Goal: Task Accomplishment & Management: Use online tool/utility

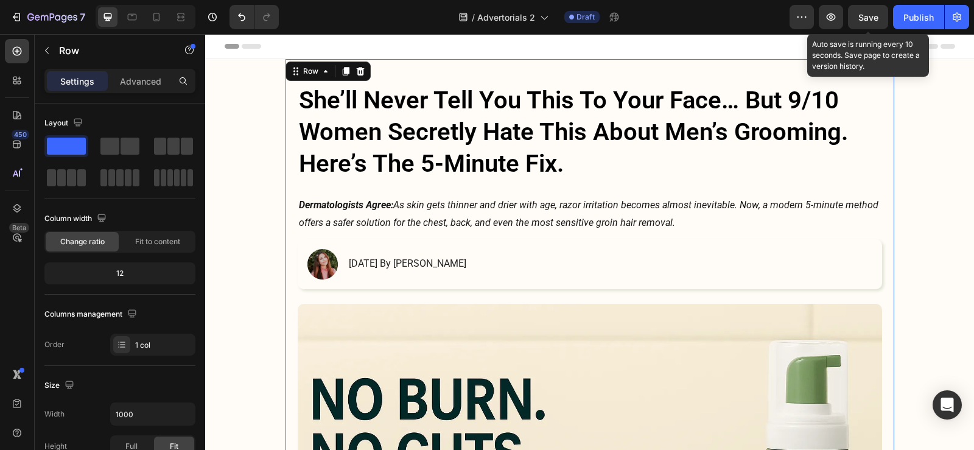
scroll to position [365, 0]
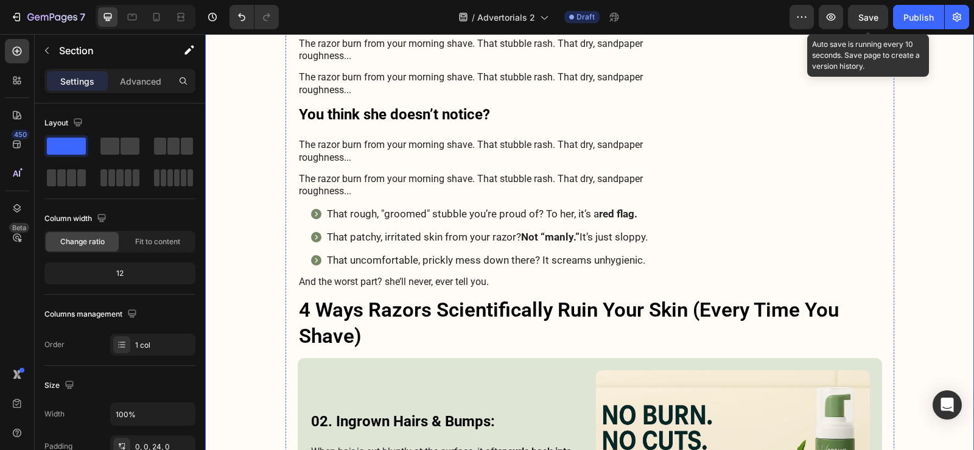
scroll to position [669, 0]
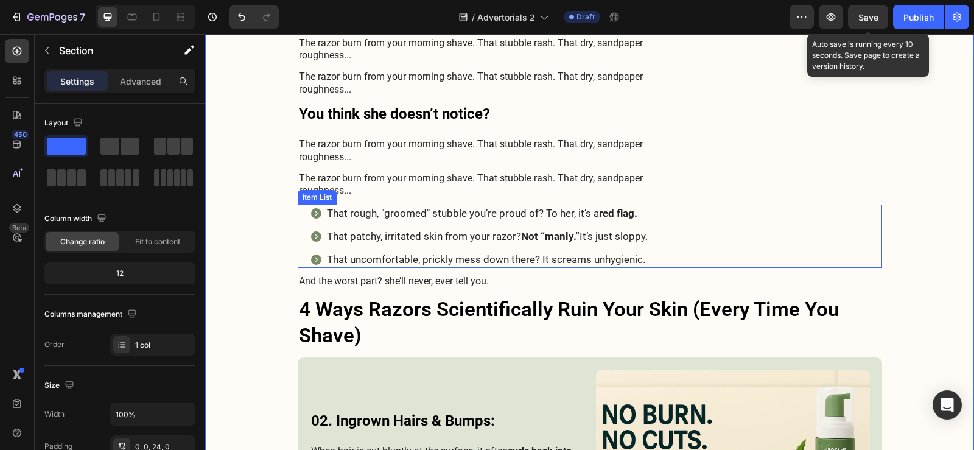
click at [703, 230] on div "That rough, "groomed" stubble you’re proud of? To her, it’s a red flag. That pa…" at bounding box center [596, 235] width 572 height 63
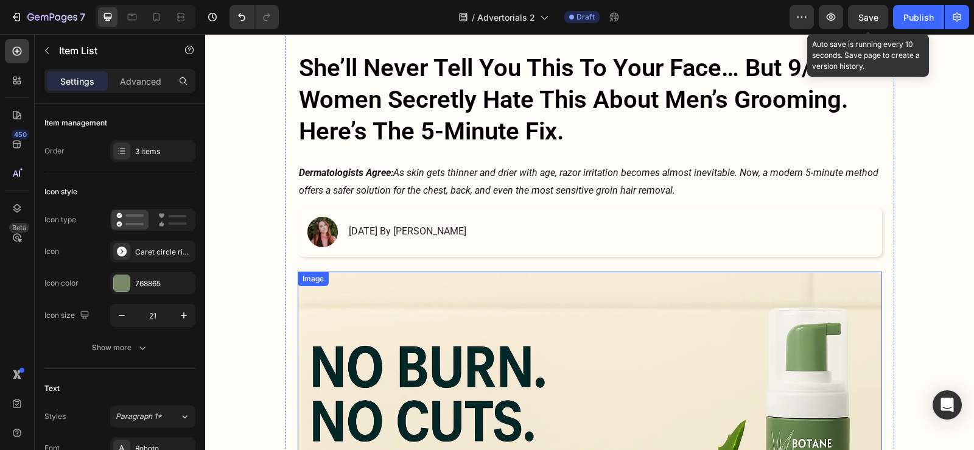
scroll to position [0, 0]
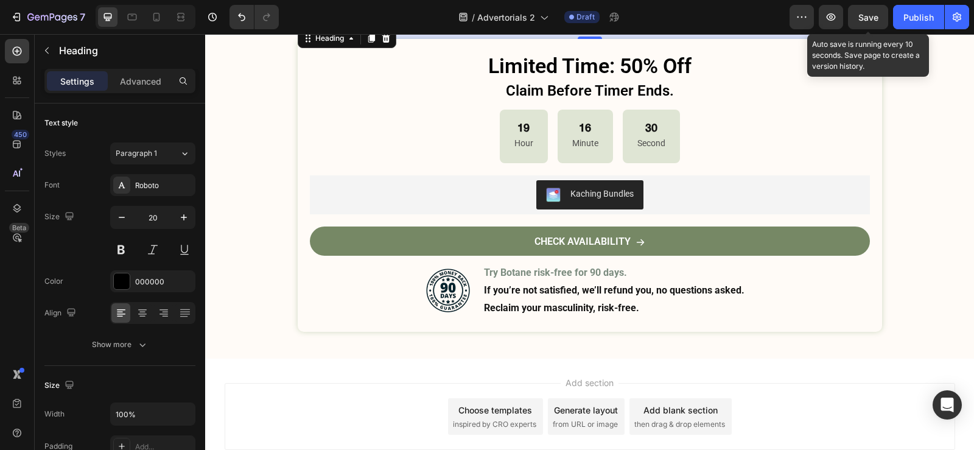
scroll to position [5256, 0]
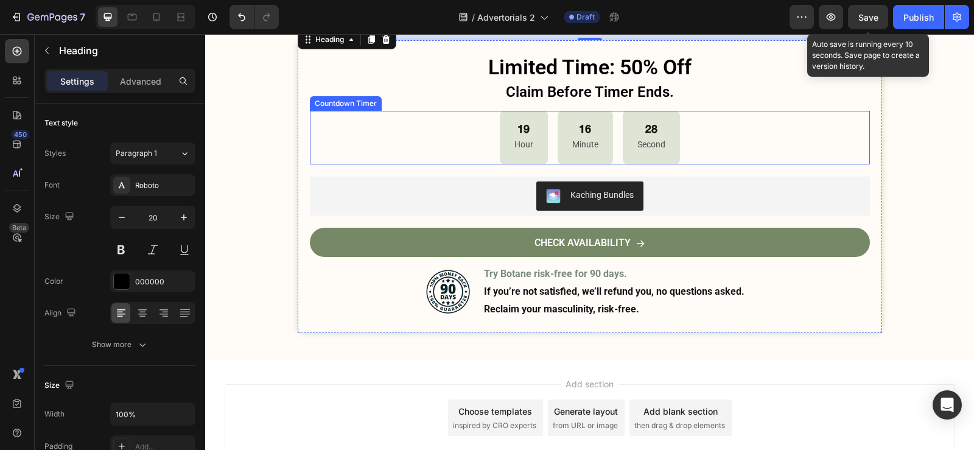
click at [680, 146] on div "19 Hour 16 Minute 28 Second" at bounding box center [590, 138] width 560 height 54
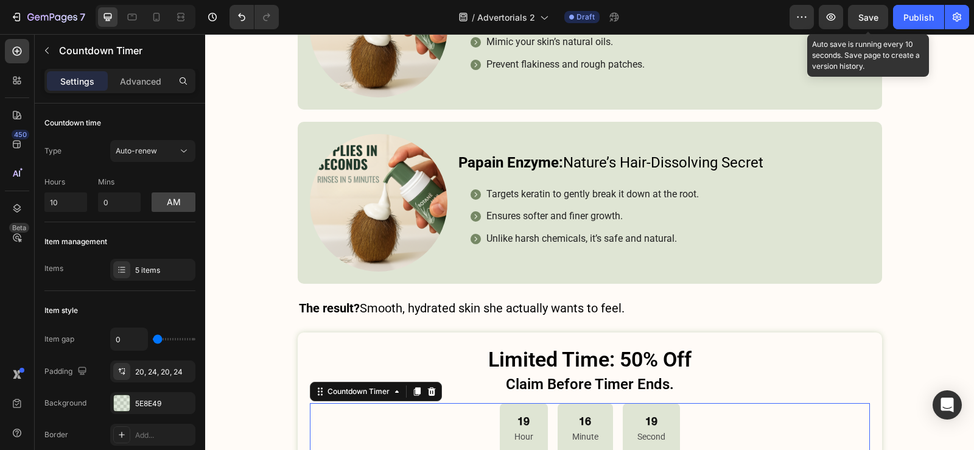
scroll to position [4956, 0]
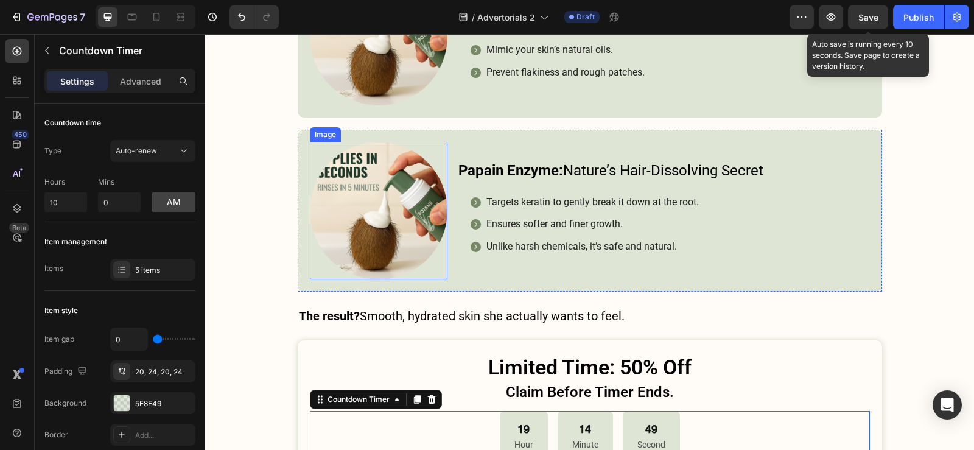
click at [355, 173] on img at bounding box center [379, 211] width 138 height 138
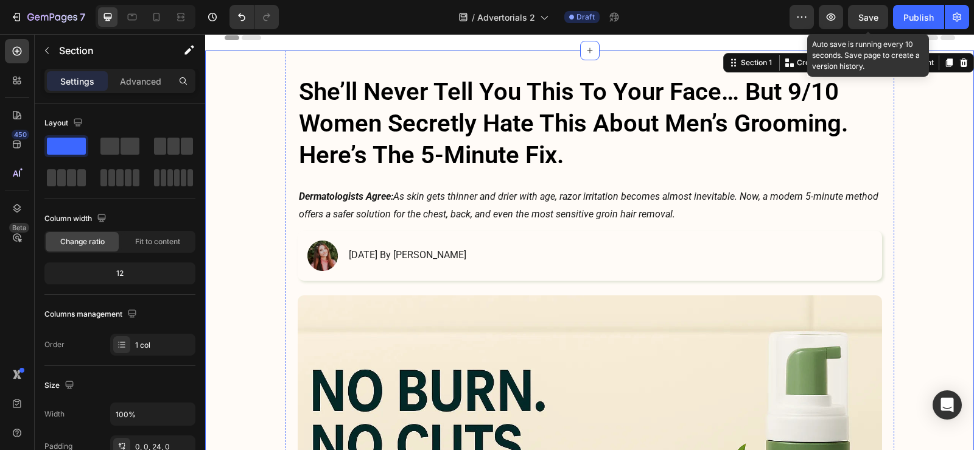
scroll to position [0, 0]
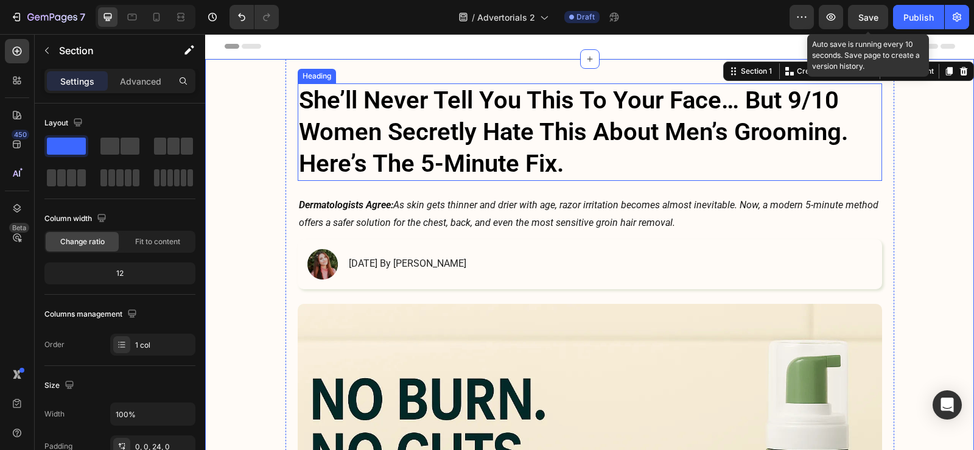
click at [488, 133] on h1 "She’ll Never Tell You This To Your Face… But 9/10 Women Secretly Hate This Abou…" at bounding box center [590, 131] width 584 height 97
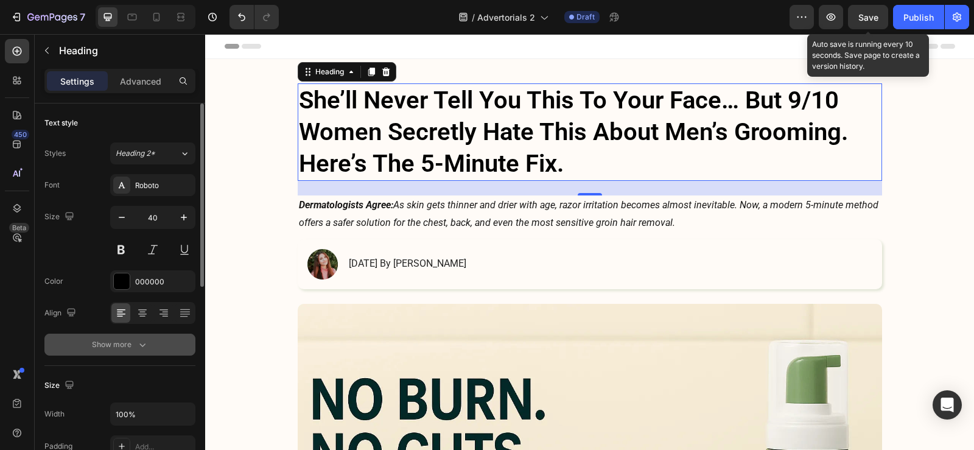
click at [136, 353] on button "Show more" at bounding box center [119, 344] width 151 height 22
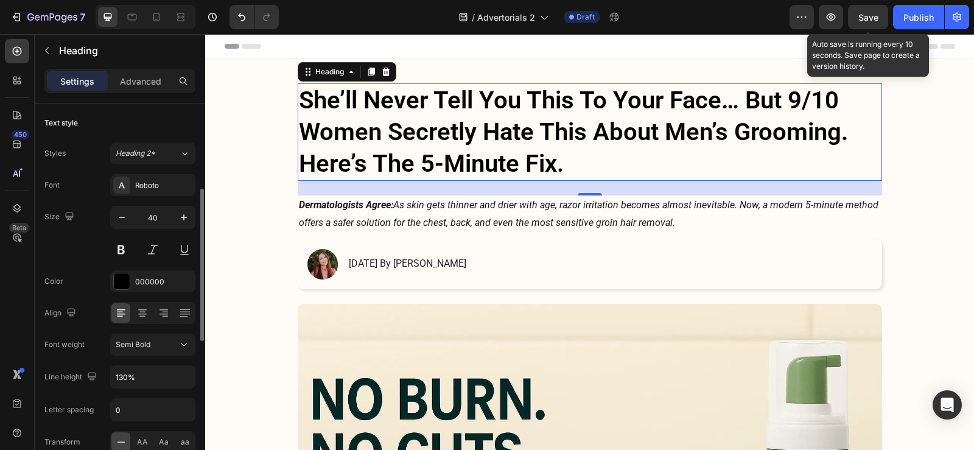
scroll to position [183, 0]
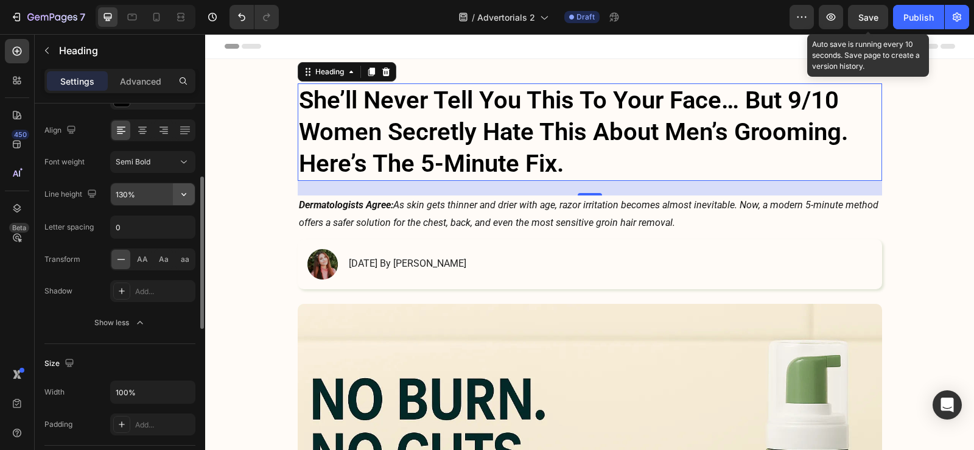
click at [189, 197] on icon "button" at bounding box center [184, 194] width 12 height 12
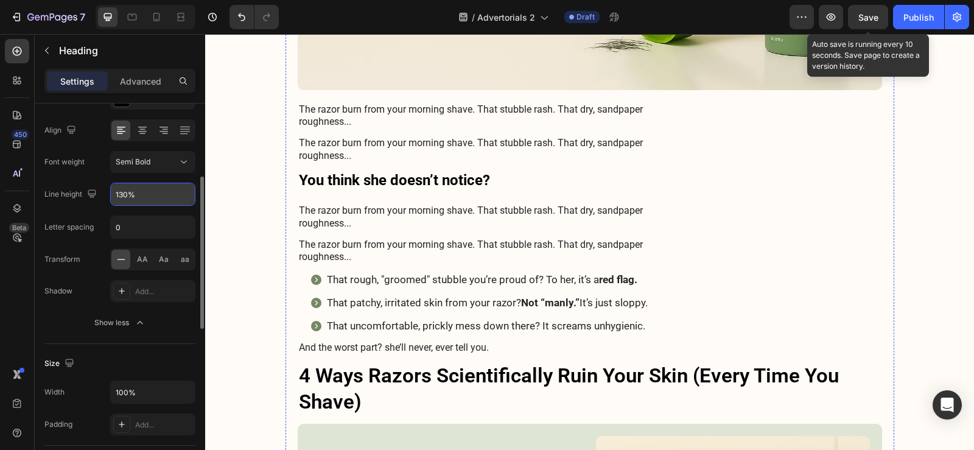
scroll to position [669, 0]
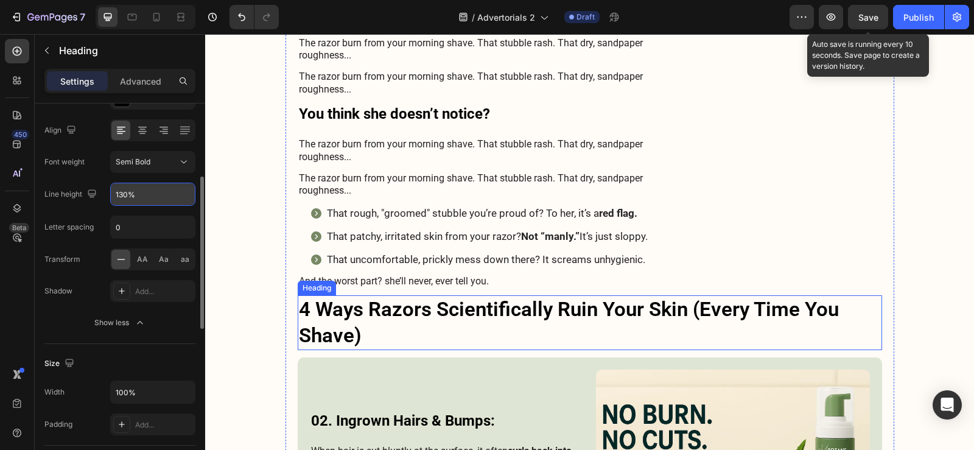
click at [383, 307] on h3 "4 Ways Razors Scientifically Ruin Your Skin (Every Time You Shave)" at bounding box center [590, 322] width 584 height 55
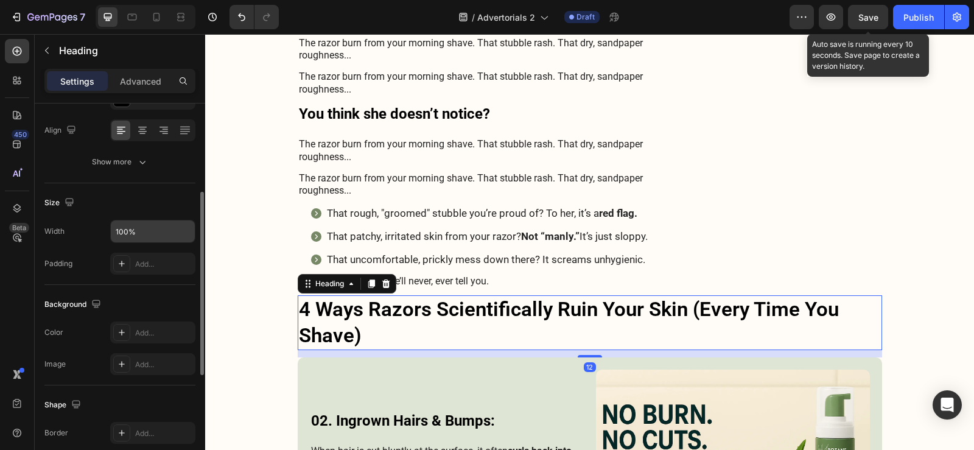
scroll to position [243, 0]
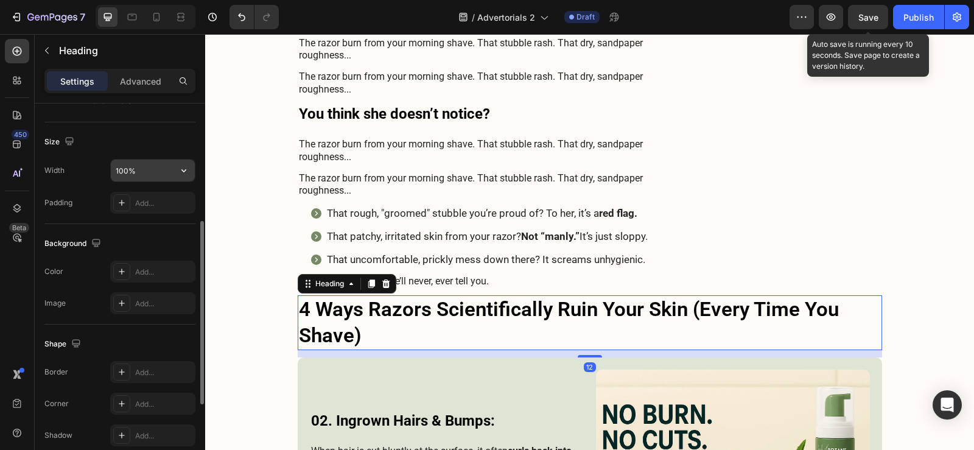
click at [146, 169] on input "100%" at bounding box center [153, 170] width 84 height 22
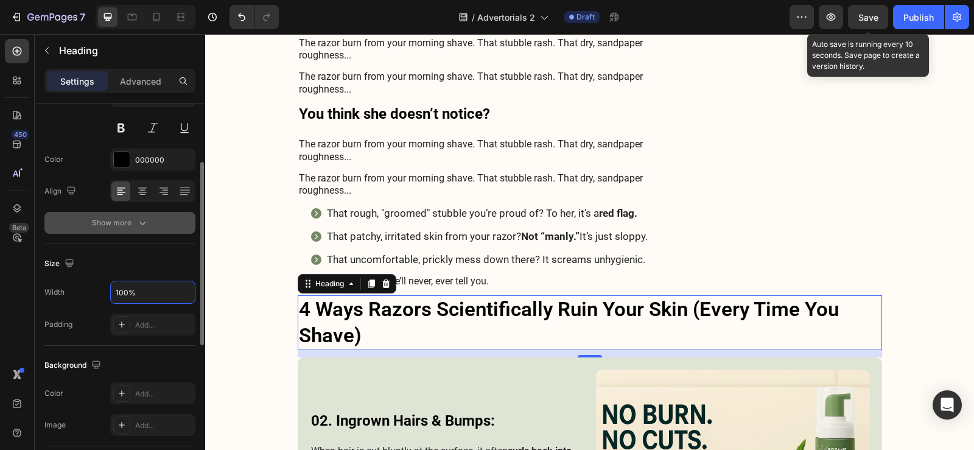
click at [144, 220] on icon "button" at bounding box center [142, 223] width 12 height 12
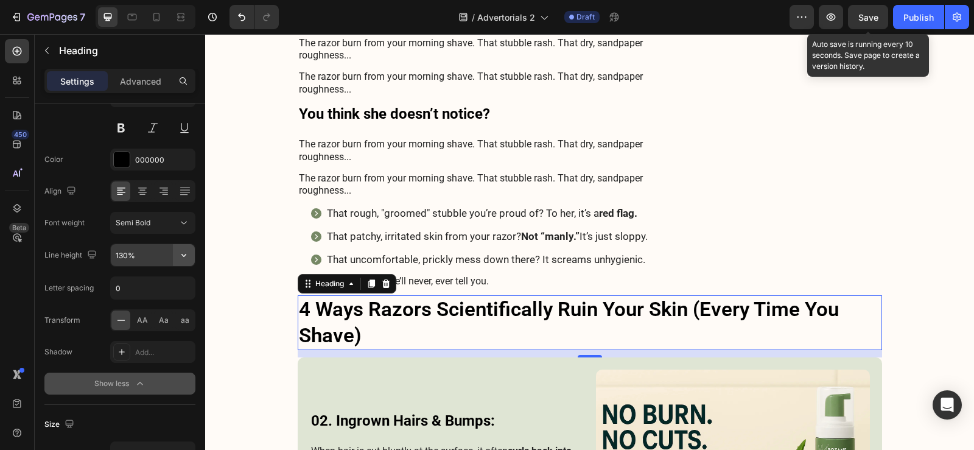
click at [181, 250] on icon "button" at bounding box center [184, 255] width 12 height 12
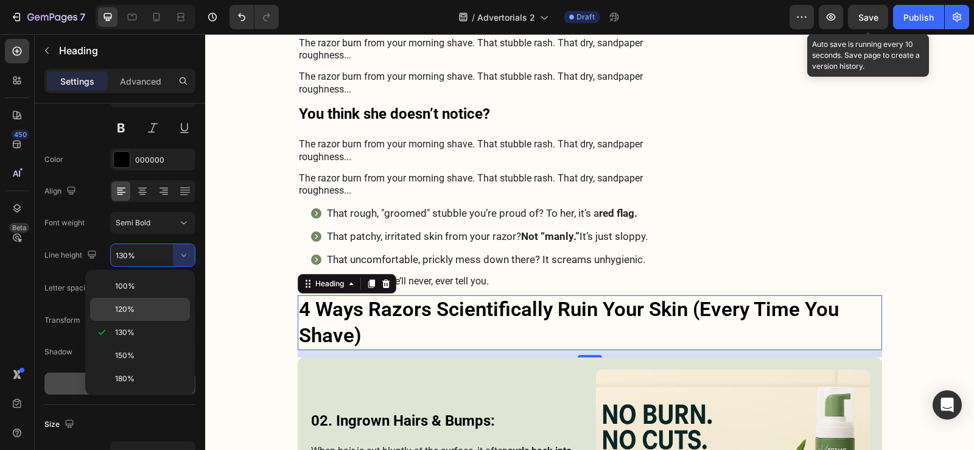
click at [158, 300] on div "120%" at bounding box center [140, 309] width 100 height 23
type input "120%"
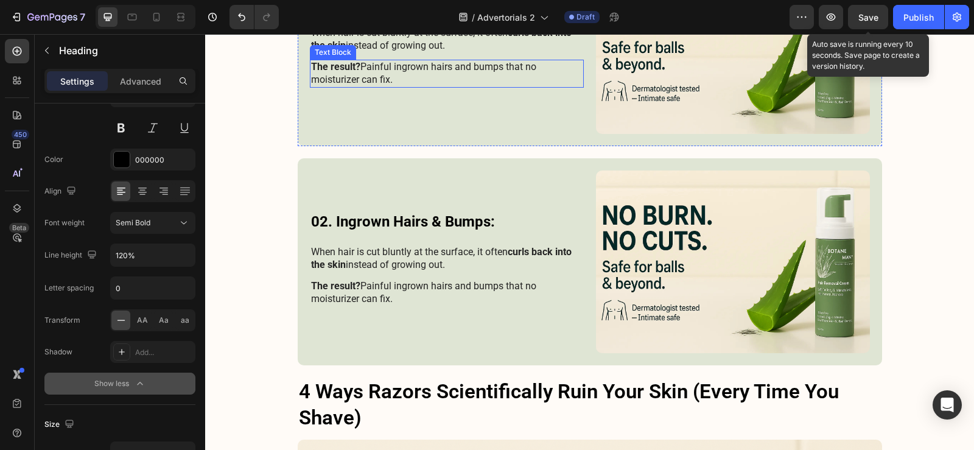
scroll to position [1704, 0]
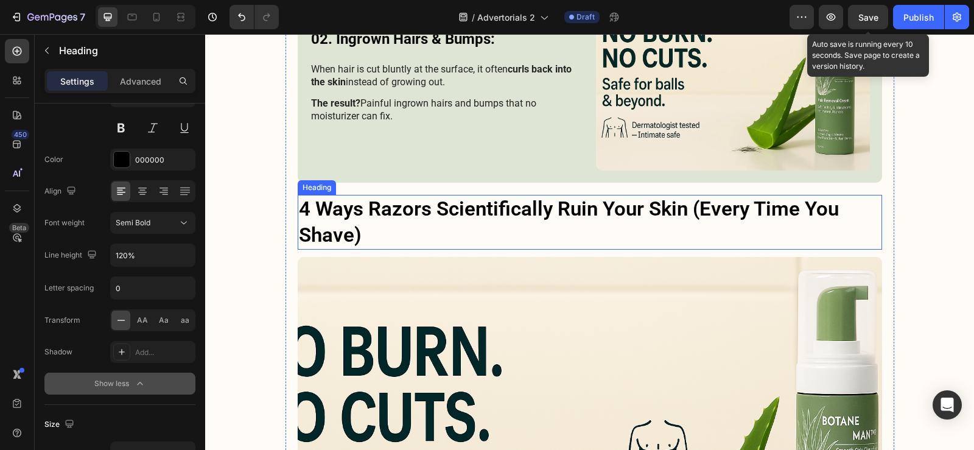
click at [385, 214] on h3 "4 Ways Razors Scientifically Ruin Your Skin (Every Time You Shave)" at bounding box center [590, 222] width 584 height 55
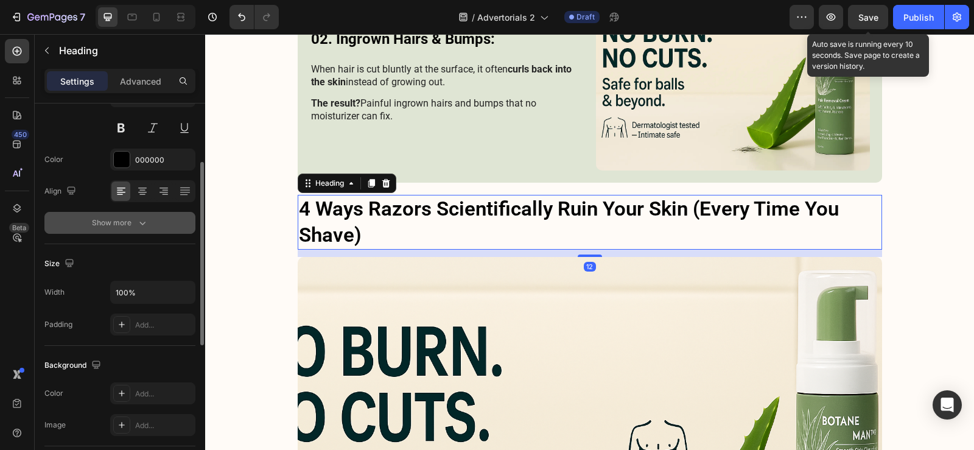
click at [141, 229] on button "Show more" at bounding box center [119, 223] width 151 height 22
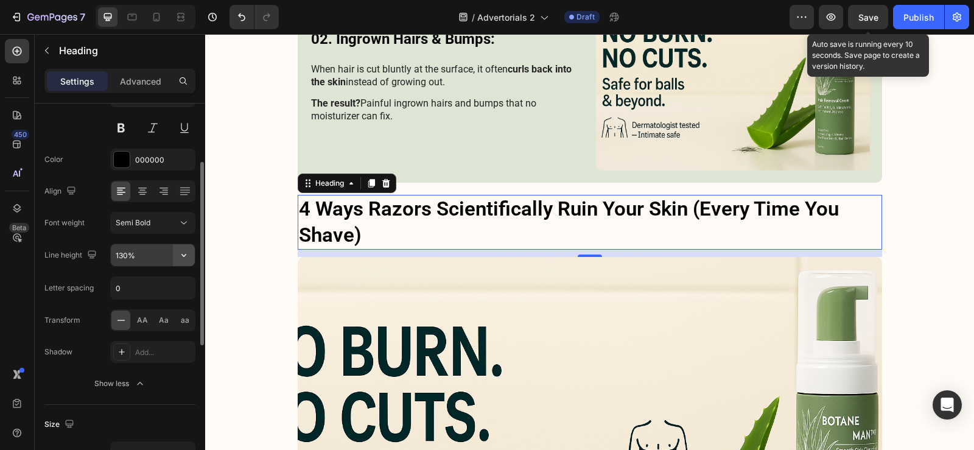
click at [176, 257] on button "button" at bounding box center [184, 255] width 22 height 22
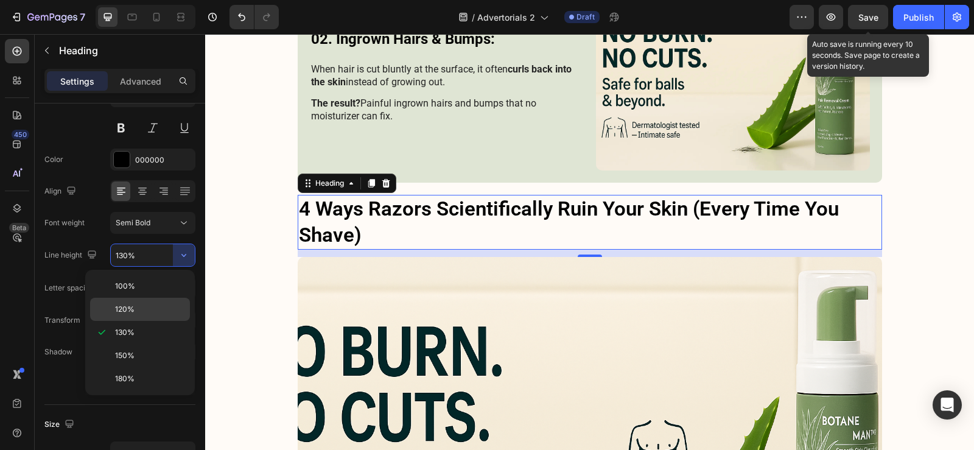
drag, startPoint x: 155, startPoint y: 302, endPoint x: 136, endPoint y: 197, distance: 107.7
click at [155, 302] on div "120%" at bounding box center [140, 309] width 100 height 23
type input "120%"
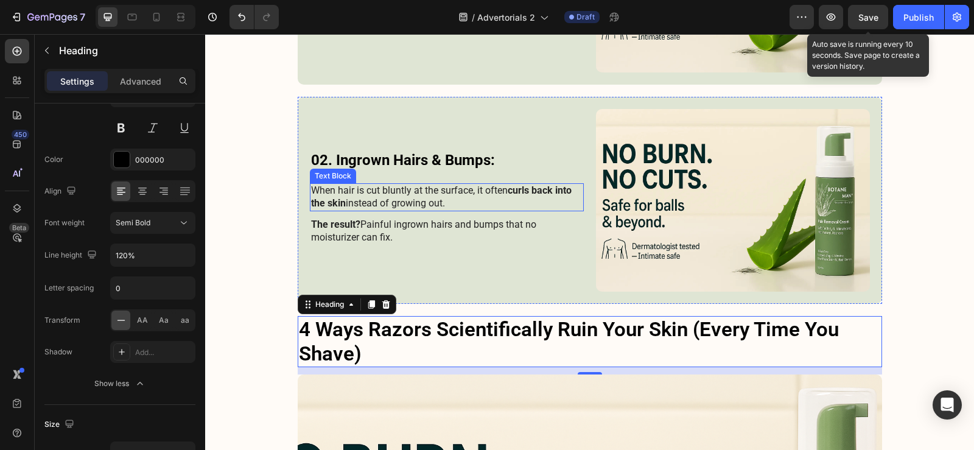
scroll to position [1582, 0]
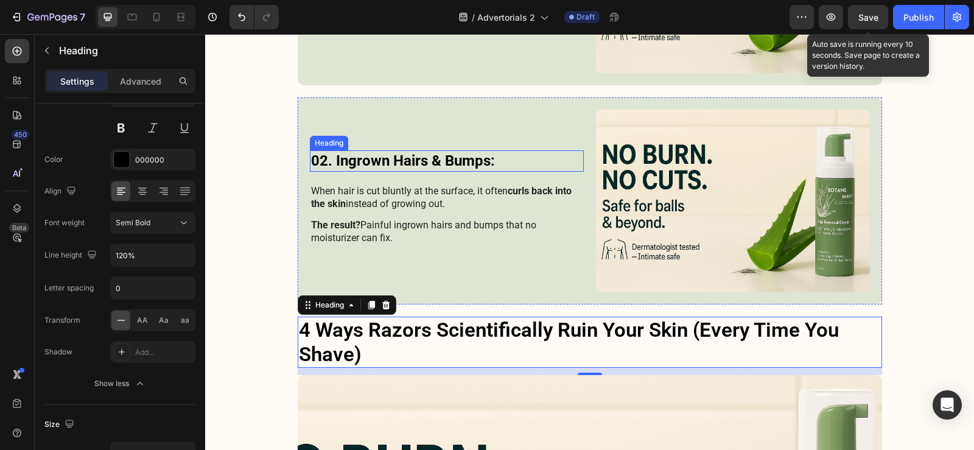
click at [405, 162] on h3 "02. Ingrown Hairs & Bumps:" at bounding box center [447, 160] width 274 height 21
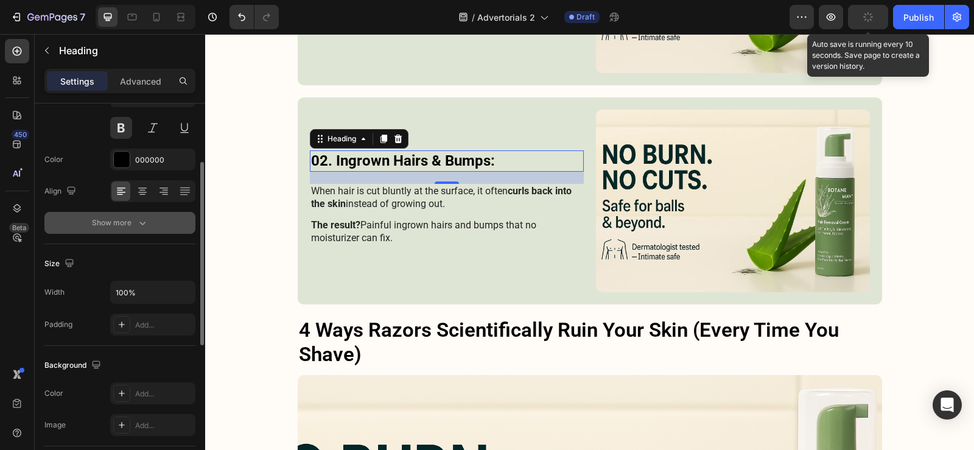
click at [168, 224] on button "Show more" at bounding box center [119, 223] width 151 height 22
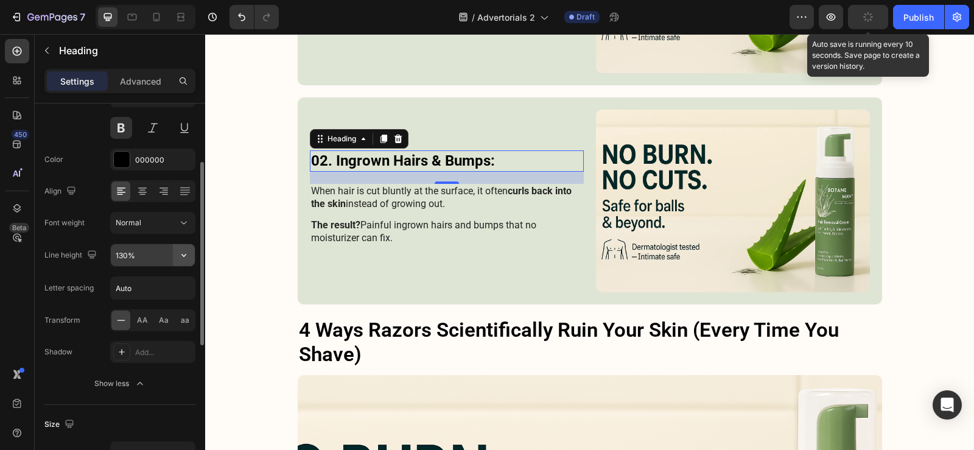
click at [178, 260] on icon "button" at bounding box center [184, 255] width 12 height 12
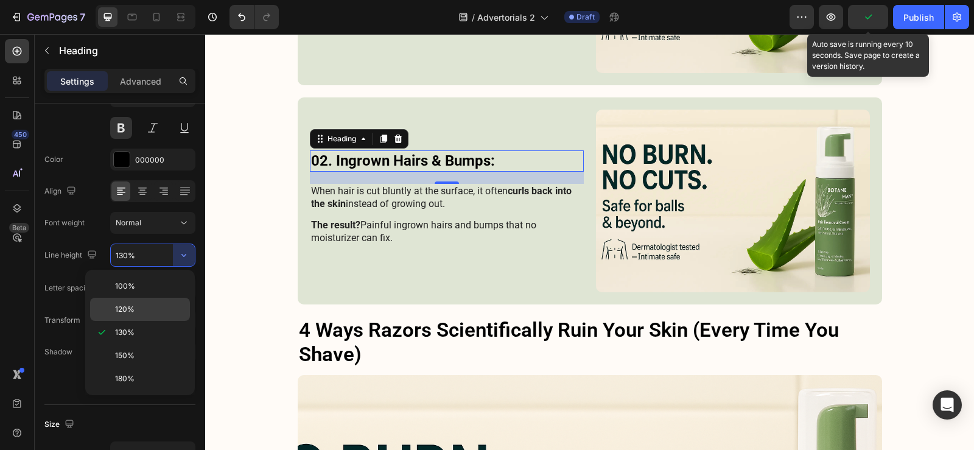
drag, startPoint x: 153, startPoint y: 307, endPoint x: 172, endPoint y: 186, distance: 122.7
click at [153, 307] on p "120%" at bounding box center [149, 309] width 69 height 11
type input "120%"
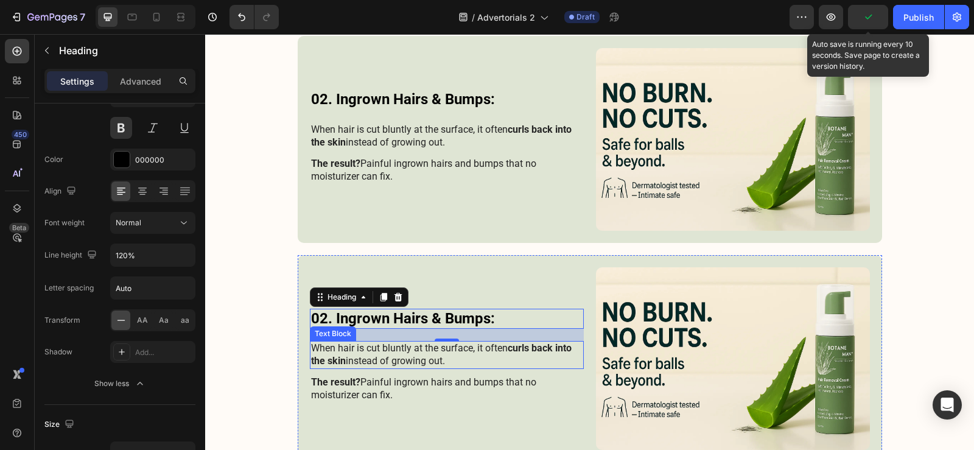
scroll to position [1400, 0]
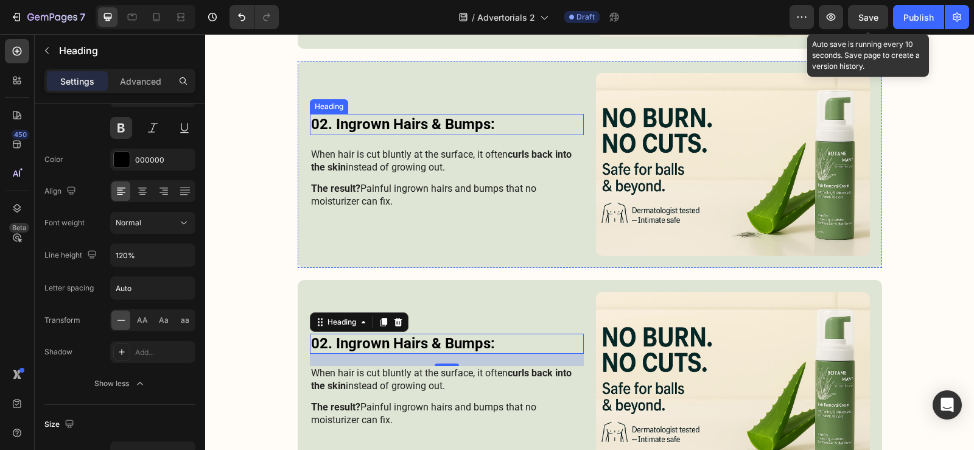
click at [406, 122] on h3 "02. Ingrown Hairs & Bumps:" at bounding box center [447, 124] width 274 height 21
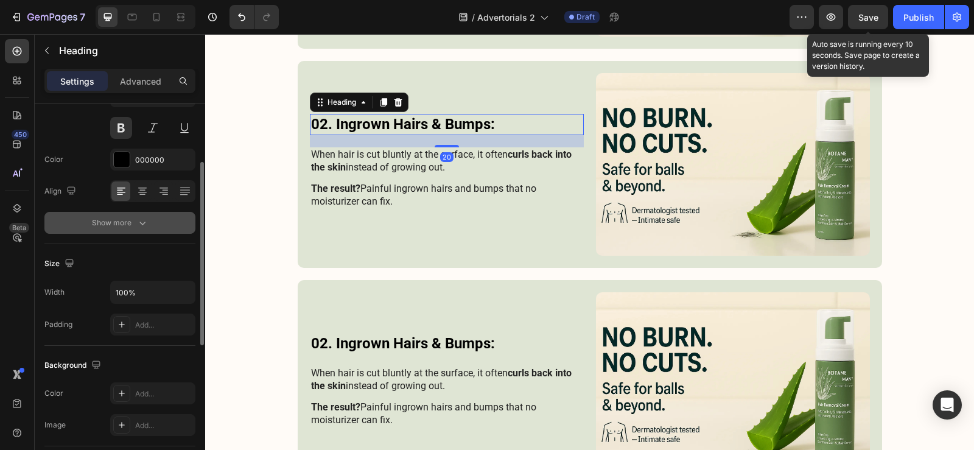
click at [153, 227] on button "Show more" at bounding box center [119, 223] width 151 height 22
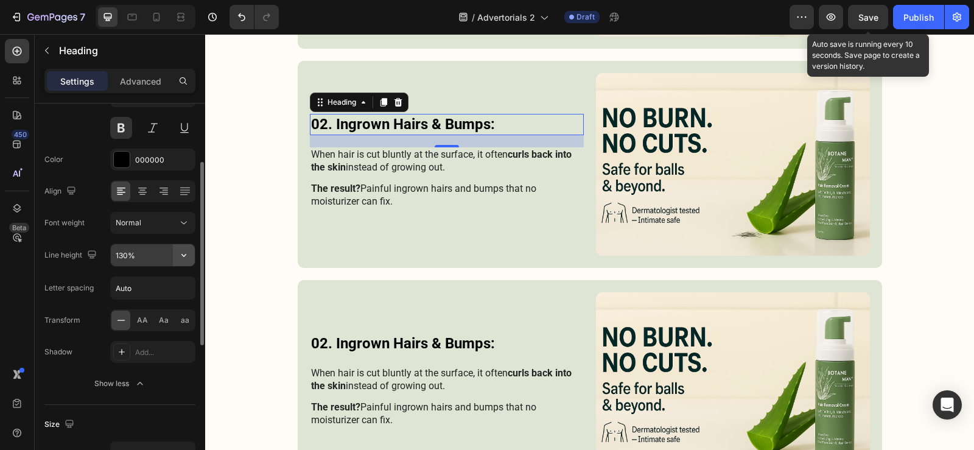
click at [184, 262] on button "button" at bounding box center [184, 255] width 22 height 22
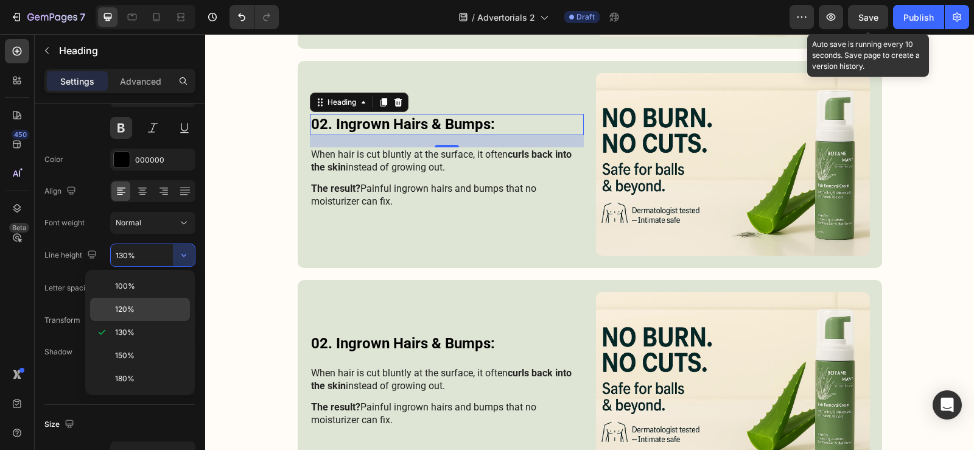
click at [144, 316] on div "120%" at bounding box center [140, 309] width 100 height 23
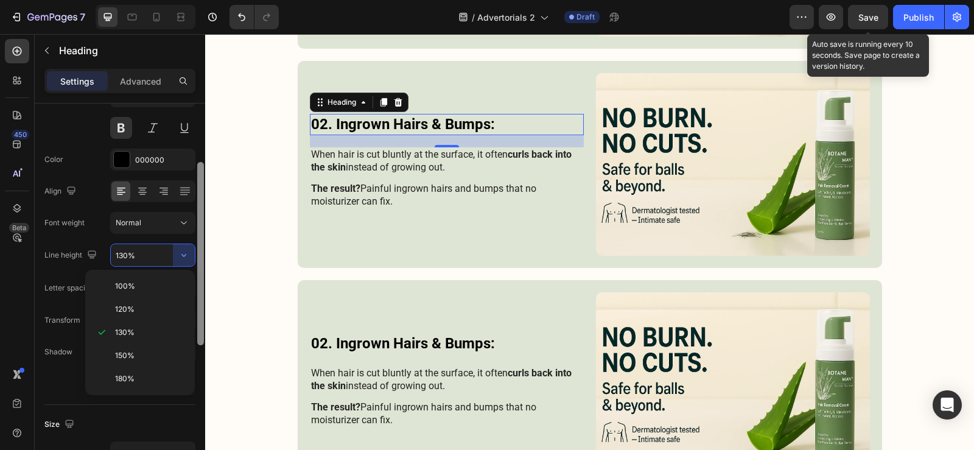
type input "120%"
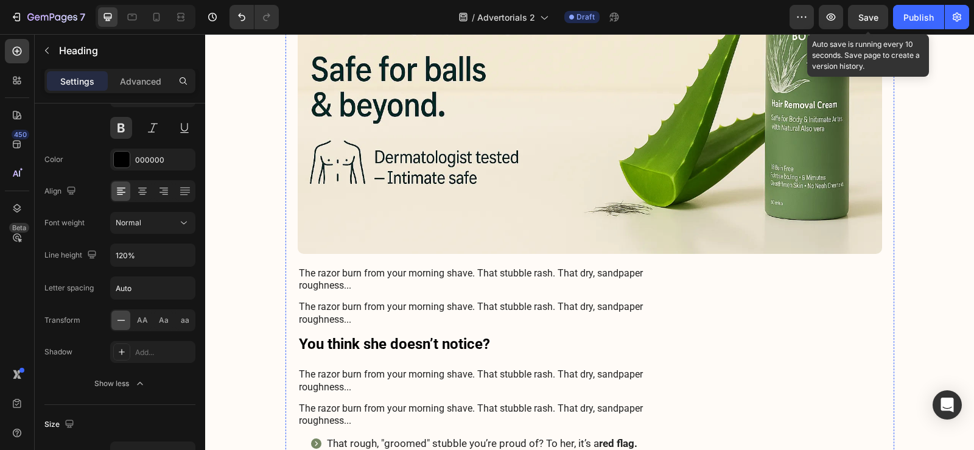
scroll to position [609, 0]
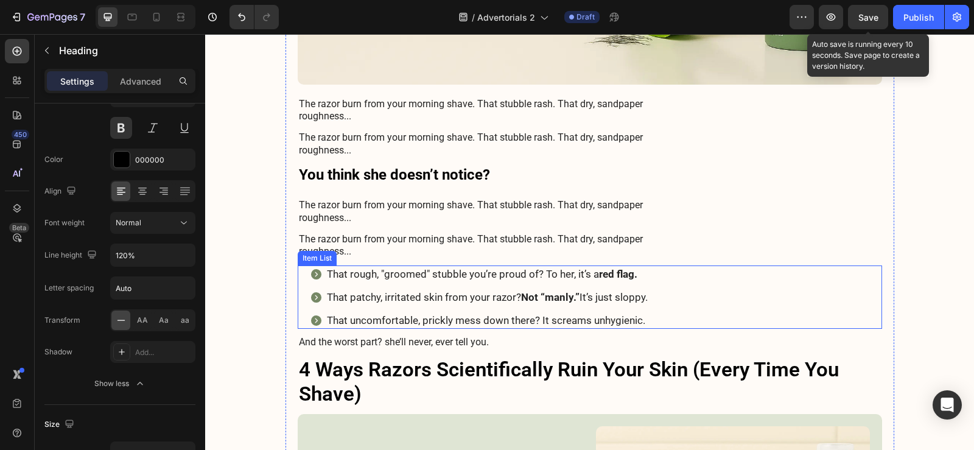
click at [753, 294] on div "That rough, "groomed" stubble you’re proud of? To her, it’s a red flag. That pa…" at bounding box center [596, 296] width 572 height 63
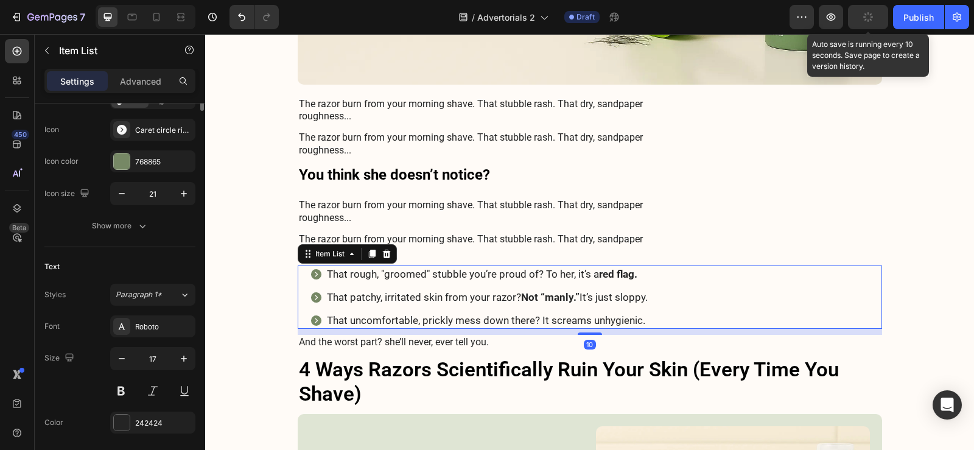
scroll to position [0, 0]
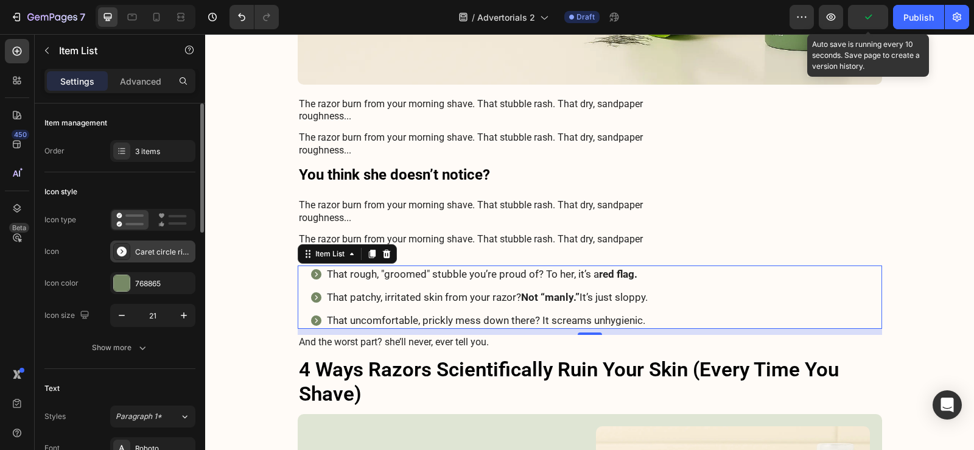
click at [145, 246] on div "Caret circle right filled" at bounding box center [163, 251] width 57 height 11
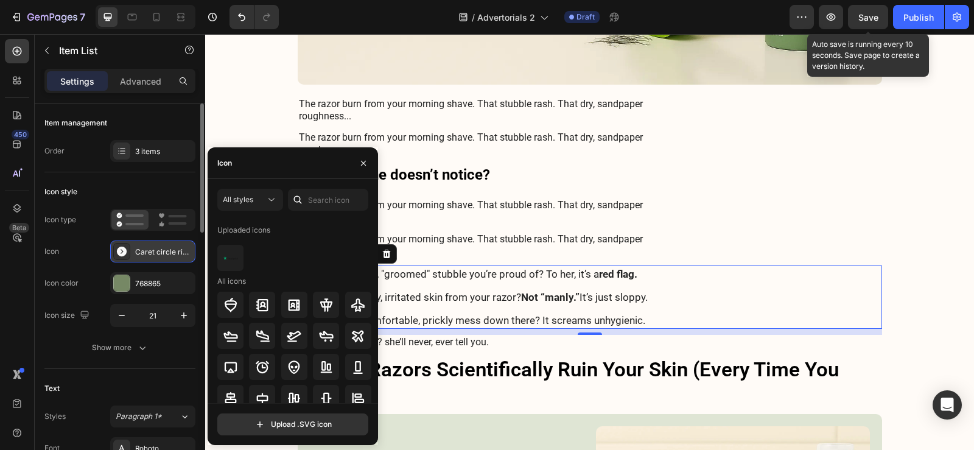
click at [146, 254] on div "Caret circle right filled" at bounding box center [163, 251] width 57 height 11
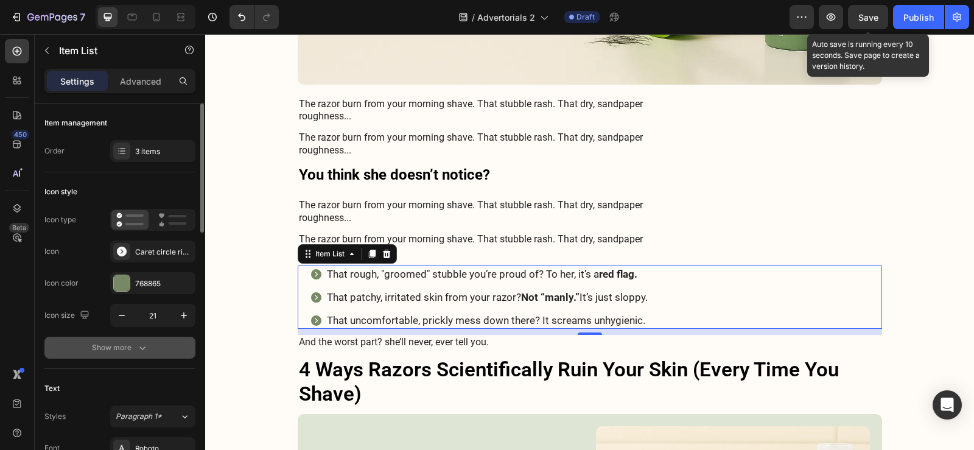
click at [122, 345] on div "Show more" at bounding box center [120, 347] width 57 height 12
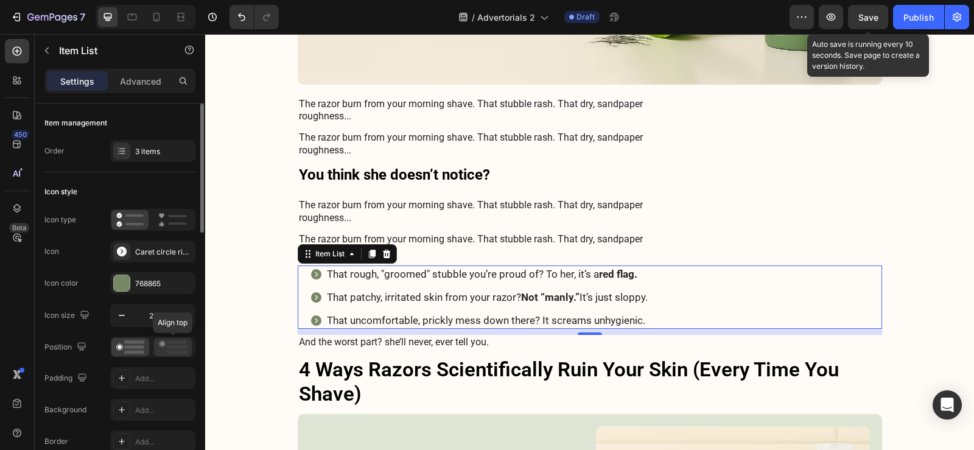
click at [161, 346] on icon at bounding box center [173, 346] width 28 height 13
drag, startPoint x: 876, startPoint y: 18, endPoint x: 490, endPoint y: 153, distance: 408.8
click at [876, 18] on span "Save" at bounding box center [868, 17] width 20 height 10
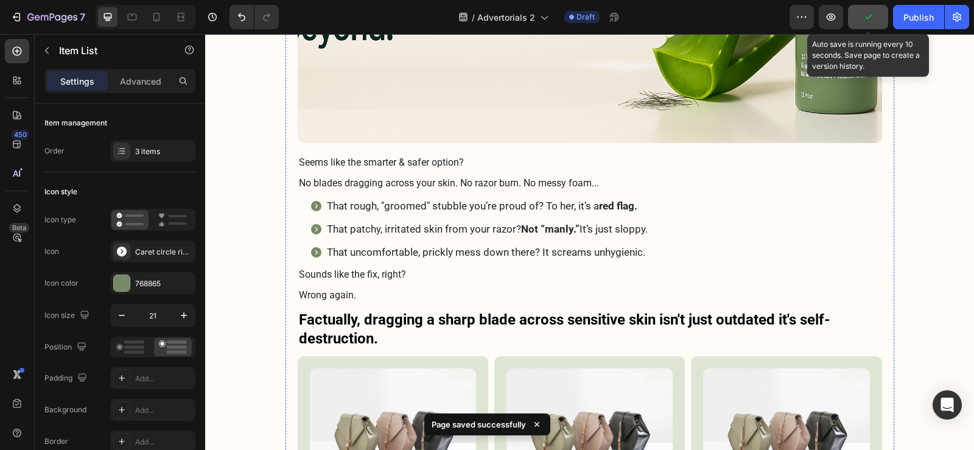
scroll to position [2312, 0]
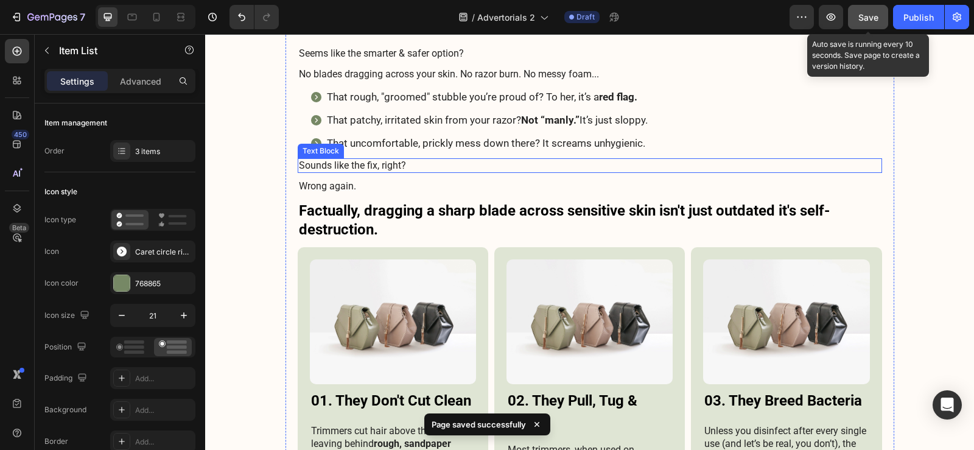
click at [750, 125] on div "That rough, "groomed" stubble you’re proud of? To her, it’s a red flag. That pa…" at bounding box center [596, 119] width 572 height 63
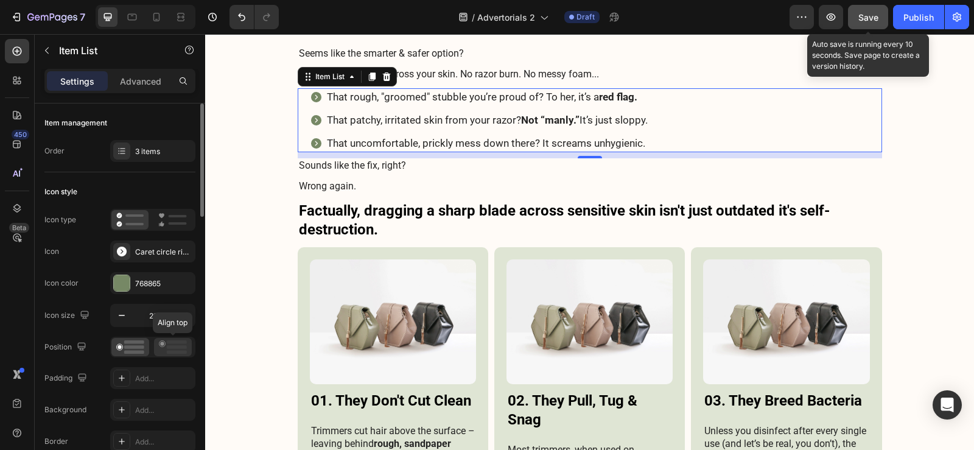
click at [162, 346] on icon at bounding box center [173, 346] width 28 height 13
drag, startPoint x: 868, startPoint y: 17, endPoint x: 405, endPoint y: 231, distance: 510.8
click at [868, 17] on span "Save" at bounding box center [868, 17] width 20 height 10
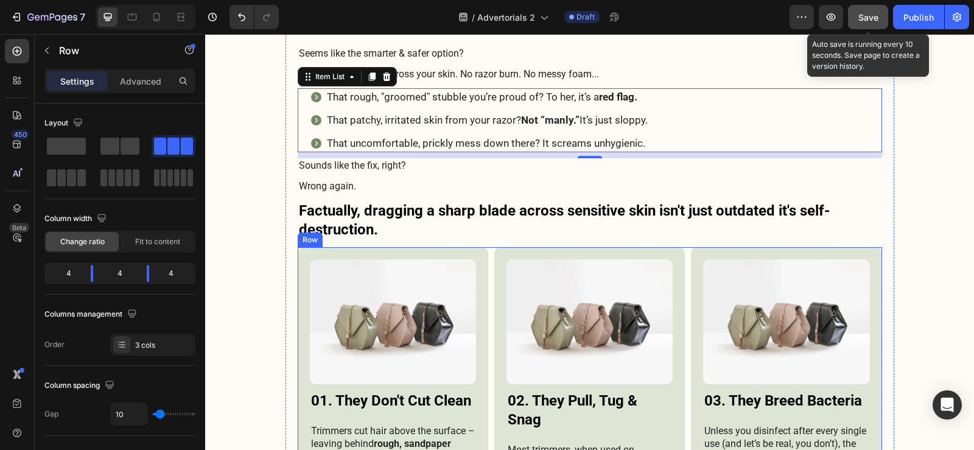
click at [486, 267] on div "Image 01. They Don't Cut Clean Heading Trimmers cut hair above the surface – le…" at bounding box center [590, 380] width 584 height 267
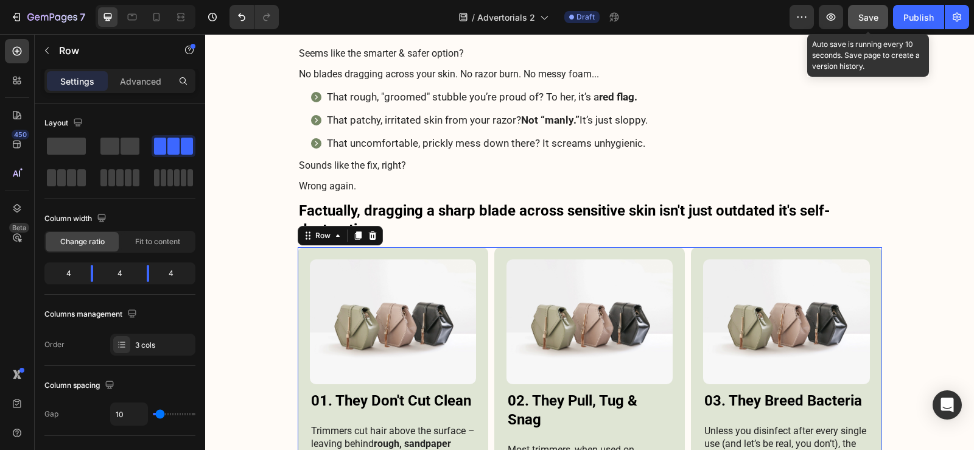
click at [486, 268] on div "Image 01. They Don't Cut Clean Heading Trimmers cut hair above the surface – le…" at bounding box center [590, 380] width 584 height 267
drag, startPoint x: 181, startPoint y: 238, endPoint x: 324, endPoint y: 274, distance: 148.0
click at [181, 238] on div "Fit to content" at bounding box center [157, 241] width 73 height 19
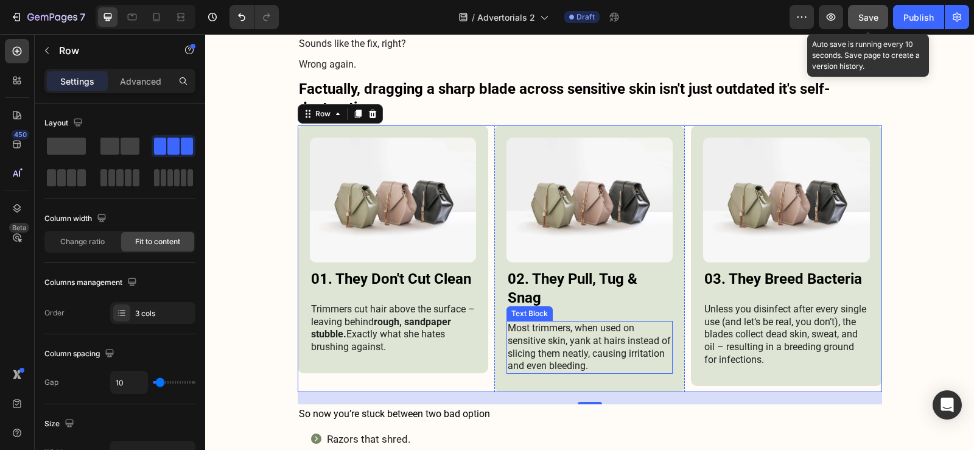
scroll to position [2556, 0]
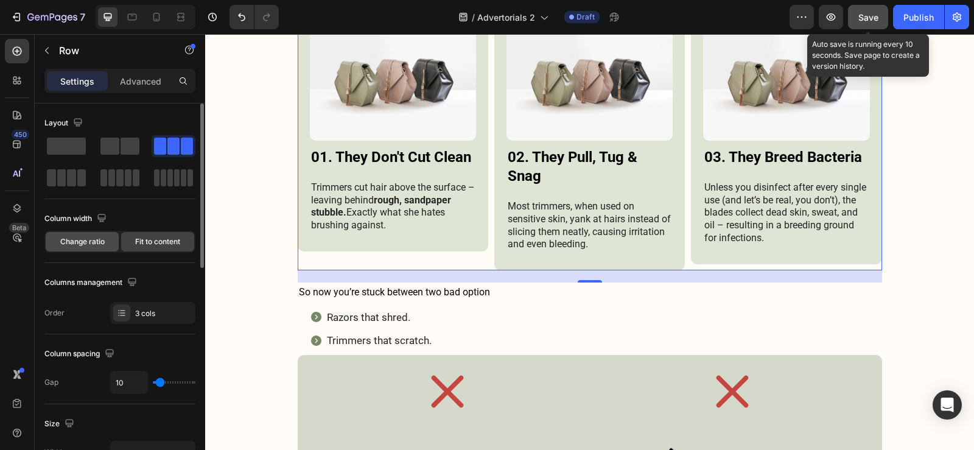
click at [104, 242] on span "Change ratio" at bounding box center [82, 241] width 44 height 11
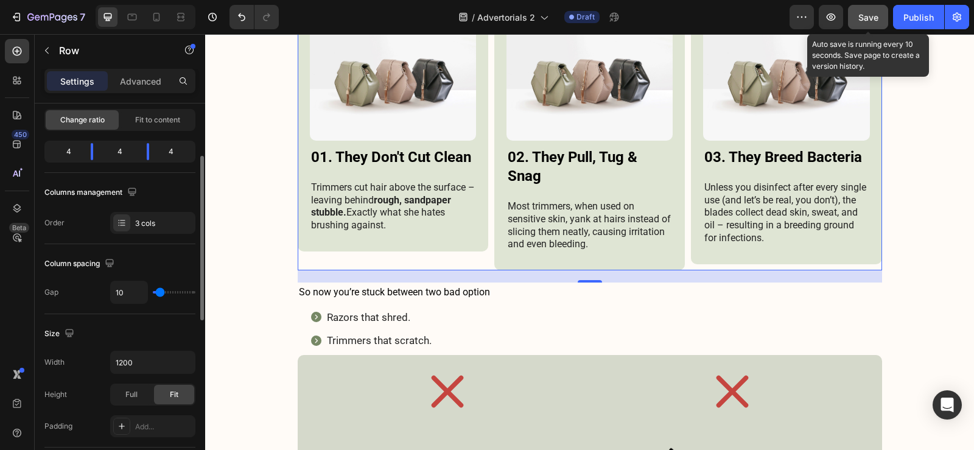
scroll to position [183, 0]
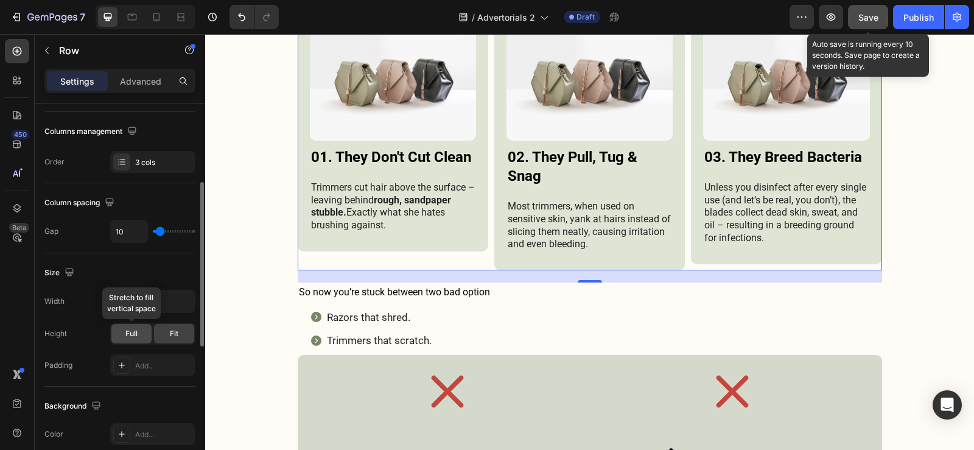
click at [127, 328] on span "Full" at bounding box center [131, 333] width 12 height 11
click at [167, 338] on div "Fit" at bounding box center [174, 333] width 40 height 19
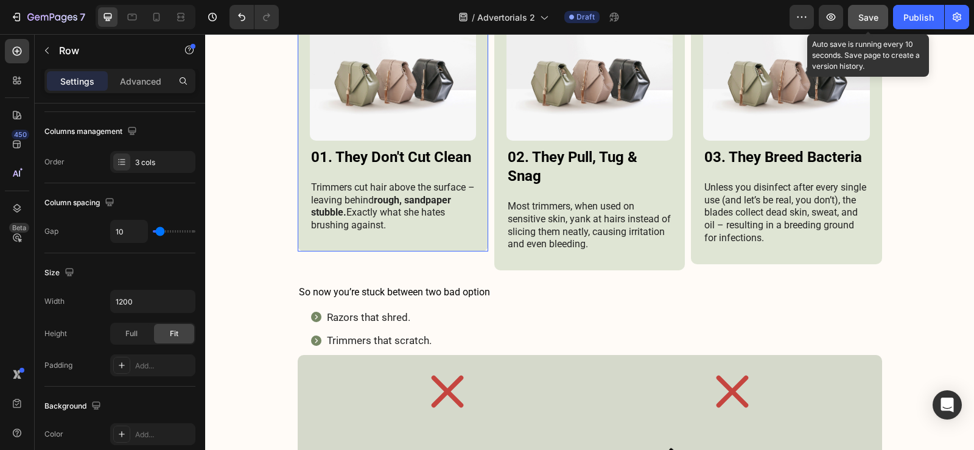
click at [308, 247] on div "Image 01. They Don't Cut Clean Heading Trimmers cut hair above the surface – le…" at bounding box center [393, 128] width 190 height 248
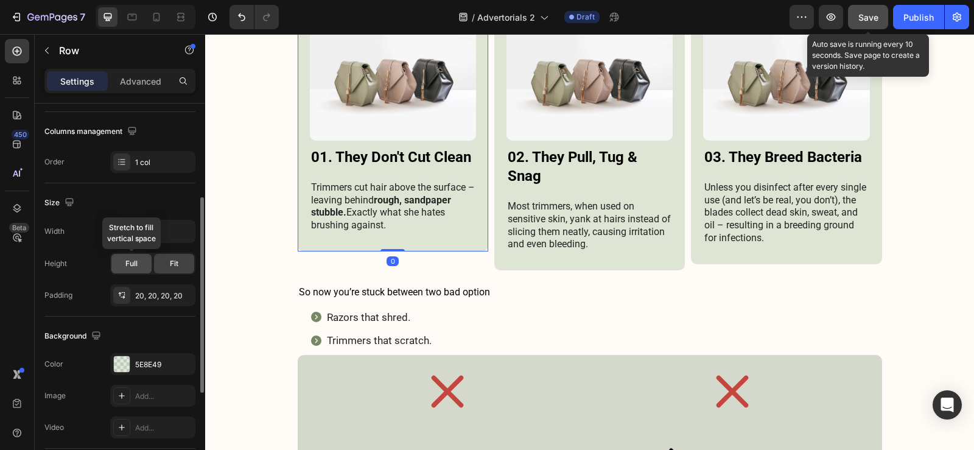
click at [130, 268] on span "Full" at bounding box center [131, 263] width 12 height 11
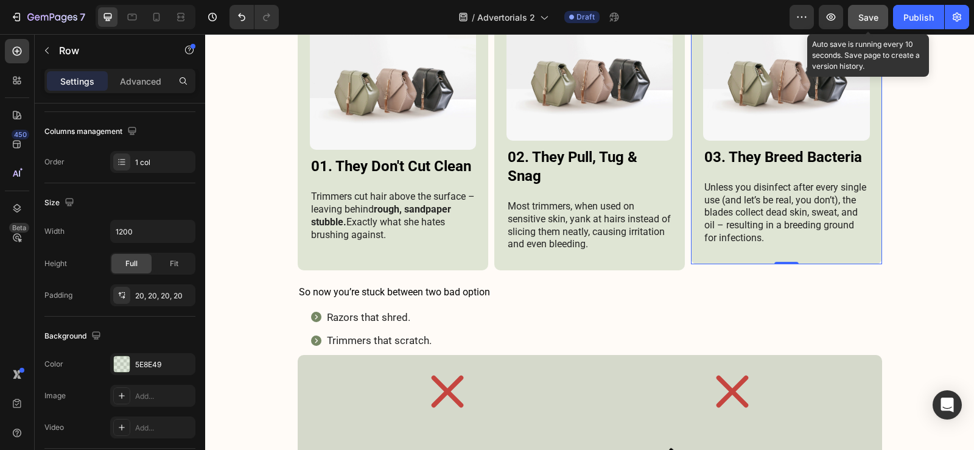
click at [732, 260] on div "Image 03. They Breed Bacteria Heading Unless you disinfect after every single u…" at bounding box center [786, 134] width 190 height 260
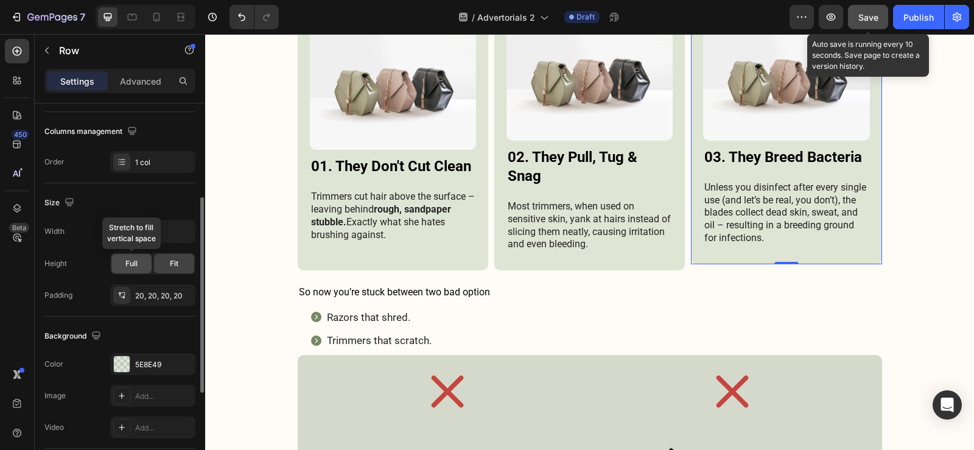
click at [129, 262] on span "Full" at bounding box center [131, 263] width 12 height 11
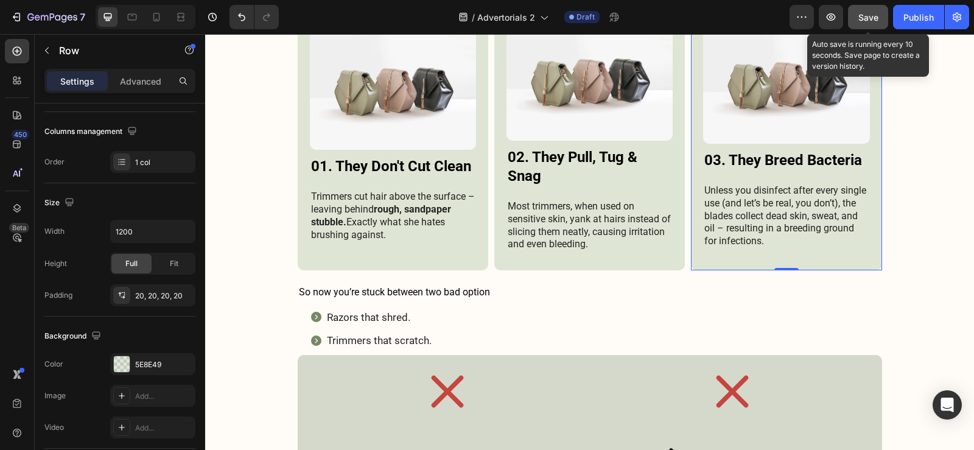
click at [872, 24] on button "Save" at bounding box center [868, 17] width 40 height 24
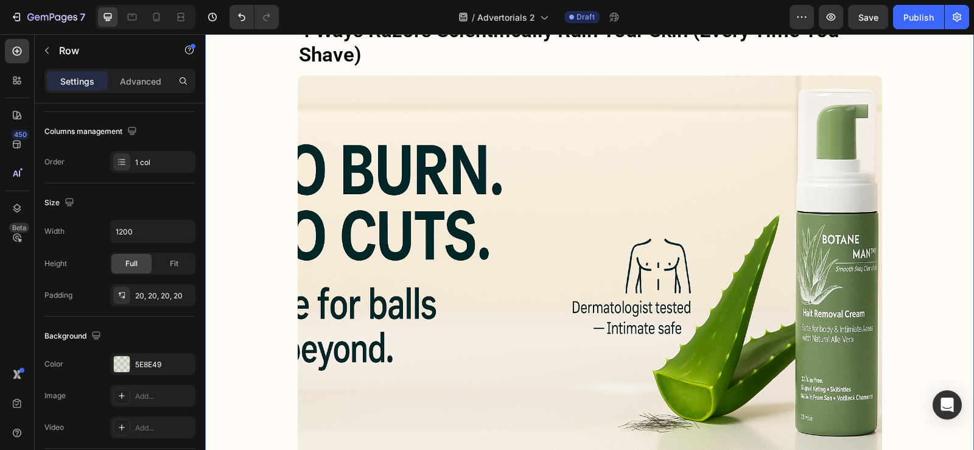
scroll to position [1886, 0]
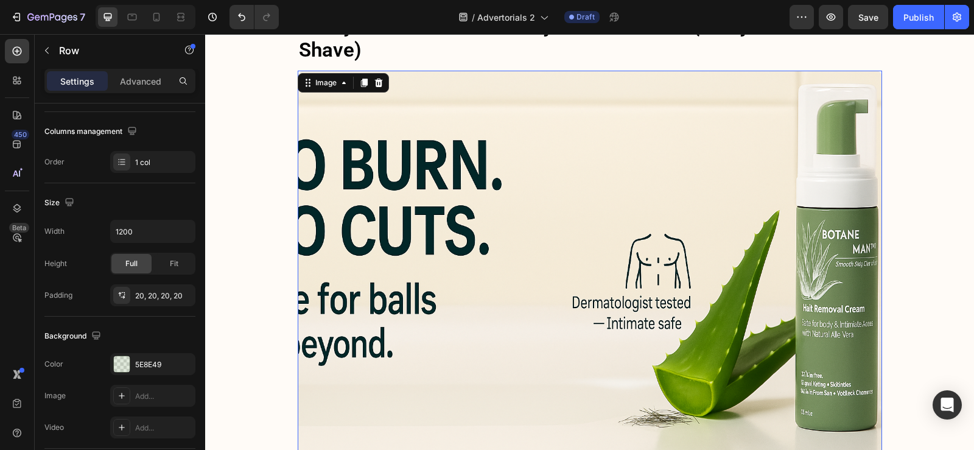
click at [710, 229] on img at bounding box center [590, 265] width 584 height 389
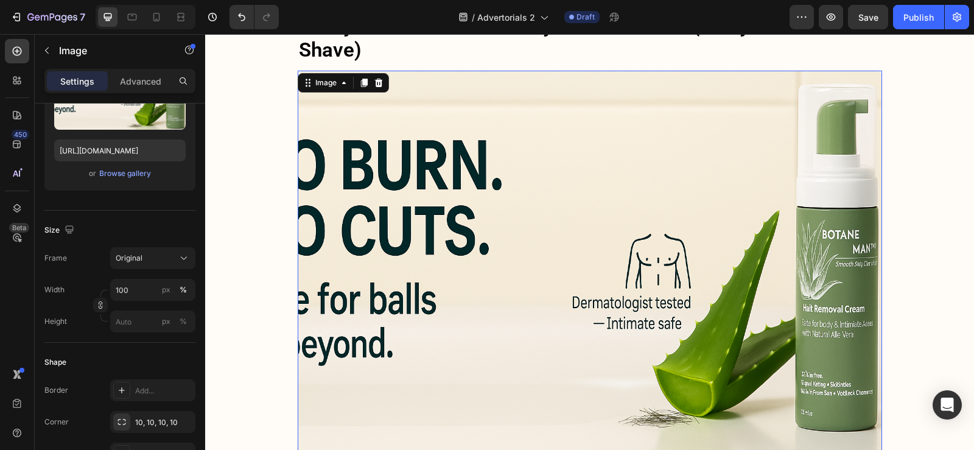
scroll to position [0, 0]
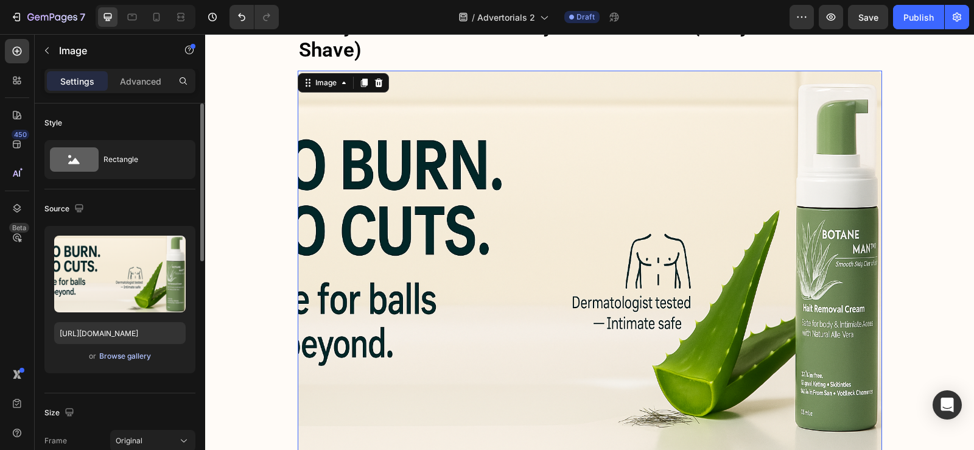
click at [121, 354] on div "Browse gallery" at bounding box center [125, 356] width 52 height 11
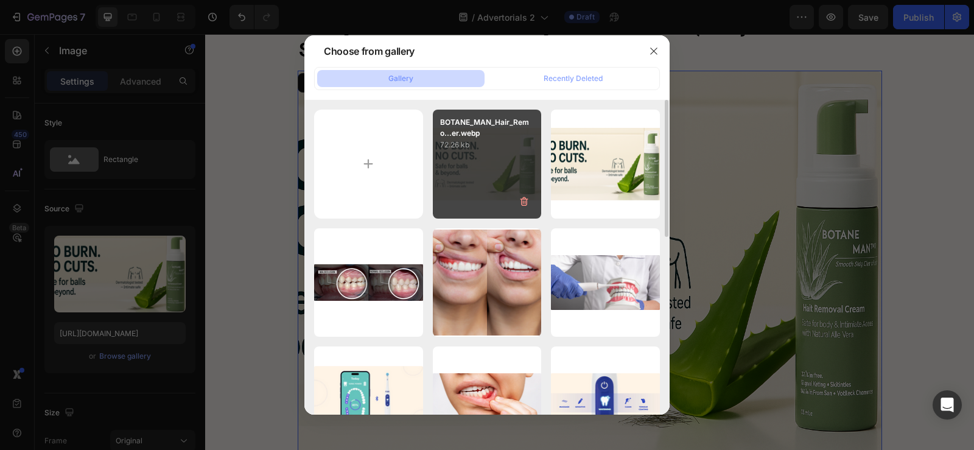
click at [473, 175] on div "BOTANE_MAN_Hair_Remo...er.webp 72.26 kb" at bounding box center [487, 164] width 109 height 109
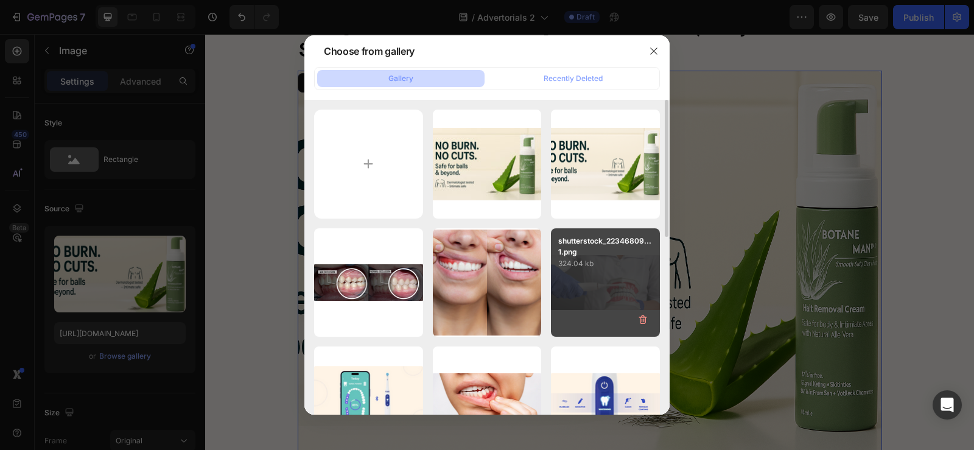
type input "https://cdn.shopify.com/s/files/1/0913/6295/1553/files/gempages_575285431885627…"
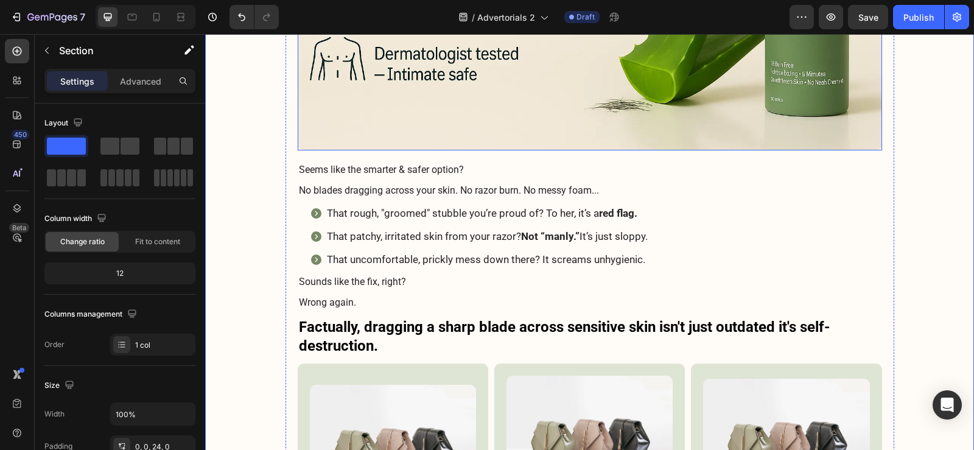
scroll to position [2252, 0]
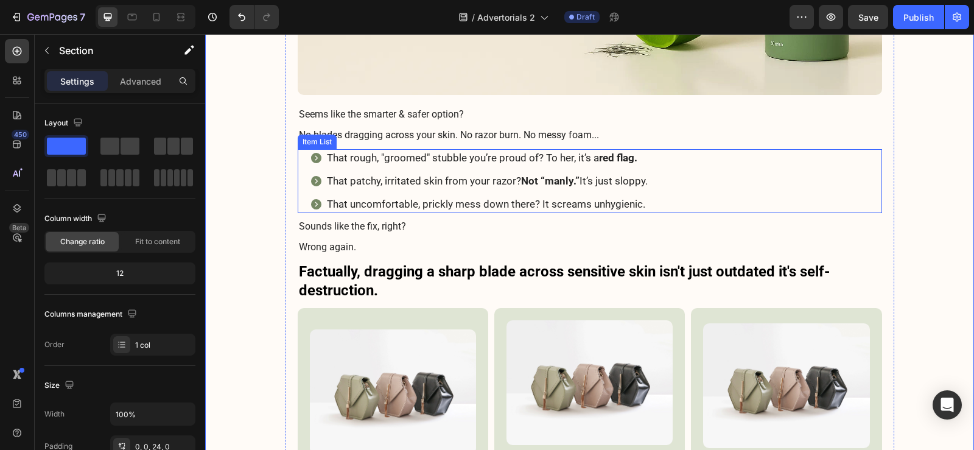
click at [712, 175] on div "That rough, "groomed" stubble you’re proud of? To her, it’s a red flag. That pa…" at bounding box center [596, 180] width 572 height 63
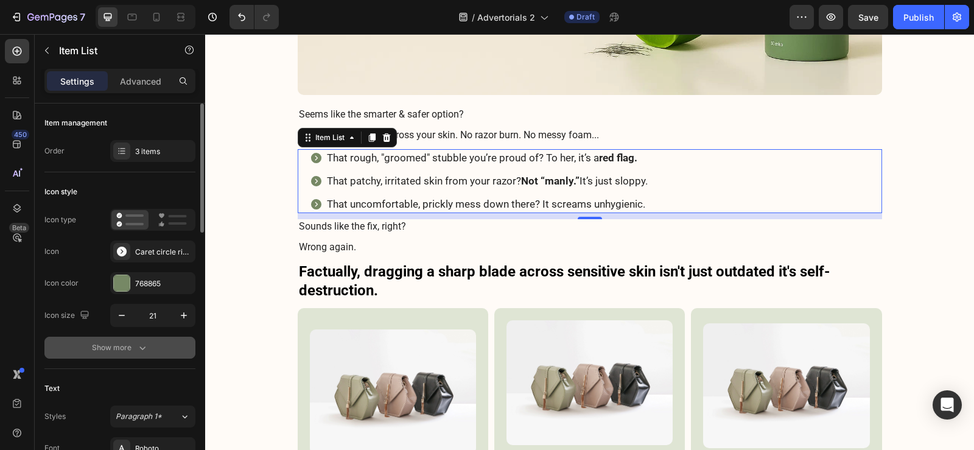
click at [130, 341] on div "Show more" at bounding box center [120, 347] width 57 height 12
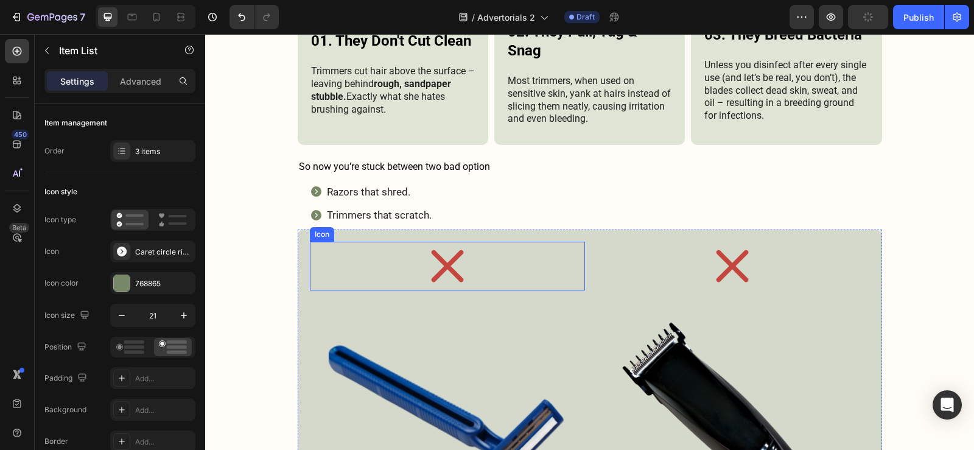
scroll to position [2678, 0]
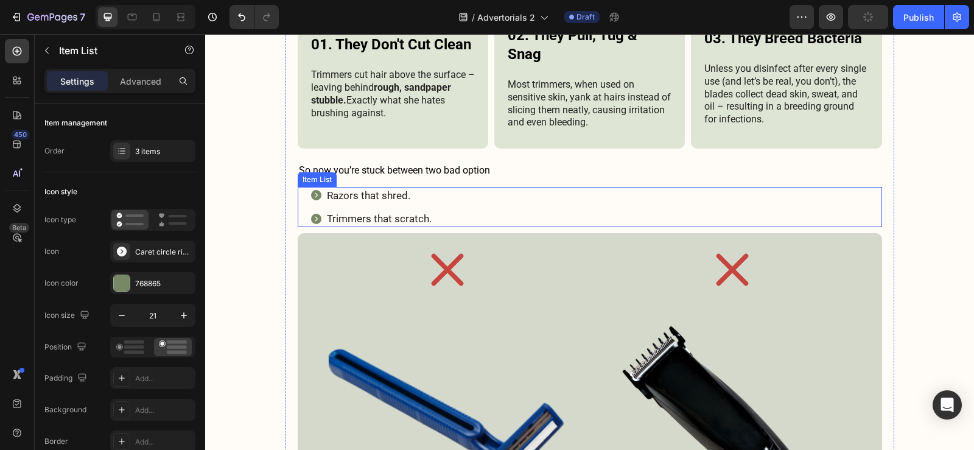
click at [548, 204] on div "Razors that shred. Trimmers that scratch." at bounding box center [596, 207] width 572 height 40
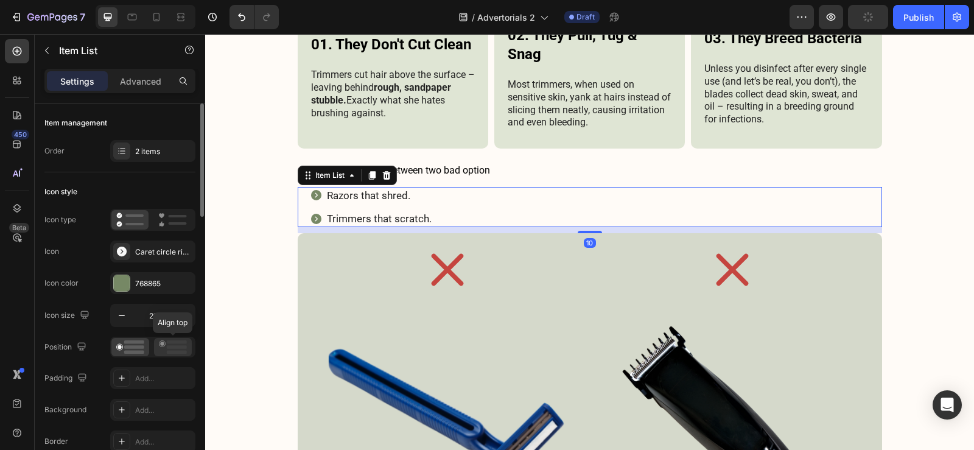
click at [172, 341] on rect at bounding box center [177, 342] width 20 height 4
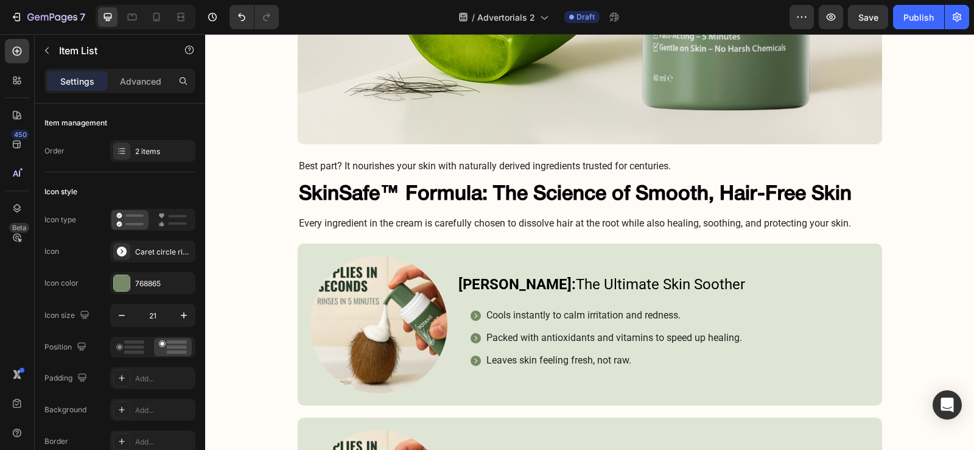
scroll to position [4260, 0]
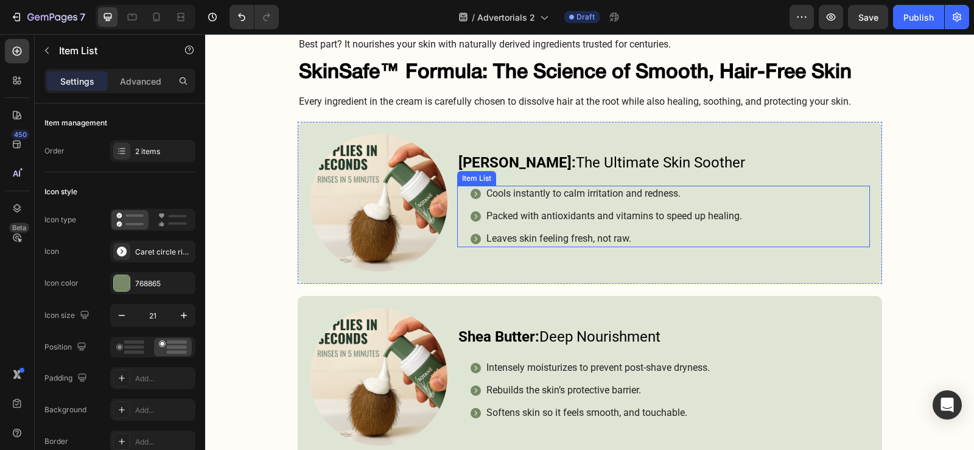
click at [804, 225] on div "Cools instantly to calm irritation and redness. Packed with antioxidants and vi…" at bounding box center [669, 216] width 400 height 61
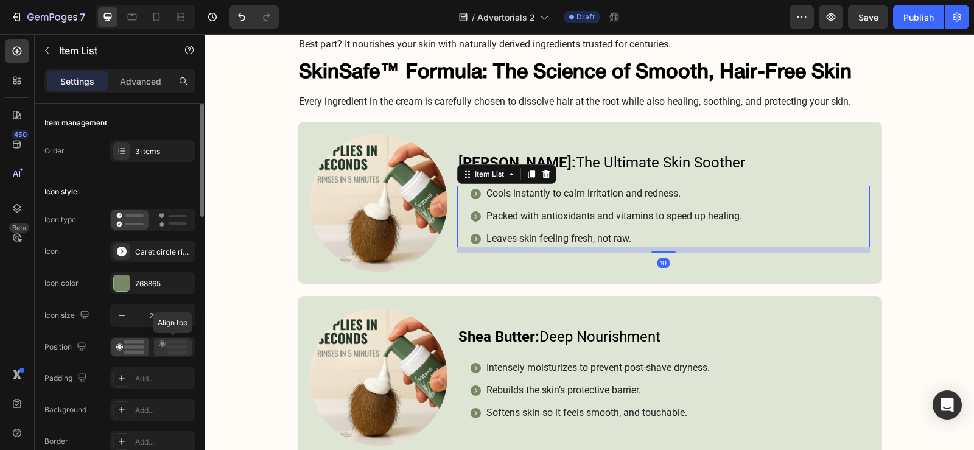
click at [178, 346] on rect at bounding box center [177, 347] width 20 height 4
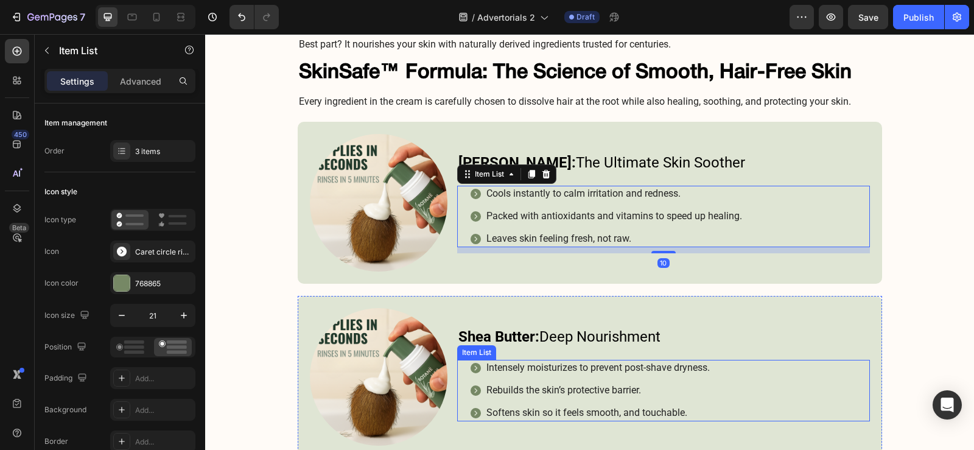
click at [859, 372] on div "Intensely moisturizes to prevent post-shave dryness. Rebuilds the skin’s protec…" at bounding box center [669, 390] width 400 height 61
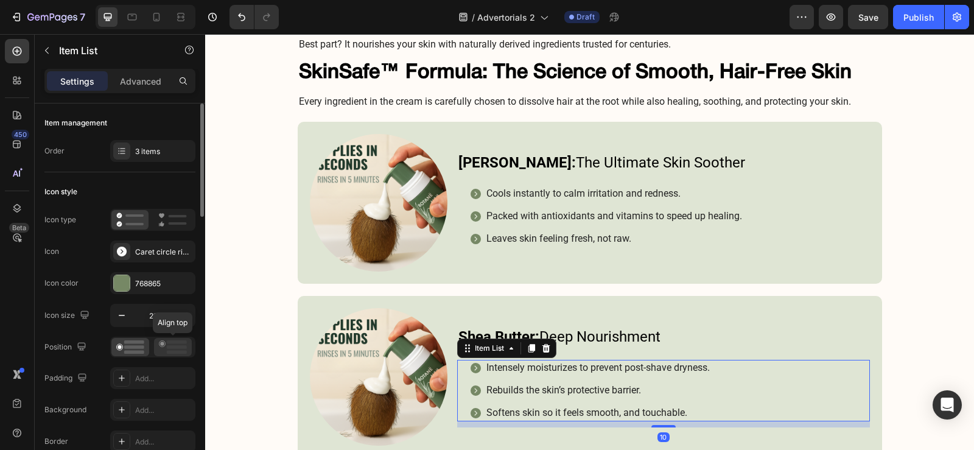
drag, startPoint x: 186, startPoint y: 349, endPoint x: 111, endPoint y: 317, distance: 81.8
click at [186, 349] on icon at bounding box center [173, 346] width 28 height 13
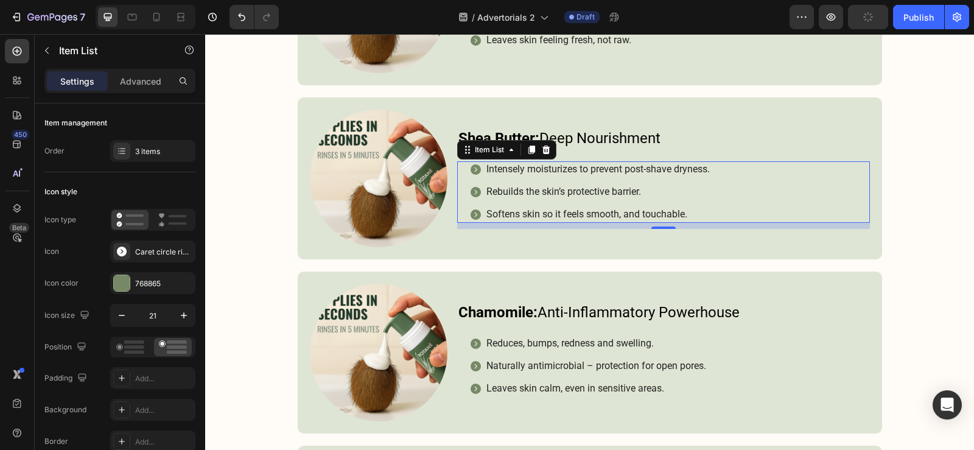
scroll to position [4564, 0]
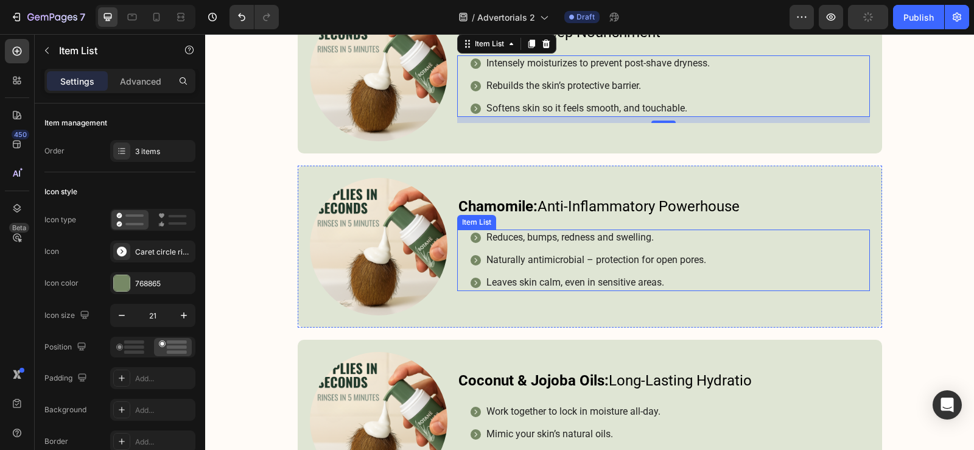
click at [826, 247] on div "Reduces, bumps, redness and swelling. Naturally antimicrobial – protection for …" at bounding box center [669, 259] width 400 height 61
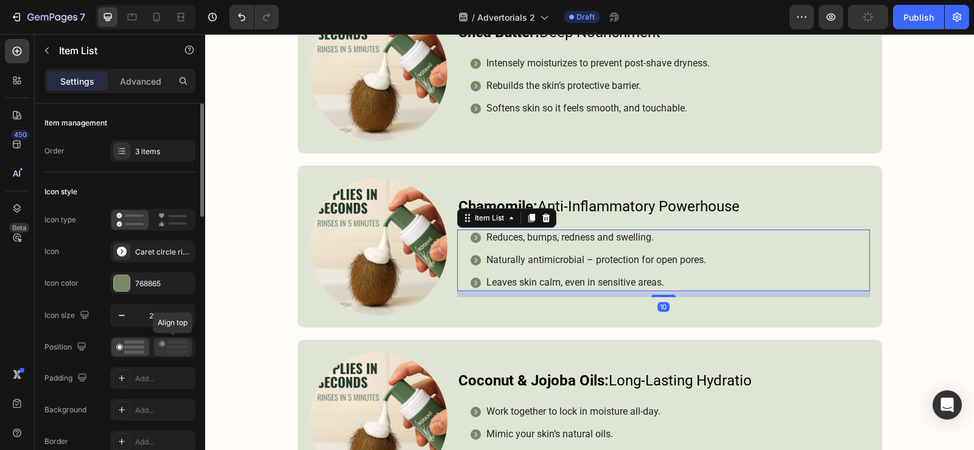
click at [174, 343] on rect at bounding box center [177, 342] width 20 height 4
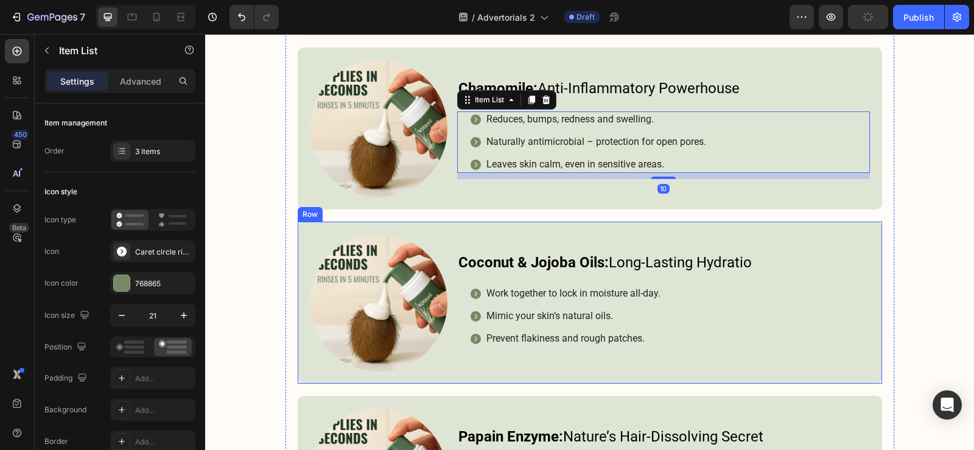
scroll to position [4686, 0]
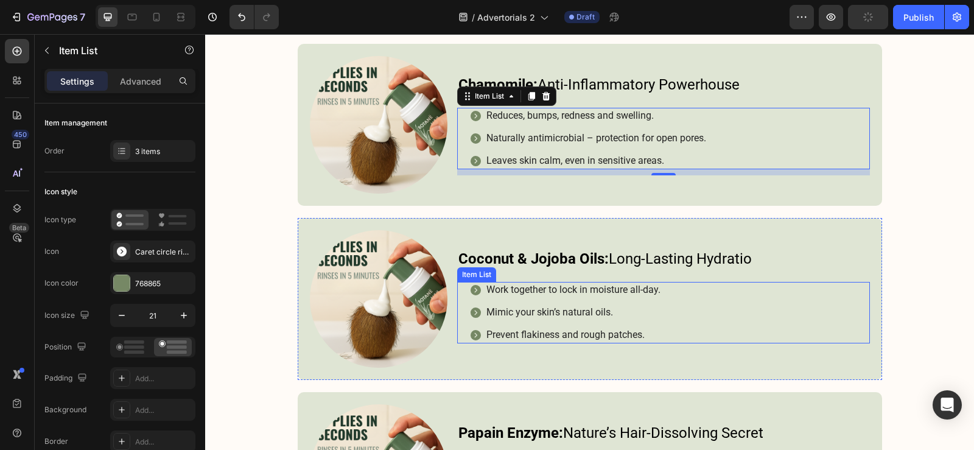
click at [811, 291] on div "Work together to lock in moisture all-day. Mimic your skin’s natural oils. Prev…" at bounding box center [669, 312] width 400 height 61
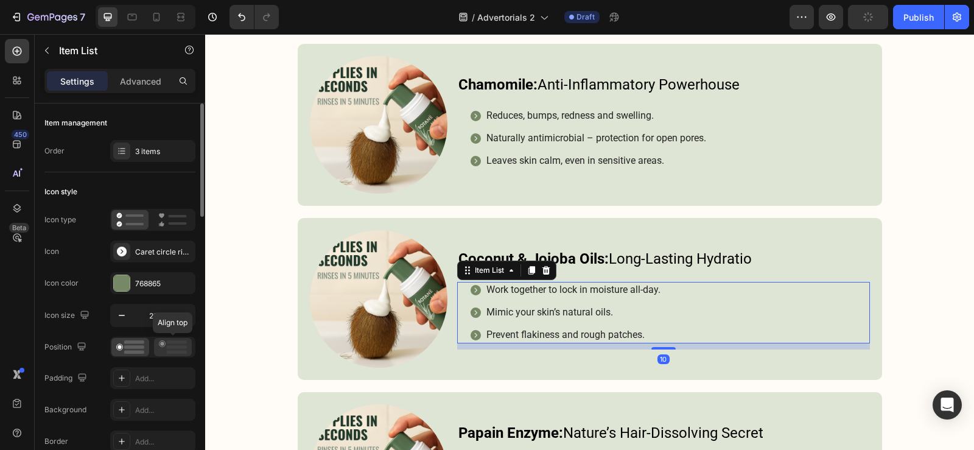
click at [173, 344] on icon at bounding box center [173, 346] width 28 height 13
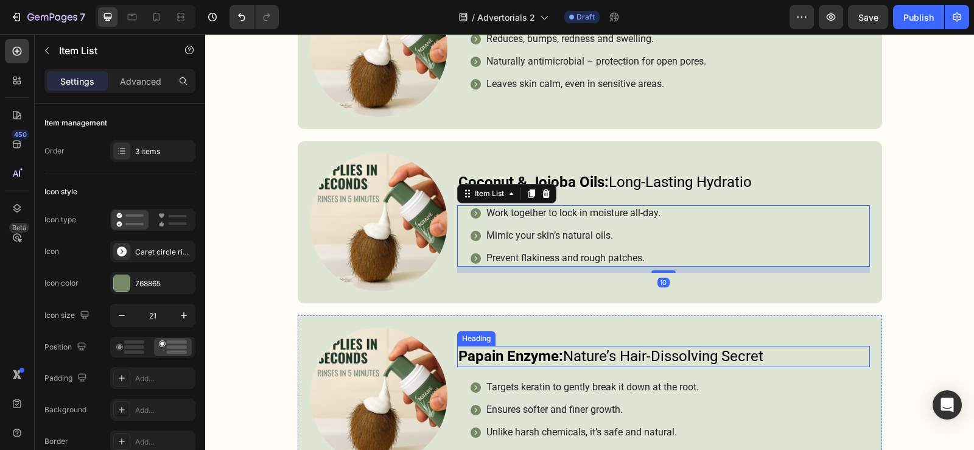
scroll to position [4868, 0]
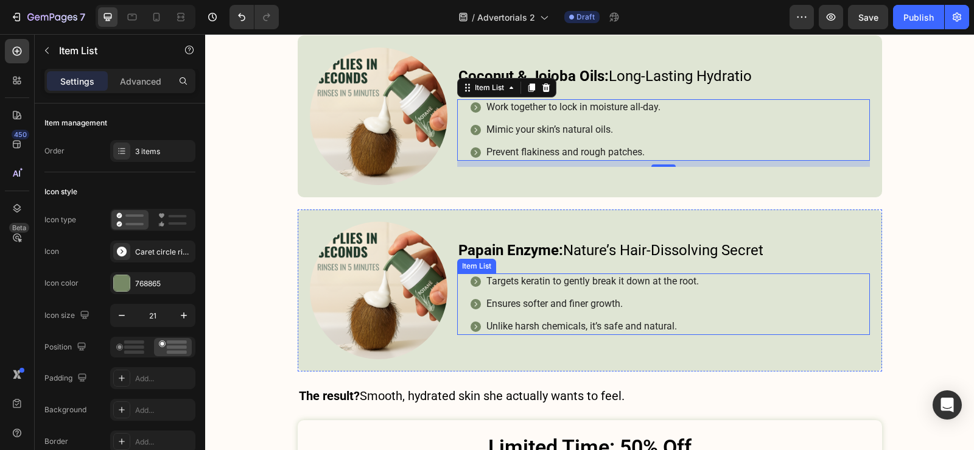
click at [815, 295] on div "Targets keratin to gently break it down at the root. Ensures softer and finer g…" at bounding box center [669, 303] width 400 height 61
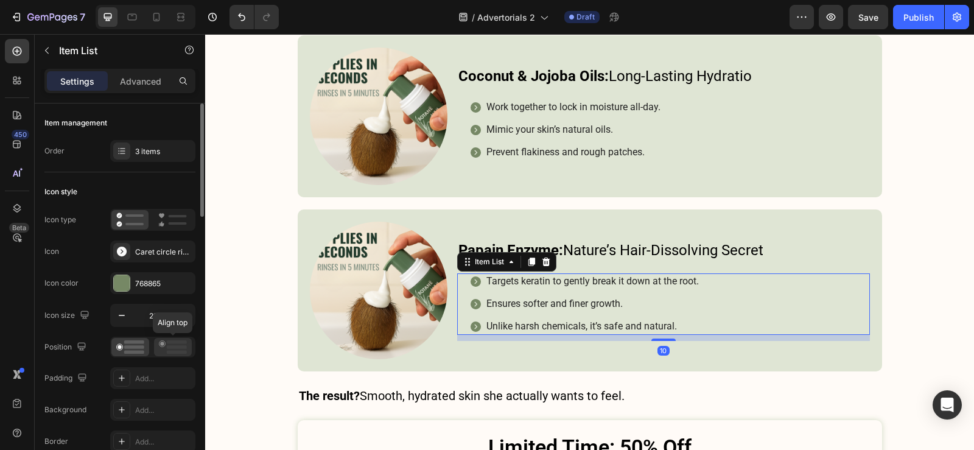
click at [172, 349] on icon at bounding box center [173, 346] width 28 height 13
click at [839, 318] on div "Targets keratin to gently break it down at the root. Ensures softer and finer g…" at bounding box center [669, 303] width 400 height 61
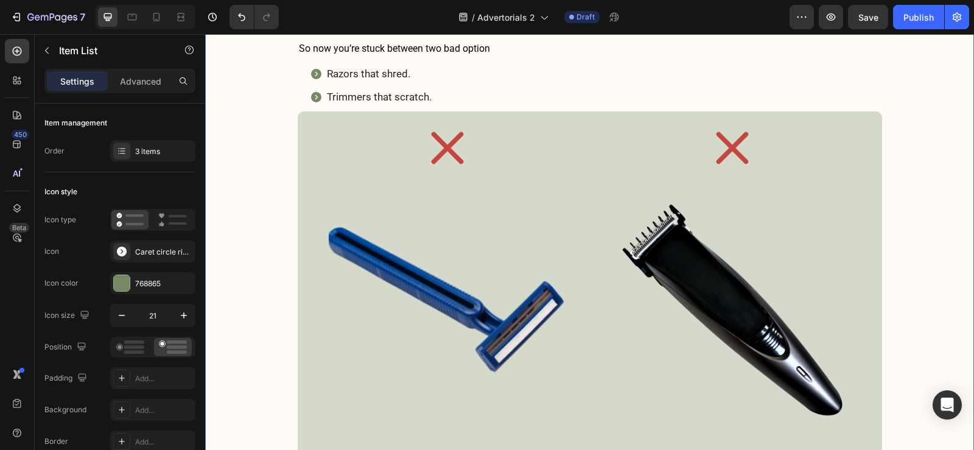
scroll to position [2678, 0]
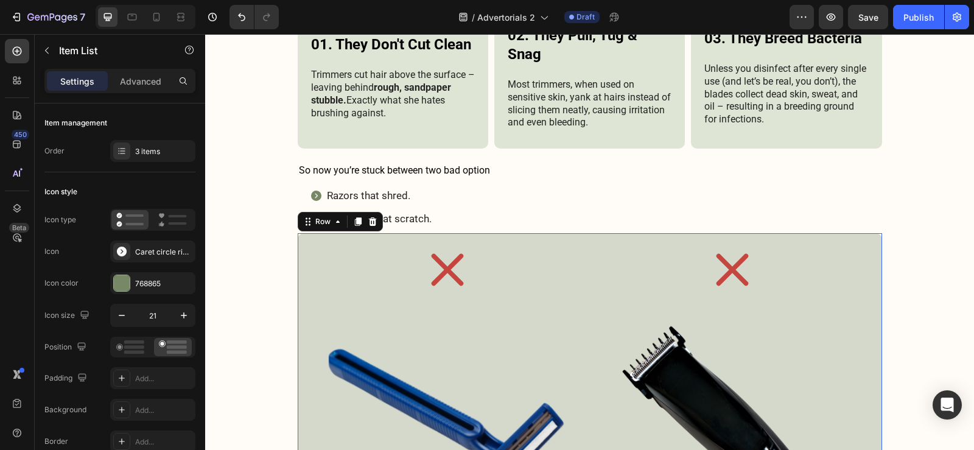
click at [581, 285] on div "Icon Image Icon Image Row 24" at bounding box center [590, 407] width 584 height 348
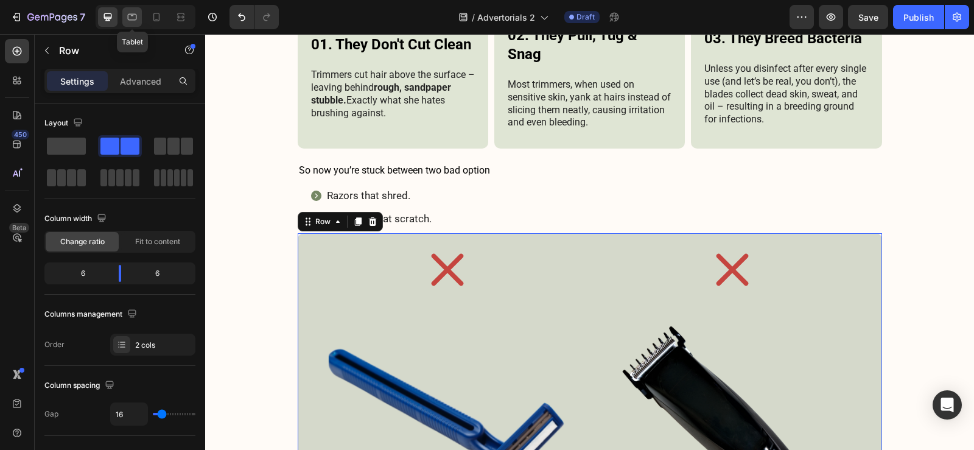
click at [133, 17] on icon at bounding box center [132, 17] width 12 height 12
type input "100%"
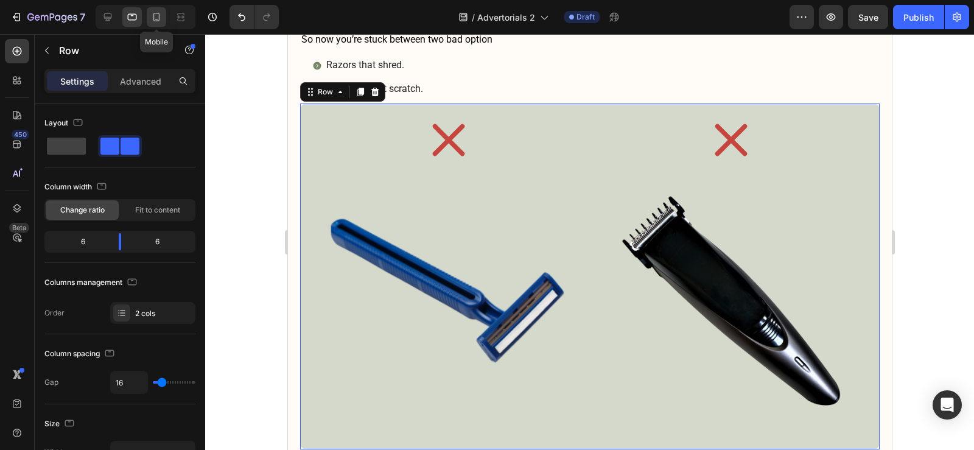
click at [155, 21] on icon at bounding box center [156, 17] width 7 height 9
type input "0"
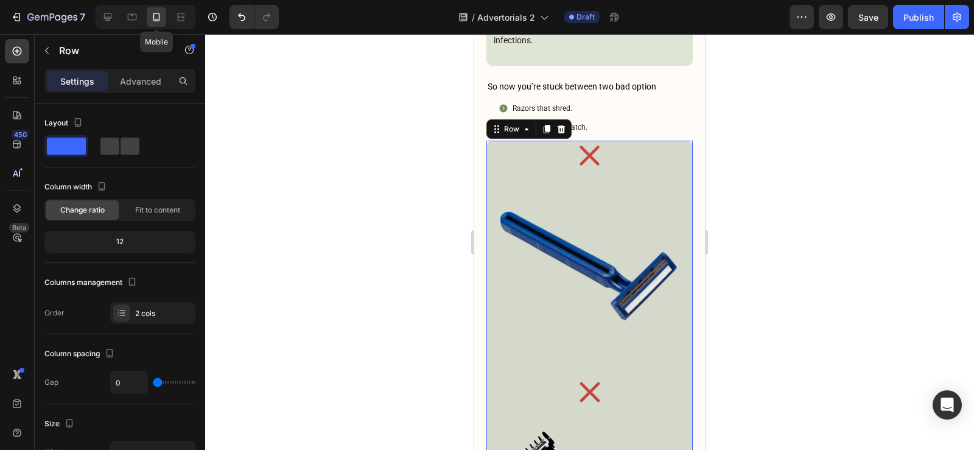
scroll to position [3352, 0]
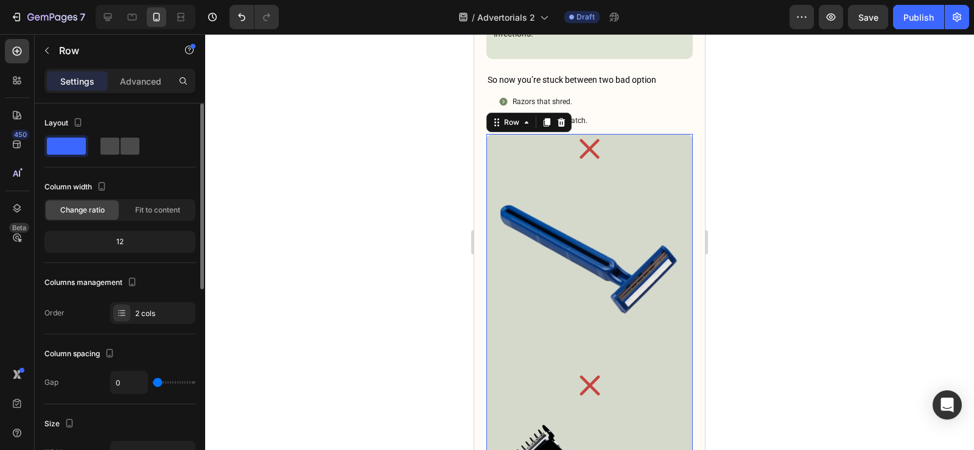
click at [123, 153] on span at bounding box center [129, 146] width 19 height 17
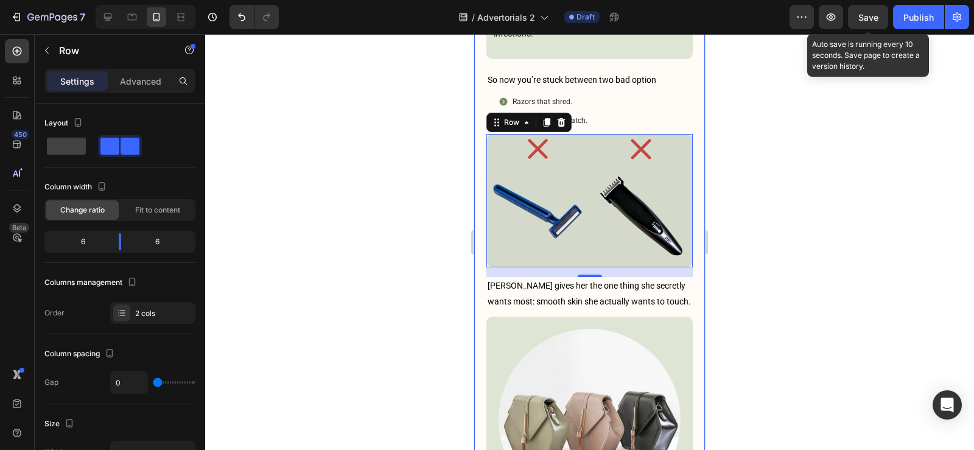
click at [869, 20] on span "Save" at bounding box center [868, 17] width 20 height 10
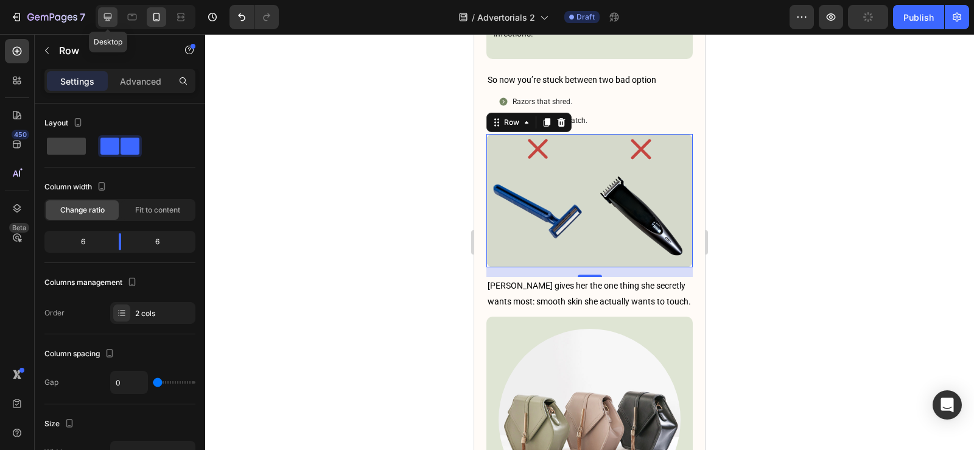
click at [102, 18] on icon at bounding box center [108, 17] width 12 height 12
type input "1200"
type input "16"
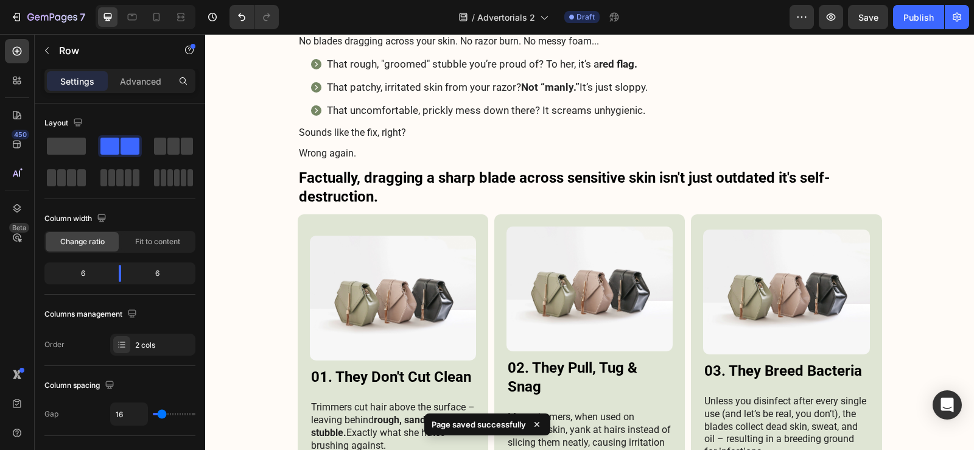
scroll to position [2469, 0]
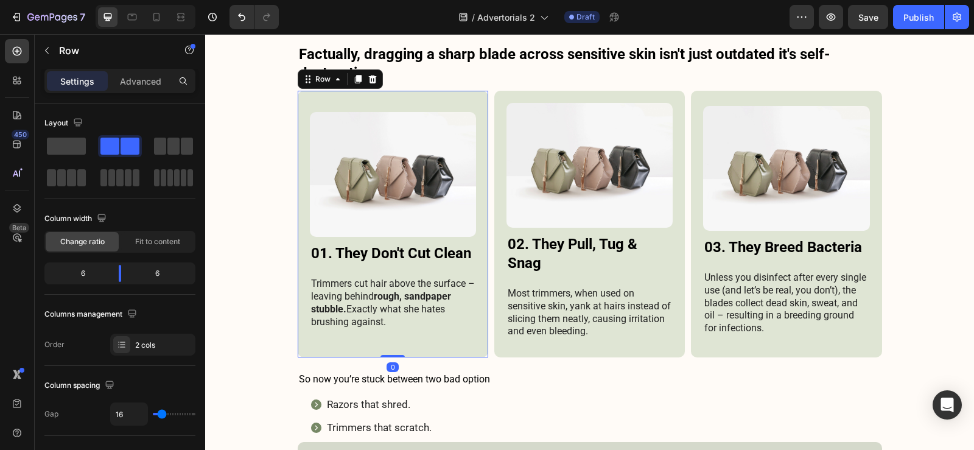
click at [479, 225] on div "Image 01. They Don't Cut Clean Heading Trimmers cut hair above the surface – le…" at bounding box center [393, 224] width 190 height 267
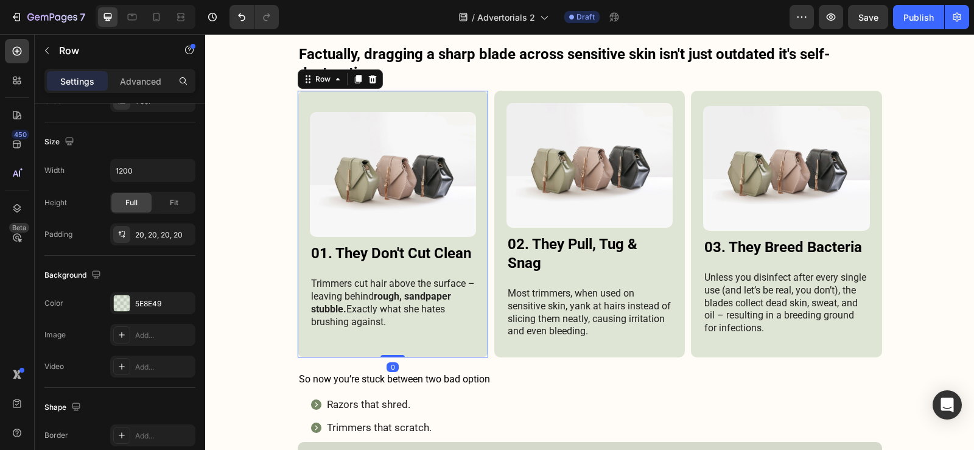
scroll to position [430, 0]
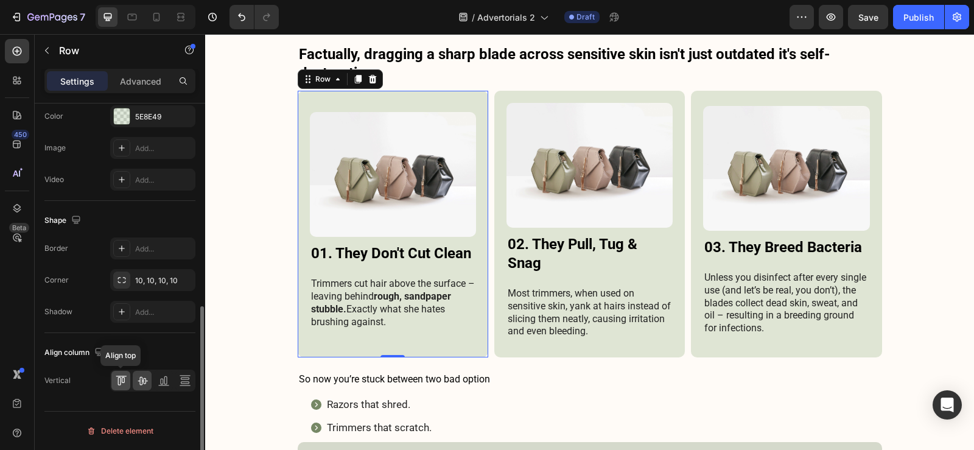
click at [127, 383] on icon at bounding box center [121, 380] width 12 height 12
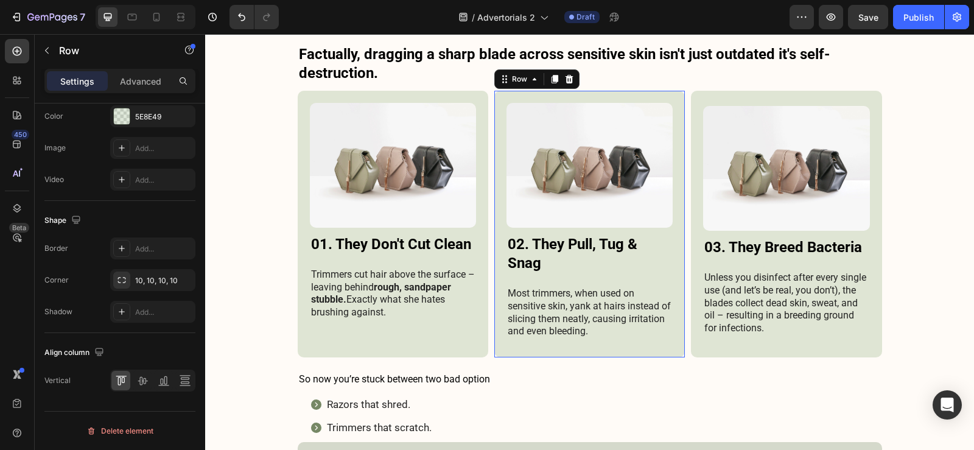
click at [673, 256] on div "Image 02. They Pull, Tug & Snag Heading Most trimmers, when used on sensitive s…" at bounding box center [589, 224] width 190 height 267
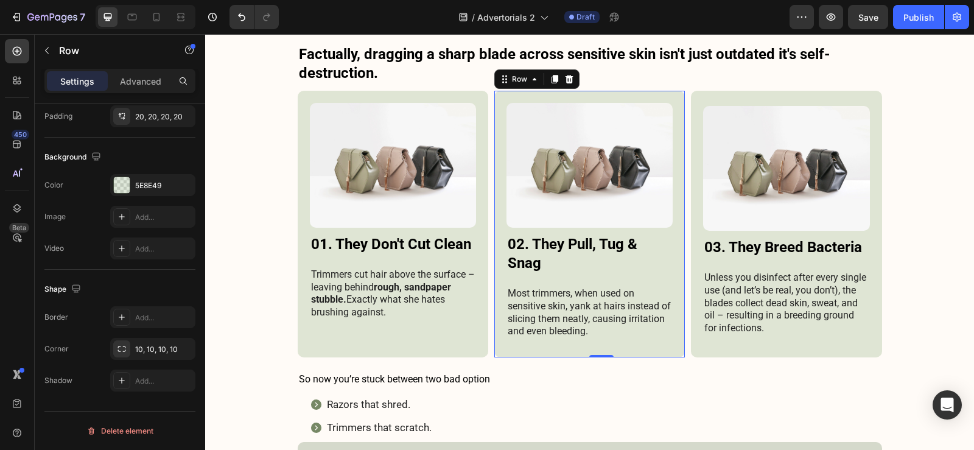
click at [674, 225] on div "Image 02. They Pull, Tug & Snag Heading Most trimmers, when used on sensitive s…" at bounding box center [589, 224] width 190 height 267
click at [874, 209] on div "Image 03. They Breed Bacteria Heading Unless you disinfect after every single u…" at bounding box center [786, 224] width 190 height 267
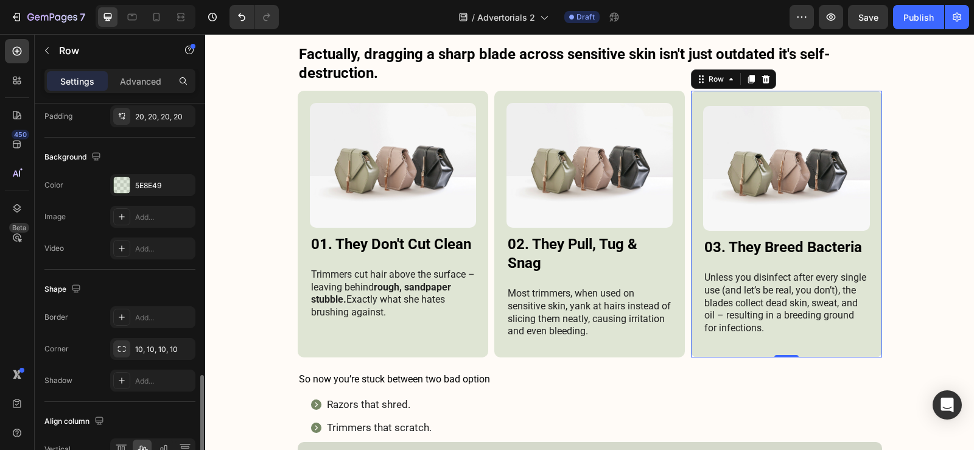
scroll to position [430, 0]
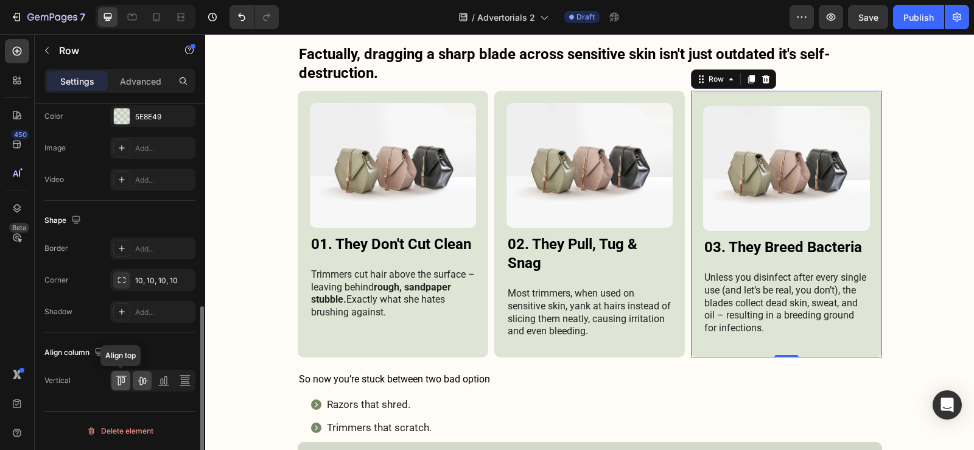
click at [124, 389] on div at bounding box center [120, 380] width 19 height 19
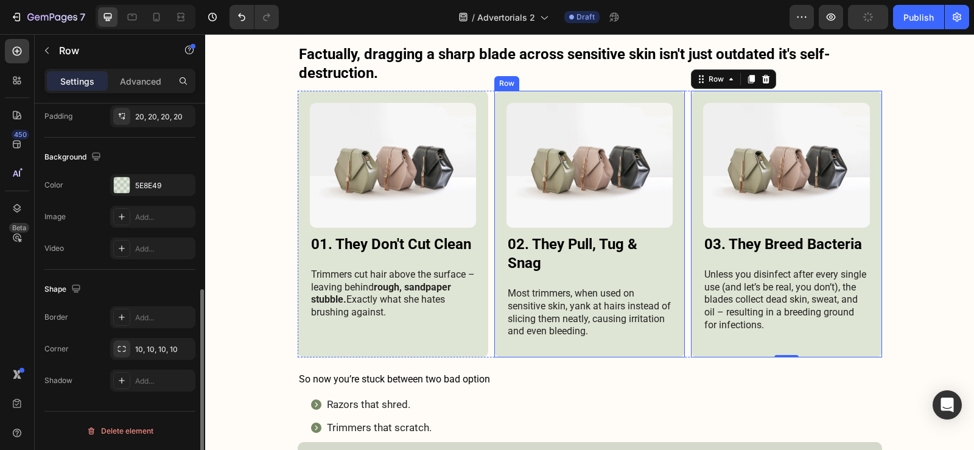
scroll to position [361, 0]
click at [494, 265] on div "Image 02. They Pull, Tug & Snag Heading Most trimmers, when used on sensitive s…" at bounding box center [589, 224] width 190 height 267
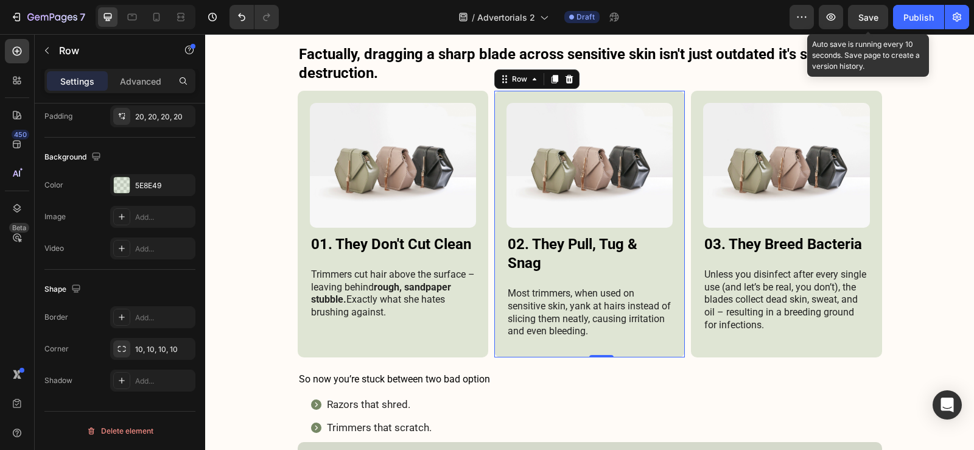
click at [866, 17] on span "Save" at bounding box center [868, 17] width 20 height 10
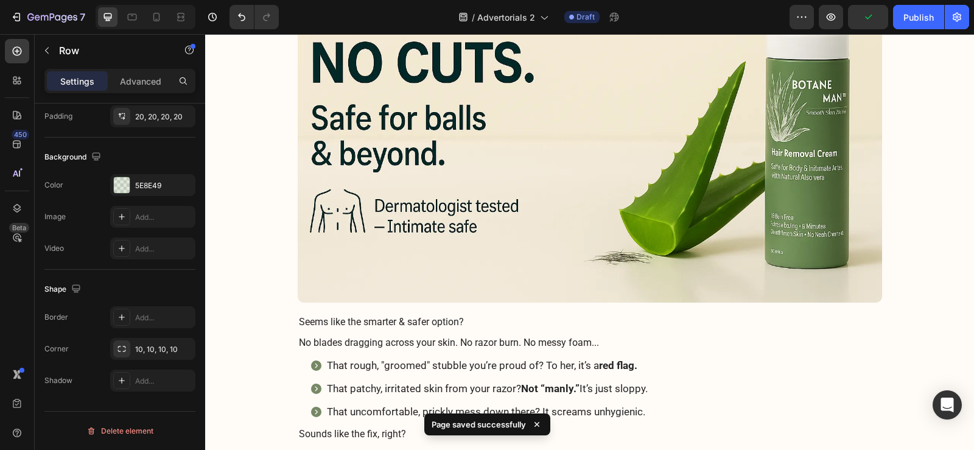
scroll to position [2043, 0]
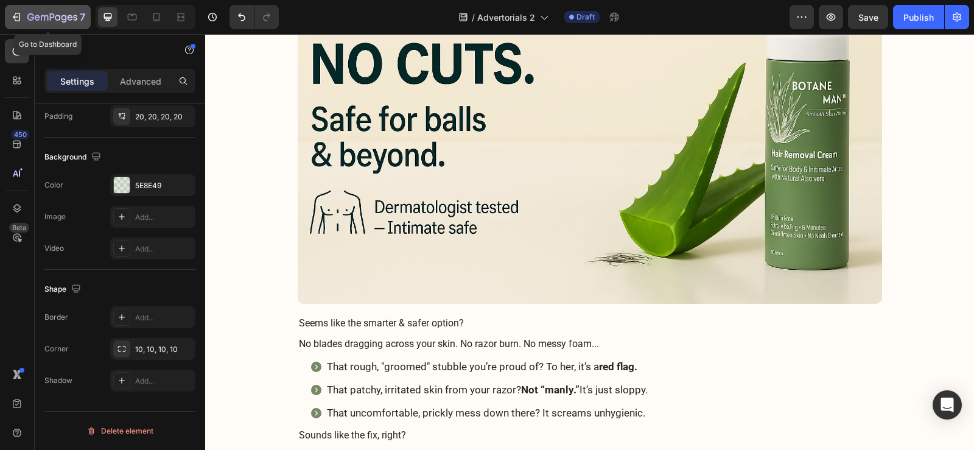
click at [12, 18] on icon "button" at bounding box center [16, 17] width 12 height 12
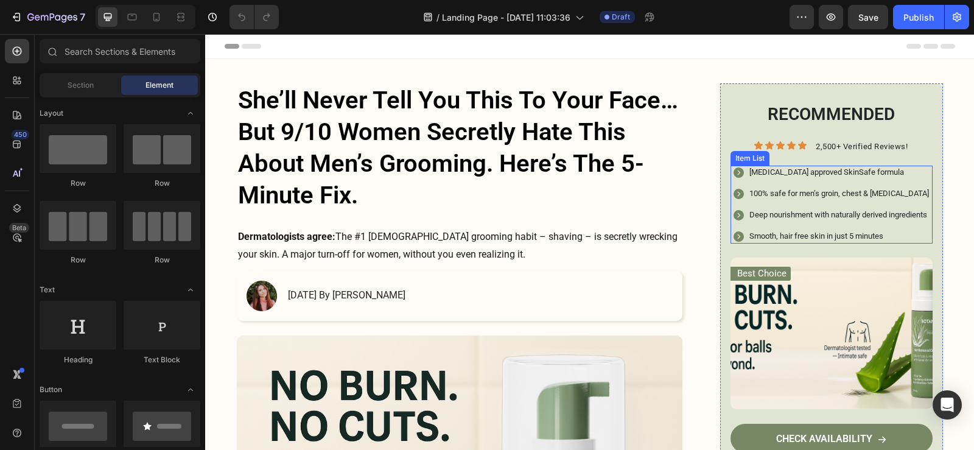
click at [920, 180] on div "Dermatologist approved SkinSafe formula 100% safe for men’s groin, chest & sens…" at bounding box center [831, 205] width 198 height 78
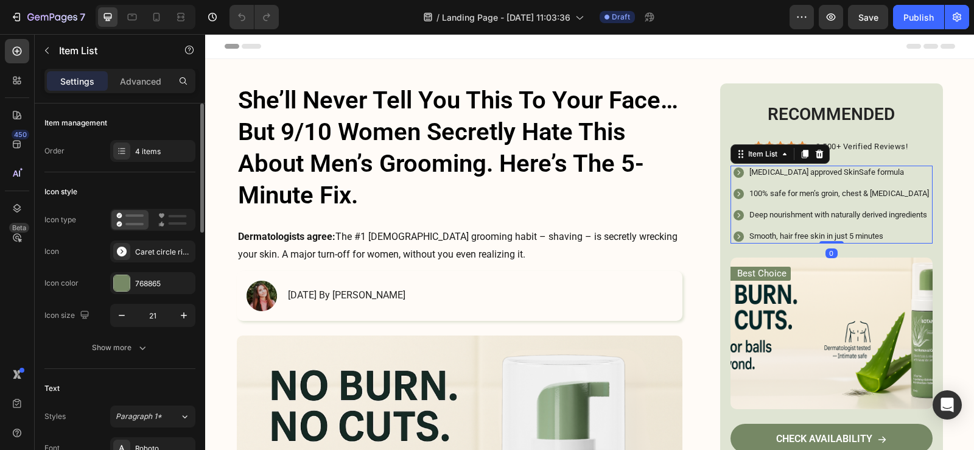
click at [139, 335] on div "Icon type Icon Caret circle right filled Icon color 768865 Icon size 21 Show mo…" at bounding box center [119, 284] width 151 height 150
click at [132, 342] on div "Show more" at bounding box center [120, 347] width 57 height 12
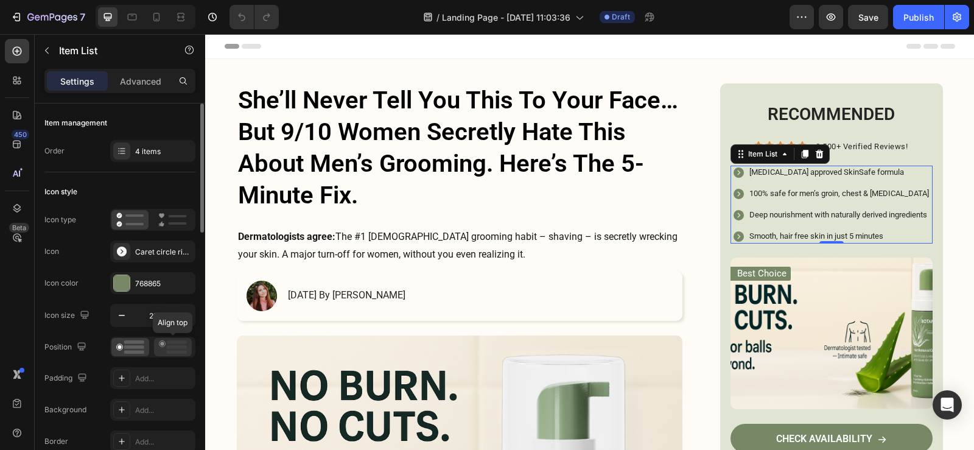
click at [165, 346] on icon at bounding box center [173, 346] width 28 height 13
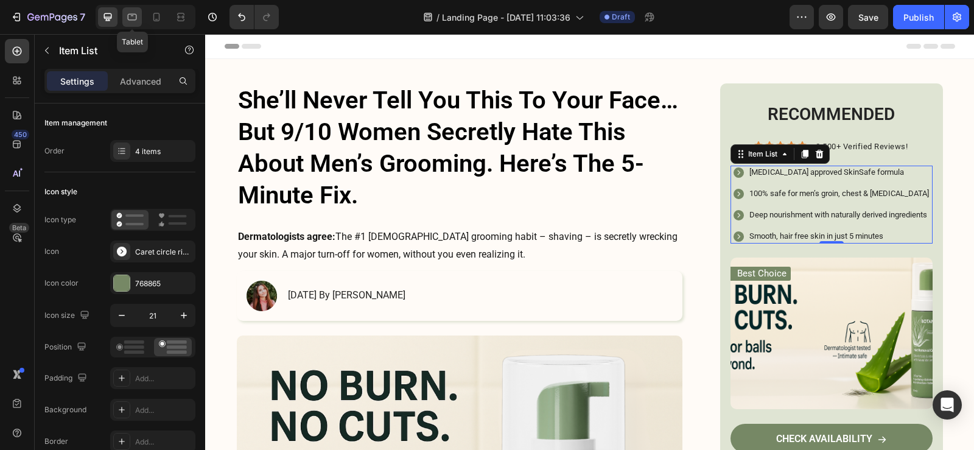
click at [133, 21] on icon at bounding box center [132, 17] width 12 height 12
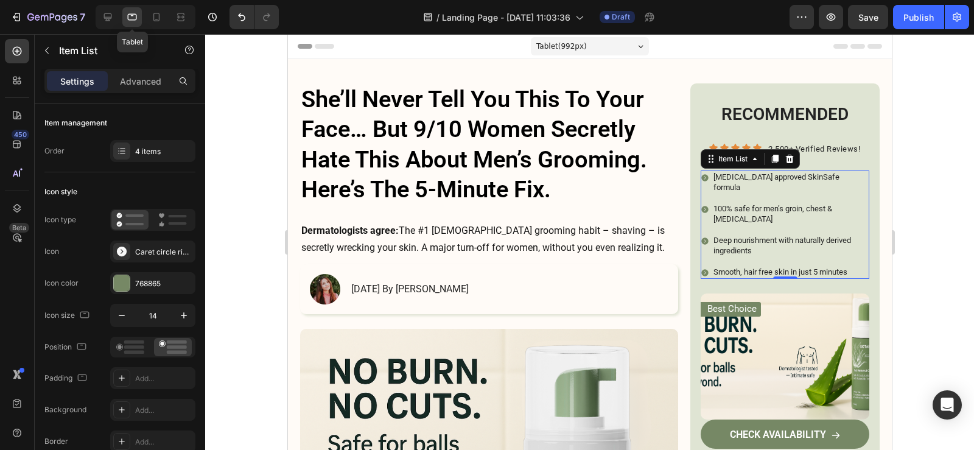
scroll to position [94, 0]
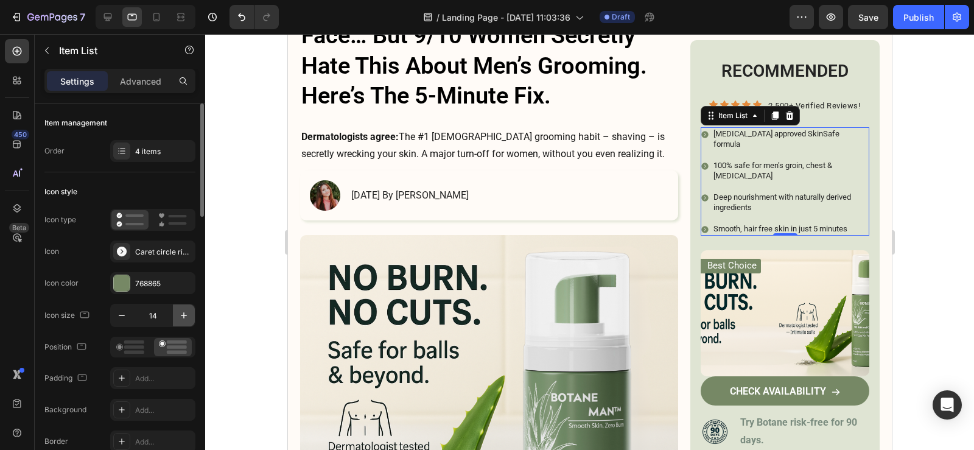
click at [179, 319] on icon "button" at bounding box center [184, 315] width 12 height 12
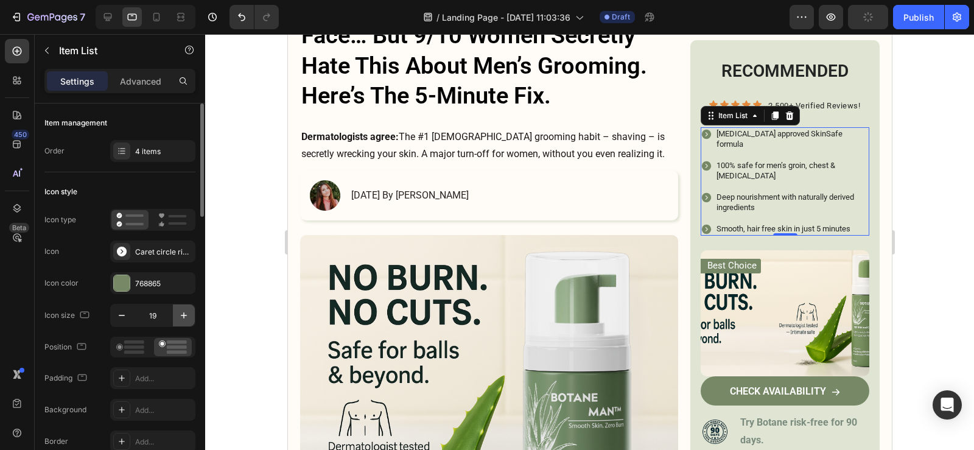
click at [179, 319] on icon "button" at bounding box center [184, 315] width 12 height 12
click at [122, 316] on icon "button" at bounding box center [122, 315] width 12 height 12
type input "18"
click at [157, 380] on div "Add..." at bounding box center [163, 378] width 57 height 11
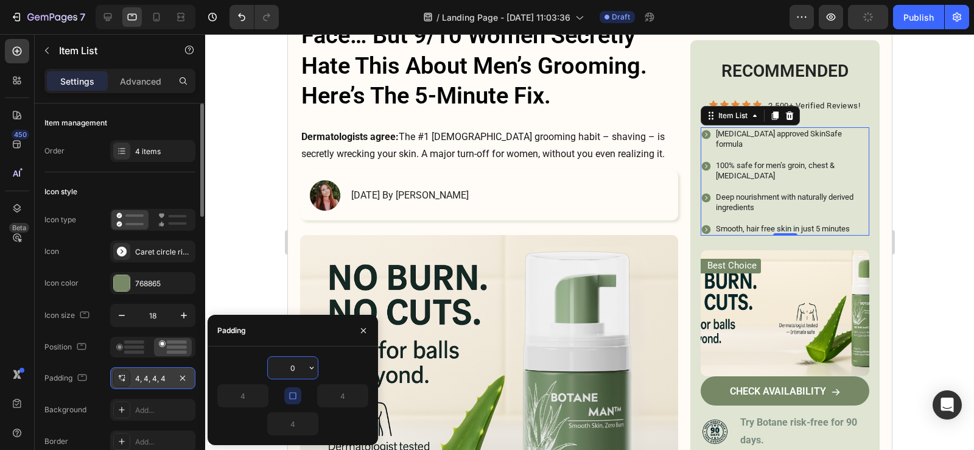
type input "0"
click at [294, 391] on icon "button" at bounding box center [293, 396] width 10 height 10
type input "0"
click at [290, 427] on input "0" at bounding box center [293, 424] width 50 height 22
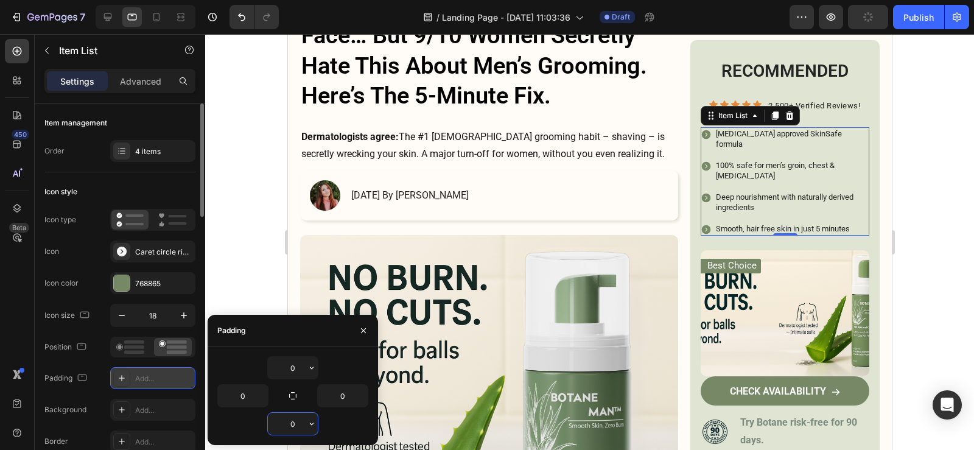
click at [290, 427] on input "0" at bounding box center [293, 424] width 50 height 22
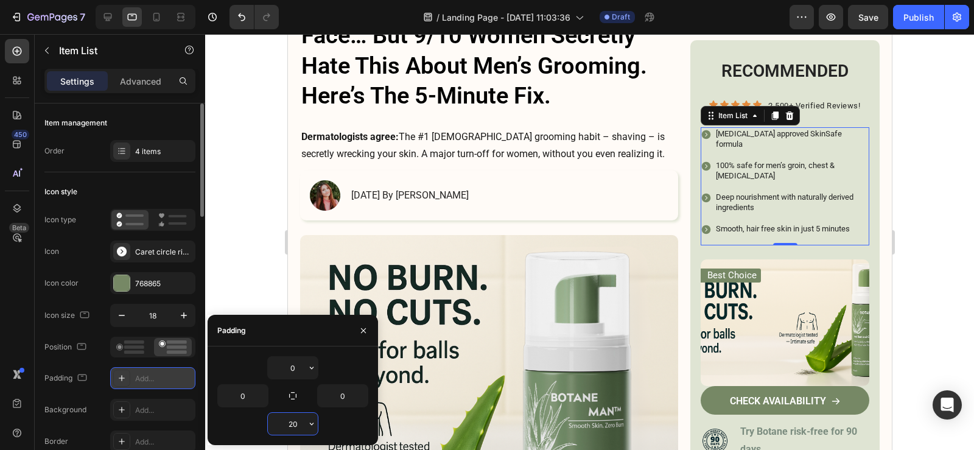
type input "2"
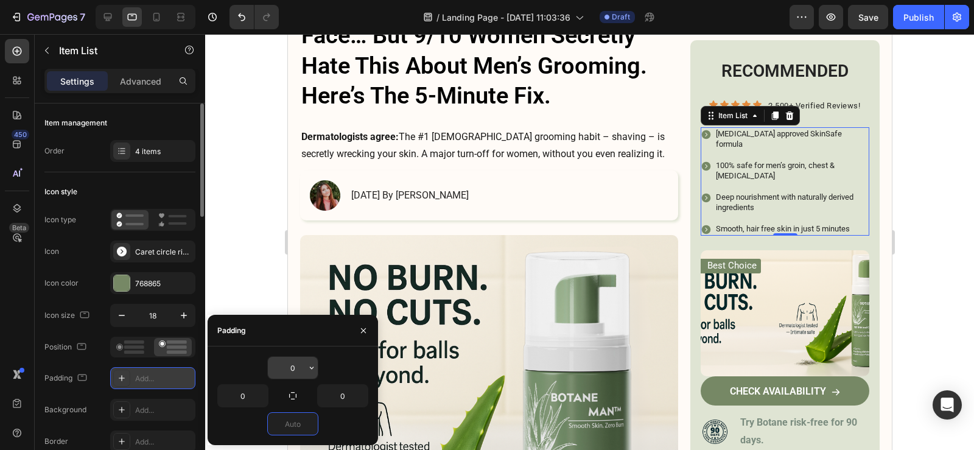
click at [295, 366] on input "0" at bounding box center [293, 368] width 50 height 22
type input "0"
click at [295, 366] on input "0" at bounding box center [293, 368] width 50 height 22
type input "-"
type input "0"
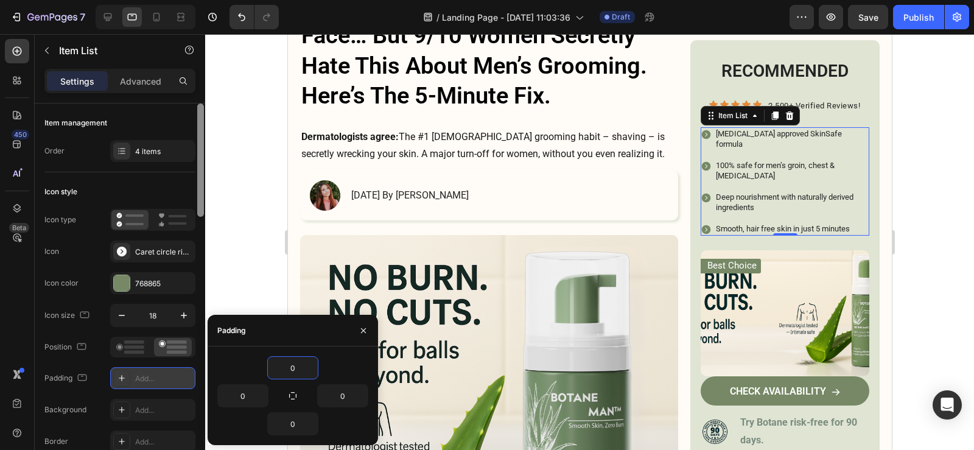
click at [197, 382] on div at bounding box center [200, 293] width 9 height 381
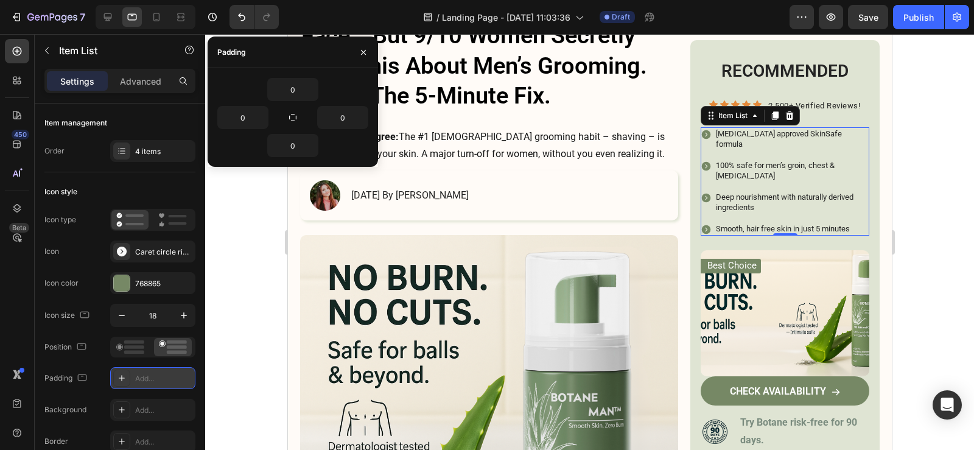
scroll to position [381, 0]
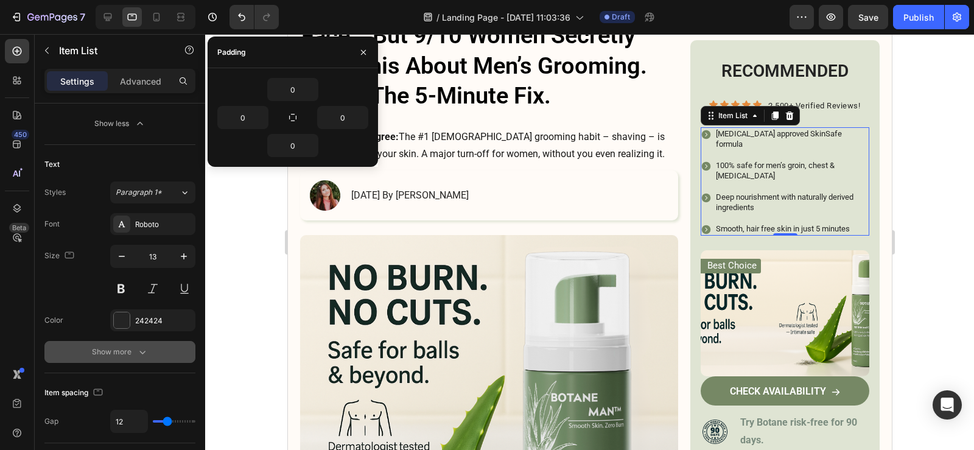
click at [156, 355] on button "Show more" at bounding box center [119, 352] width 151 height 22
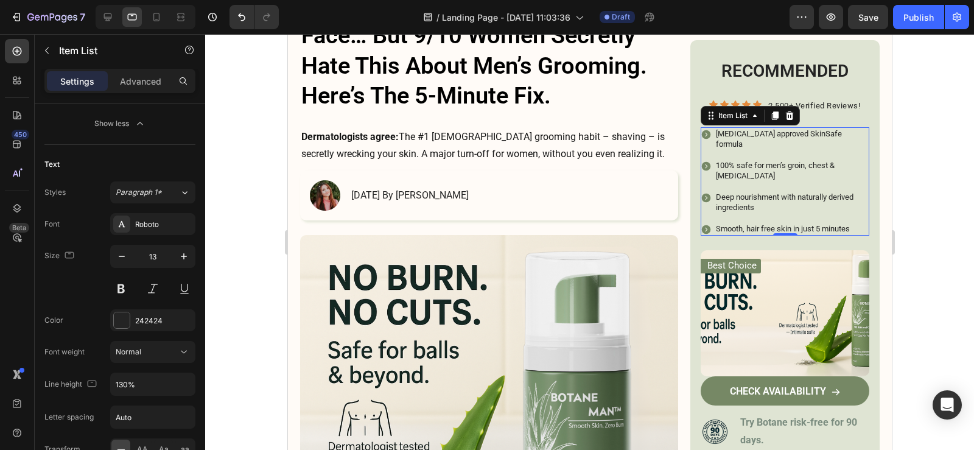
click at [770, 175] on div "Dermatologist approved SkinSafe formula 100% safe for men’s groin, chest & sens…" at bounding box center [784, 181] width 169 height 108
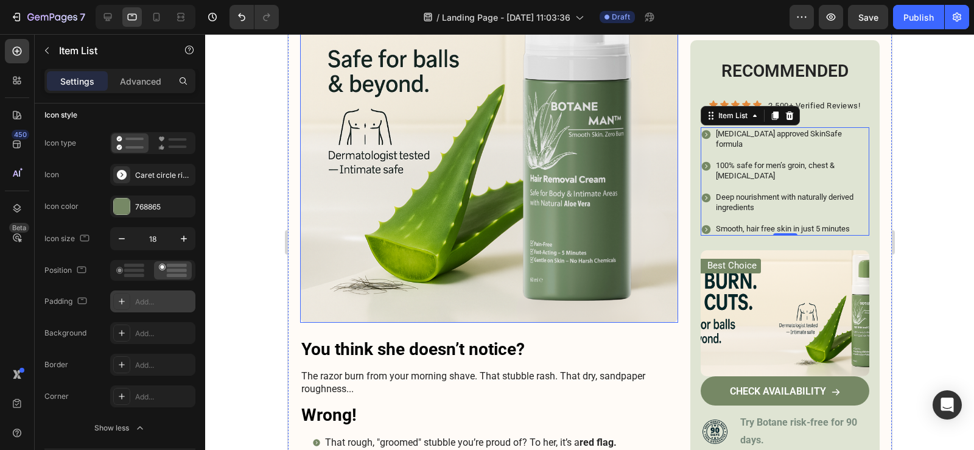
scroll to position [520, 0]
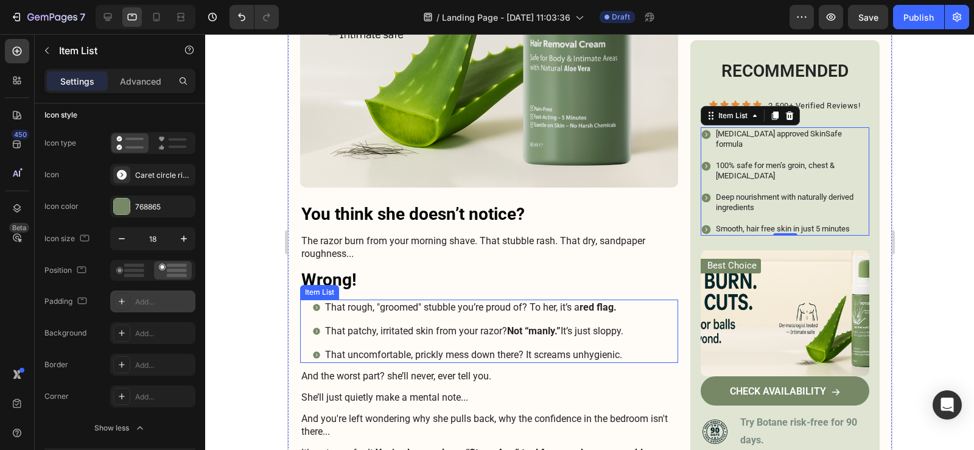
click at [668, 329] on div "That rough, "groomed" stubble you’re proud of? To her, it’s a red flag. That pa…" at bounding box center [495, 330] width 366 height 63
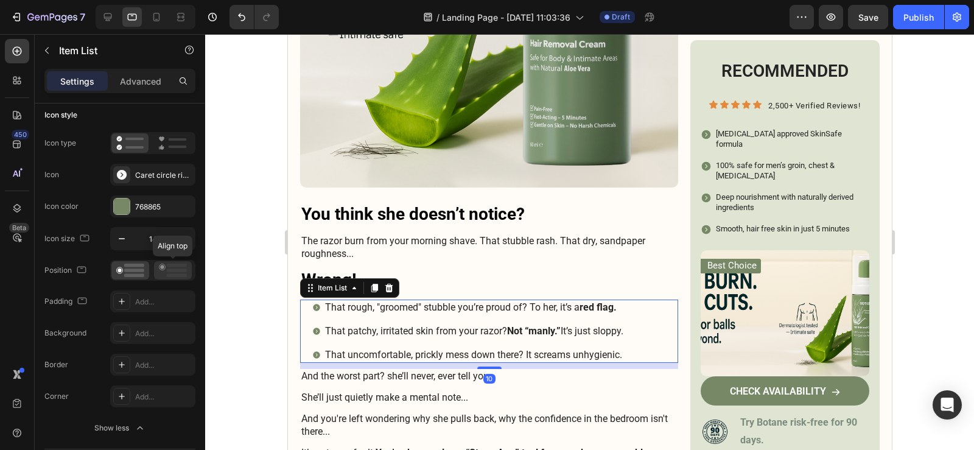
click at [176, 267] on icon at bounding box center [173, 269] width 28 height 13
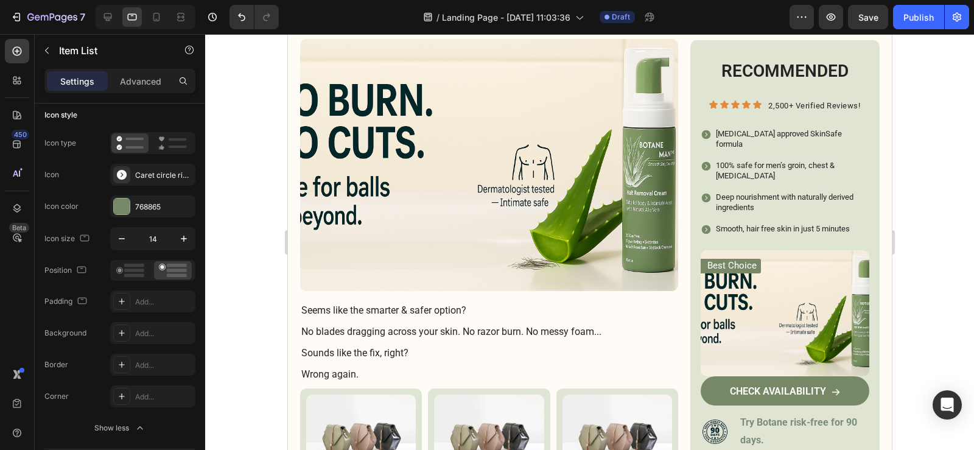
scroll to position [2041, 0]
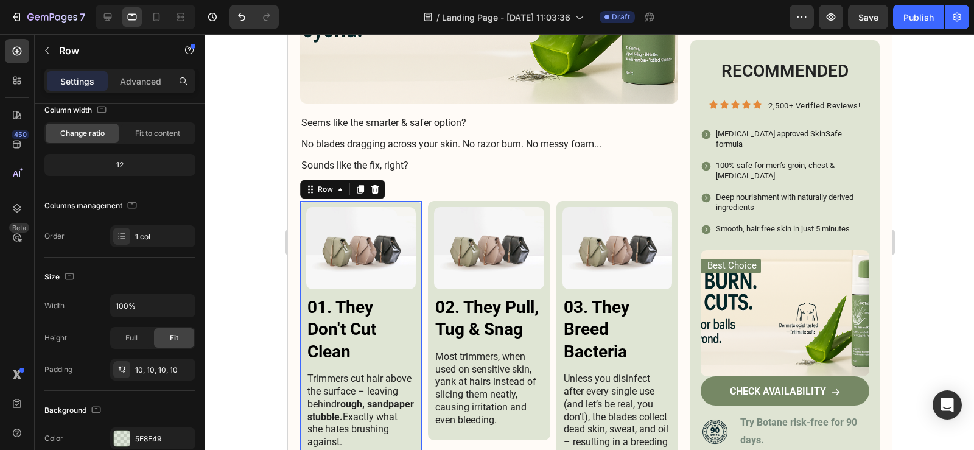
click at [416, 321] on div "Image 01. They Don't Cut Clean Heading Trimmers cut hair above the surface – le…" at bounding box center [360, 331] width 122 height 261
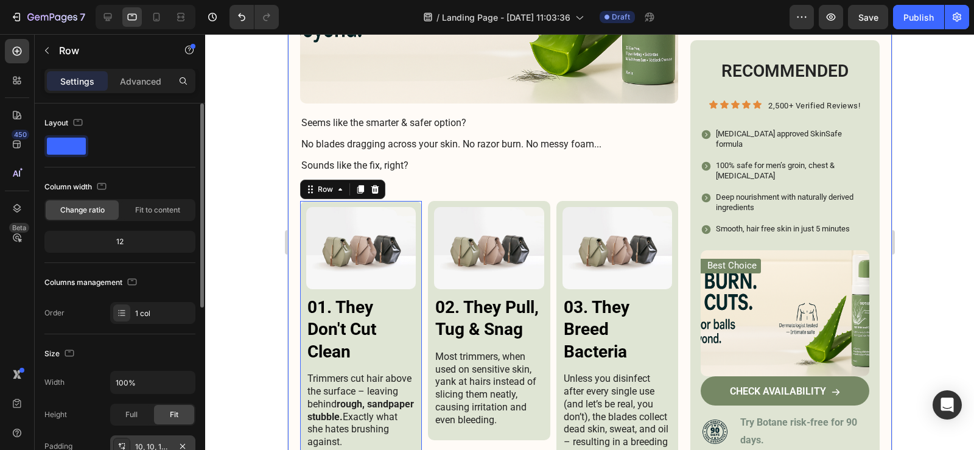
scroll to position [122, 0]
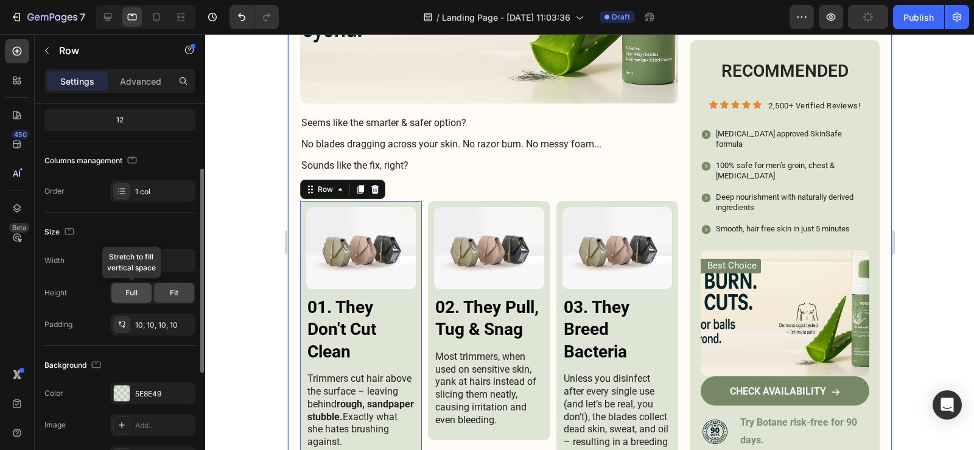
click at [131, 291] on span "Full" at bounding box center [131, 292] width 12 height 11
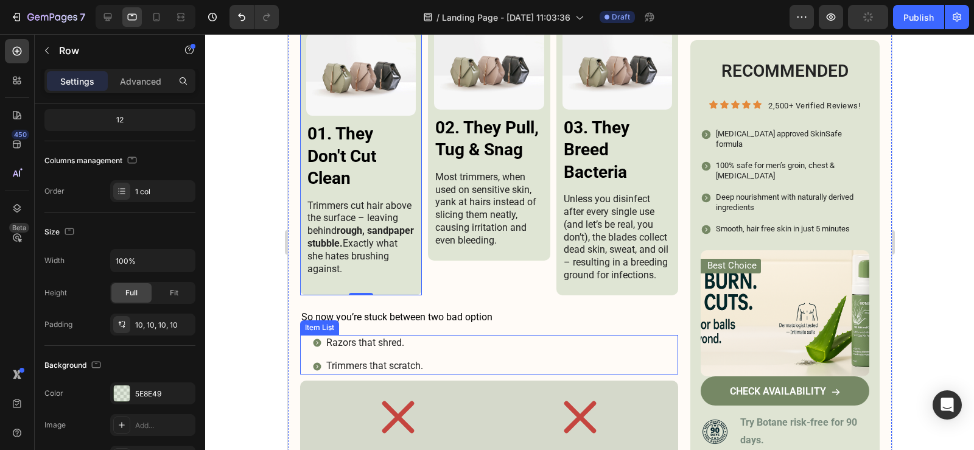
scroll to position [2224, 0]
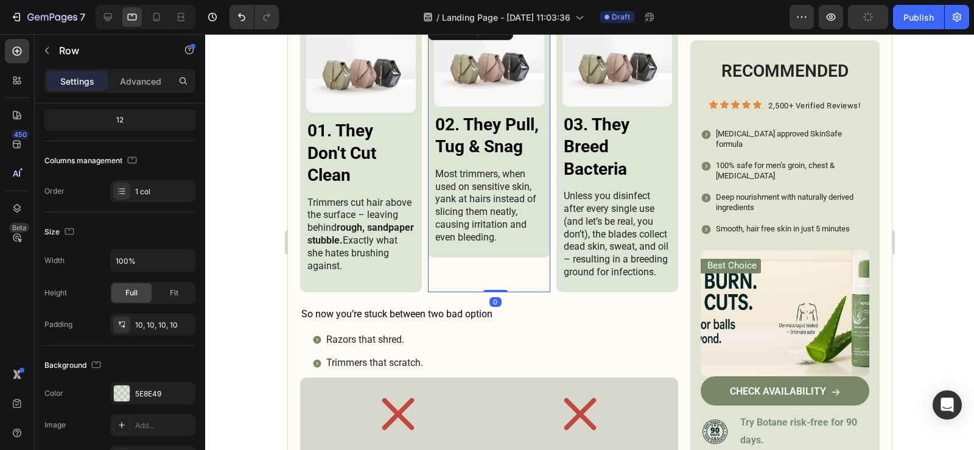
click at [541, 237] on div "Image 02. They Pull, Tug & Snag Heading Most trimmers, when used on sensitive s…" at bounding box center [488, 137] width 122 height 239
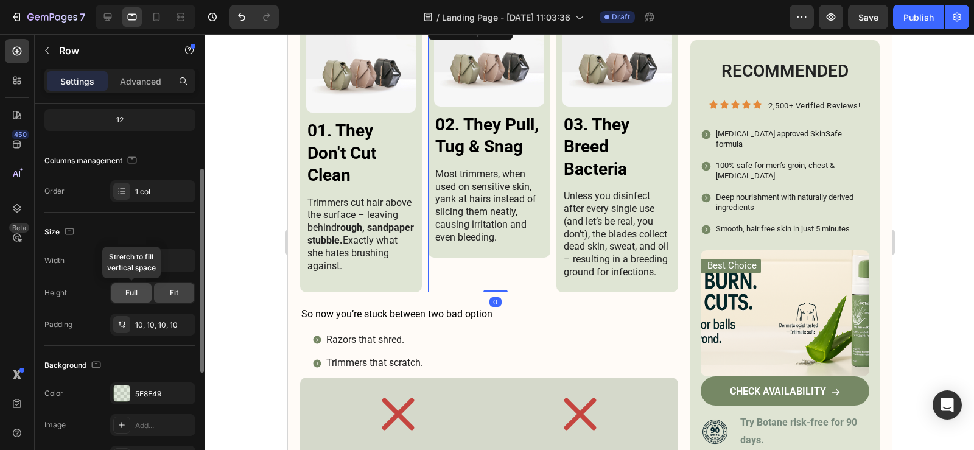
click at [144, 288] on div "Full" at bounding box center [131, 292] width 40 height 19
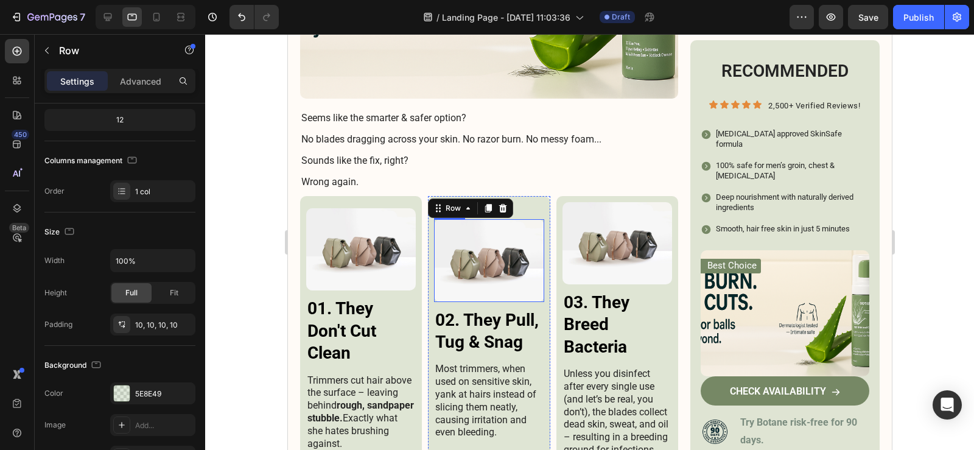
scroll to position [2041, 0]
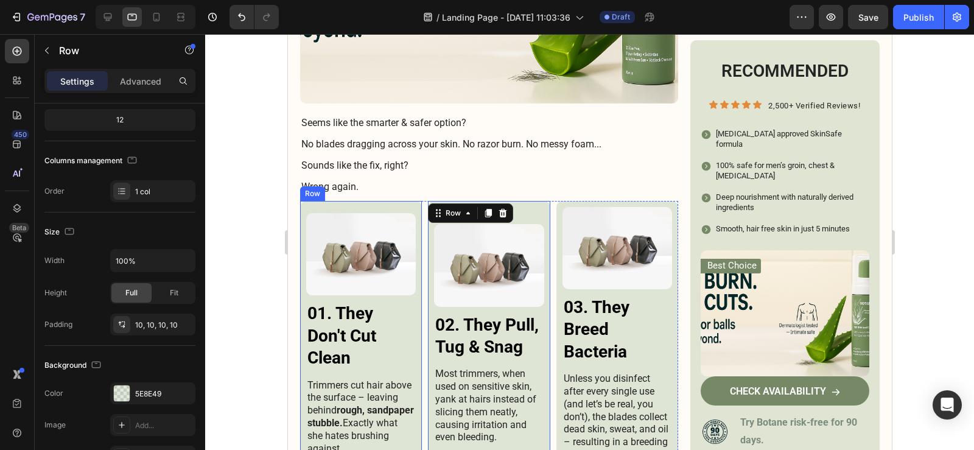
click at [415, 283] on div "Image 01. They Don't Cut Clean Heading Trimmers cut hair above the surface – le…" at bounding box center [360, 338] width 122 height 274
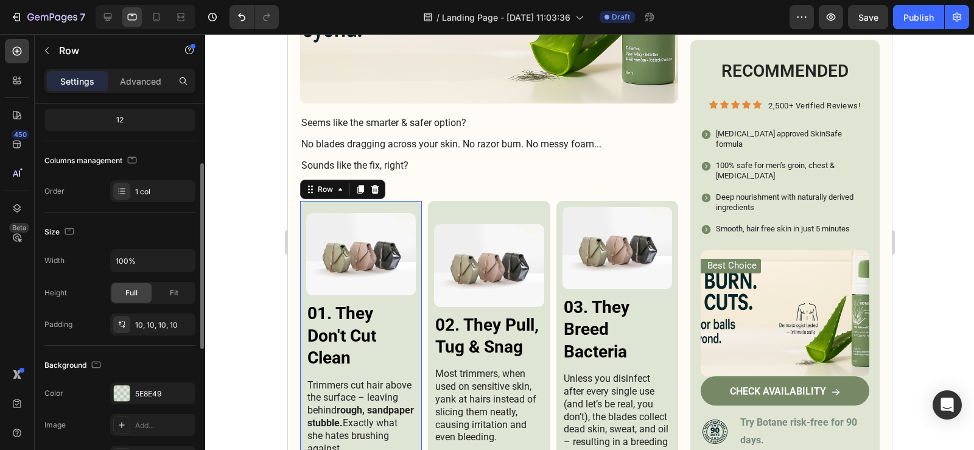
scroll to position [399, 0]
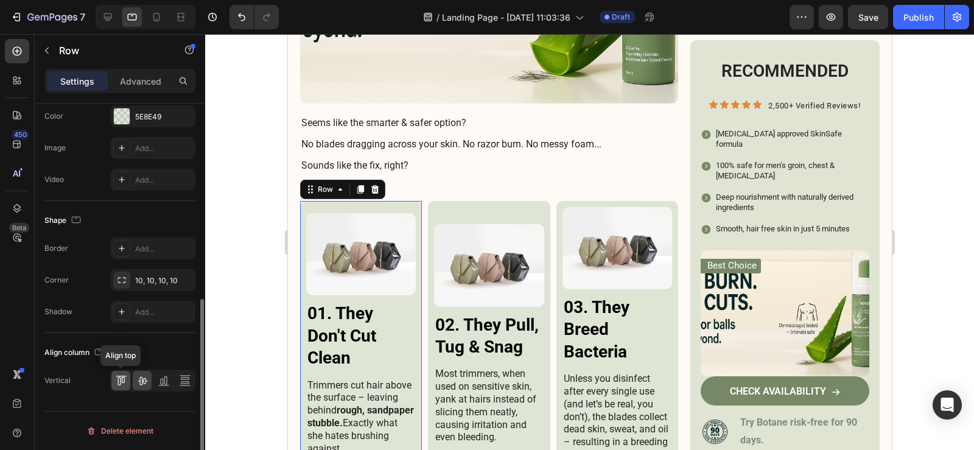
click at [122, 383] on icon at bounding box center [121, 380] width 12 height 12
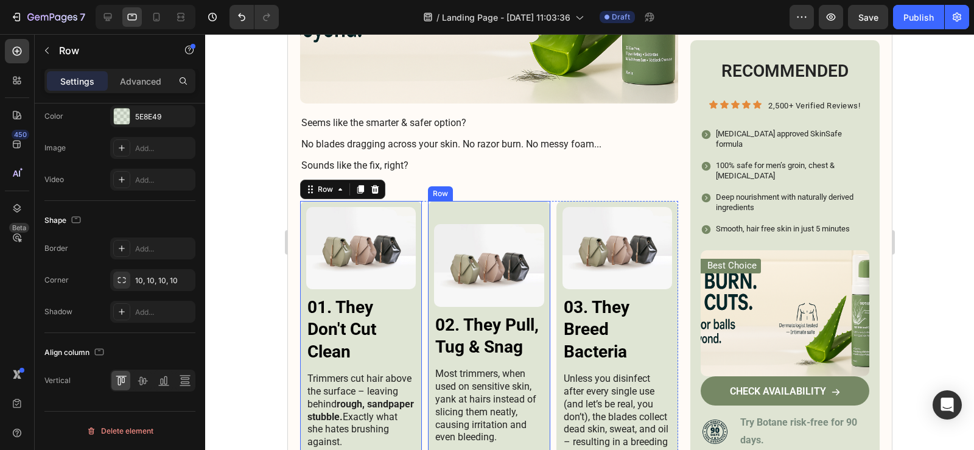
click at [430, 330] on div "Image 02. They Pull, Tug & Snag Heading Most trimmers, when used on sensitive s…" at bounding box center [488, 338] width 122 height 274
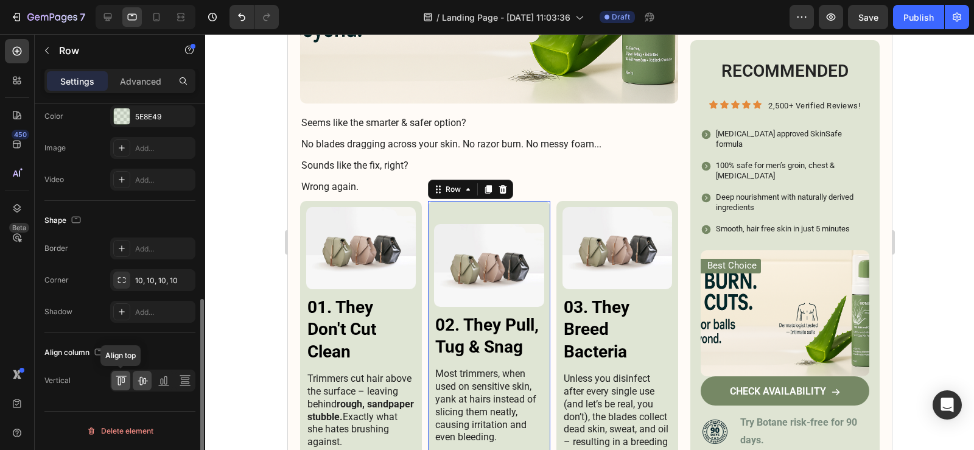
click at [127, 382] on icon at bounding box center [121, 380] width 12 height 12
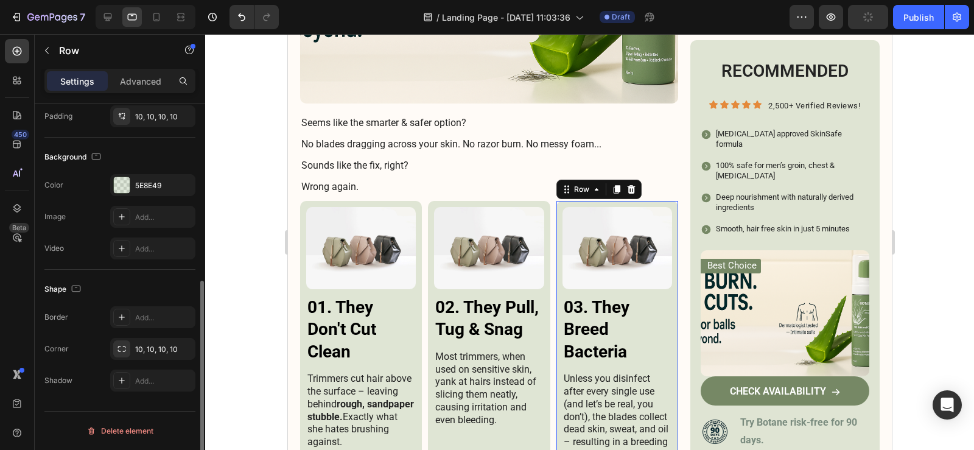
click at [556, 302] on div "Image 03. They Breed Bacteria Heading Unless you disinfect after every single u…" at bounding box center [617, 338] width 122 height 274
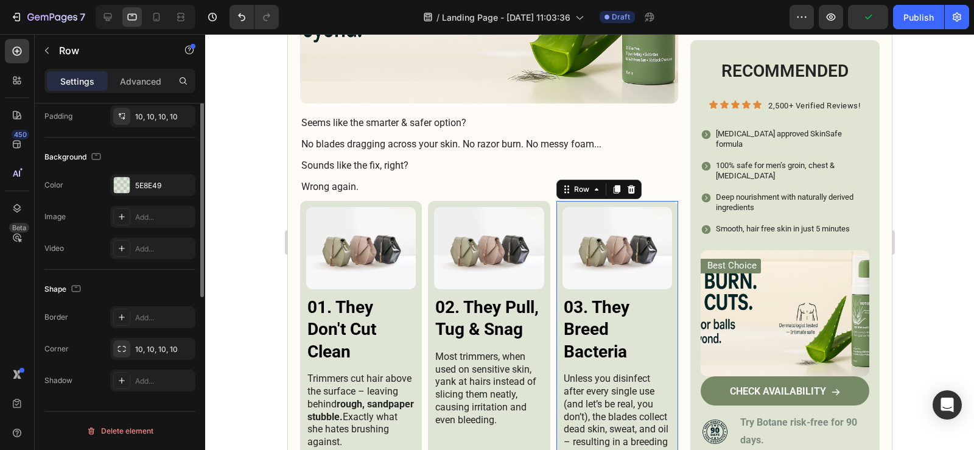
scroll to position [208, 0]
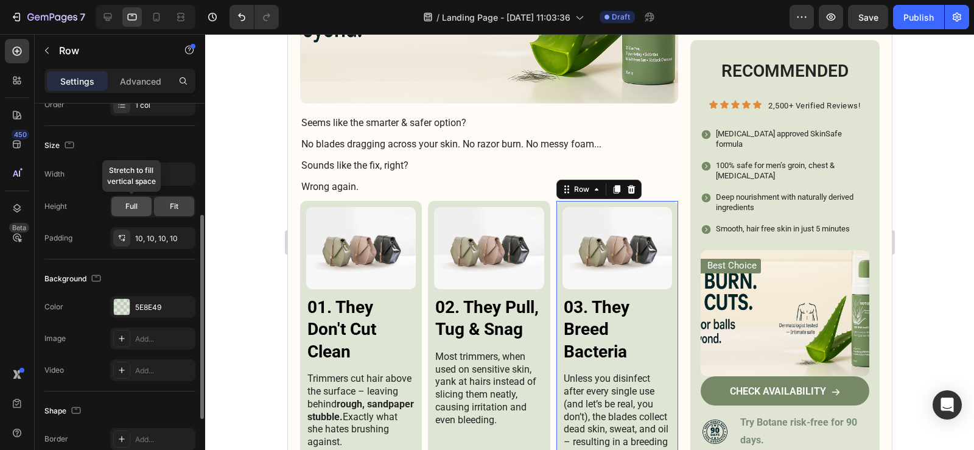
click at [133, 209] on span "Full" at bounding box center [131, 206] width 12 height 11
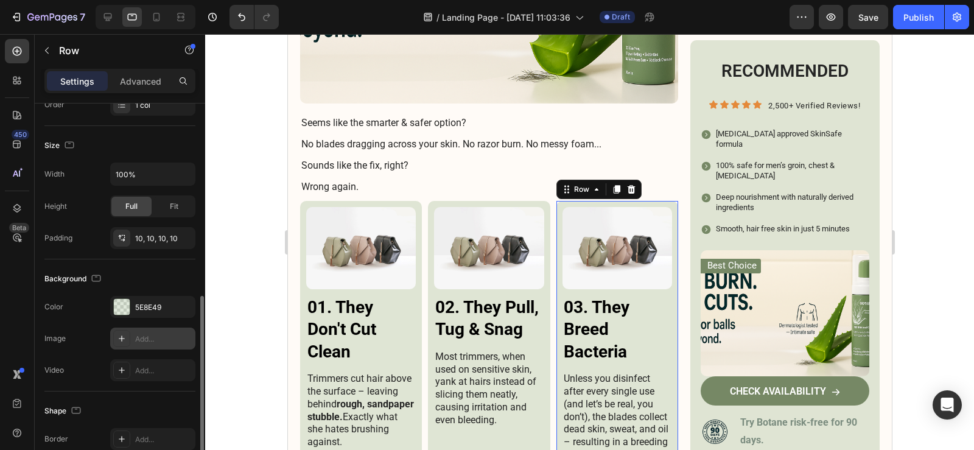
scroll to position [391, 0]
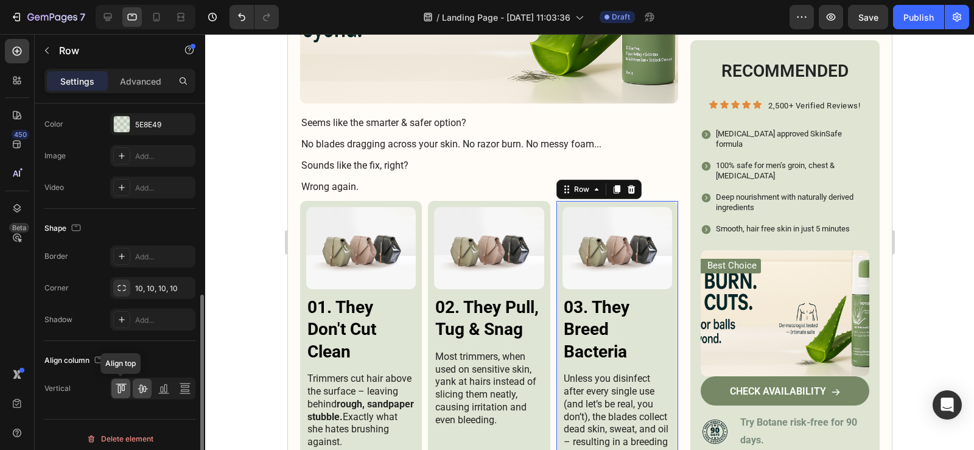
click at [122, 391] on icon at bounding box center [121, 388] width 12 height 12
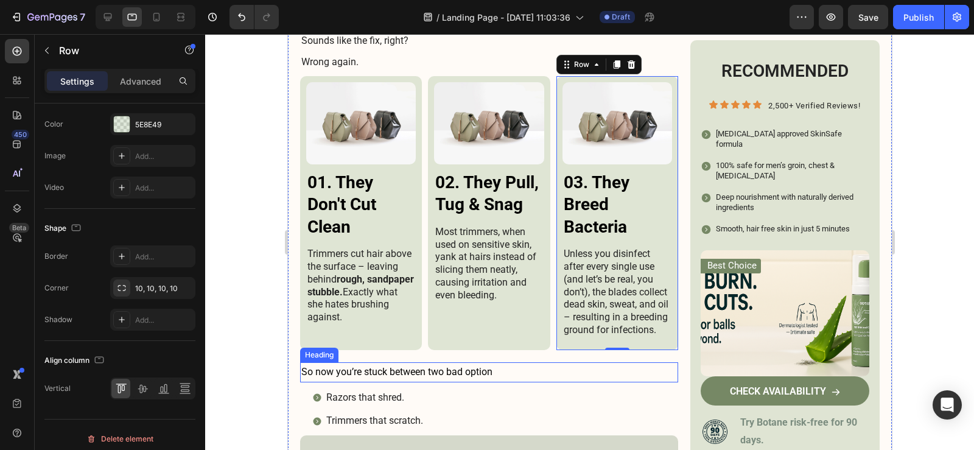
scroll to position [2102, 0]
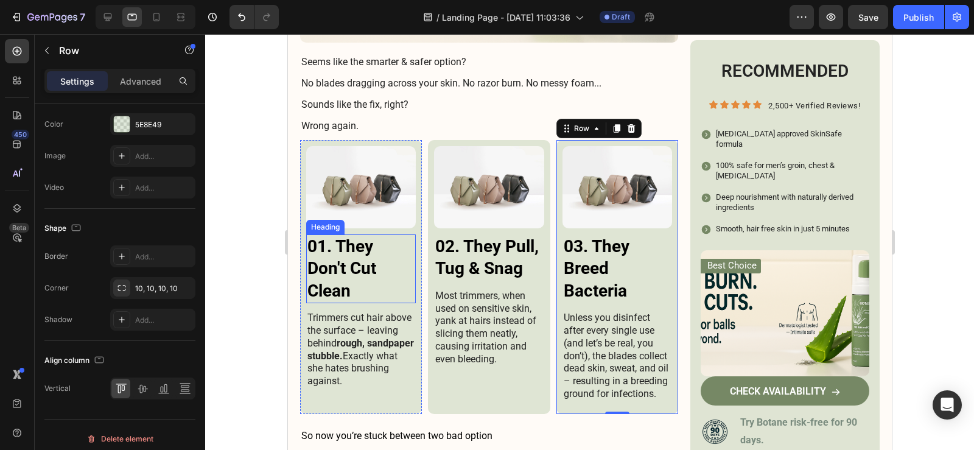
click at [346, 259] on h3 "01. They Don't Cut Clean" at bounding box center [360, 268] width 110 height 69
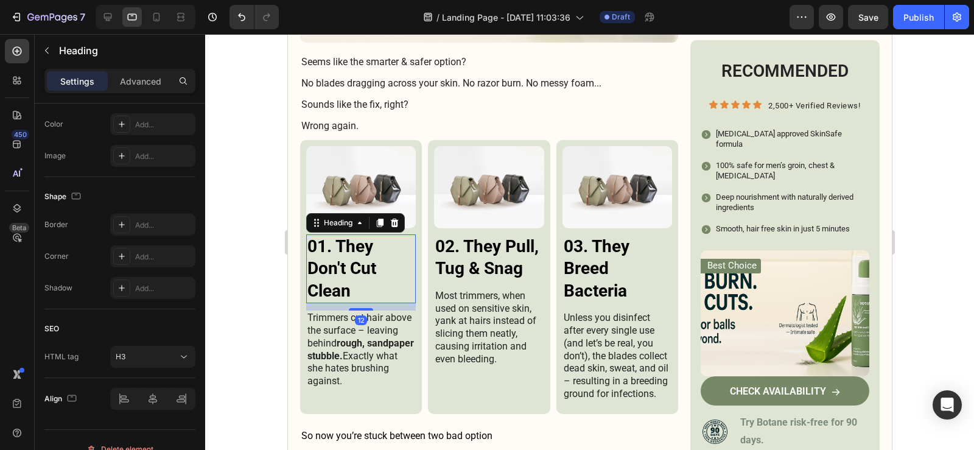
scroll to position [0, 0]
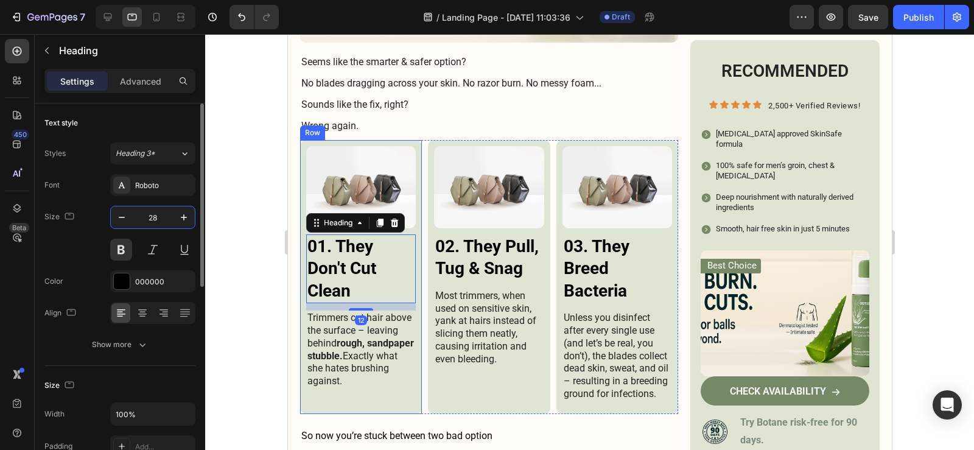
click at [144, 217] on input "28" at bounding box center [153, 217] width 40 height 22
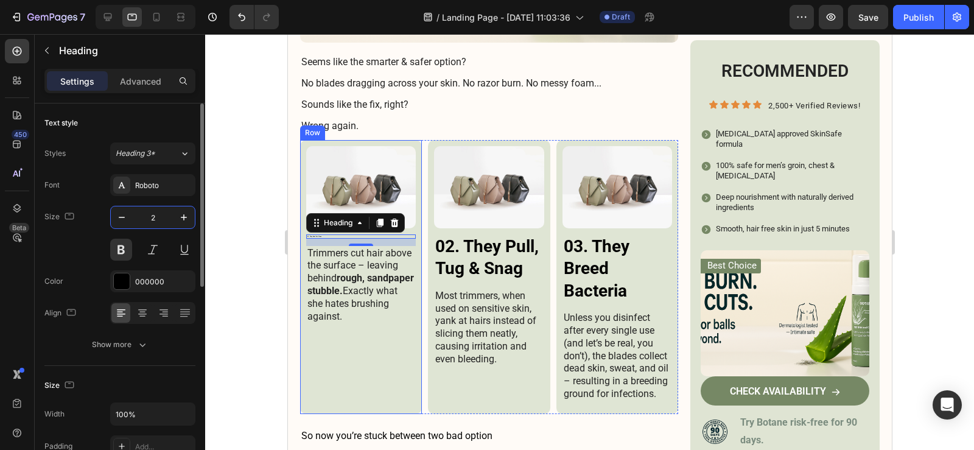
type input "24"
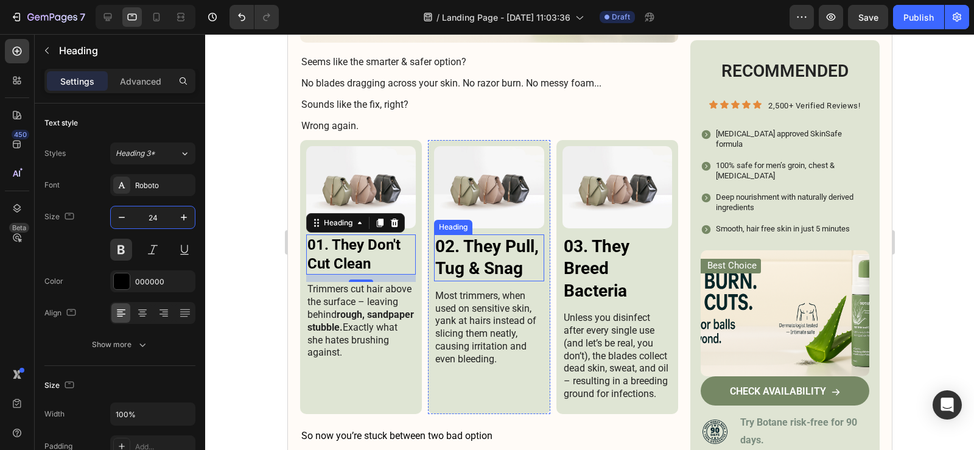
click at [473, 234] on h3 "02. They Pull, Tug & Snag" at bounding box center [488, 257] width 110 height 47
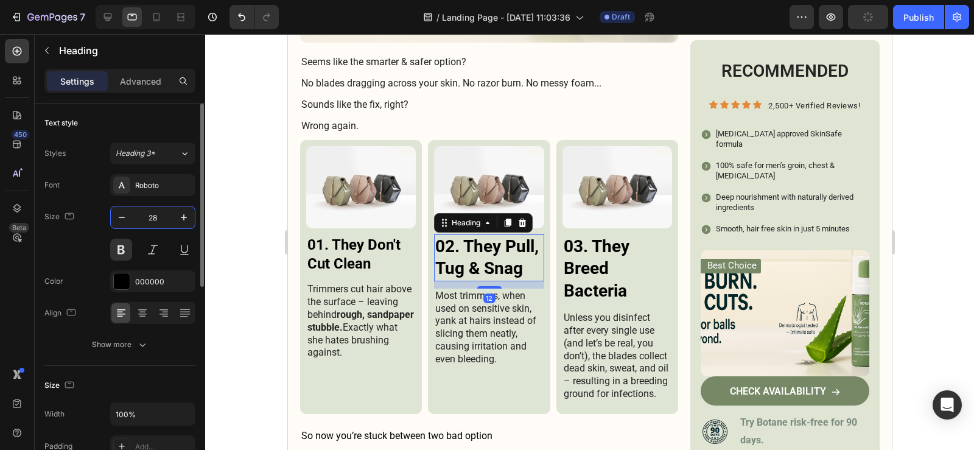
click at [144, 220] on input "28" at bounding box center [153, 217] width 40 height 22
type input "24"
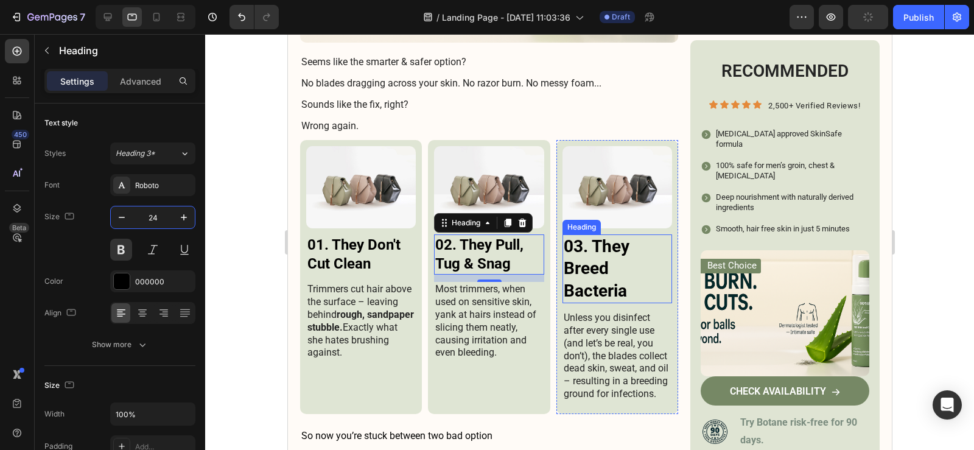
click at [576, 253] on h3 "03. They Breed Bacteria" at bounding box center [617, 268] width 110 height 69
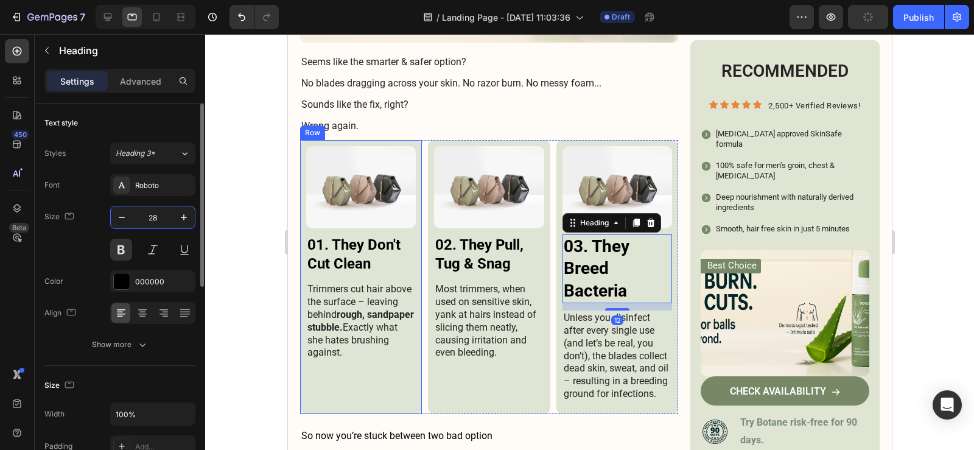
click at [145, 221] on input "28" at bounding box center [153, 217] width 40 height 22
type input "24"
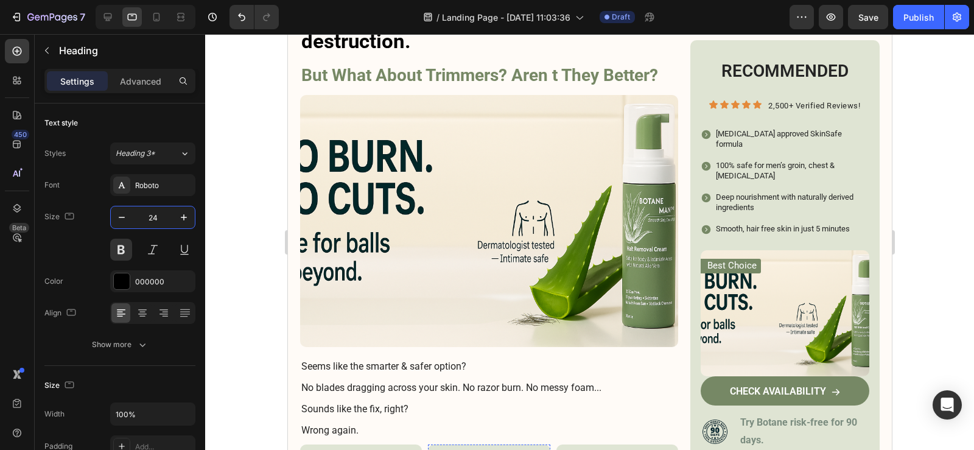
scroll to position [1554, 0]
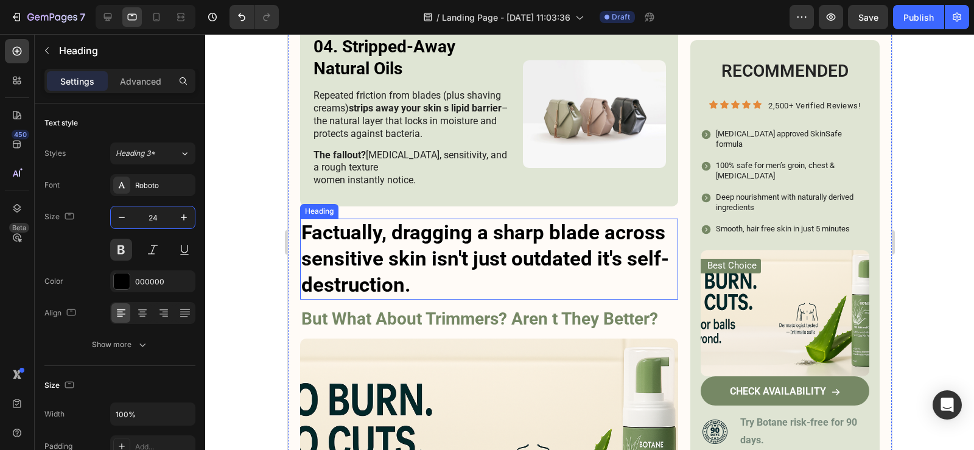
click at [385, 253] on h3 "Factually, dragging a sharp blade across sensitive skin isn't just outdated it'…" at bounding box center [488, 258] width 378 height 81
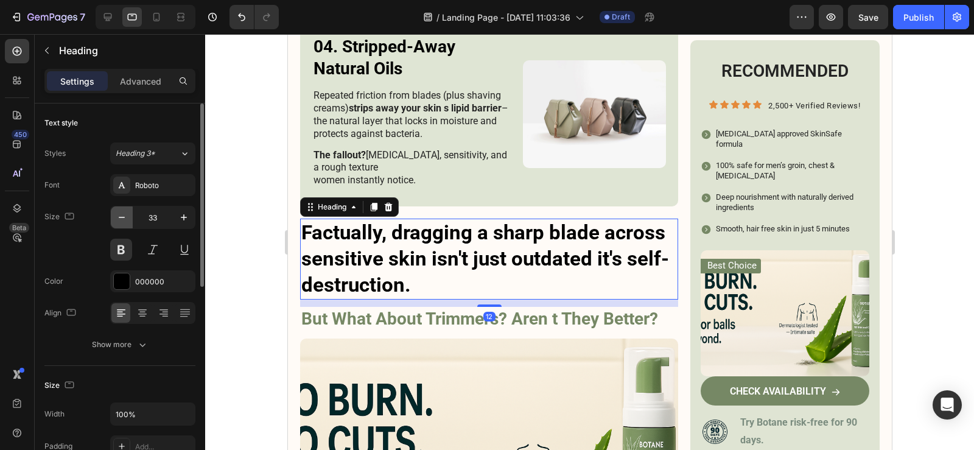
click at [128, 222] on button "button" at bounding box center [122, 217] width 22 height 22
type input "32"
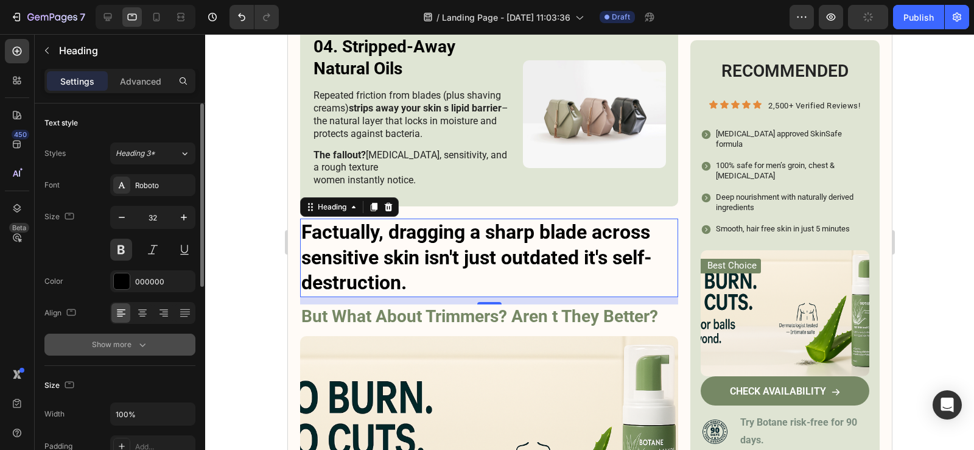
click at [149, 352] on button "Show more" at bounding box center [119, 344] width 151 height 22
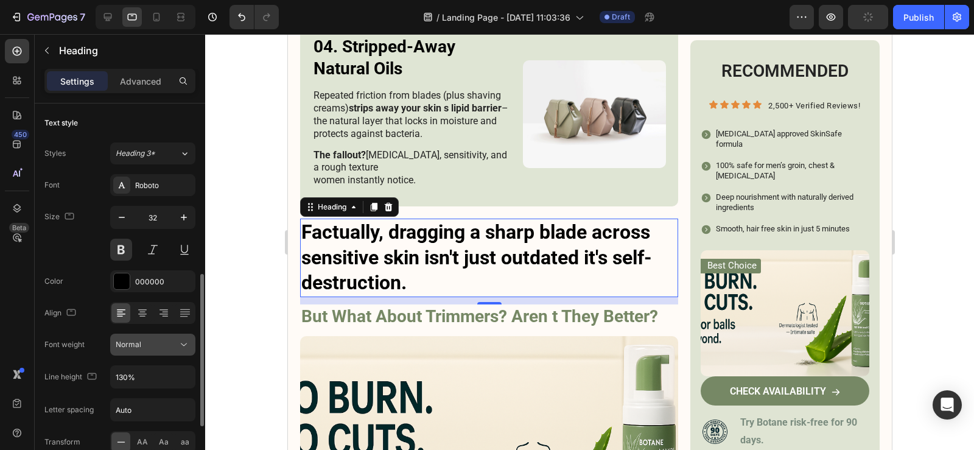
scroll to position [122, 0]
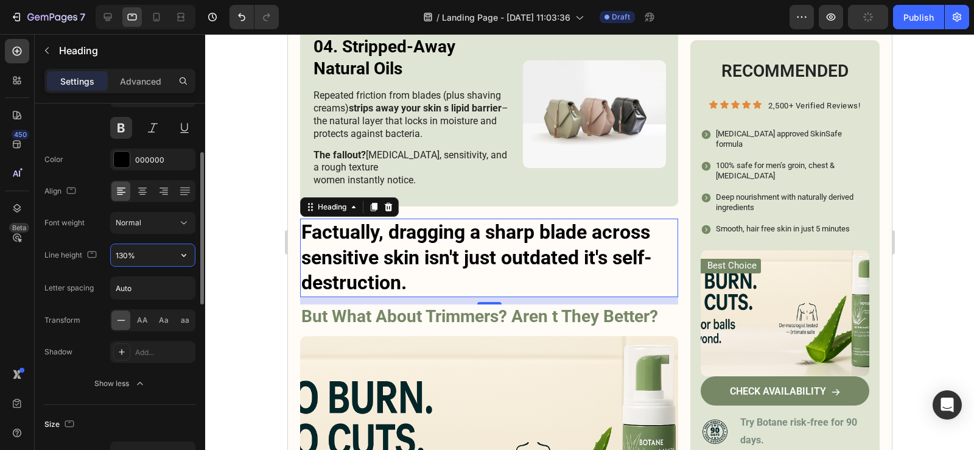
click at [170, 261] on input "130%" at bounding box center [153, 255] width 84 height 22
click at [191, 262] on button "button" at bounding box center [184, 255] width 22 height 22
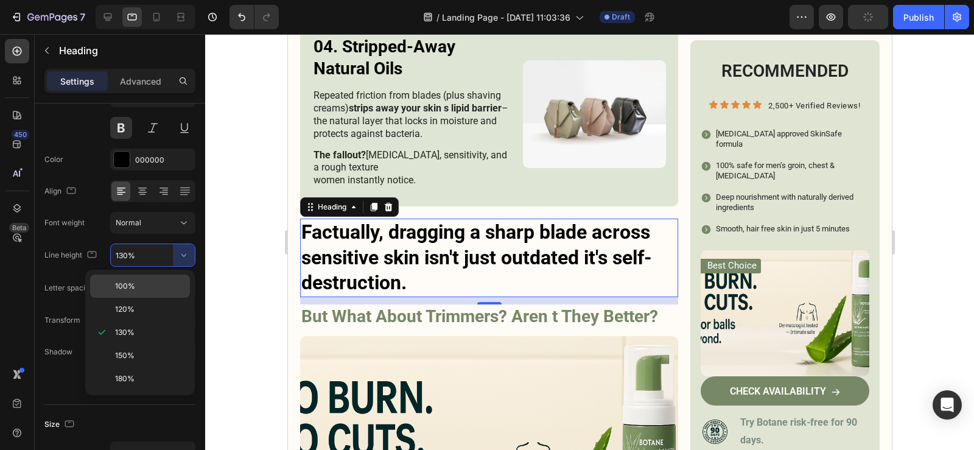
click at [144, 282] on p "100%" at bounding box center [149, 286] width 69 height 11
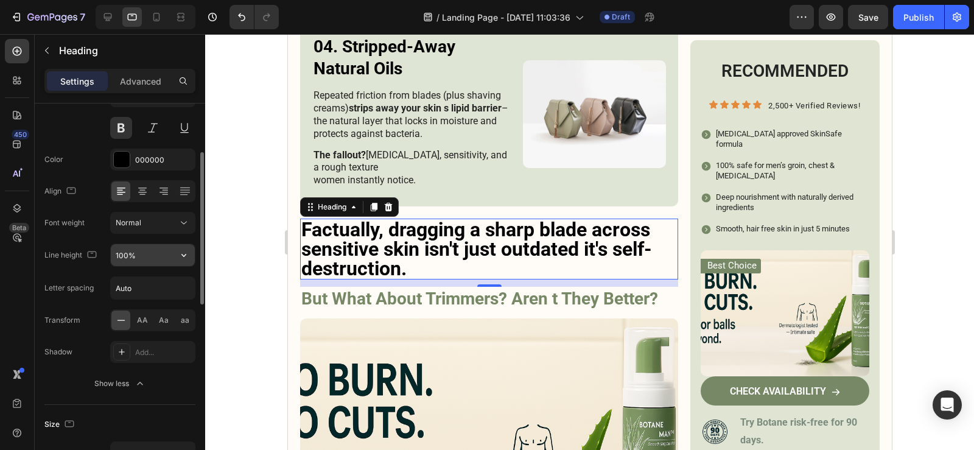
click at [185, 256] on icon "button" at bounding box center [184, 255] width 12 height 12
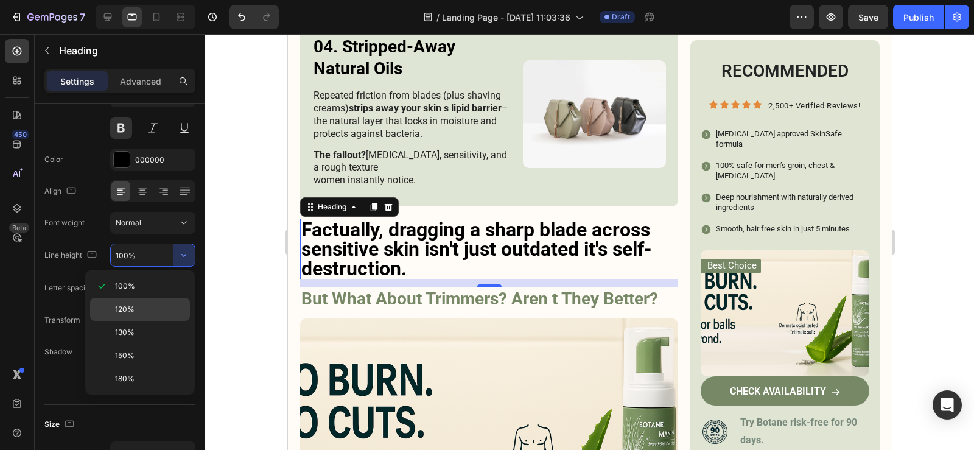
click at [161, 321] on div "120%" at bounding box center [140, 332] width 100 height 23
type input "120%"
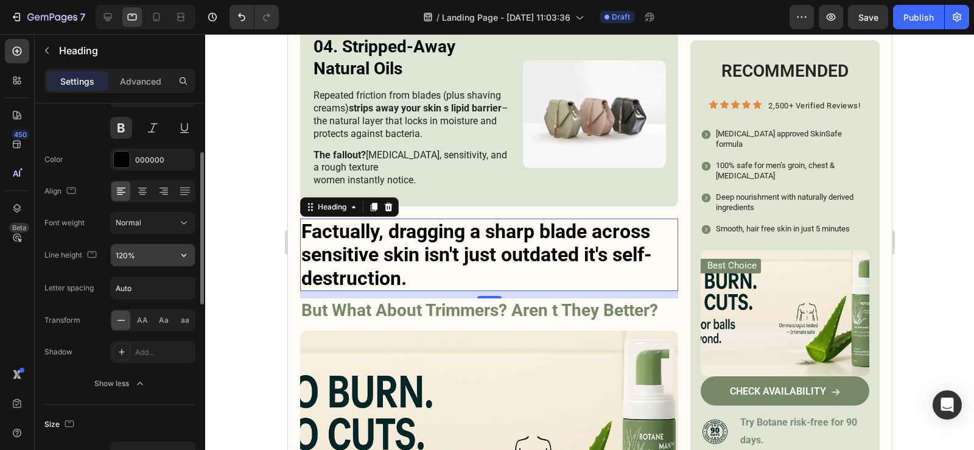
click at [181, 255] on icon "button" at bounding box center [184, 255] width 12 height 12
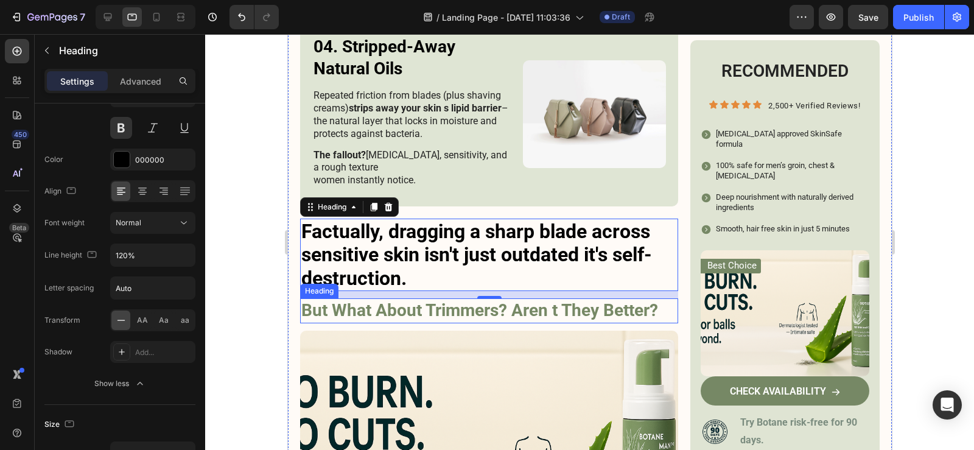
click at [435, 308] on h3 "But What About Trimmers? Aren t They Better?" at bounding box center [488, 310] width 378 height 24
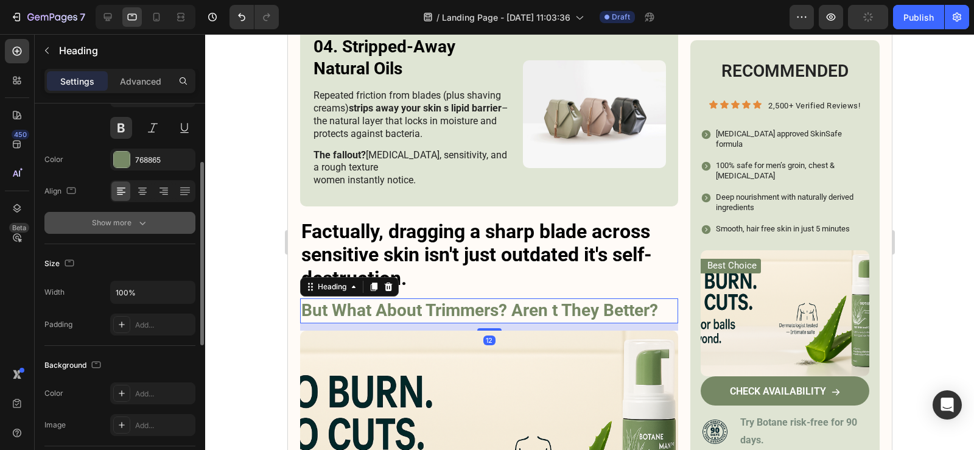
click at [144, 232] on button "Show more" at bounding box center [119, 223] width 151 height 22
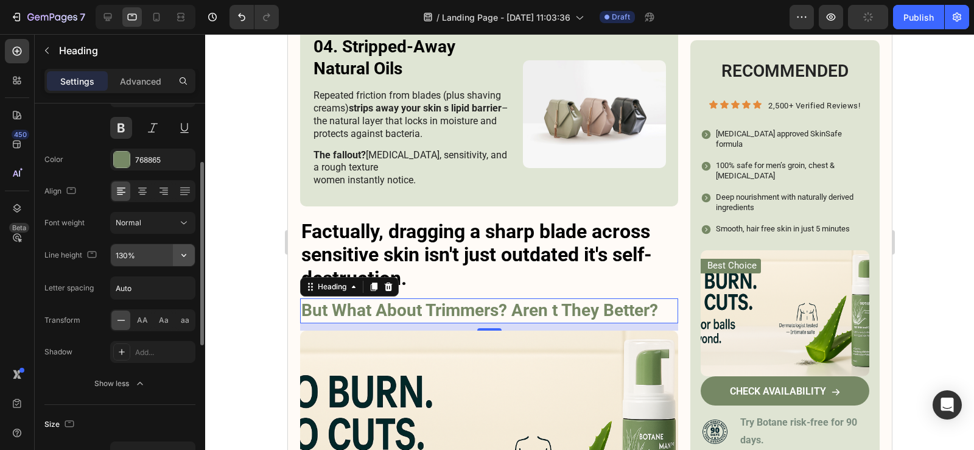
click at [185, 263] on button "button" at bounding box center [184, 255] width 22 height 22
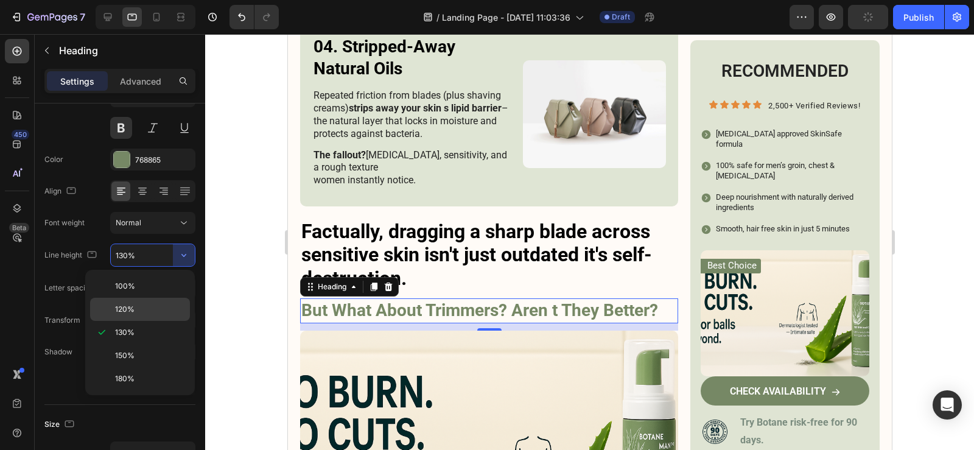
drag, startPoint x: 146, startPoint y: 303, endPoint x: 138, endPoint y: 200, distance: 103.1
click at [146, 303] on div "120%" at bounding box center [140, 309] width 100 height 23
type input "120%"
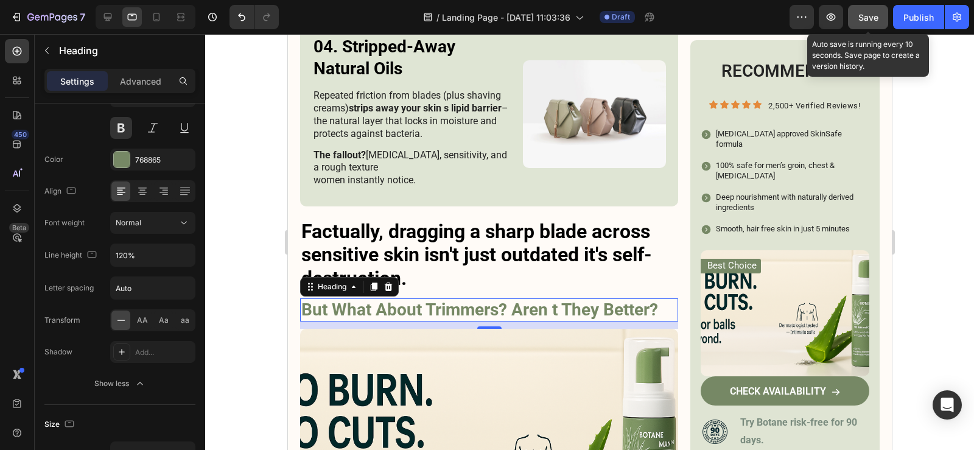
drag, startPoint x: 879, startPoint y: 24, endPoint x: 574, endPoint y: 18, distance: 305.0
click at [879, 24] on button "Save" at bounding box center [868, 17] width 40 height 24
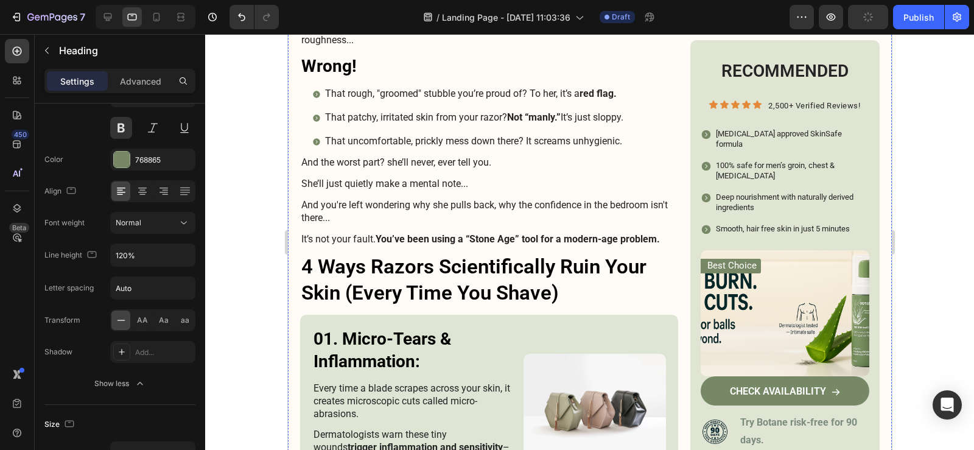
scroll to position [763, 0]
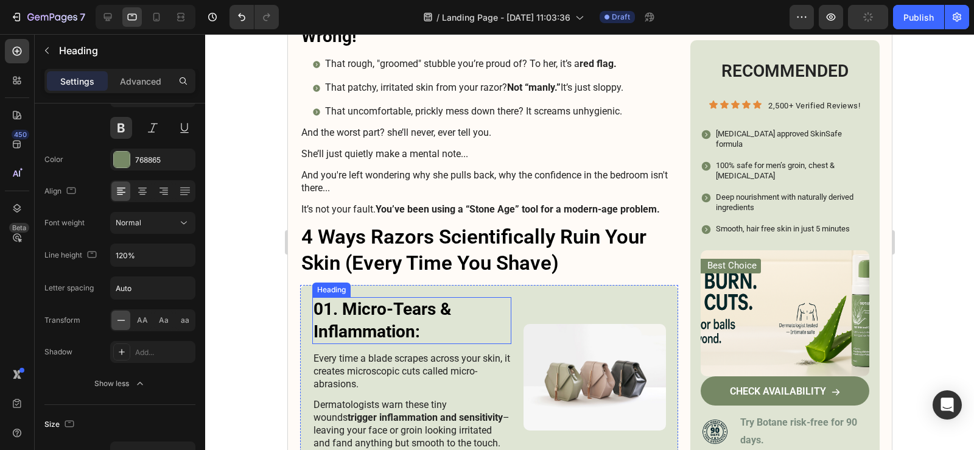
click at [412, 313] on h3 "01. Micro-Tears & Inflammation:" at bounding box center [411, 320] width 199 height 47
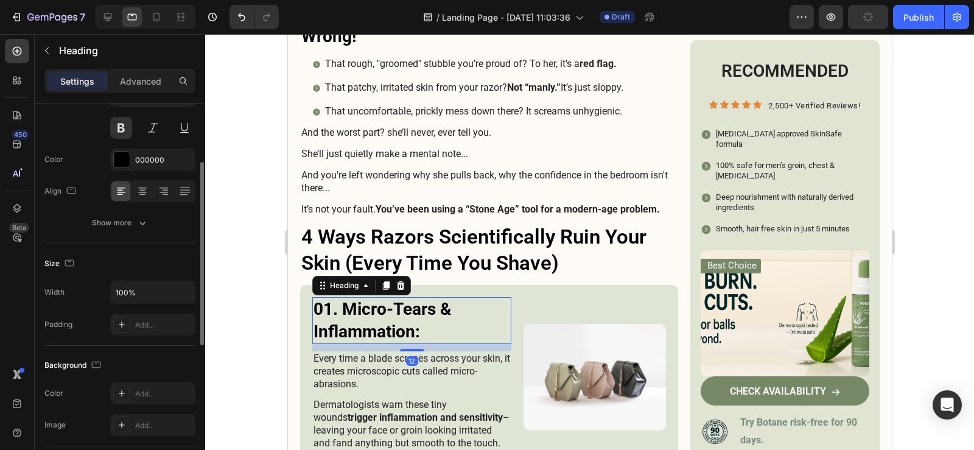
scroll to position [0, 0]
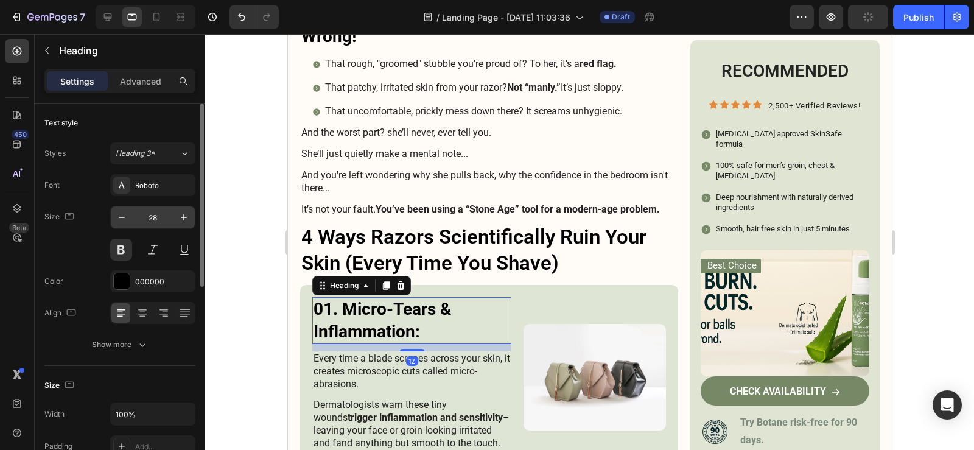
click at [154, 222] on input "28" at bounding box center [153, 217] width 40 height 22
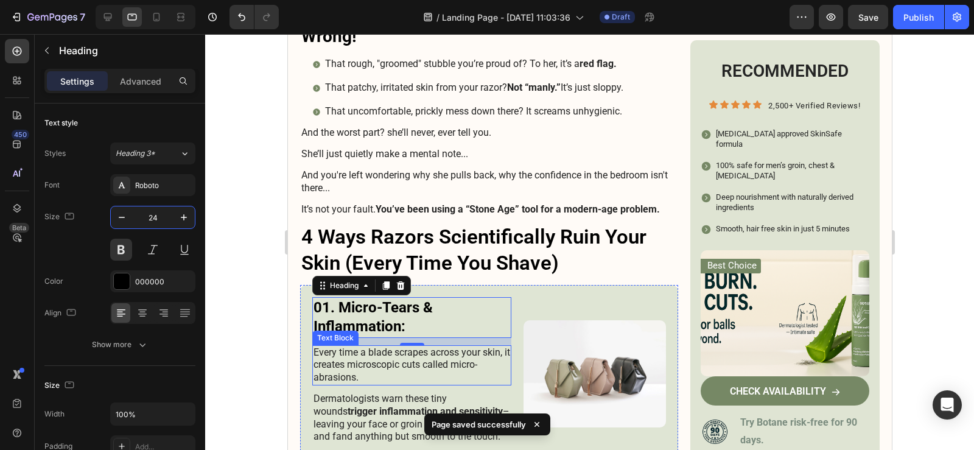
scroll to position [824, 0]
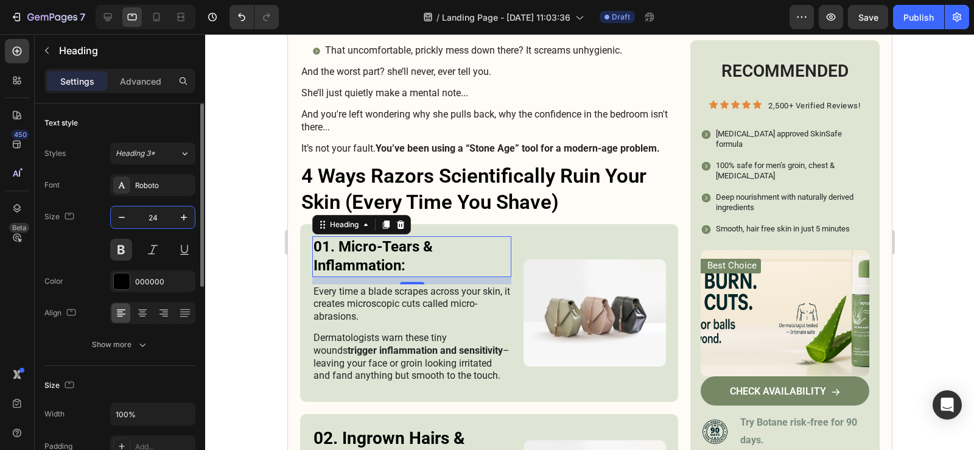
type input "24"
click at [118, 335] on button "Show more" at bounding box center [119, 344] width 151 height 22
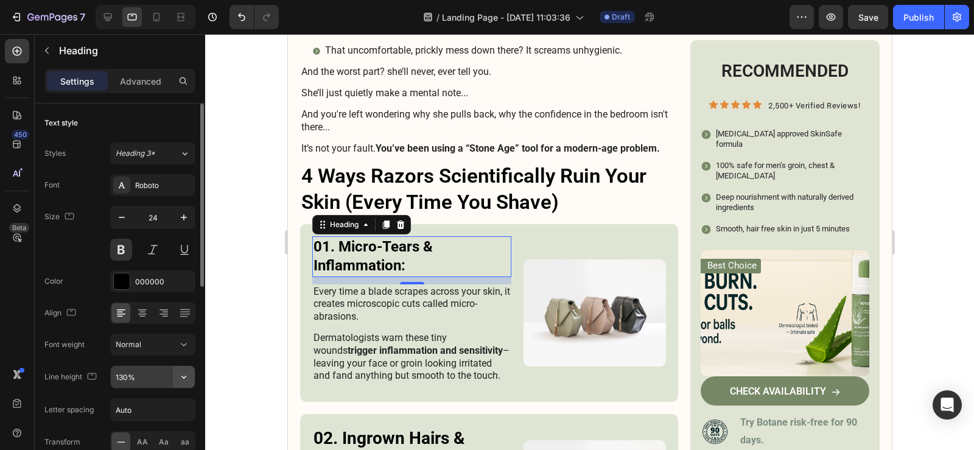
click at [190, 379] on button "button" at bounding box center [184, 377] width 22 height 22
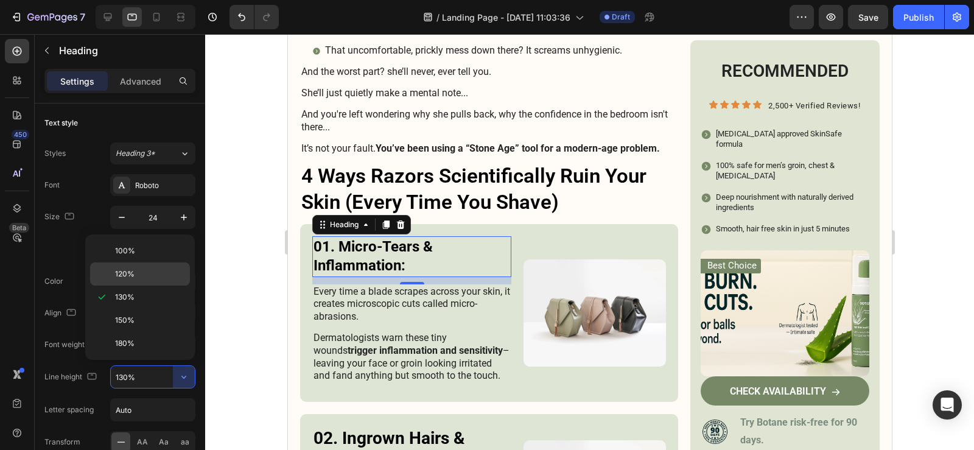
click at [140, 278] on p "120%" at bounding box center [149, 273] width 69 height 11
type input "120%"
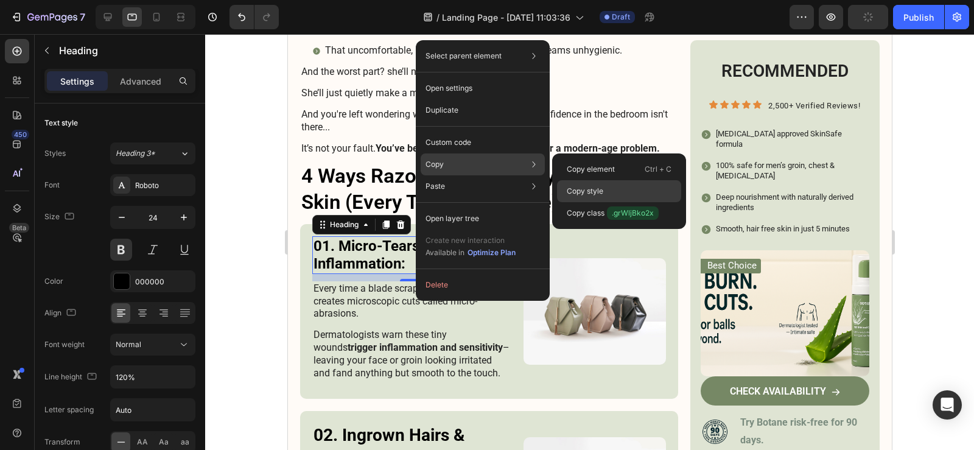
click at [584, 195] on p "Copy style" at bounding box center [585, 191] width 37 height 11
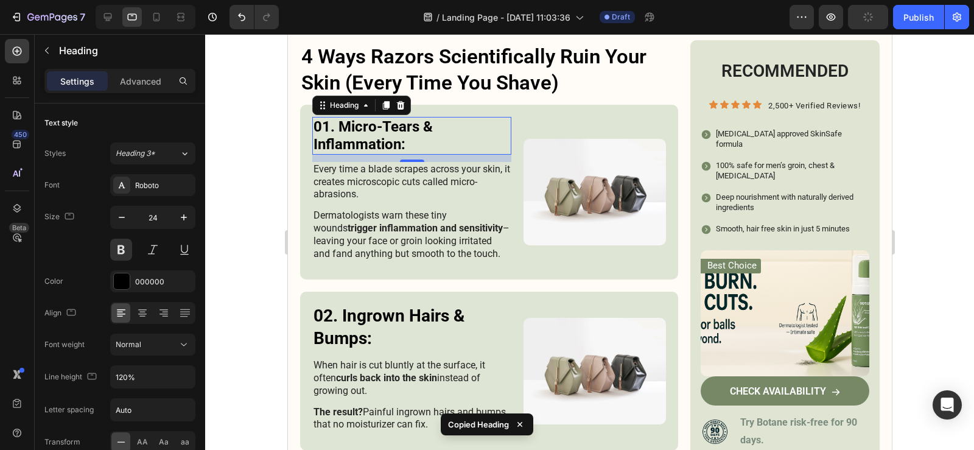
scroll to position [1128, 0]
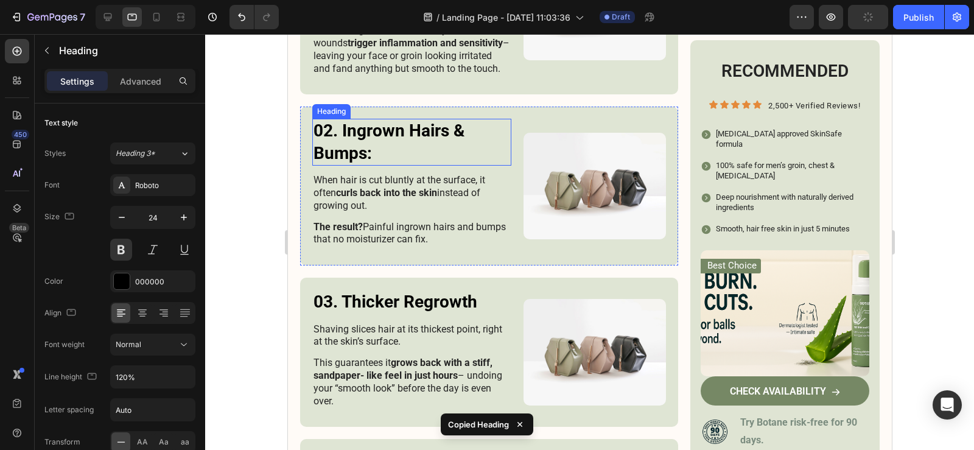
click at [380, 133] on h3 "02. Ingrown Hairs & Bumps:" at bounding box center [411, 142] width 199 height 47
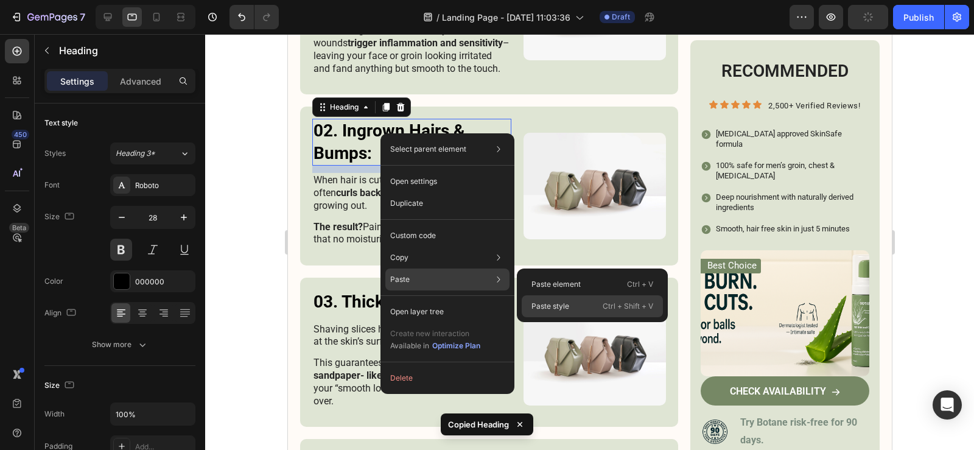
click at [547, 302] on p "Paste style" at bounding box center [550, 306] width 38 height 11
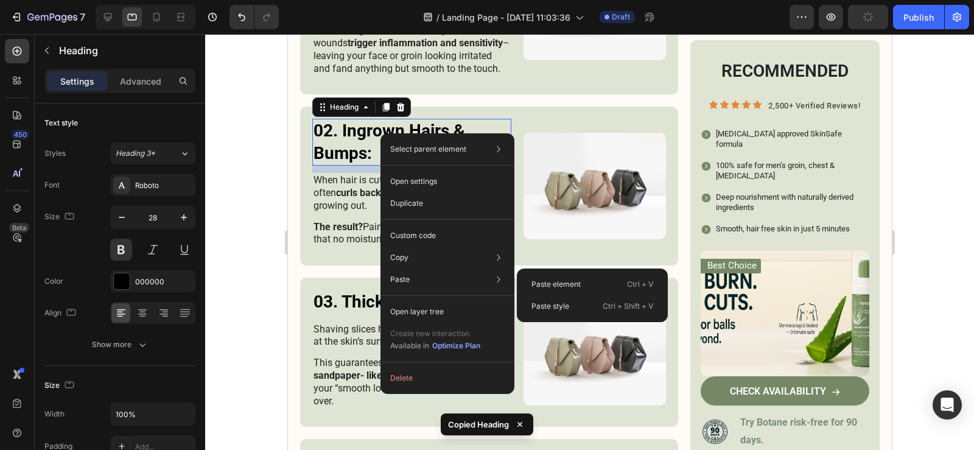
type input "24"
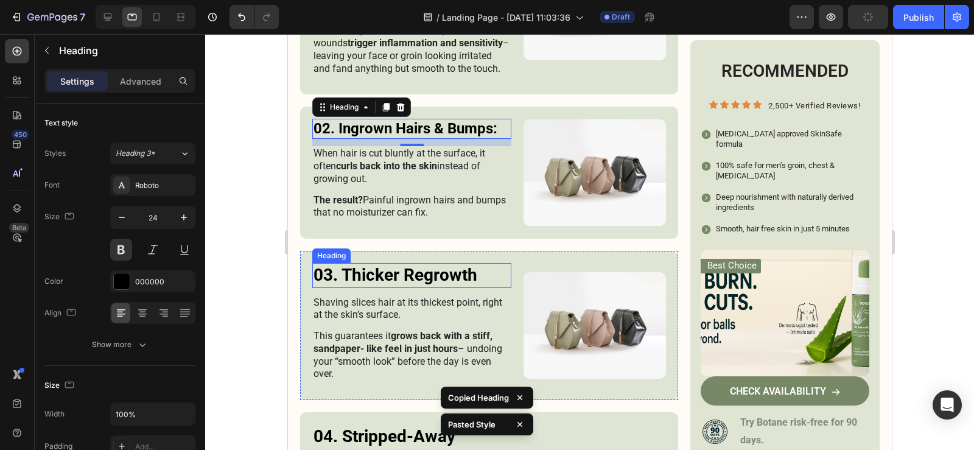
click at [391, 267] on h3 "03. Thicker Regrowth" at bounding box center [411, 275] width 199 height 24
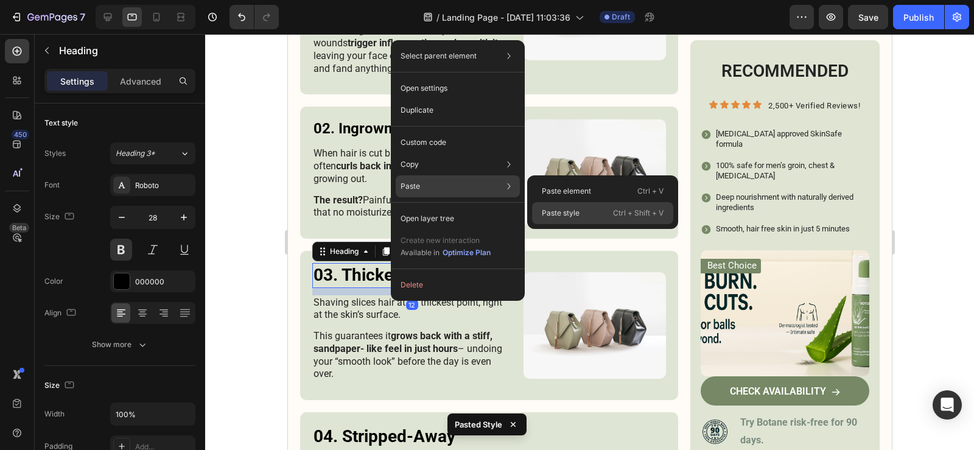
click at [553, 211] on p "Paste style" at bounding box center [561, 213] width 38 height 11
type input "24"
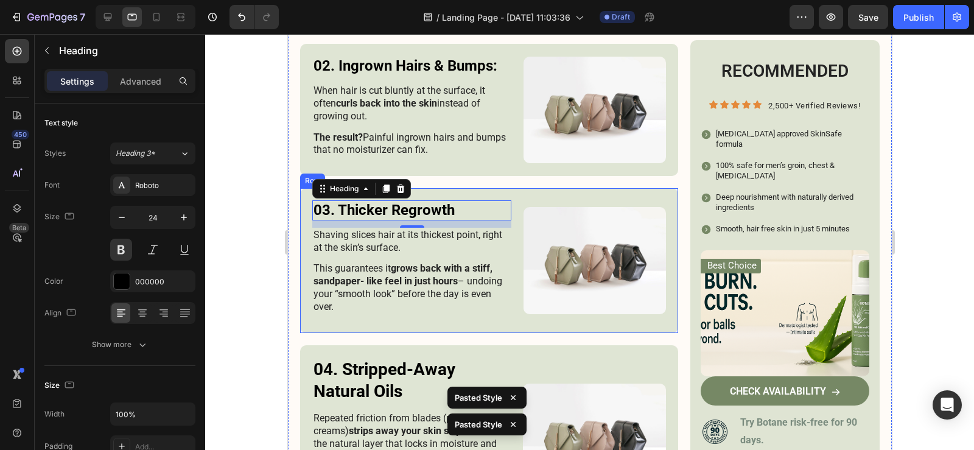
scroll to position [1250, 0]
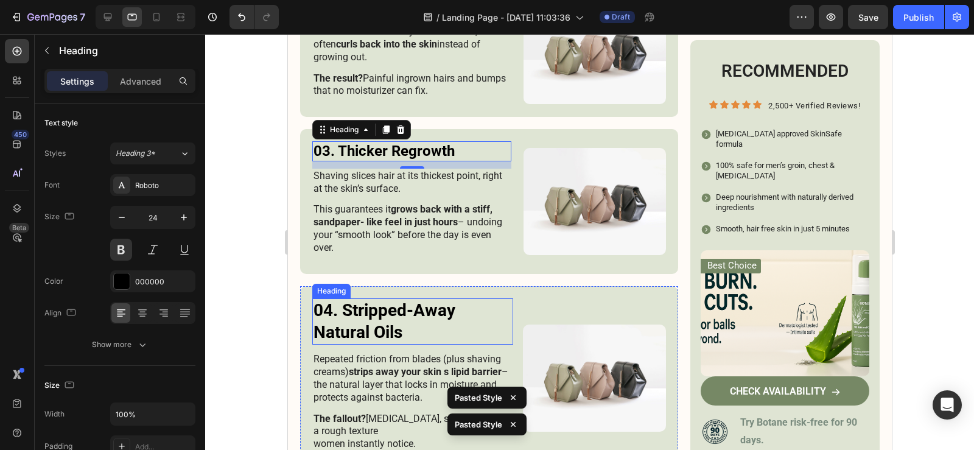
click at [366, 315] on h3 "04. Stripped-Away Natural Oils" at bounding box center [412, 321] width 201 height 47
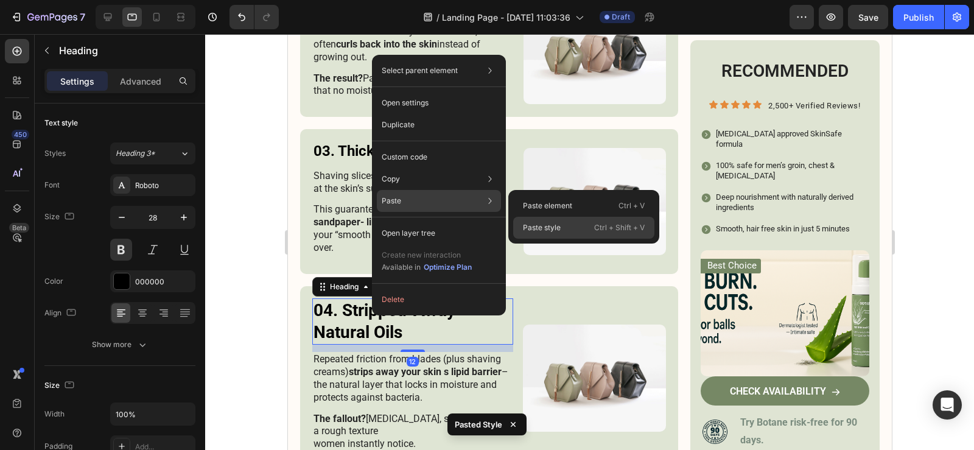
click at [542, 224] on p "Paste style" at bounding box center [542, 227] width 38 height 11
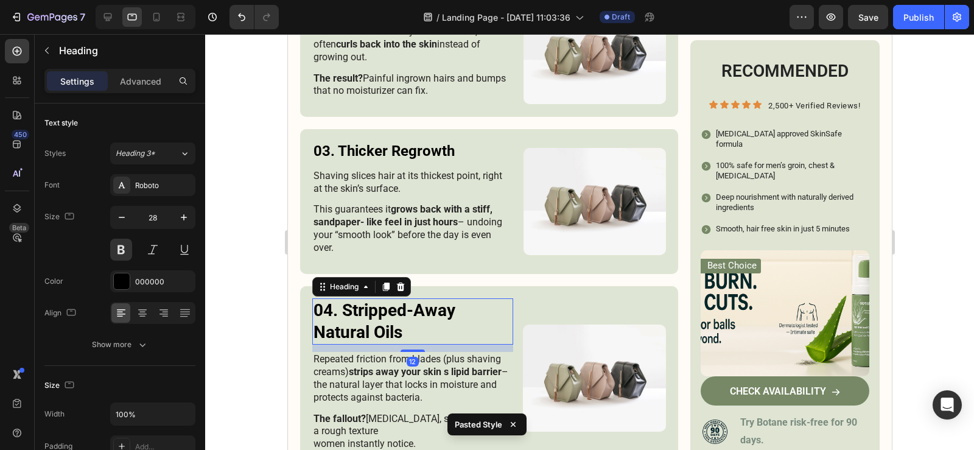
type input "24"
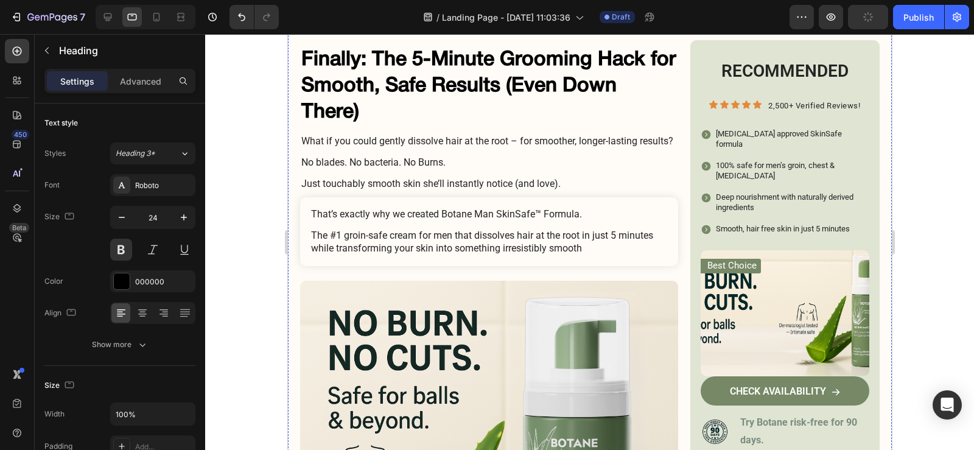
scroll to position [2589, 0]
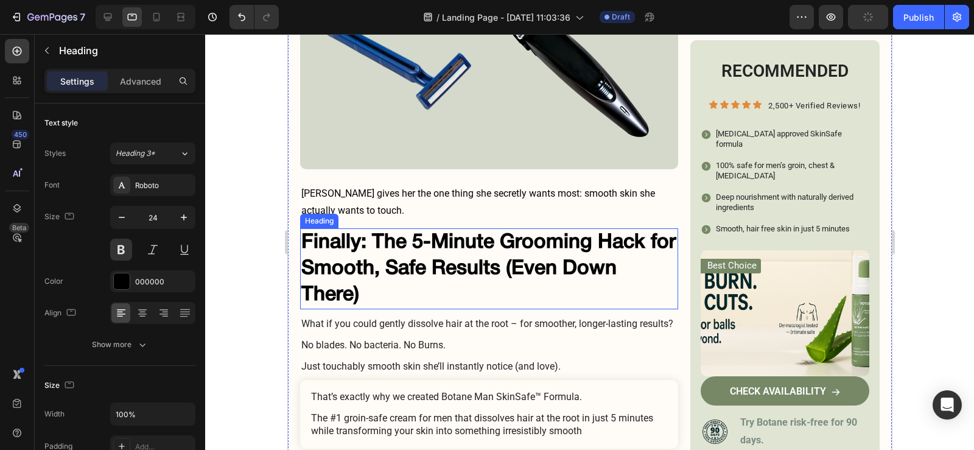
click at [362, 245] on h2 "Finally: The 5-Minute Grooming Hack for Smooth, Safe Results (Even Down There)" at bounding box center [488, 268] width 378 height 81
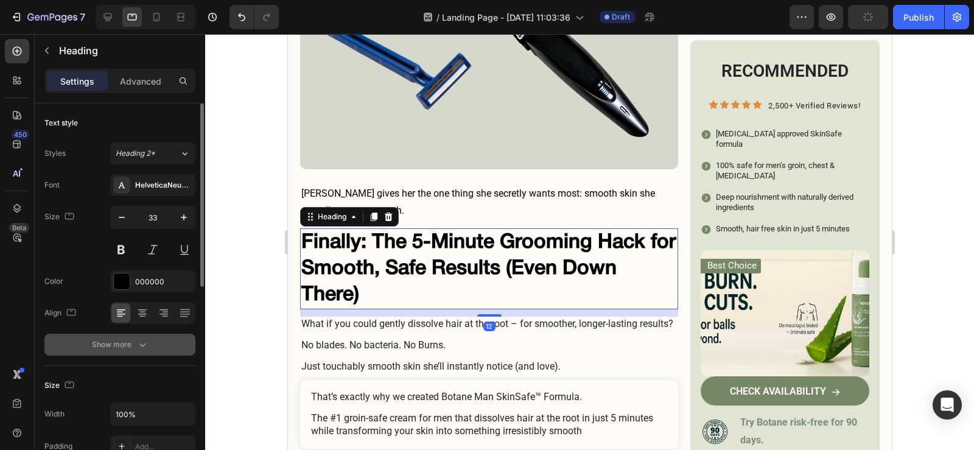
click at [140, 338] on icon "button" at bounding box center [142, 344] width 12 height 12
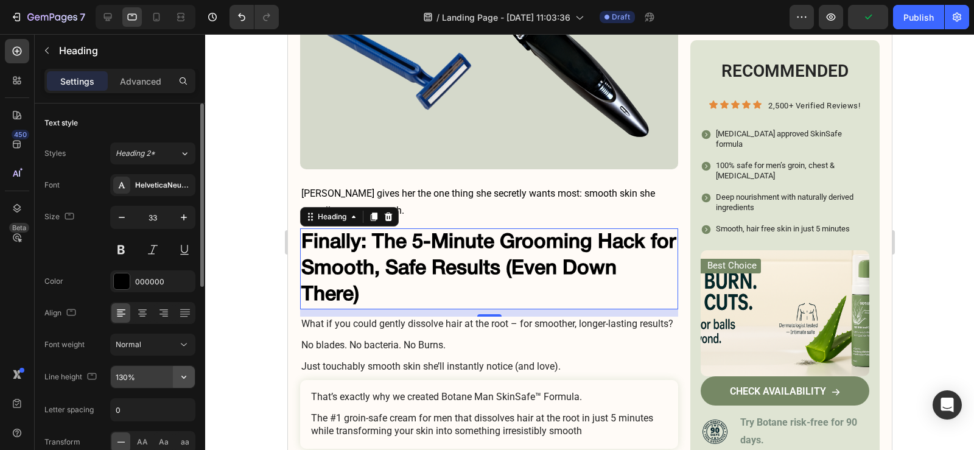
click at [186, 370] on button "button" at bounding box center [184, 377] width 22 height 22
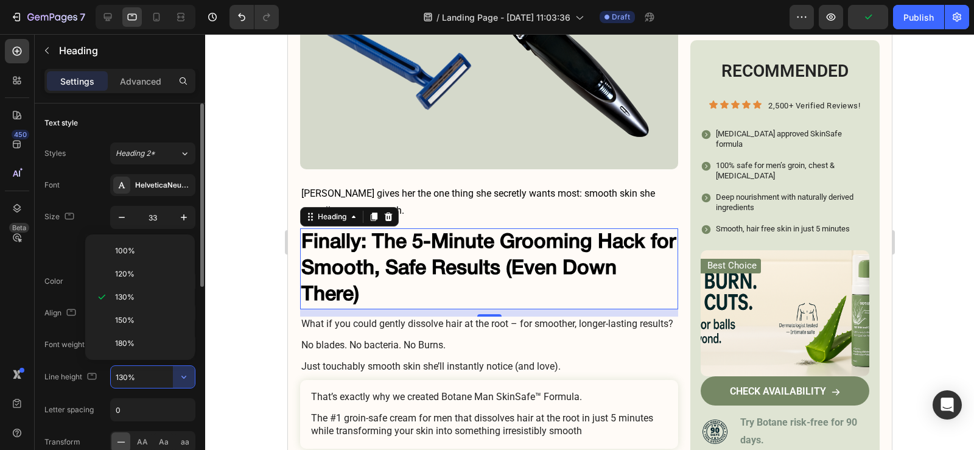
click at [140, 274] on p "120%" at bounding box center [149, 273] width 69 height 11
type input "120%"
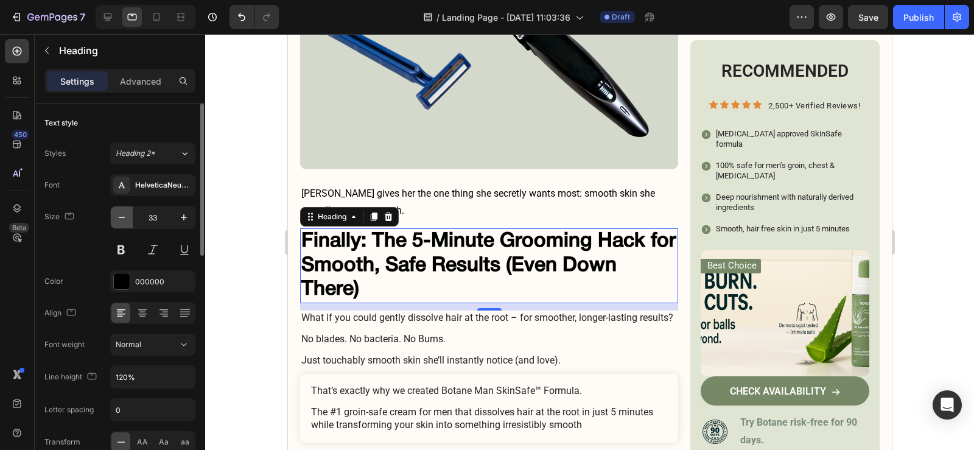
click at [124, 223] on button "button" at bounding box center [122, 217] width 22 height 22
type input "32"
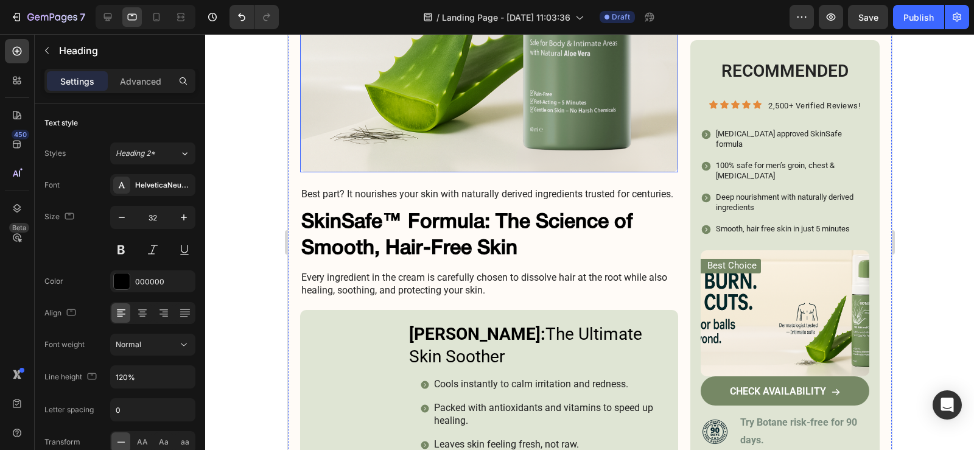
scroll to position [3197, 0]
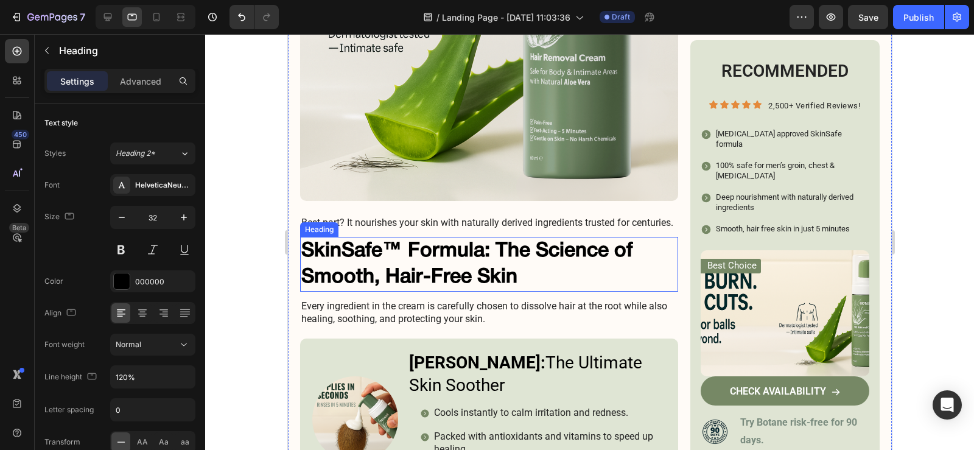
click at [450, 272] on h2 "SkinSafe™ Formula: The Science of Smooth, Hair-Free Skin" at bounding box center [488, 264] width 378 height 55
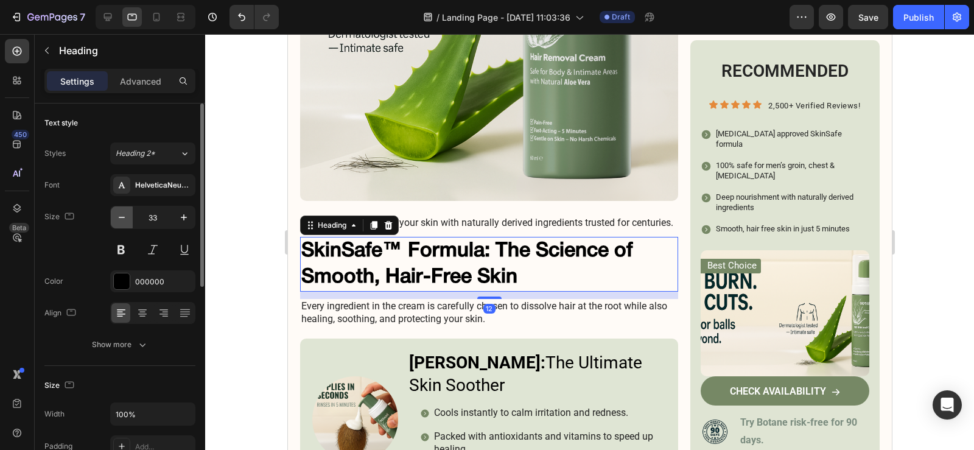
click at [123, 218] on icon "button" at bounding box center [122, 217] width 12 height 12
type input "32"
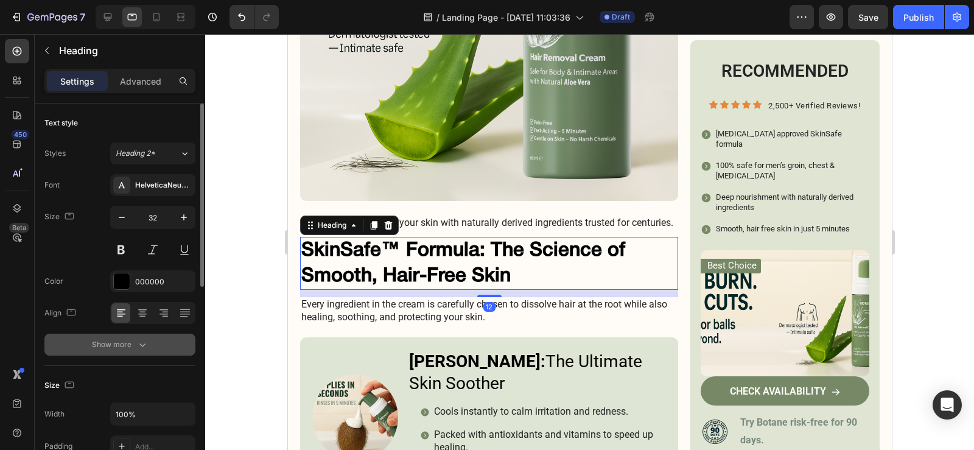
click at [150, 344] on button "Show more" at bounding box center [119, 344] width 151 height 22
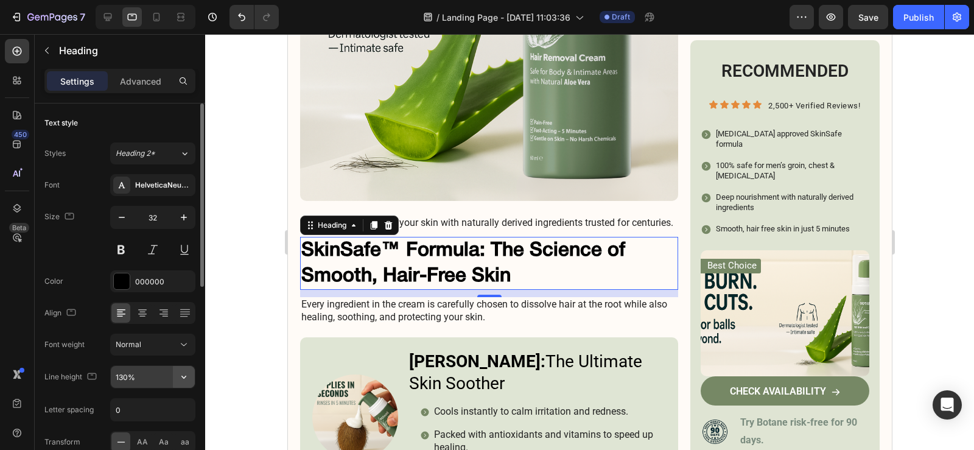
click at [177, 379] on button "button" at bounding box center [184, 377] width 22 height 22
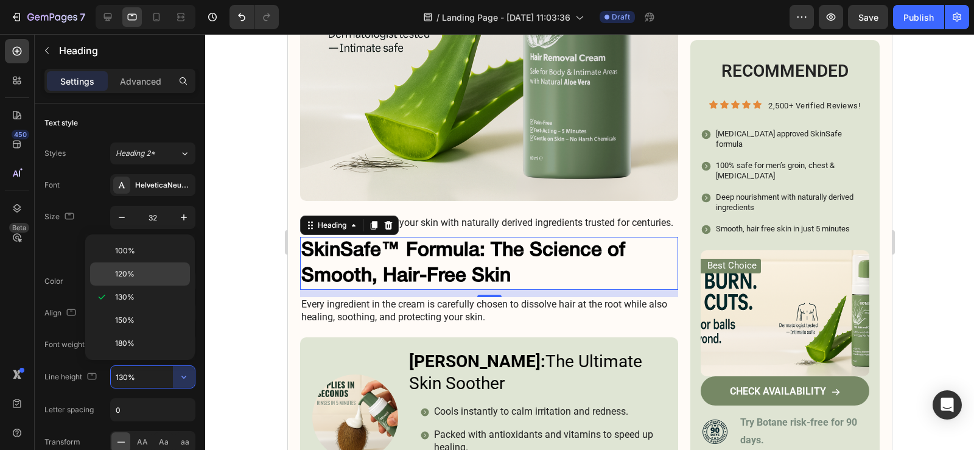
click at [142, 279] on p "120%" at bounding box center [149, 273] width 69 height 11
type input "120%"
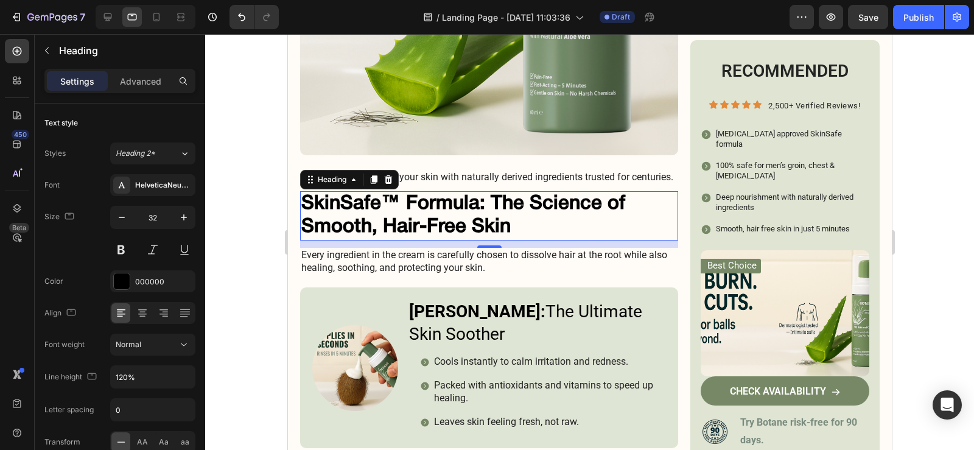
scroll to position [3319, 0]
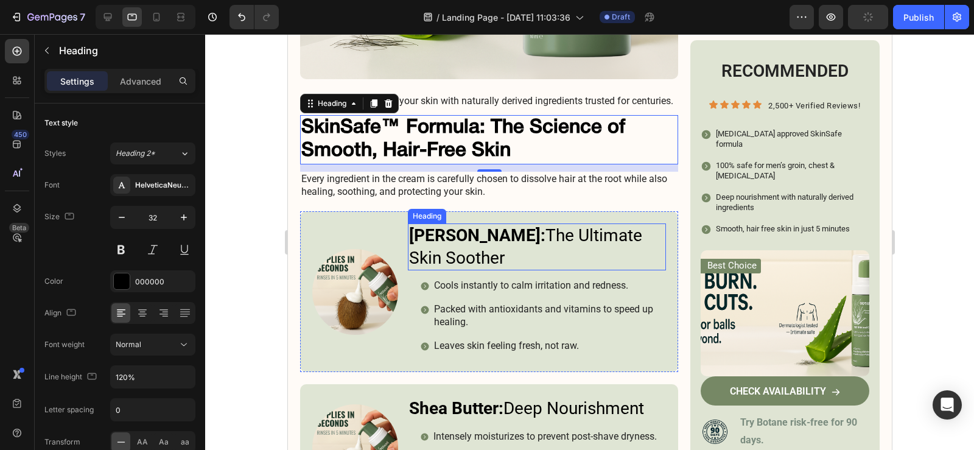
click at [475, 245] on strong "Aloe Vera:" at bounding box center [476, 235] width 136 height 20
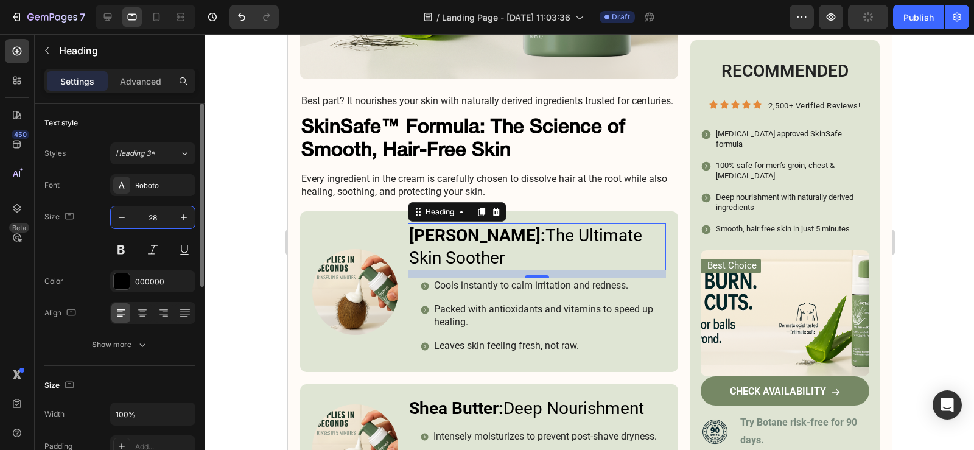
click at [153, 221] on input "28" at bounding box center [153, 217] width 40 height 22
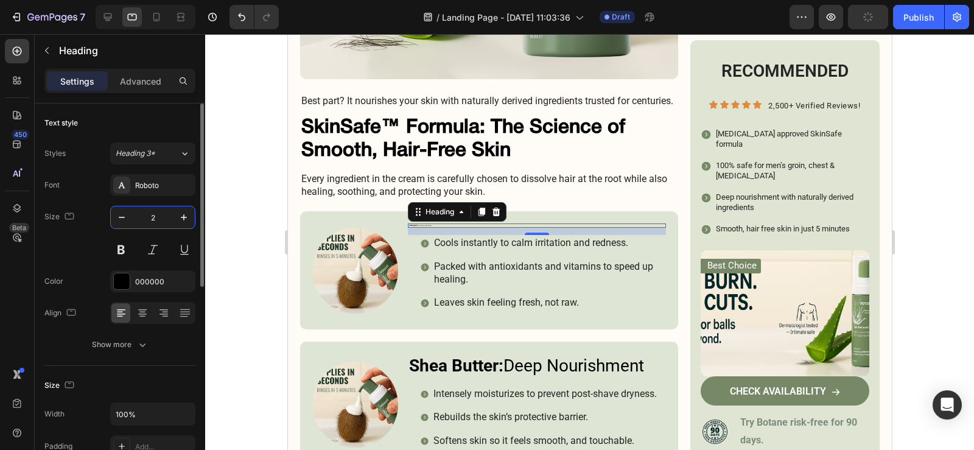
type input "24"
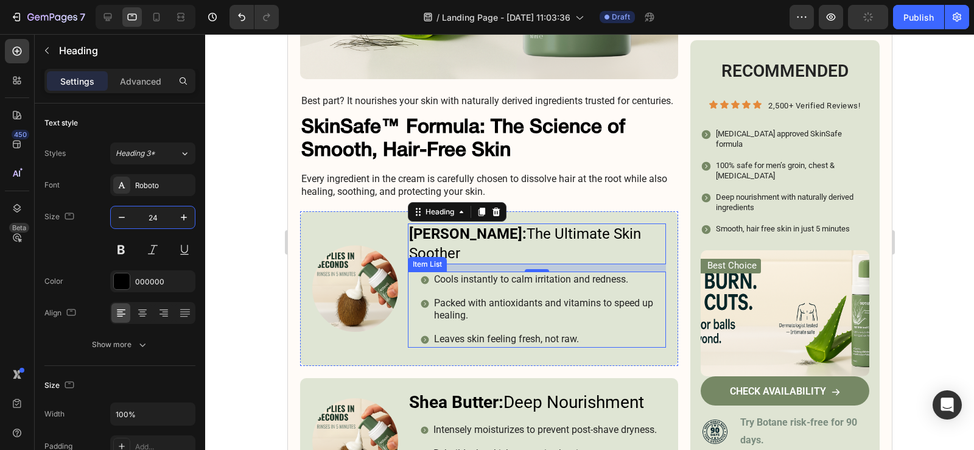
scroll to position [3502, 0]
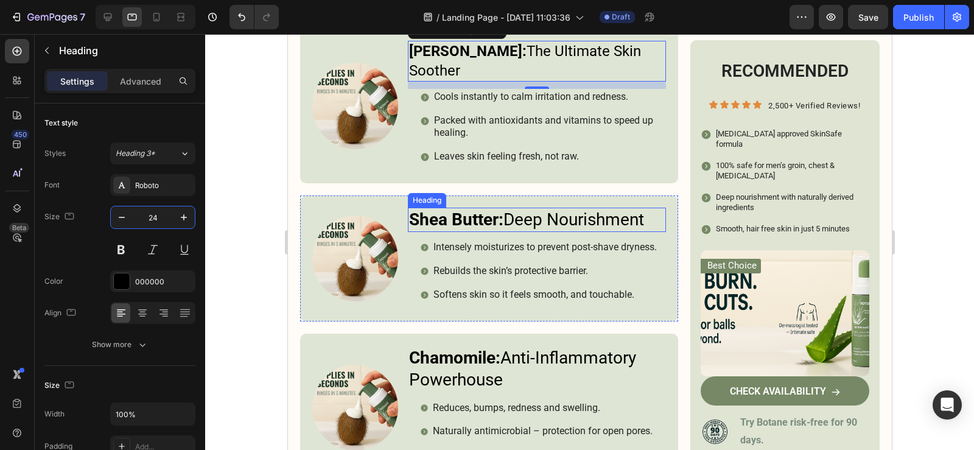
click at [470, 209] on strong "Shea Butter:" at bounding box center [455, 219] width 94 height 20
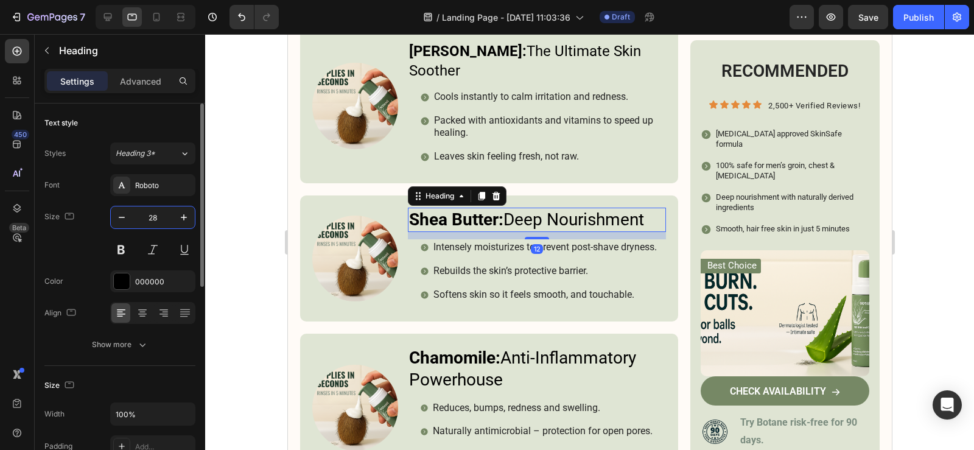
click at [162, 212] on input "28" at bounding box center [153, 217] width 40 height 22
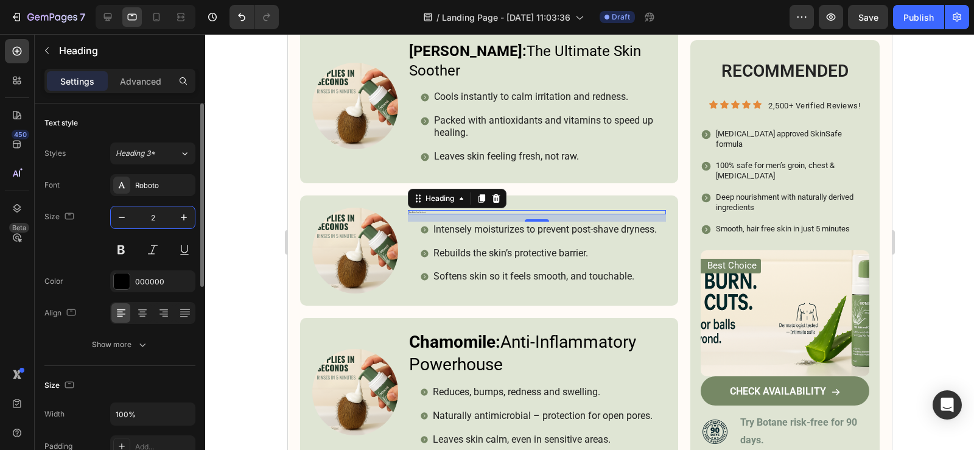
type input "24"
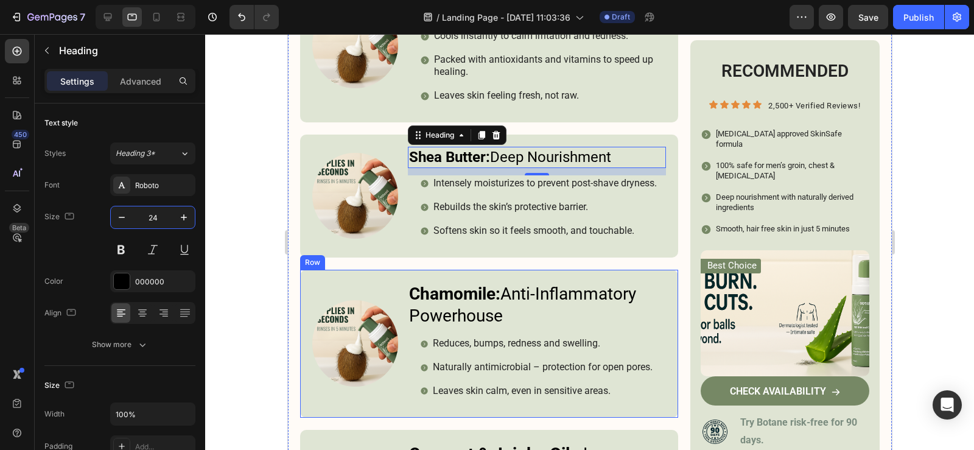
scroll to position [3684, 0]
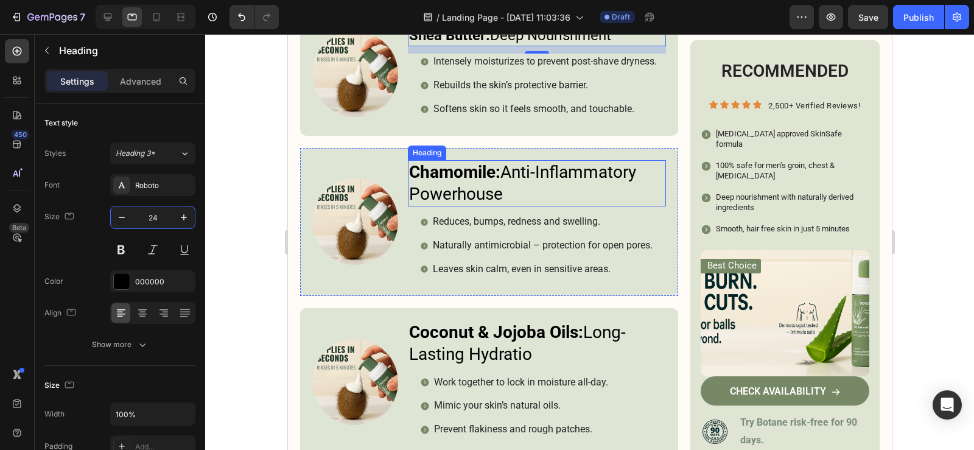
click at [441, 187] on h3 "Chamomile: Anti-Inflammatory Powerhouse" at bounding box center [536, 183] width 258 height 47
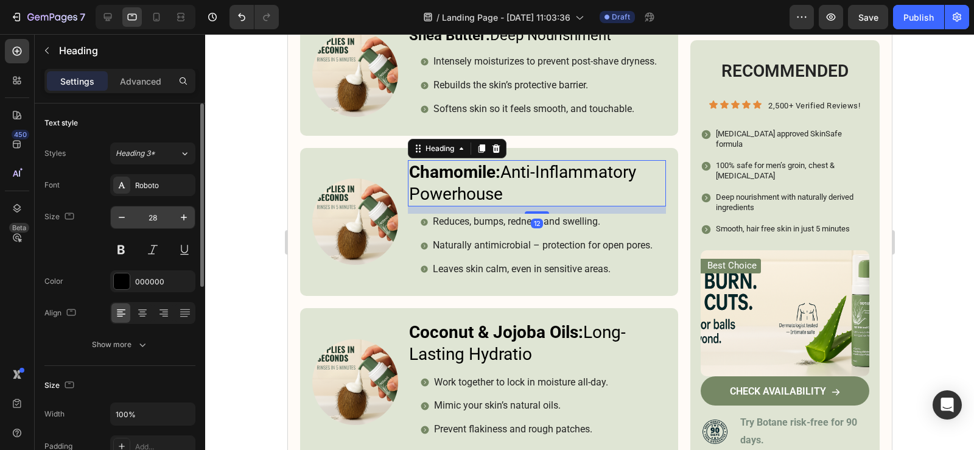
click at [155, 219] on input "28" at bounding box center [153, 217] width 40 height 22
type input "24"
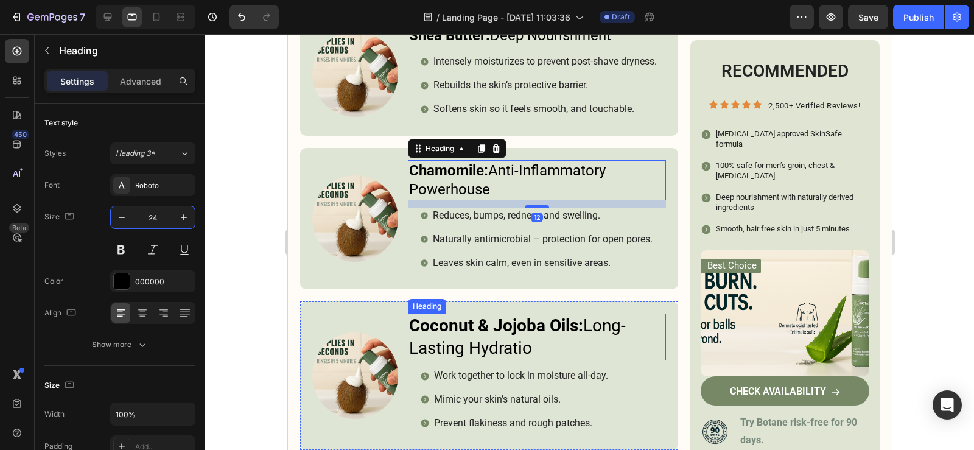
click at [474, 327] on strong "Coconut & Jojoba Oils:" at bounding box center [495, 325] width 174 height 20
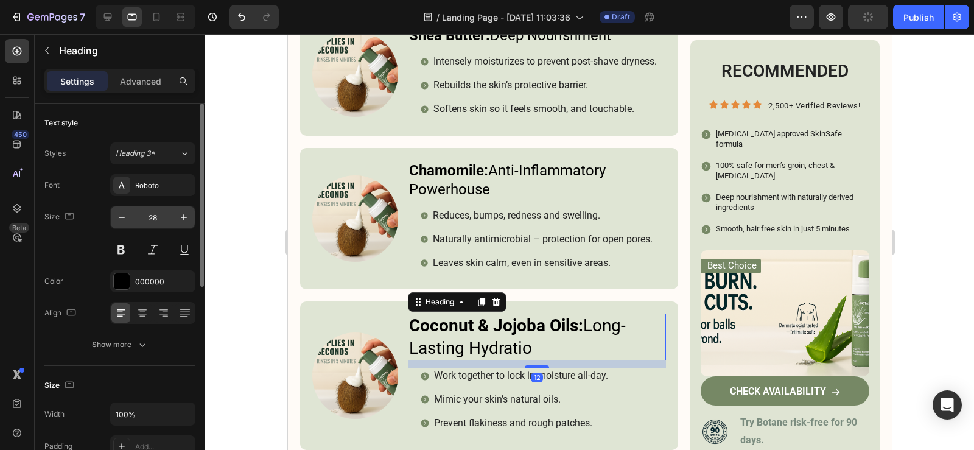
click at [164, 222] on input "28" at bounding box center [153, 217] width 40 height 22
type input "24"
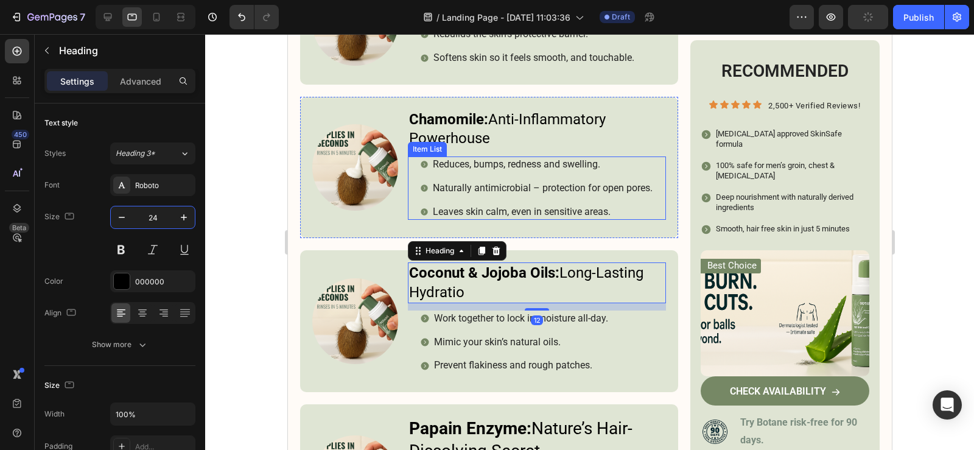
scroll to position [3867, 0]
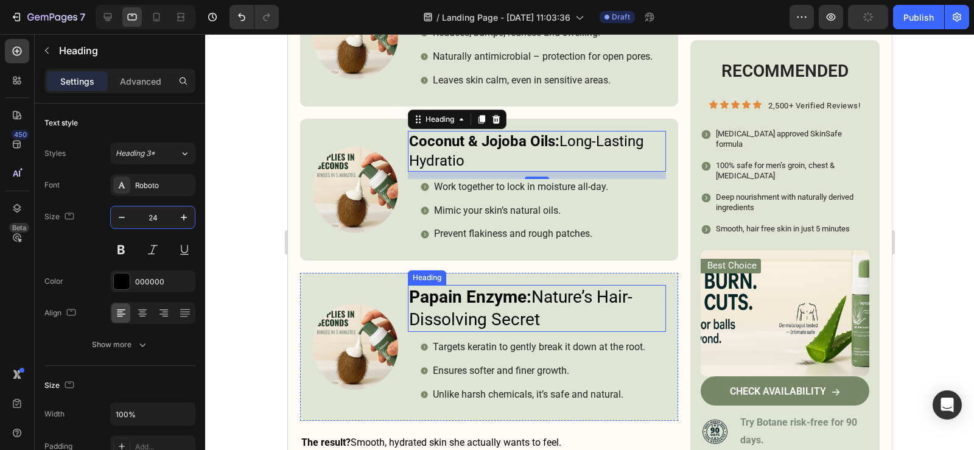
click at [494, 299] on strong "Papain Enzyme:" at bounding box center [469, 297] width 122 height 20
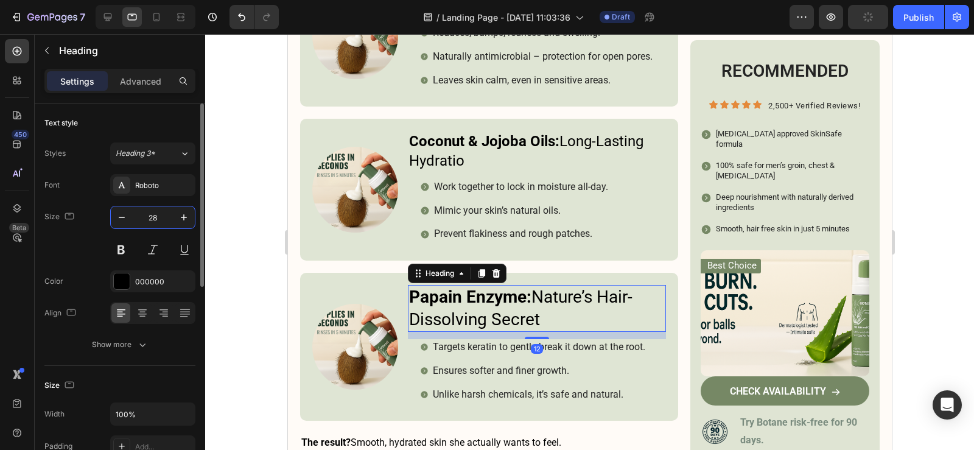
click at [149, 219] on input "28" at bounding box center [153, 217] width 40 height 22
type input "24"
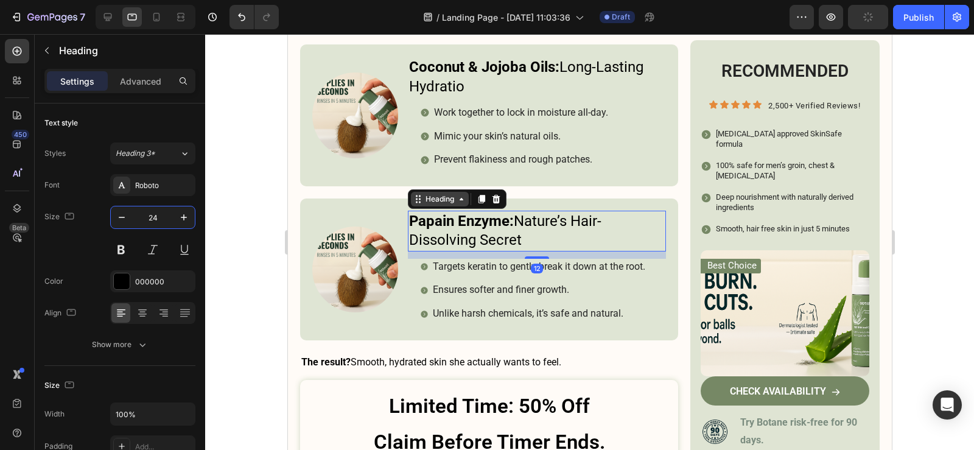
scroll to position [4049, 0]
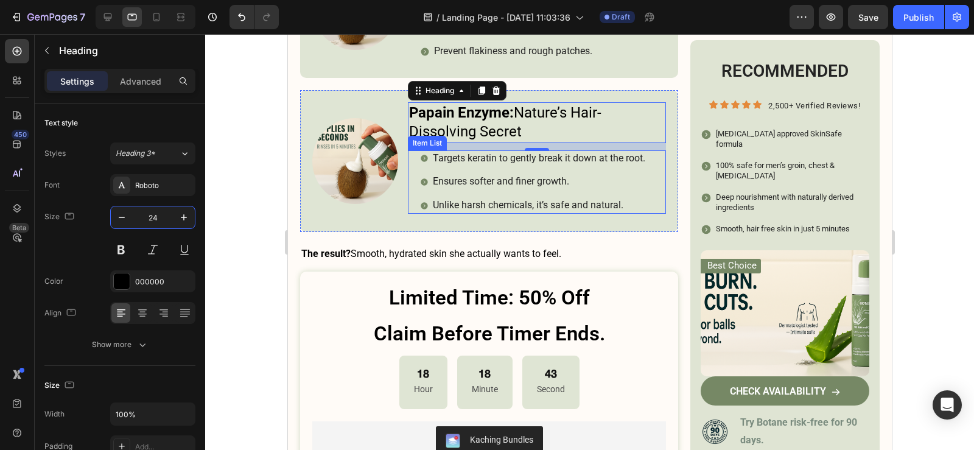
click at [655, 179] on div "Targets keratin to gently break it down at the root. Ensures softer and finer g…" at bounding box center [542, 181] width 246 height 63
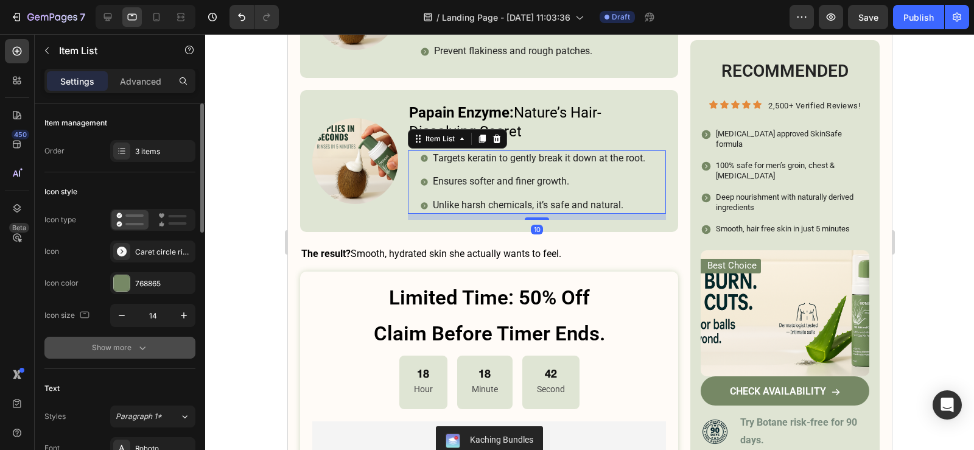
click at [131, 353] on div "Show more" at bounding box center [120, 347] width 57 height 12
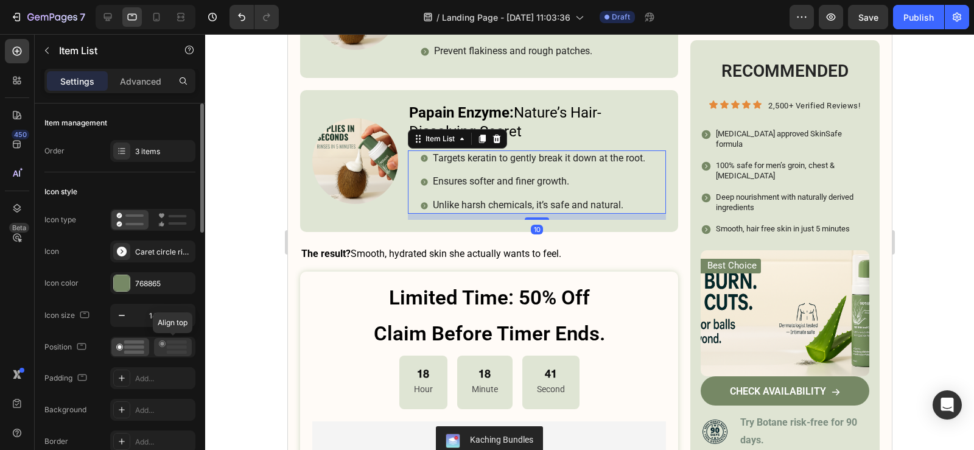
click at [183, 343] on rect at bounding box center [177, 342] width 20 height 4
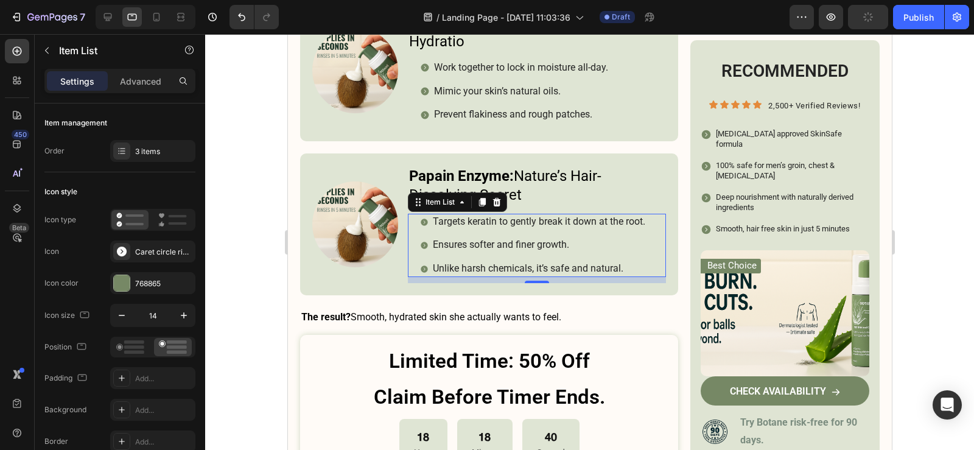
scroll to position [3867, 0]
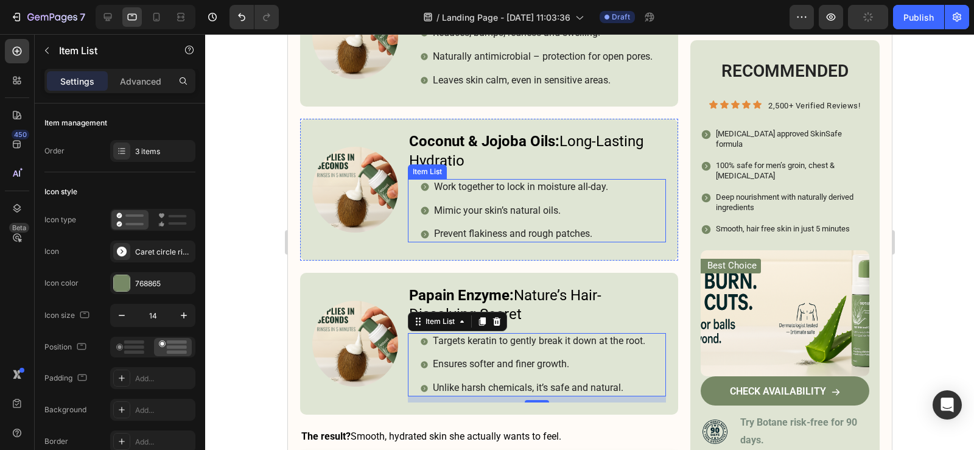
click at [644, 203] on div "Work together to lock in moisture all-day. Mimic your skin’s natural oils. Prev…" at bounding box center [542, 210] width 246 height 63
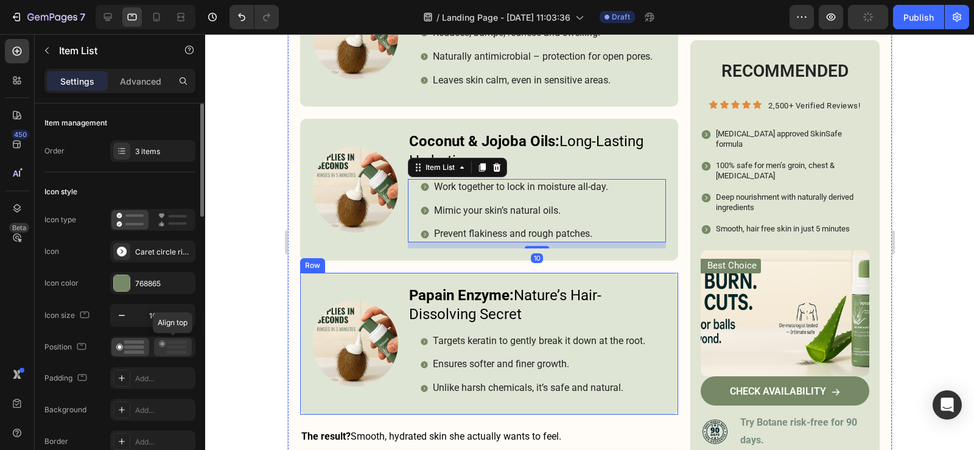
click at [173, 346] on rect at bounding box center [177, 347] width 20 height 4
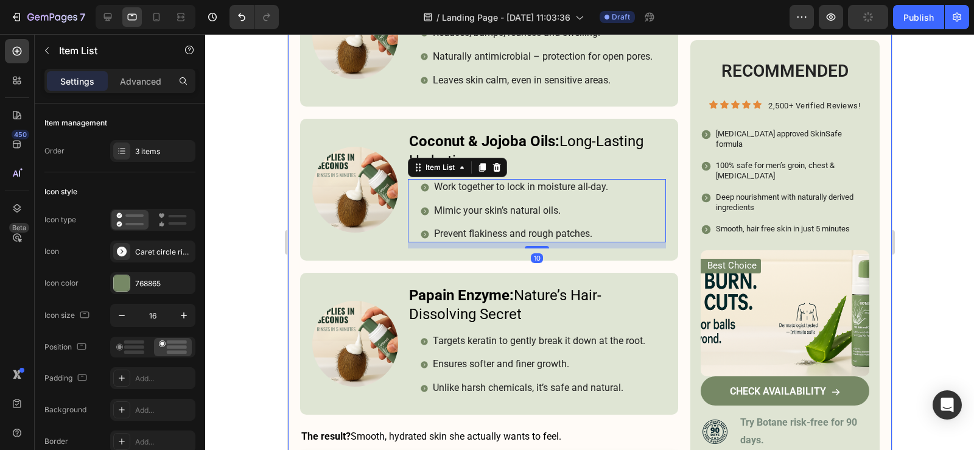
scroll to position [3745, 0]
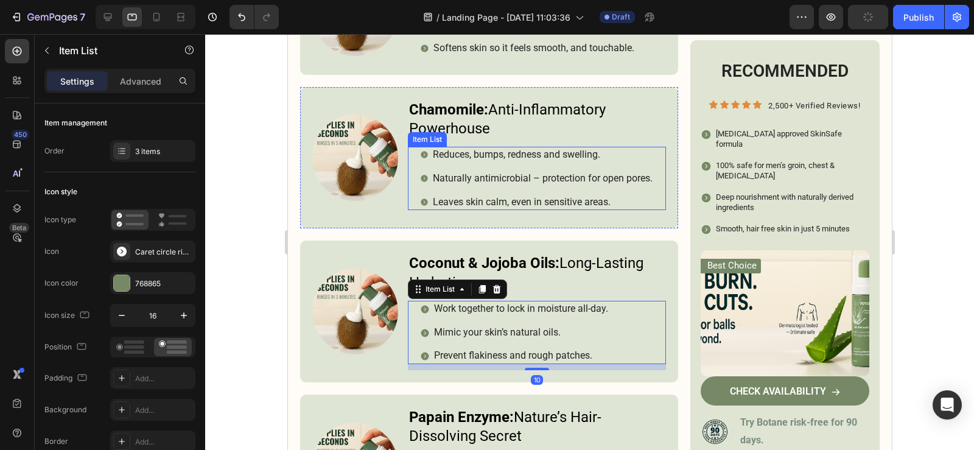
click at [654, 183] on div "Reduces, bumps, redness and swelling. Naturally antimicrobial – protection for …" at bounding box center [542, 178] width 246 height 63
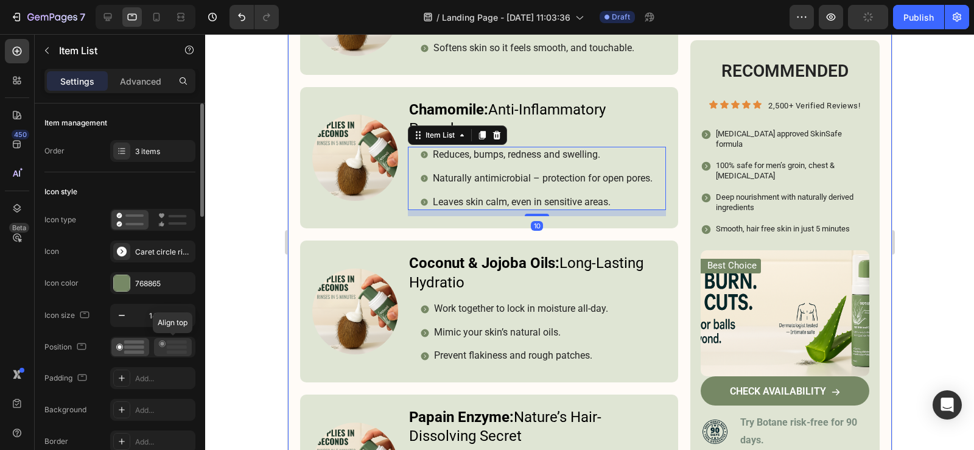
click at [173, 343] on rect at bounding box center [177, 342] width 20 height 4
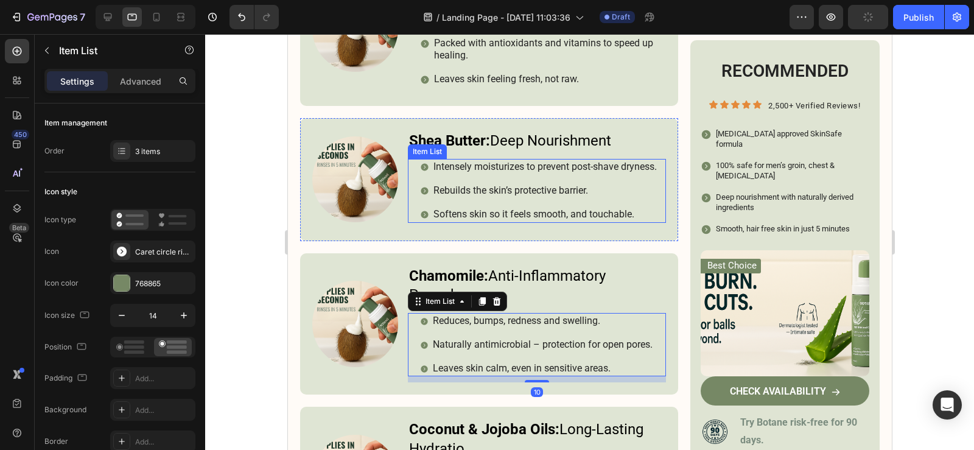
scroll to position [3562, 0]
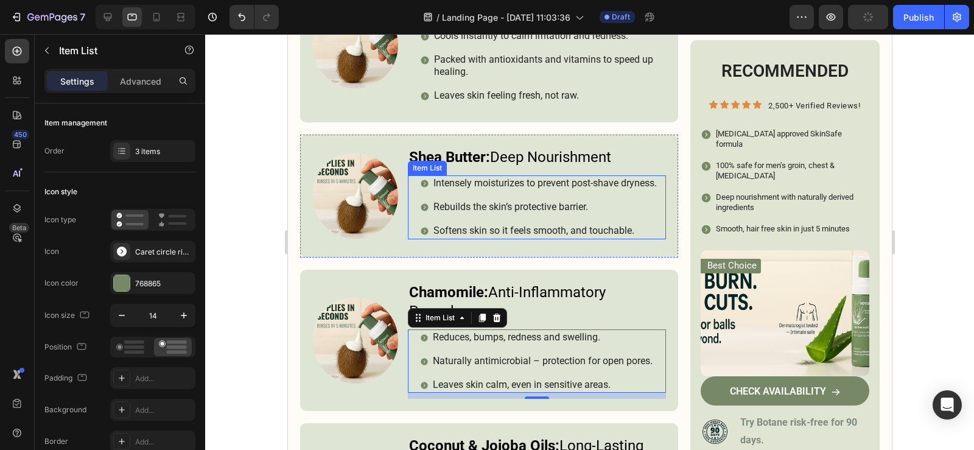
click at [651, 211] on p "Rebuilds the skin’s protective barrier." at bounding box center [544, 207] width 223 height 13
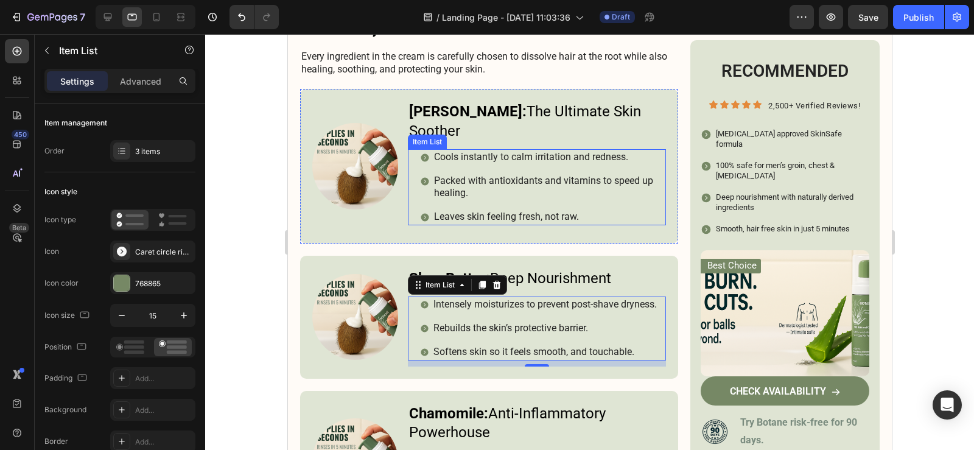
scroll to position [3441, 0]
click at [654, 191] on div "Cools instantly to calm irritation and redness. Packed with antioxidants and vi…" at bounding box center [542, 188] width 246 height 76
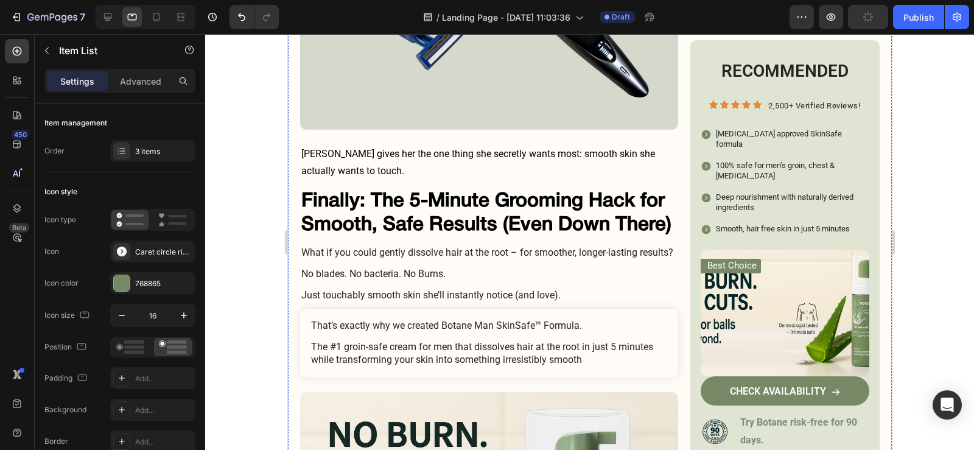
scroll to position [2467, 0]
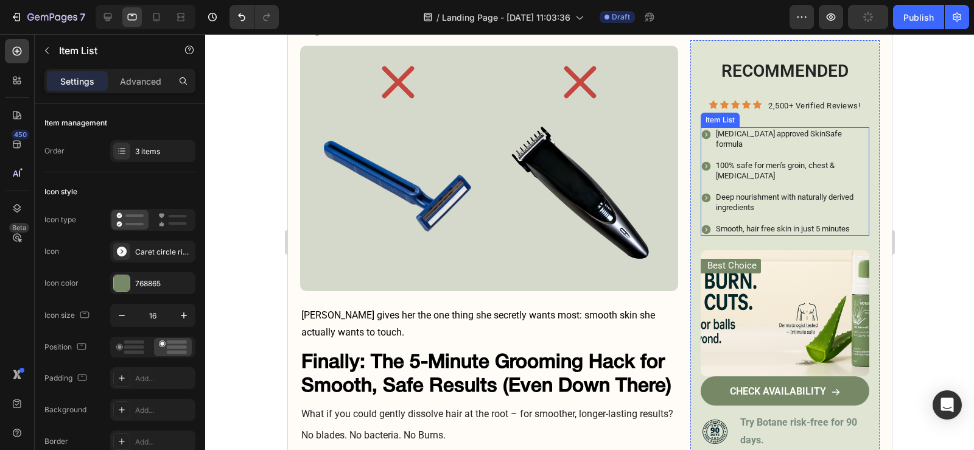
click at [834, 206] on div "Dermatologist approved SkinSafe formula 100% safe for men’s groin, chest & sens…" at bounding box center [784, 181] width 169 height 108
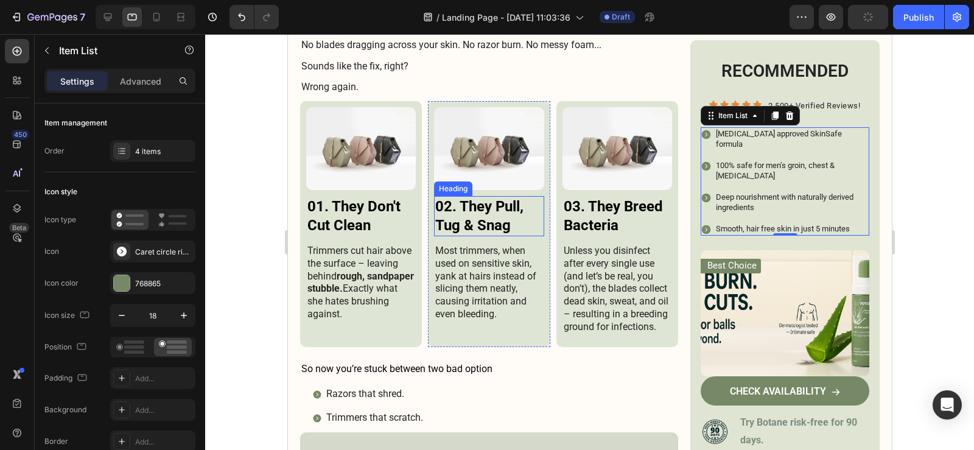
scroll to position [2102, 0]
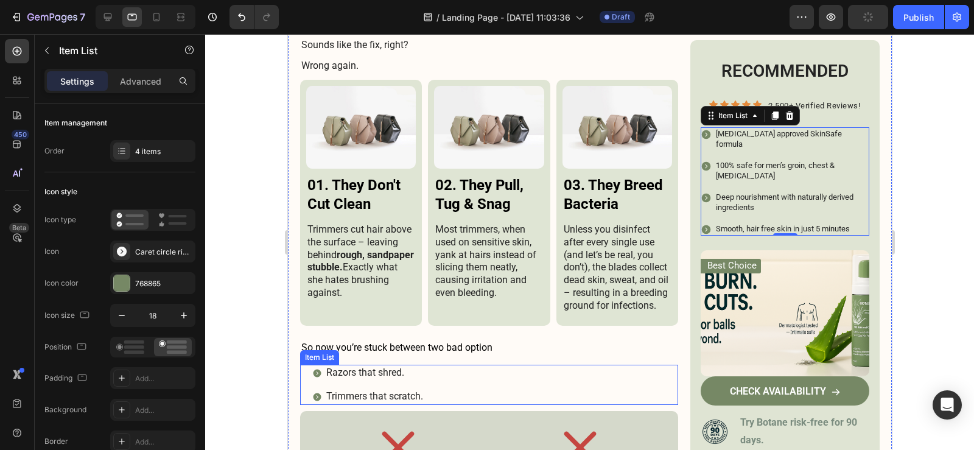
click at [529, 380] on div "Razors that shred. Trimmers that scratch." at bounding box center [495, 385] width 366 height 40
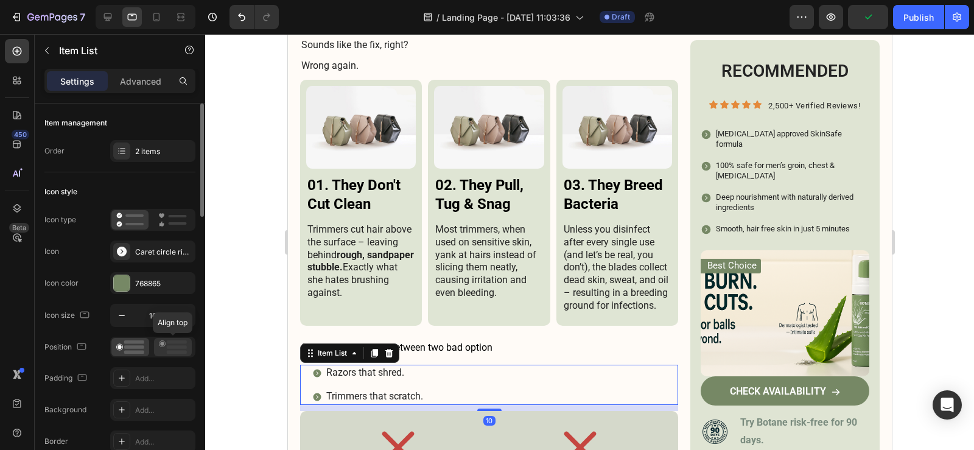
click at [180, 354] on div at bounding box center [173, 347] width 38 height 18
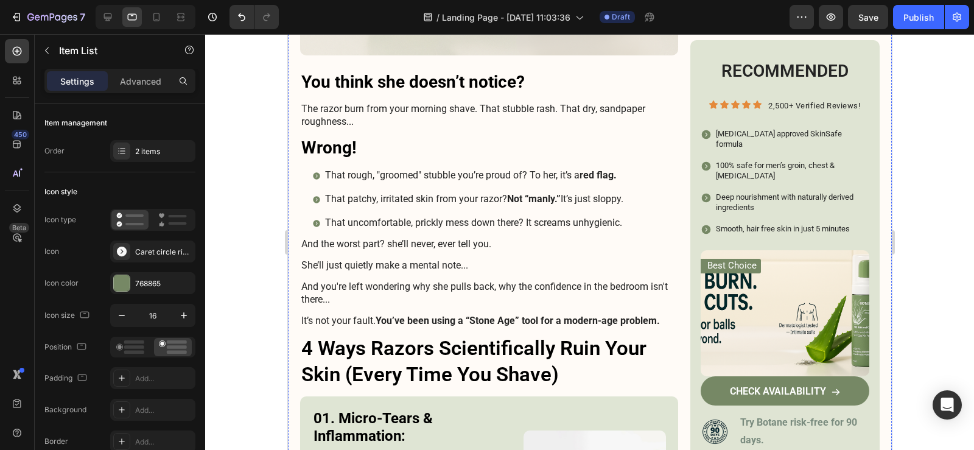
scroll to position [459, 0]
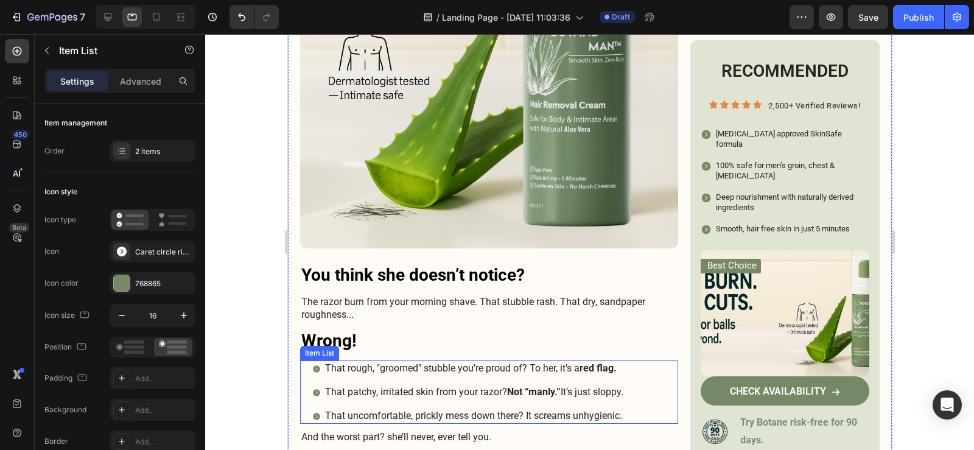
click at [660, 387] on div "That rough, "groomed" stubble you’re proud of? To her, it’s a red flag. That pa…" at bounding box center [495, 391] width 366 height 63
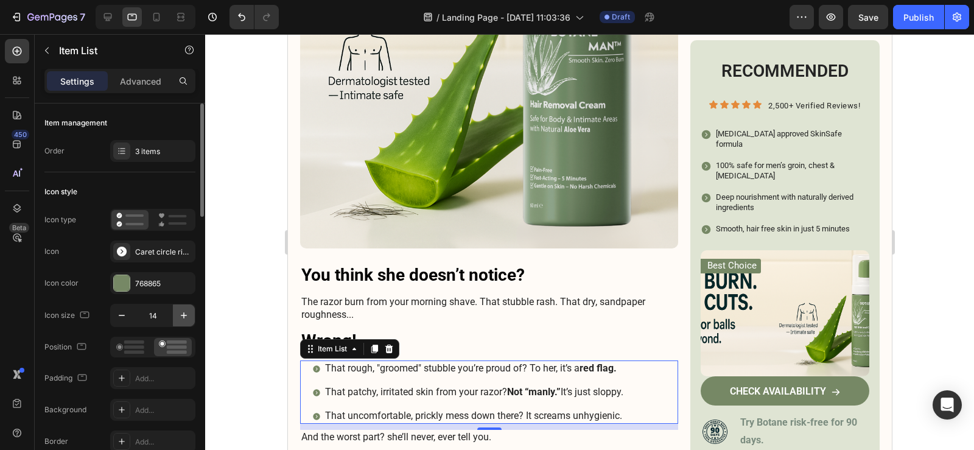
click at [180, 316] on icon "button" at bounding box center [184, 315] width 12 height 12
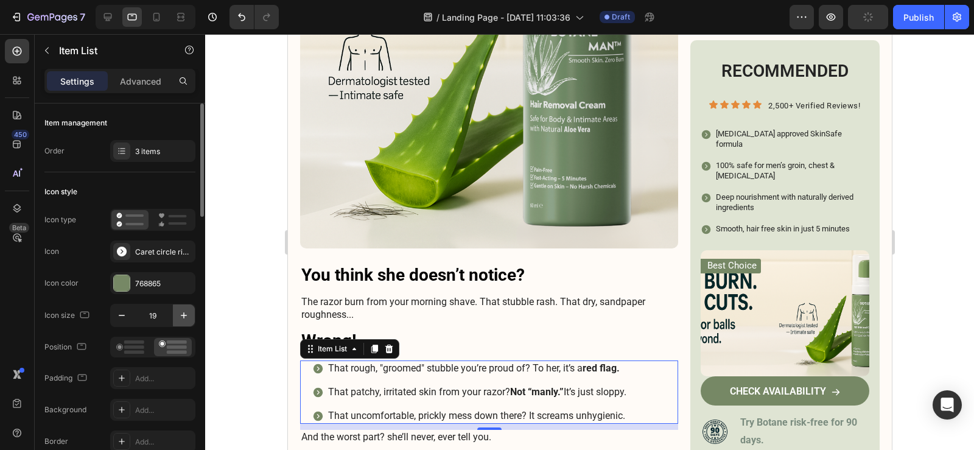
click at [180, 316] on icon "button" at bounding box center [184, 315] width 12 height 12
click at [120, 319] on icon "button" at bounding box center [122, 315] width 12 height 12
click at [122, 316] on icon "button" at bounding box center [122, 315] width 12 height 12
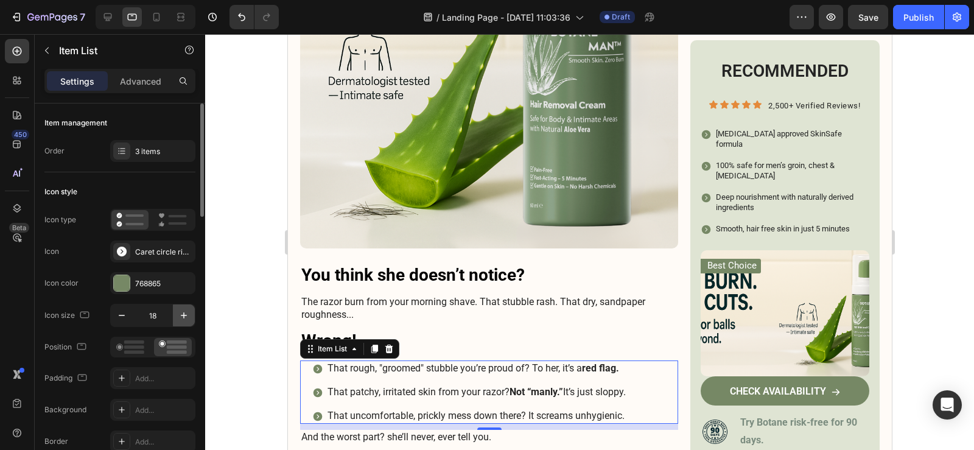
click at [179, 318] on icon "button" at bounding box center [184, 315] width 12 height 12
type input "20"
click at [141, 373] on div "Add..." at bounding box center [163, 378] width 57 height 11
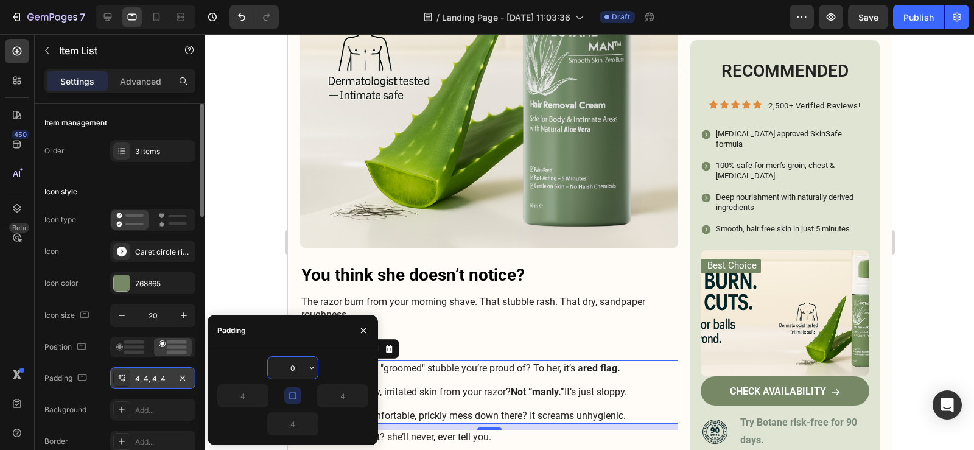
type input "0"
click at [18, 282] on div "450 Beta" at bounding box center [17, 200] width 24 height 323
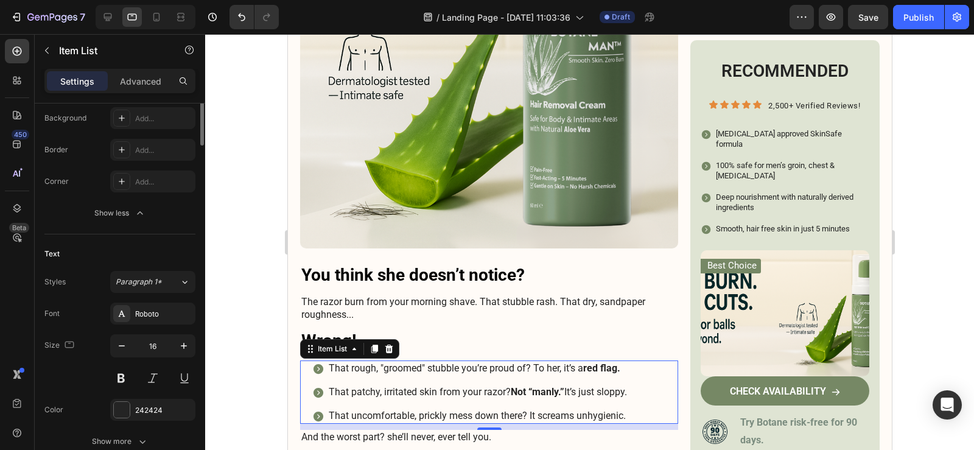
scroll to position [0, 0]
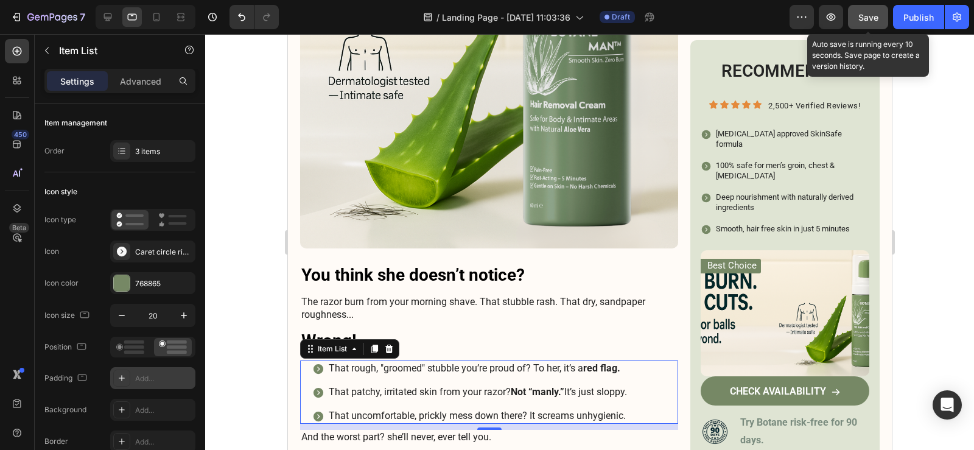
click at [859, 23] on div "Save" at bounding box center [868, 17] width 20 height 13
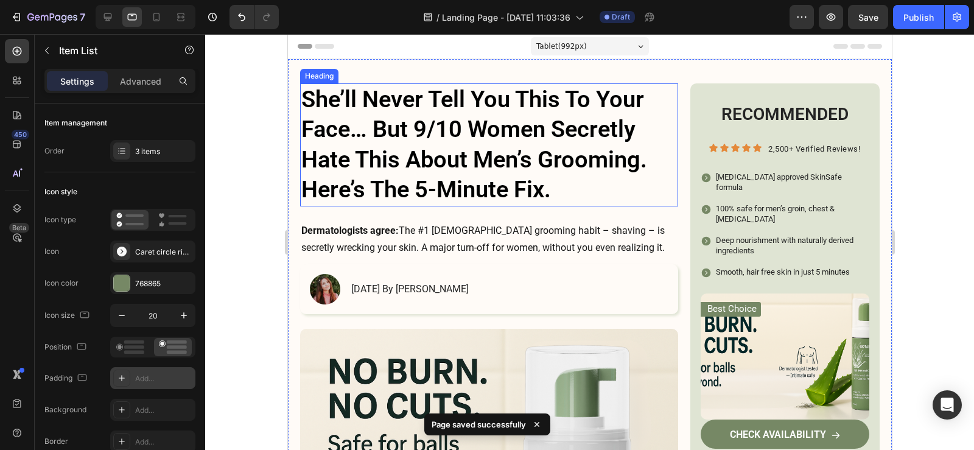
click at [487, 180] on h1 "She’ll Never Tell You This To Your Face… But 9/10 Women Secretly Hate This Abou…" at bounding box center [488, 144] width 378 height 123
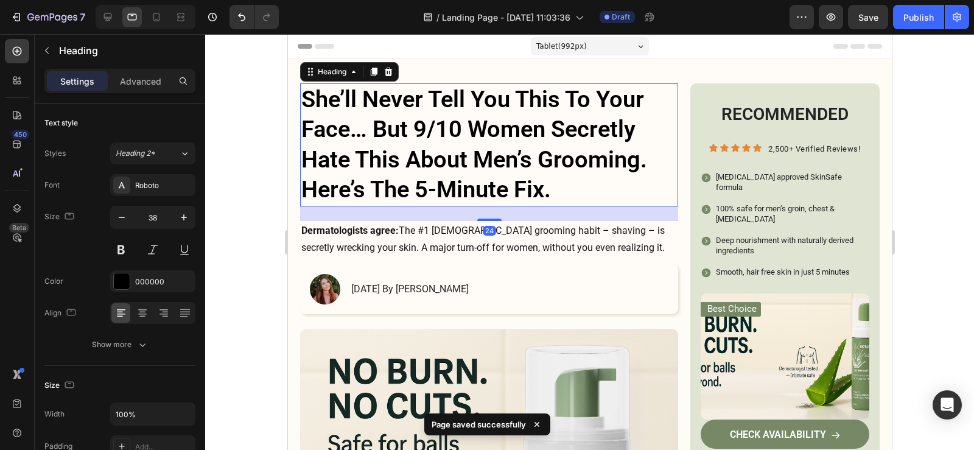
click at [494, 236] on p "Dermatologists agree: The #1 male grooming habit – shaving – is secretly wrecki…" at bounding box center [488, 239] width 375 height 35
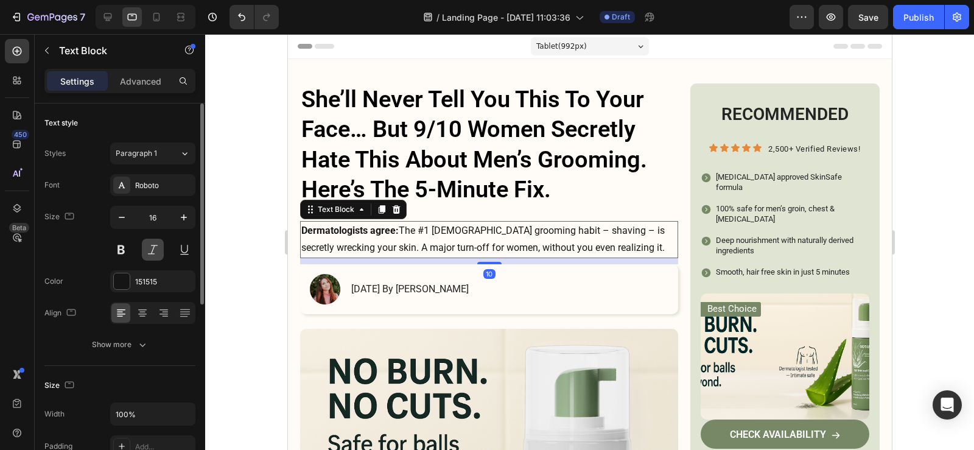
click at [151, 257] on button at bounding box center [153, 250] width 22 height 22
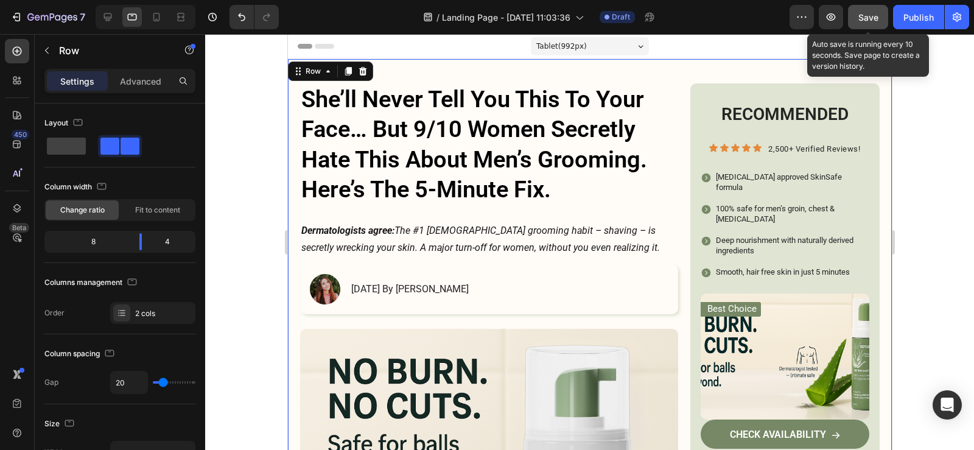
click at [879, 19] on button "Save" at bounding box center [868, 17] width 40 height 24
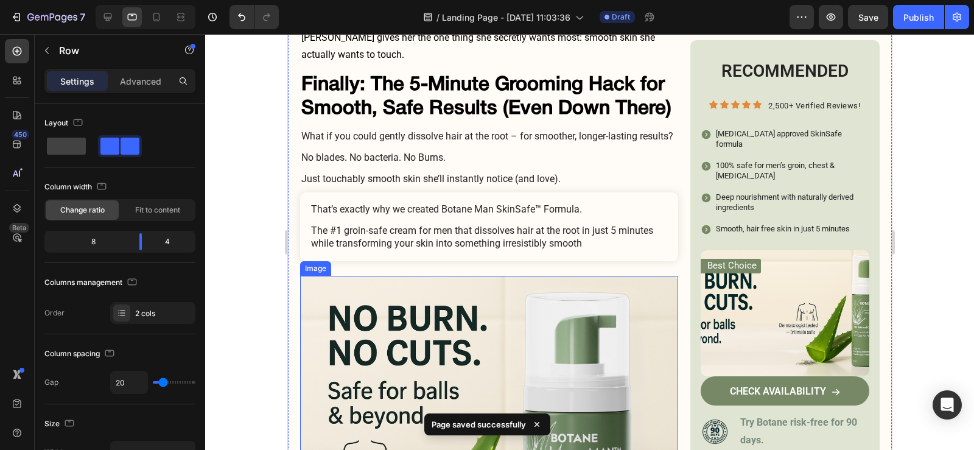
scroll to position [2738, 0]
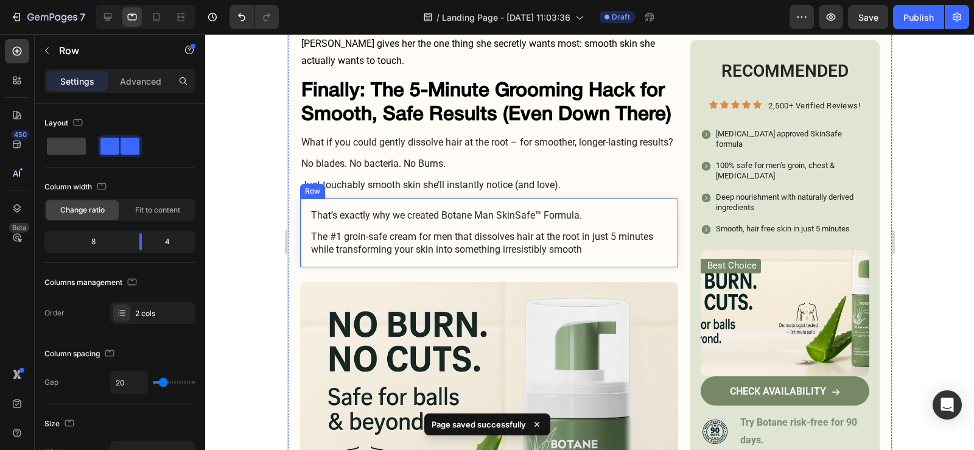
click at [665, 246] on div "That’s exactly why we created Botane Man SkinSafe™ Formula. Text Block The #1 g…" at bounding box center [488, 232] width 378 height 68
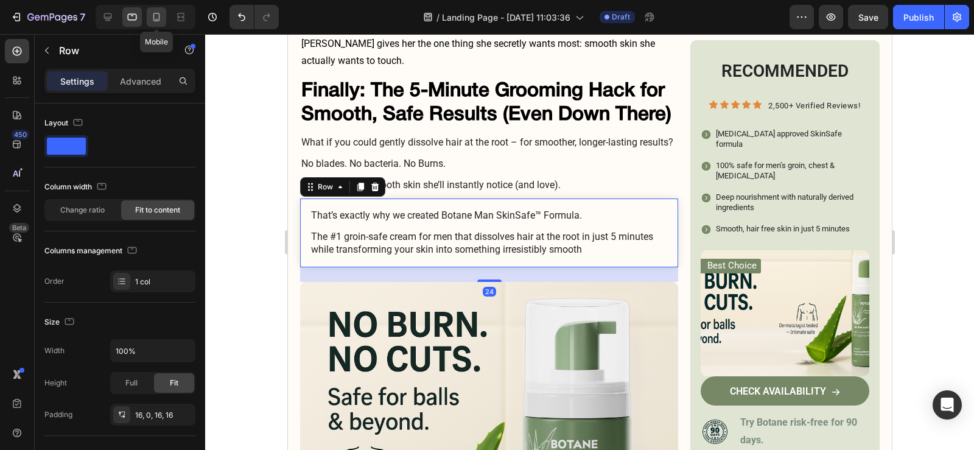
click at [156, 19] on icon at bounding box center [156, 17] width 7 height 9
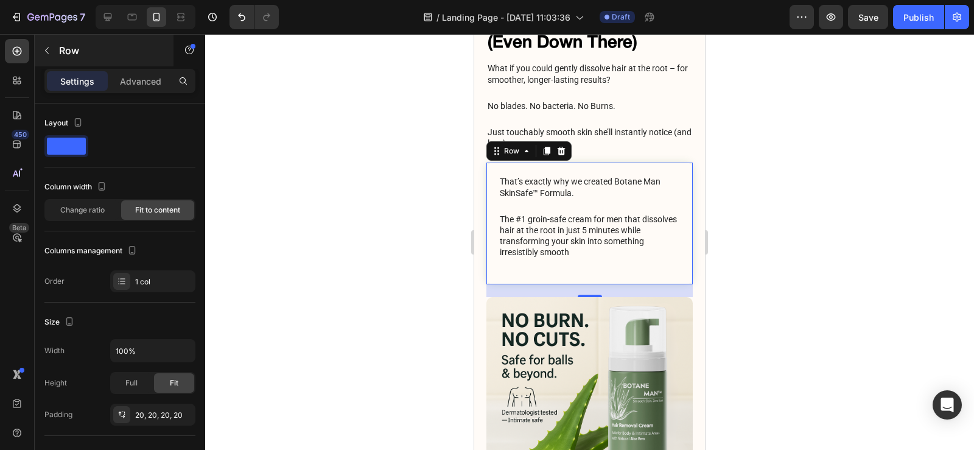
scroll to position [4041, 0]
click at [130, 14] on icon at bounding box center [132, 17] width 9 height 7
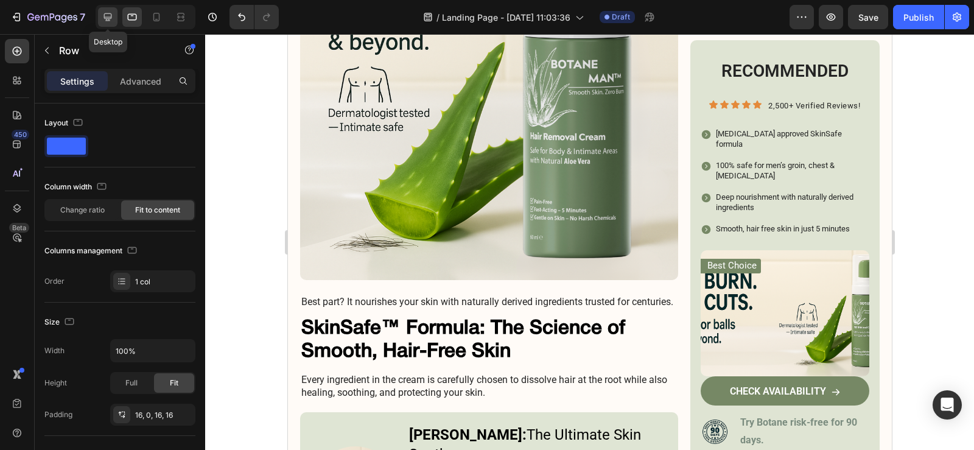
click at [106, 10] on div at bounding box center [107, 16] width 19 height 19
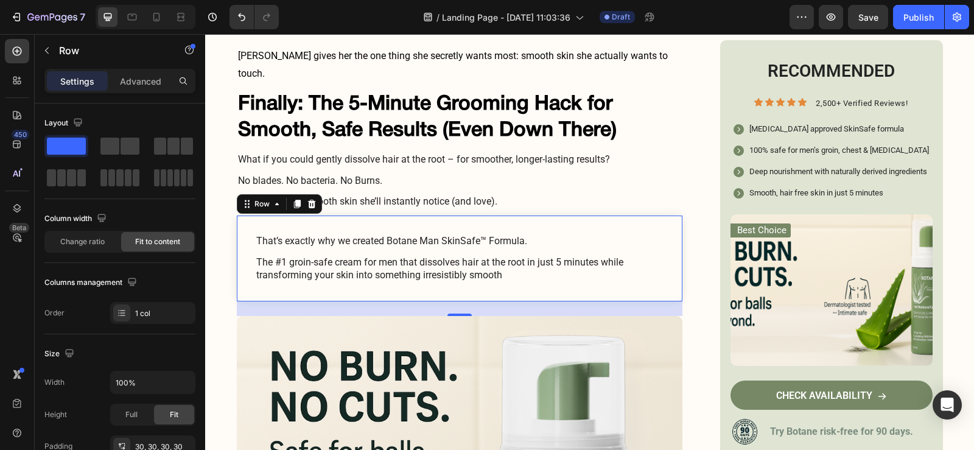
scroll to position [2978, 0]
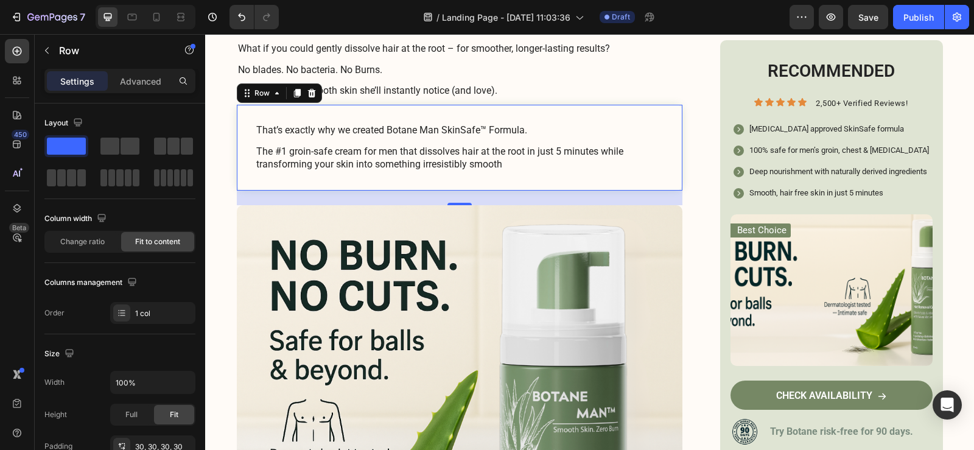
click at [302, 146] on div "That’s exactly why we created Botane Man SkinSafe™ Formula. Text Block The #1 g…" at bounding box center [459, 147] width 445 height 85
click at [424, 105] on div "That’s exactly why we created Botane Man SkinSafe™ Formula. Text Block The #1 g…" at bounding box center [459, 147] width 445 height 85
click at [129, 79] on p "Advanced" at bounding box center [140, 81] width 41 height 13
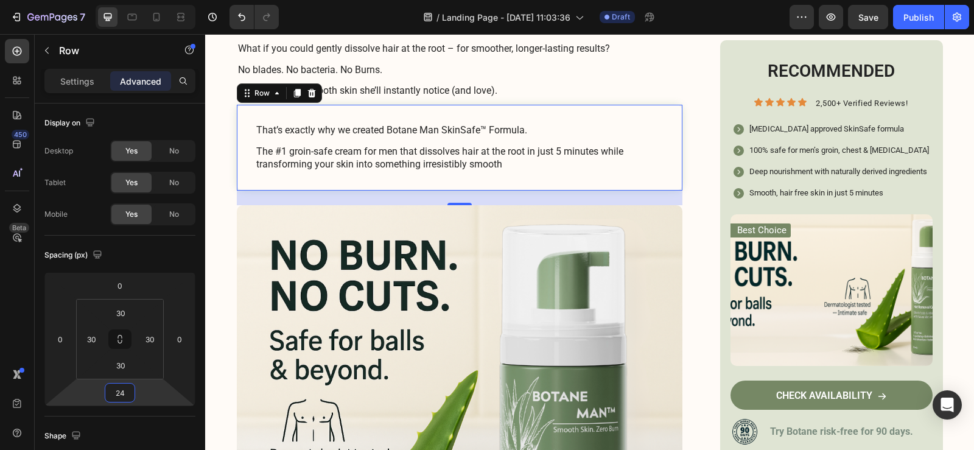
click at [120, 398] on input "24" at bounding box center [120, 392] width 24 height 18
click at [402, 148] on div "That’s exactly why we created Botane Man SkinSafe™ Formula. Text Block The #1 g…" at bounding box center [459, 147] width 445 height 85
click at [537, 145] on p "The #1 groin-safe cream for men that dissolves hair at the root in just 5 minut…" at bounding box center [459, 158] width 407 height 26
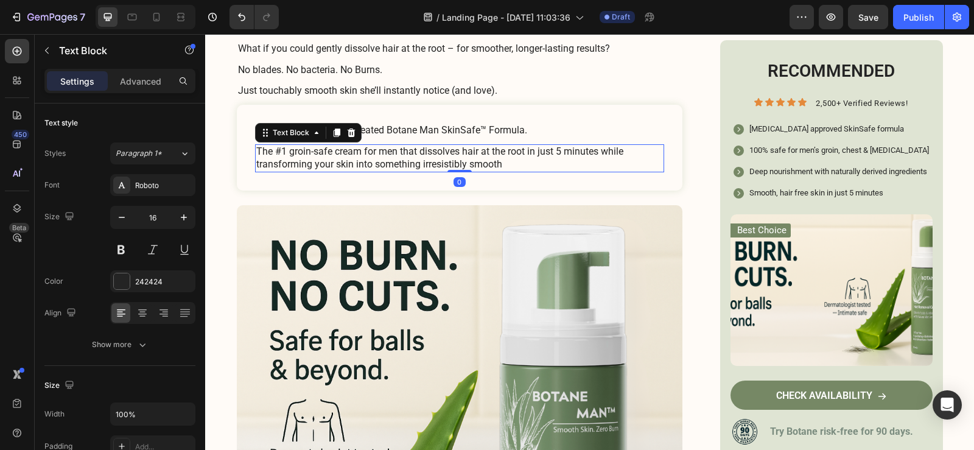
click at [508, 145] on p "The #1 groin-safe cream for men that dissolves hair at the root in just 5 minut…" at bounding box center [459, 158] width 407 height 26
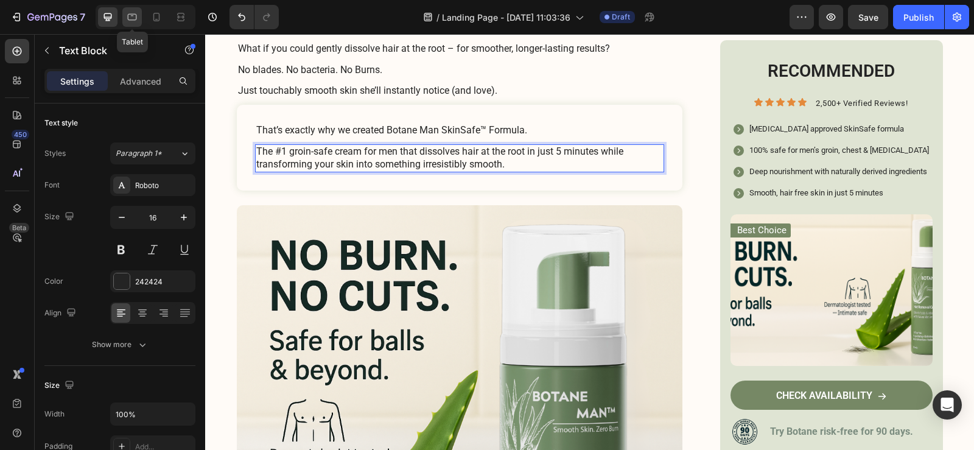
click at [132, 14] on icon at bounding box center [132, 17] width 9 height 7
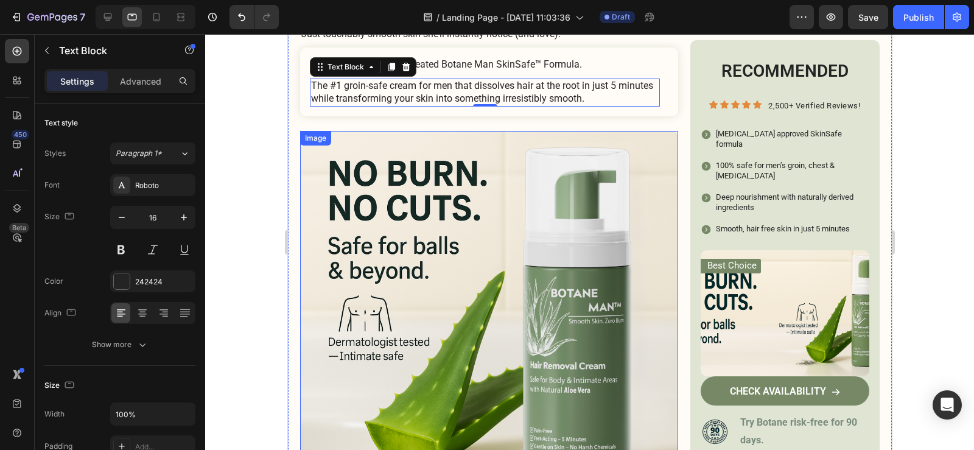
scroll to position [2768, 0]
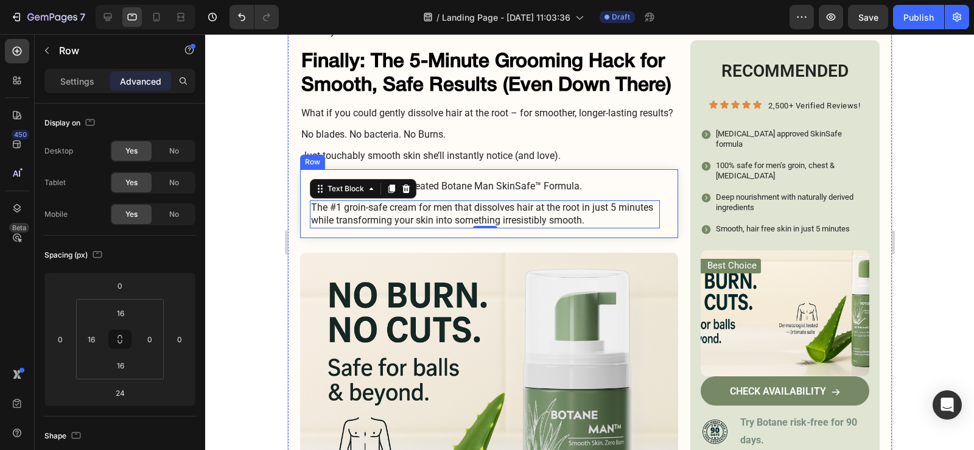
click at [666, 196] on div "That’s exactly why we created Botane Man SkinSafe™ Formula. Text Block The #1 g…" at bounding box center [488, 203] width 378 height 68
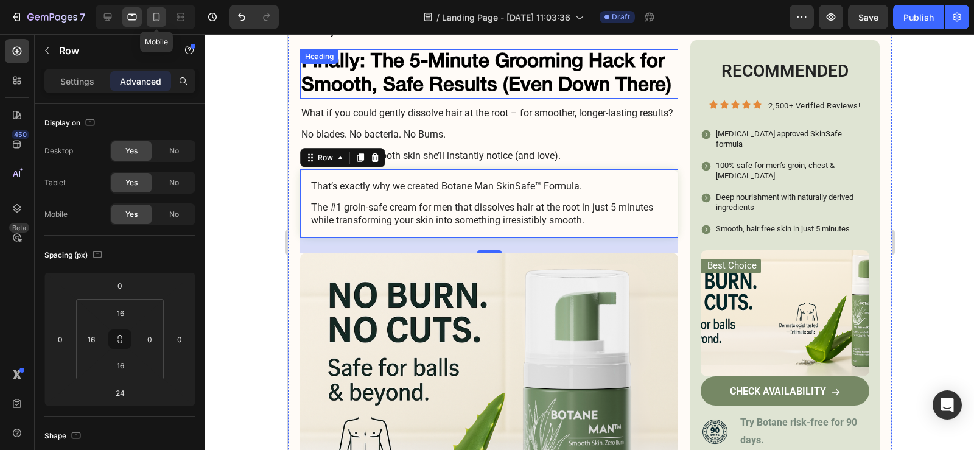
click at [154, 17] on icon at bounding box center [156, 17] width 7 height 9
type input "21"
type input "20"
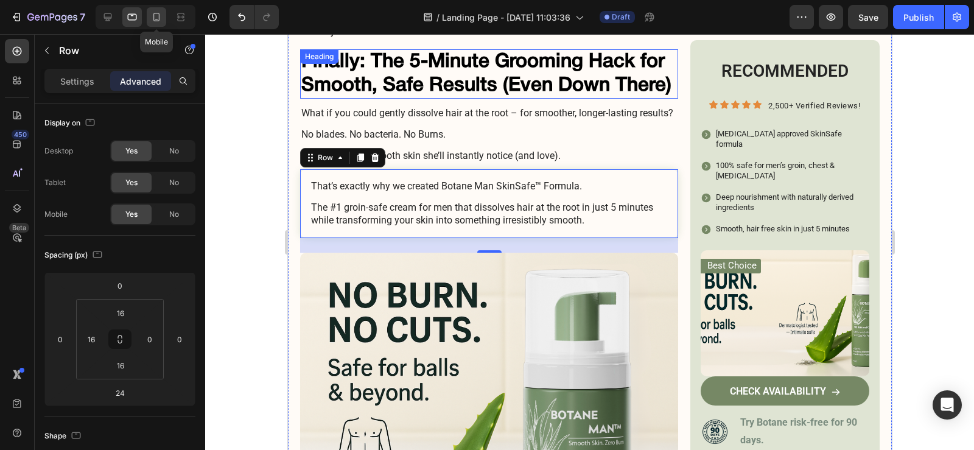
type input "20"
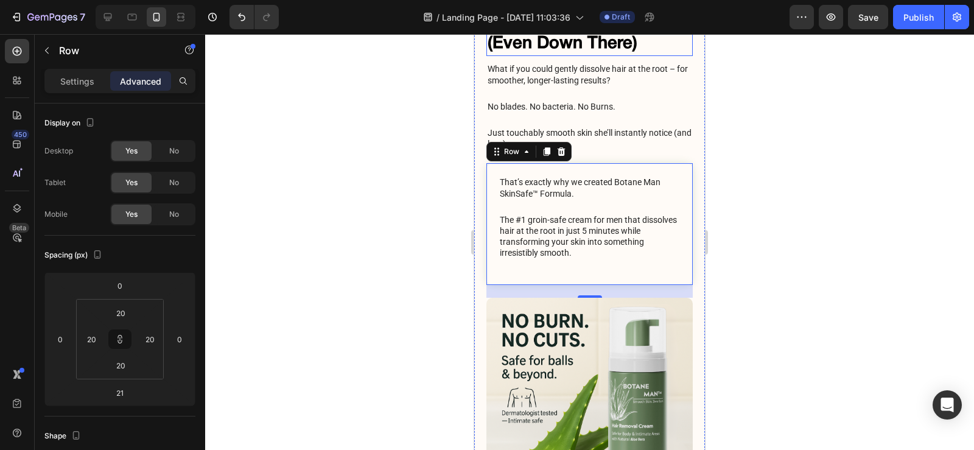
scroll to position [4041, 0]
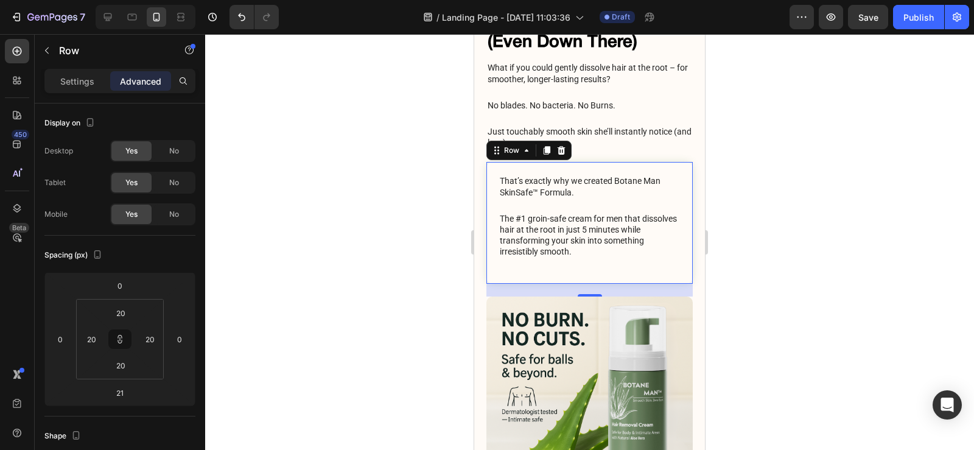
click at [556, 180] on div "That’s exactly why we created Botane Man SkinSafe™ Formula. Text Block The #1 g…" at bounding box center [589, 222] width 182 height 97
click at [582, 213] on p "The #1 groin-safe cream for men that dissolves hair at the root in just 5 minut…" at bounding box center [590, 235] width 181 height 44
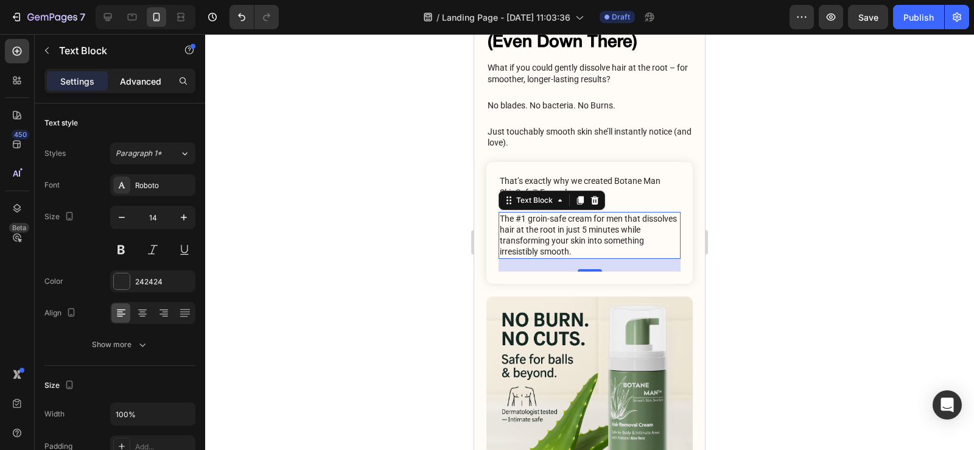
click at [135, 88] on div "Advanced" at bounding box center [140, 80] width 61 height 19
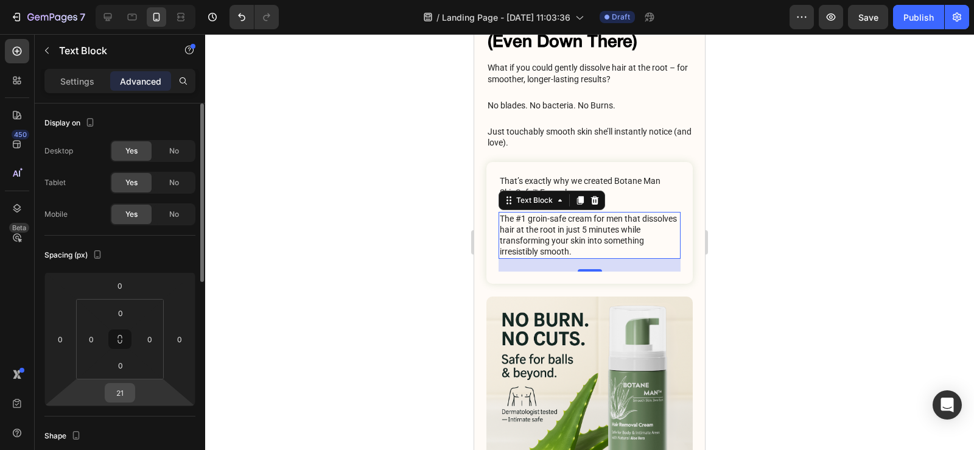
click at [123, 386] on input "21" at bounding box center [120, 392] width 24 height 18
type input "0"
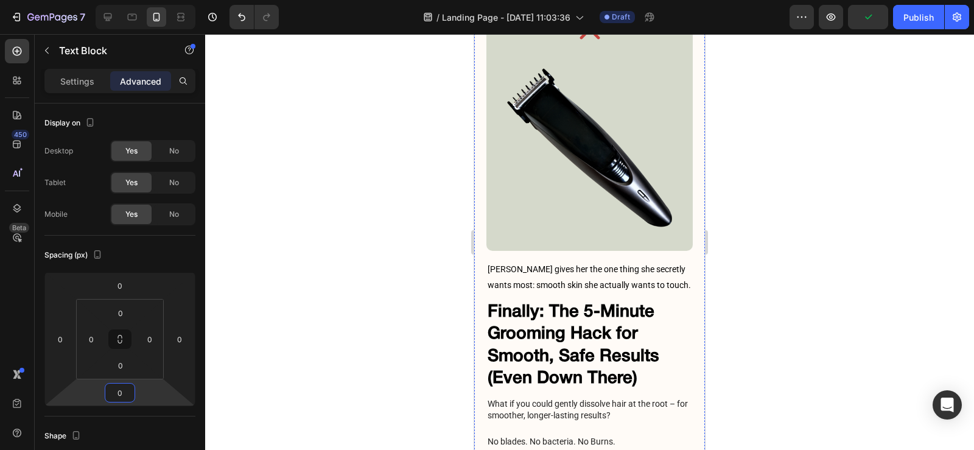
scroll to position [3676, 0]
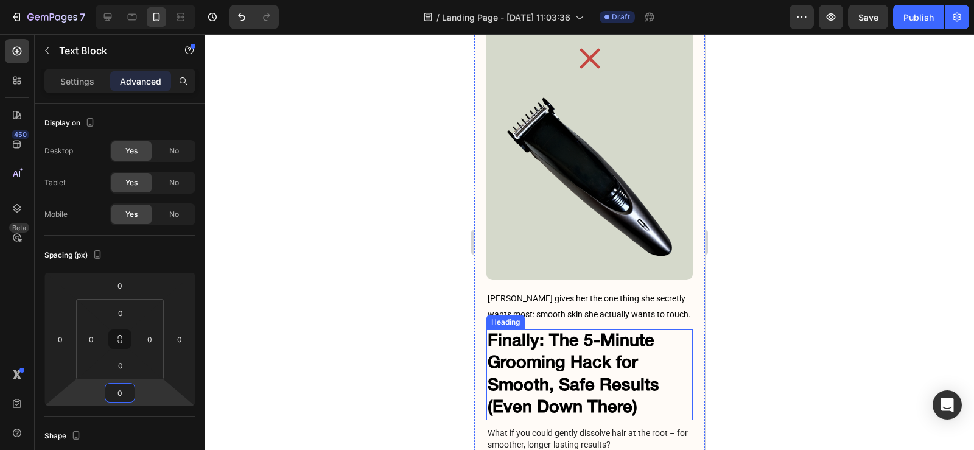
click at [592, 329] on h2 "Finally: The 5-Minute Grooming Hack for Smooth, Safe Results (Even Down There)" at bounding box center [589, 374] width 206 height 91
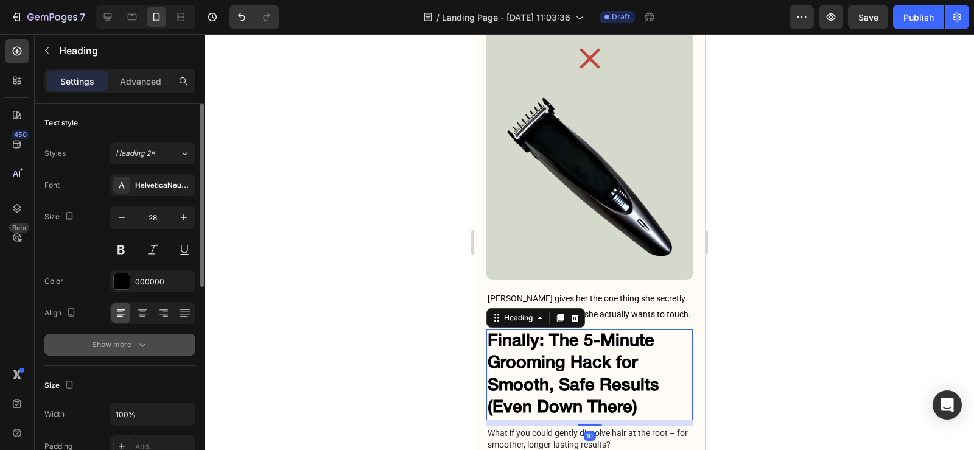
click at [130, 340] on div "Show more" at bounding box center [120, 344] width 57 height 12
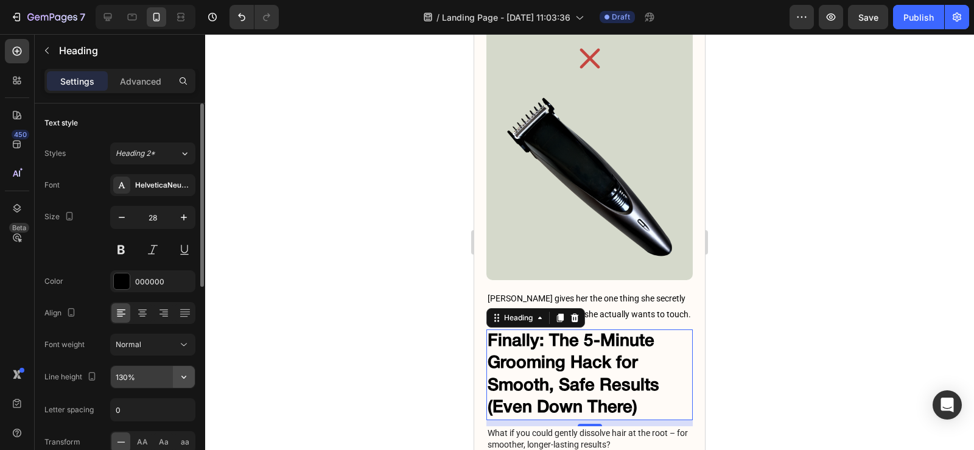
click at [183, 382] on button "button" at bounding box center [184, 377] width 22 height 22
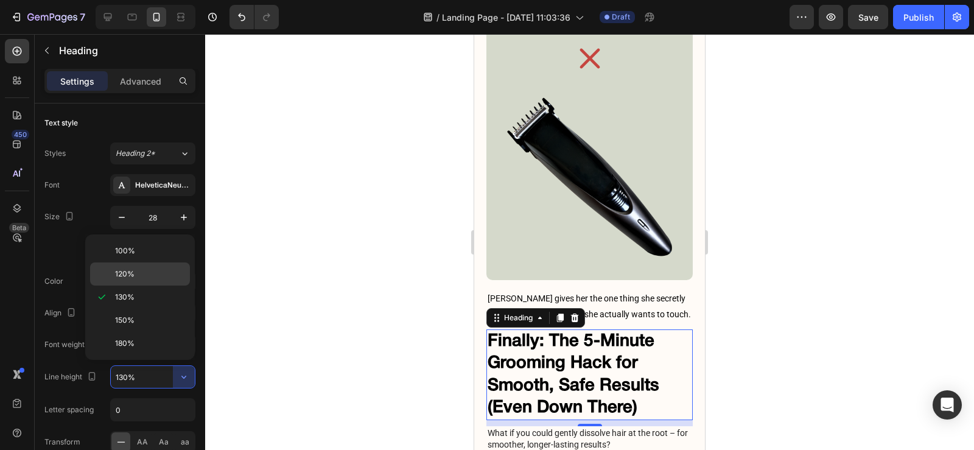
click at [134, 273] on span "120%" at bounding box center [124, 273] width 19 height 11
type input "120%"
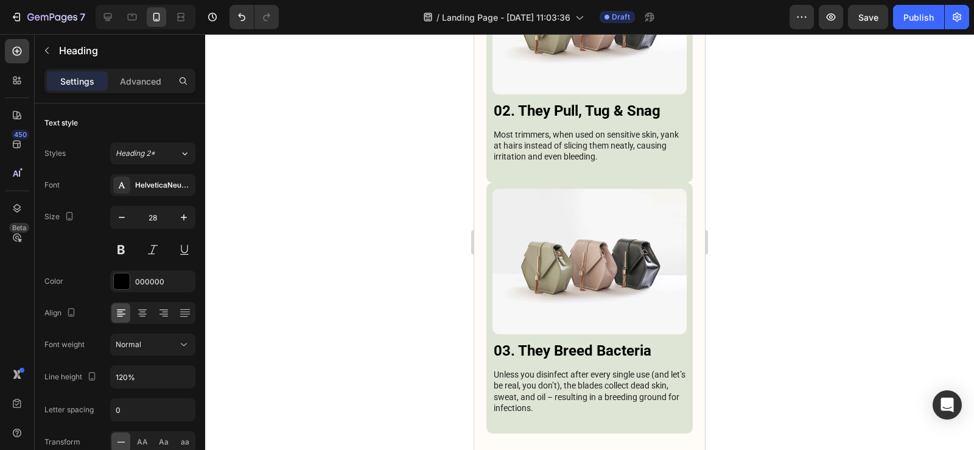
scroll to position [3128, 0]
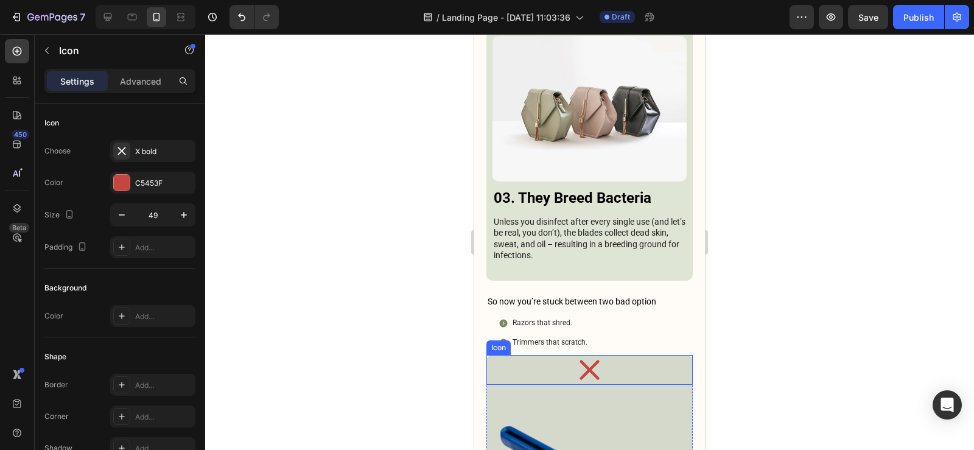
click at [643, 355] on div "Icon" at bounding box center [589, 370] width 206 height 30
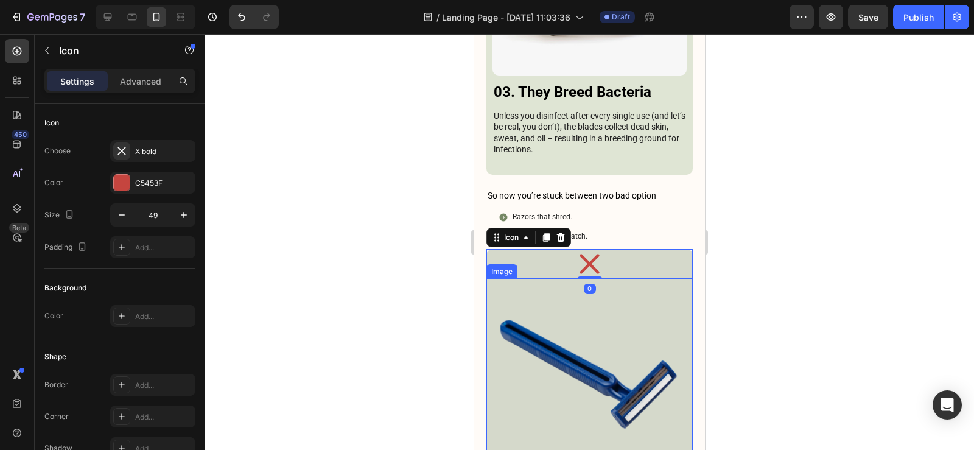
scroll to position [3310, 0]
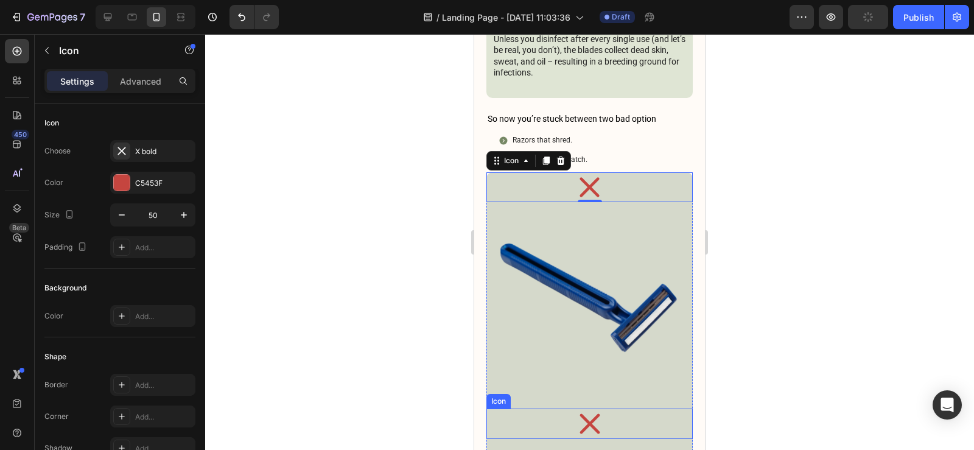
click at [503, 408] on div "Icon" at bounding box center [589, 423] width 206 height 30
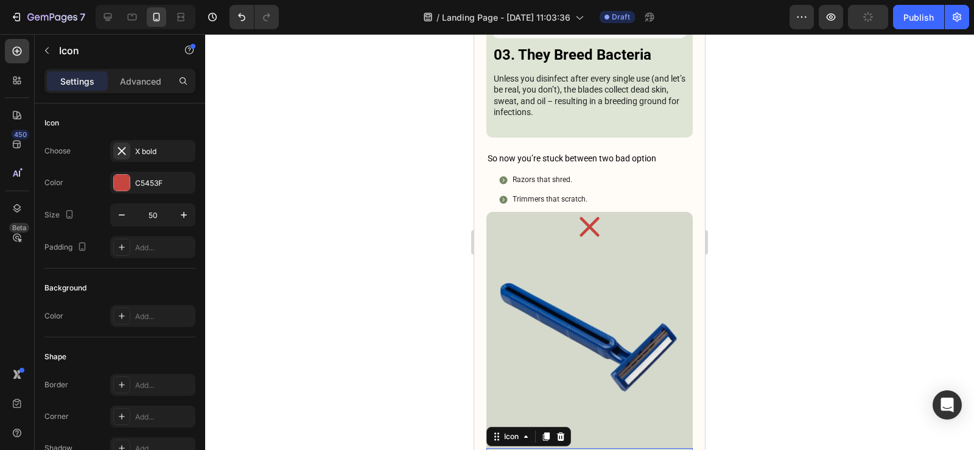
scroll to position [3250, 0]
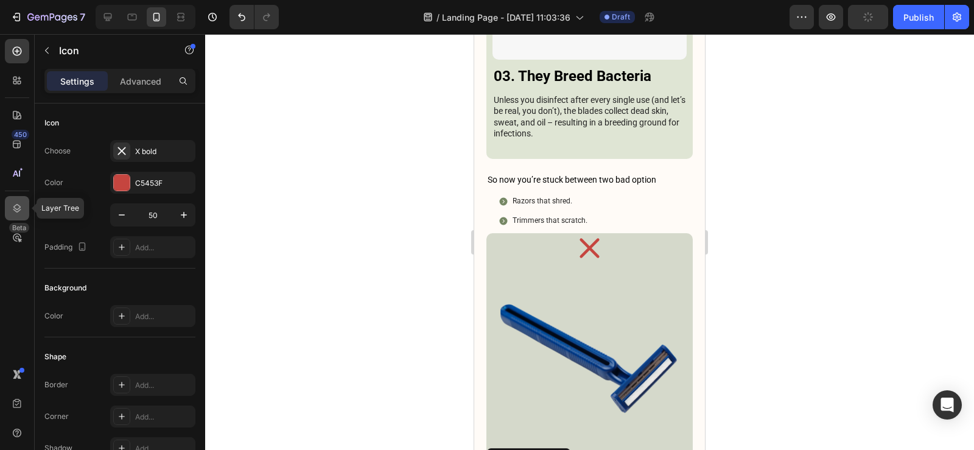
click at [6, 200] on div at bounding box center [17, 208] width 24 height 24
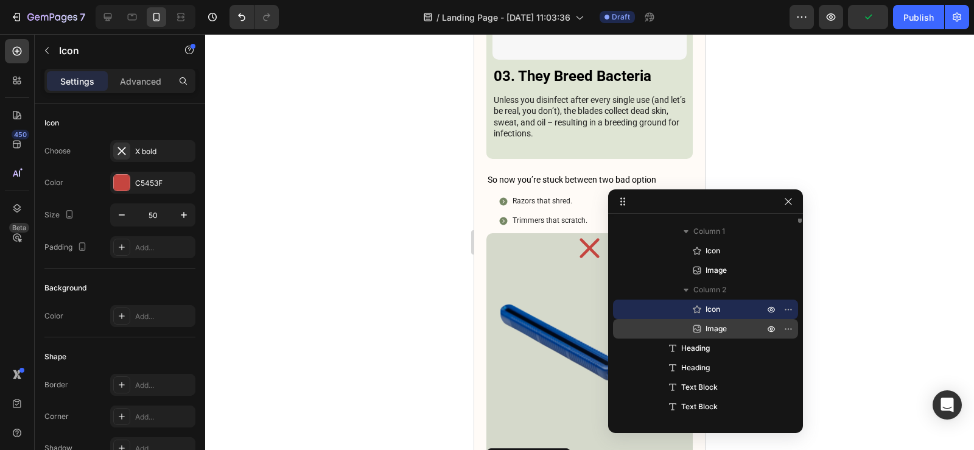
scroll to position [498, 0]
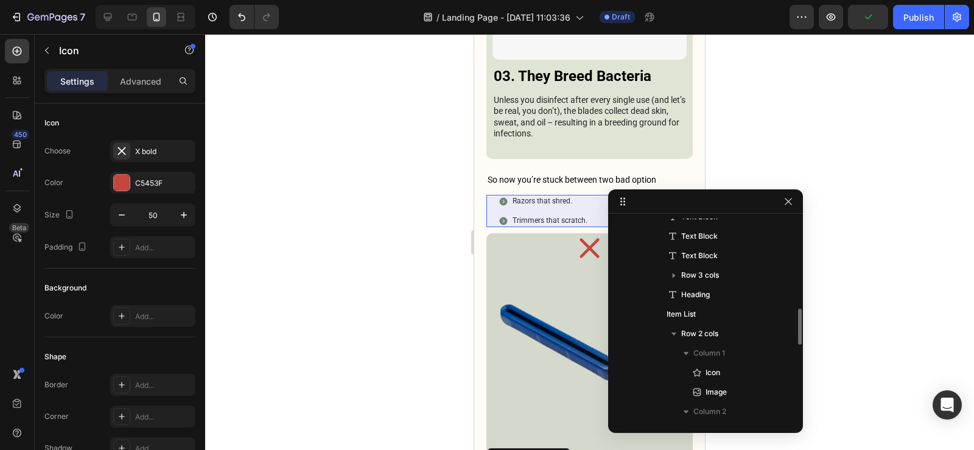
click at [720, 323] on div "Item List" at bounding box center [705, 313] width 175 height 19
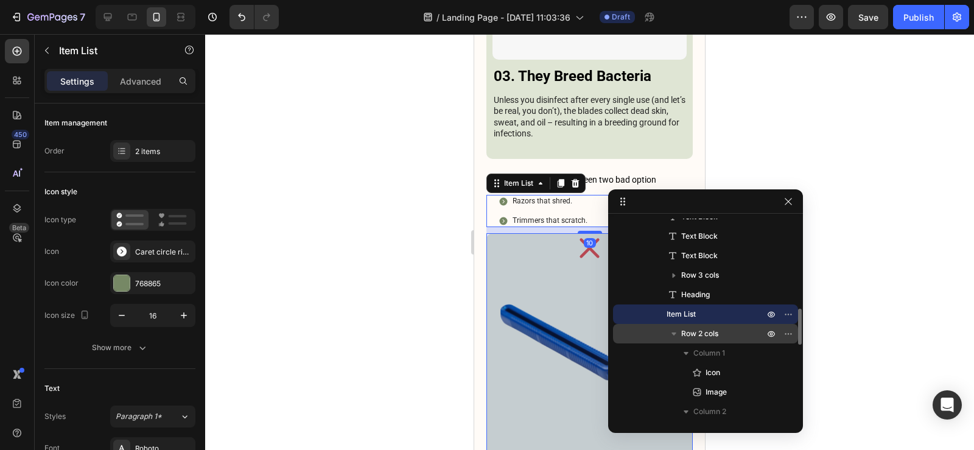
click at [719, 336] on p "Row 2 cols" at bounding box center [723, 333] width 85 height 12
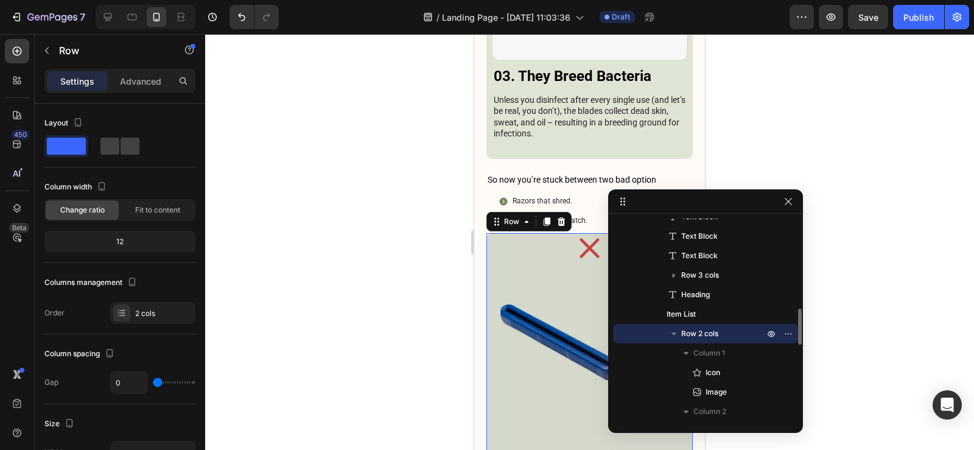
scroll to position [3339, 0]
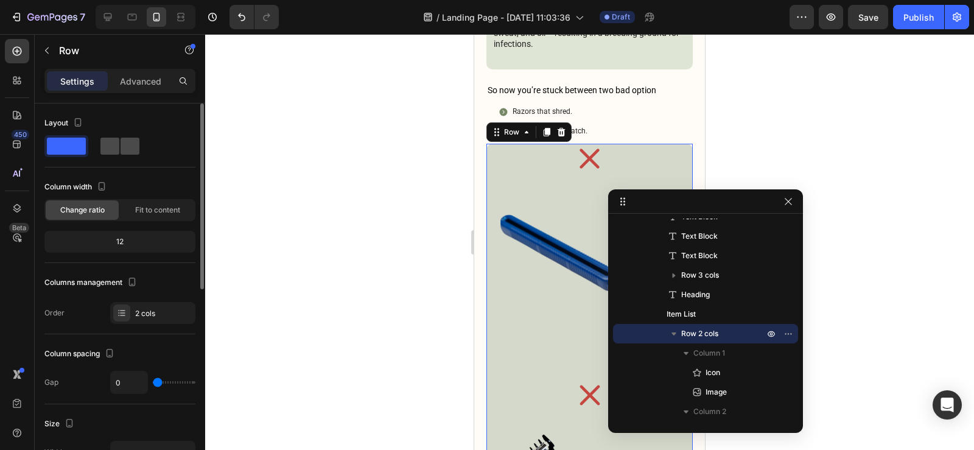
click at [133, 147] on span at bounding box center [129, 146] width 19 height 17
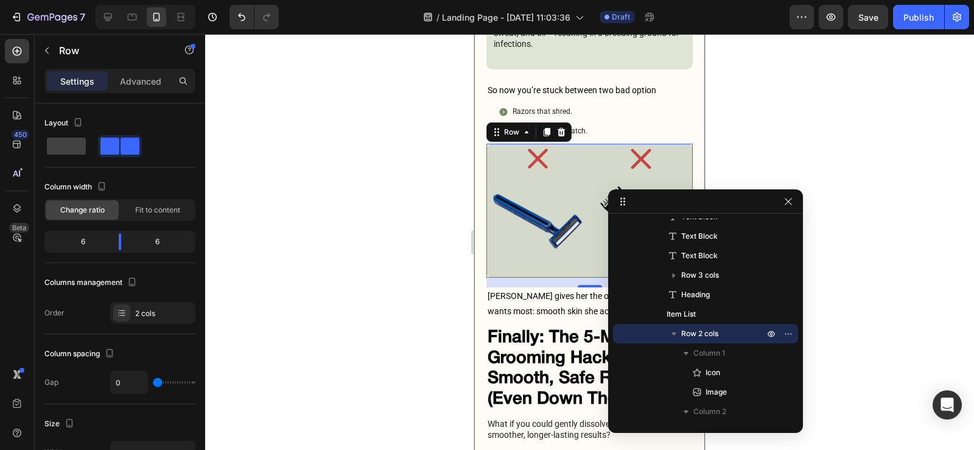
click at [482, 222] on div "She’ll Never Tell You This To Your Face… But 9/10 Women Secretly Hate This Abou…" at bounding box center [589, 87] width 231 height 6734
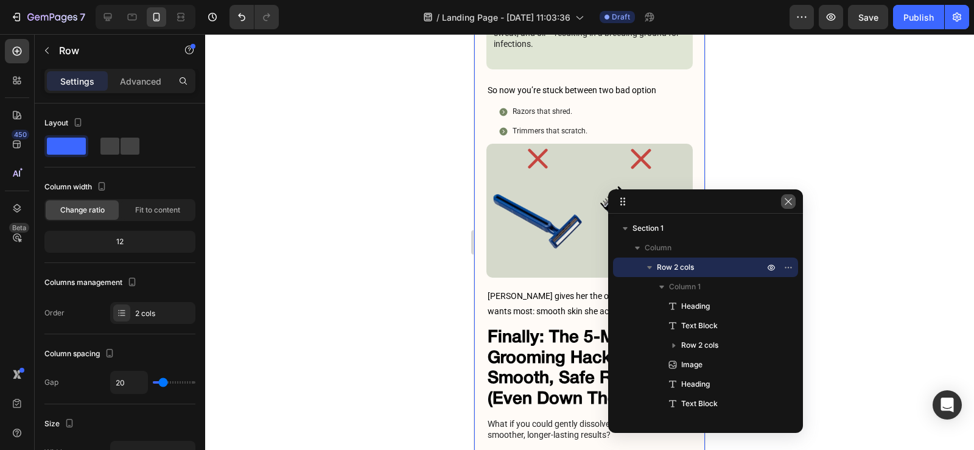
click at [785, 203] on icon "button" at bounding box center [788, 202] width 10 height 10
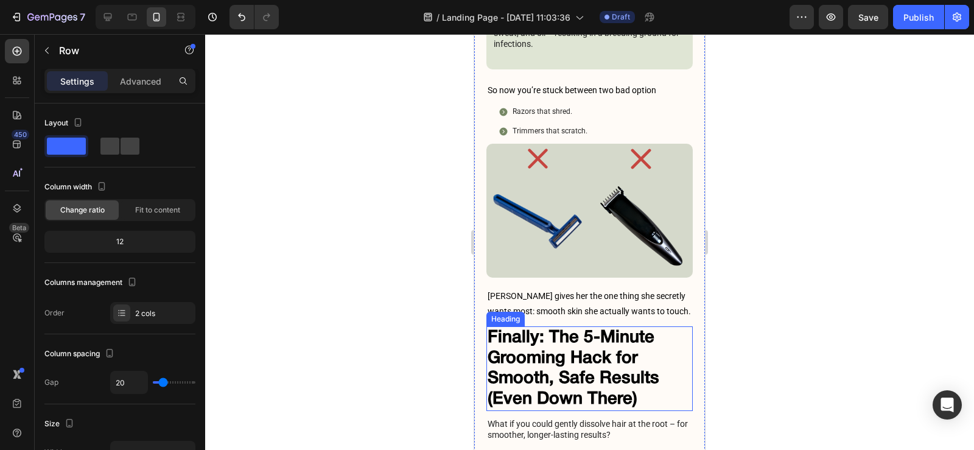
click at [579, 326] on h2 "Finally: The 5-Minute Grooming Hack for Smooth, Safe Results (Even Down There)" at bounding box center [589, 368] width 206 height 84
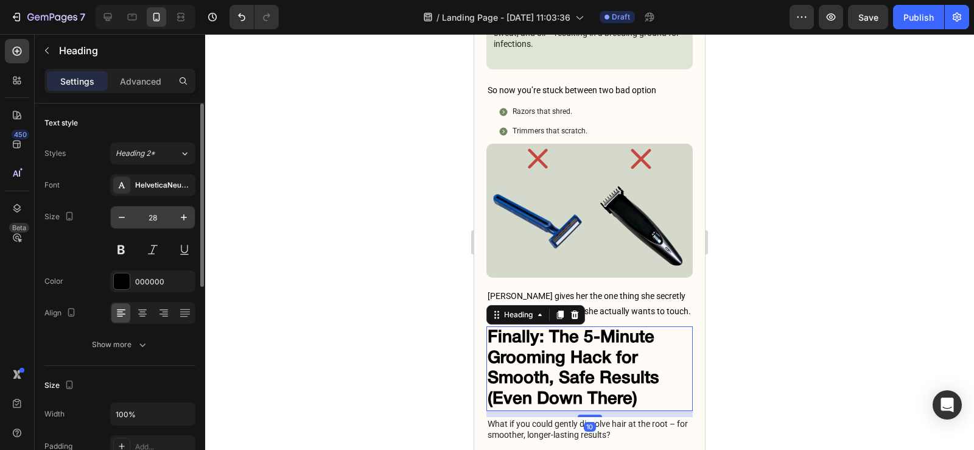
click at [155, 217] on input "28" at bounding box center [153, 217] width 40 height 22
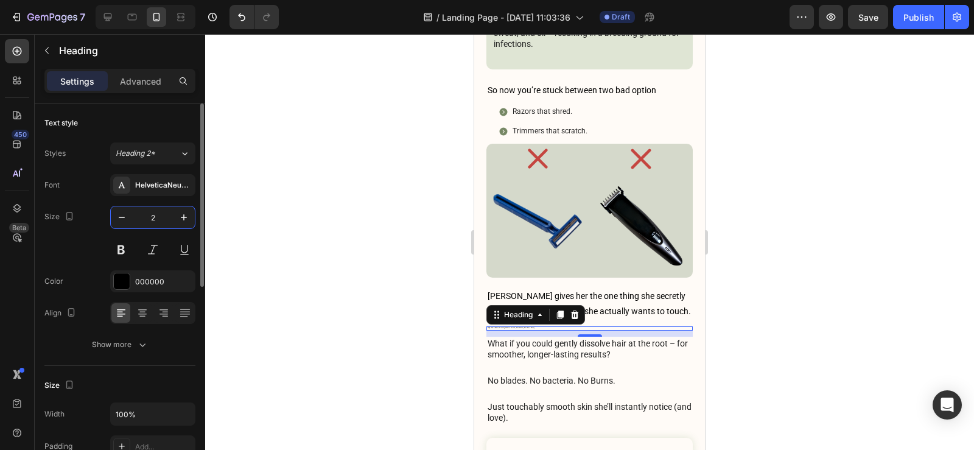
type input "24"
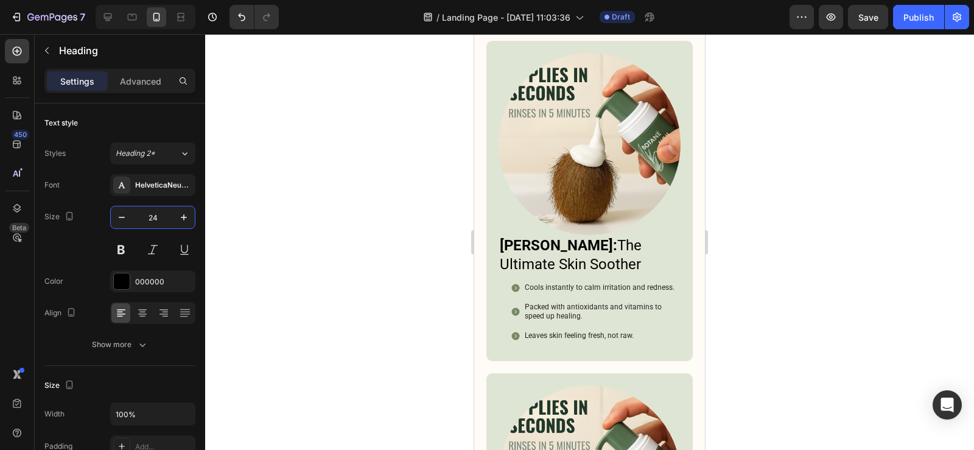
scroll to position [4313, 0]
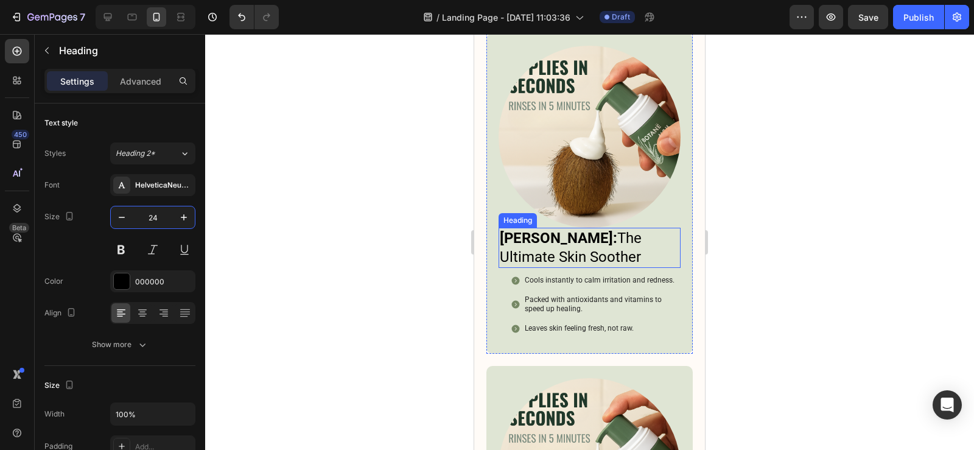
click at [569, 229] on strong "Aloe Vera:" at bounding box center [558, 237] width 117 height 17
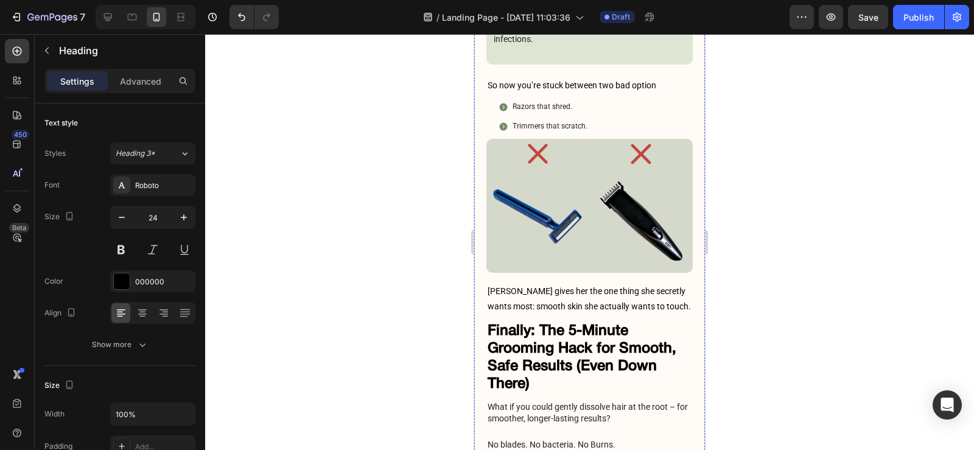
scroll to position [3339, 0]
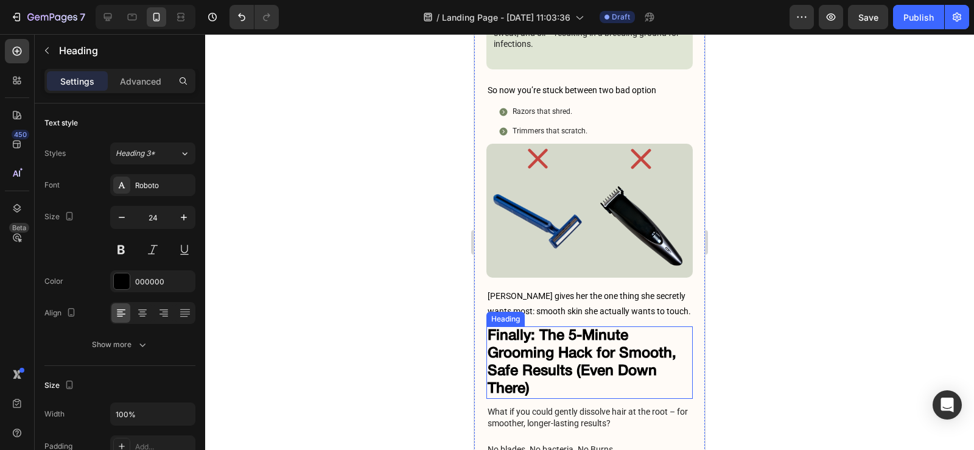
click at [563, 326] on h2 "Finally: The 5-Minute Grooming Hack for Smooth, Safe Results (Even Down There)" at bounding box center [589, 362] width 206 height 72
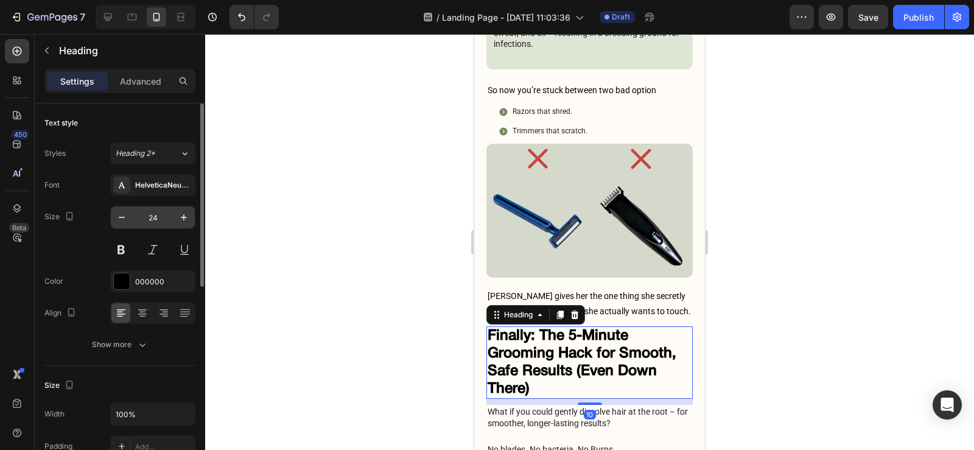
click at [155, 217] on input "24" at bounding box center [153, 217] width 40 height 22
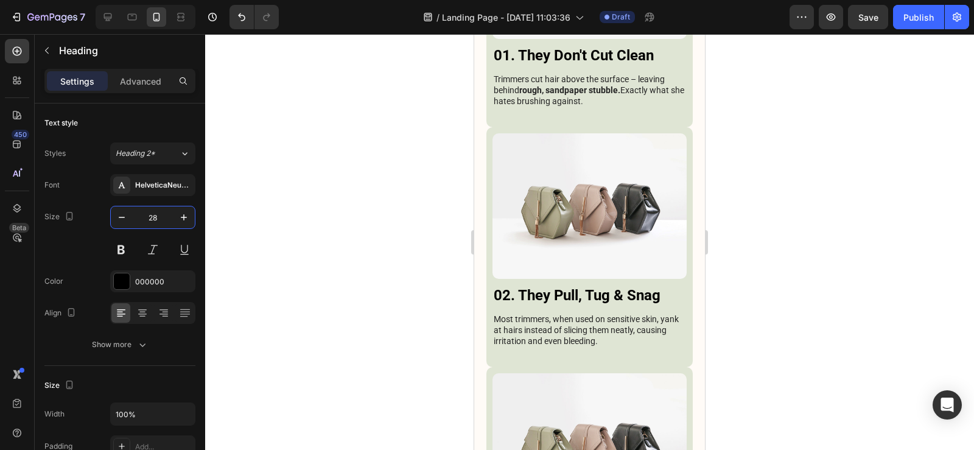
scroll to position [2609, 0]
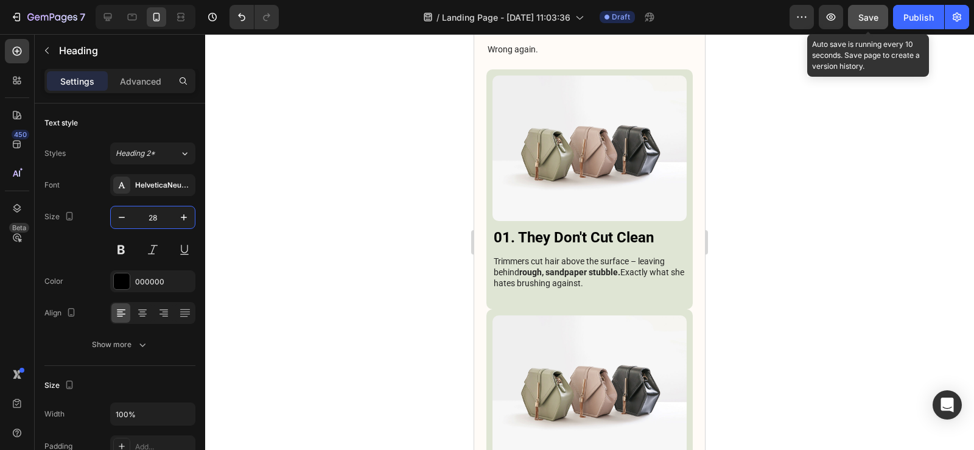
type input "28"
click at [885, 24] on button "Save" at bounding box center [868, 17] width 40 height 24
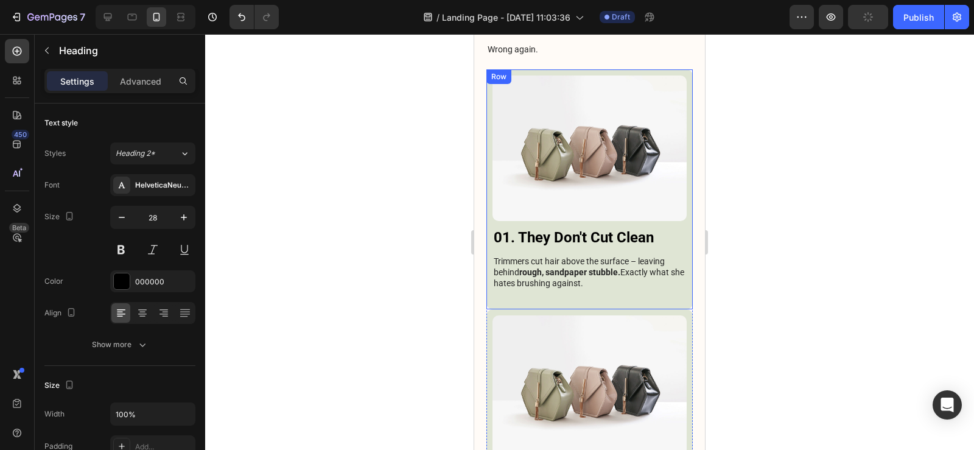
click at [620, 227] on h3 "01. They Don't Cut Clean" at bounding box center [589, 237] width 194 height 21
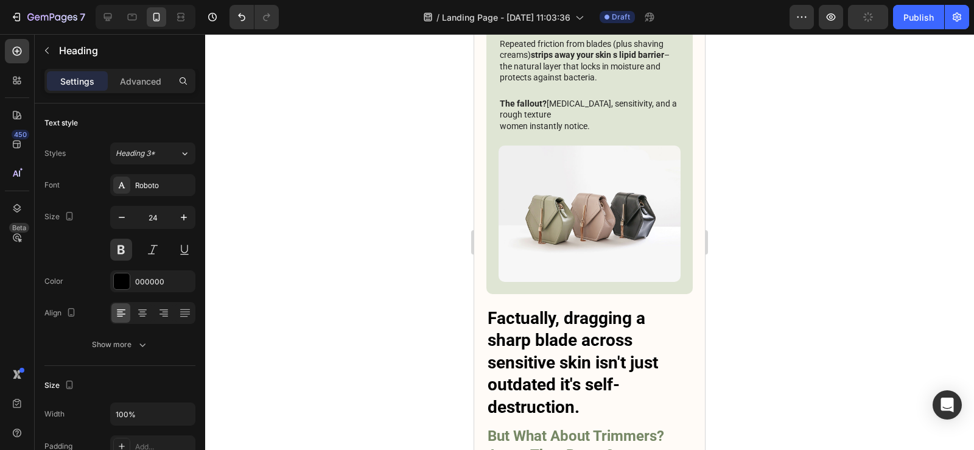
scroll to position [1939, 0]
click at [525, 307] on h3 "Factually, dragging a sharp blade across sensitive skin isn't just outdated it'…" at bounding box center [589, 363] width 206 height 113
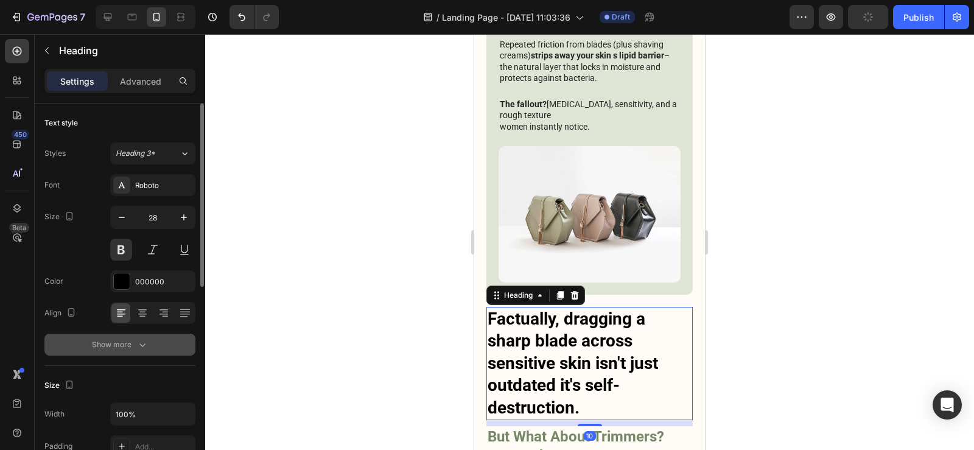
click at [138, 343] on icon "button" at bounding box center [142, 344] width 12 height 12
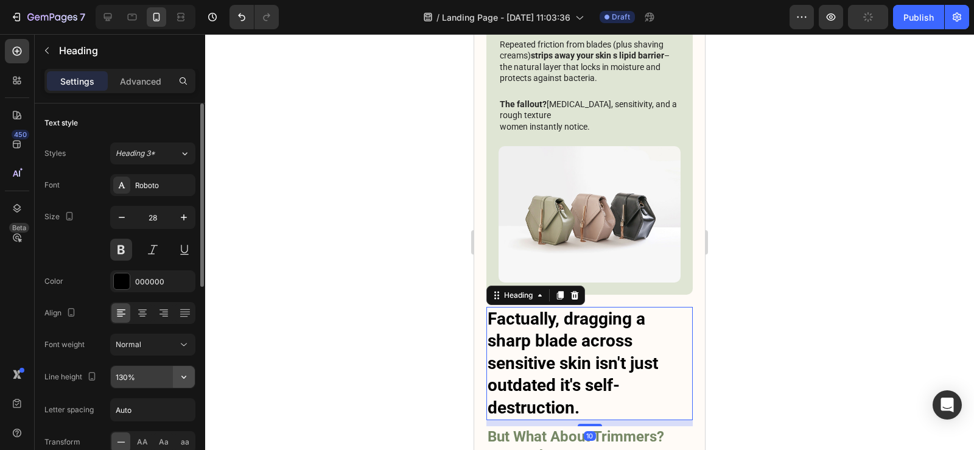
click at [182, 373] on icon "button" at bounding box center [184, 377] width 12 height 12
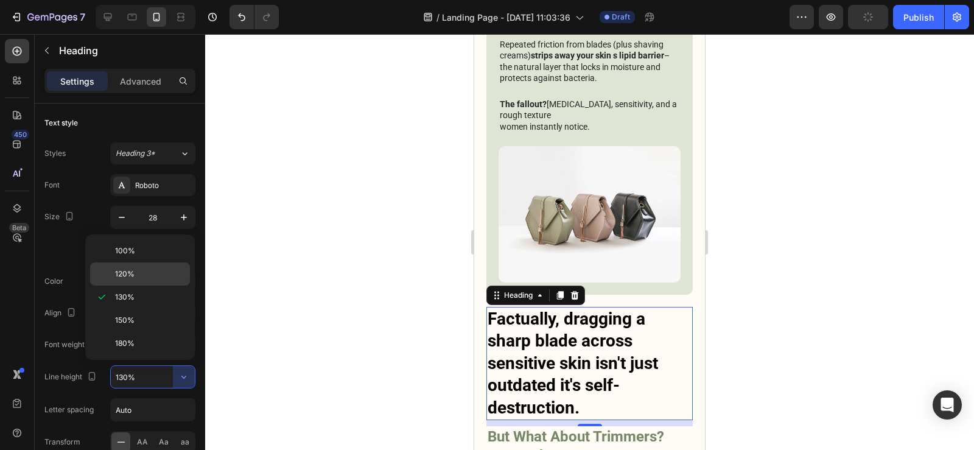
click at [124, 267] on div "120%" at bounding box center [140, 273] width 100 height 23
type input "120%"
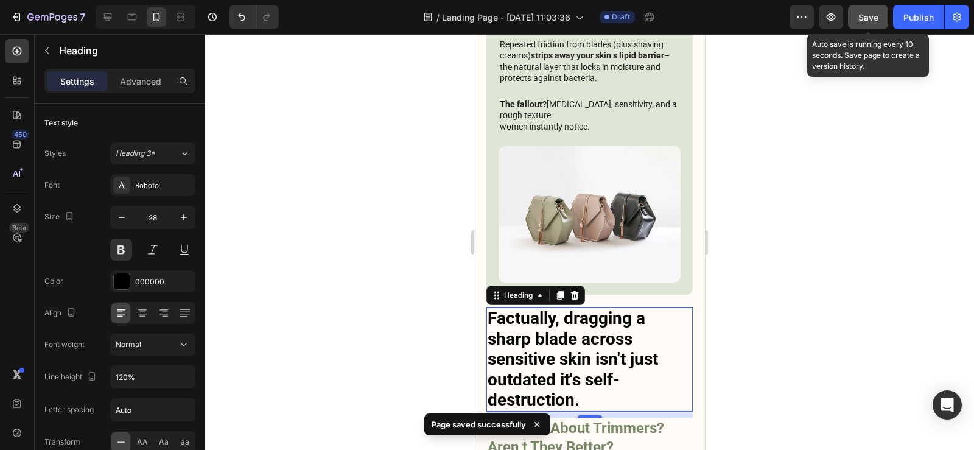
click at [865, 16] on span "Save" at bounding box center [868, 17] width 20 height 10
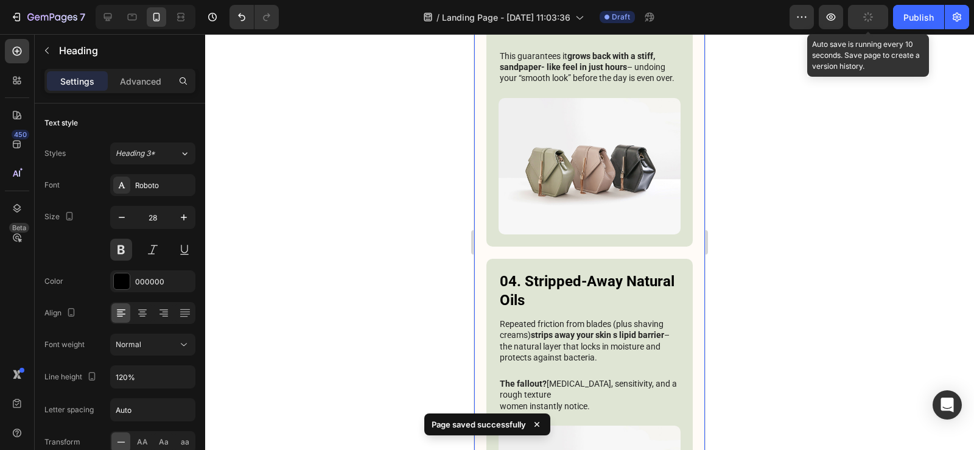
scroll to position [1635, 0]
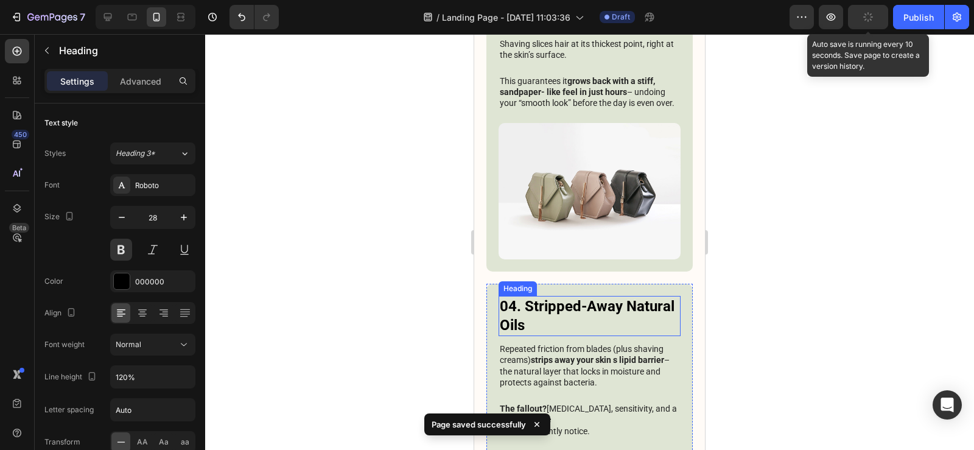
click at [588, 296] on h3 "04. Stripped-Away Natural Oils" at bounding box center [589, 316] width 182 height 40
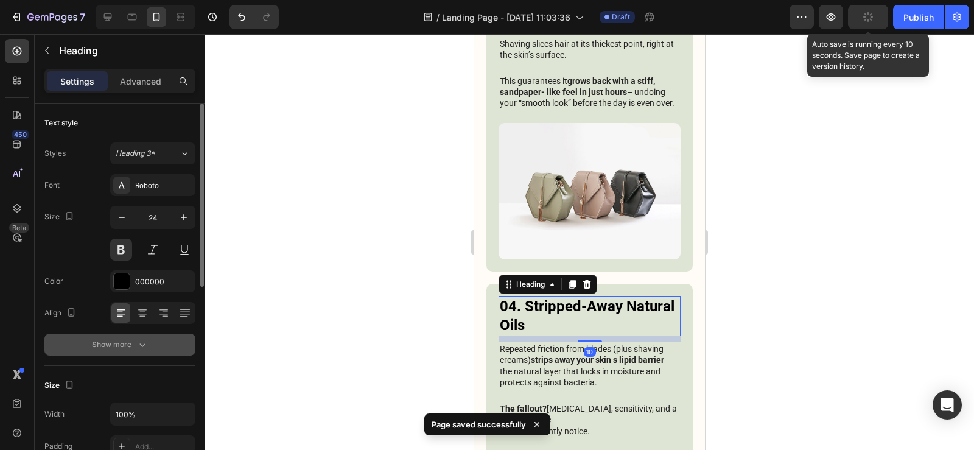
click at [134, 347] on div "Show more" at bounding box center [120, 344] width 57 height 12
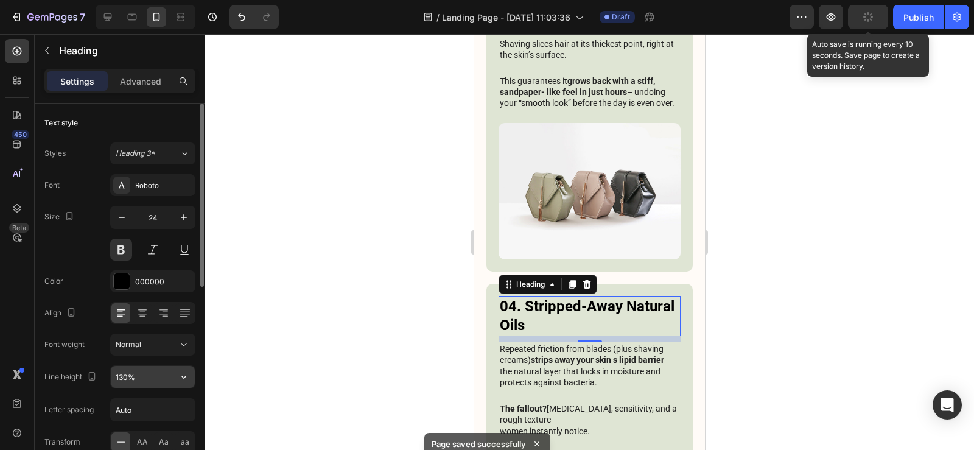
click at [185, 371] on icon "button" at bounding box center [184, 377] width 12 height 12
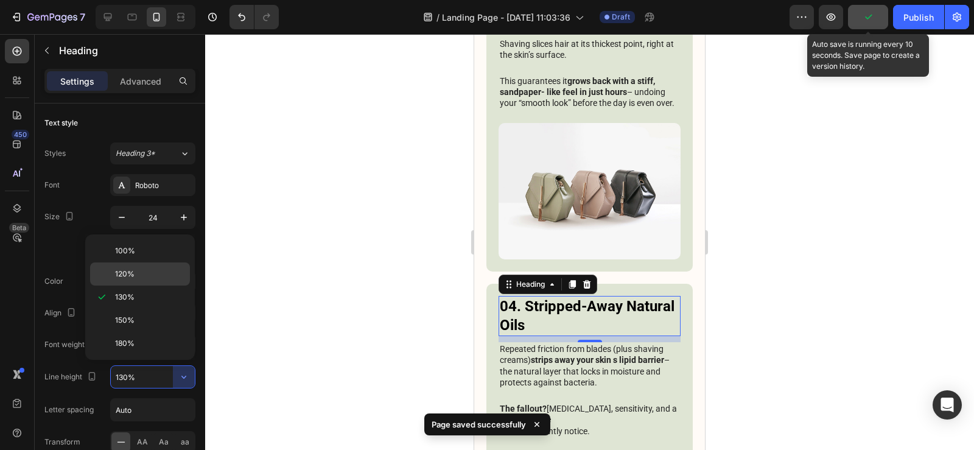
drag, startPoint x: 127, startPoint y: 276, endPoint x: 87, endPoint y: 270, distance: 40.0
click at [127, 276] on span "120%" at bounding box center [124, 273] width 19 height 11
type input "120%"
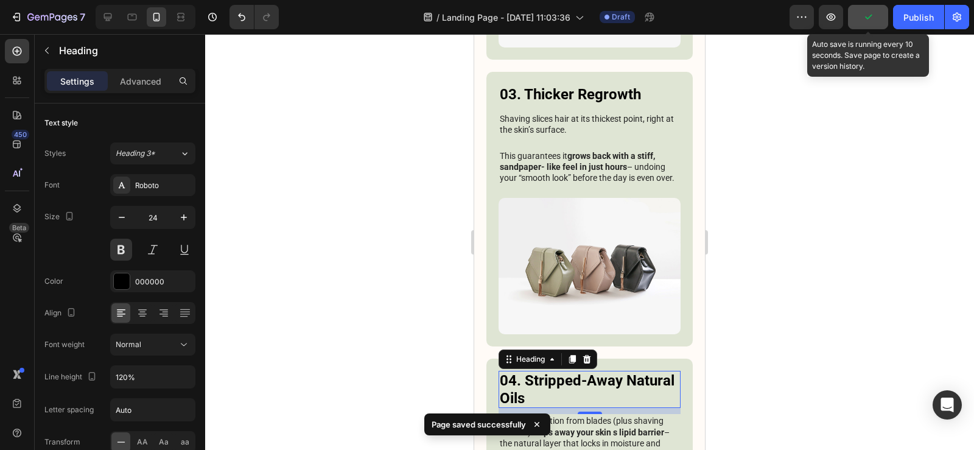
scroll to position [1453, 0]
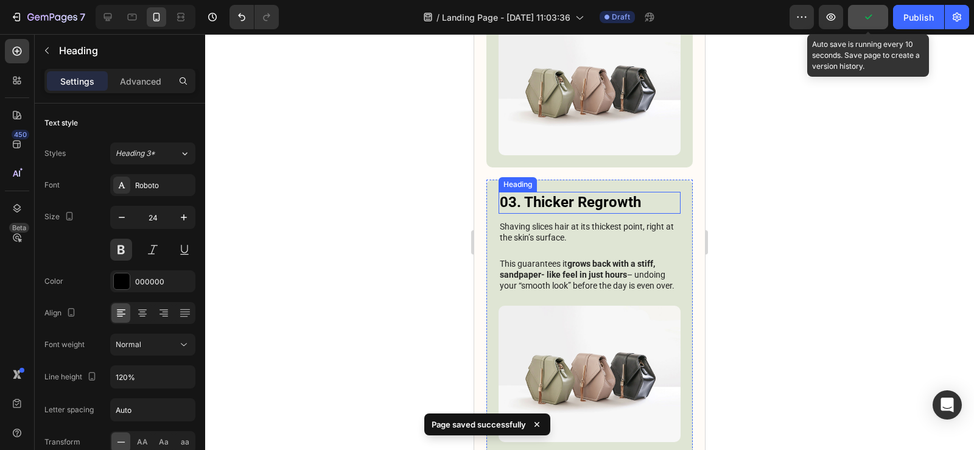
drag, startPoint x: 665, startPoint y: 164, endPoint x: 653, endPoint y: 170, distance: 13.1
click at [665, 192] on h3 "03. Thicker Regrowth" at bounding box center [589, 202] width 182 height 21
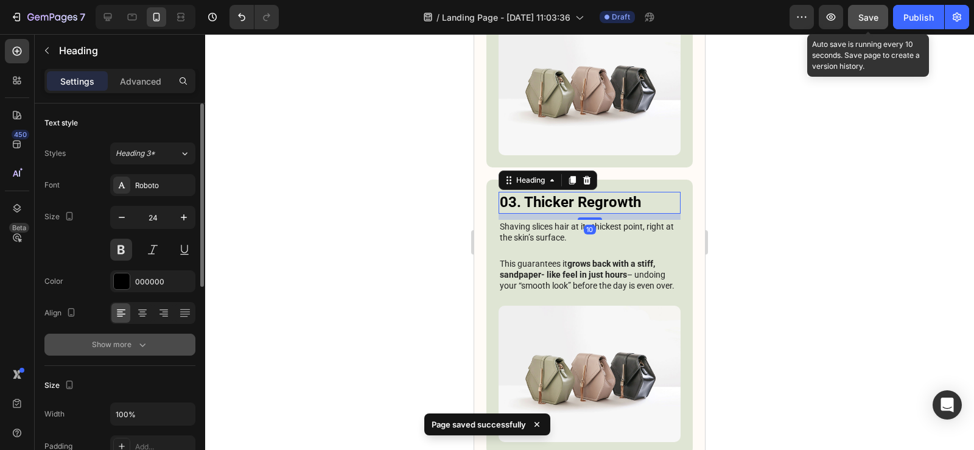
click at [127, 342] on div "Show more" at bounding box center [120, 344] width 57 height 12
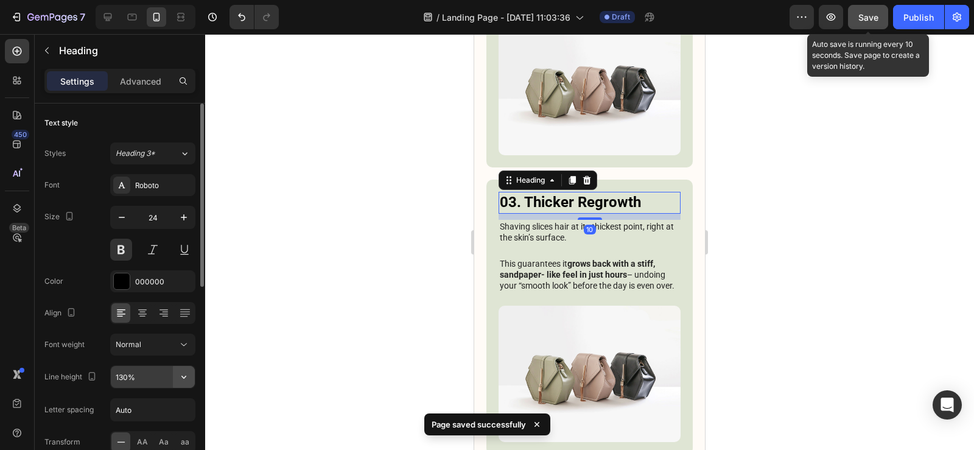
click at [182, 375] on icon "button" at bounding box center [184, 377] width 12 height 12
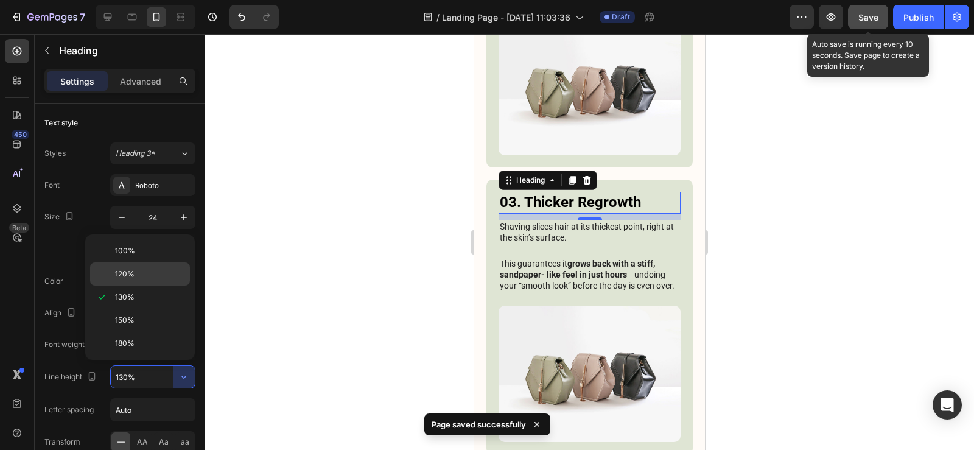
click at [127, 267] on div "120%" at bounding box center [140, 273] width 100 height 23
type input "120%"
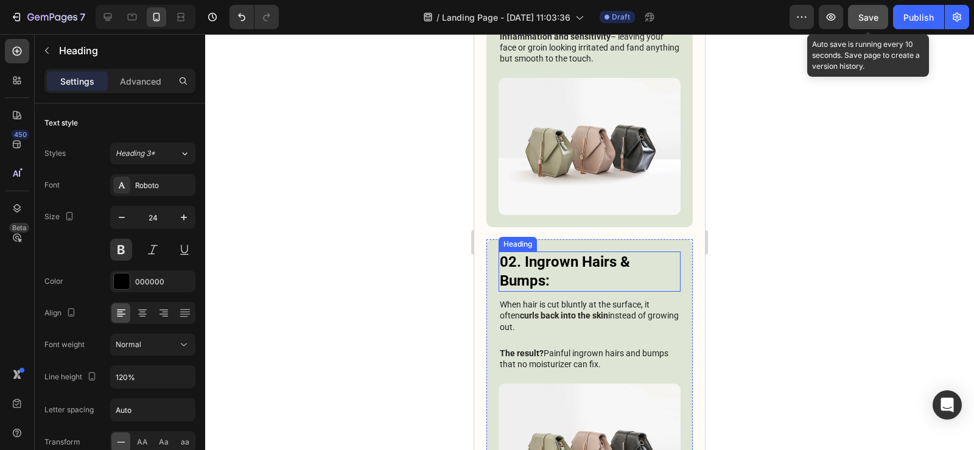
scroll to position [1087, 0]
click at [590, 240] on div "02. Ingrown Hairs & Bumps: Heading When hair is cut bluntly at the surface, it …" at bounding box center [589, 386] width 206 height 293
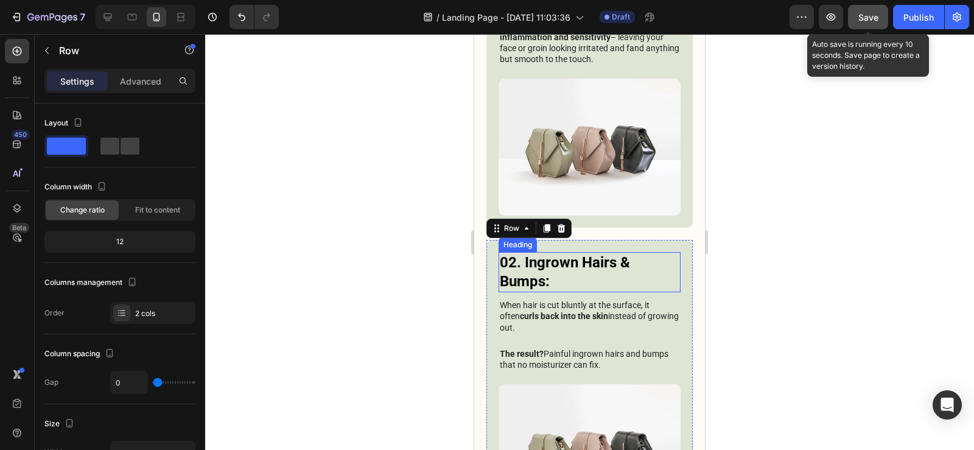
click at [627, 252] on h3 "02. Ingrown Hairs & Bumps:" at bounding box center [589, 272] width 182 height 40
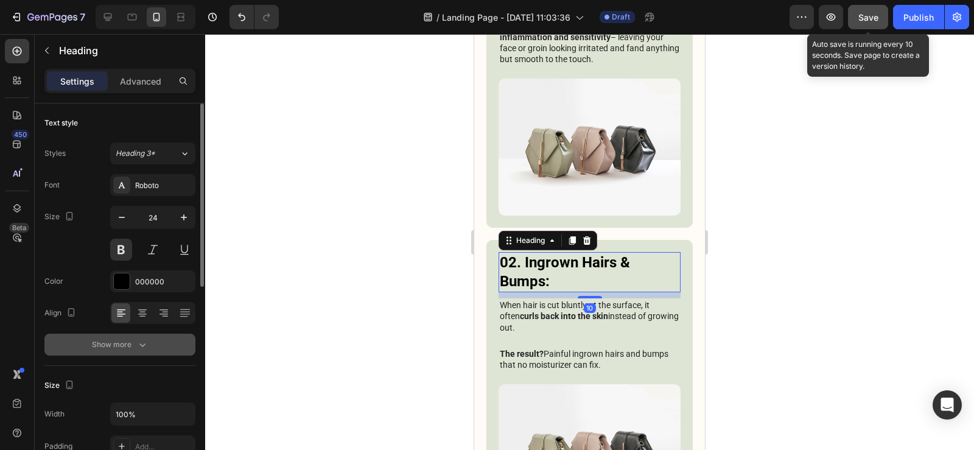
click at [155, 344] on button "Show more" at bounding box center [119, 344] width 151 height 22
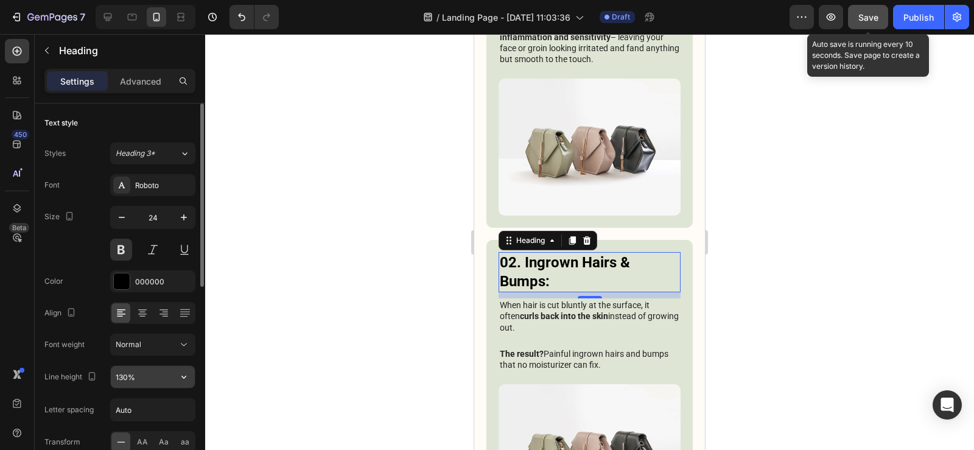
click at [188, 376] on icon "button" at bounding box center [184, 377] width 12 height 12
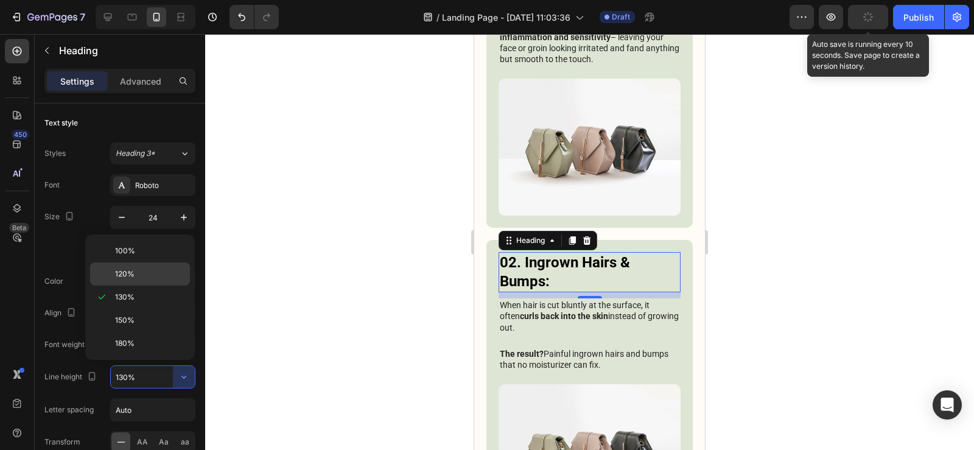
click at [139, 269] on p "120%" at bounding box center [149, 273] width 69 height 11
type input "120%"
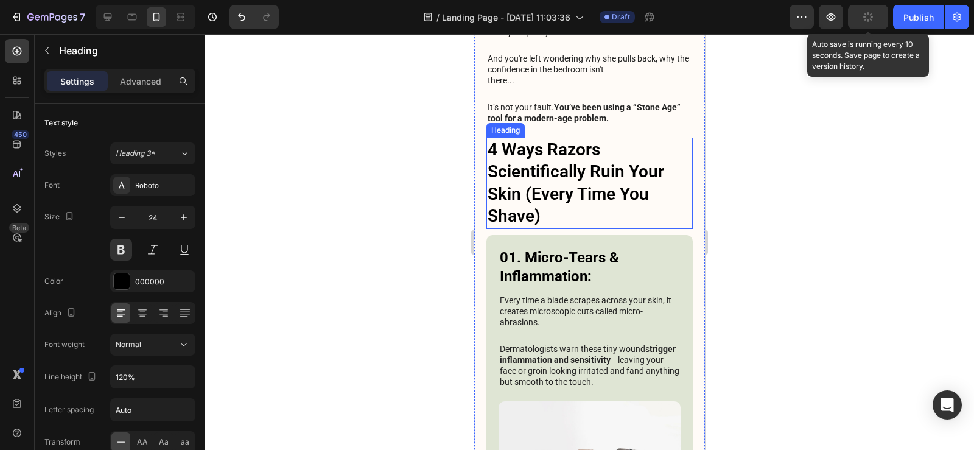
scroll to position [661, 0]
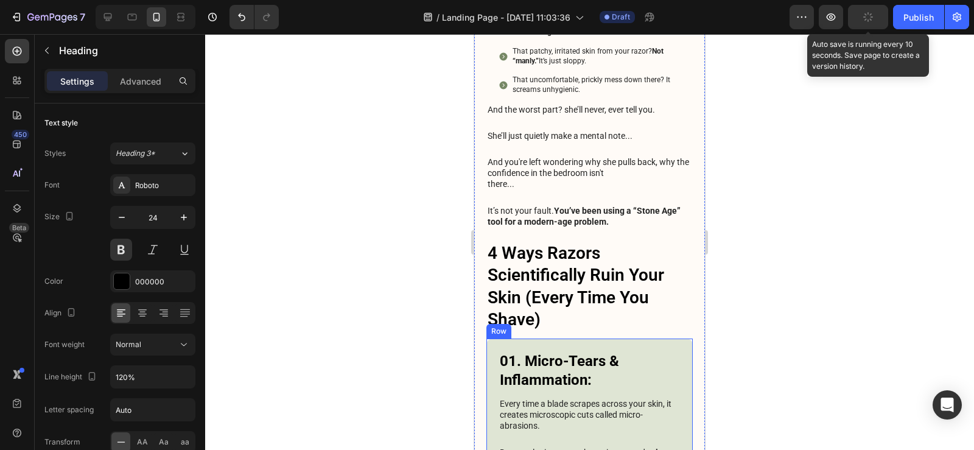
drag, startPoint x: 570, startPoint y: 316, endPoint x: 570, endPoint y: 326, distance: 9.7
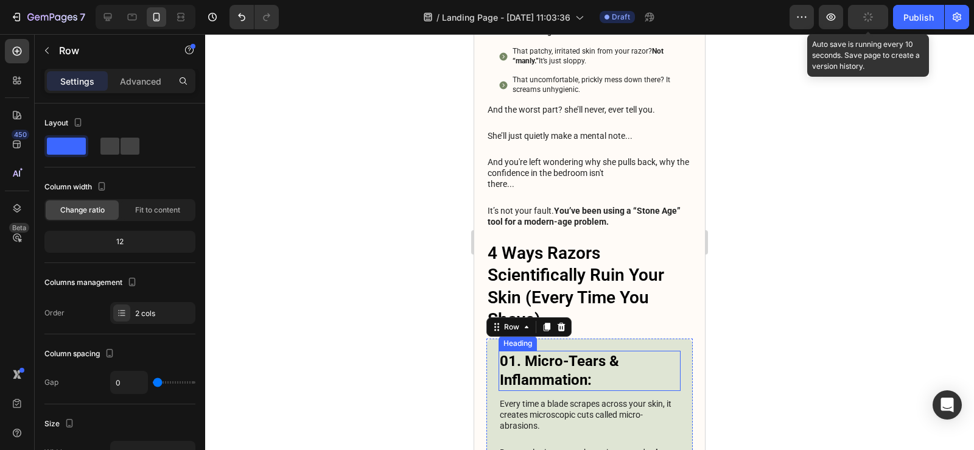
click at [566, 360] on h3 "01. Micro-Tears & Inflammation:" at bounding box center [589, 371] width 182 height 40
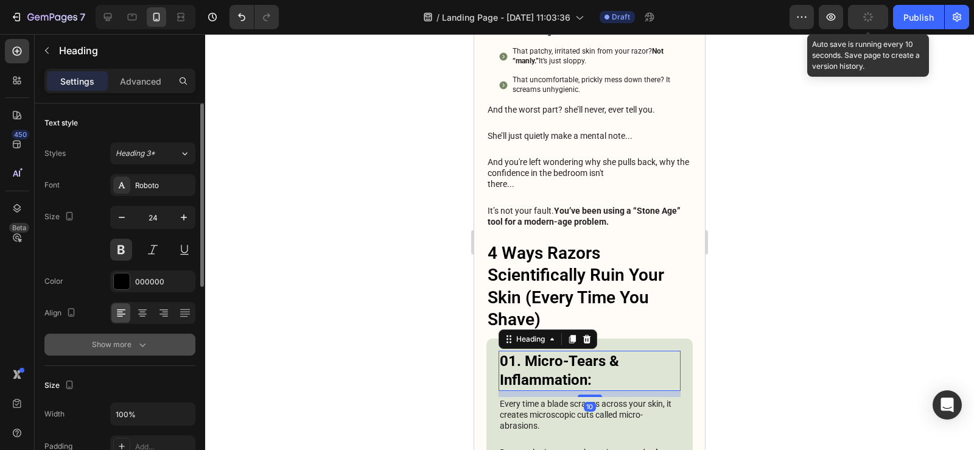
click at [131, 352] on button "Show more" at bounding box center [119, 344] width 151 height 22
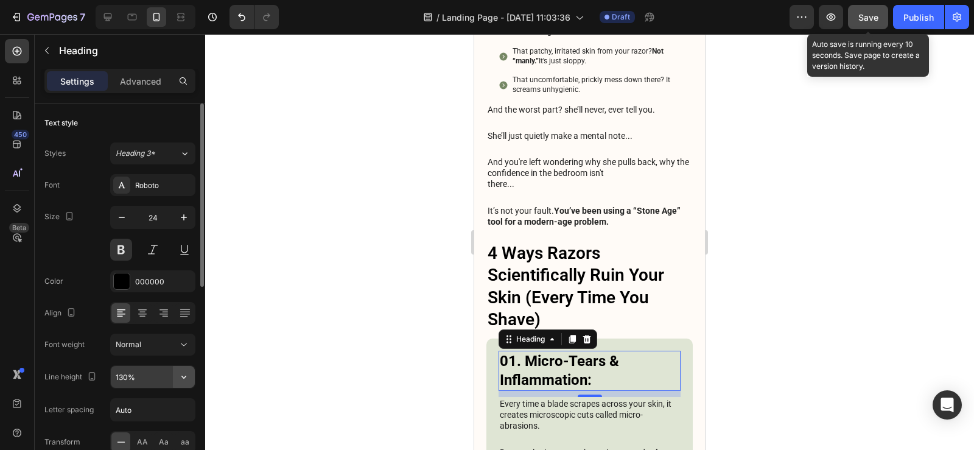
click at [191, 373] on button "button" at bounding box center [184, 377] width 22 height 22
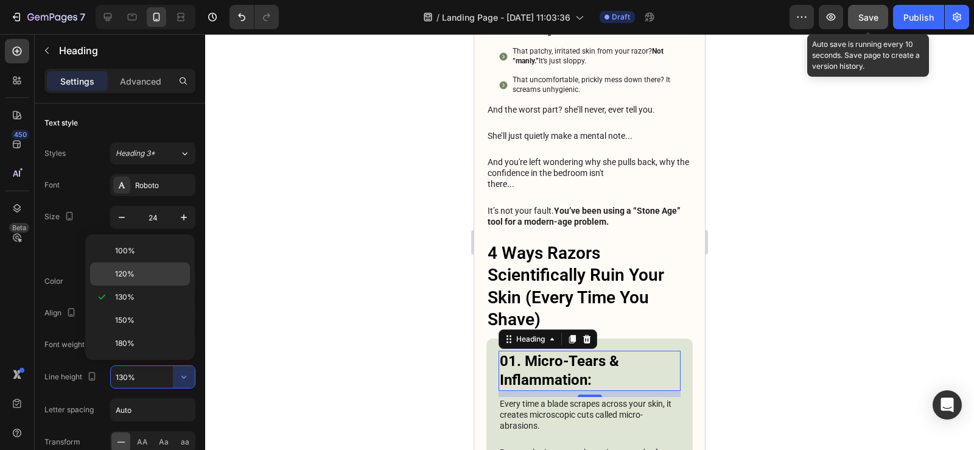
click at [133, 278] on span "120%" at bounding box center [124, 273] width 19 height 11
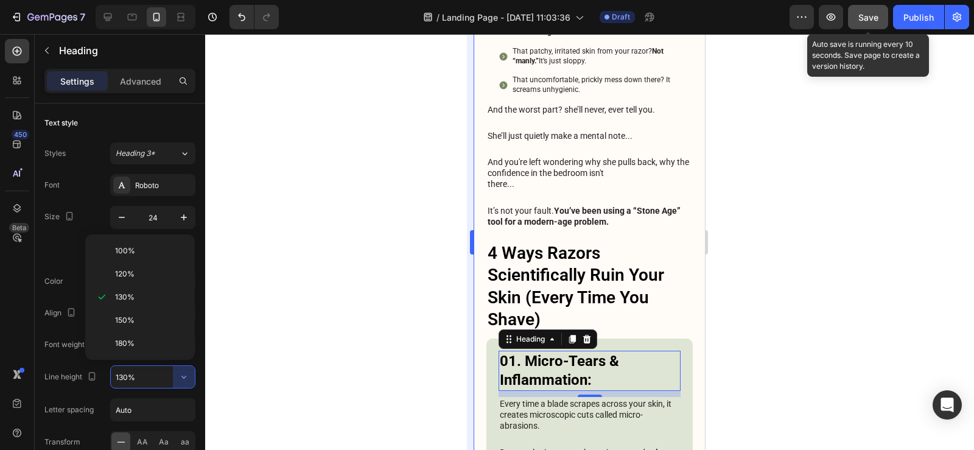
type input "120%"
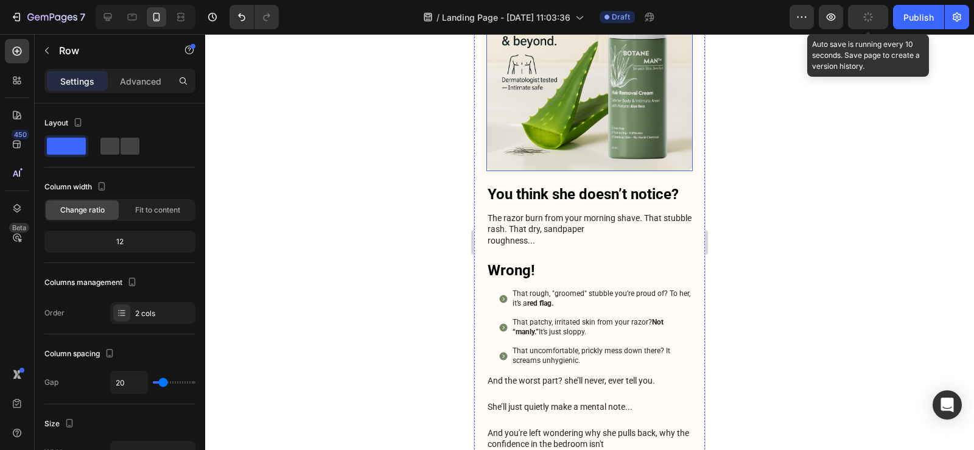
scroll to position [418, 0]
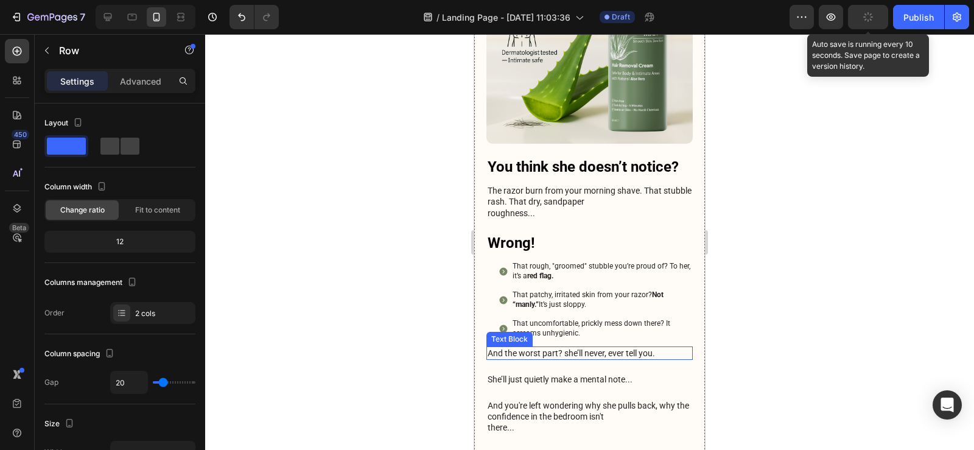
click at [621, 347] on p "And the worst part? she’ll never, ever tell you." at bounding box center [589, 352] width 204 height 11
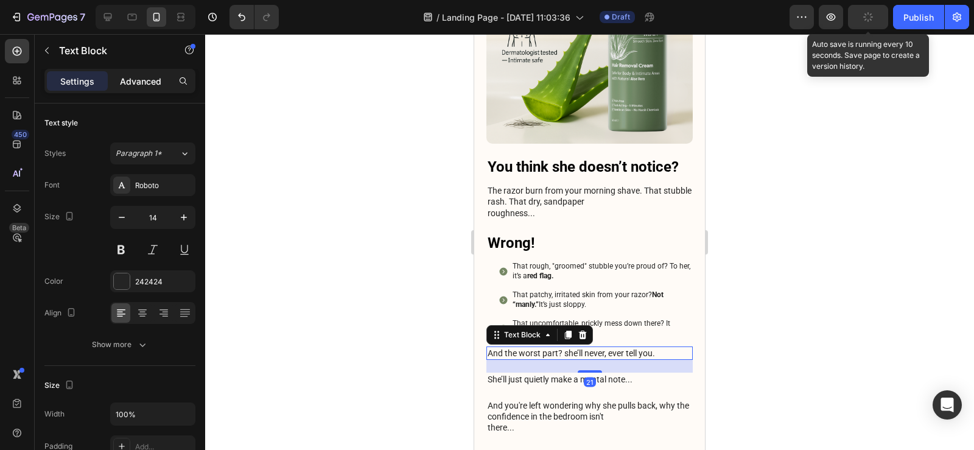
click at [131, 79] on p "Advanced" at bounding box center [140, 81] width 41 height 13
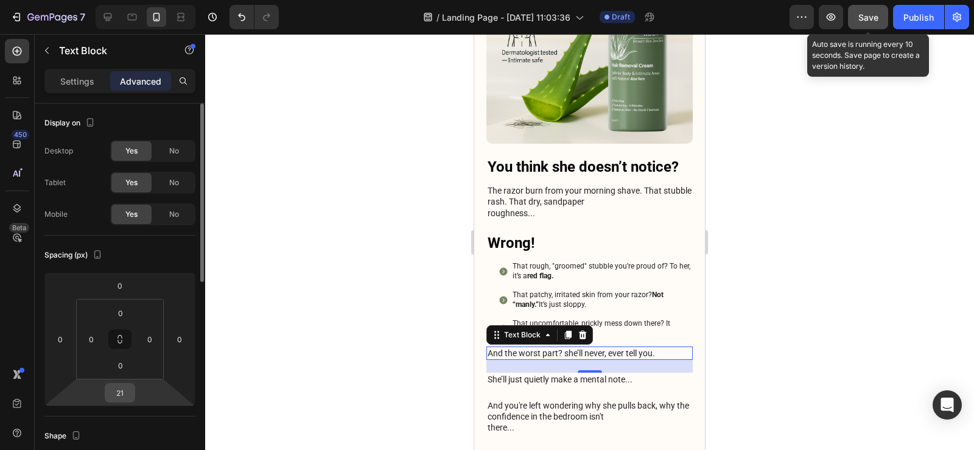
click at [121, 393] on input "21" at bounding box center [120, 392] width 24 height 18
click at [119, 393] on input "21" at bounding box center [120, 392] width 24 height 18
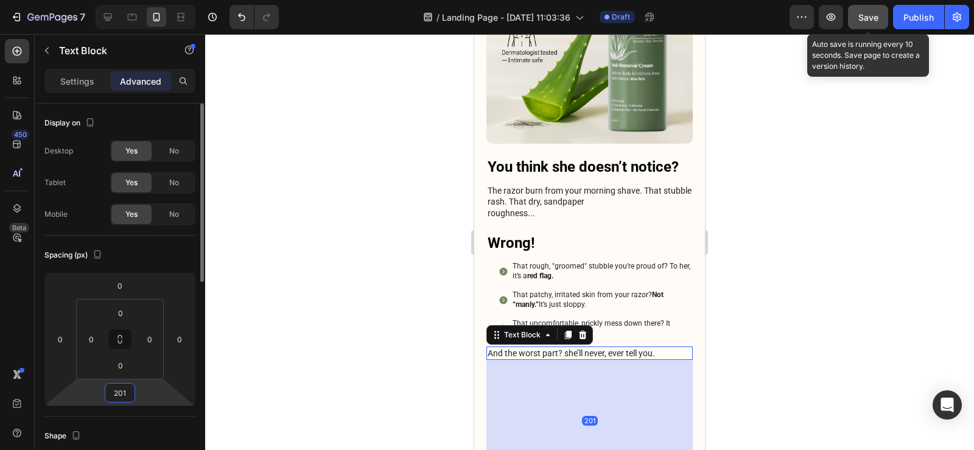
click at [107, 391] on div "201" at bounding box center [120, 392] width 30 height 19
click at [108, 391] on input "201" at bounding box center [120, 392] width 24 height 18
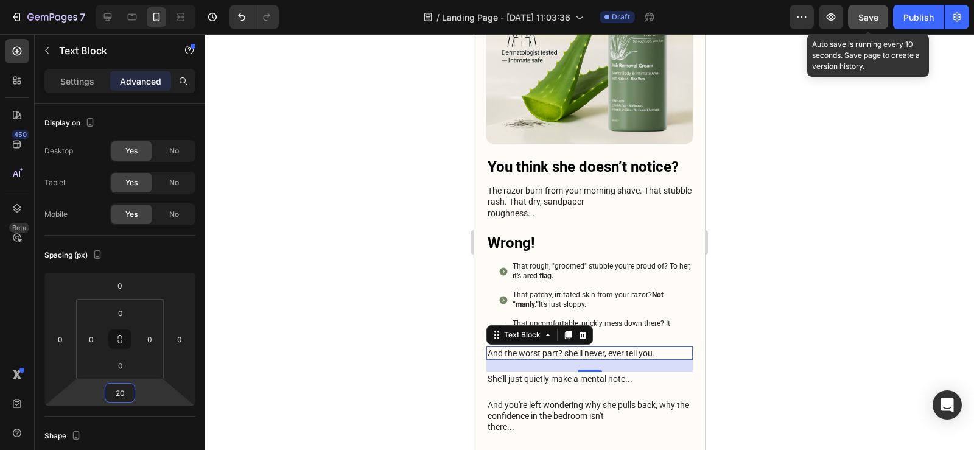
type input "20"
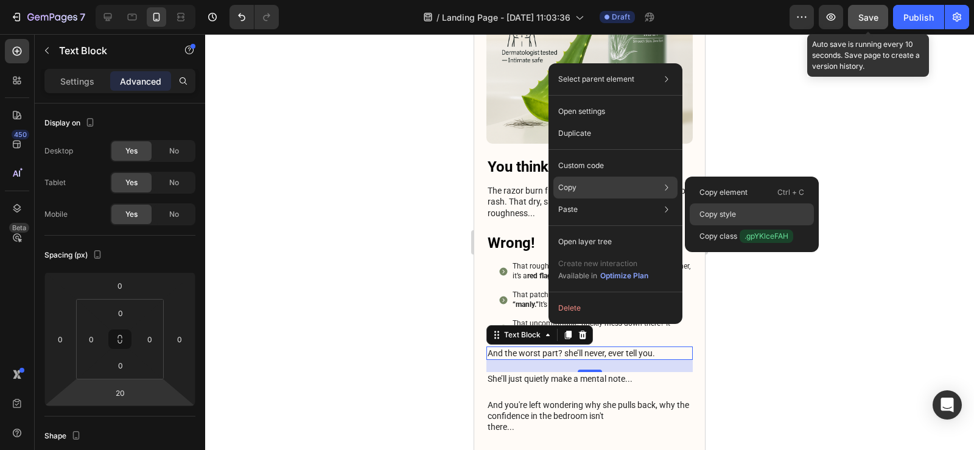
click at [738, 225] on div "Copy style" at bounding box center [751, 236] width 124 height 22
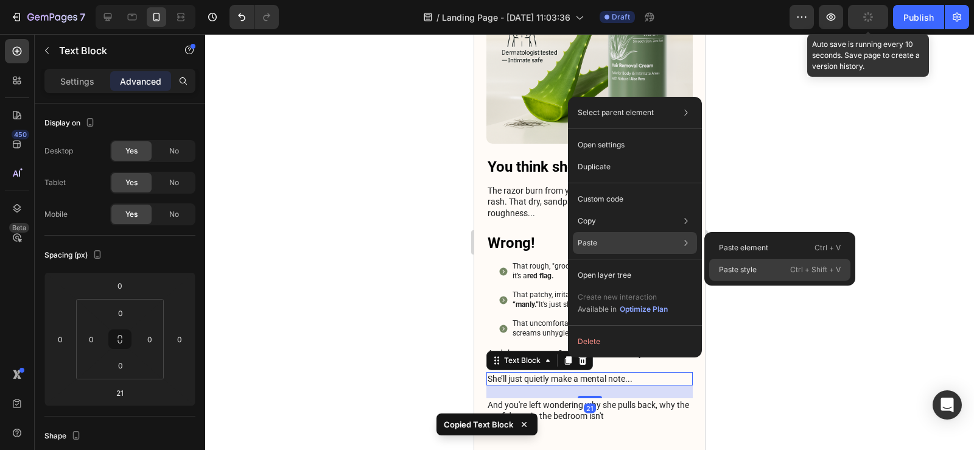
click at [735, 270] on p "Paste style" at bounding box center [738, 269] width 38 height 11
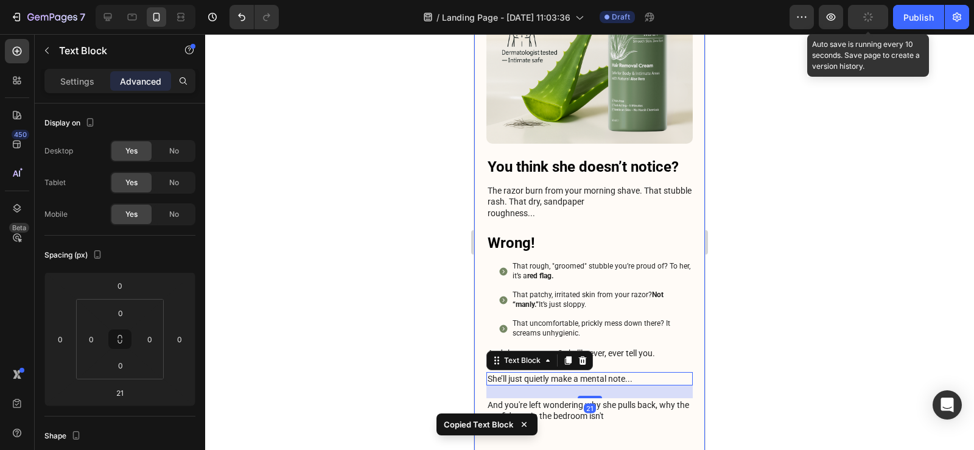
type input "20"
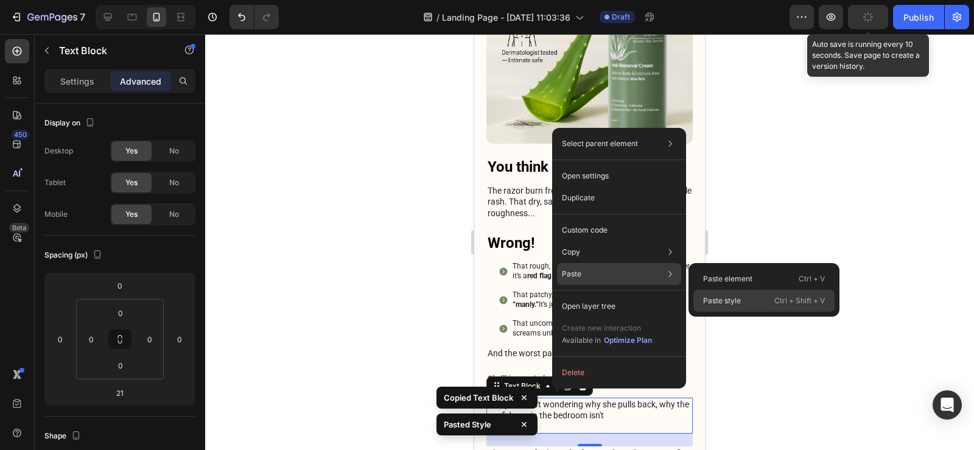
drag, startPoint x: 715, startPoint y: 298, endPoint x: 71, endPoint y: 271, distance: 644.4
click at [715, 298] on p "Paste style" at bounding box center [722, 300] width 38 height 11
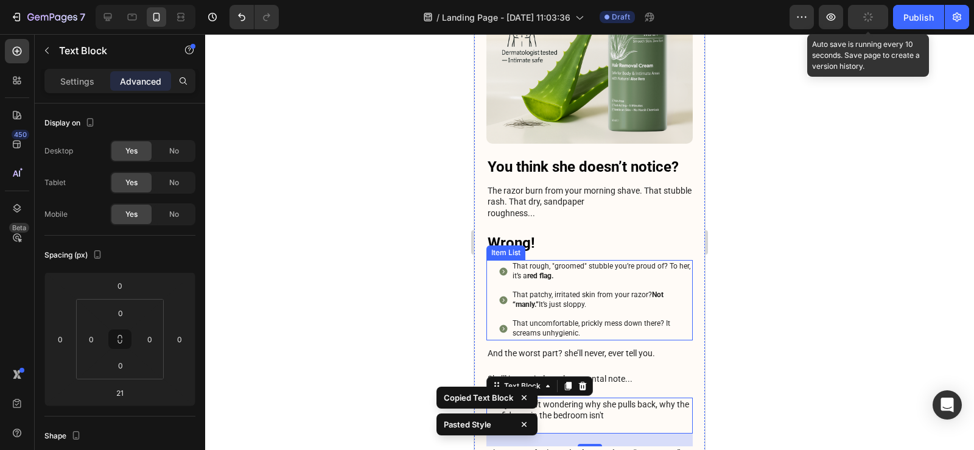
type input "20"
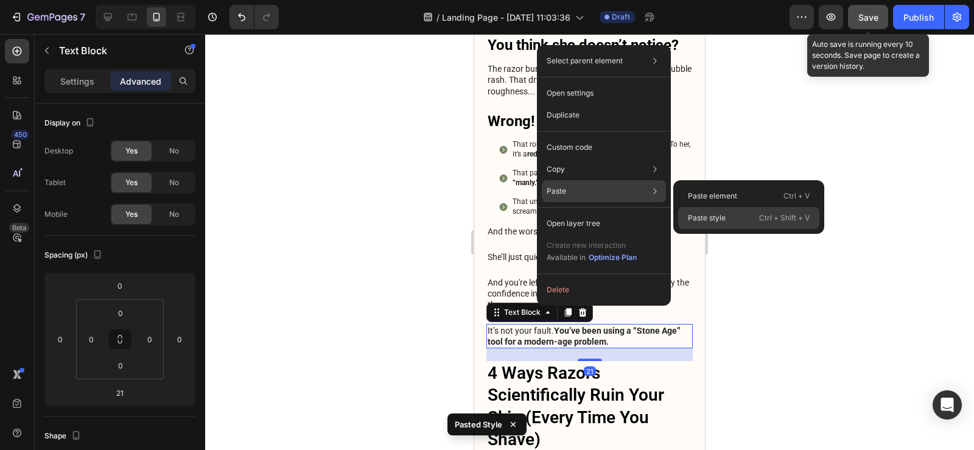
click at [713, 216] on p "Paste style" at bounding box center [707, 217] width 38 height 11
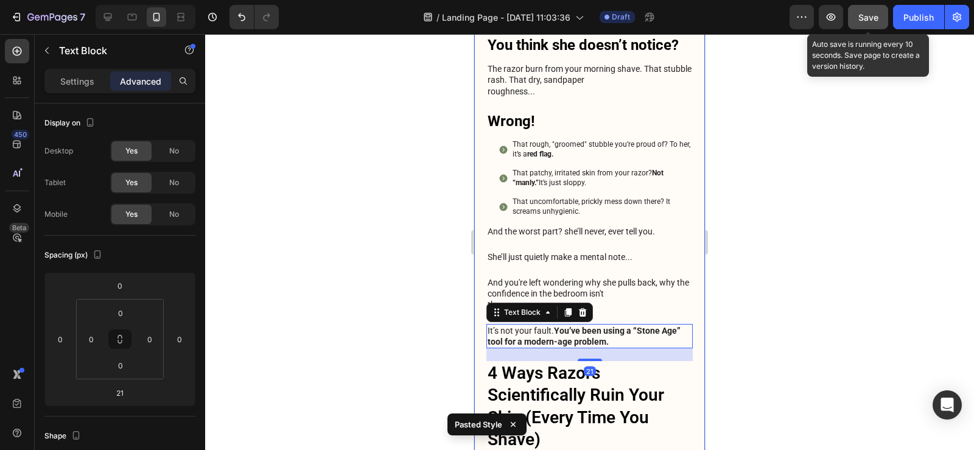
type input "20"
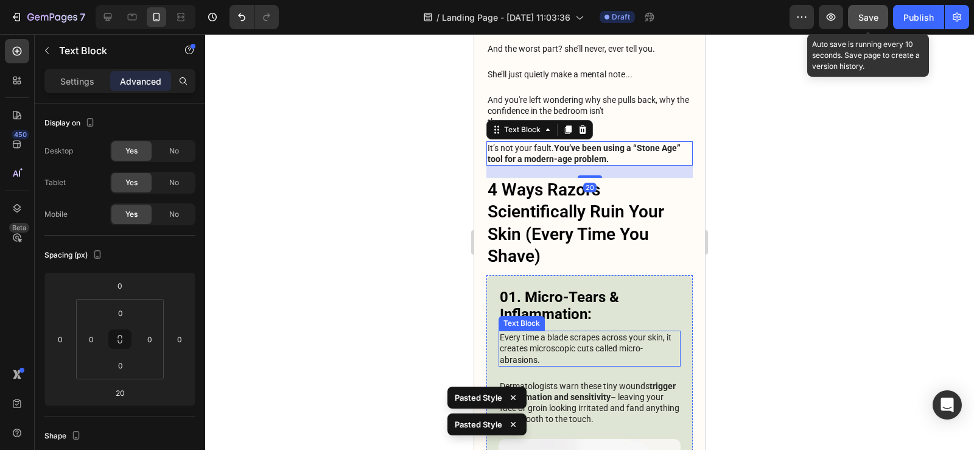
scroll to position [905, 0]
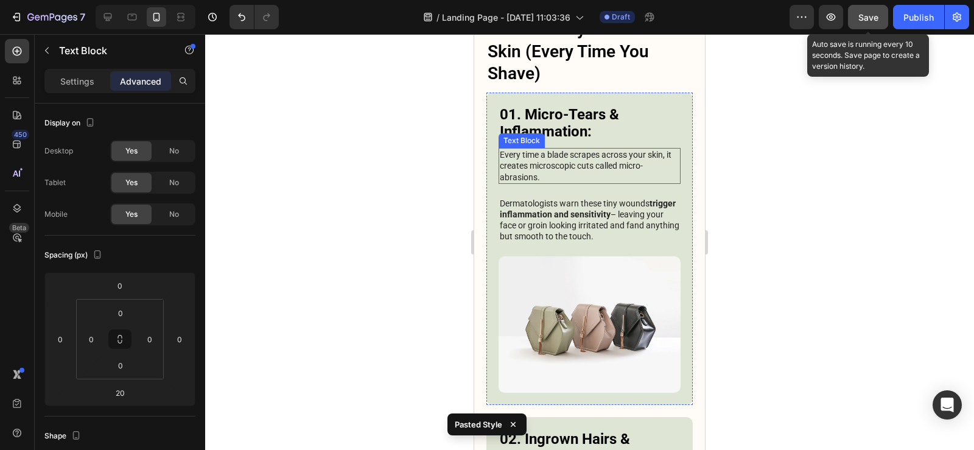
click at [548, 149] on p "Every time a blade scrapes across your skin, it creates microscopic cuts called…" at bounding box center [590, 165] width 180 height 33
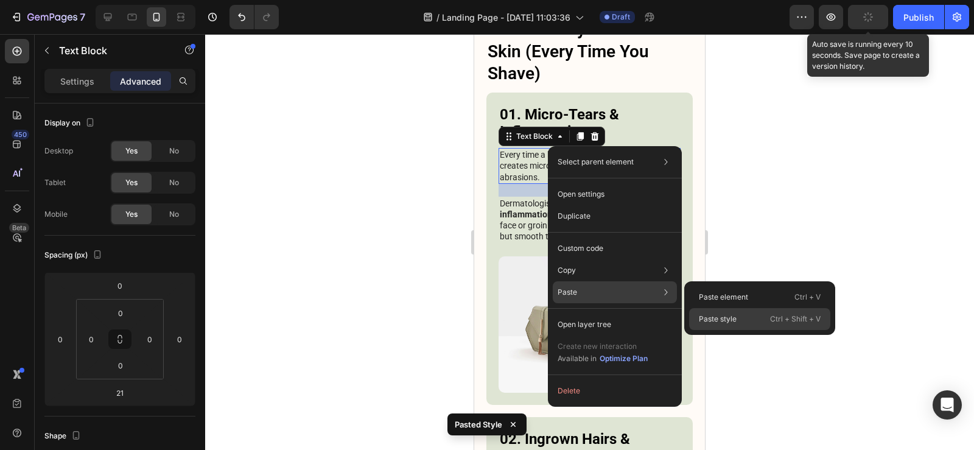
click at [711, 318] on p "Paste style" at bounding box center [718, 318] width 38 height 11
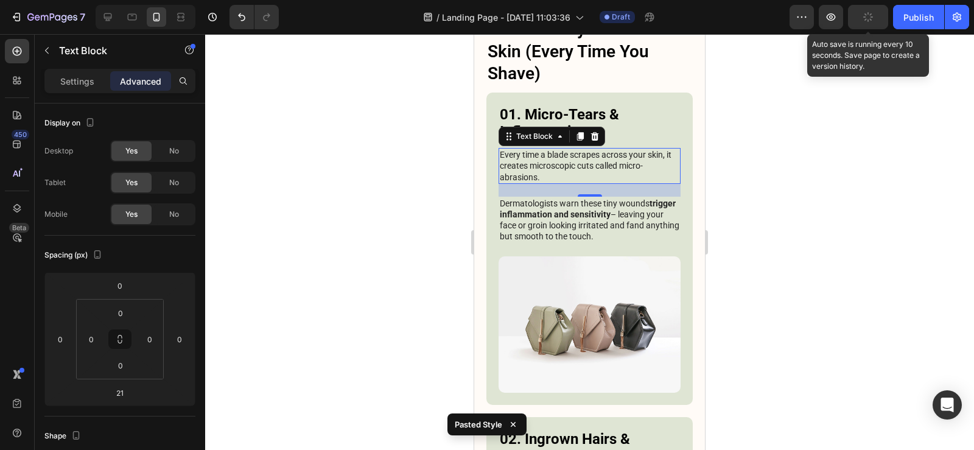
type input "20"
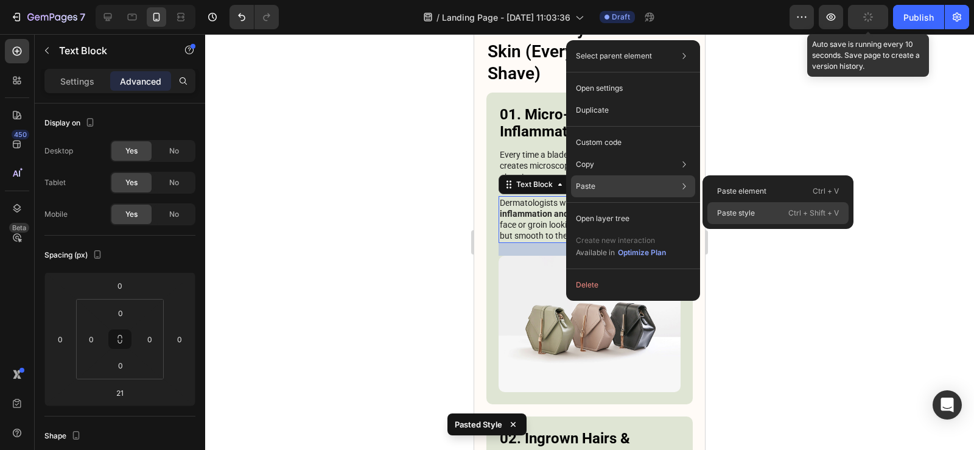
click at [733, 210] on p "Paste style" at bounding box center [736, 213] width 38 height 11
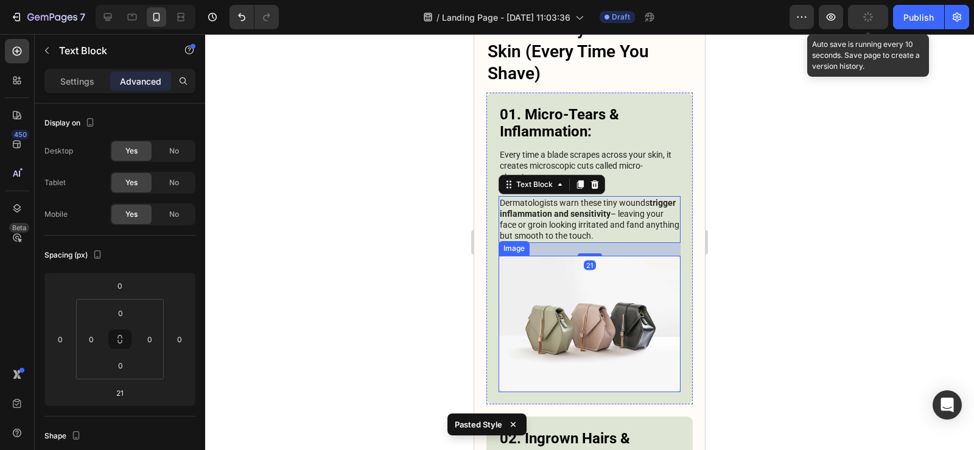
type input "20"
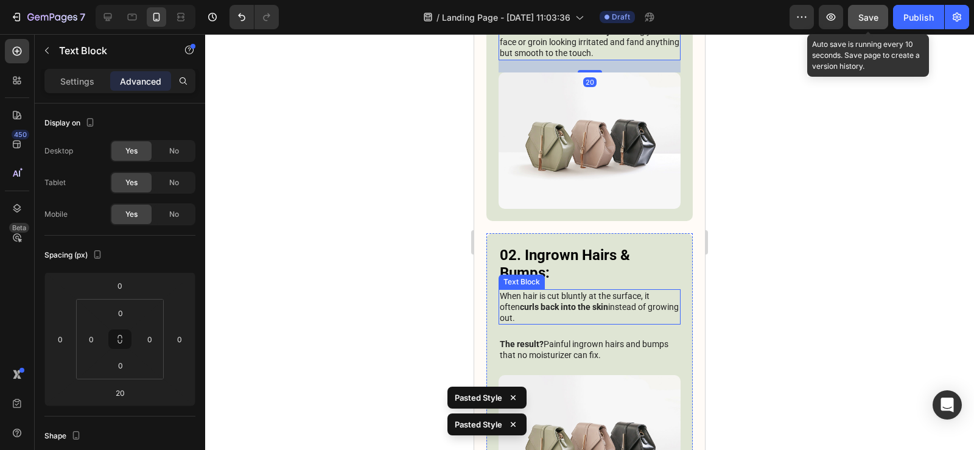
click at [564, 302] on strong "curls back into the skin" at bounding box center [564, 307] width 88 height 10
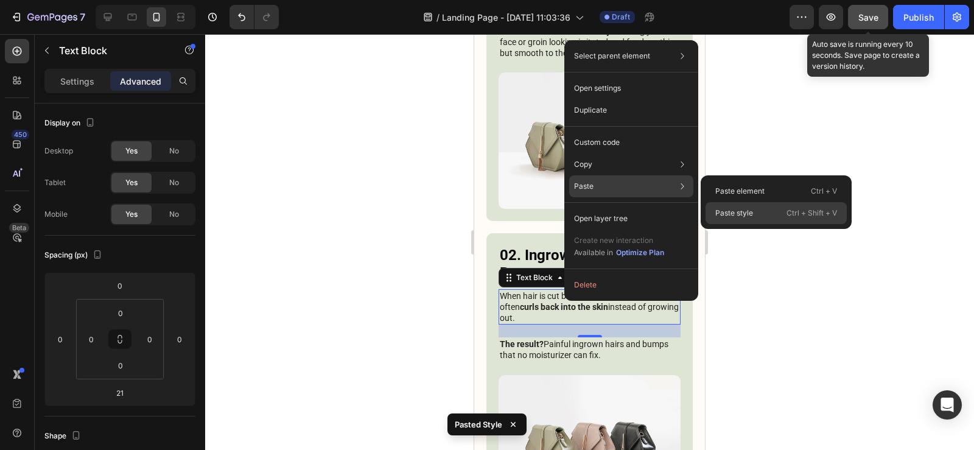
click at [731, 207] on div "Paste style Ctrl + Shift + V" at bounding box center [775, 213] width 141 height 22
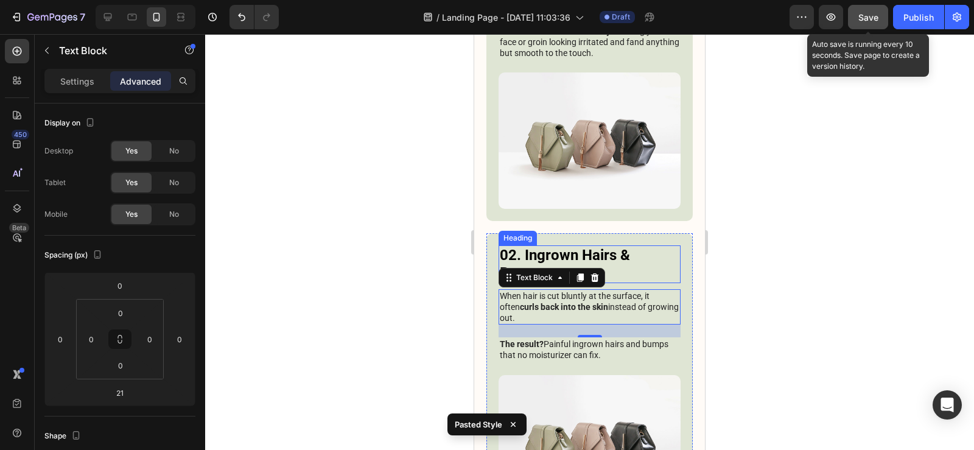
type input "20"
click at [547, 338] on p "The result? Painful ingrown hairs and bumps that no moisturizer can fix." at bounding box center [590, 349] width 180 height 22
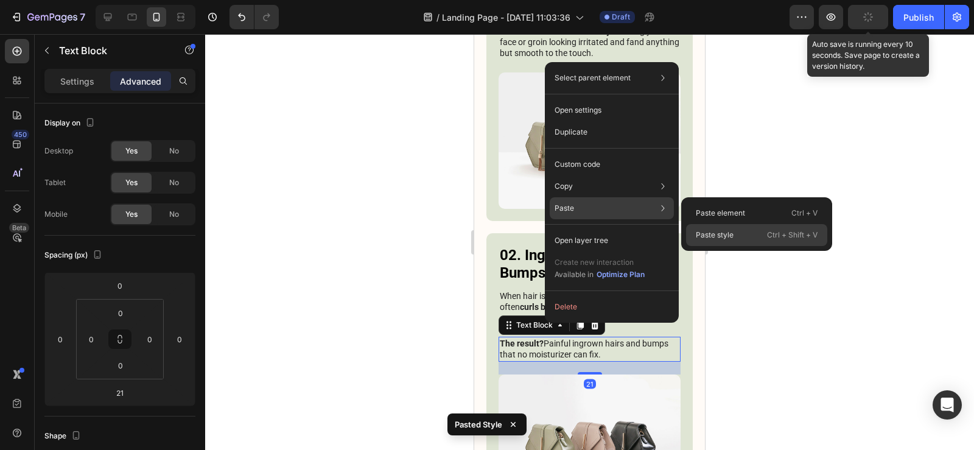
click at [724, 231] on p "Paste style" at bounding box center [715, 234] width 38 height 11
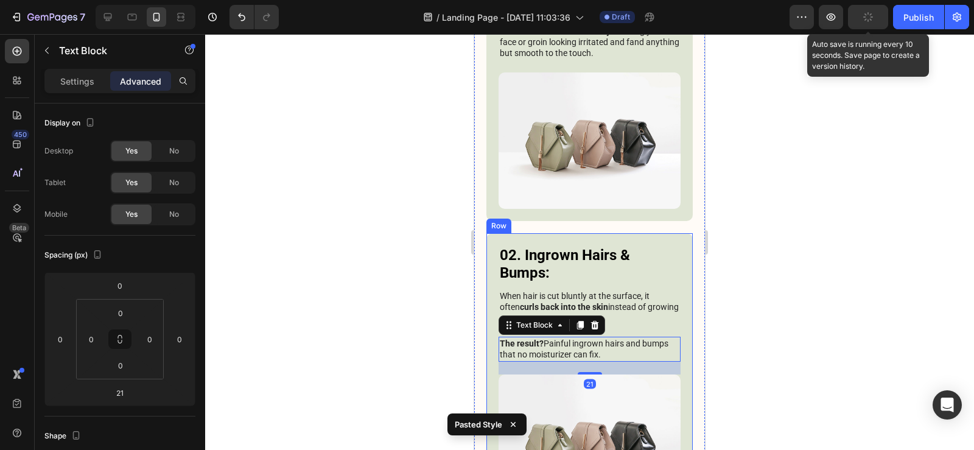
type input "20"
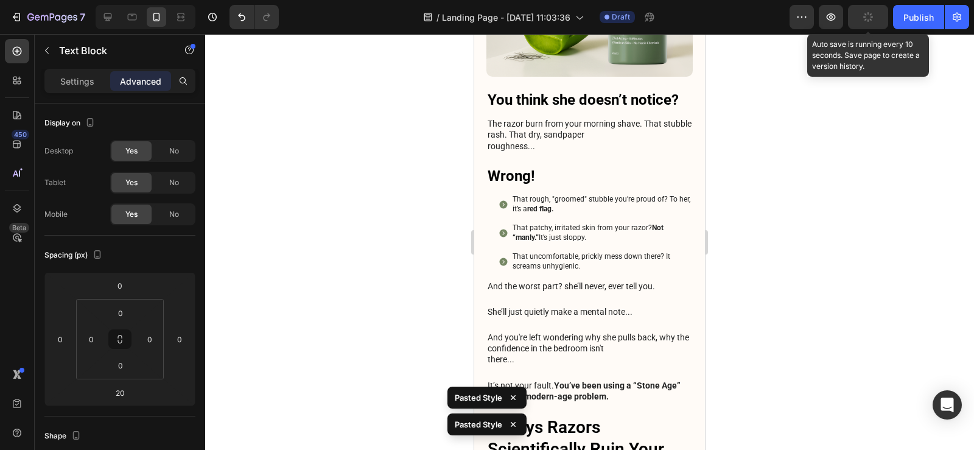
scroll to position [479, 0]
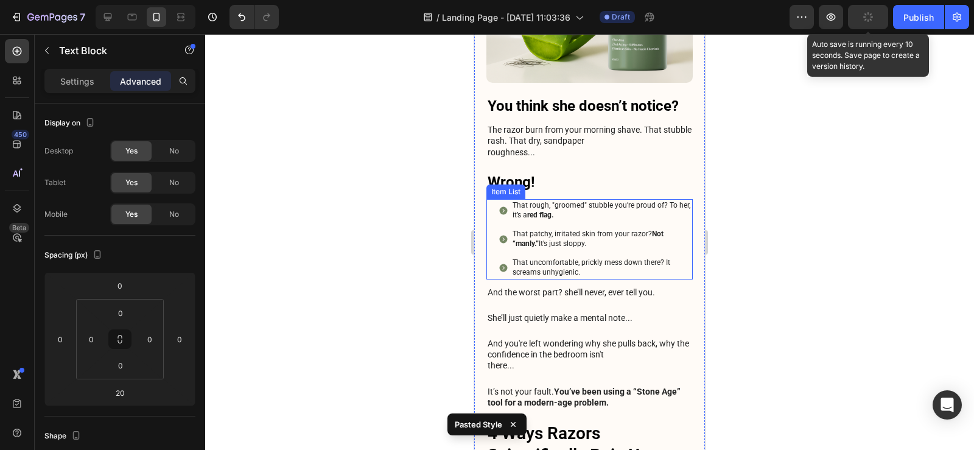
click at [675, 228] on div "That patchy, irritated skin from your razor? Not “manly.” It’s just sloppy." at bounding box center [602, 239] width 182 height 23
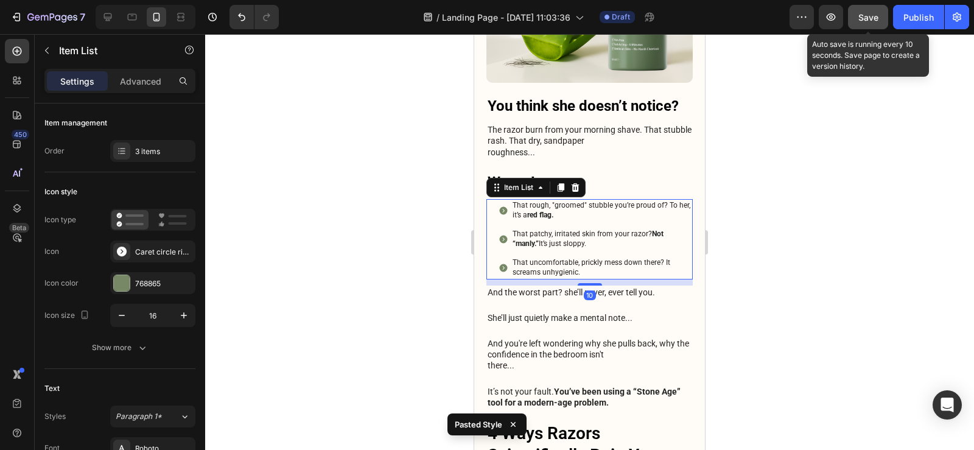
click at [680, 230] on div "That rough, "groomed" stubble you’re proud of? To her, it’s a red flag. That pa…" at bounding box center [595, 239] width 194 height 80
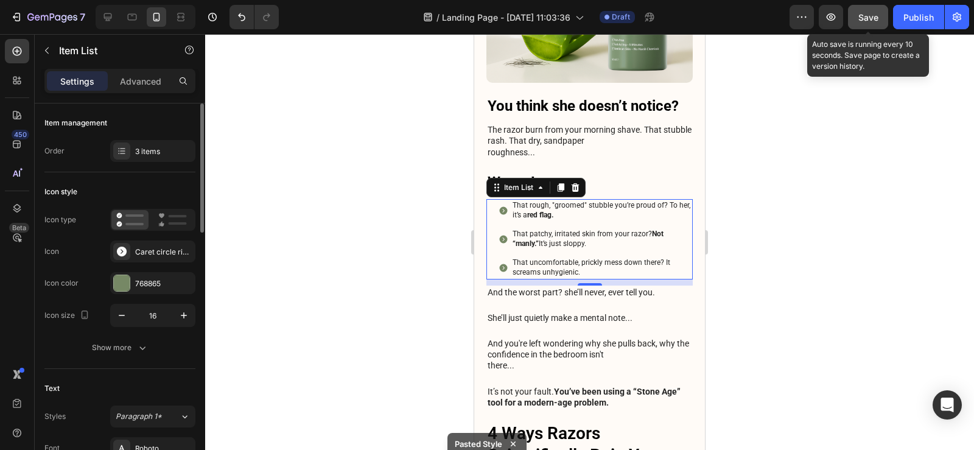
click at [136, 86] on p "Advanced" at bounding box center [140, 81] width 41 height 13
type input "100%"
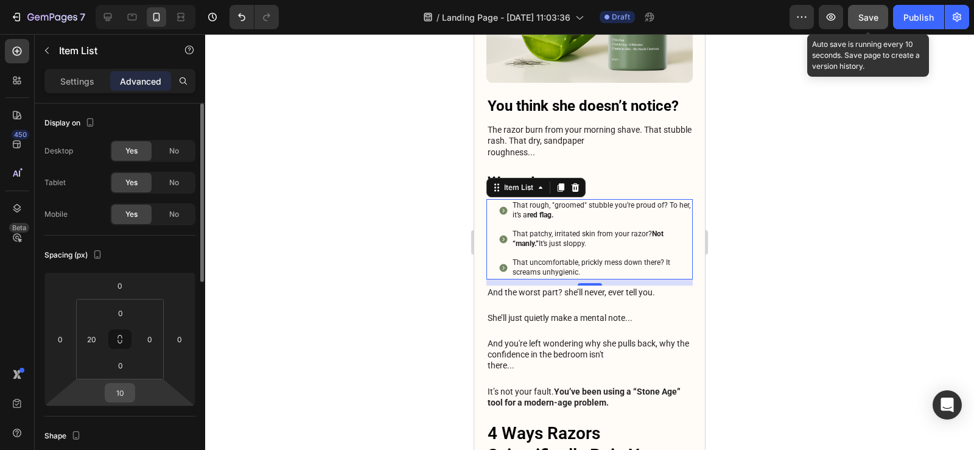
click at [119, 384] on input "10" at bounding box center [120, 392] width 24 height 18
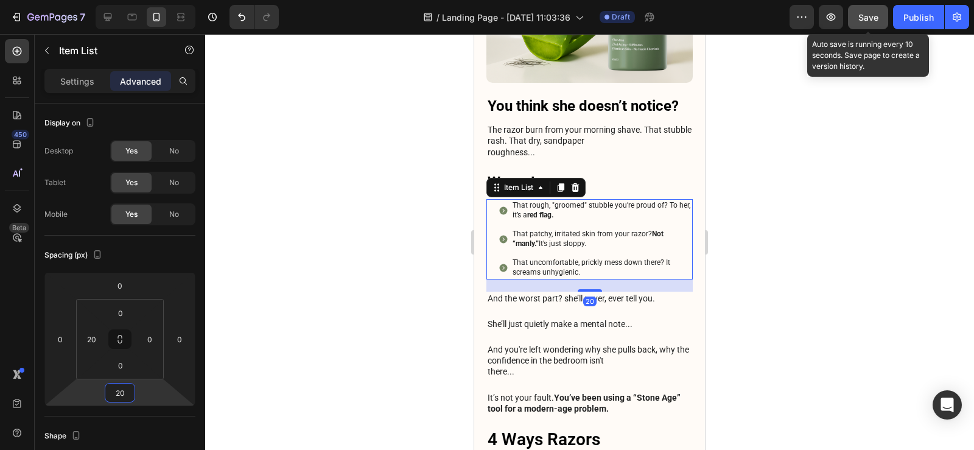
type input "20"
click at [871, 11] on div "Save" at bounding box center [868, 17] width 20 height 13
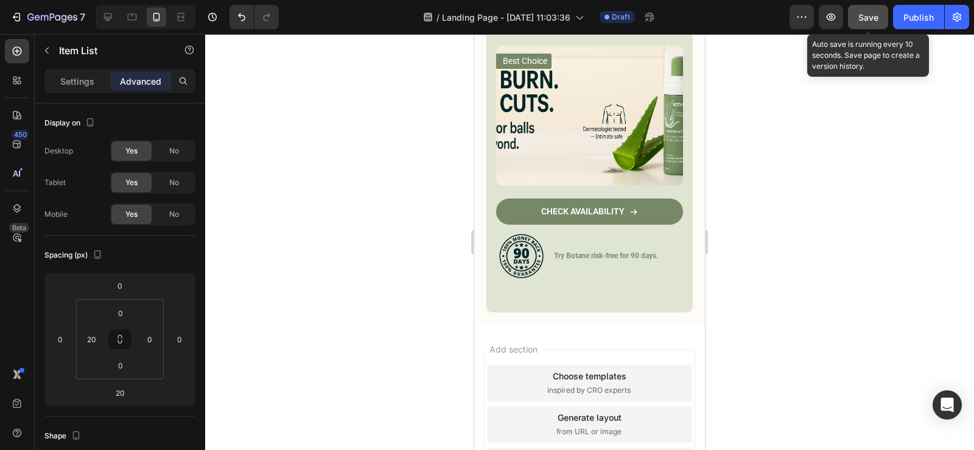
scroll to position [6500, 0]
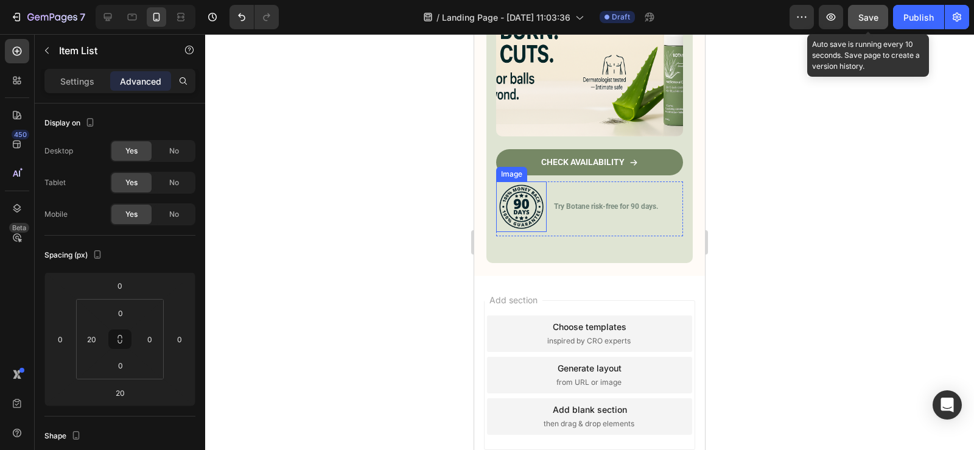
click at [522, 181] on img at bounding box center [521, 206] width 51 height 51
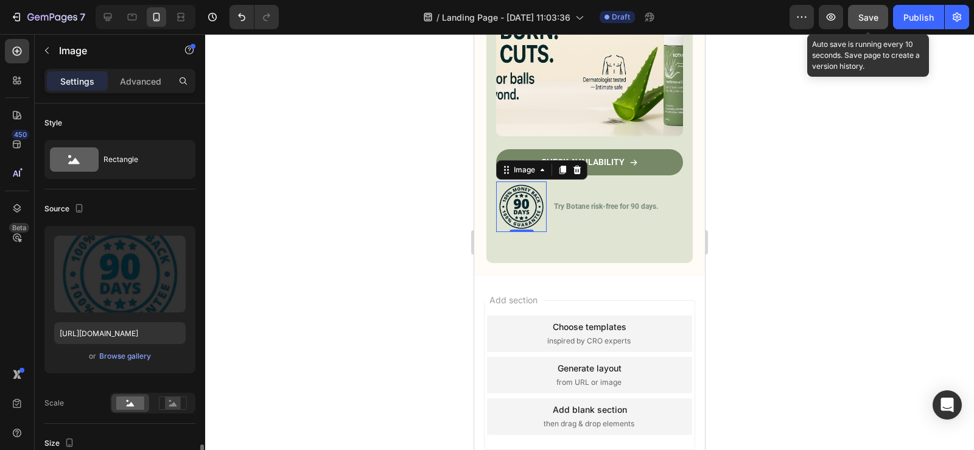
scroll to position [243, 0]
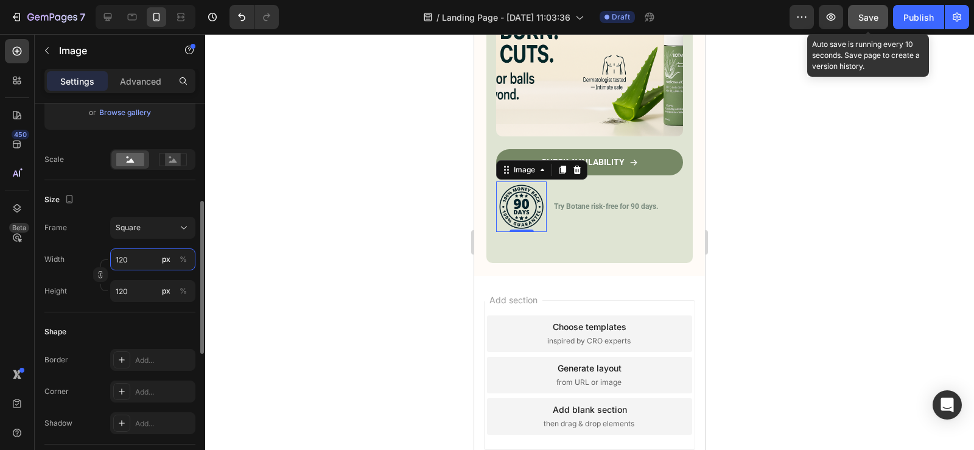
click at [117, 260] on input "120" at bounding box center [152, 259] width 85 height 22
type input "8"
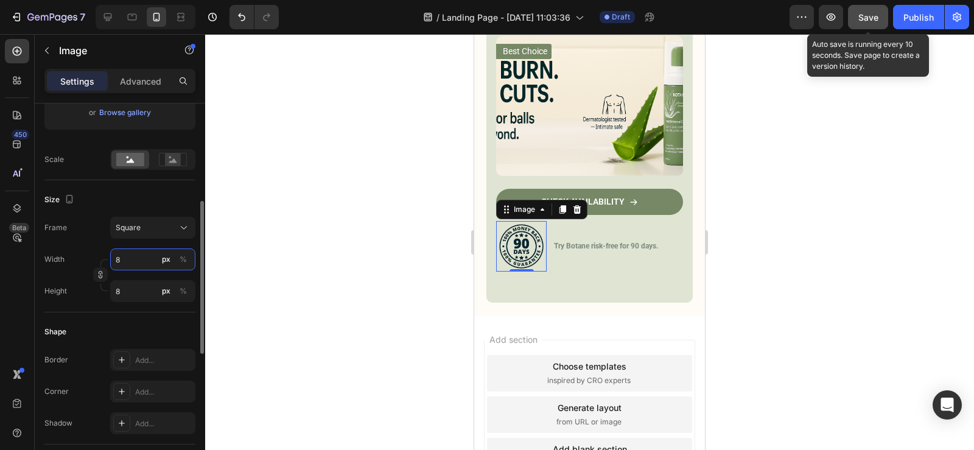
type input "80"
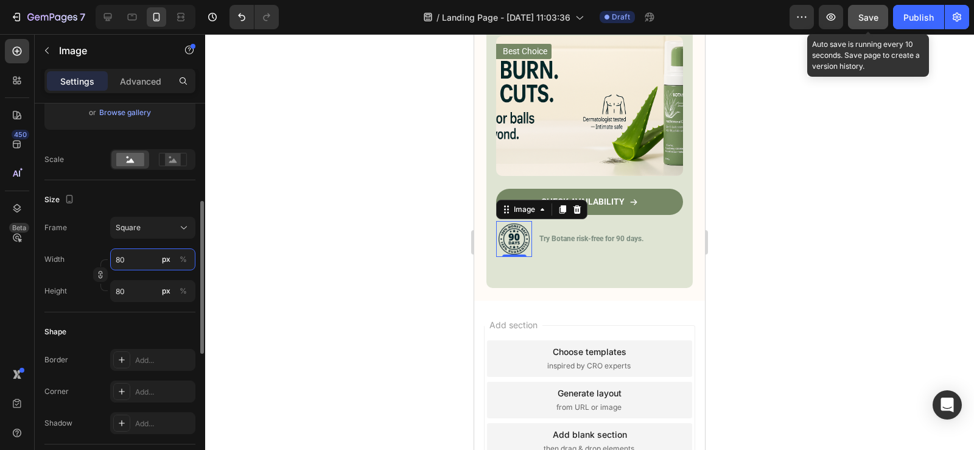
scroll to position [6486, 0]
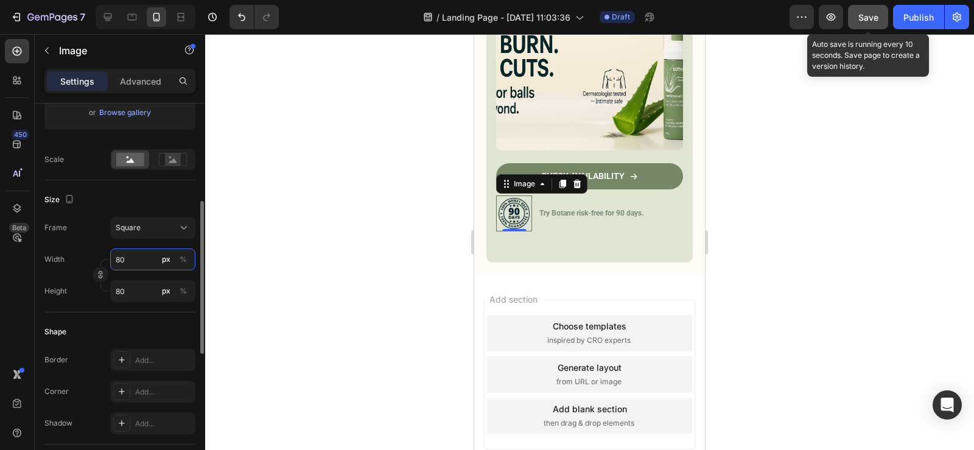
click at [117, 260] on input "80" at bounding box center [152, 259] width 85 height 22
type input "6"
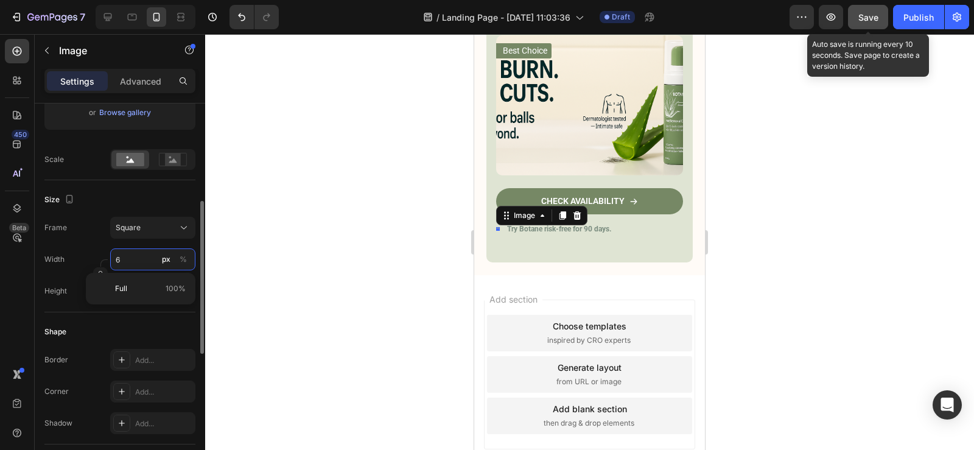
type input "60"
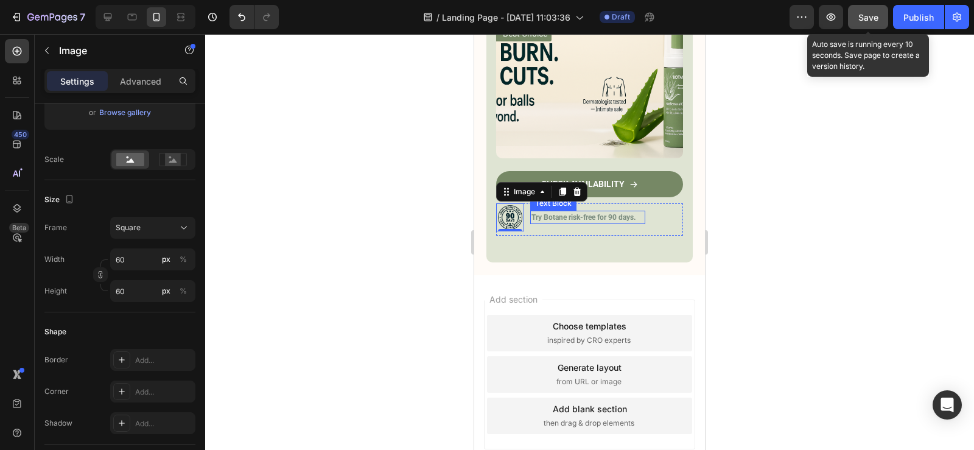
click at [633, 213] on strong "Try Botane risk-free for 90 days." at bounding box center [583, 217] width 104 height 9
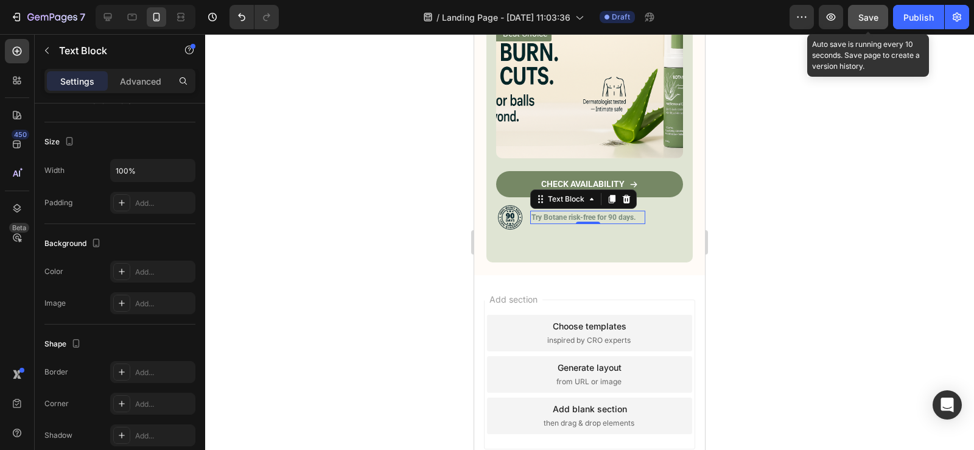
scroll to position [0, 0]
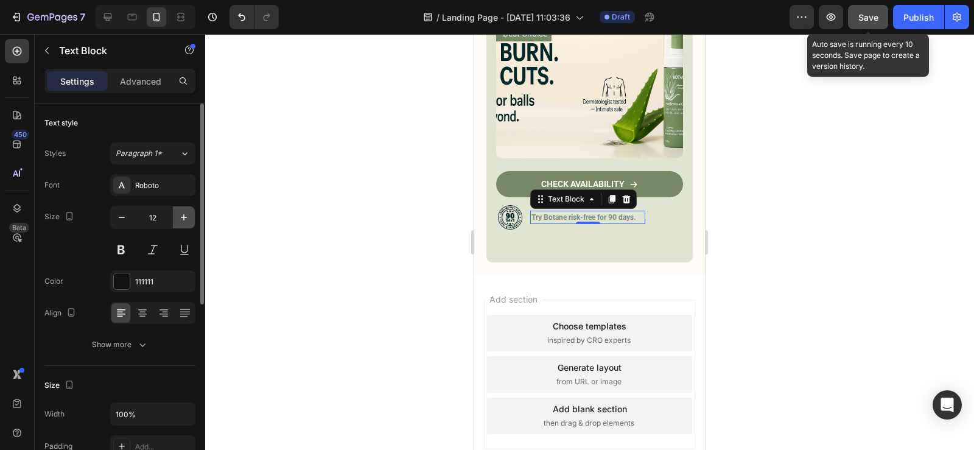
click at [182, 217] on icon "button" at bounding box center [184, 217] width 12 height 12
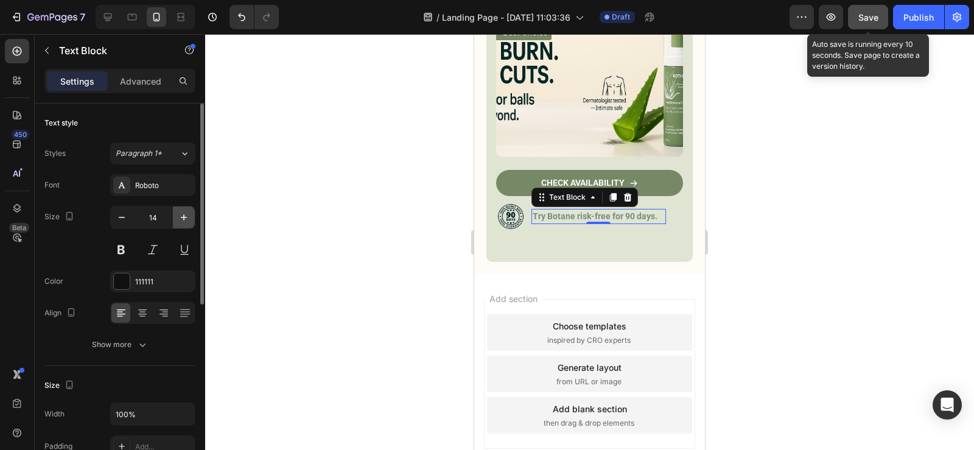
click at [183, 216] on icon "button" at bounding box center [184, 217] width 12 height 12
type input "16"
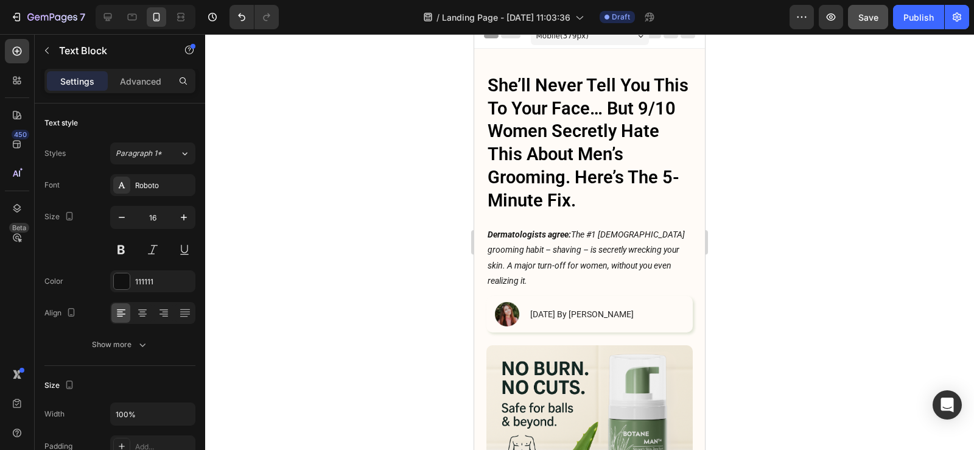
scroll to position [0, 0]
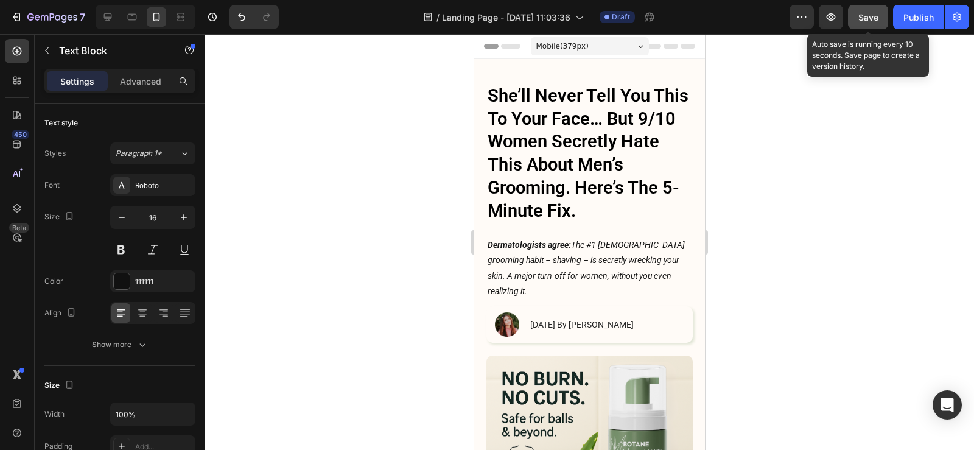
click at [860, 21] on span "Save" at bounding box center [868, 17] width 20 height 10
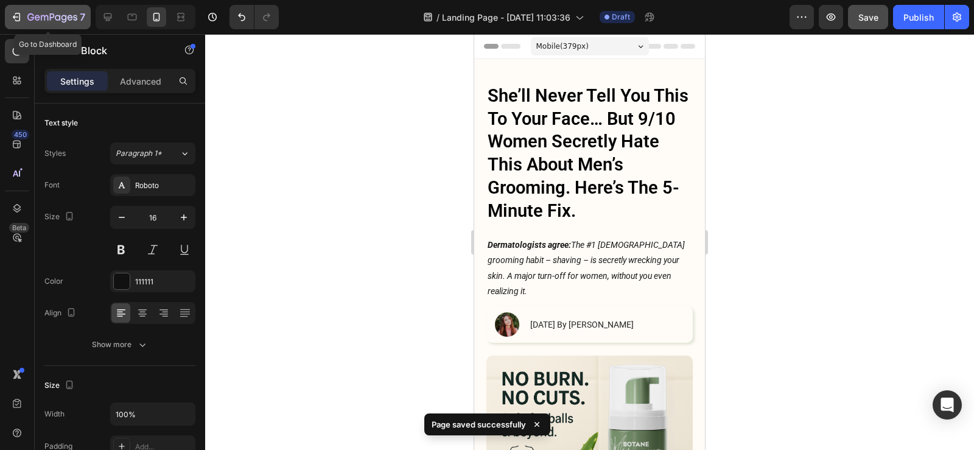
click at [11, 20] on icon "button" at bounding box center [16, 17] width 12 height 12
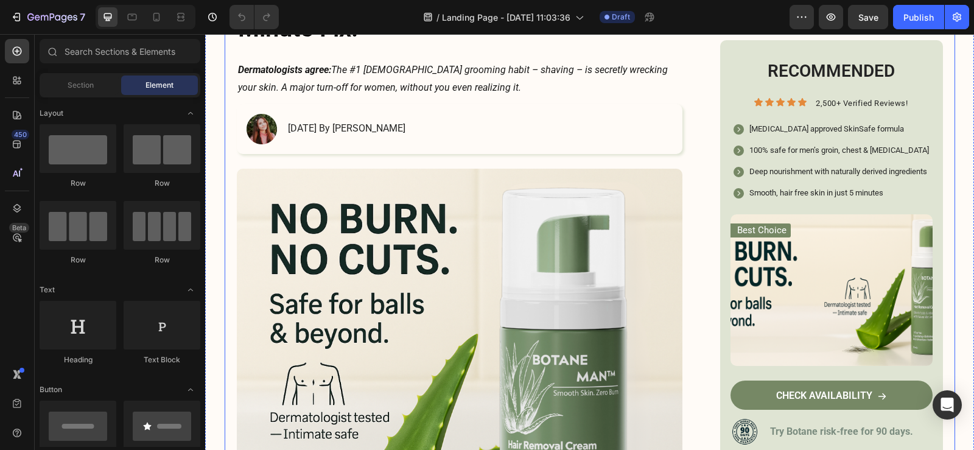
scroll to position [304, 0]
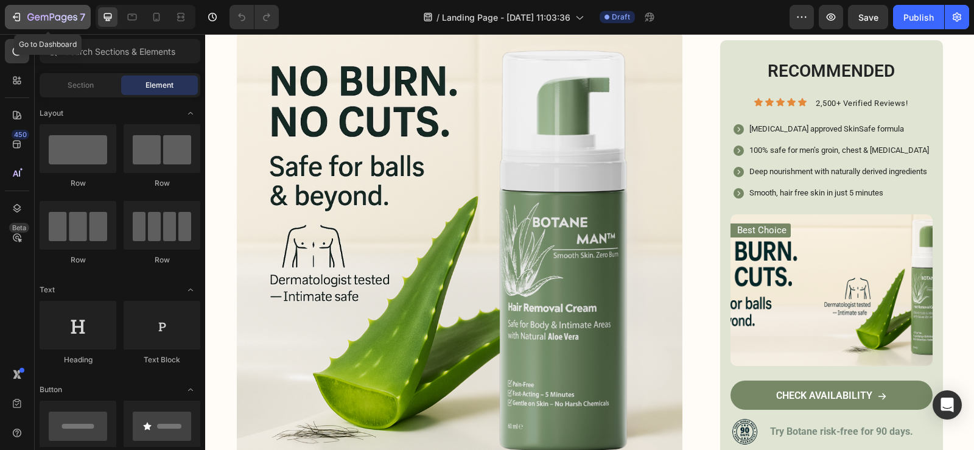
click at [16, 16] on icon "button" at bounding box center [16, 17] width 12 height 12
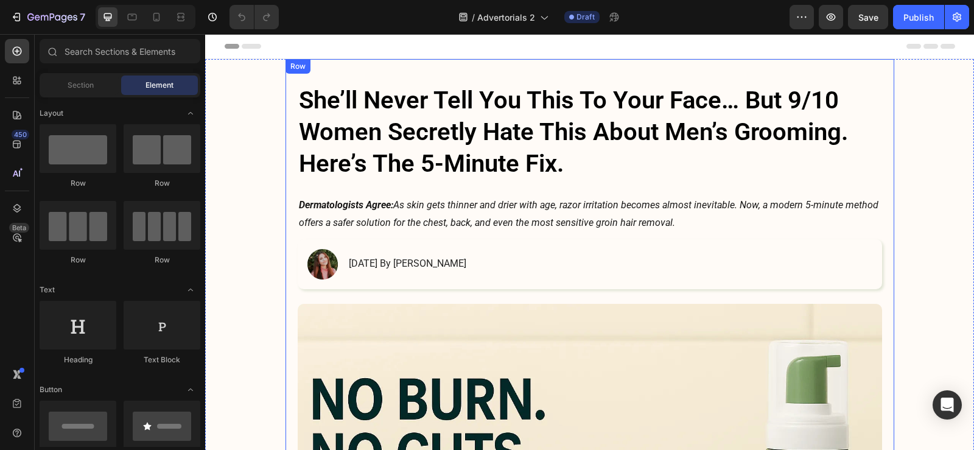
click at [657, 141] on h1 "She’ll Never Tell You This To Your Face… But 9/10 Women Secretly Hate This Abou…" at bounding box center [590, 131] width 584 height 97
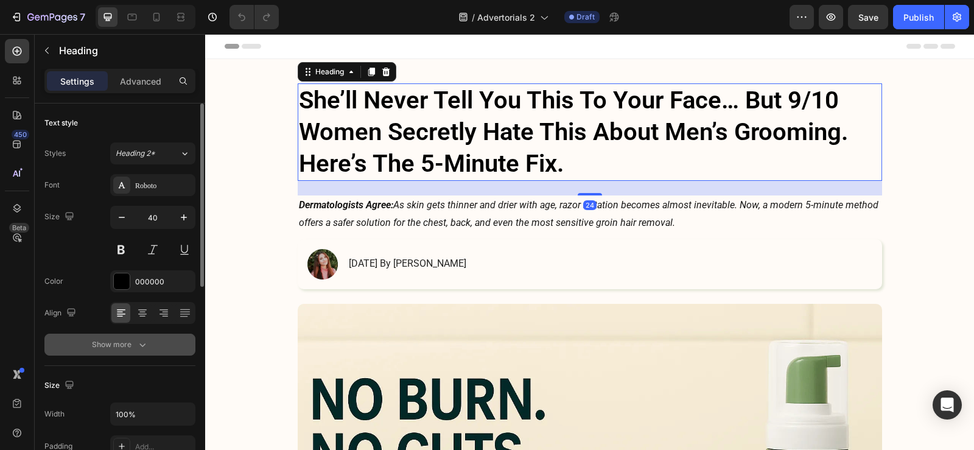
click at [155, 352] on button "Show more" at bounding box center [119, 344] width 151 height 22
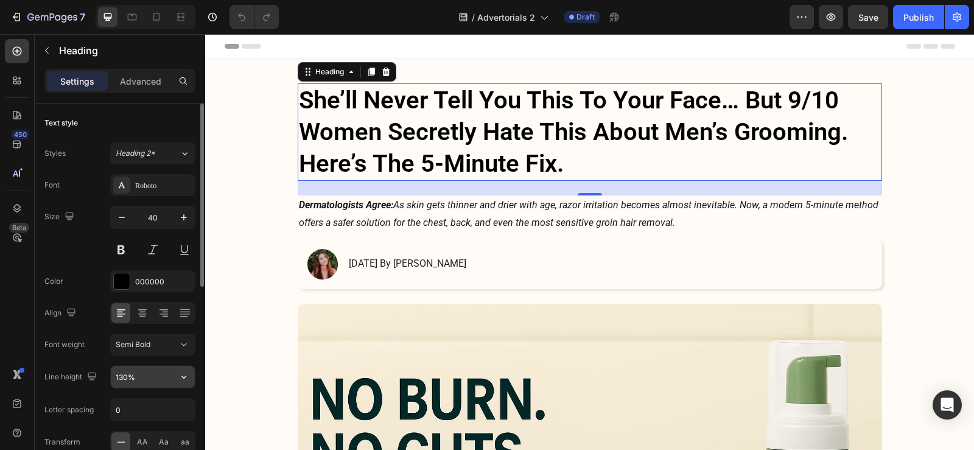
click at [178, 380] on icon "button" at bounding box center [184, 377] width 12 height 12
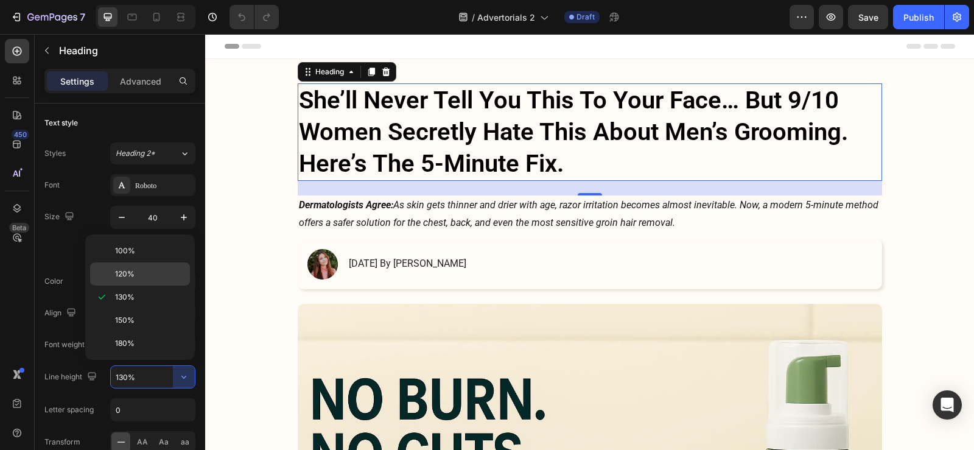
drag, startPoint x: 145, startPoint y: 285, endPoint x: 349, endPoint y: 195, distance: 222.9
click at [145, 285] on div "120%" at bounding box center [140, 273] width 100 height 23
type input "120%"
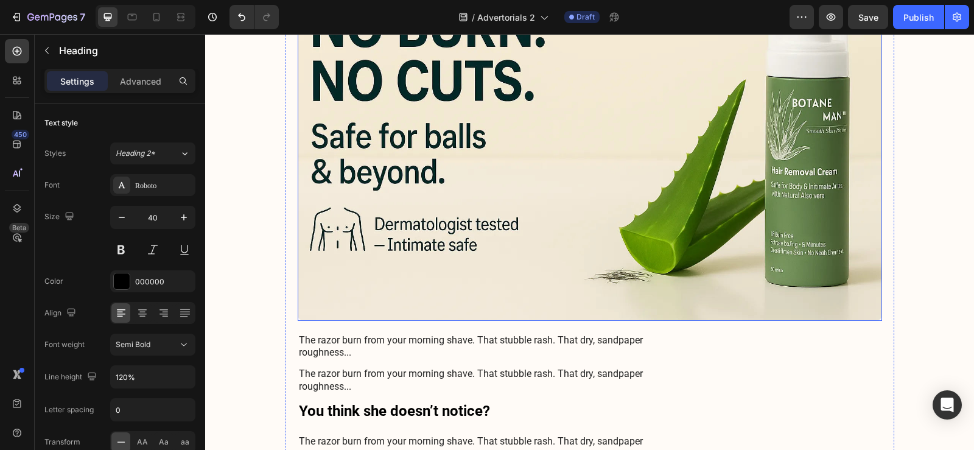
scroll to position [669, 0]
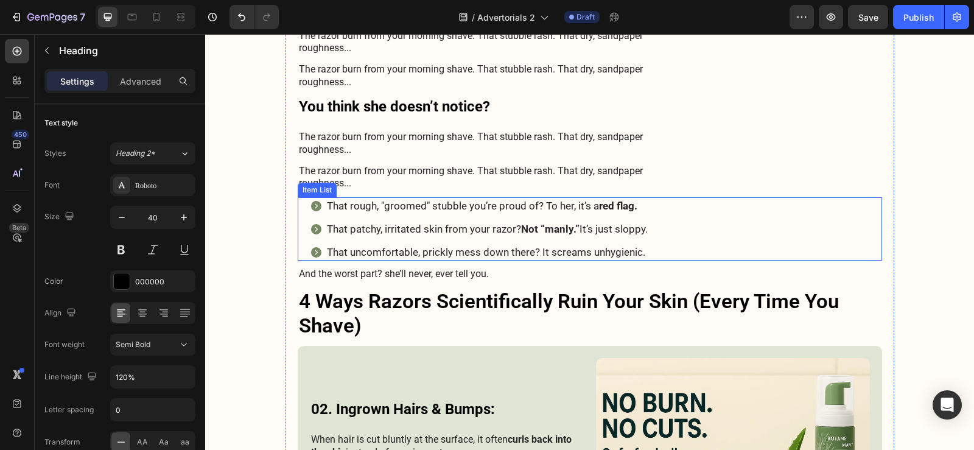
click at [763, 245] on div "That rough, "groomed" stubble you’re proud of? To her, it’s a red flag. That pa…" at bounding box center [596, 228] width 572 height 63
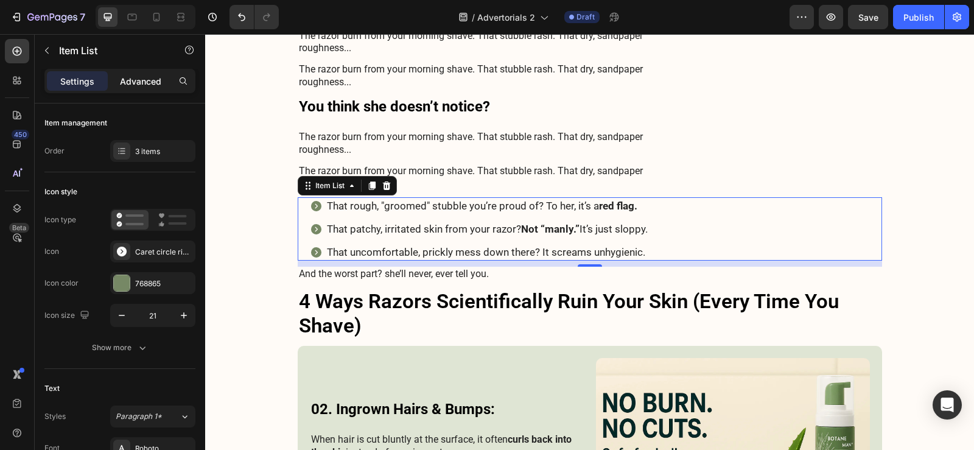
click at [131, 84] on p "Advanced" at bounding box center [140, 81] width 41 height 13
type input "100%"
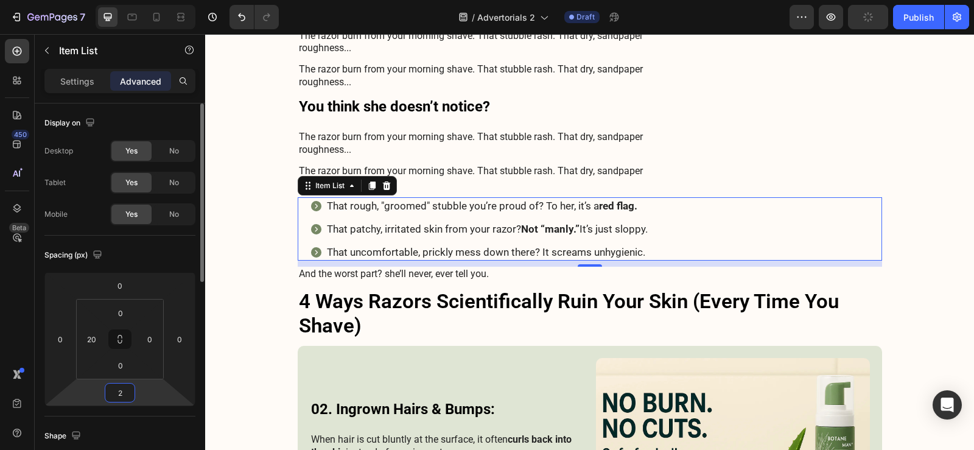
type input "20"
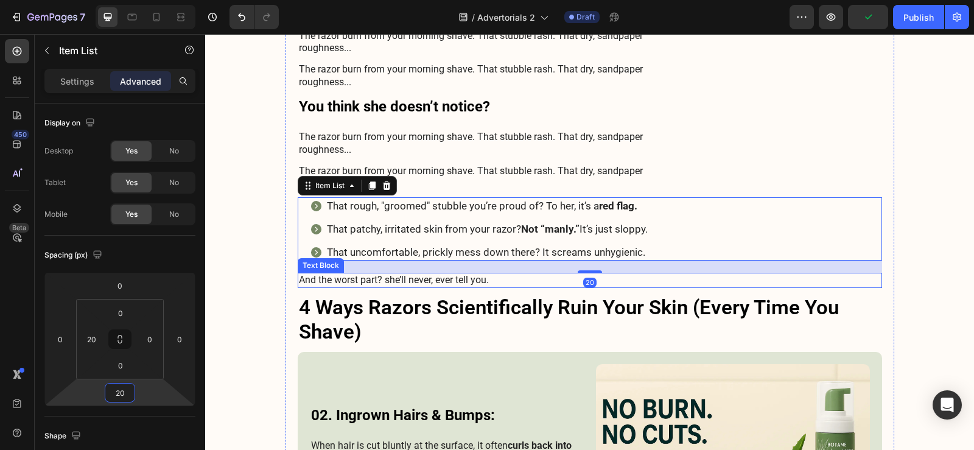
click at [320, 282] on p "And the worst part? she’ll never, ever tell you." at bounding box center [590, 280] width 582 height 13
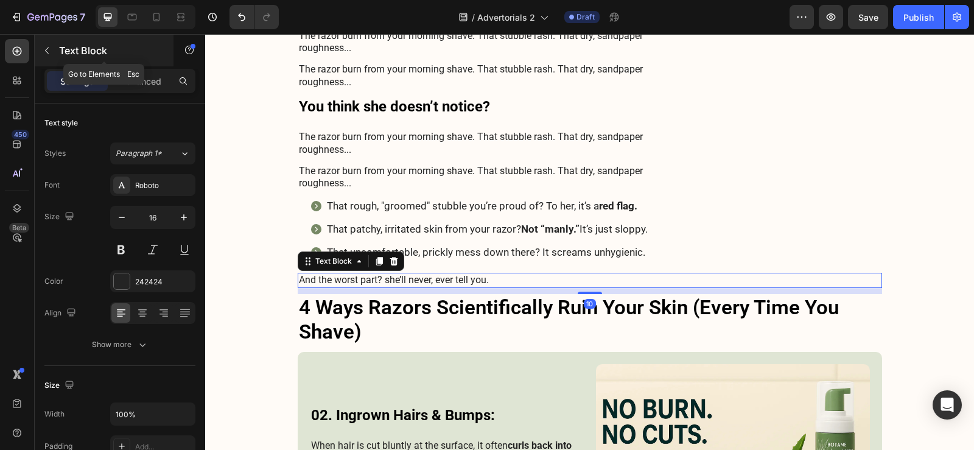
click at [139, 63] on div "Text Block" at bounding box center [104, 51] width 139 height 32
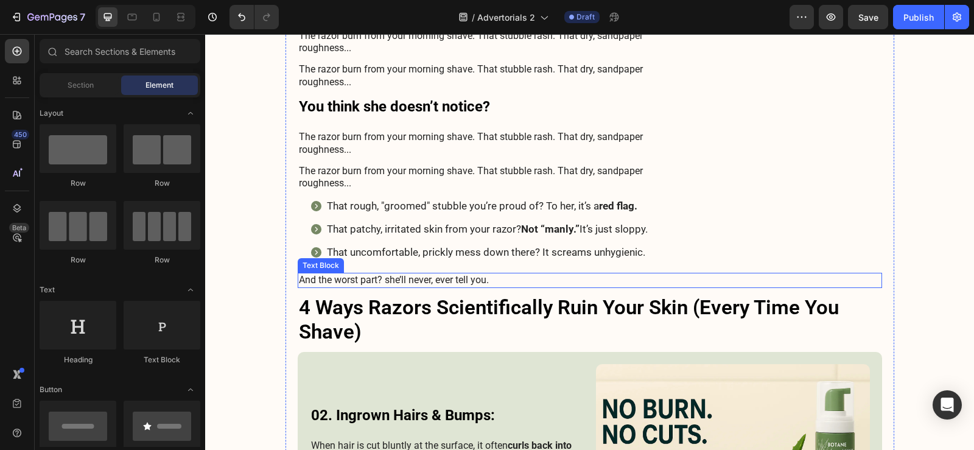
click at [370, 281] on p "And the worst part? she’ll never, ever tell you." at bounding box center [590, 280] width 582 height 13
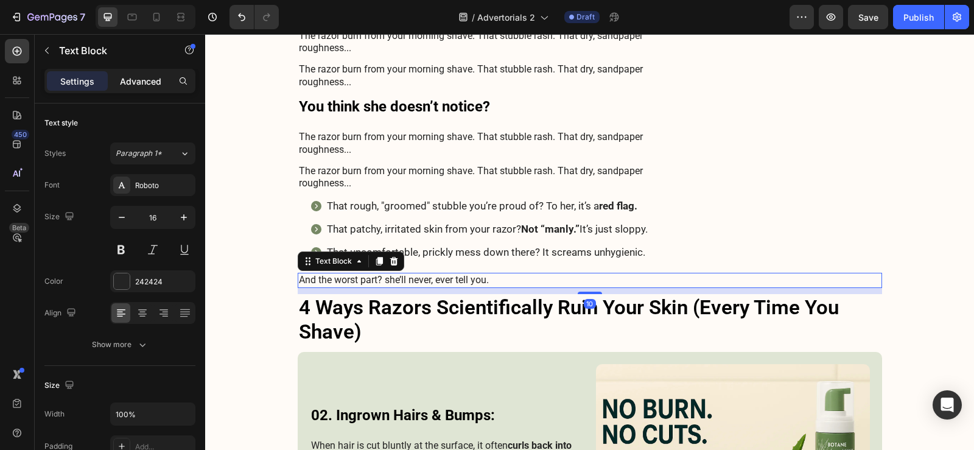
click at [150, 78] on p "Advanced" at bounding box center [140, 81] width 41 height 13
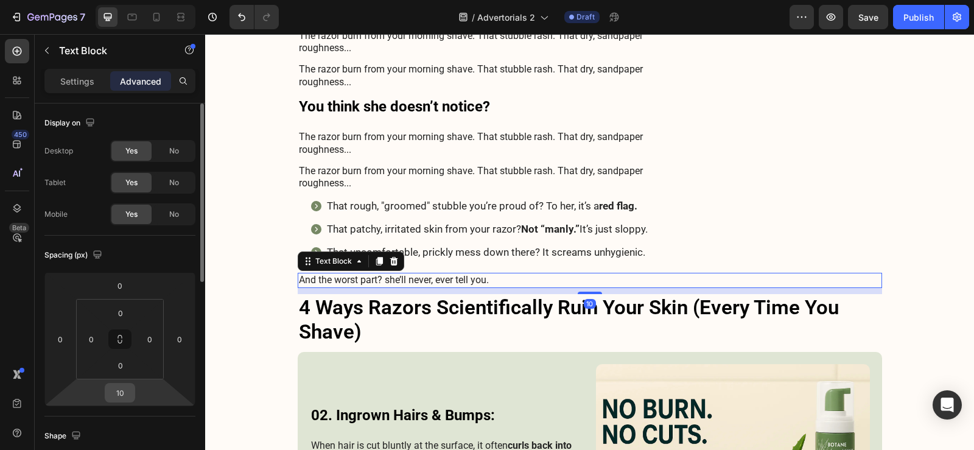
click at [110, 394] on input "10" at bounding box center [120, 392] width 24 height 18
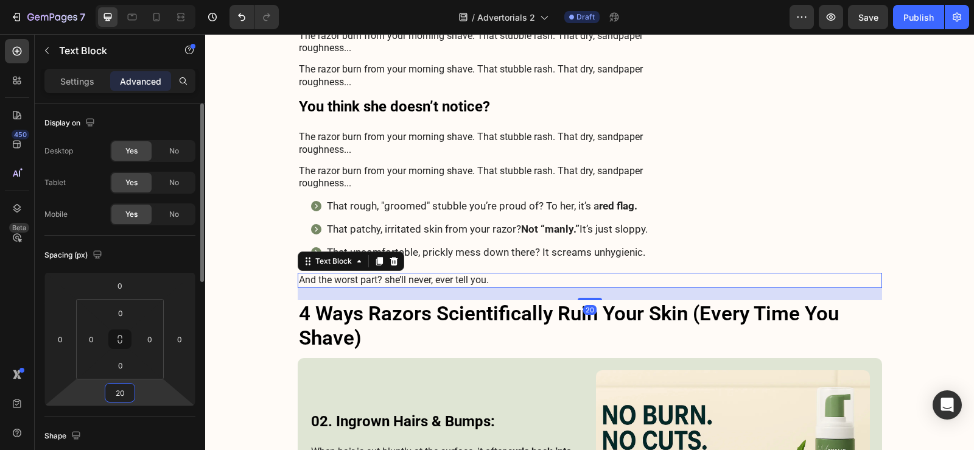
click at [110, 394] on input "20" at bounding box center [120, 392] width 24 height 18
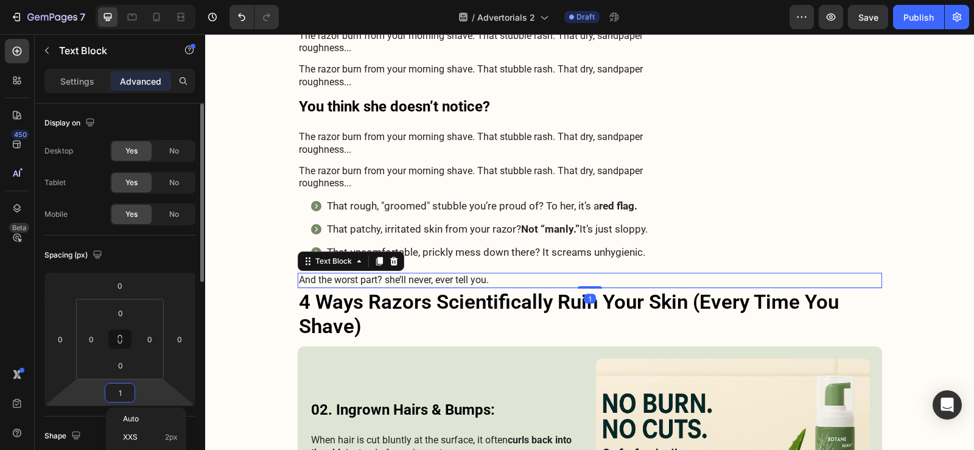
type input "10"
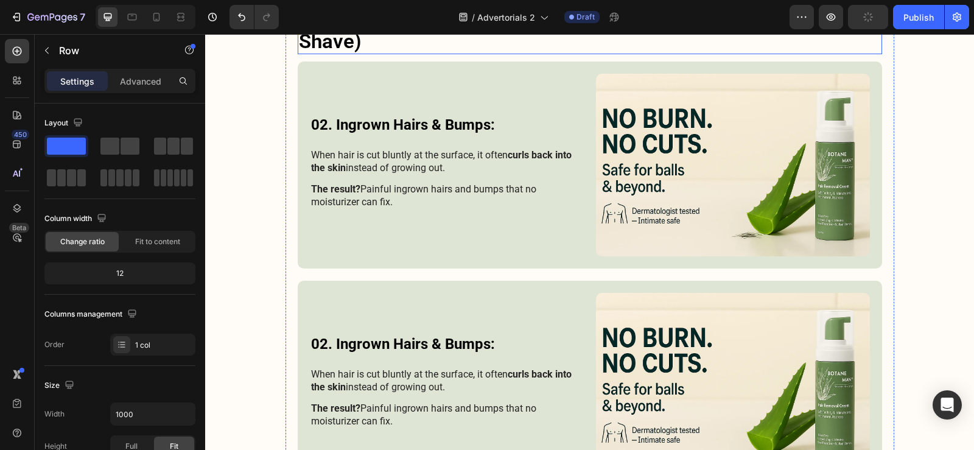
scroll to position [852, 0]
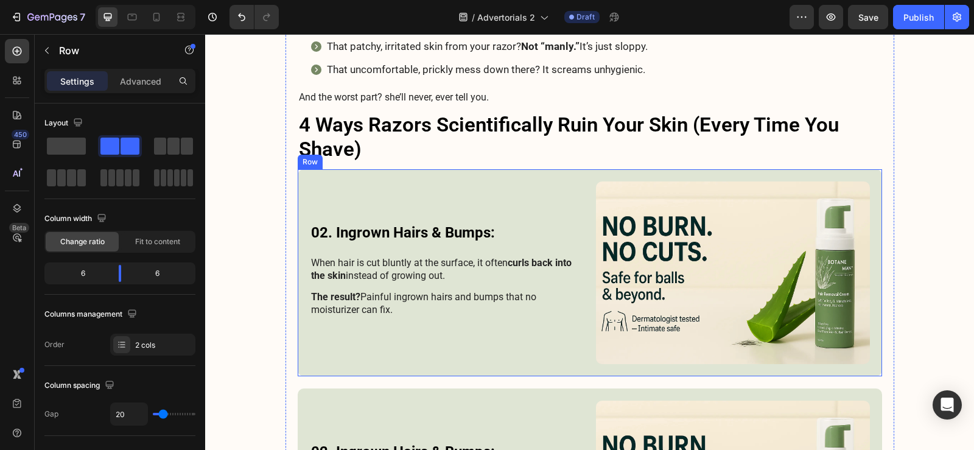
click at [585, 271] on div "02. Ingrown Hairs & Bumps: Heading When hair is cut bluntly at the surface, it …" at bounding box center [590, 272] width 584 height 207
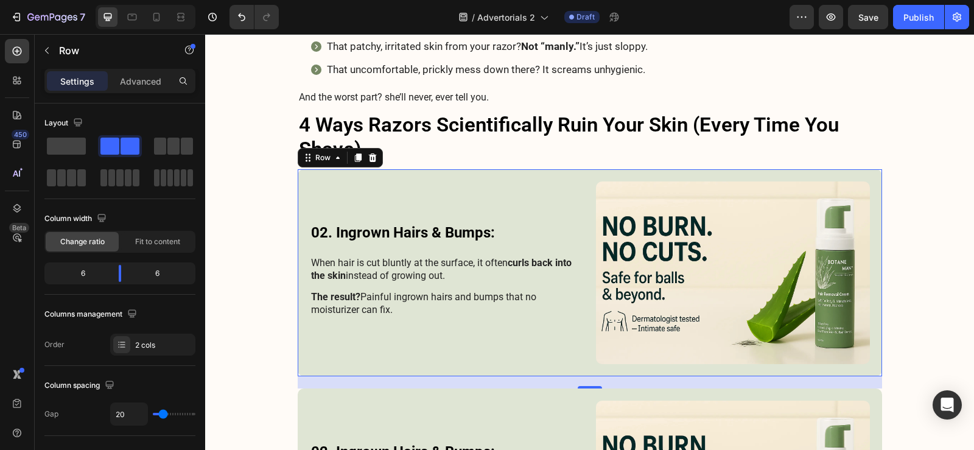
click at [587, 240] on div "02. Ingrown Hairs & Bumps: Heading When hair is cut bluntly at the surface, it …" at bounding box center [590, 272] width 584 height 207
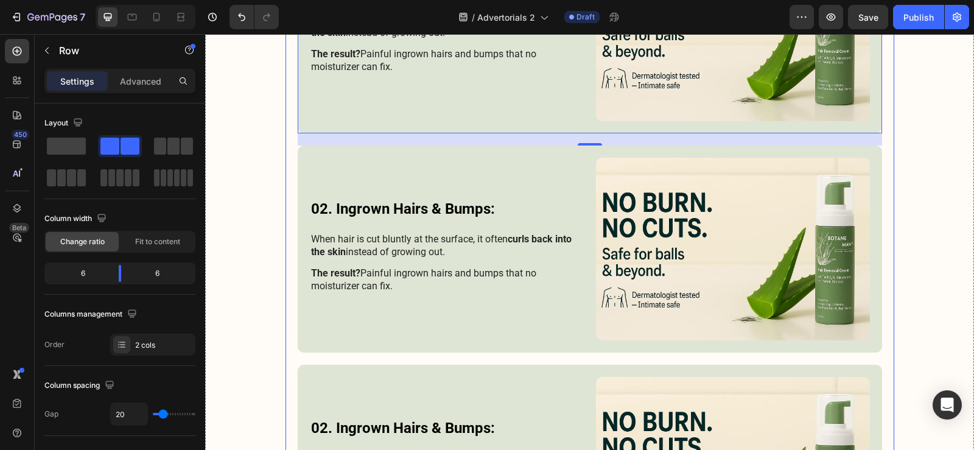
scroll to position [1095, 0]
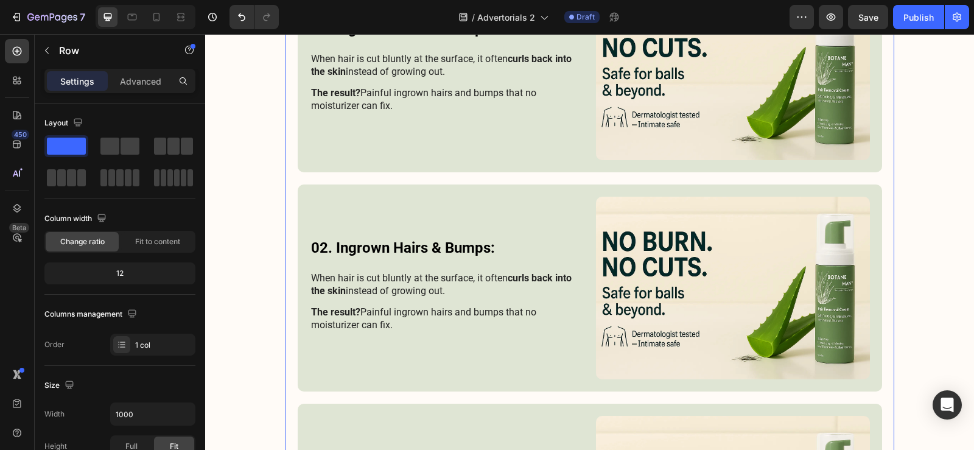
scroll to position [1035, 0]
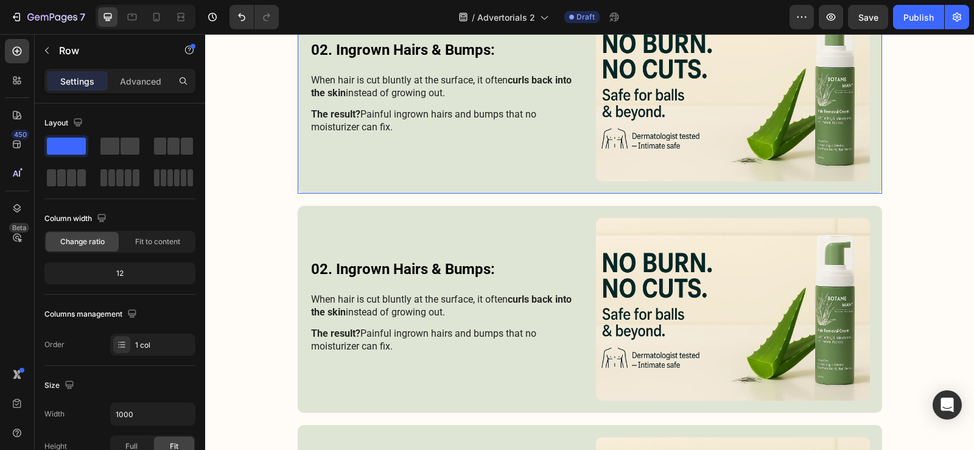
click at [873, 176] on div "02. Ingrown Hairs & Bumps: Heading When hair is cut bluntly at the surface, it …" at bounding box center [590, 90] width 584 height 207
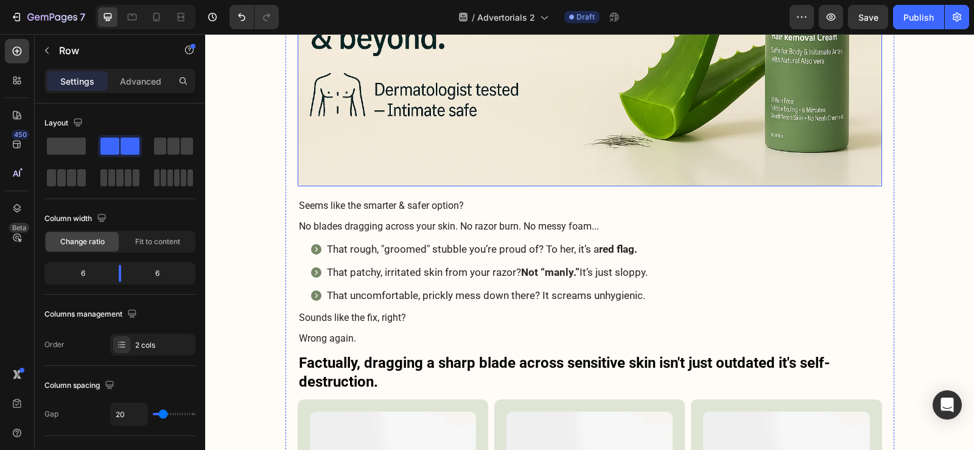
scroll to position [2252, 0]
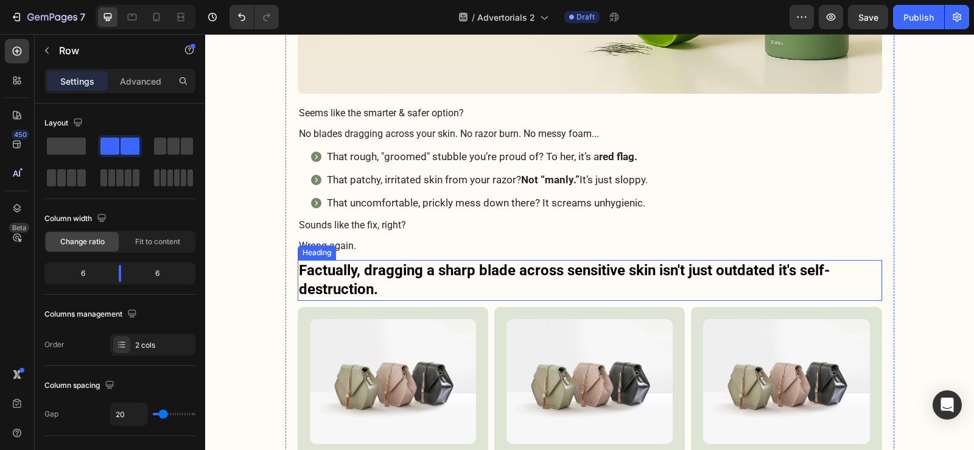
click at [473, 281] on h3 "Factually, dragging a sharp blade across sensitive skin isn't just outdated it'…" at bounding box center [590, 280] width 584 height 40
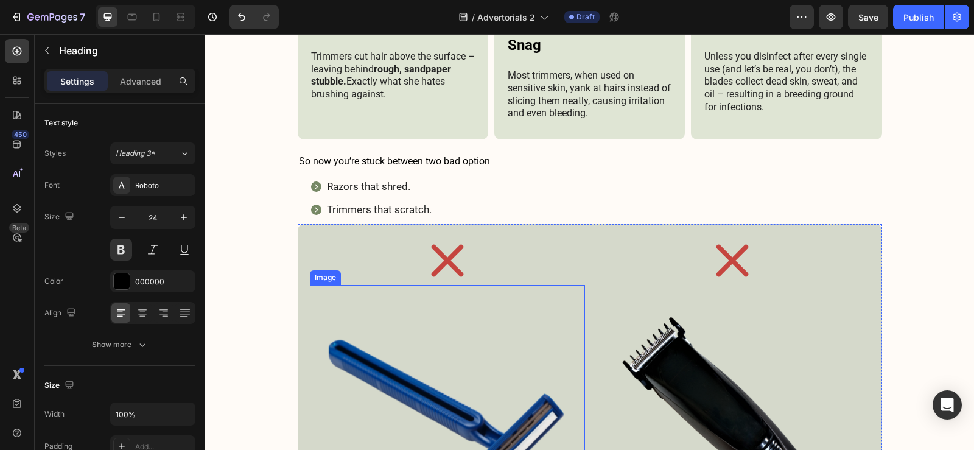
scroll to position [2678, 0]
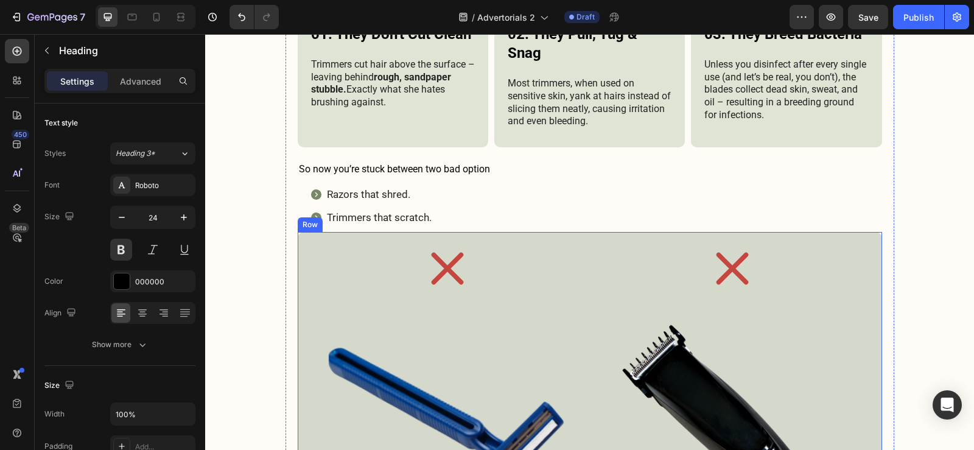
click at [298, 239] on div "Icon Image Icon Image Row" at bounding box center [590, 406] width 584 height 348
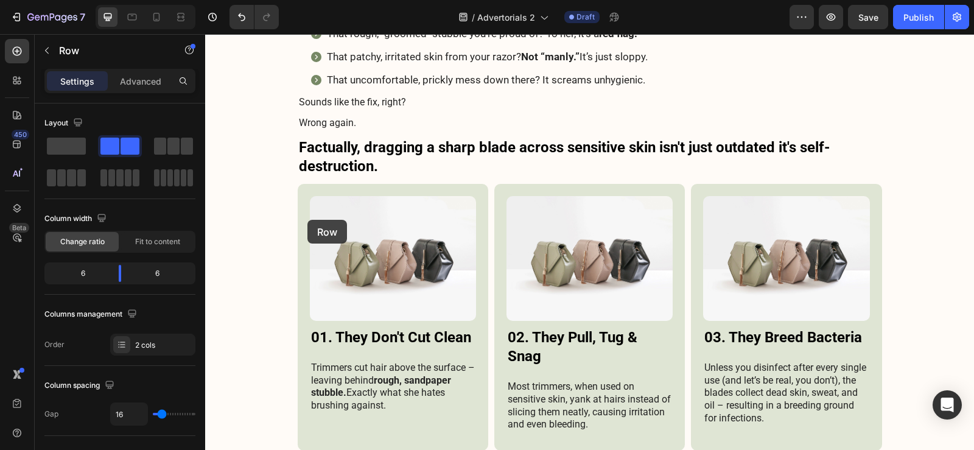
scroll to position [2373, 0]
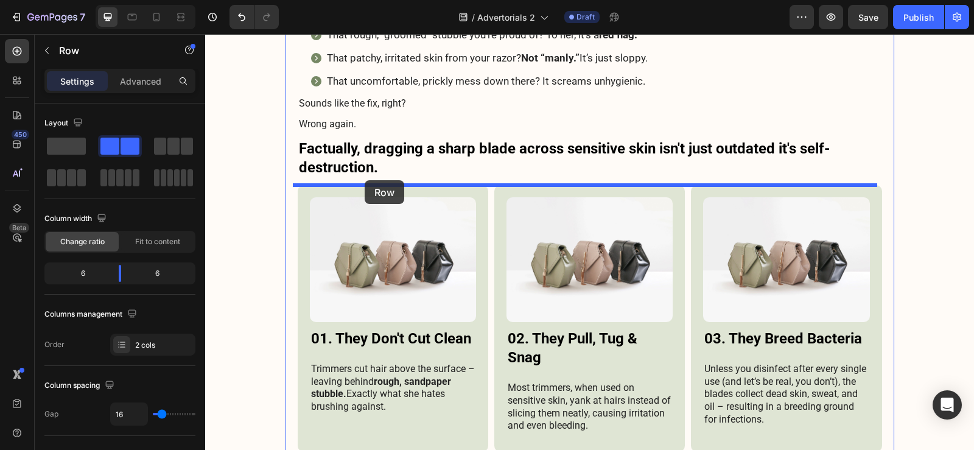
drag, startPoint x: 307, startPoint y: 220, endPoint x: 365, endPoint y: 180, distance: 69.5
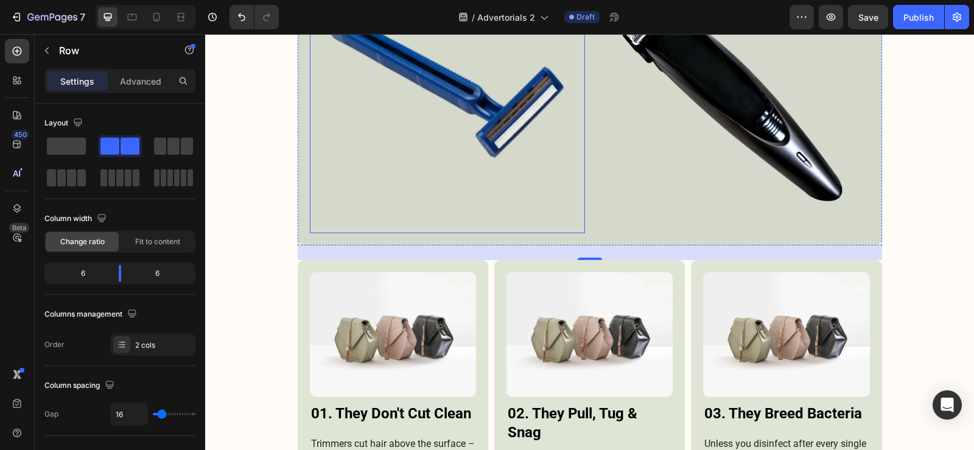
scroll to position [2738, 0]
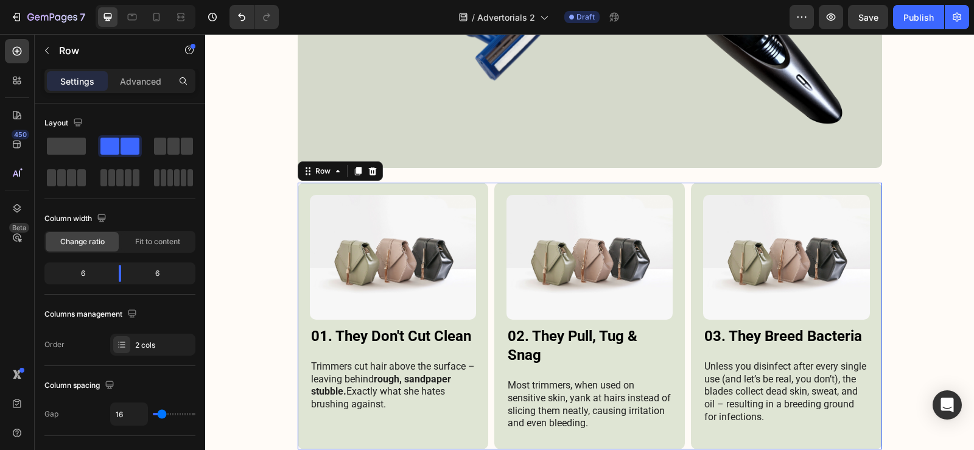
click at [487, 217] on div "Image 01. They Don't Cut Clean Heading Trimmers cut hair above the surface – le…" at bounding box center [590, 316] width 584 height 267
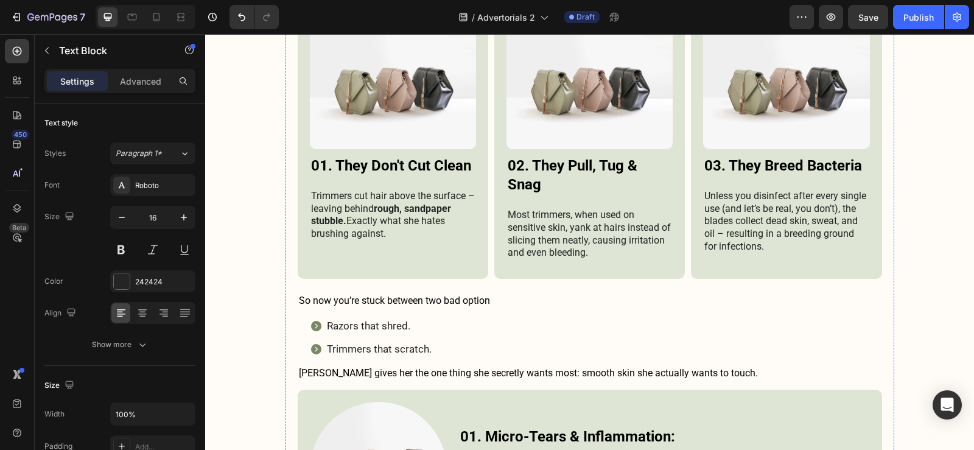
scroll to position [2738, 0]
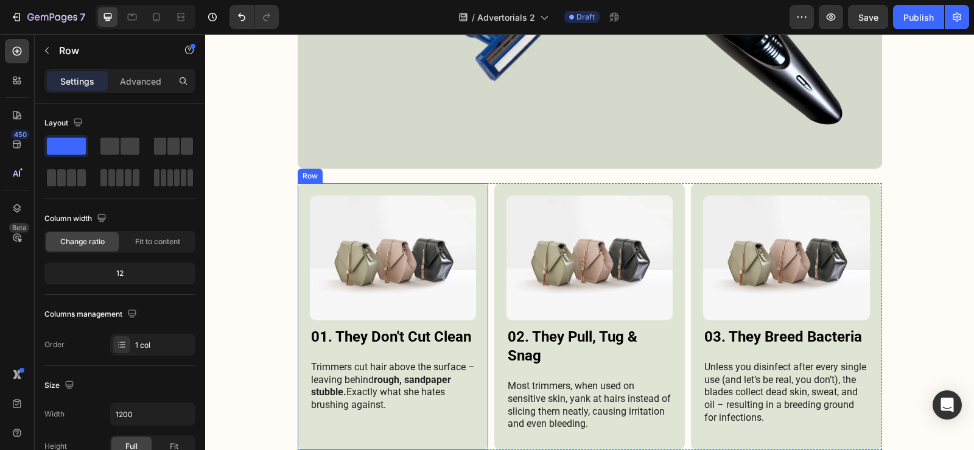
click at [301, 190] on div "Image 01. They Don't Cut Clean Heading Trimmers cut hair above the surface – le…" at bounding box center [393, 316] width 190 height 267
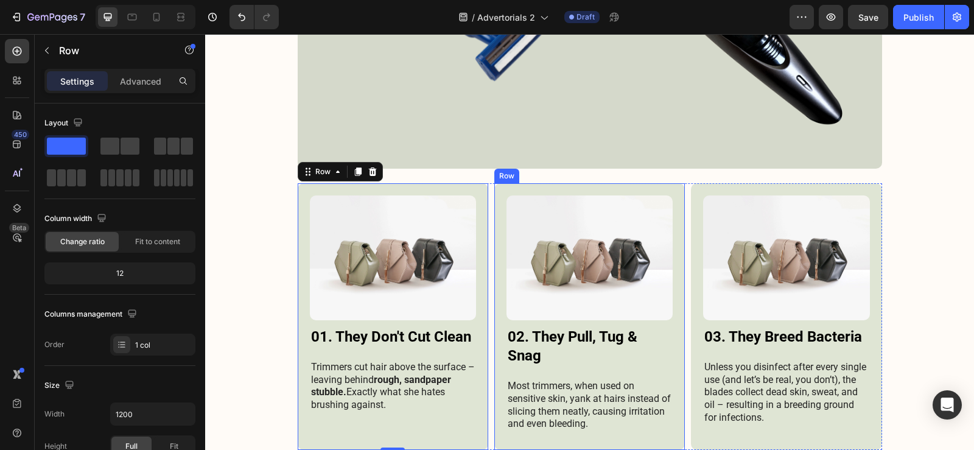
click at [494, 192] on div "Image 02. They Pull, Tug & Snag Heading Most trimmers, when used on sensitive s…" at bounding box center [589, 316] width 190 height 267
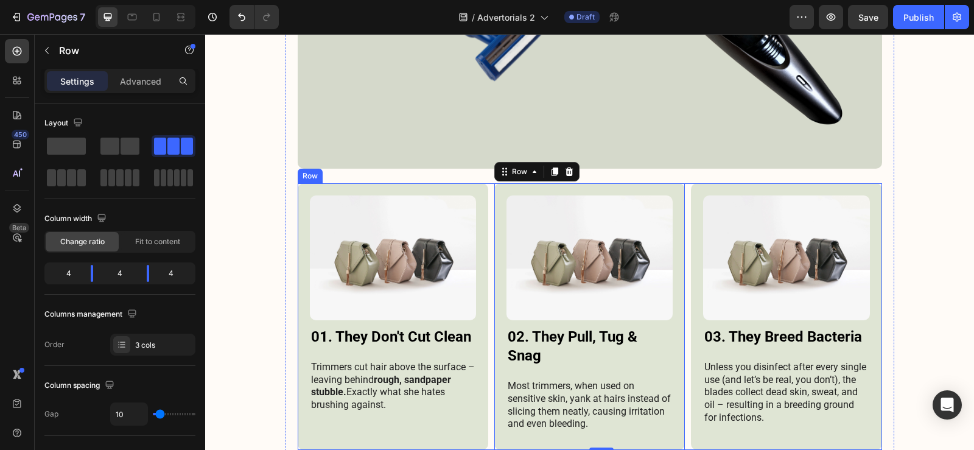
click at [487, 192] on div "Image 01. They Don't Cut Clean Heading Trimmers cut hair above the surface – le…" at bounding box center [590, 316] width 584 height 267
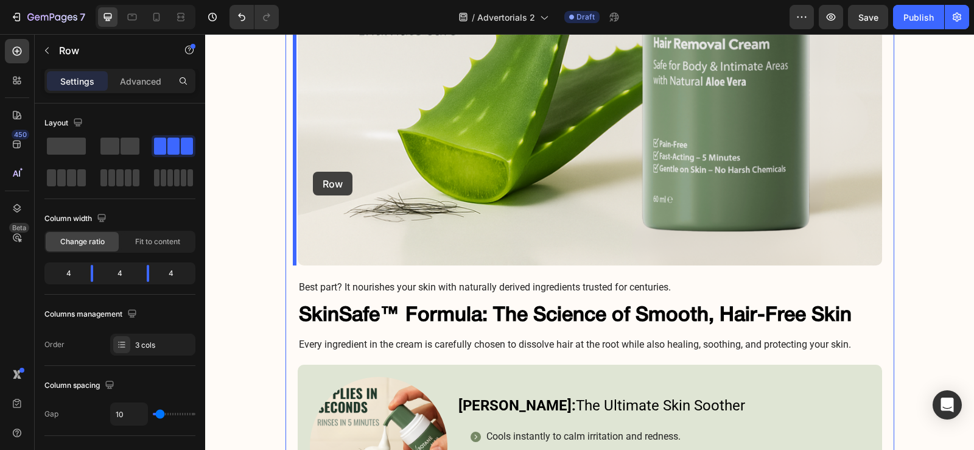
scroll to position [4198, 0]
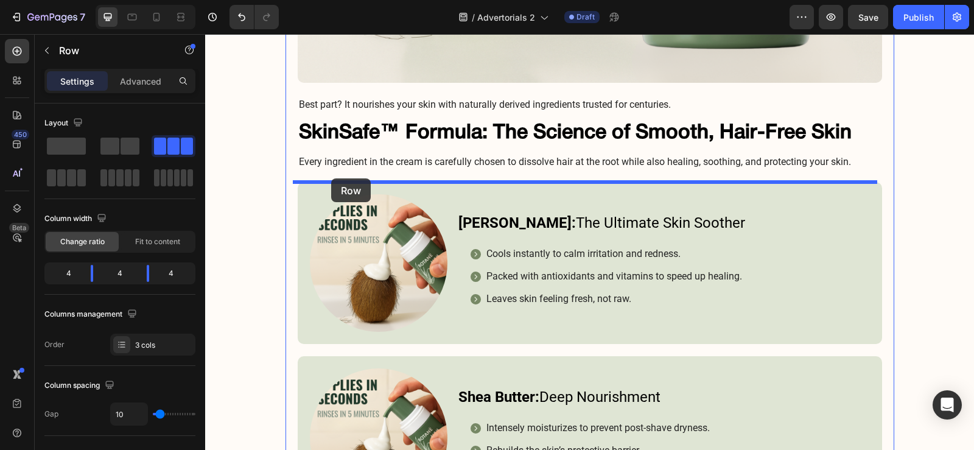
drag, startPoint x: 313, startPoint y: 171, endPoint x: 331, endPoint y: 178, distance: 19.7
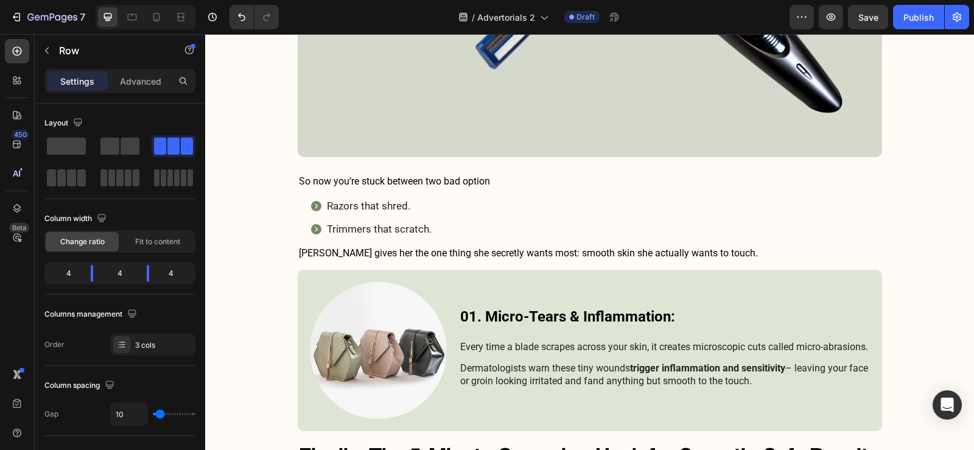
scroll to position [2763, 0]
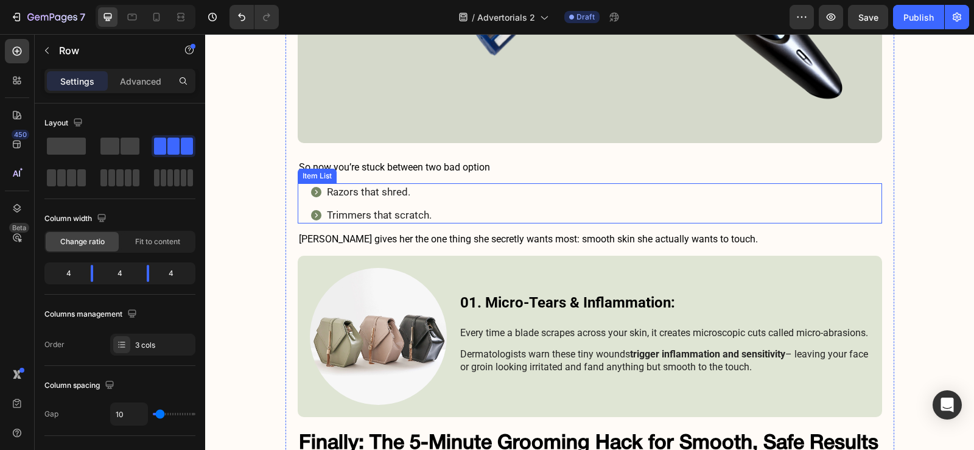
click at [579, 209] on div "Razors that shred. Trimmers that scratch." at bounding box center [596, 203] width 572 height 40
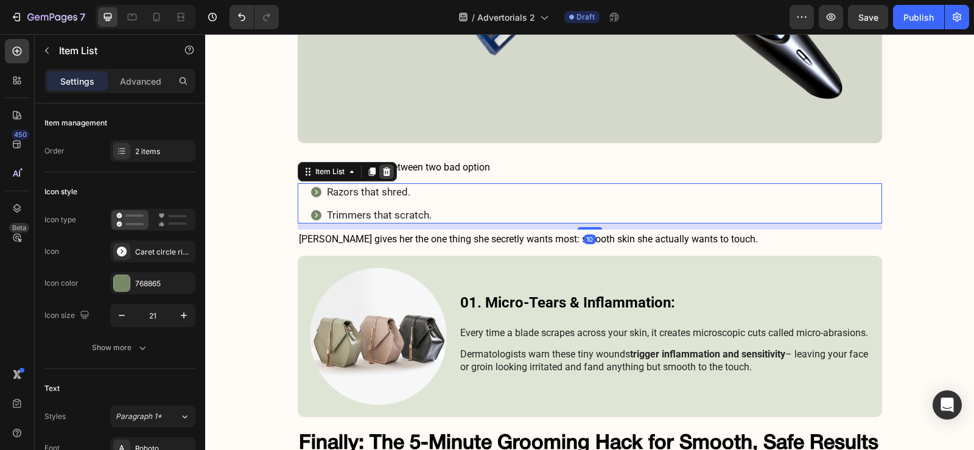
click at [384, 173] on icon at bounding box center [386, 171] width 8 height 9
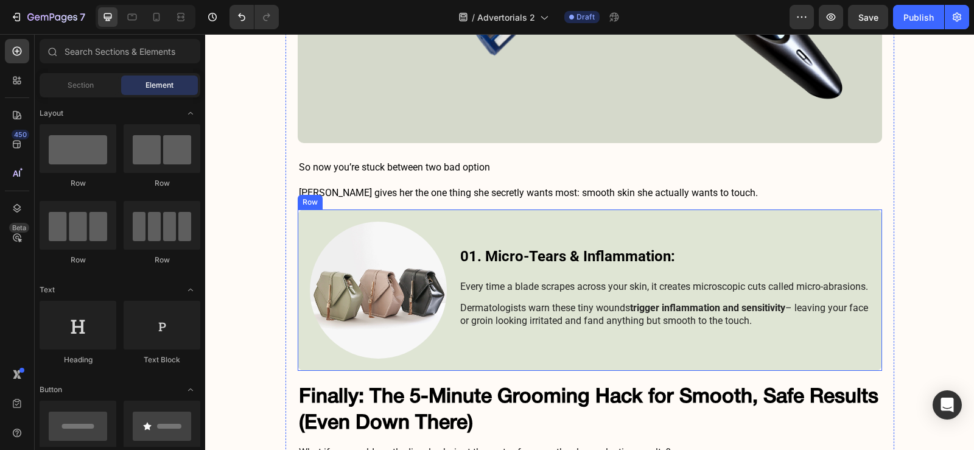
click at [452, 186] on h3 "[PERSON_NAME] gives her the one thing she secretly wants most: smooth skin she …" at bounding box center [590, 193] width 584 height 20
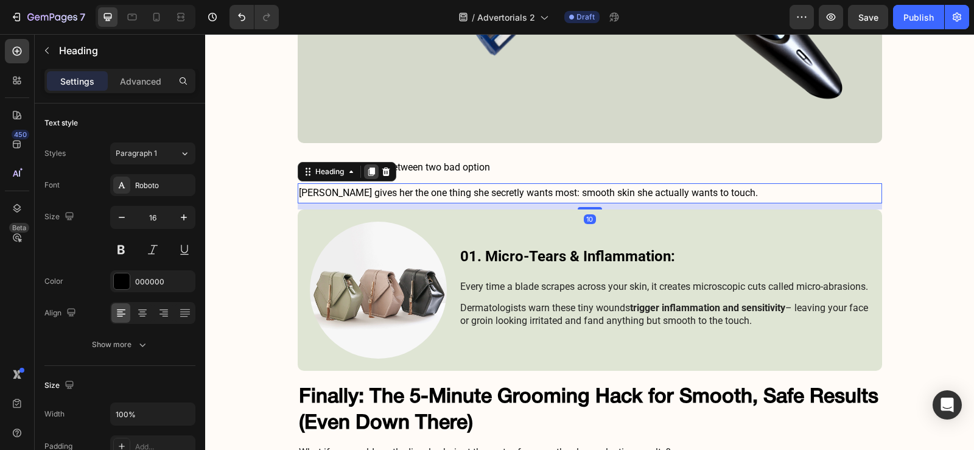
click at [367, 167] on icon at bounding box center [371, 172] width 10 height 10
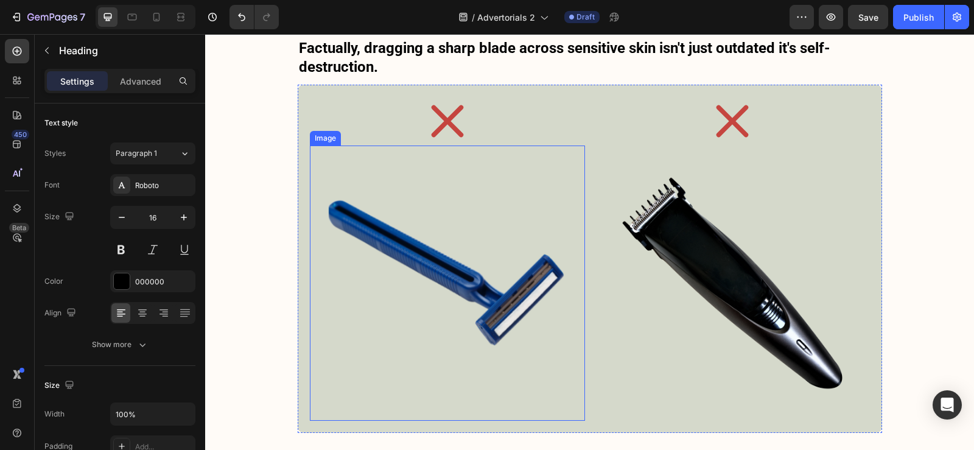
scroll to position [2398, 0]
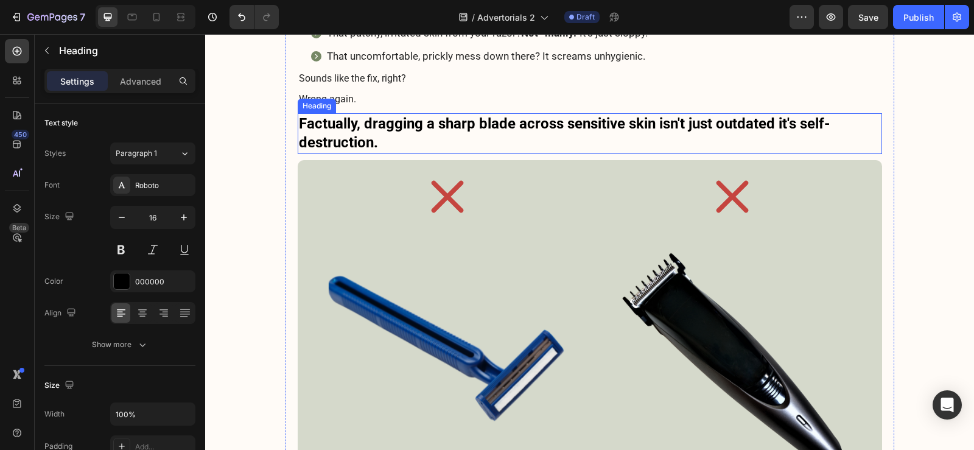
click at [449, 146] on h3 "Factually, dragging a sharp blade across sensitive skin isn't just outdated it'…" at bounding box center [590, 133] width 584 height 40
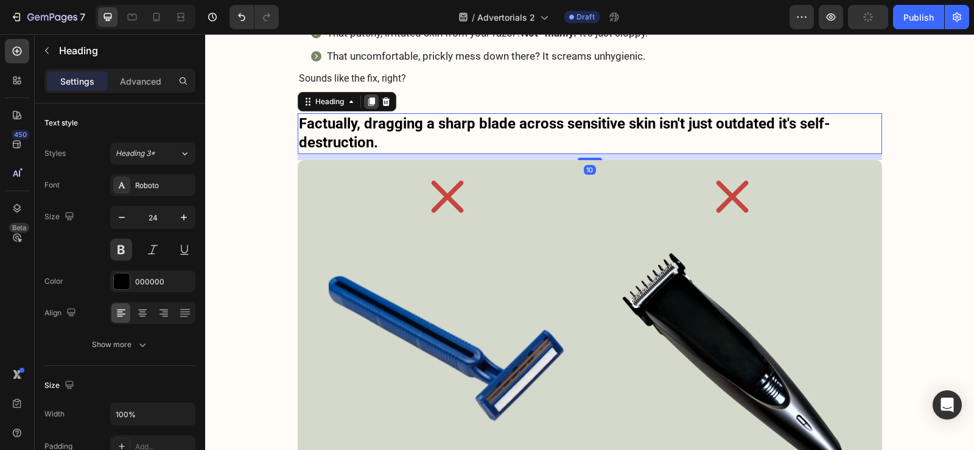
click at [366, 107] on div at bounding box center [371, 101] width 15 height 15
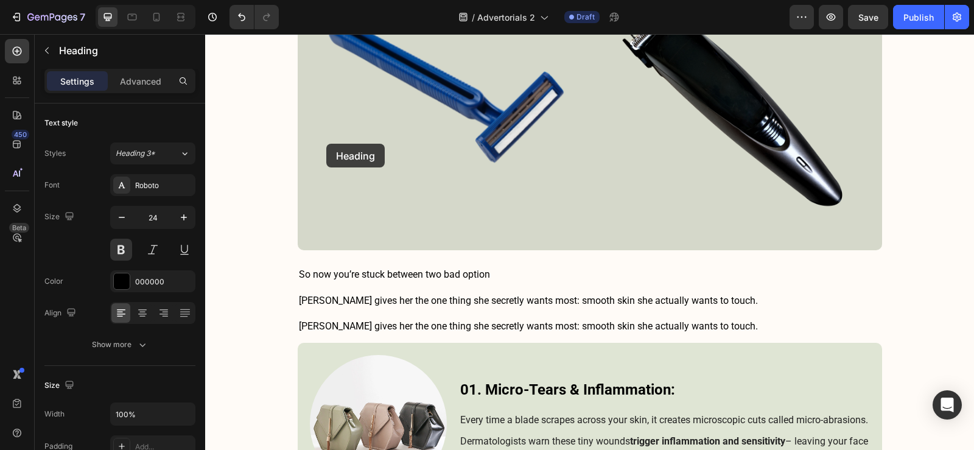
scroll to position [2885, 0]
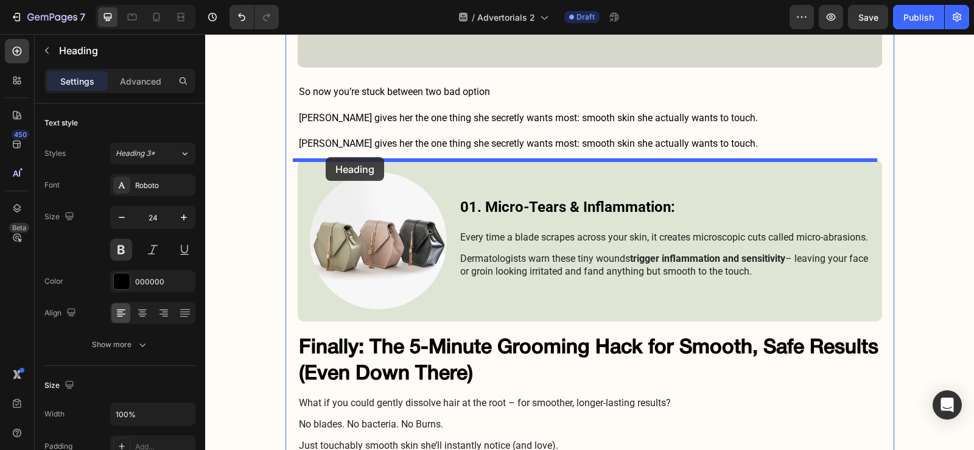
drag, startPoint x: 326, startPoint y: 144, endPoint x: 326, endPoint y: 157, distance: 13.4
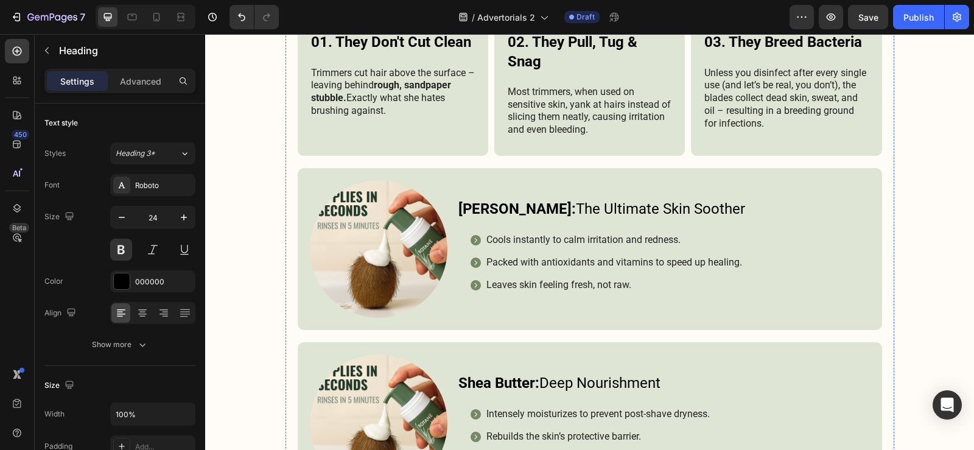
scroll to position [3995, 0]
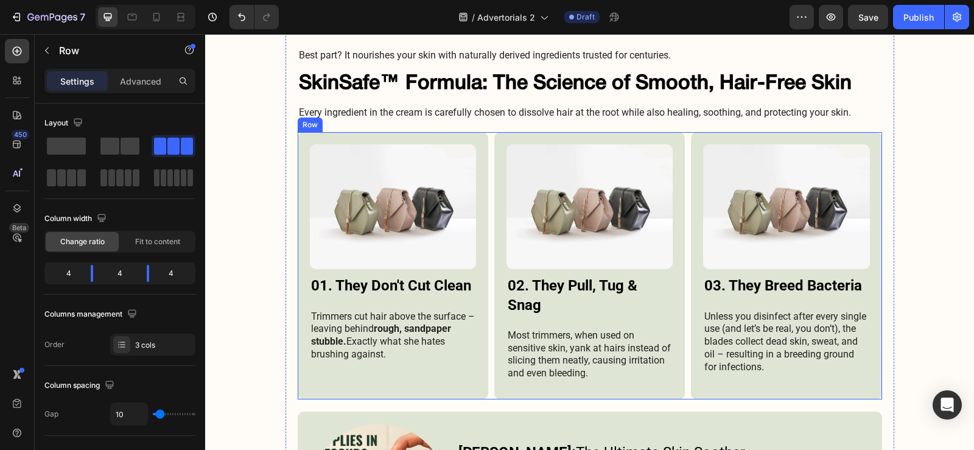
click at [484, 223] on div "Image 01. They Don't Cut Clean Heading Trimmers cut hair above the surface – le…" at bounding box center [590, 265] width 584 height 267
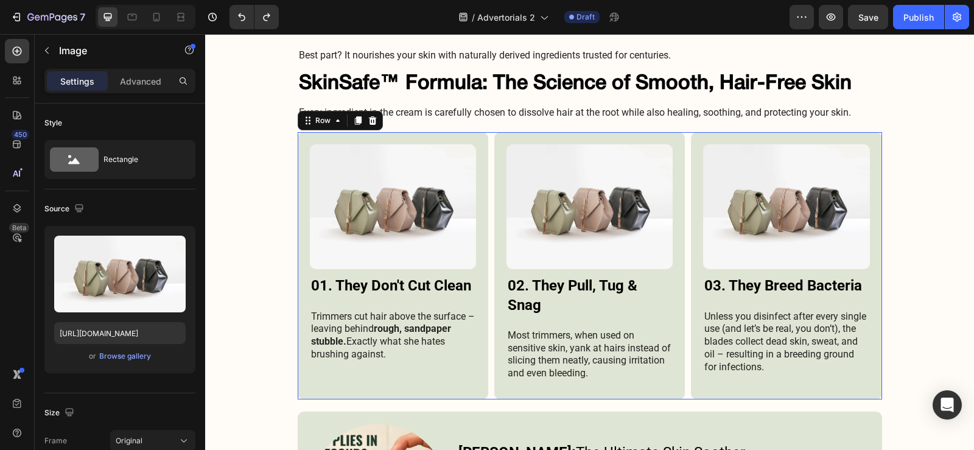
click at [484, 155] on div "Image 01. They Don't Cut Clean Heading Trimmers cut hair above the surface – le…" at bounding box center [590, 265] width 584 height 267
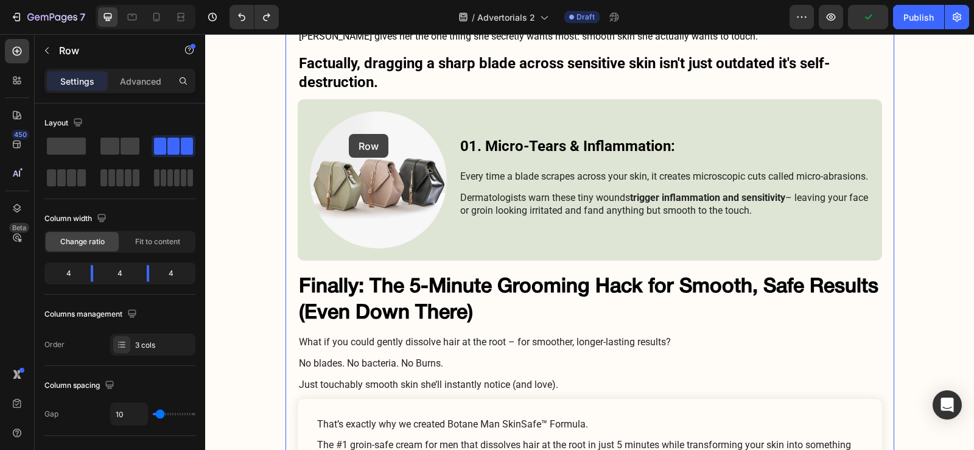
scroll to position [2778, 0]
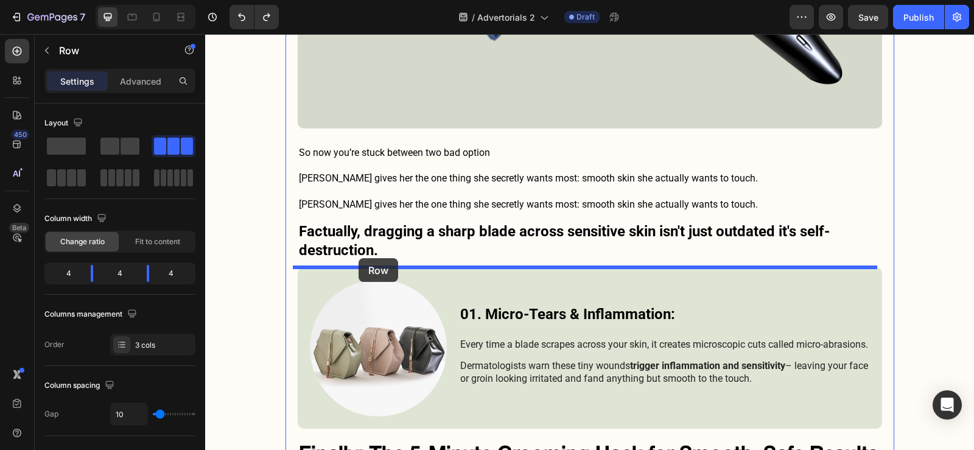
drag, startPoint x: 307, startPoint y: 125, endPoint x: 358, endPoint y: 258, distance: 142.4
click at [358, 258] on div "Header She’ll Never Tell You This To Your Face… But 9/10 Women Secretly Hate Th…" at bounding box center [589, 143] width 769 height 5774
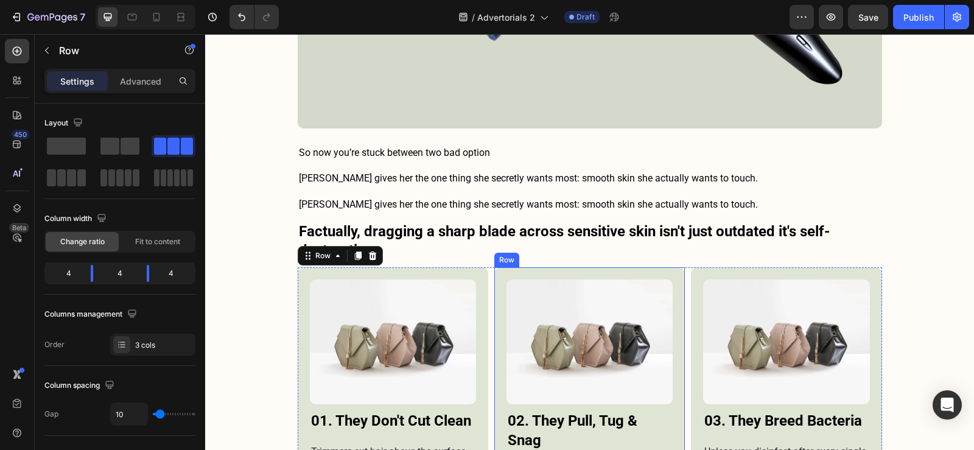
click at [454, 343] on img at bounding box center [393, 341] width 166 height 125
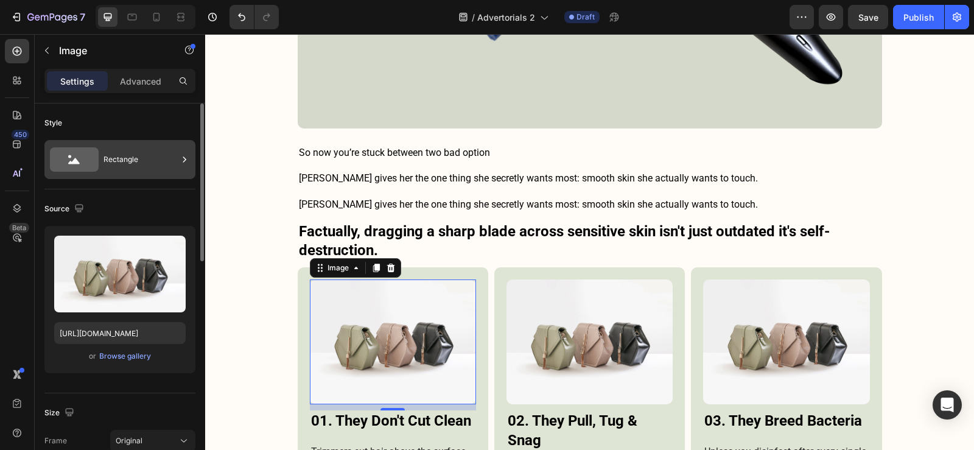
click at [130, 156] on div "Rectangle" at bounding box center [140, 159] width 74 height 28
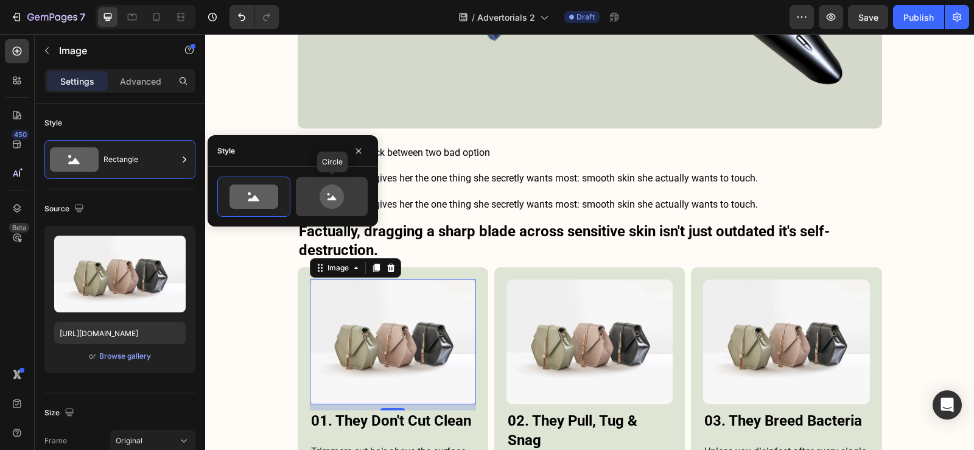
click at [340, 200] on icon at bounding box center [331, 196] width 24 height 24
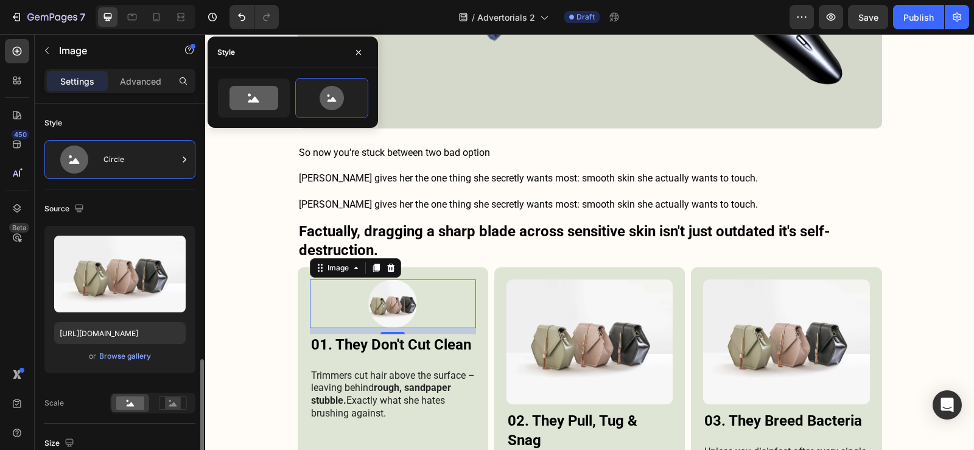
scroll to position [243, 0]
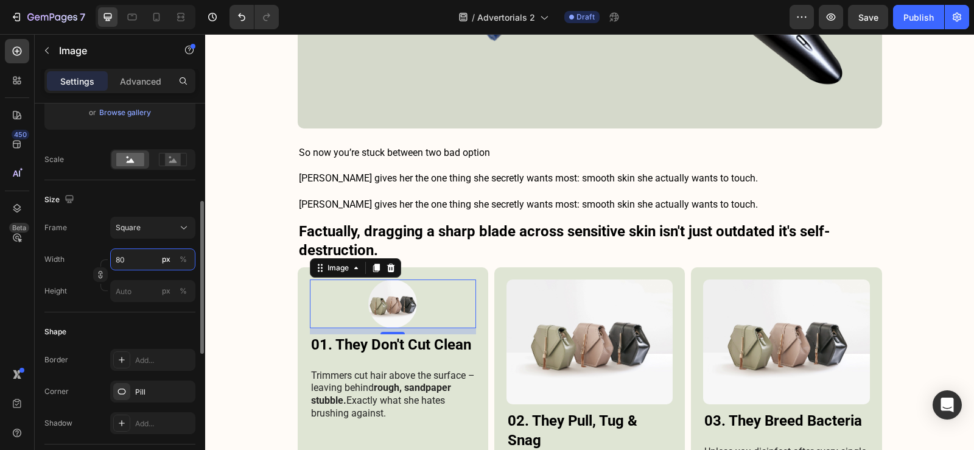
click at [131, 265] on input "80" at bounding box center [152, 259] width 85 height 22
type input "1"
type input "10"
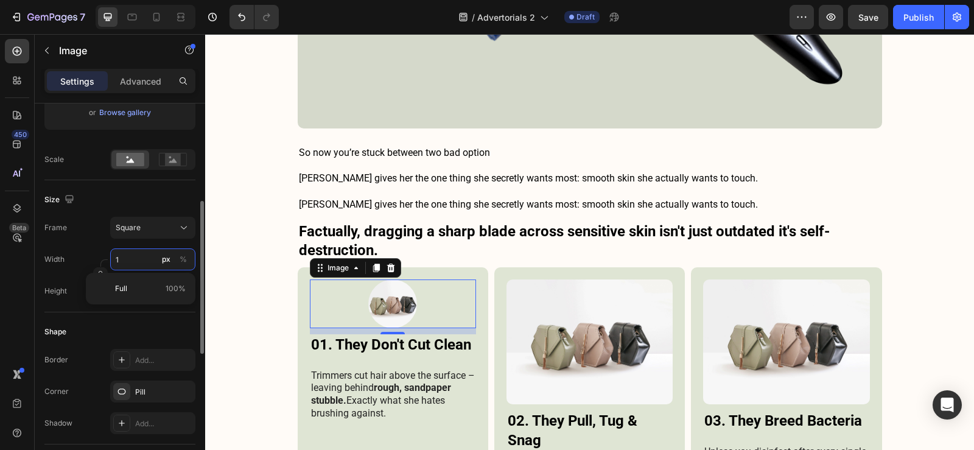
type input "10"
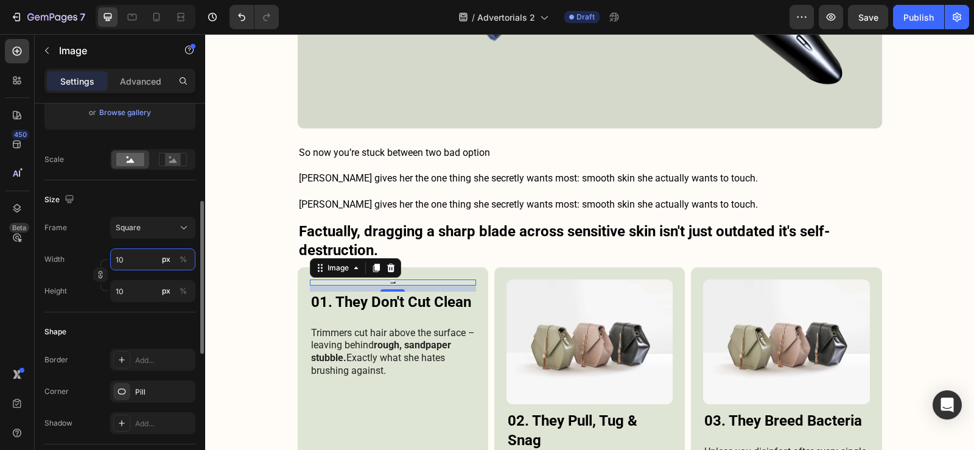
type input "100"
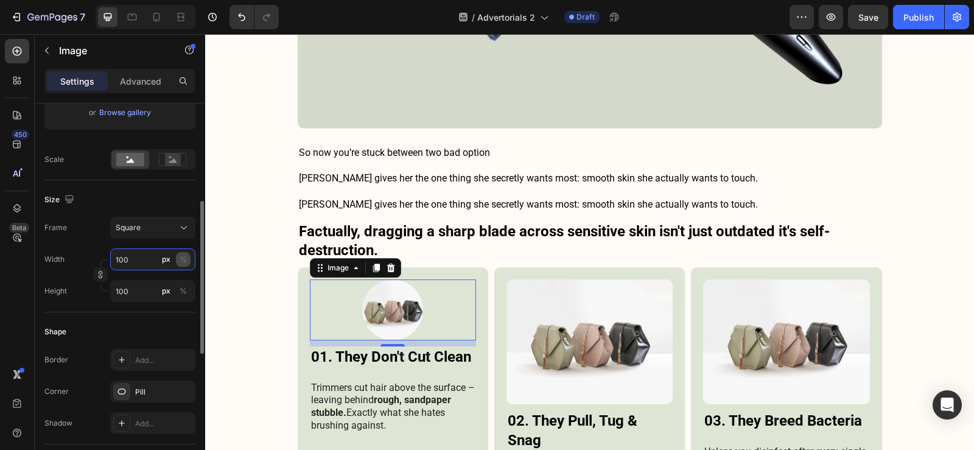
type input "100"
click at [178, 265] on button "%" at bounding box center [183, 259] width 15 height 15
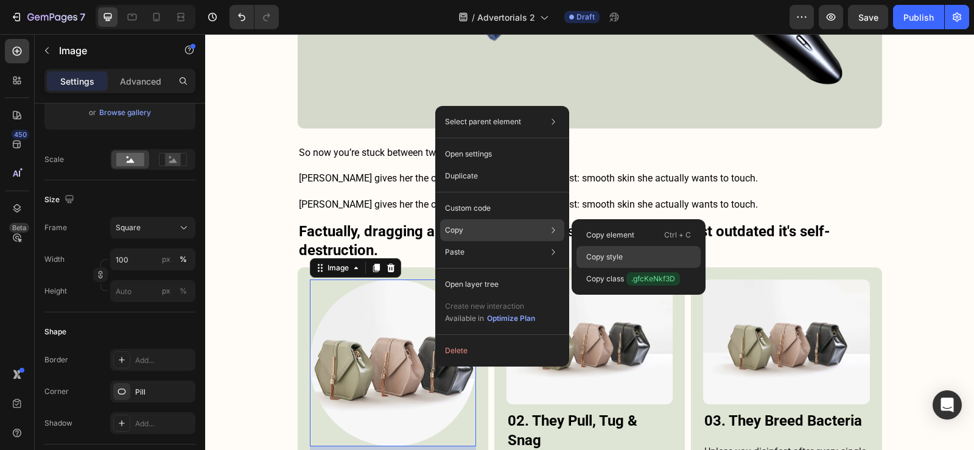
drag, startPoint x: 636, startPoint y: 256, endPoint x: 400, endPoint y: 248, distance: 235.6
click at [636, 268] on div "Copy style" at bounding box center [638, 279] width 124 height 22
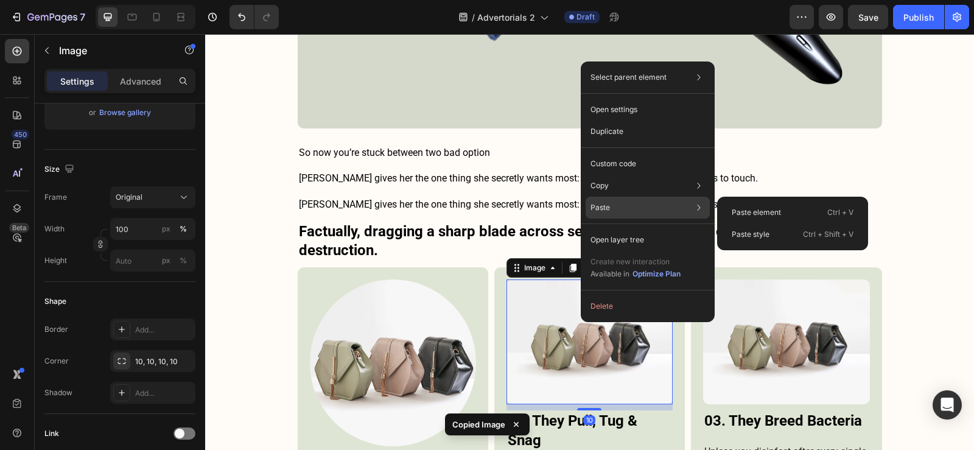
click at [660, 229] on div "Paste Paste element Ctrl + V Paste style Ctrl + Shift + V" at bounding box center [647, 240] width 124 height 22
click at [775, 236] on div "Paste style Ctrl + Shift + V" at bounding box center [792, 234] width 141 height 22
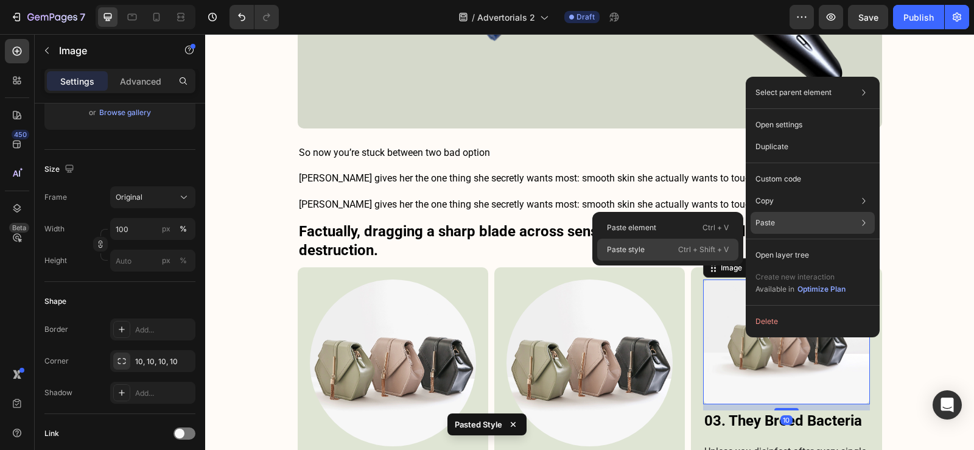
click at [665, 253] on div "Paste style Ctrl + Shift + V" at bounding box center [667, 250] width 141 height 22
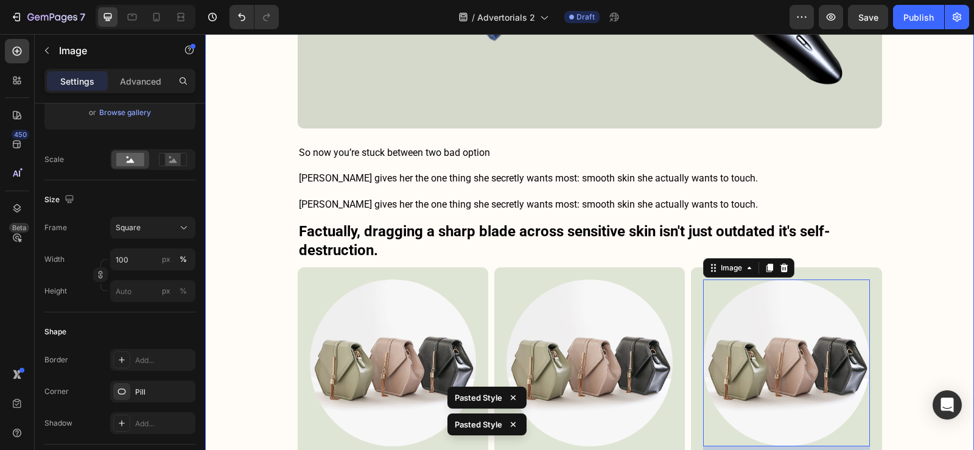
click at [910, 315] on div "She’ll Never Tell You This To Your Face… But 9/10 Women Secretly Hate This Abou…" at bounding box center [589, 81] width 769 height 5600
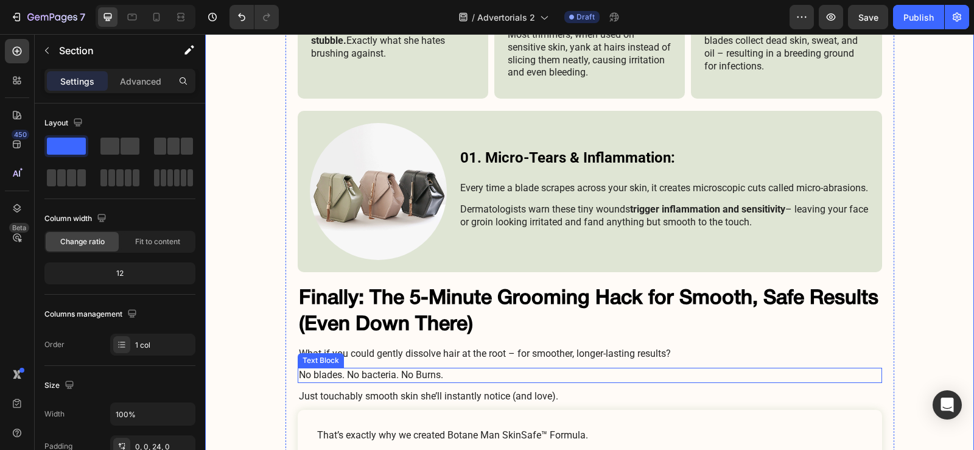
scroll to position [3143, 0]
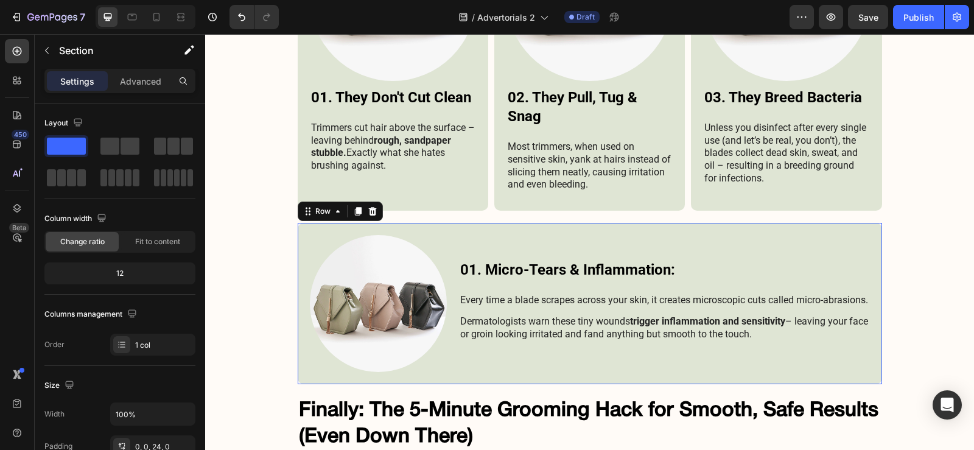
click at [750, 241] on div "01. Micro-Tears & Inflammation: Heading Every time a blade scrapes across your …" at bounding box center [664, 303] width 411 height 137
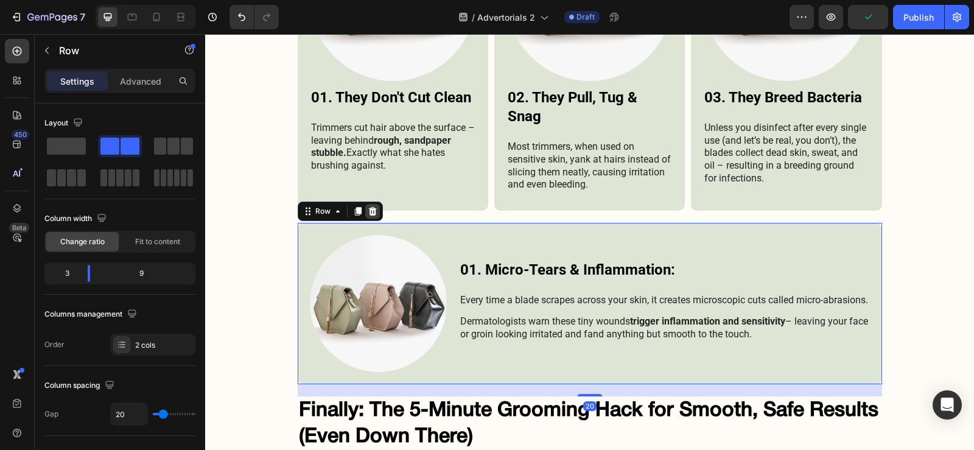
click at [369, 211] on icon at bounding box center [373, 211] width 10 height 10
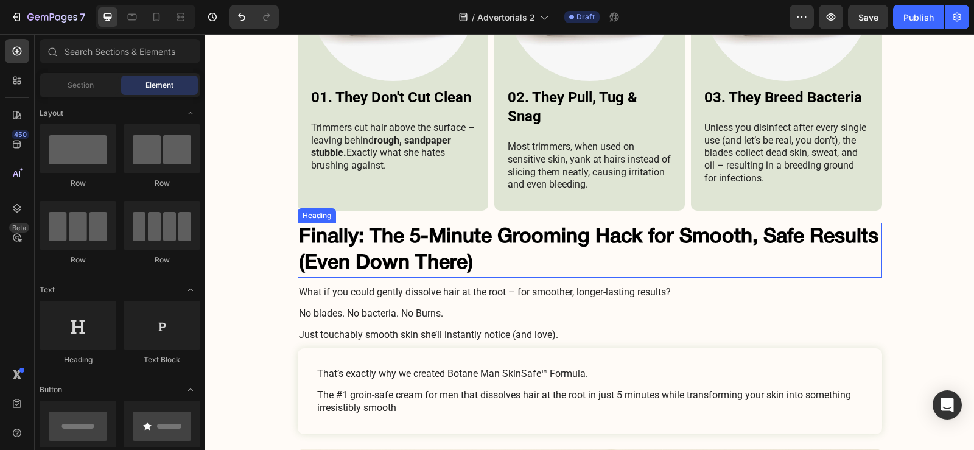
click at [377, 237] on h2 "Finally: The 5-Minute Grooming Hack for Smooth, Safe Results (Even Down There)" at bounding box center [590, 250] width 584 height 55
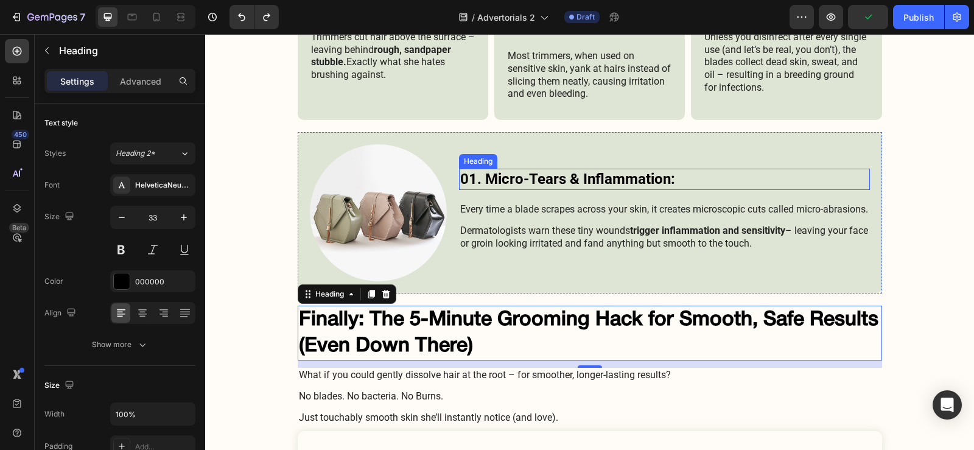
scroll to position [3204, 0]
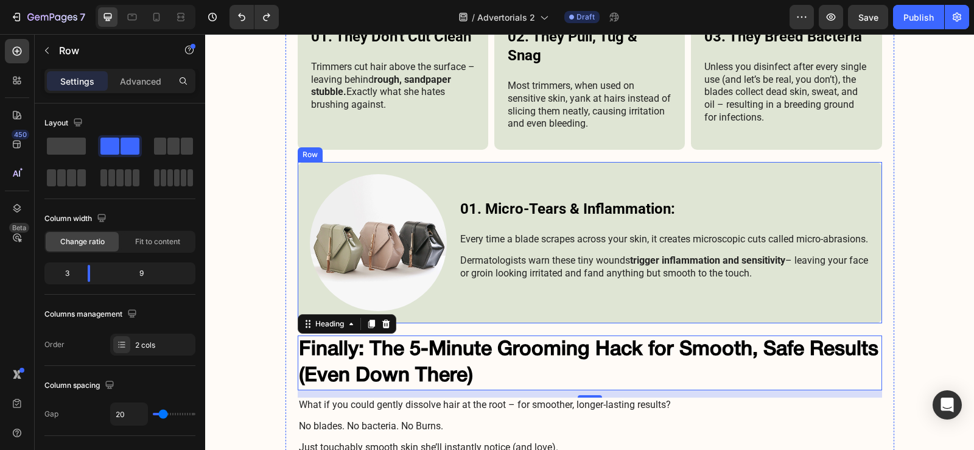
click at [442, 173] on div "01. Micro-Tears & Inflammation: Heading Every time a blade scrapes across your …" at bounding box center [590, 242] width 584 height 161
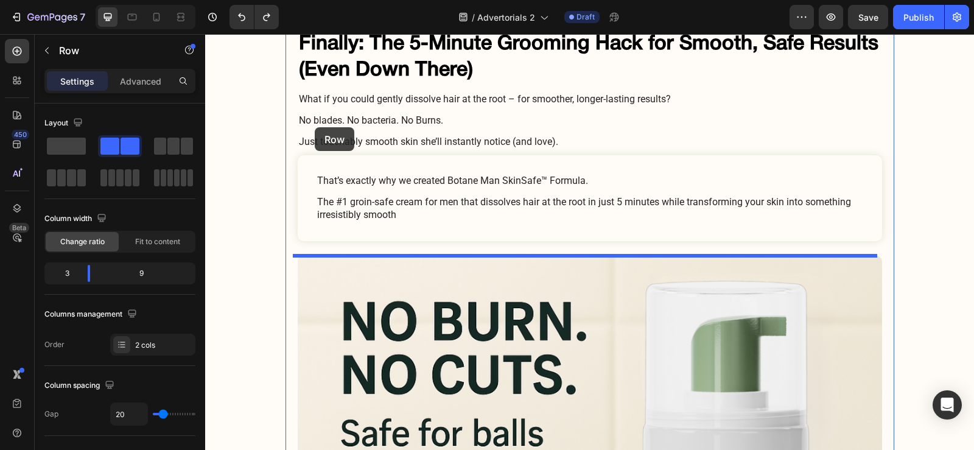
scroll to position [3508, 0]
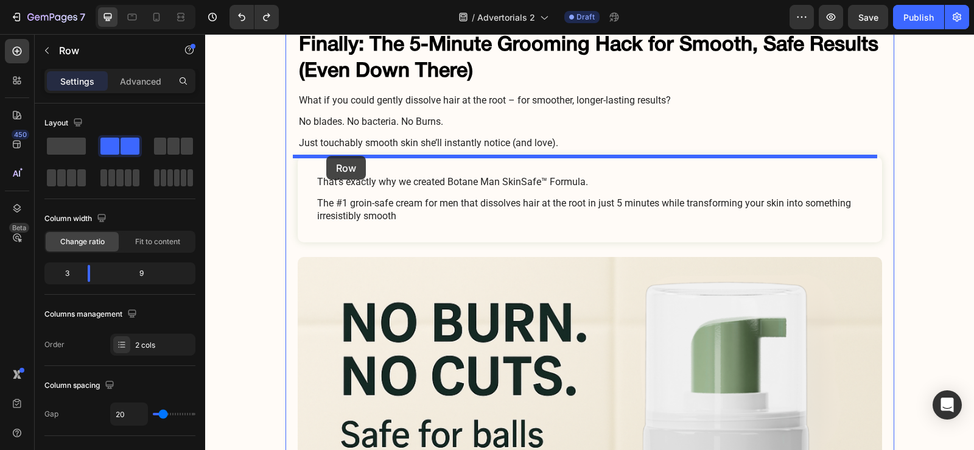
drag, startPoint x: 317, startPoint y: 150, endPoint x: 326, endPoint y: 156, distance: 11.0
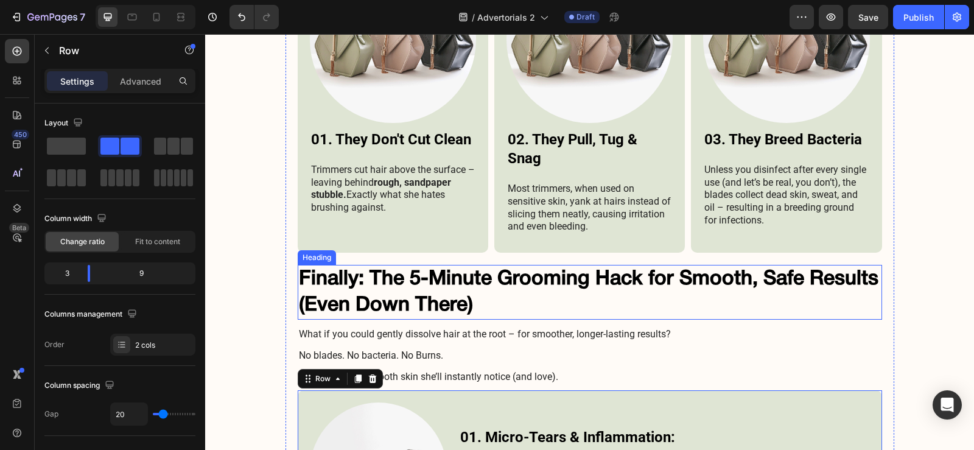
scroll to position [3213, 0]
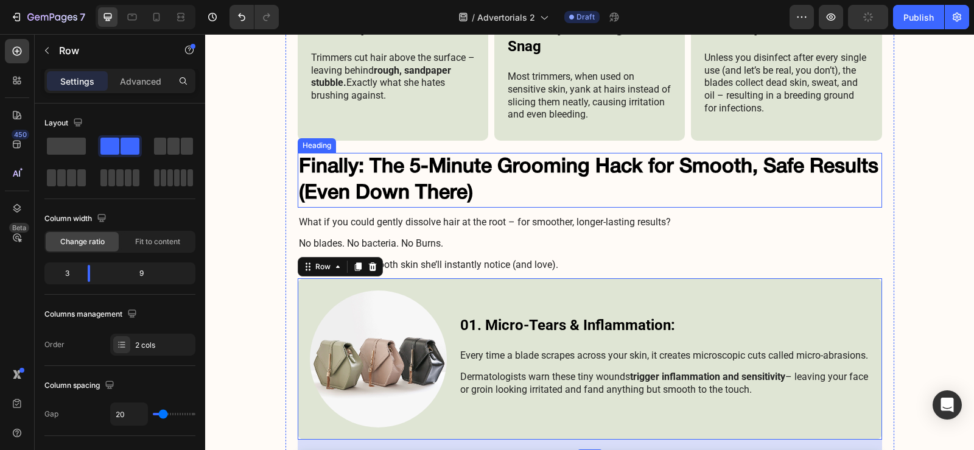
click at [459, 185] on h2 "Finally: The 5-Minute Grooming Hack for Smooth, Safe Results (Even Down There)" at bounding box center [590, 180] width 584 height 55
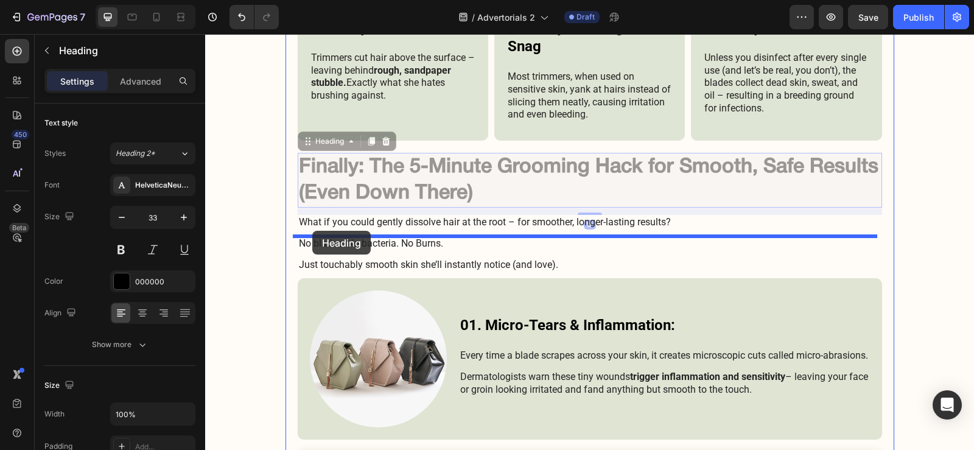
drag, startPoint x: 321, startPoint y: 142, endPoint x: 312, endPoint y: 231, distance: 88.6
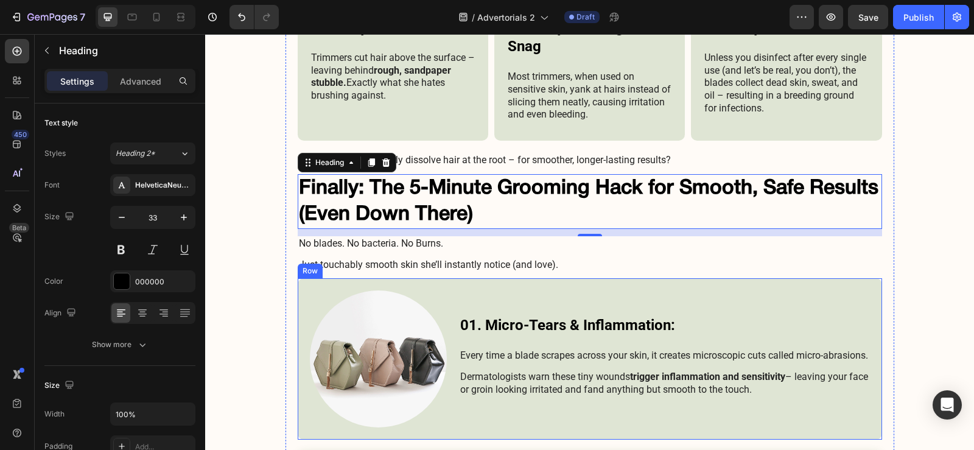
click at [319, 287] on div "01. Micro-Tears & Inflammation: Heading Every time a blade scrapes across your …" at bounding box center [590, 358] width 584 height 161
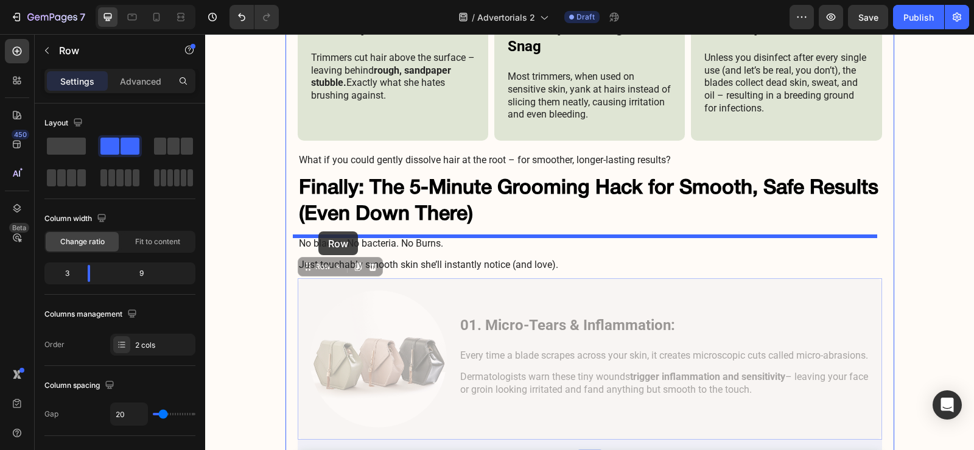
drag, startPoint x: 307, startPoint y: 268, endPoint x: 318, endPoint y: 231, distance: 38.7
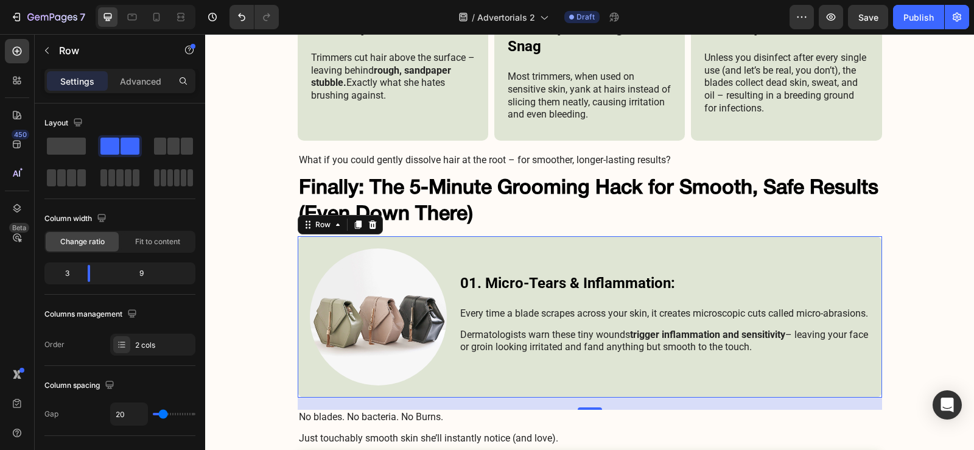
click at [354, 232] on div "Row" at bounding box center [340, 224] width 85 height 19
click at [354, 226] on icon at bounding box center [357, 224] width 7 height 9
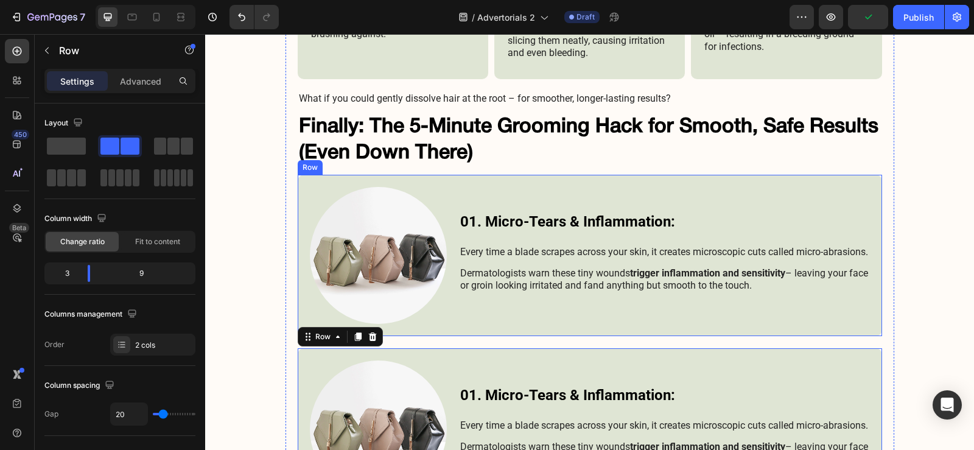
scroll to position [3242, 0]
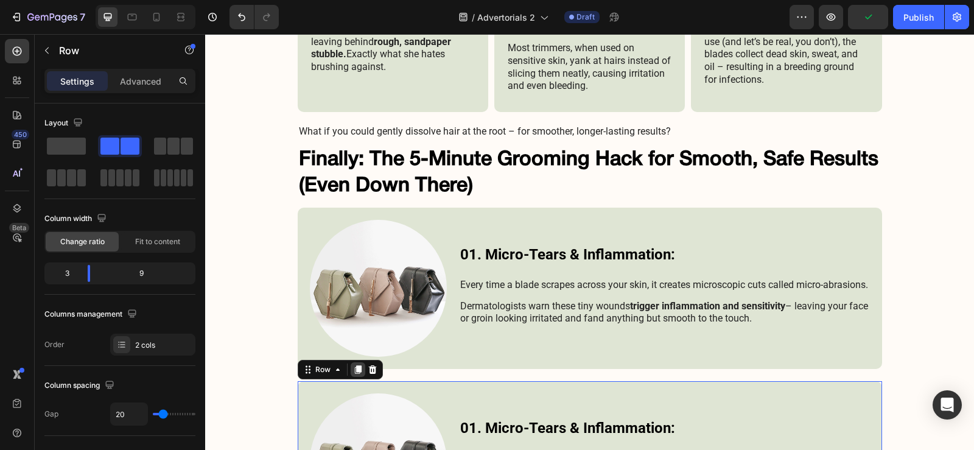
click at [353, 372] on icon at bounding box center [358, 370] width 10 height 10
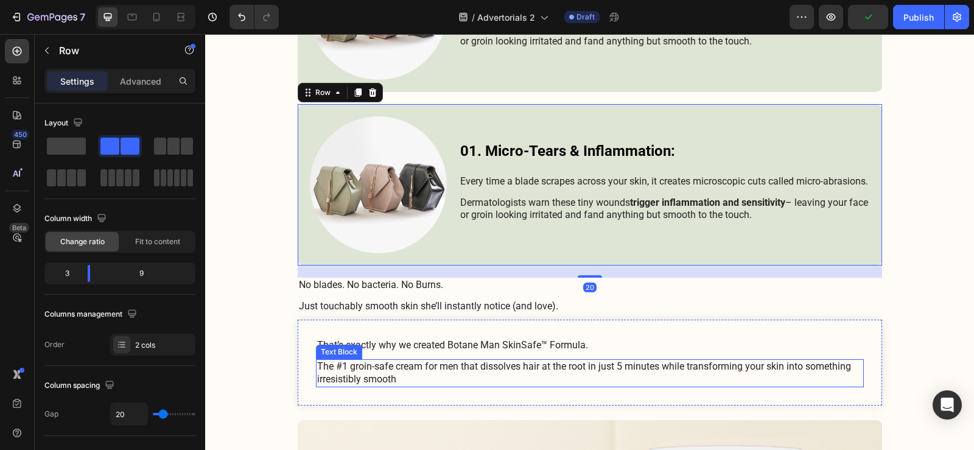
scroll to position [3719, 0]
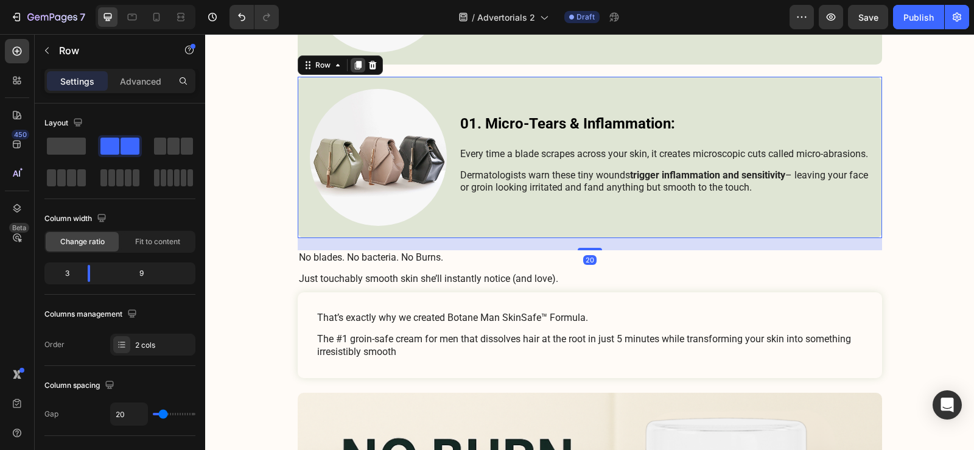
click at [357, 66] on icon at bounding box center [358, 65] width 10 height 10
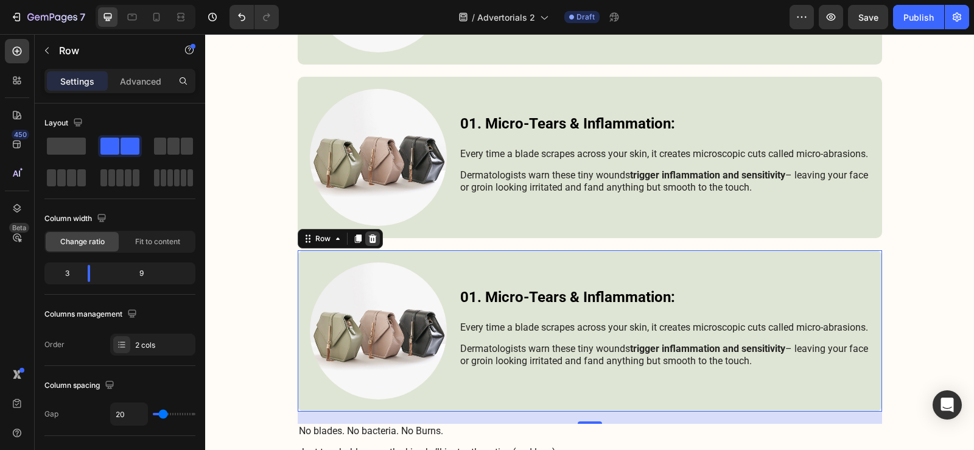
click at [368, 240] on icon at bounding box center [373, 239] width 10 height 10
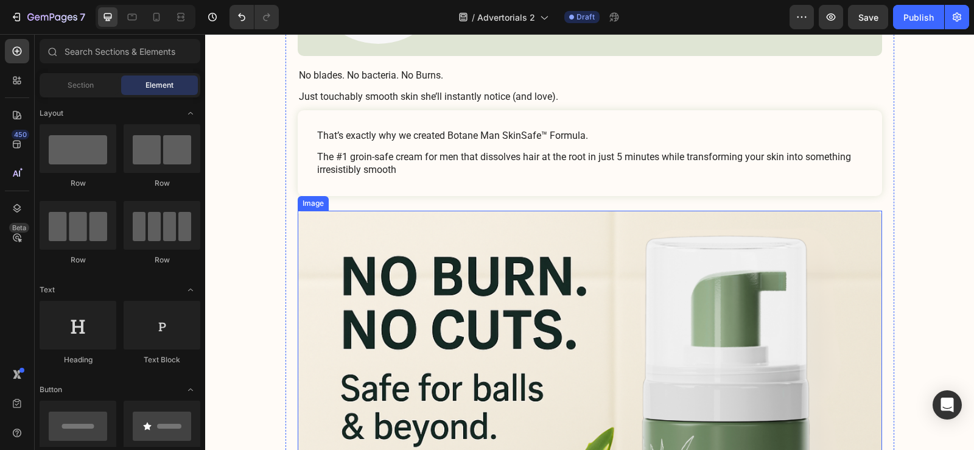
scroll to position [3902, 0]
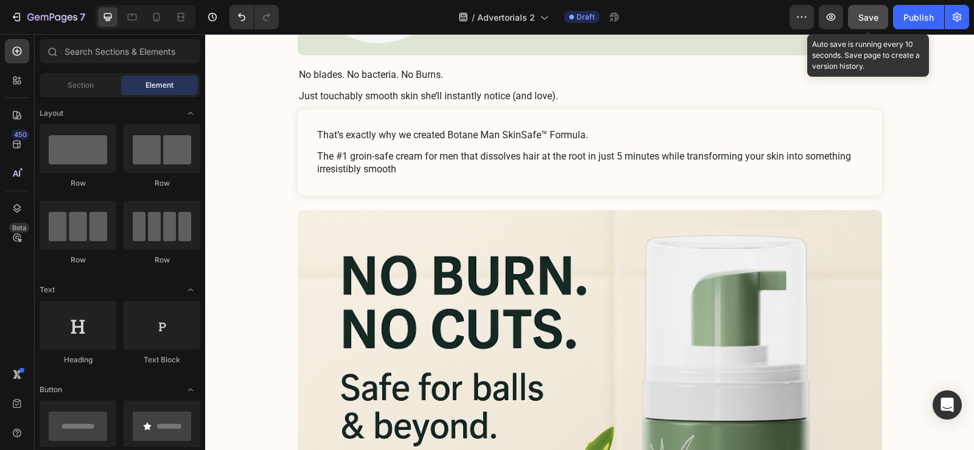
click at [870, 10] on button "Save" at bounding box center [868, 17] width 40 height 24
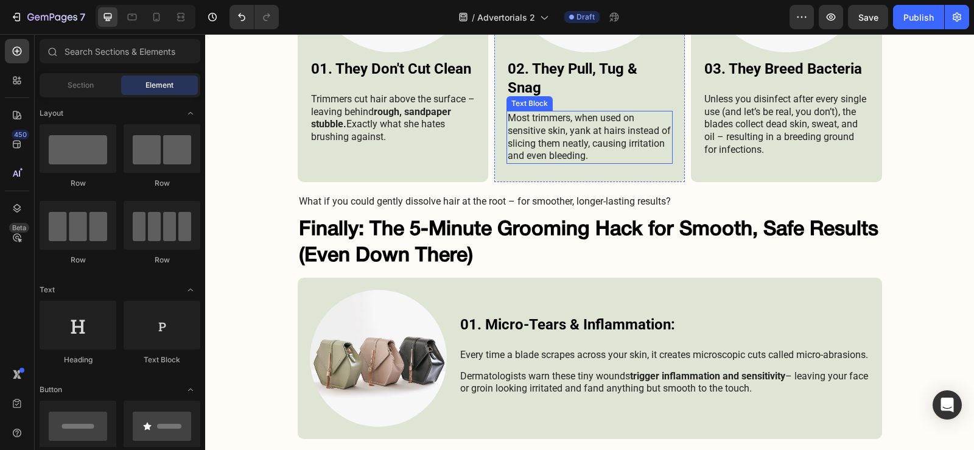
scroll to position [3111, 0]
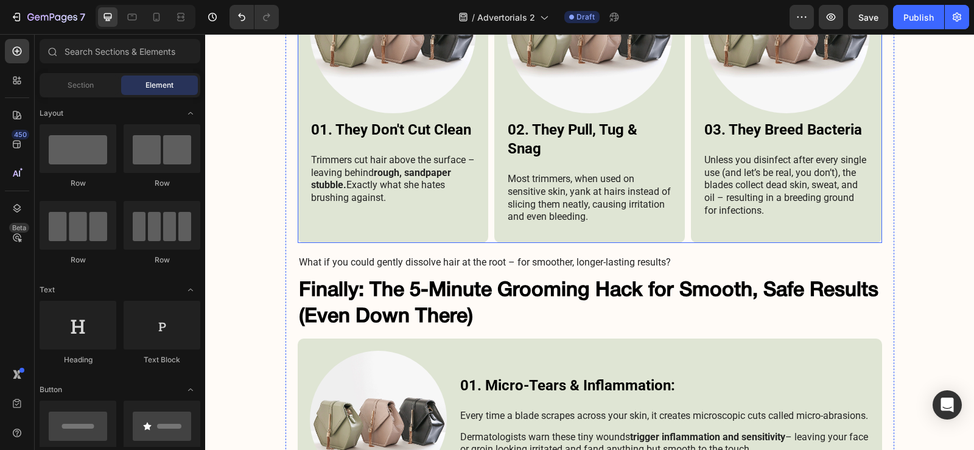
click at [487, 222] on div "Image 01. They Don't Cut Clean Heading Trimmers cut hair above the surface – le…" at bounding box center [590, 88] width 584 height 309
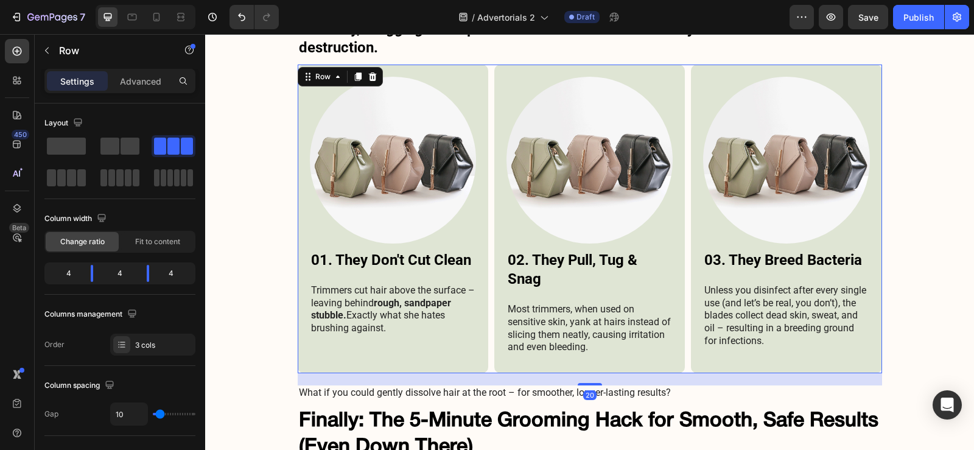
scroll to position [2867, 0]
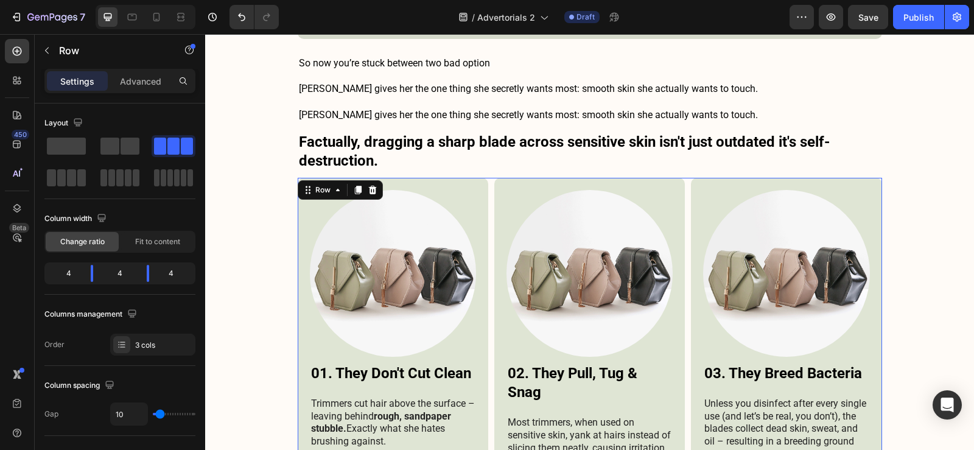
click at [354, 189] on icon at bounding box center [357, 190] width 7 height 9
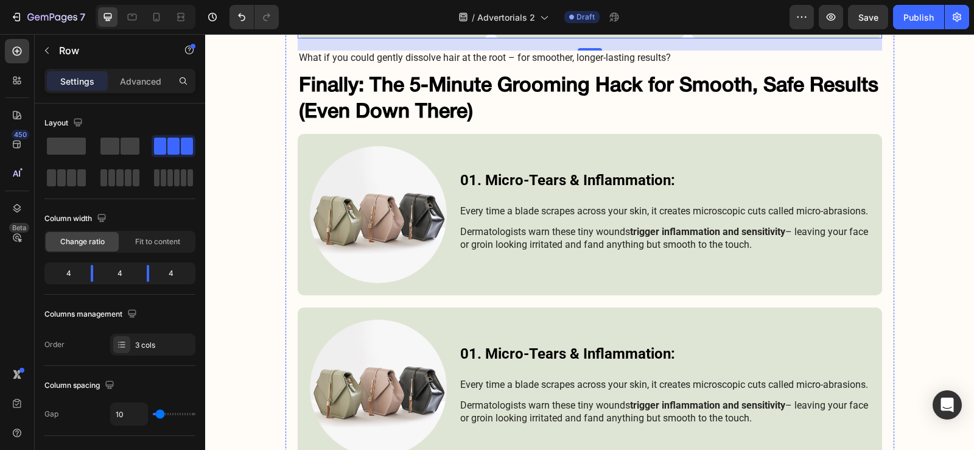
scroll to position [3514, 0]
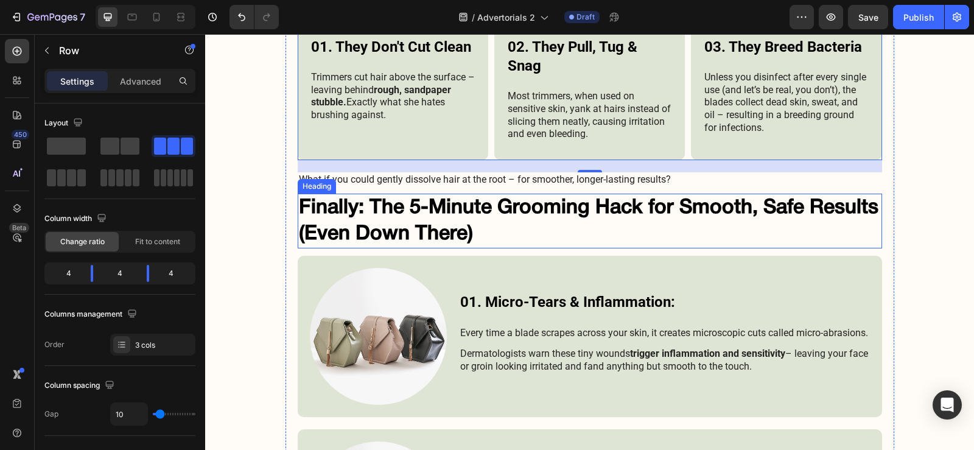
click at [475, 215] on h2 "Finally: The 5-Minute Grooming Hack for Smooth, Safe Results (Even Down There)" at bounding box center [590, 221] width 584 height 55
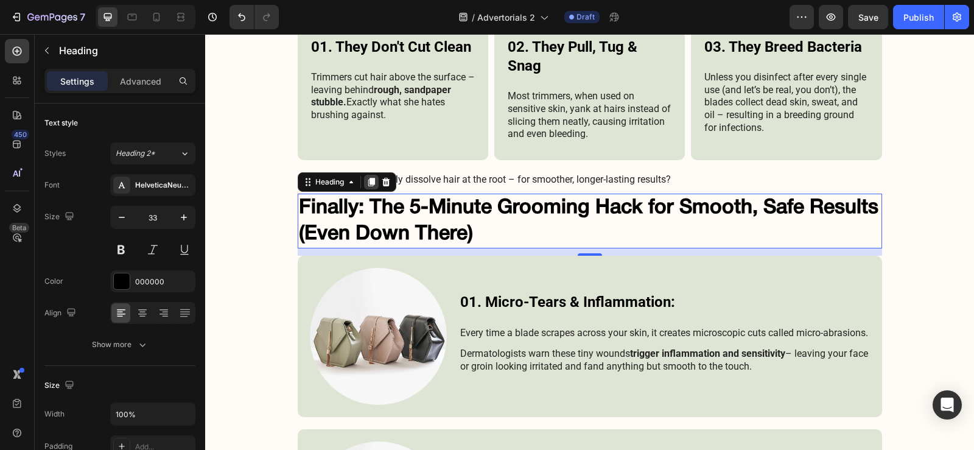
click at [368, 183] on icon at bounding box center [371, 182] width 7 height 9
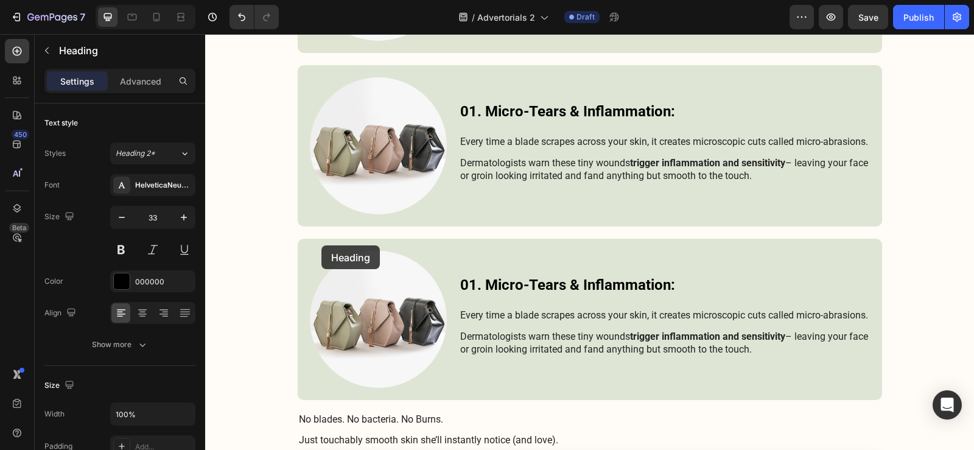
scroll to position [4123, 0]
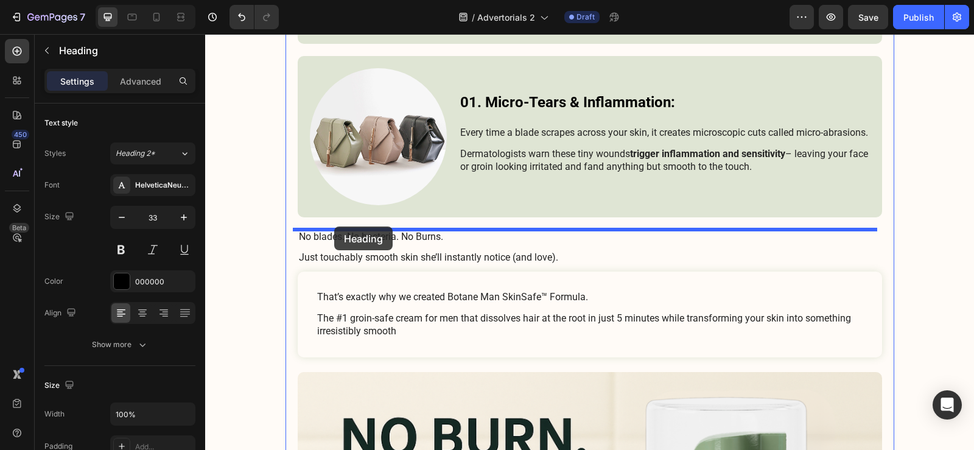
drag, startPoint x: 321, startPoint y: 245, endPoint x: 334, endPoint y: 226, distance: 22.8
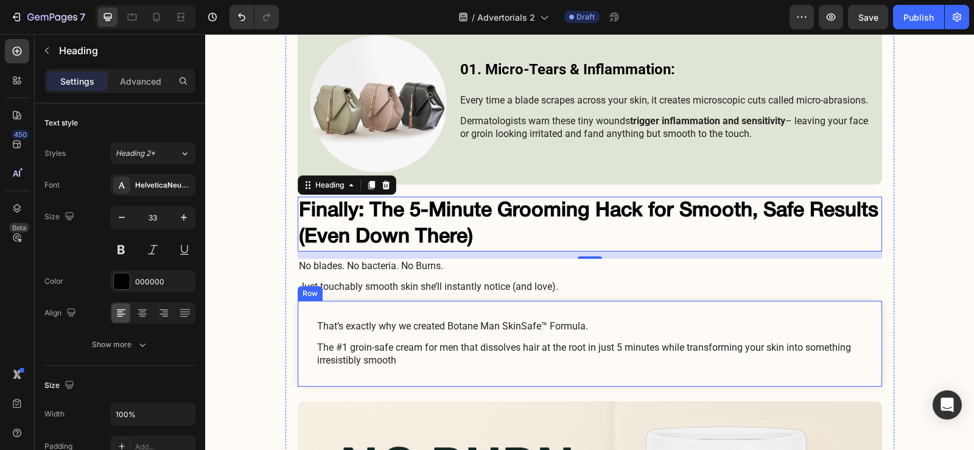
scroll to position [4122, 0]
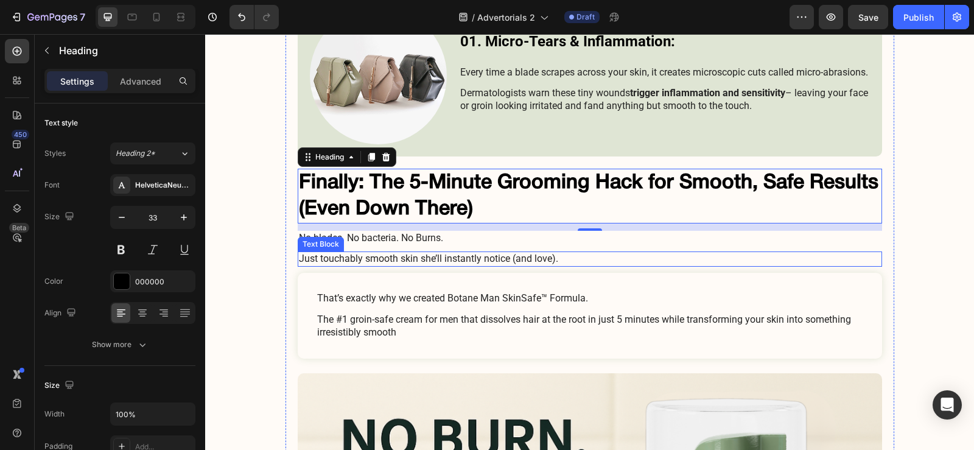
click at [378, 256] on p "Just touchably smooth skin she’ll instantly notice (and love)." at bounding box center [590, 259] width 582 height 13
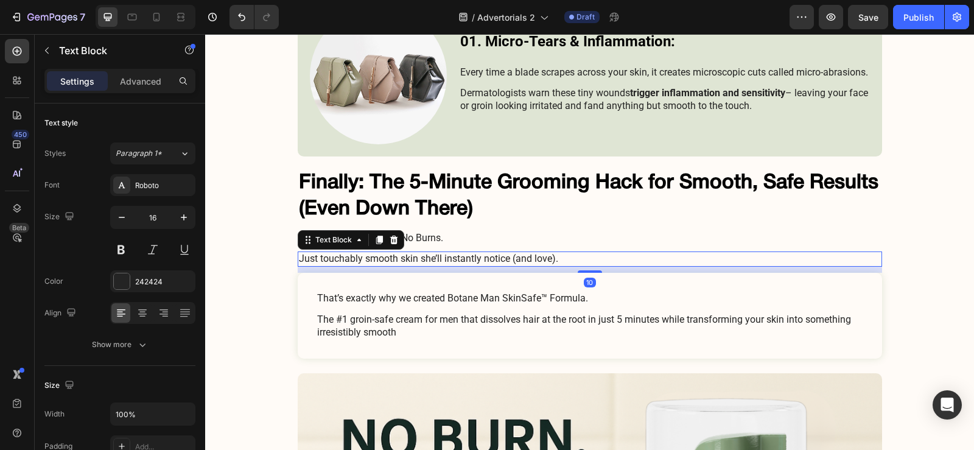
click at [378, 256] on p "Just touchably smooth skin she’ll instantly notice (and love)." at bounding box center [590, 259] width 582 height 13
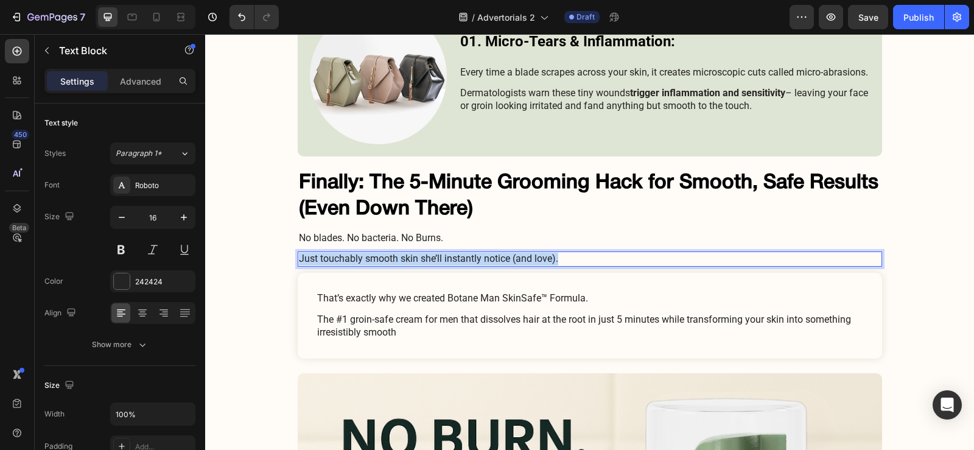
click at [378, 256] on p "Just touchably smooth skin she’ll instantly notice (and love)." at bounding box center [590, 259] width 582 height 13
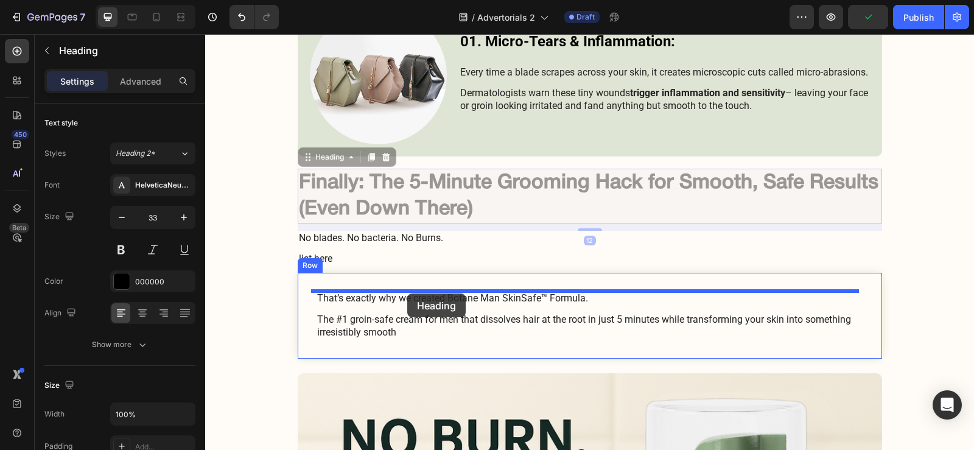
drag, startPoint x: 406, startPoint y: 204, endPoint x: 407, endPoint y: 293, distance: 88.9
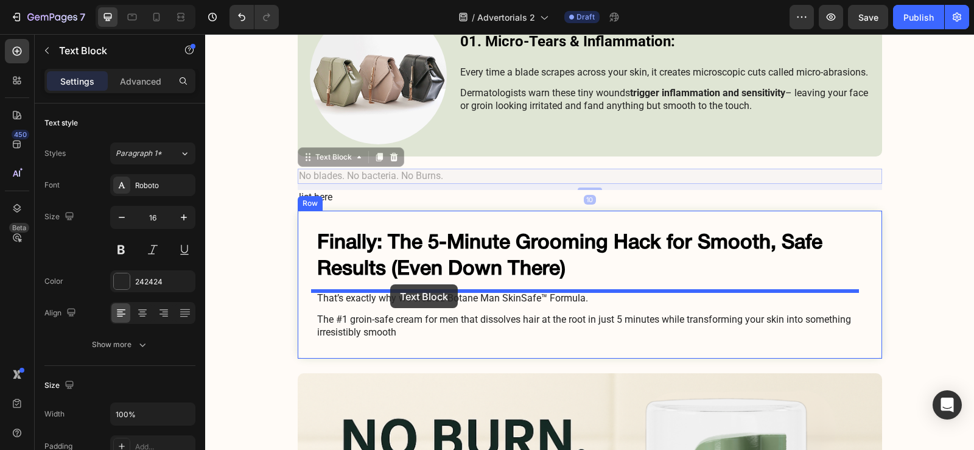
drag, startPoint x: 363, startPoint y: 175, endPoint x: 390, endPoint y: 284, distance: 112.8
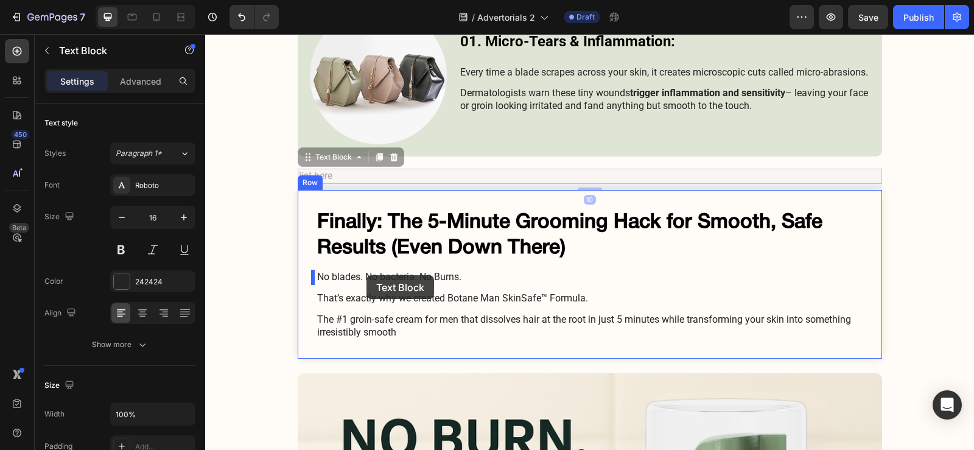
drag, startPoint x: 325, startPoint y: 173, endPoint x: 366, endPoint y: 275, distance: 110.3
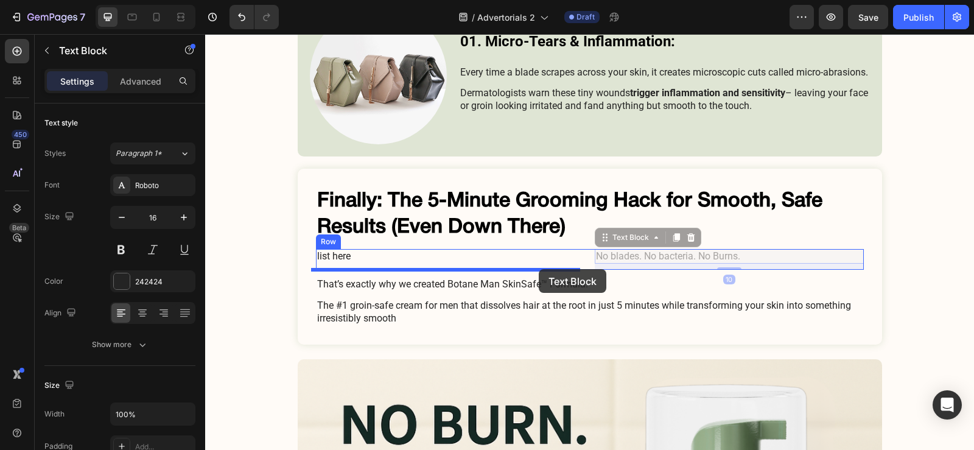
drag, startPoint x: 619, startPoint y: 257, endPoint x: 539, endPoint y: 269, distance: 81.8
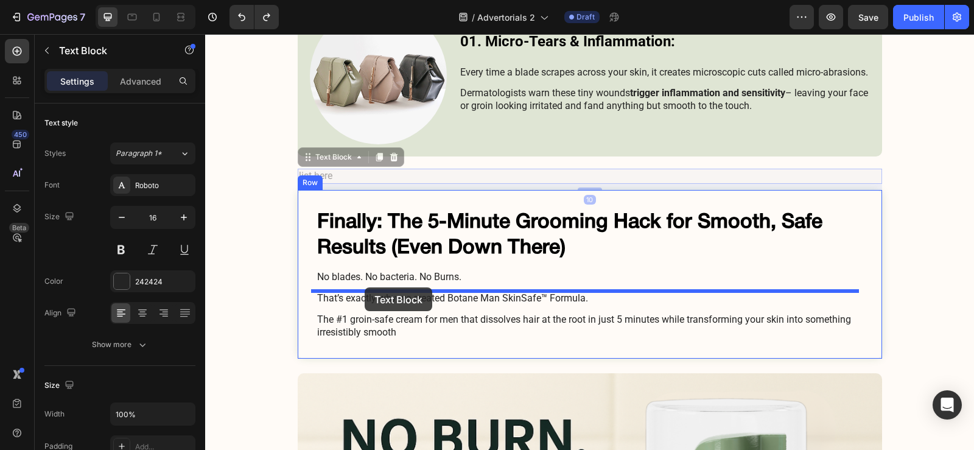
drag, startPoint x: 318, startPoint y: 177, endPoint x: 365, endPoint y: 287, distance: 119.5
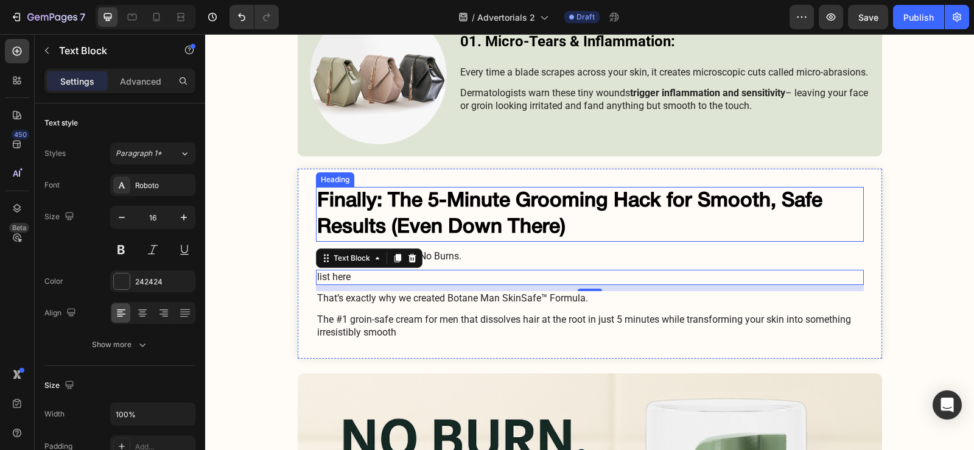
click at [459, 223] on h2 "Finally: The 5-Minute Grooming Hack for Smooth, Safe Results (Even Down There)" at bounding box center [590, 214] width 548 height 55
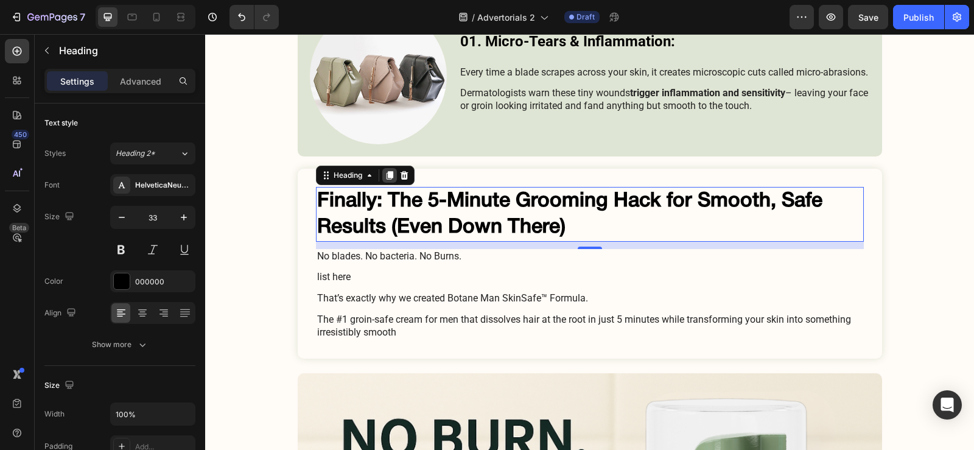
click at [385, 173] on icon at bounding box center [390, 175] width 10 height 10
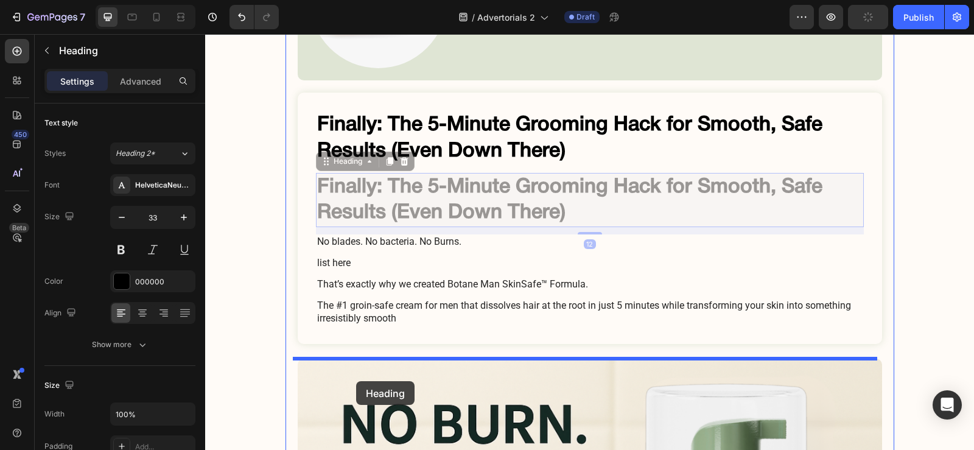
scroll to position [4304, 0]
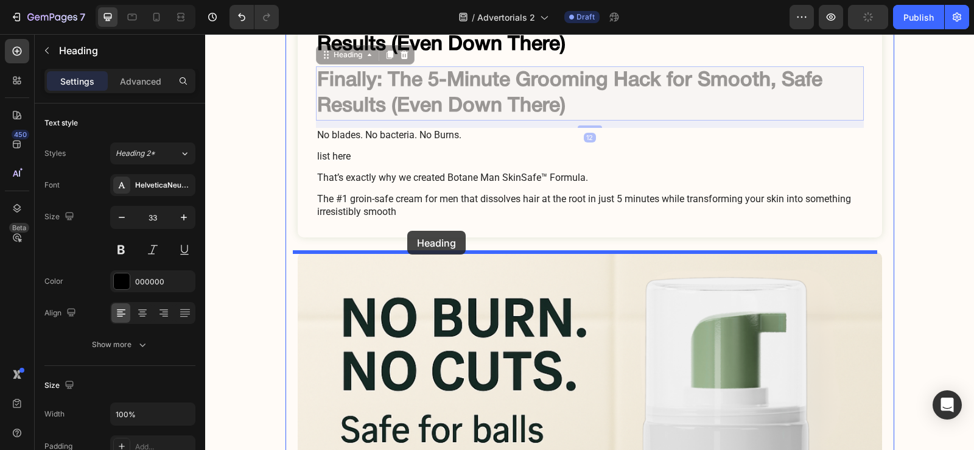
drag, startPoint x: 347, startPoint y: 240, endPoint x: 407, endPoint y: 231, distance: 60.9
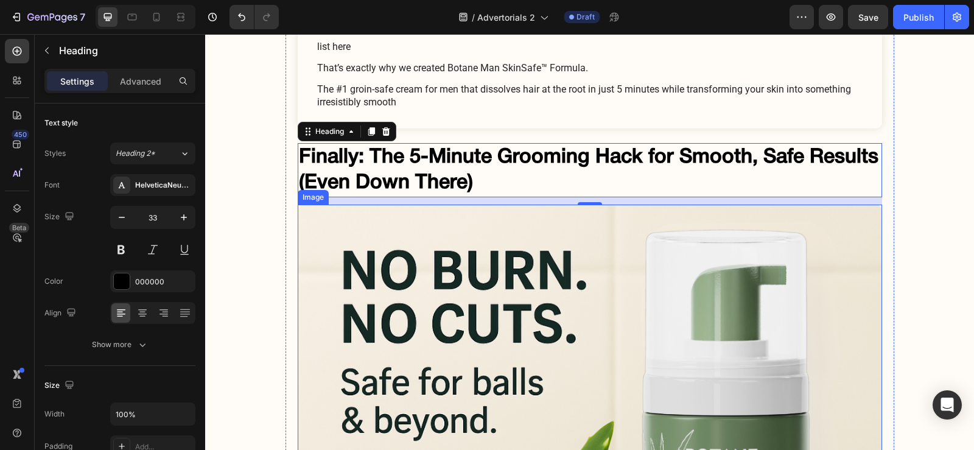
scroll to position [4426, 0]
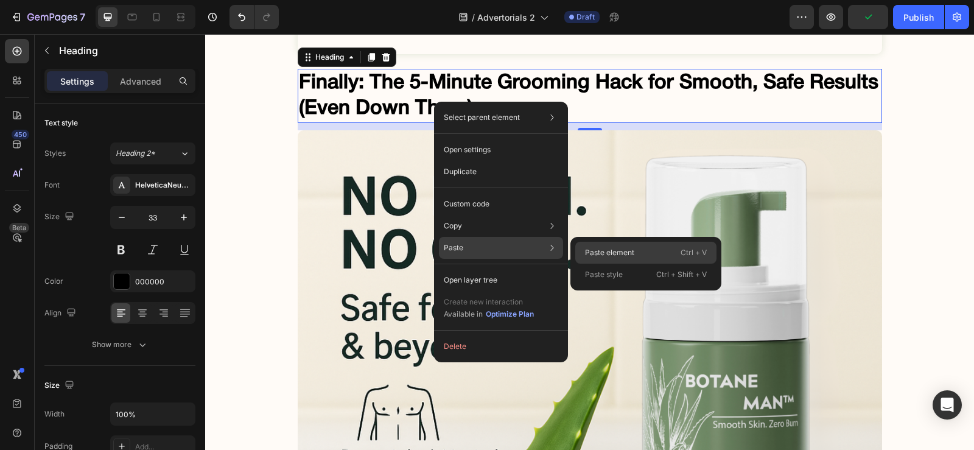
click at [580, 263] on div "Paste element Ctrl + V" at bounding box center [645, 274] width 141 height 22
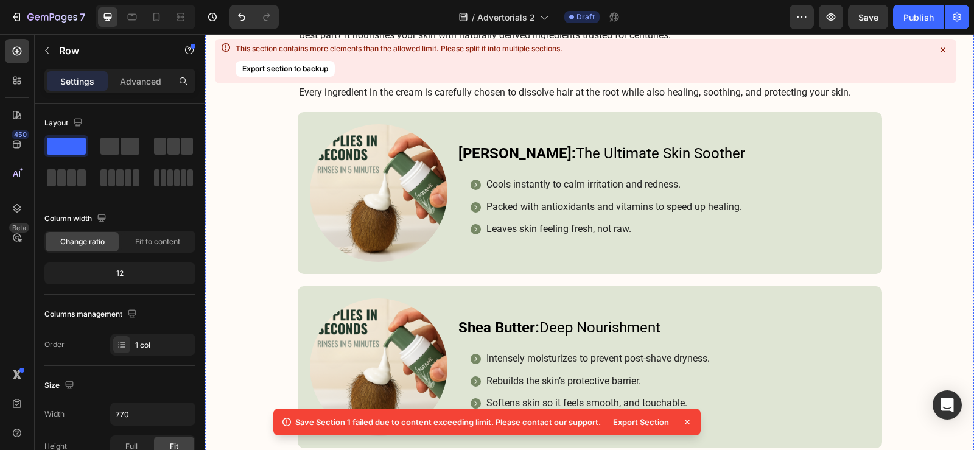
scroll to position [5256, 0]
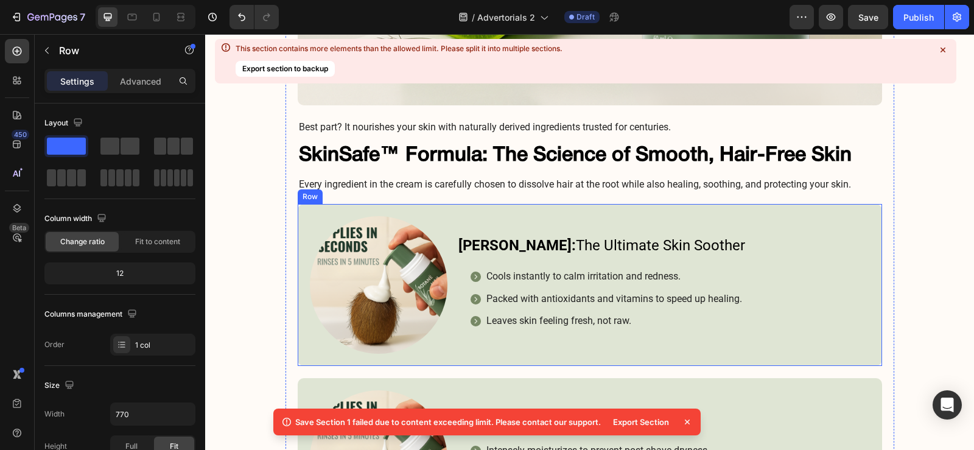
click at [457, 216] on div "Aloe Vera: The Ultimate Skin Soother Heading Cools instantly to calm irritation…" at bounding box center [663, 285] width 413 height 138
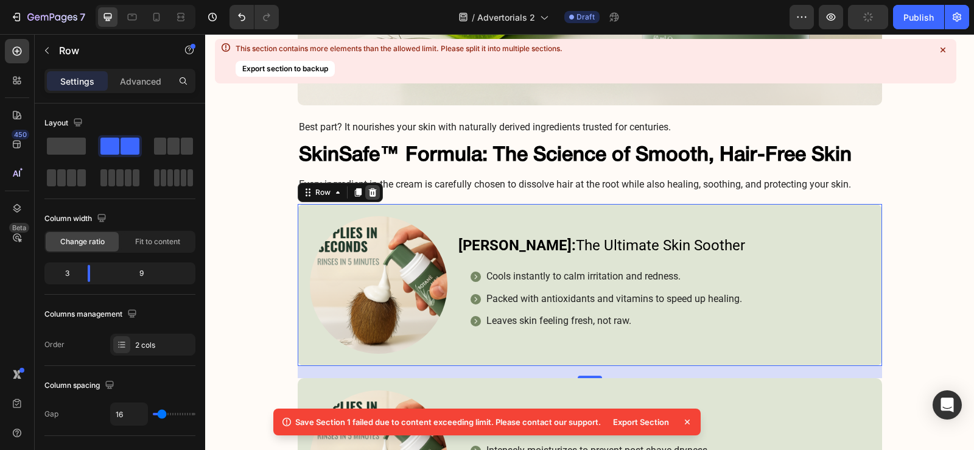
click at [376, 192] on div "Row" at bounding box center [340, 192] width 85 height 19
click at [371, 192] on icon at bounding box center [373, 192] width 10 height 10
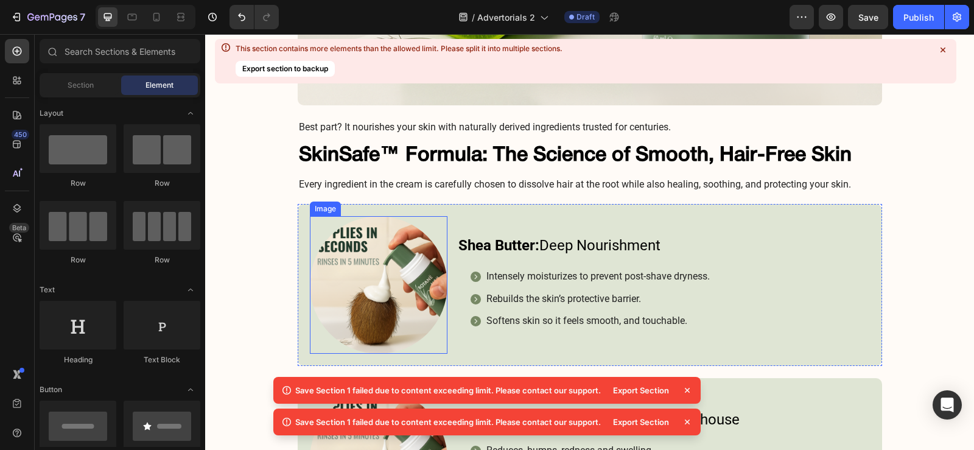
click at [439, 217] on div at bounding box center [379, 285] width 138 height 138
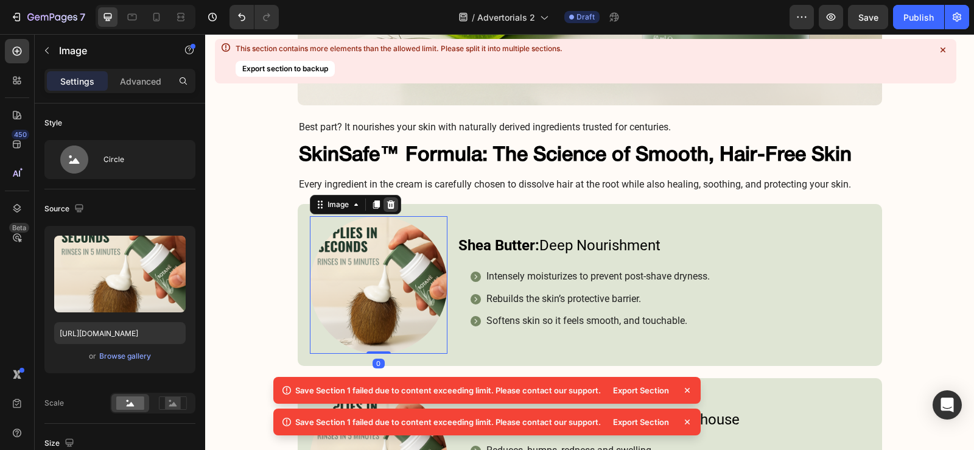
click at [389, 201] on icon at bounding box center [391, 205] width 10 height 10
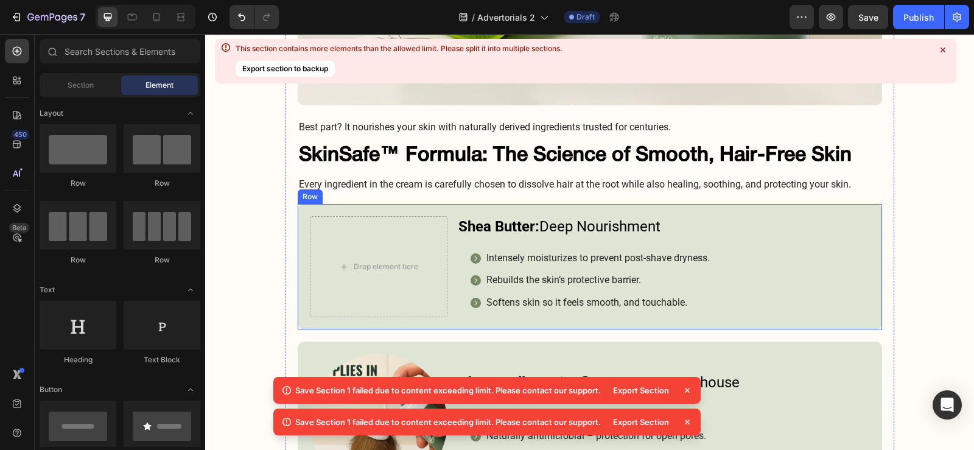
click at [456, 206] on div "Shea Butter: Deep Nourishment Heading Intensely moisturizes to prevent post-sha…" at bounding box center [590, 266] width 584 height 125
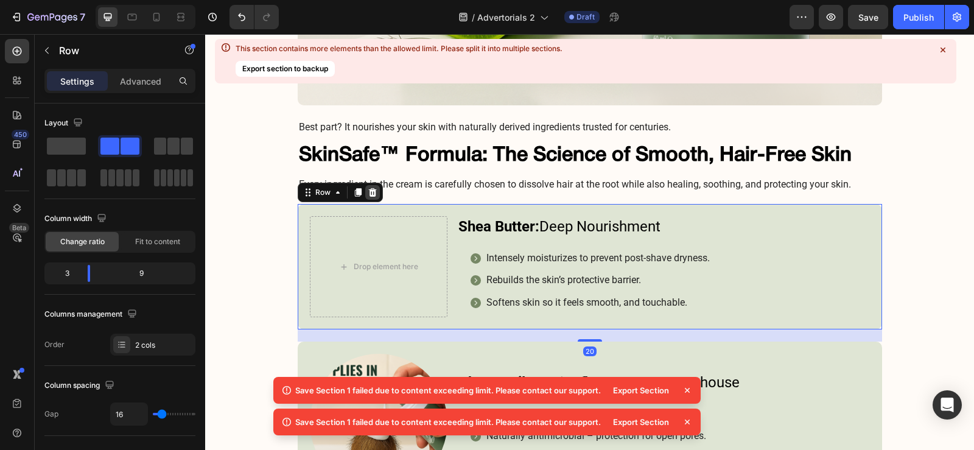
click at [369, 190] on icon at bounding box center [372, 192] width 8 height 9
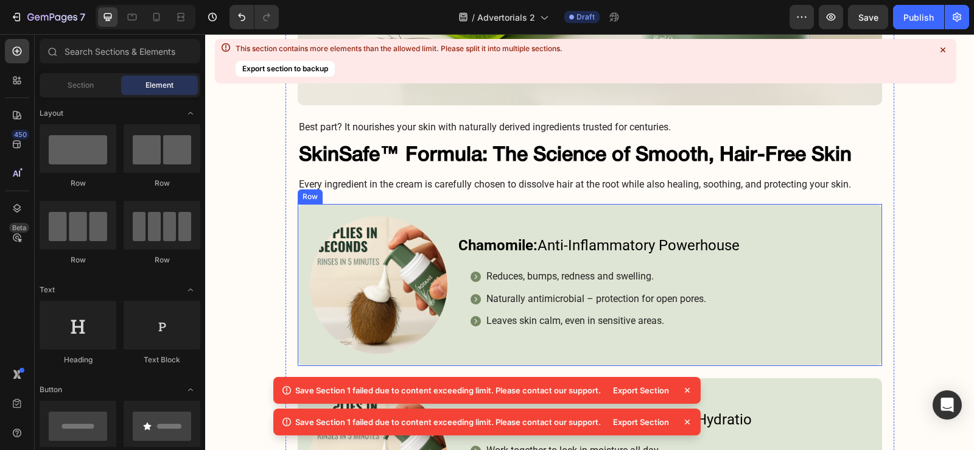
click at [467, 212] on div "Chamomile: Anti-Inflammatory Powerhouse Heading Reduces, bumps, redness and swe…" at bounding box center [590, 285] width 584 height 162
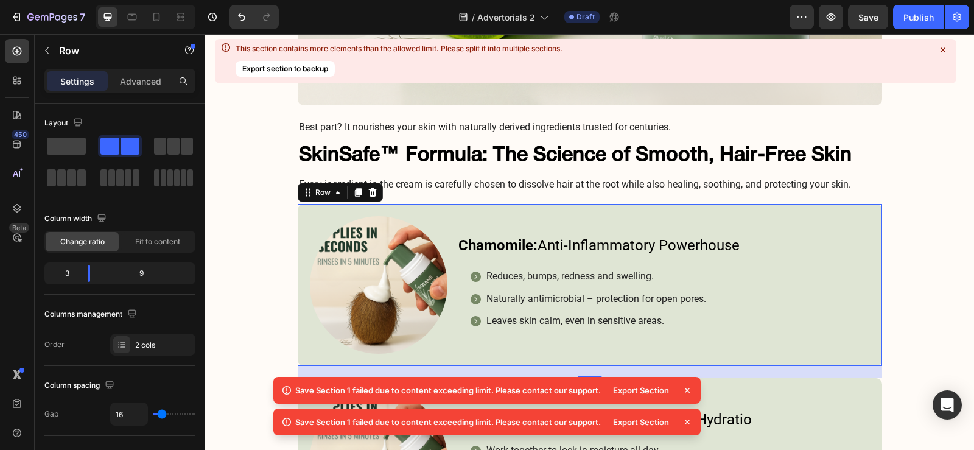
click at [375, 188] on div "Row" at bounding box center [340, 192] width 85 height 19
click at [365, 193] on div at bounding box center [372, 192] width 15 height 15
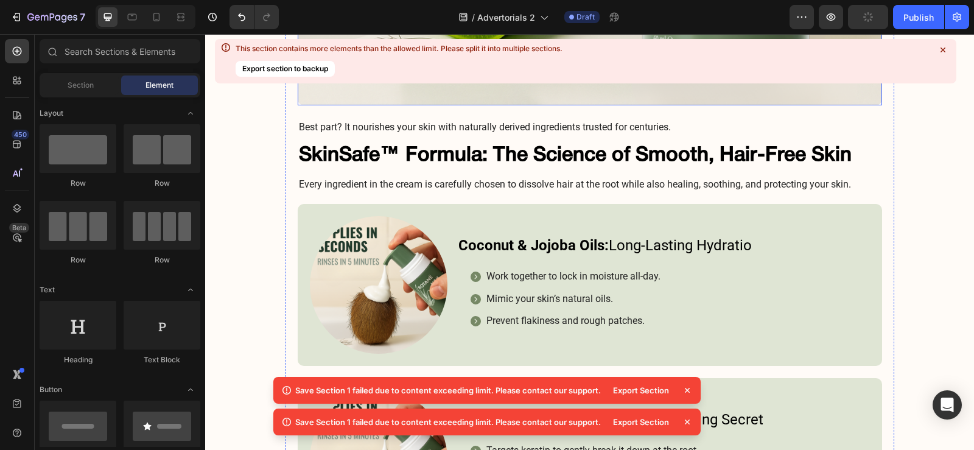
click at [943, 52] on icon at bounding box center [943, 50] width 12 height 12
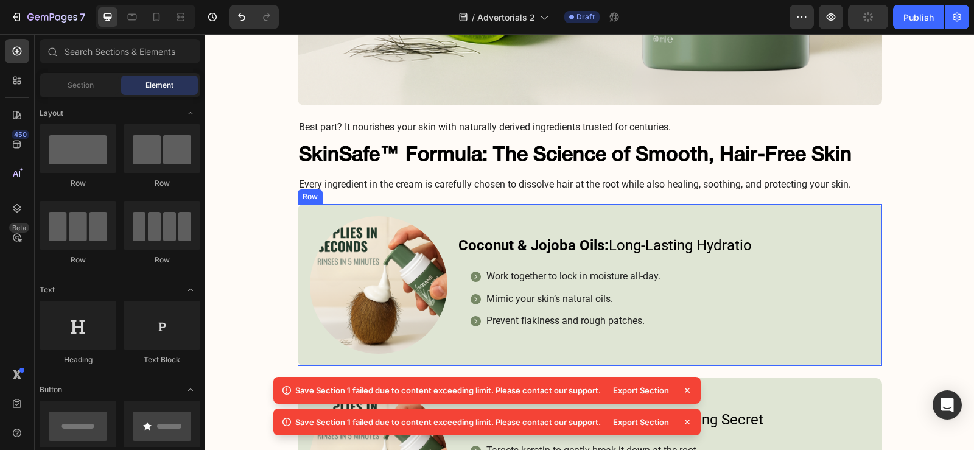
click at [446, 212] on div "Coconut & Jojoba Oils: Long-Lasting Hydratio Heading Work together to lock in m…" at bounding box center [590, 285] width 584 height 162
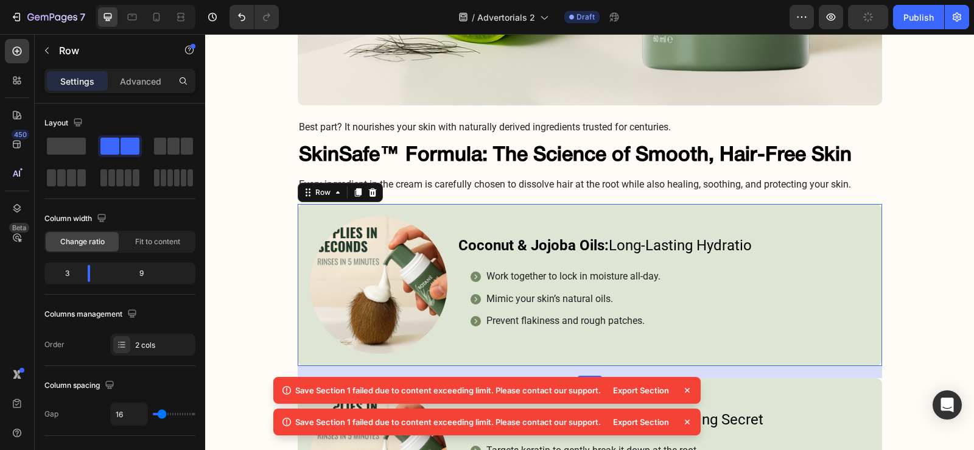
click at [367, 184] on div "Row" at bounding box center [340, 192] width 85 height 19
click at [368, 195] on icon at bounding box center [372, 192] width 8 height 9
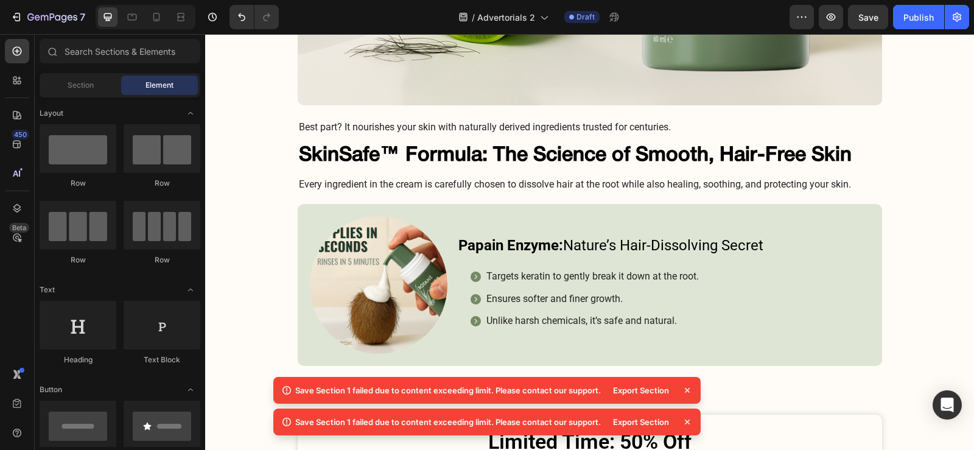
click at [686, 388] on icon at bounding box center [687, 390] width 12 height 12
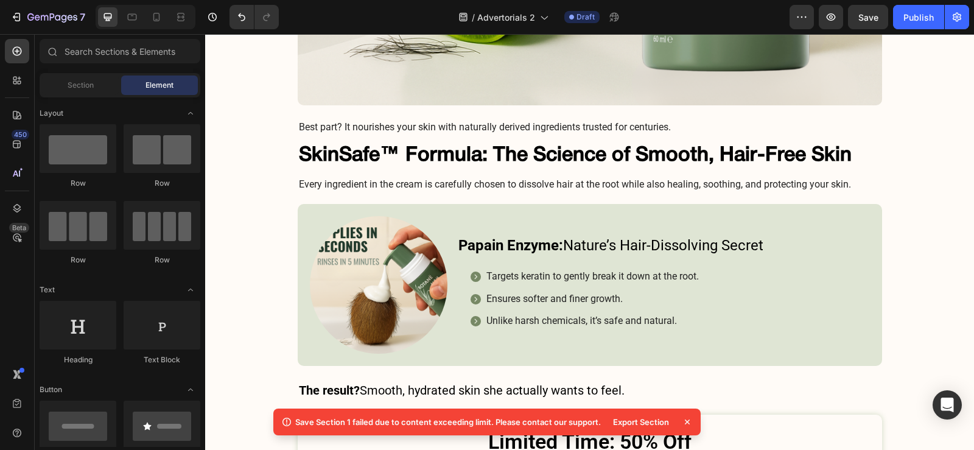
click at [689, 420] on icon at bounding box center [687, 422] width 12 height 12
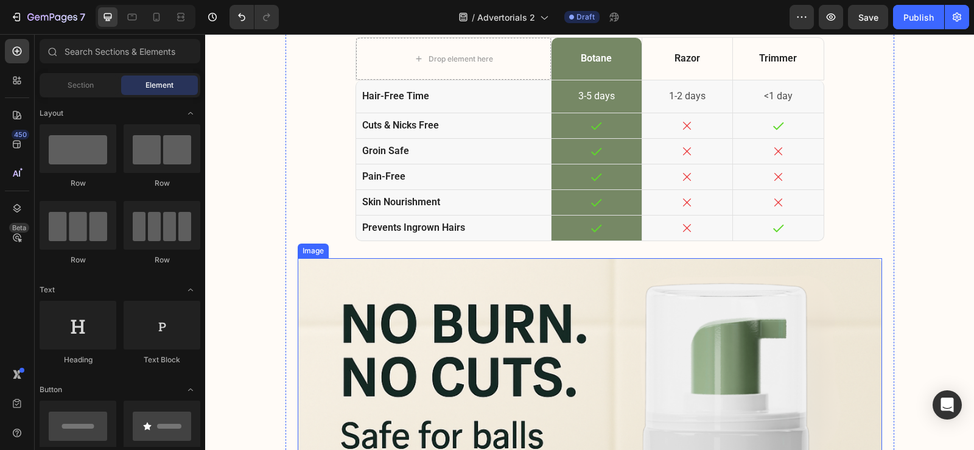
scroll to position [4647, 0]
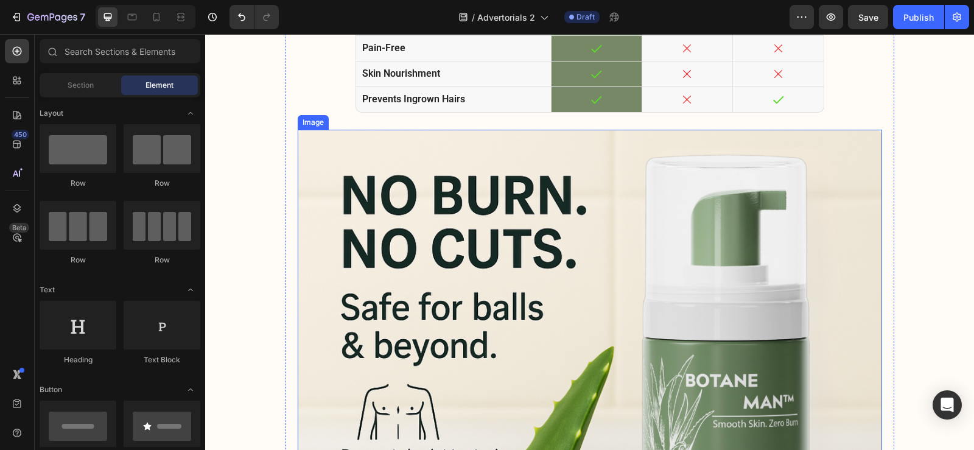
click at [710, 352] on img at bounding box center [590, 422] width 584 height 584
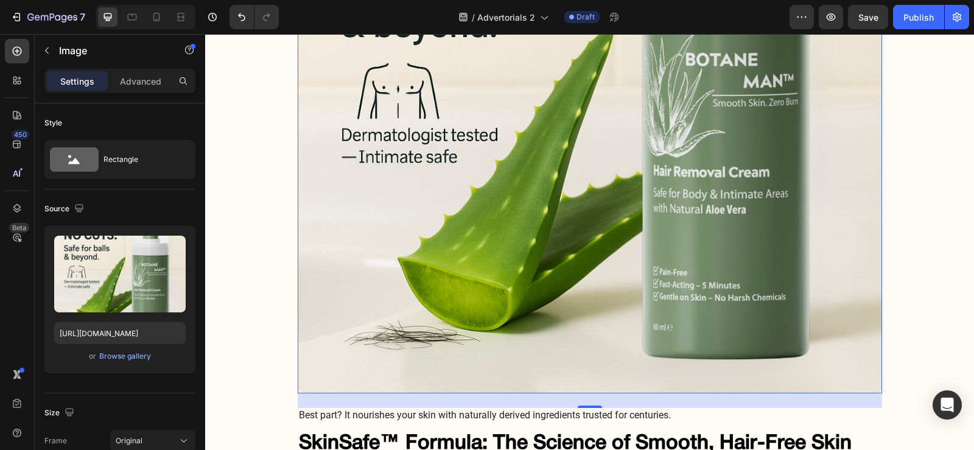
scroll to position [5073, 0]
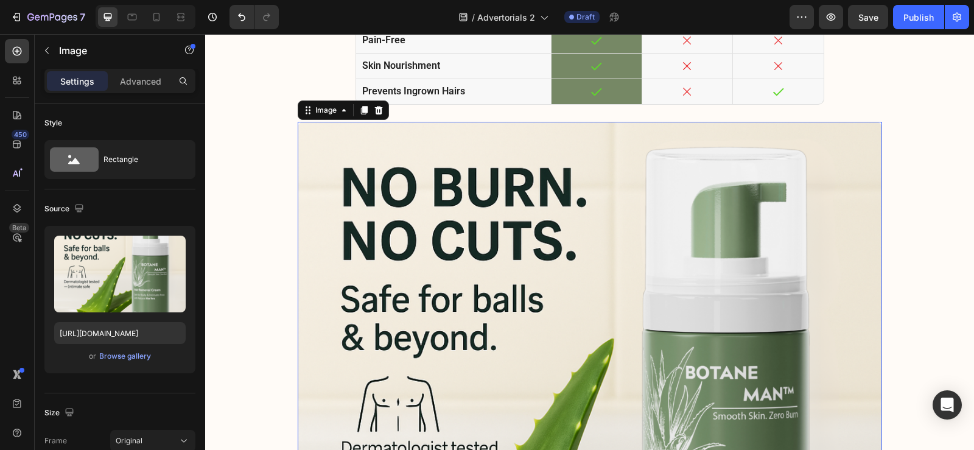
scroll to position [4587, 0]
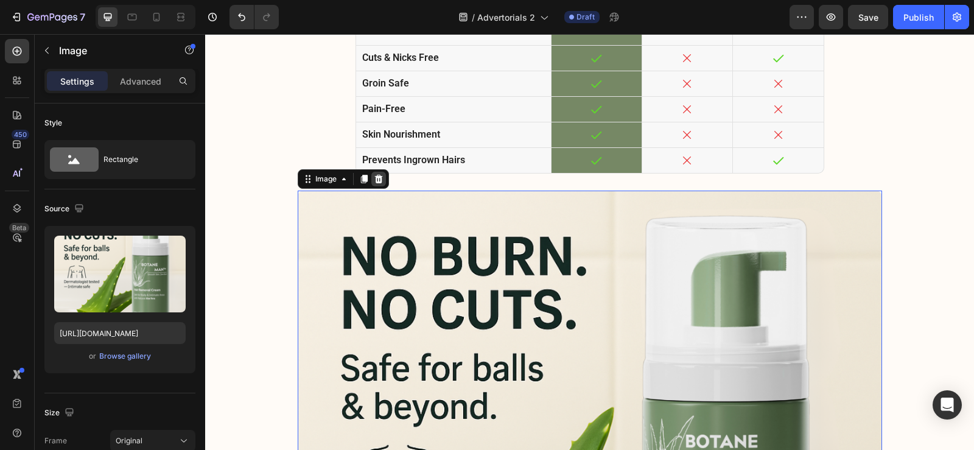
click at [377, 180] on icon at bounding box center [379, 179] width 10 height 10
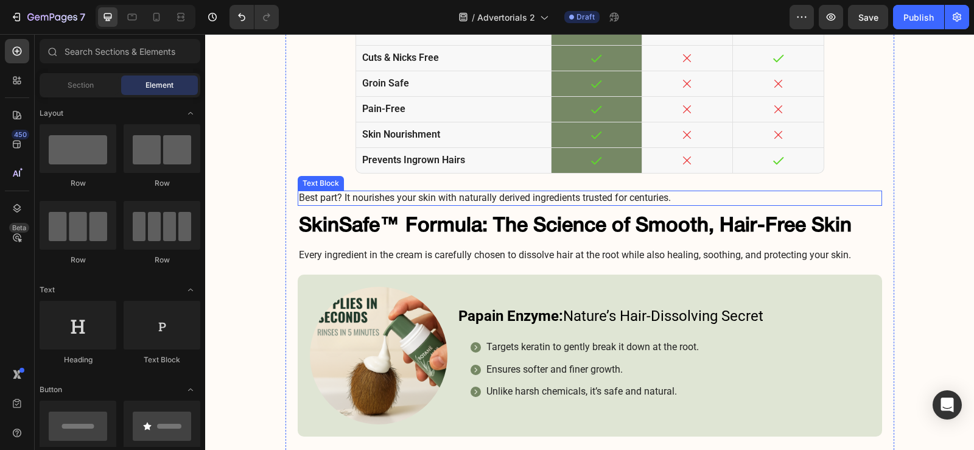
click at [496, 201] on p "Best part? It nourishes your skin with naturally derived ingredients trusted fo…" at bounding box center [590, 198] width 582 height 13
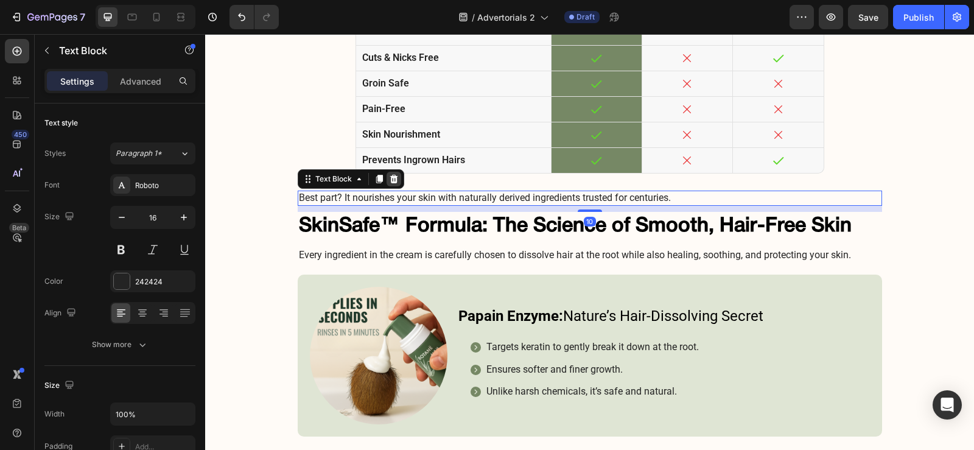
click at [393, 178] on icon at bounding box center [394, 179] width 10 height 10
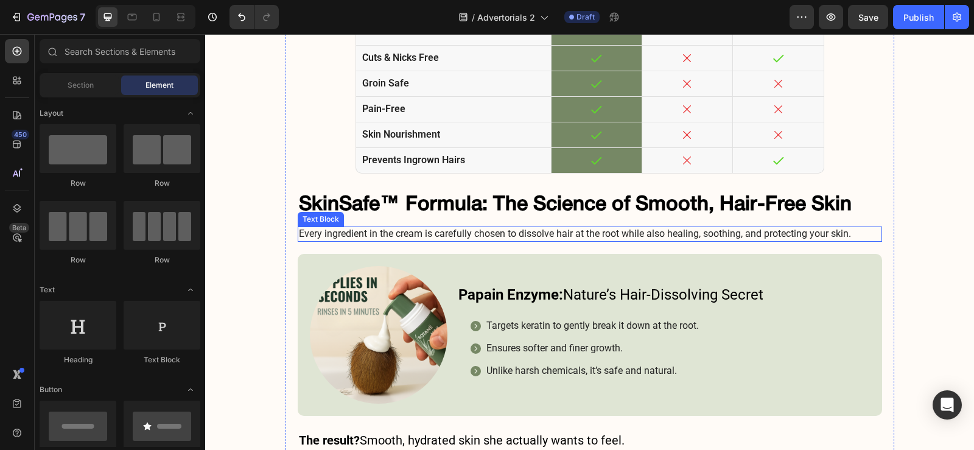
click at [424, 230] on p "Every ingredient in the cream is carefully chosen to dissolve hair at the root …" at bounding box center [590, 234] width 582 height 13
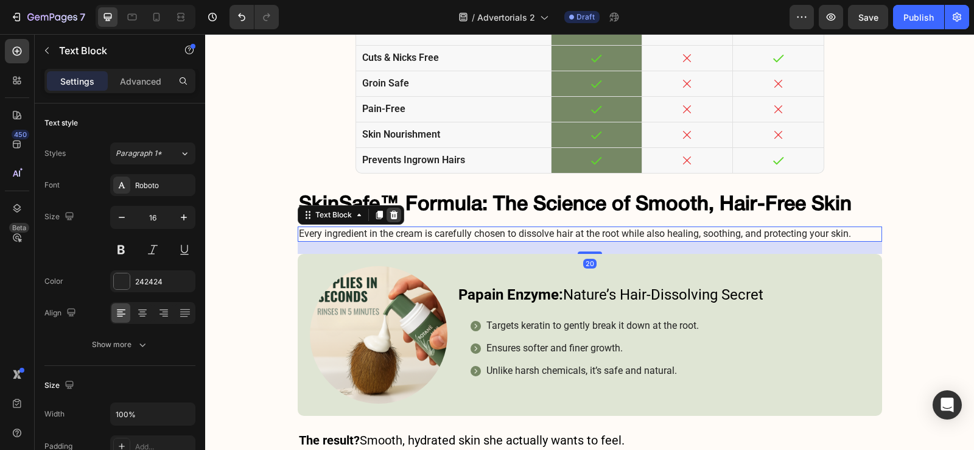
click at [386, 208] on div at bounding box center [393, 215] width 15 height 15
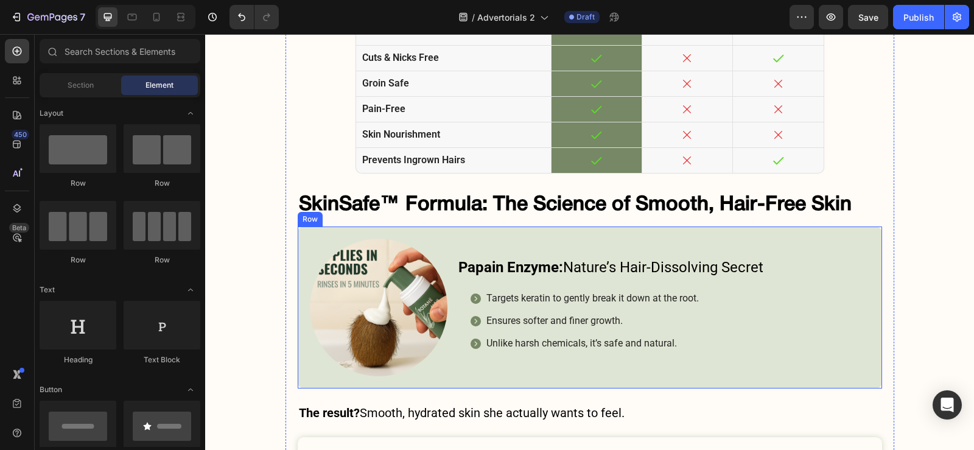
click at [422, 229] on div "Papain Enzyme: Nature’s Hair-Dissolving Secret Heading Targets keratin to gentl…" at bounding box center [590, 307] width 584 height 162
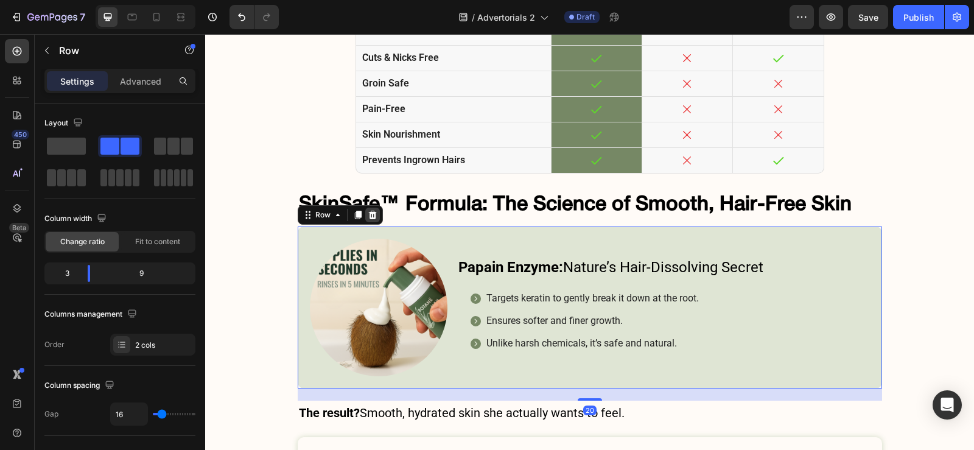
click at [368, 211] on icon at bounding box center [373, 215] width 10 height 10
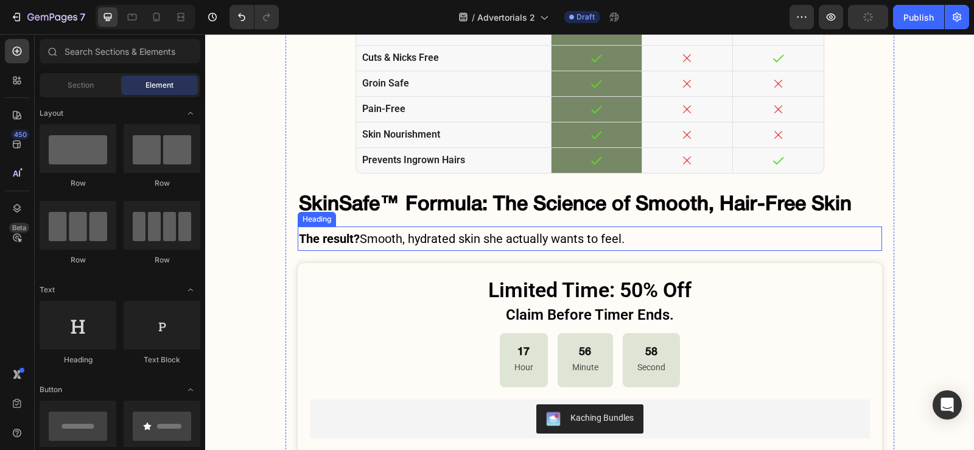
click at [447, 244] on h3 "The result? Smooth, hydrated skin she actually wants to feel." at bounding box center [590, 238] width 584 height 24
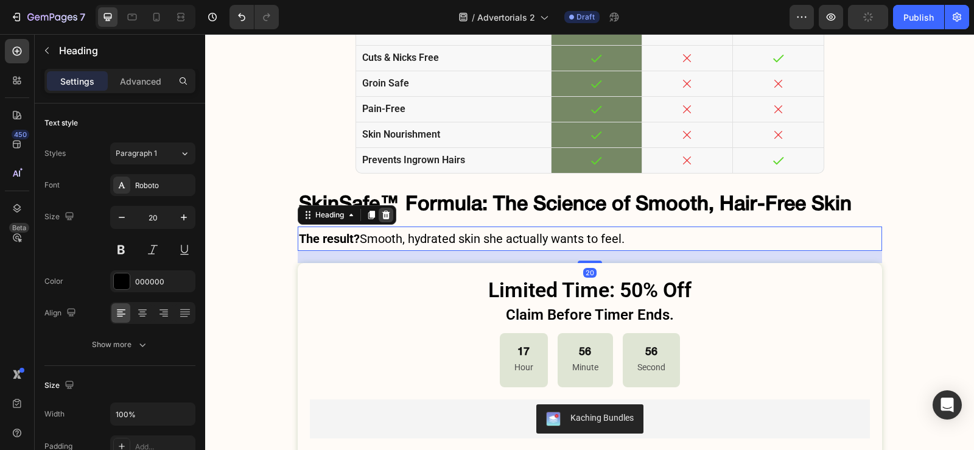
click at [382, 216] on icon at bounding box center [386, 215] width 8 height 9
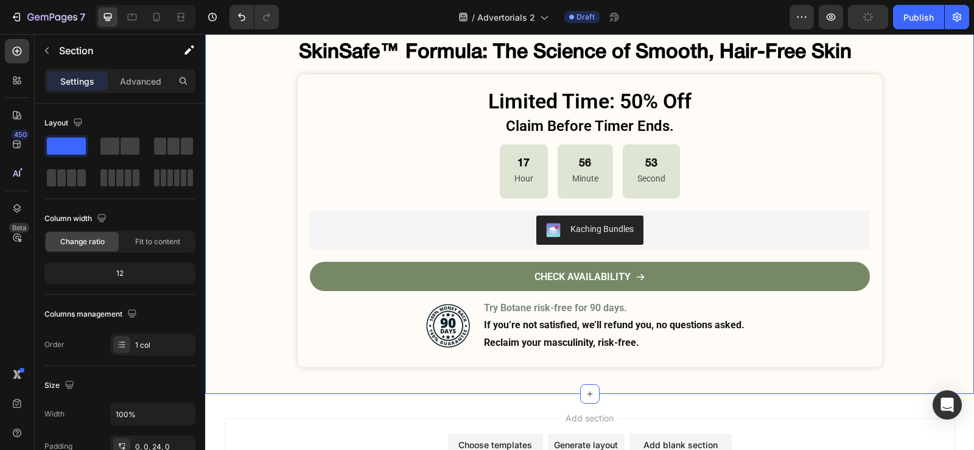
scroll to position [4858, 0]
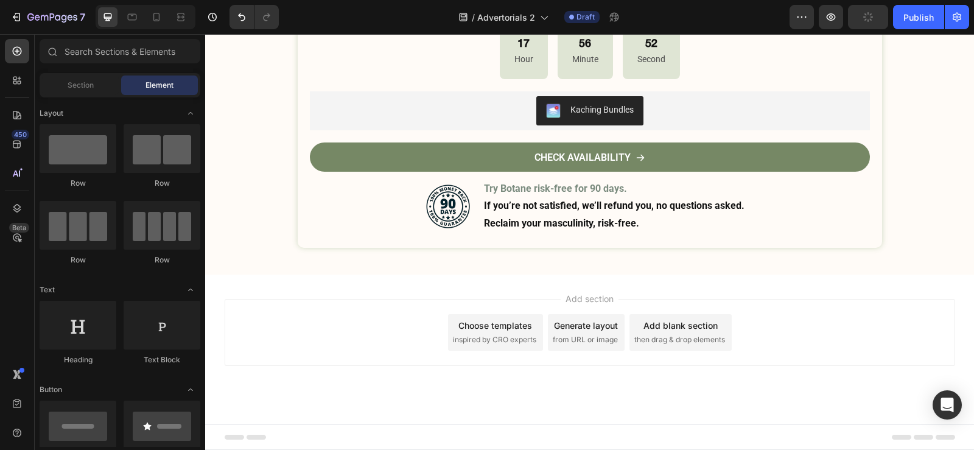
click at [450, 331] on div "Choose templates inspired by CRO experts" at bounding box center [495, 332] width 95 height 37
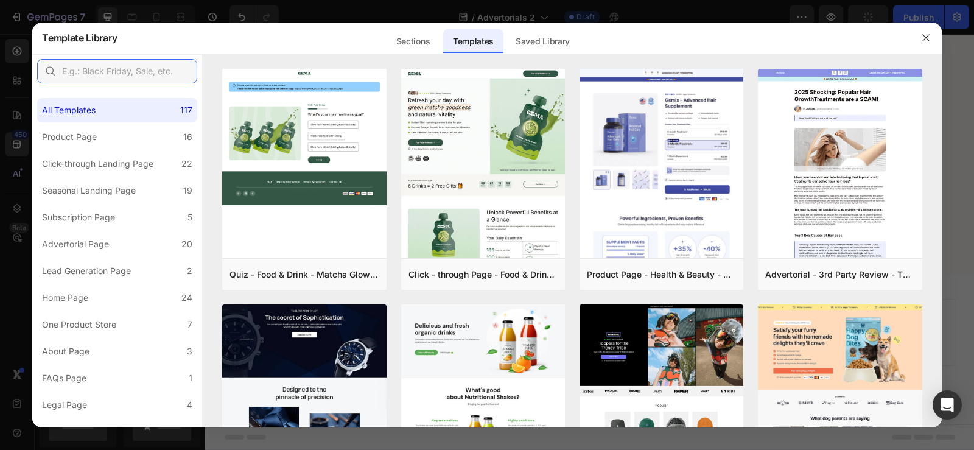
click at [96, 80] on input "text" at bounding box center [117, 71] width 160 height 24
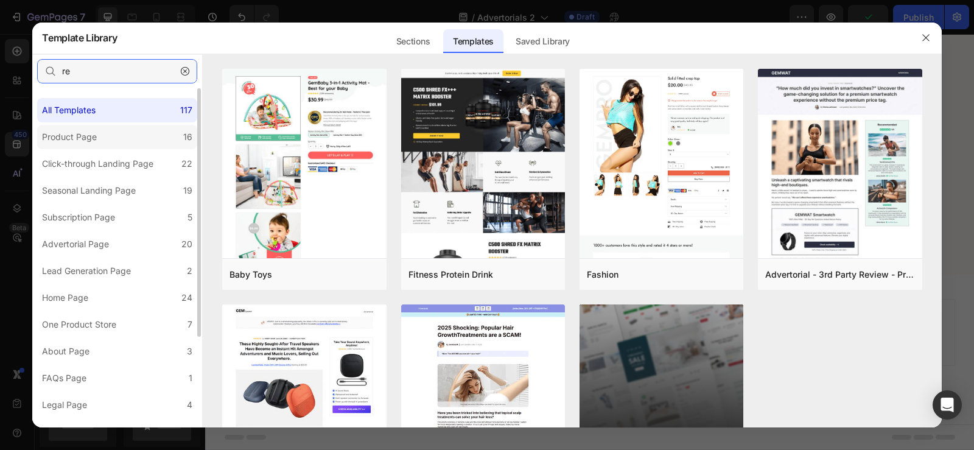
type input "r"
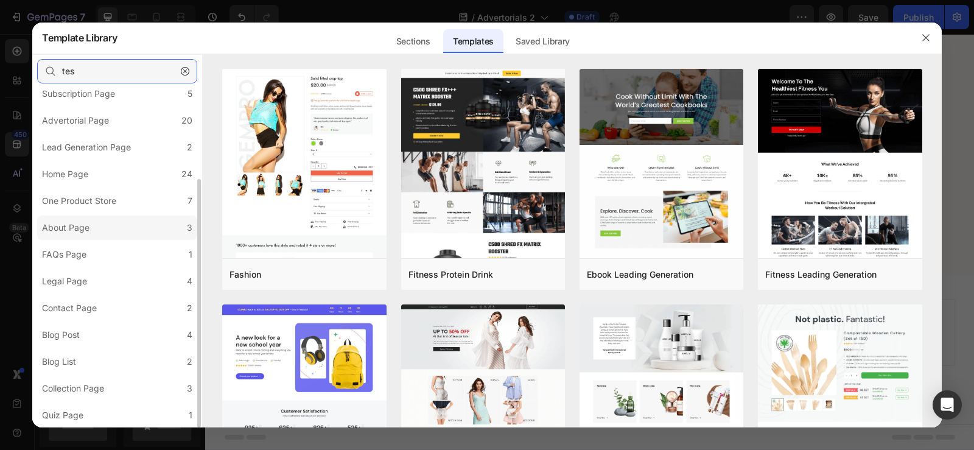
scroll to position [2, 0]
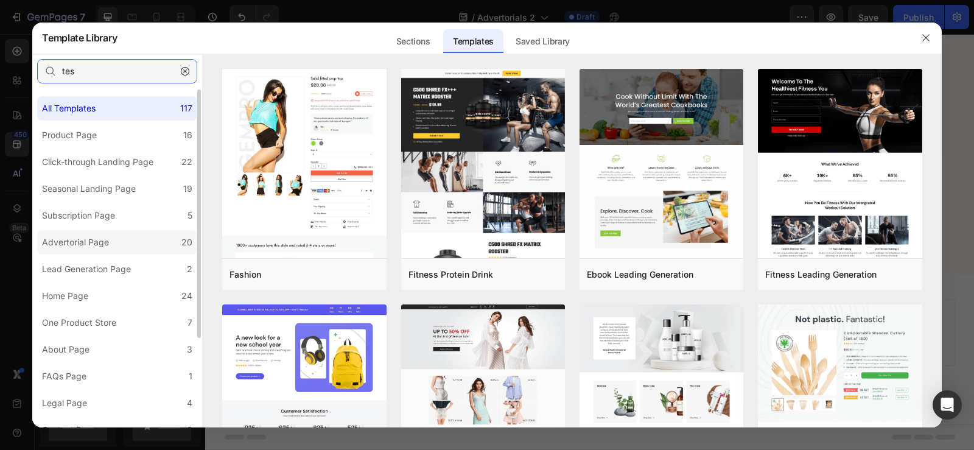
type input "tes"
click at [137, 250] on label "Advertorial Page 20" at bounding box center [117, 242] width 160 height 24
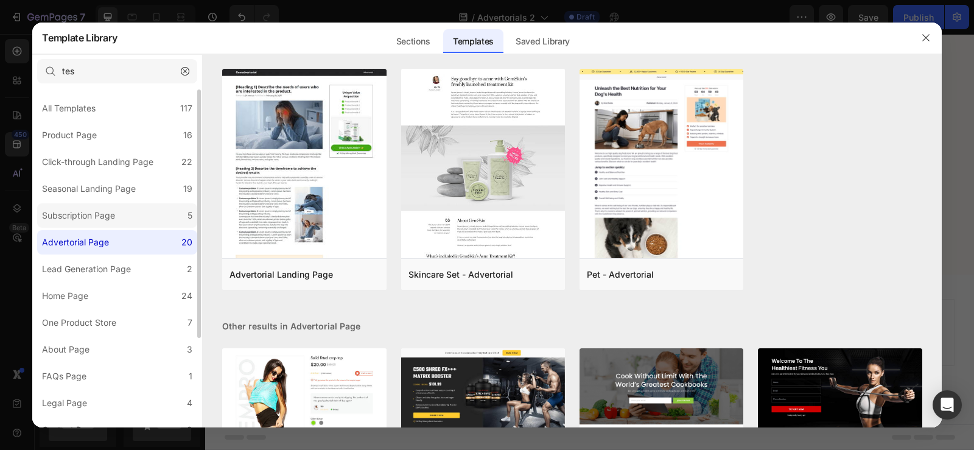
click at [136, 223] on label "Subscription Page 5" at bounding box center [117, 215] width 160 height 24
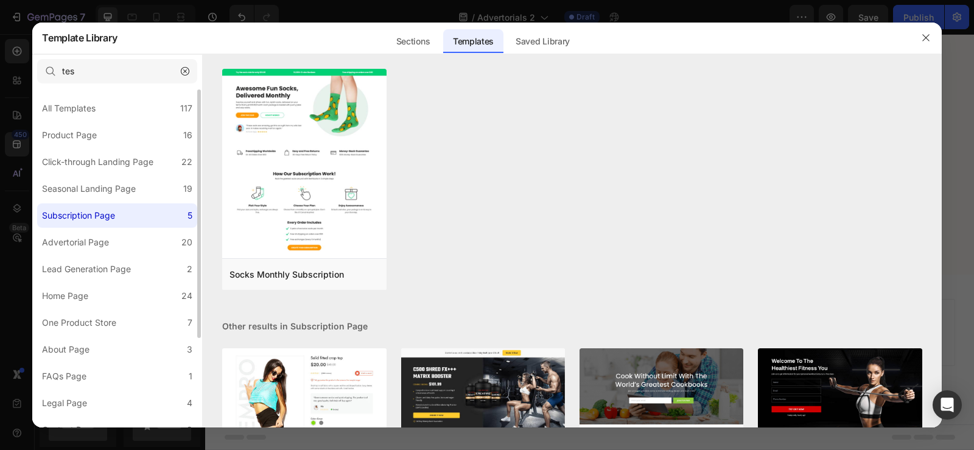
click at [133, 204] on label "Subscription Page 5" at bounding box center [117, 215] width 160 height 24
click at [137, 170] on label "Click-through Landing Page 22" at bounding box center [117, 162] width 160 height 24
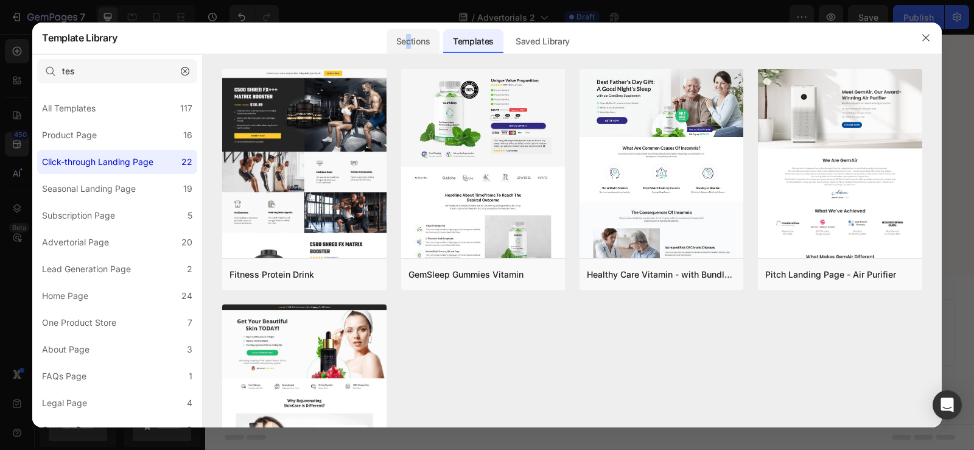
click at [410, 44] on div "Sections" at bounding box center [412, 41] width 53 height 24
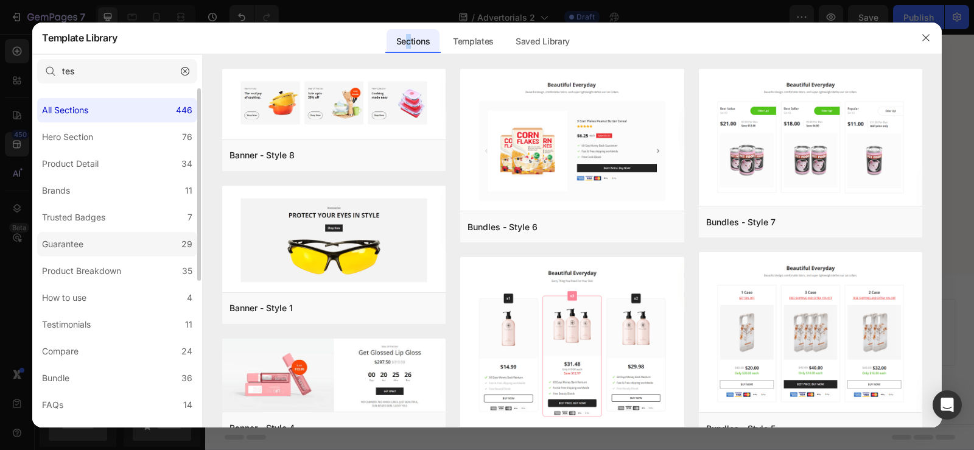
scroll to position [61, 0]
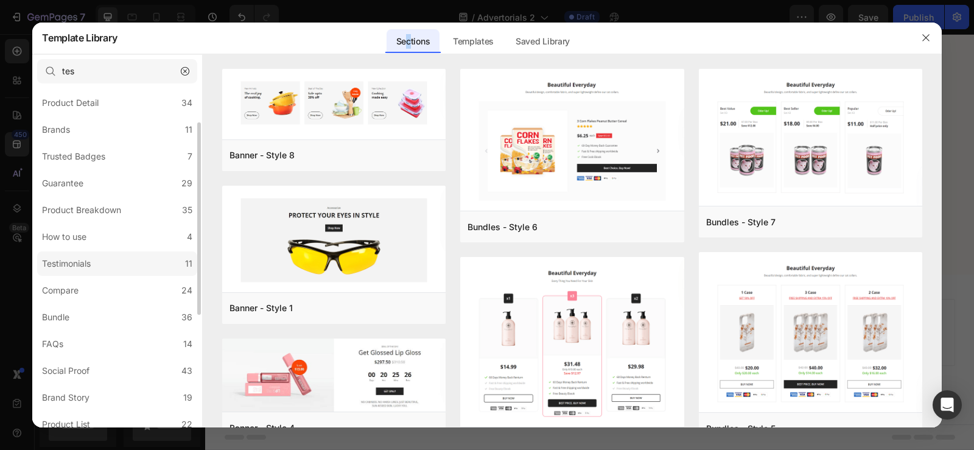
click at [117, 265] on label "Testimonials 11" at bounding box center [117, 263] width 160 height 24
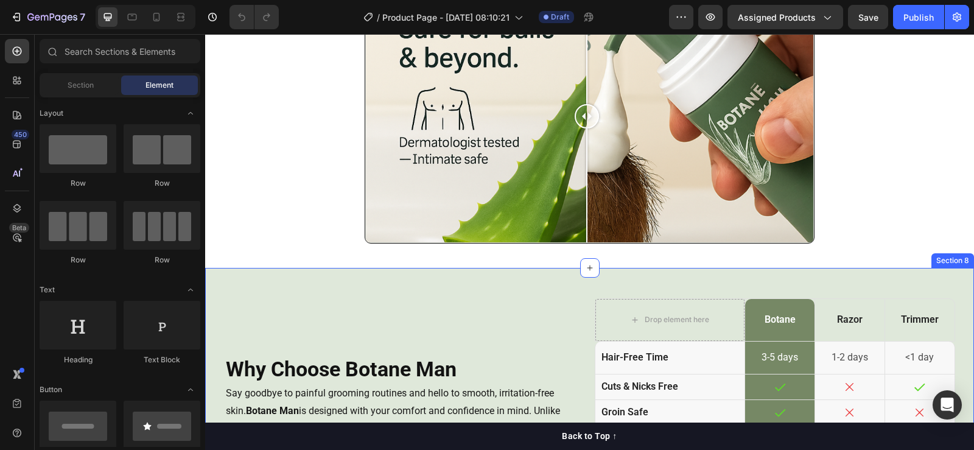
scroll to position [2191, 0]
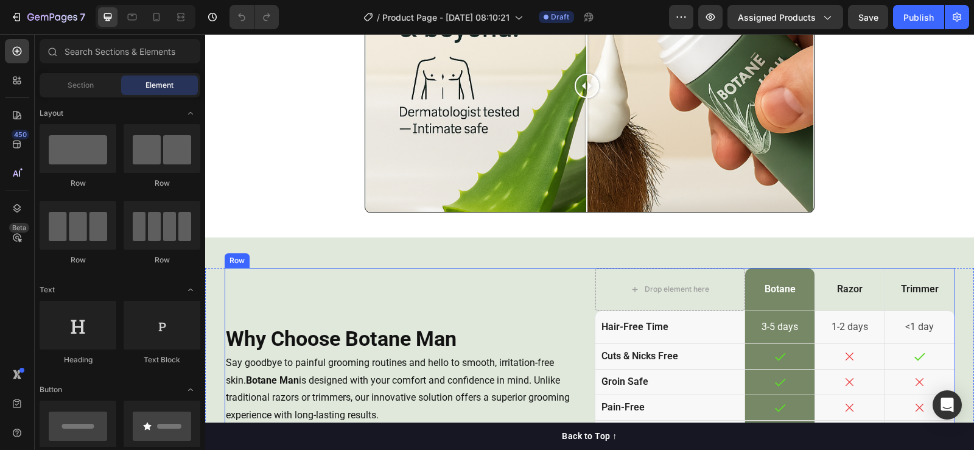
click at [589, 293] on div "Why Choose Botane Man Heading Say goodbye to painful grooming routines and hell…" at bounding box center [590, 375] width 730 height 214
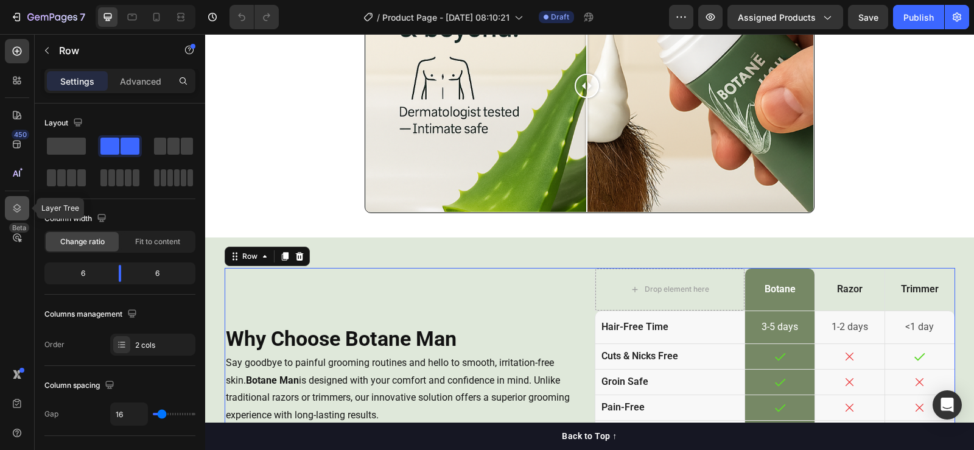
click at [16, 208] on icon at bounding box center [17, 208] width 12 height 12
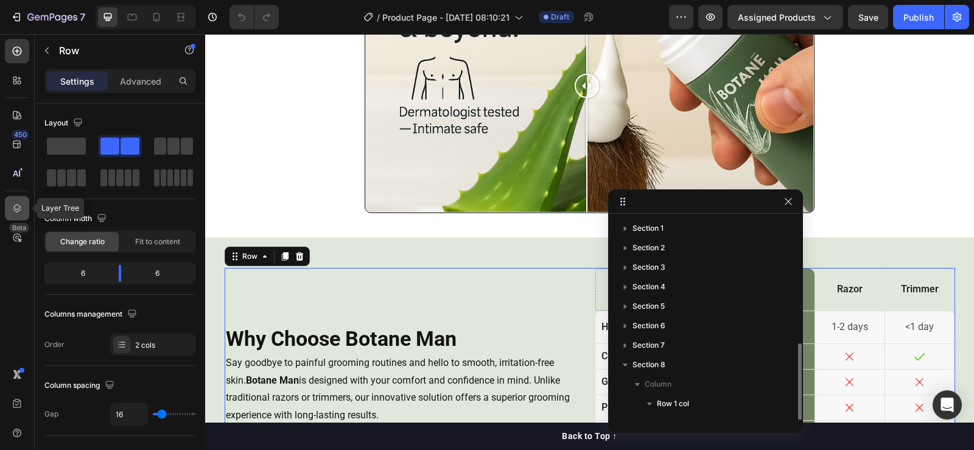
scroll to position [72, 0]
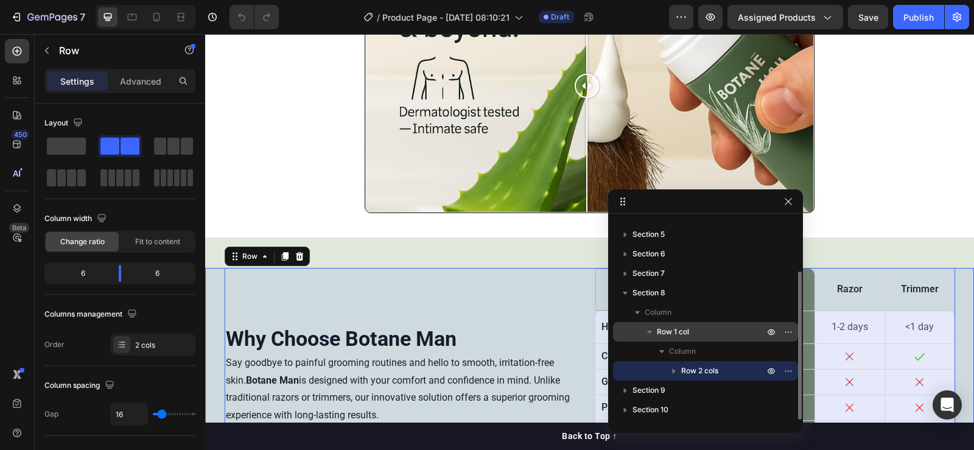
click at [683, 336] on span "Row 1 col" at bounding box center [673, 332] width 32 height 12
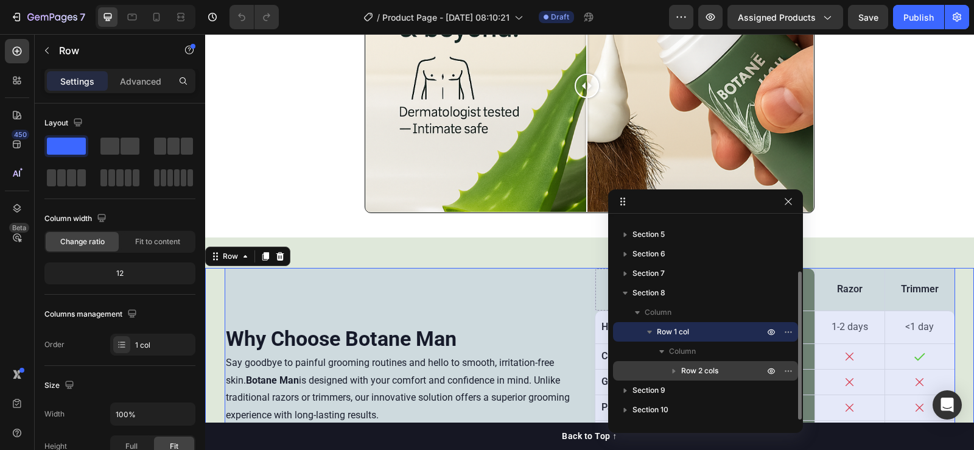
click at [688, 379] on div "Row 2 cols" at bounding box center [705, 370] width 175 height 19
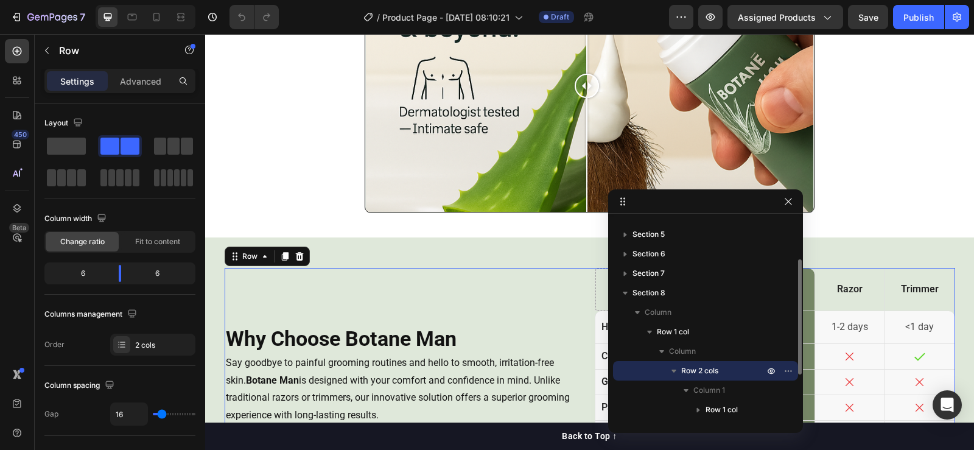
click at [672, 371] on icon "button" at bounding box center [674, 371] width 12 height 12
click at [679, 373] on icon "button" at bounding box center [674, 371] width 12 height 12
click at [705, 363] on div "Row 2 cols" at bounding box center [705, 370] width 175 height 19
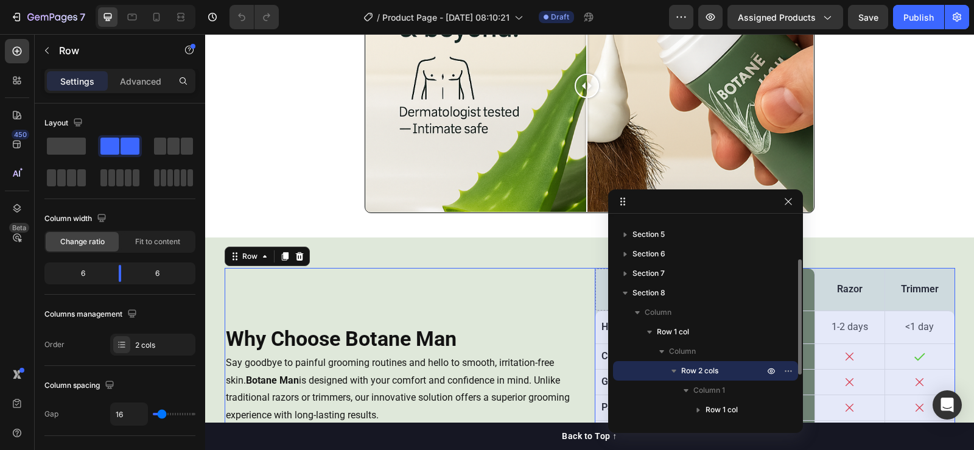
scroll to position [150, 0]
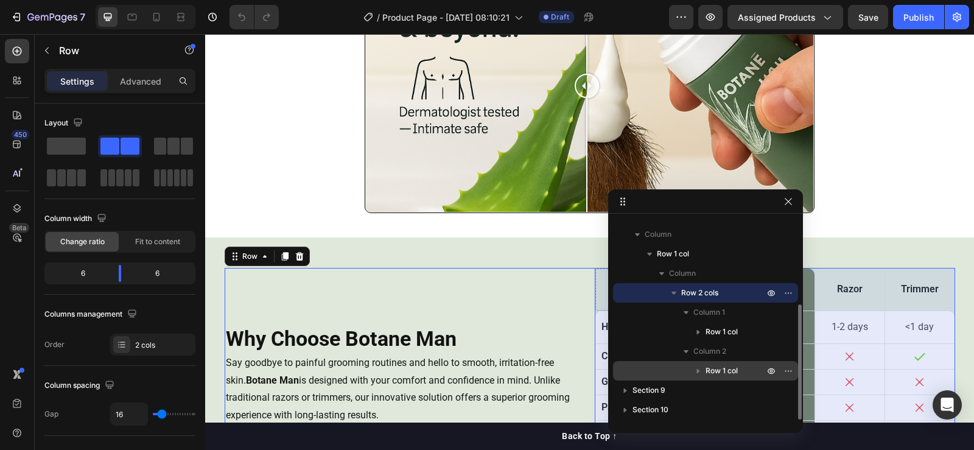
click at [713, 368] on span "Row 1 col" at bounding box center [721, 371] width 32 height 12
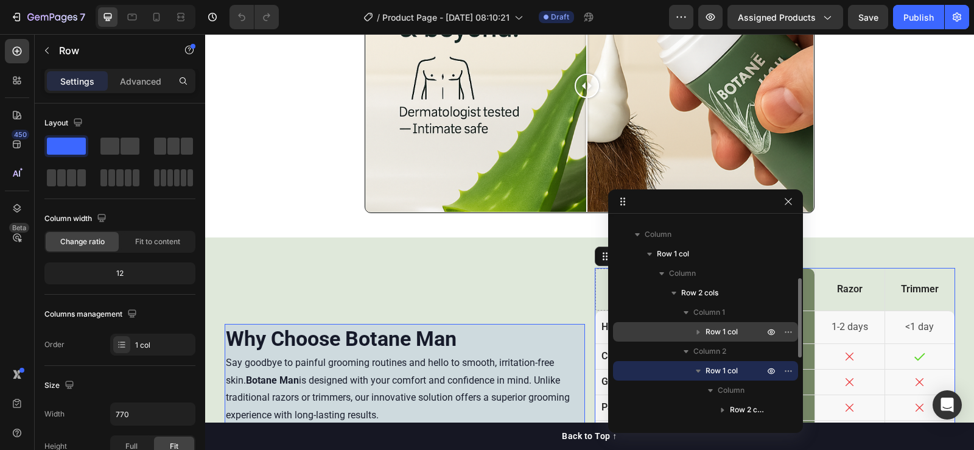
click at [719, 339] on div "Row 1 col" at bounding box center [705, 331] width 175 height 19
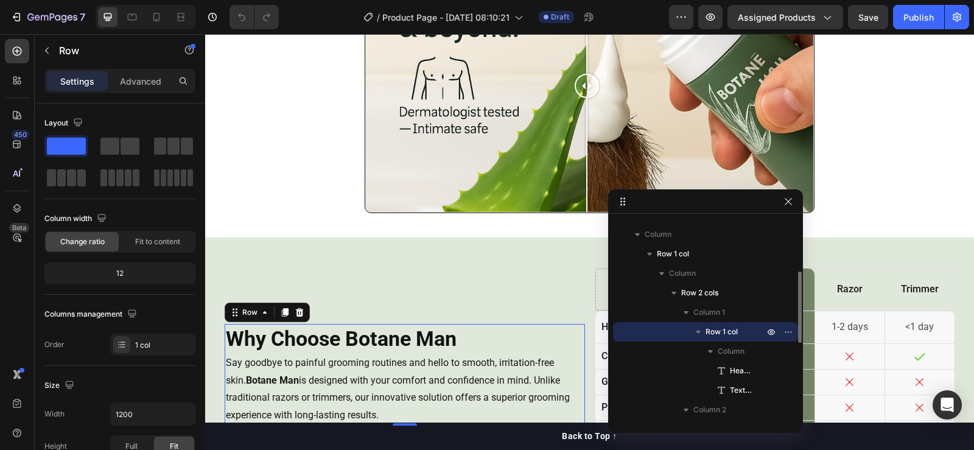
click at [700, 330] on icon "button" at bounding box center [698, 332] width 12 height 12
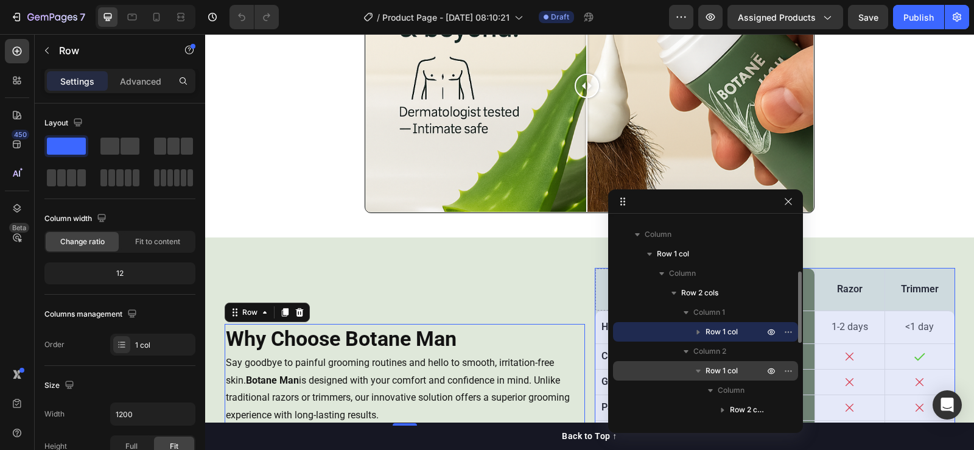
click at [714, 371] on span "Row 1 col" at bounding box center [721, 371] width 32 height 12
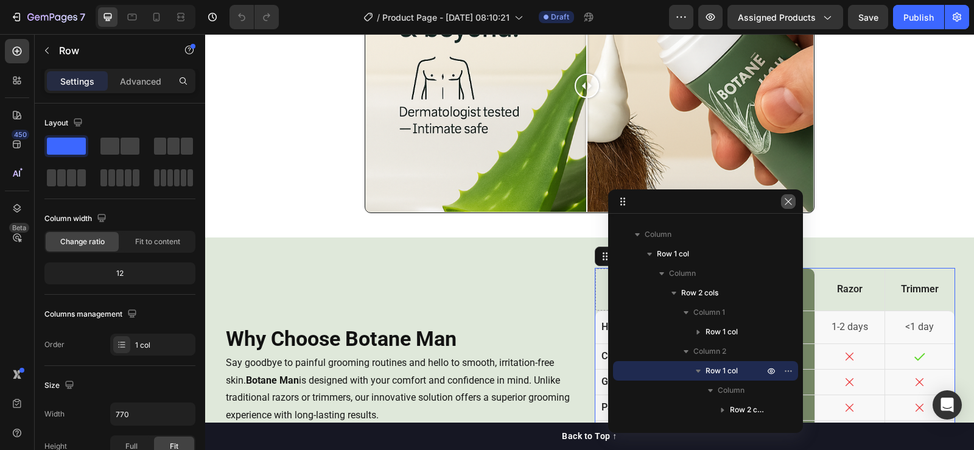
click at [788, 204] on icon "button" at bounding box center [788, 202] width 10 height 10
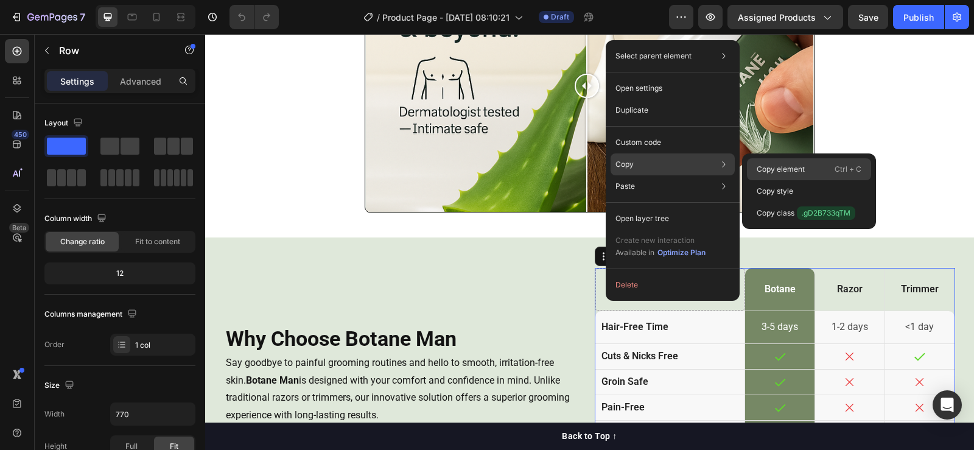
click at [789, 172] on p "Copy element" at bounding box center [780, 169] width 48 height 11
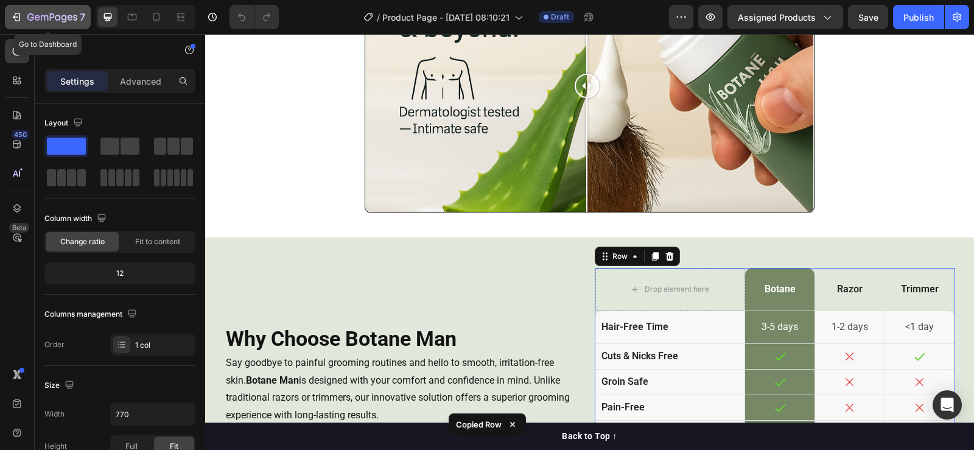
click at [24, 13] on div "7" at bounding box center [47, 17] width 75 height 15
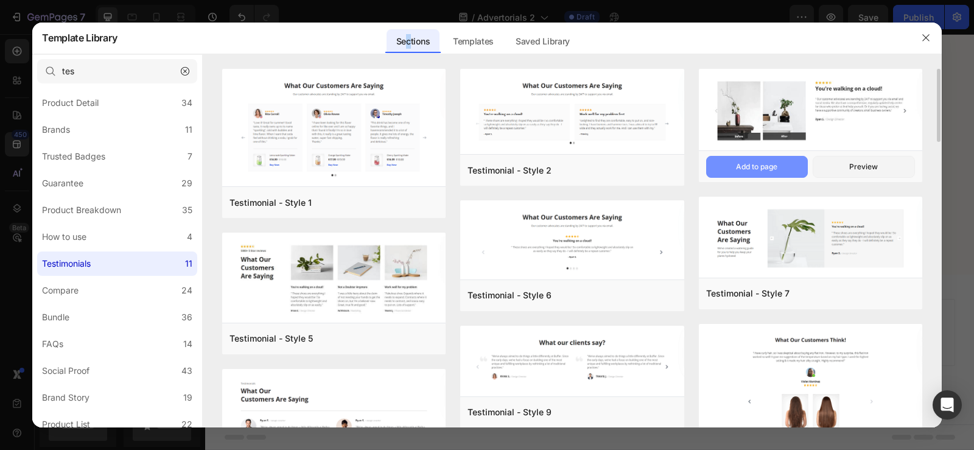
click at [784, 169] on button "Add to page" at bounding box center [757, 167] width 102 height 22
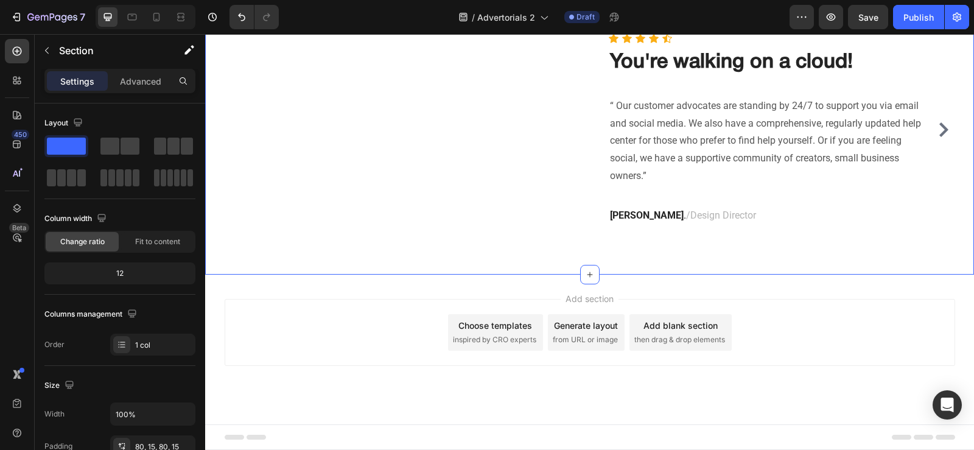
scroll to position [5098, 0]
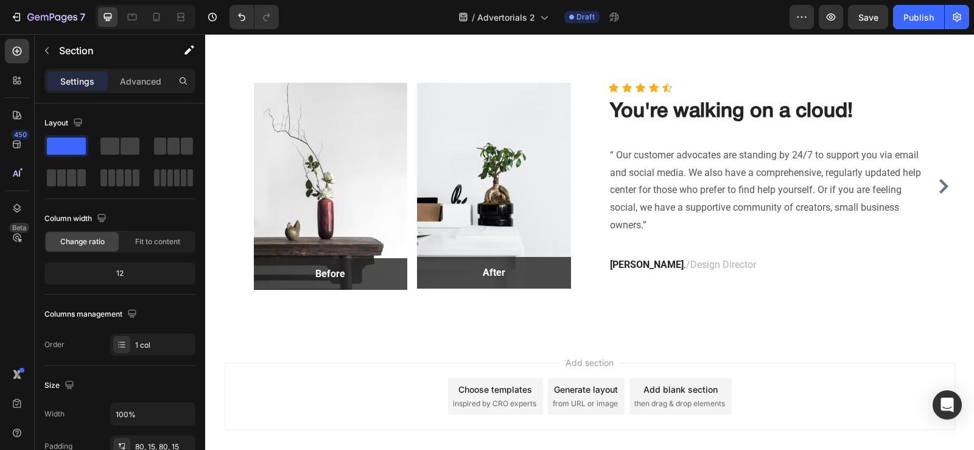
click at [511, 390] on div "Choose templates" at bounding box center [495, 389] width 74 height 13
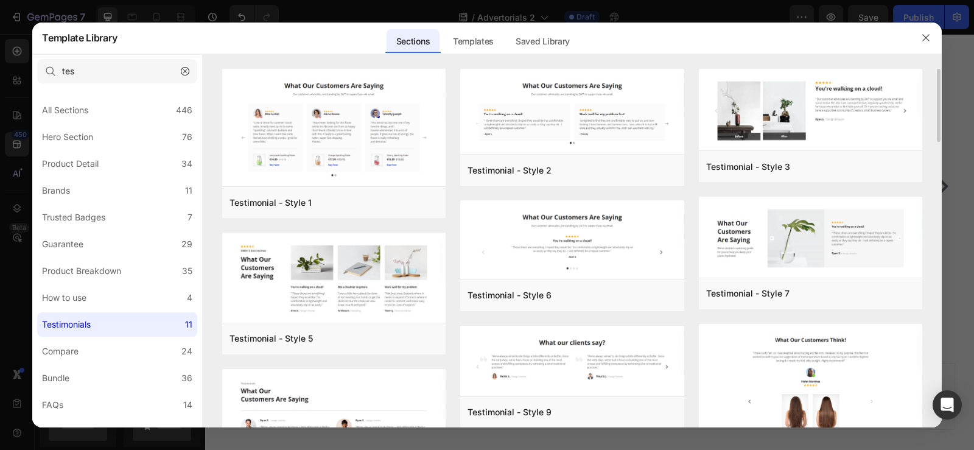
scroll to position [122, 0]
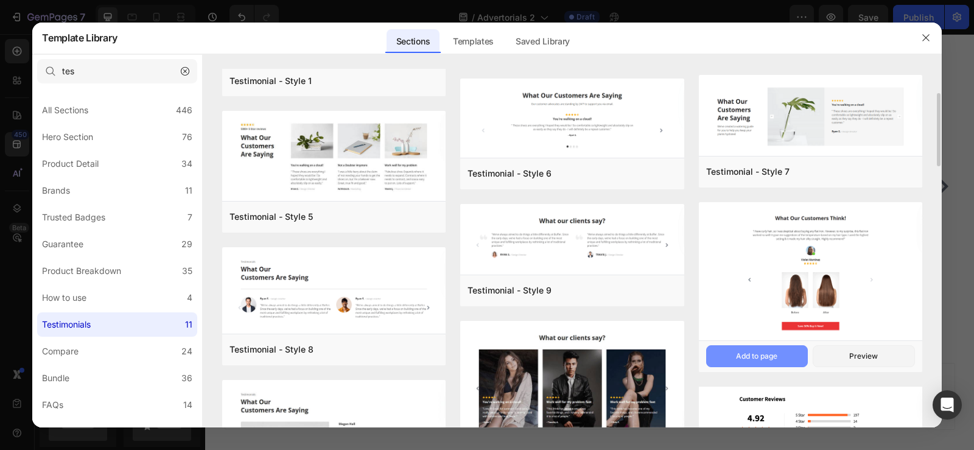
click at [0, 0] on div "Add to page" at bounding box center [0, 0] width 0 height 0
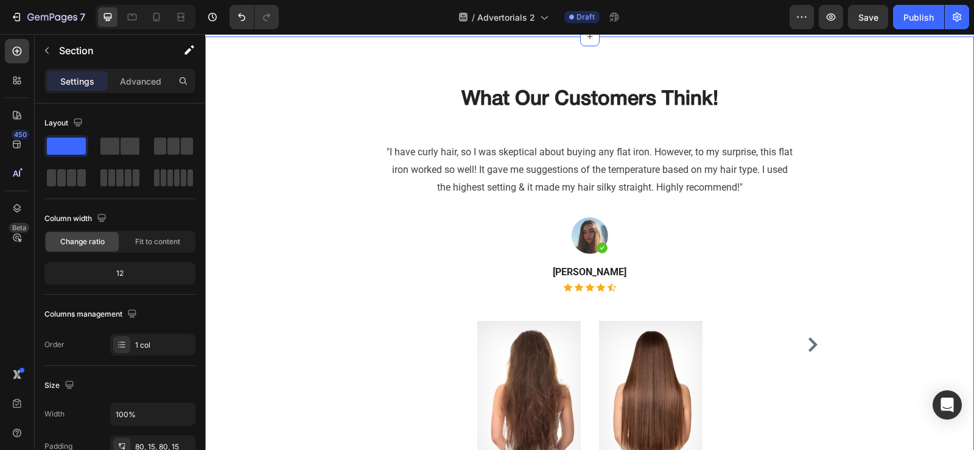
scroll to position [5403, 0]
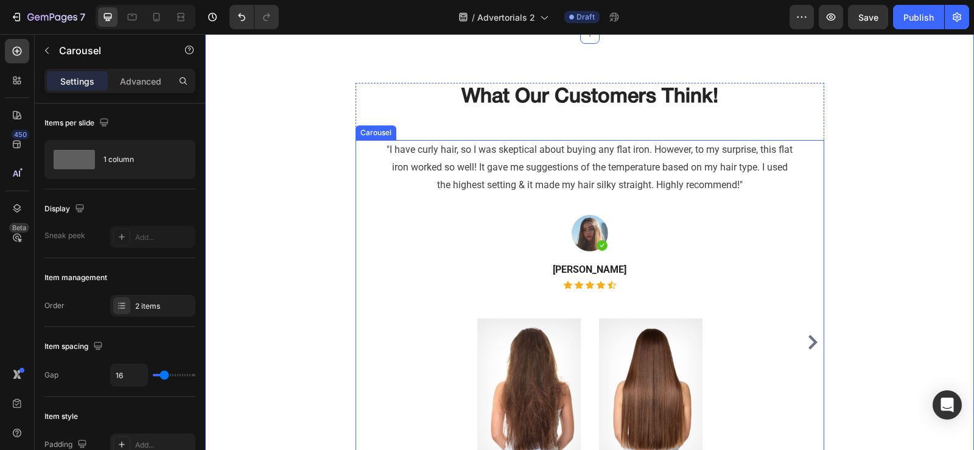
click at [805, 341] on icon "Carousel Next Arrow" at bounding box center [812, 342] width 15 height 15
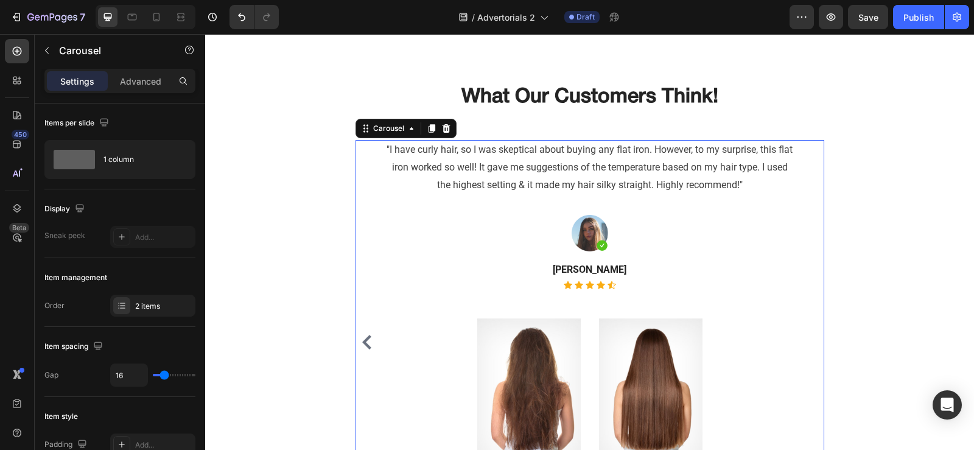
click at [804, 341] on div ""I have curly hair, so I was skeptical about buying any flat iron. However, to …" at bounding box center [589, 341] width 469 height 403
click at [378, 129] on div "Carousel" at bounding box center [389, 128] width 36 height 11
click at [378, 130] on div "Carousel" at bounding box center [389, 128] width 36 height 11
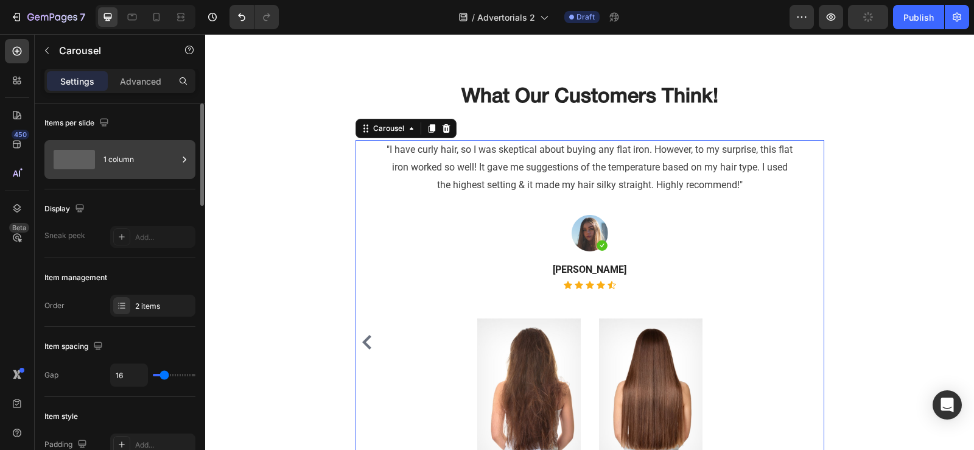
click at [122, 166] on div "1 column" at bounding box center [140, 159] width 74 height 28
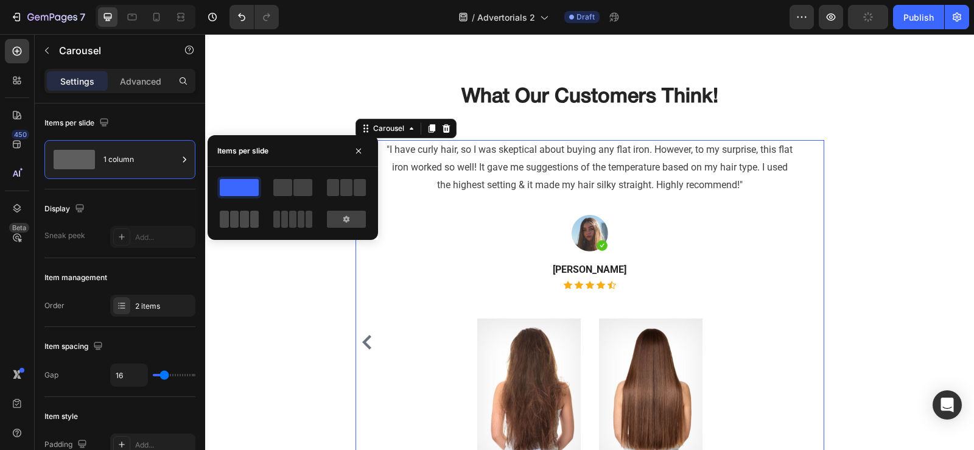
click at [305, 218] on span at bounding box center [308, 219] width 7 height 17
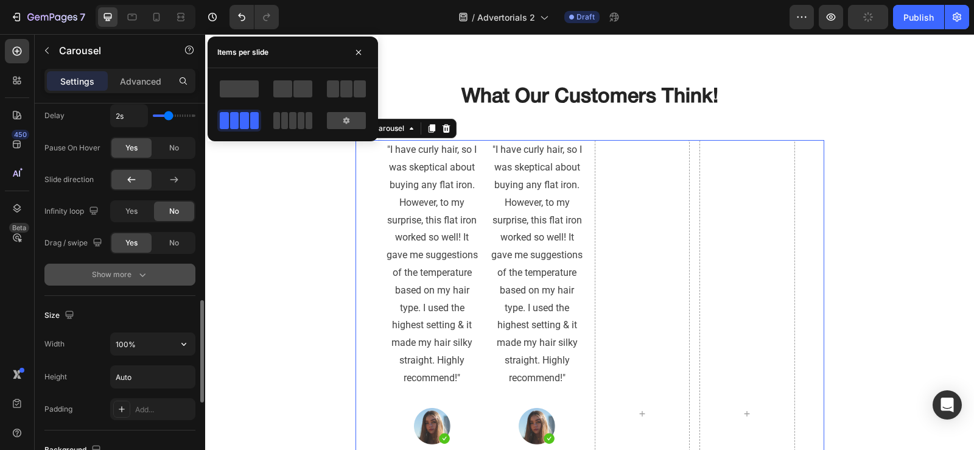
scroll to position [913, 0]
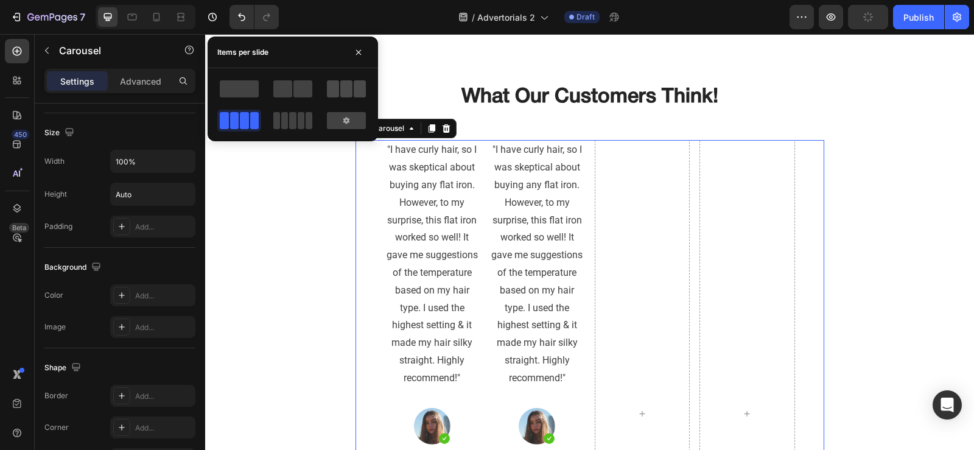
click at [347, 94] on span at bounding box center [346, 88] width 12 height 17
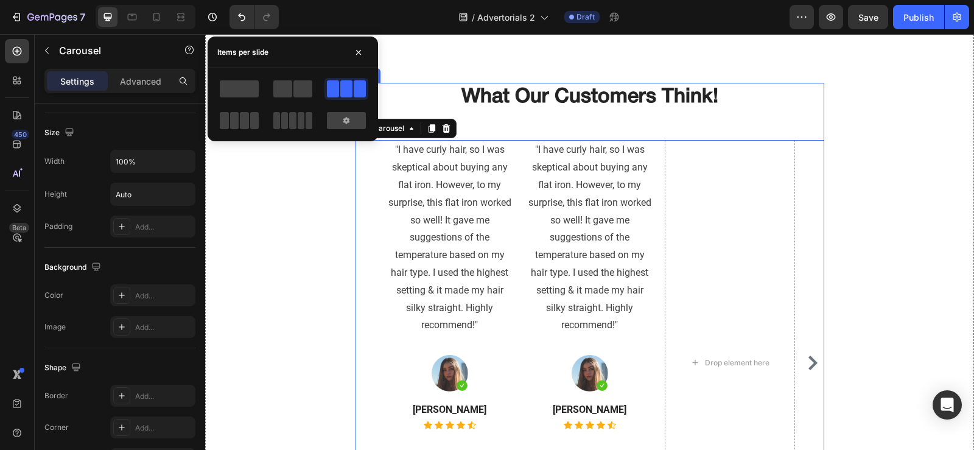
click at [800, 121] on div "What Our Customers Think! Heading "I have curly hair, so I was skeptical about …" at bounding box center [589, 334] width 469 height 503
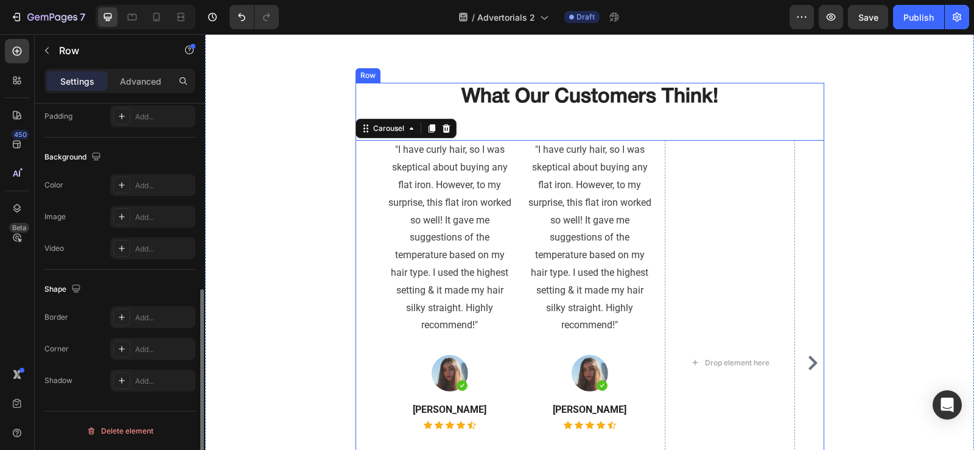
scroll to position [0, 0]
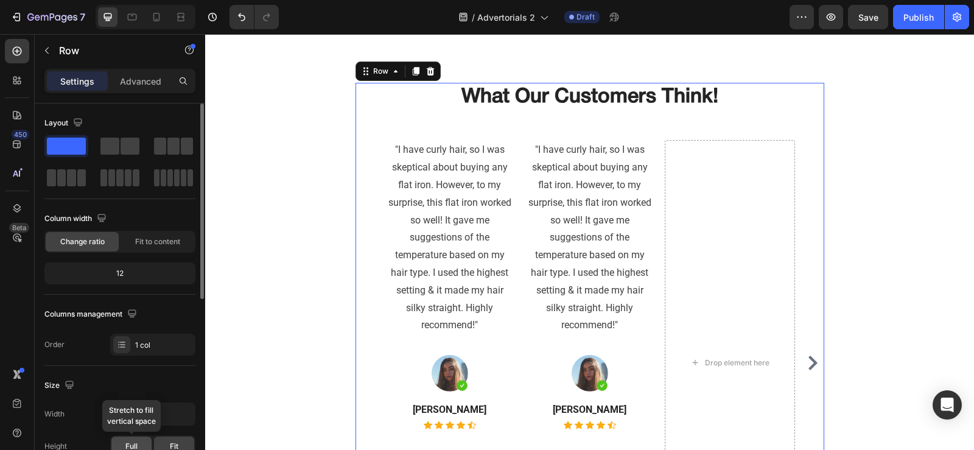
click at [137, 441] on span "Full" at bounding box center [131, 446] width 12 height 11
click at [174, 413] on button "button" at bounding box center [184, 414] width 22 height 22
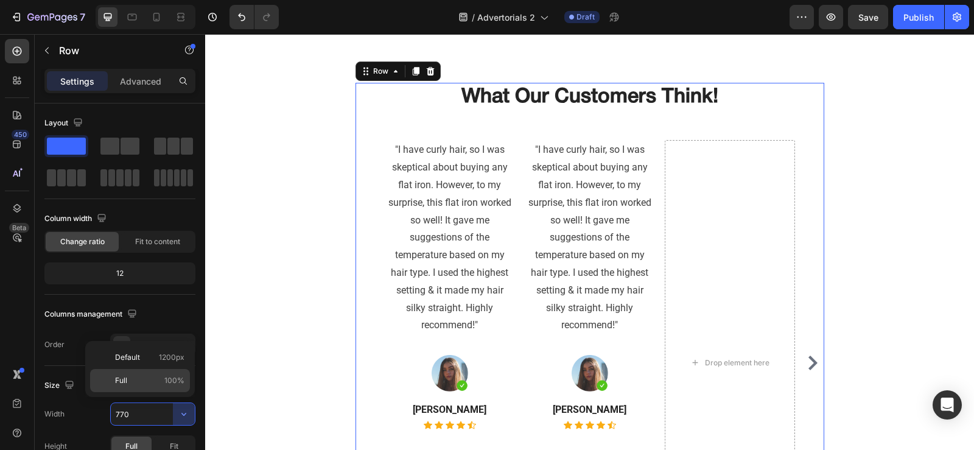
click at [156, 373] on div "Full 100%" at bounding box center [140, 380] width 100 height 23
type input "100%"
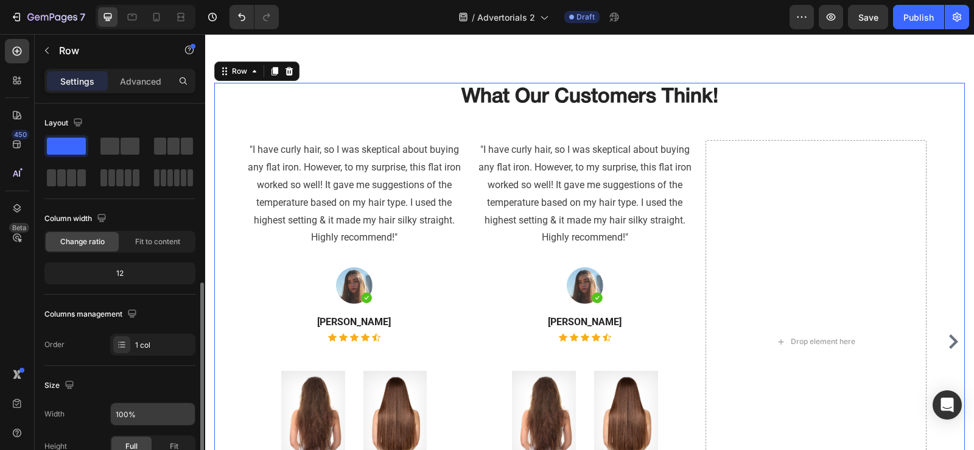
scroll to position [122, 0]
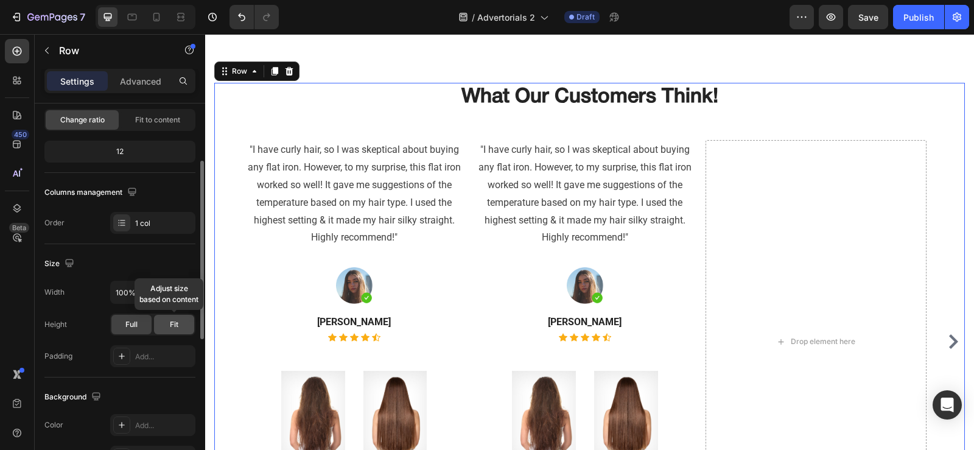
click at [176, 324] on span "Fit" at bounding box center [174, 324] width 9 height 11
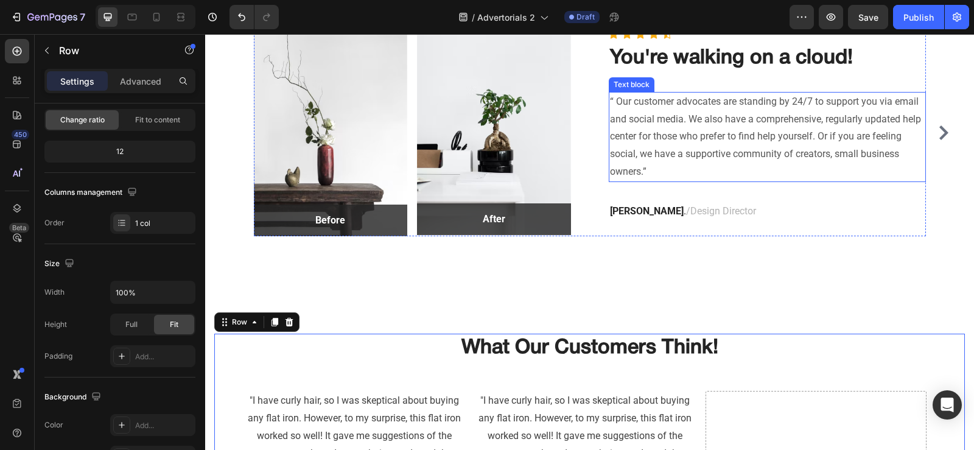
scroll to position [4734, 0]
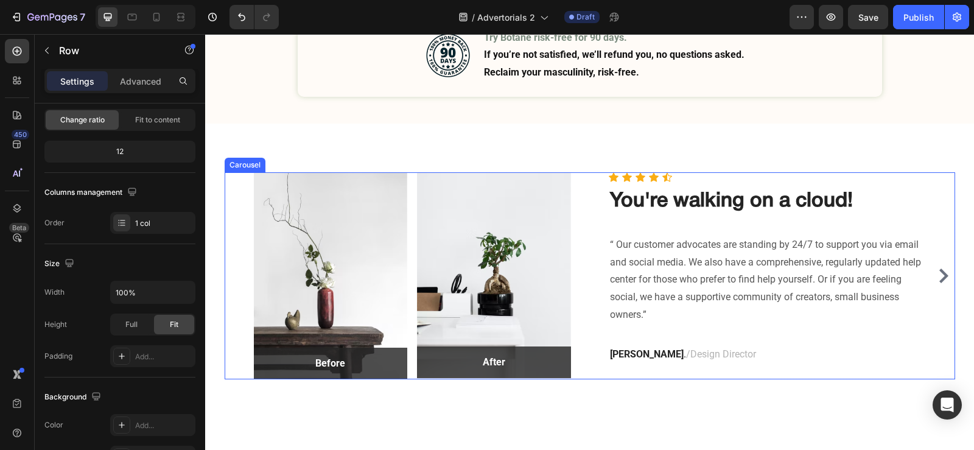
click at [940, 273] on icon "Carousel Next Arrow" at bounding box center [943, 275] width 9 height 15
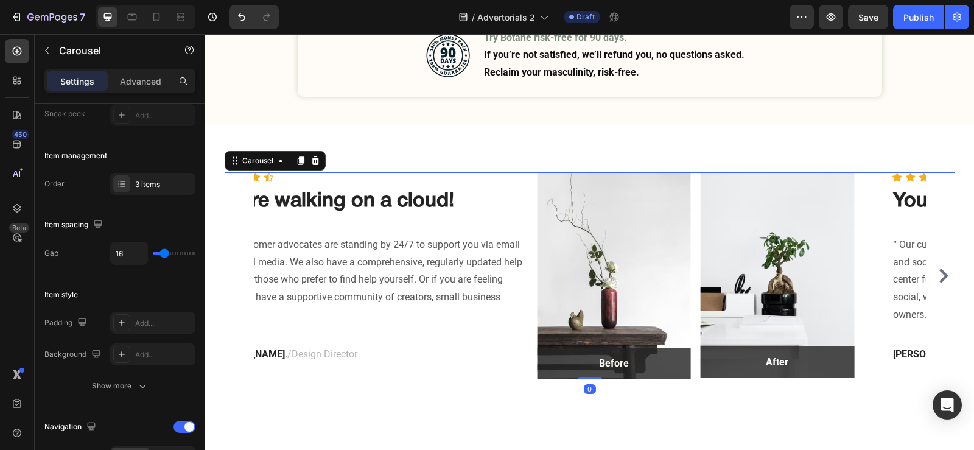
scroll to position [0, 0]
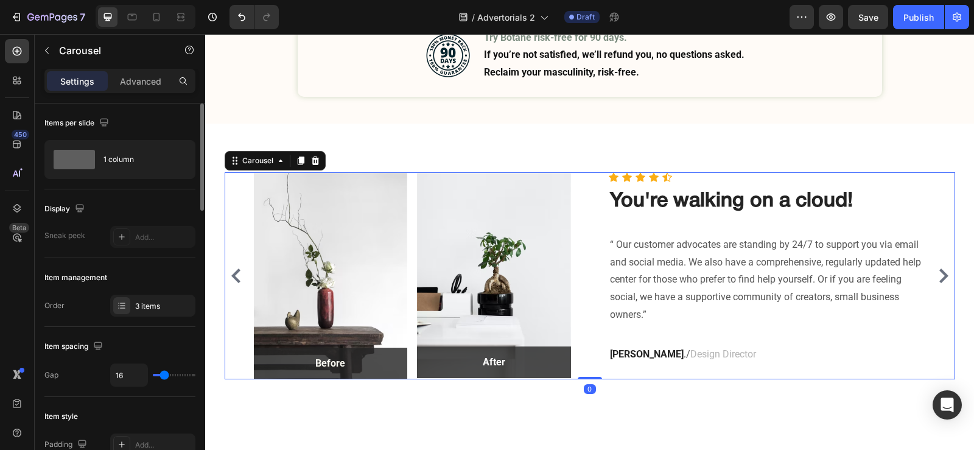
click at [940, 273] on icon "Carousel Next Arrow" at bounding box center [943, 275] width 9 height 15
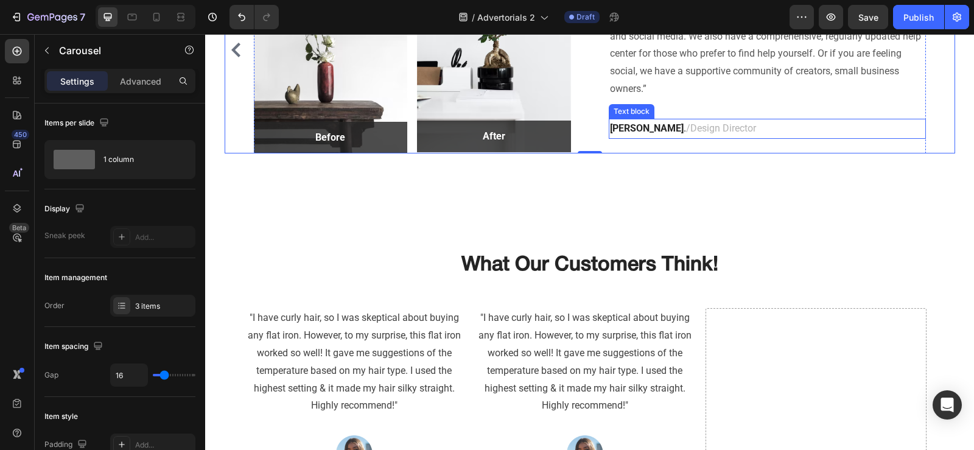
scroll to position [5038, 0]
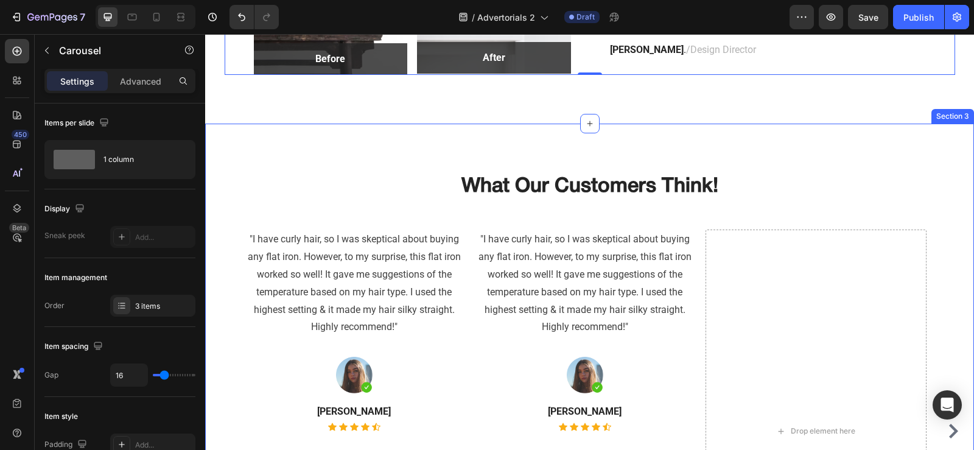
click at [761, 145] on div "What Our Customers Think! Heading "I have curly hair, so I was skeptical about …" at bounding box center [589, 403] width 769 height 558
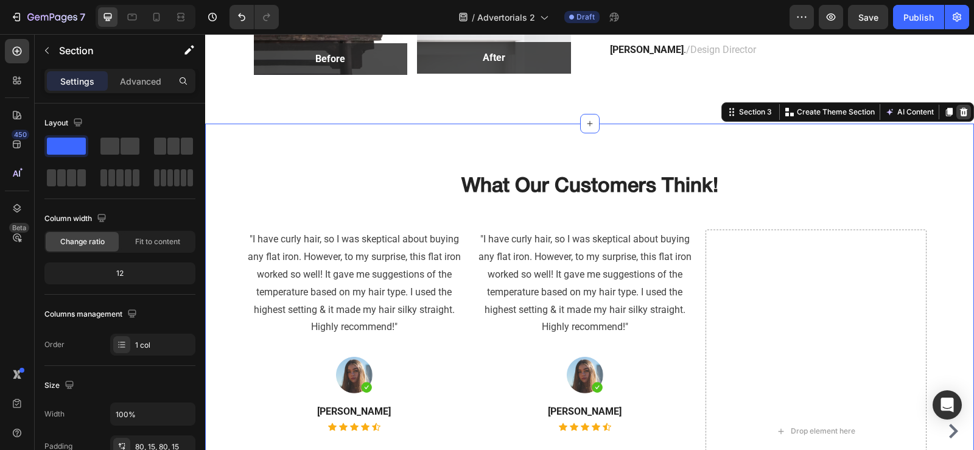
click at [958, 111] on icon at bounding box center [963, 112] width 10 height 10
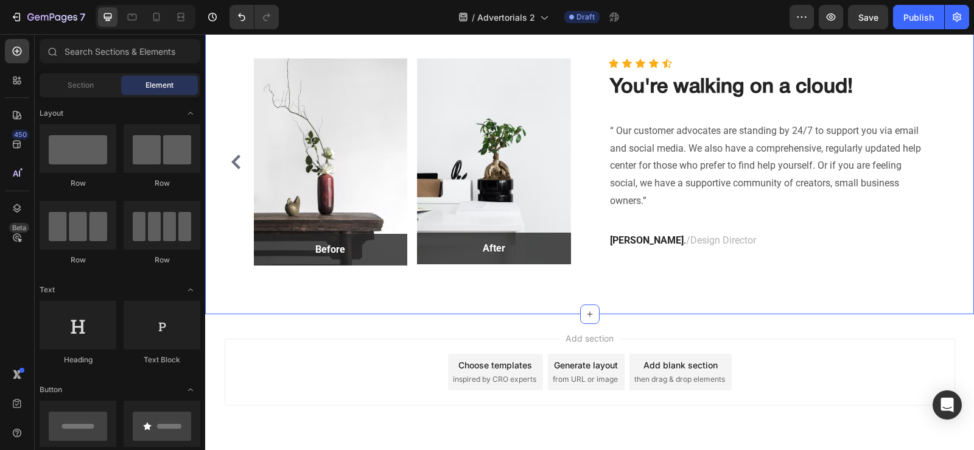
scroll to position [4522, 0]
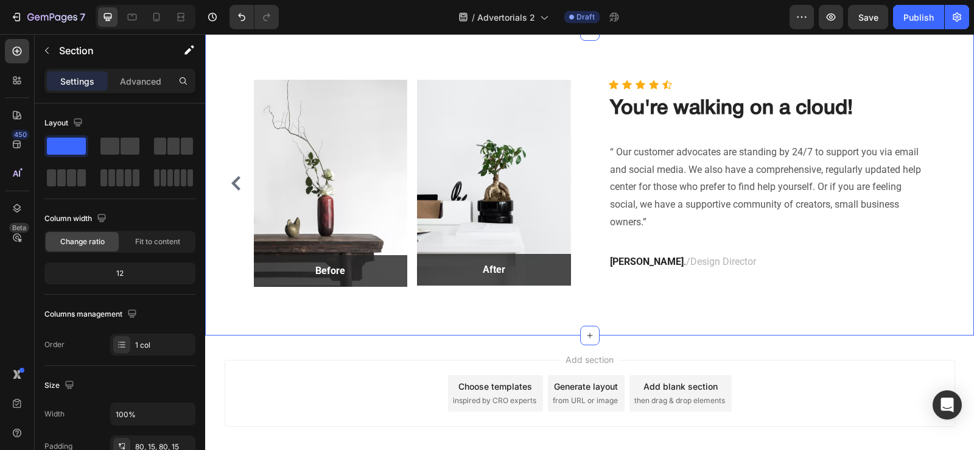
scroll to position [4765, 0]
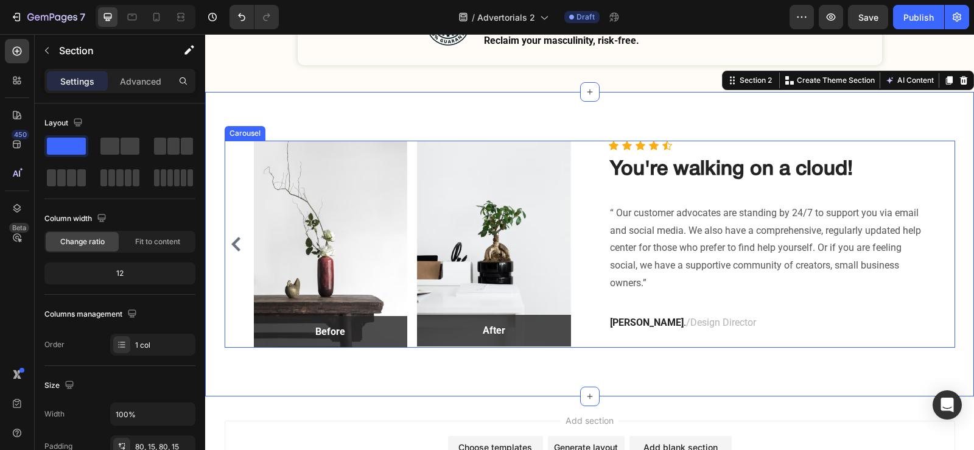
click at [236, 247] on icon "Carousel Back Arrow" at bounding box center [236, 244] width 15 height 15
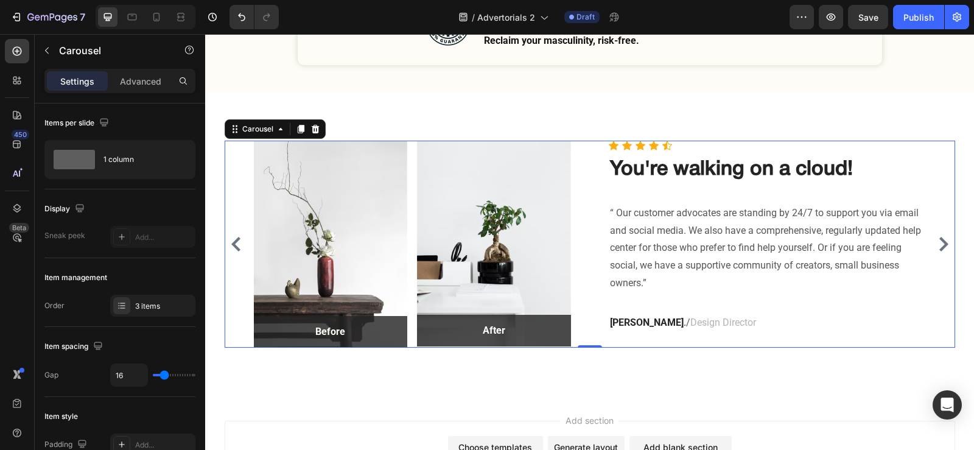
scroll to position [4705, 0]
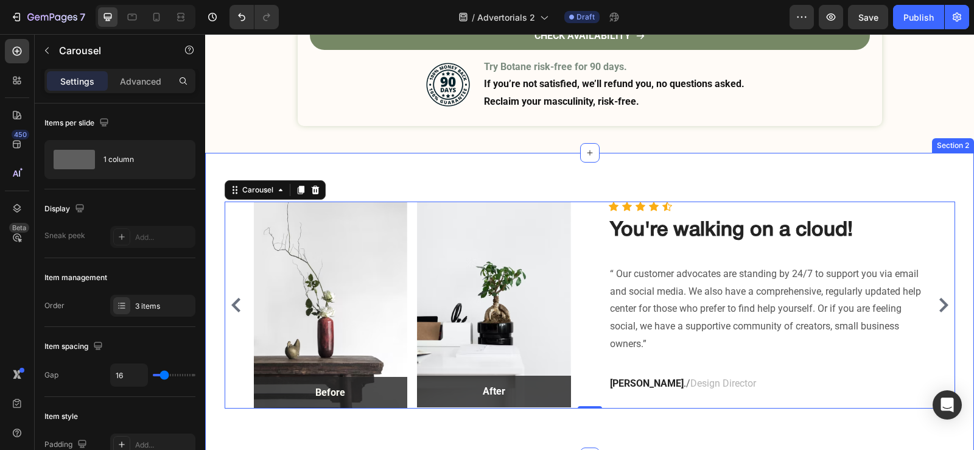
click at [577, 189] on div "Image Before Text block Row Row Image After Text block Row Row Row Icon Icon Ic…" at bounding box center [589, 305] width 769 height 304
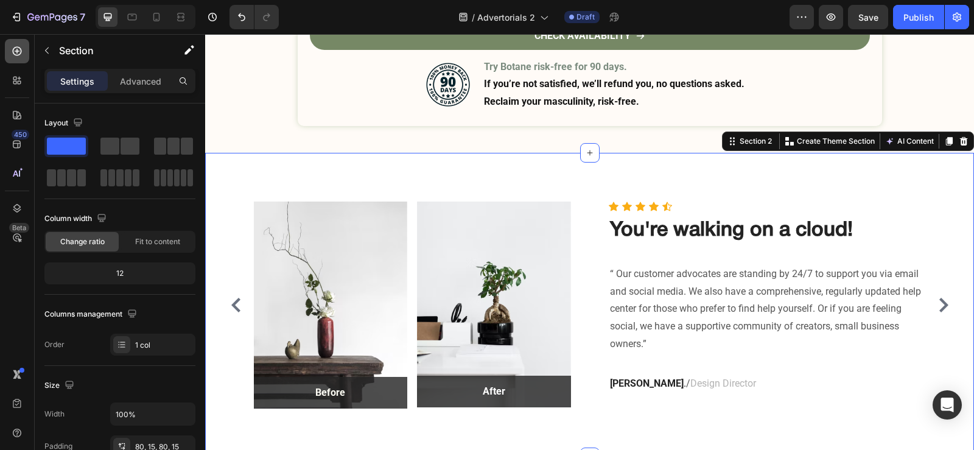
click at [14, 51] on icon at bounding box center [17, 51] width 12 height 12
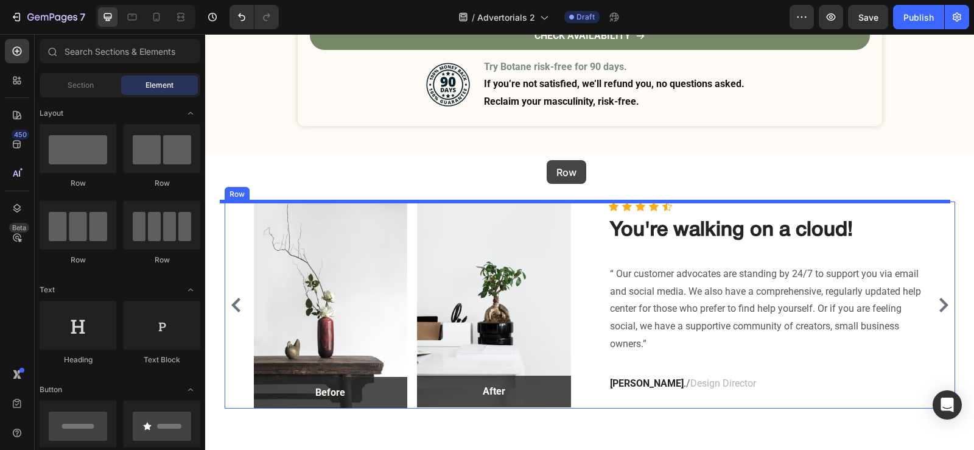
drag, startPoint x: 281, startPoint y: 182, endPoint x: 546, endPoint y: 160, distance: 266.2
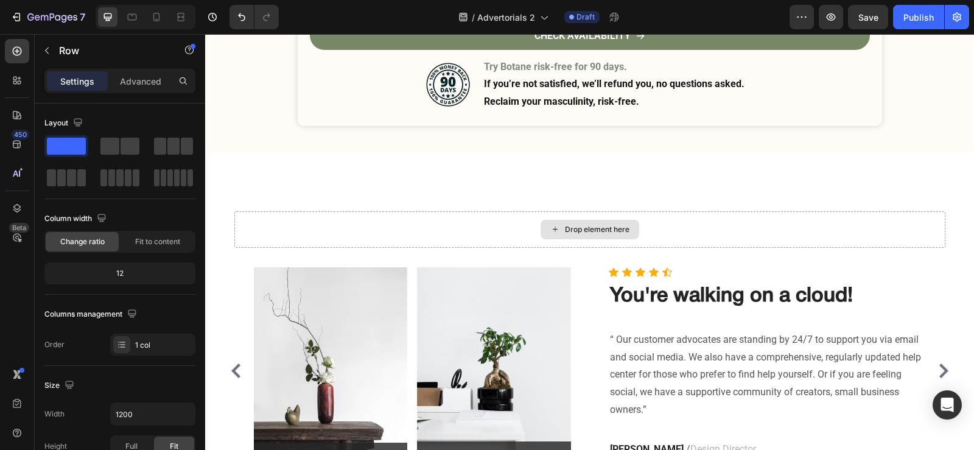
click at [568, 231] on div "Drop element here" at bounding box center [597, 230] width 65 height 10
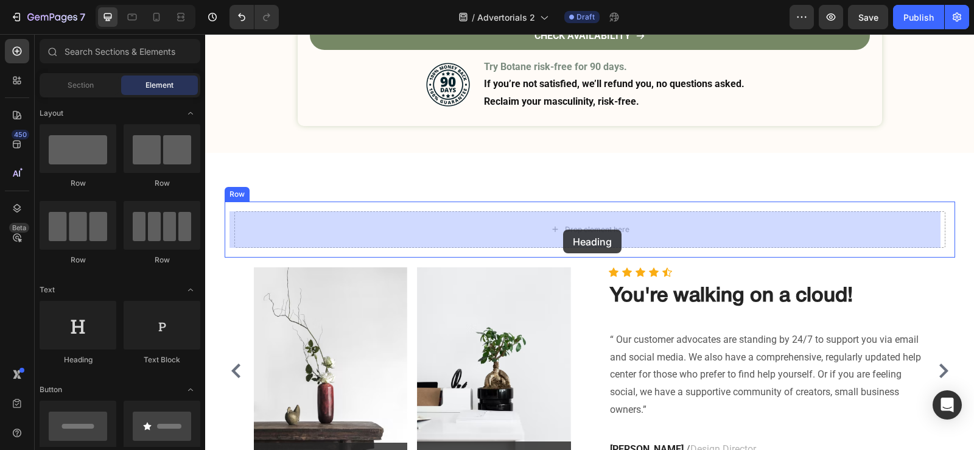
drag, startPoint x: 400, startPoint y: 332, endPoint x: 563, endPoint y: 229, distance: 192.8
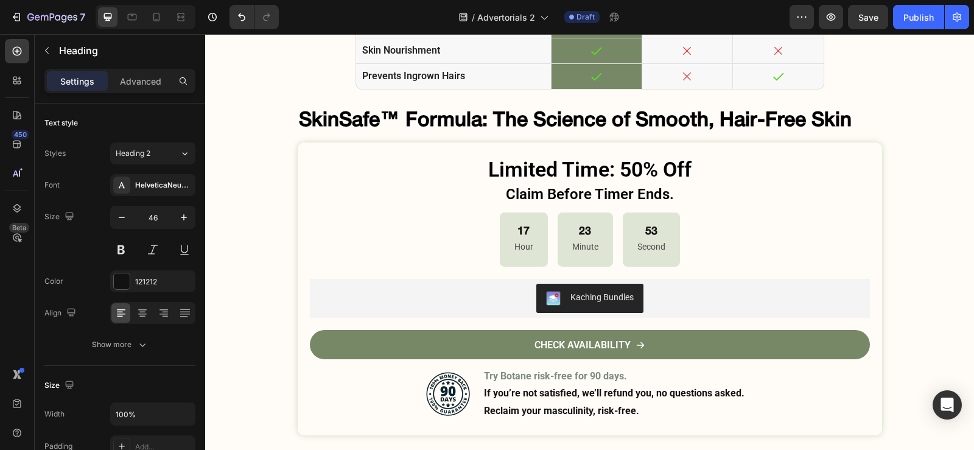
scroll to position [4279, 0]
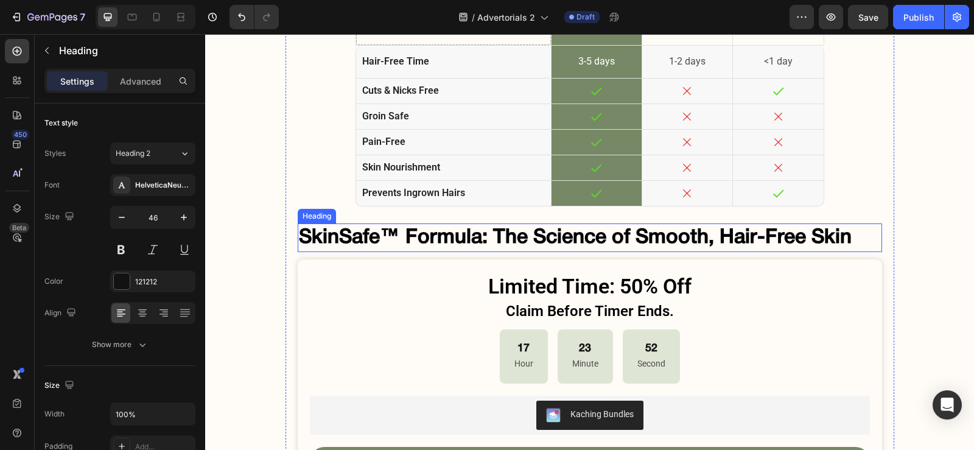
click at [561, 229] on h2 "SkinSafe™ Formula: The Science of Smooth, Hair-Free Skin" at bounding box center [590, 237] width 584 height 29
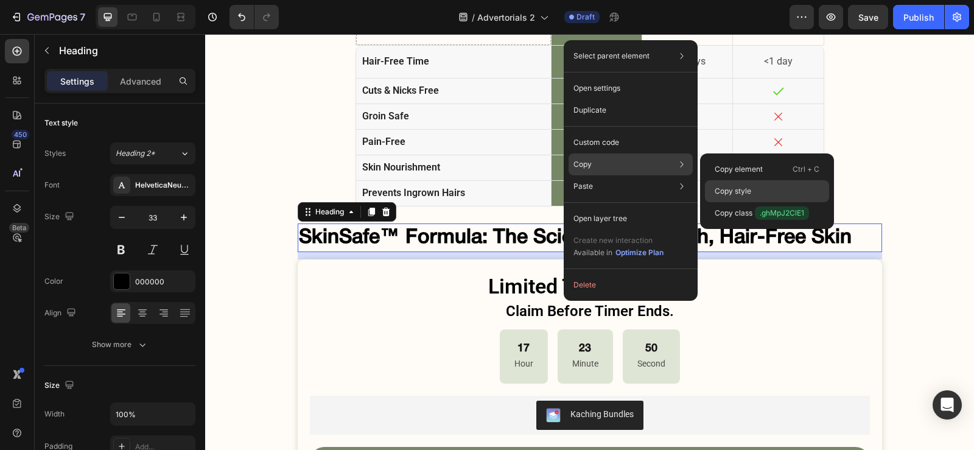
drag, startPoint x: 749, startPoint y: 192, endPoint x: 416, endPoint y: 166, distance: 334.5
click at [749, 192] on p "Copy style" at bounding box center [732, 191] width 37 height 11
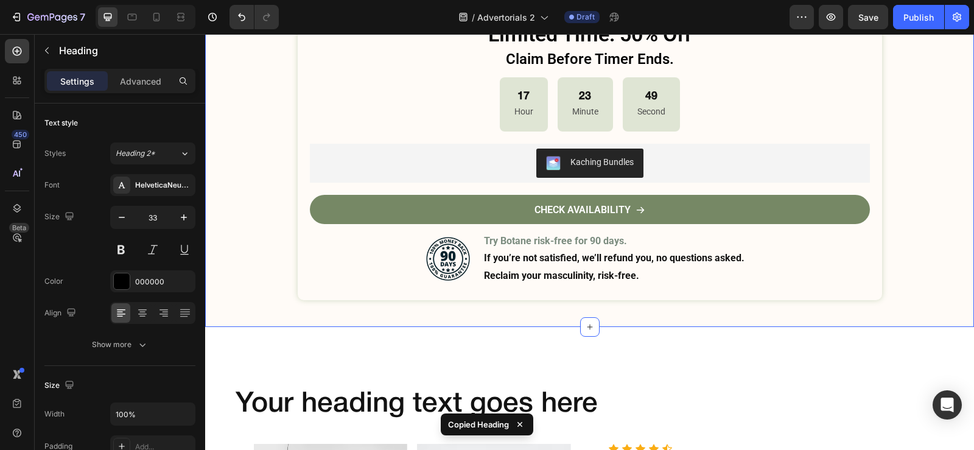
scroll to position [4583, 0]
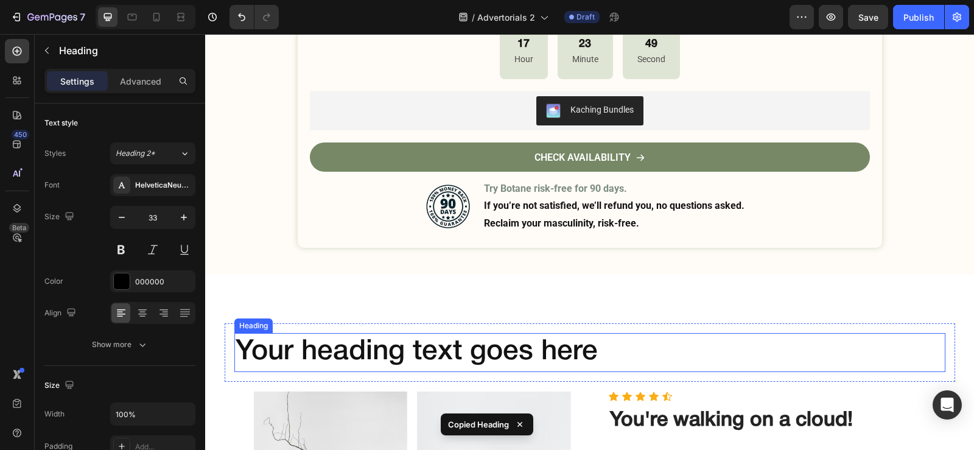
click at [517, 354] on h2 "Your heading text goes here" at bounding box center [589, 352] width 711 height 39
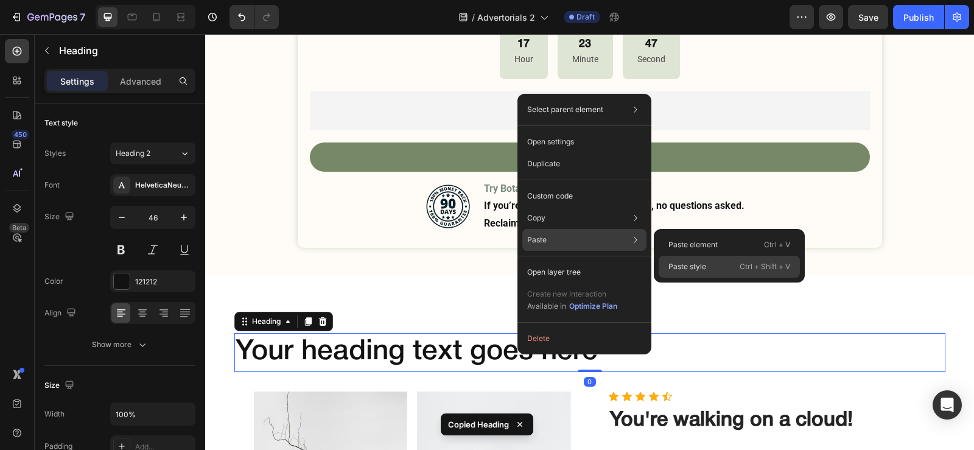
click at [693, 267] on p "Paste style" at bounding box center [687, 266] width 38 height 11
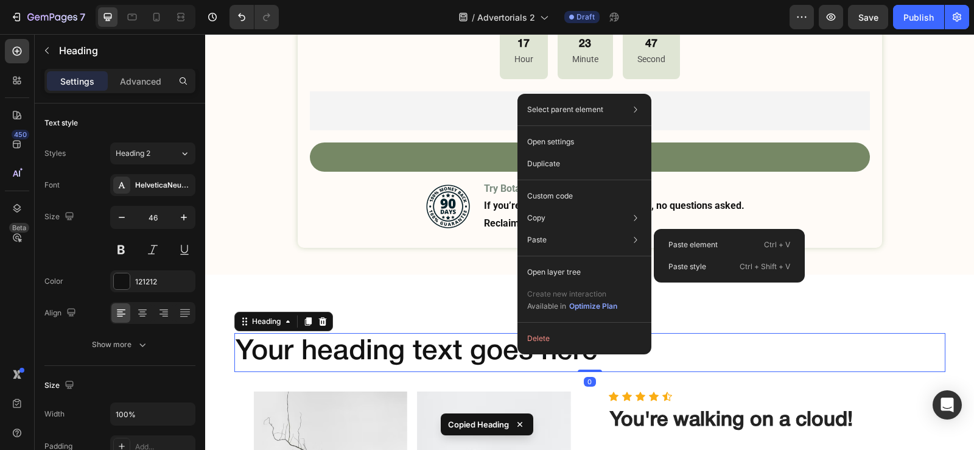
type input "33"
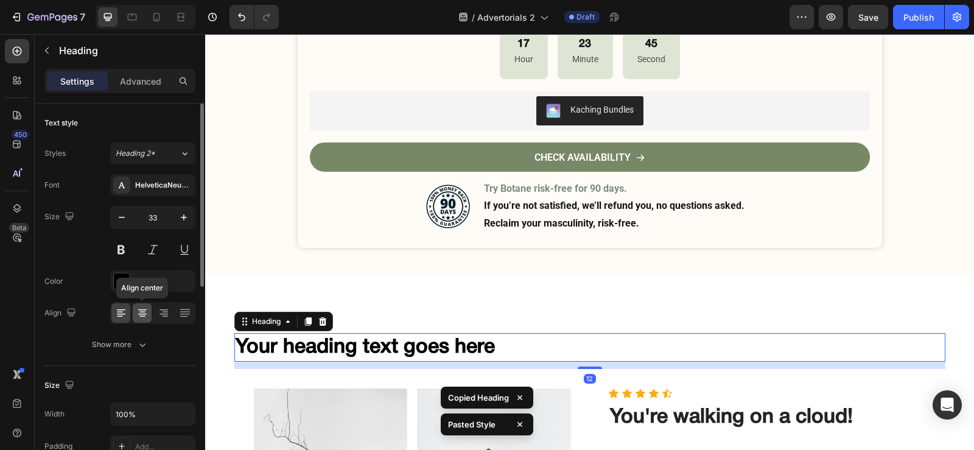
click at [145, 314] on icon at bounding box center [142, 313] width 9 height 1
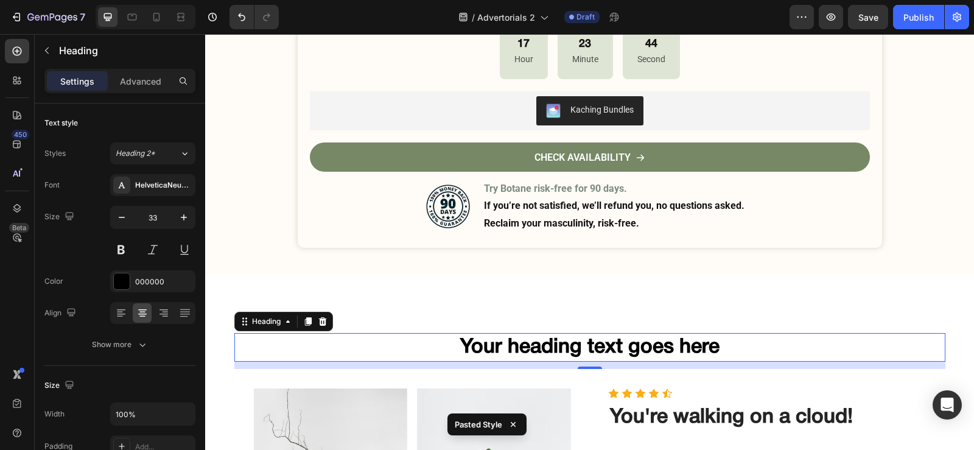
click at [537, 351] on h2 "Your heading text goes here" at bounding box center [589, 347] width 711 height 29
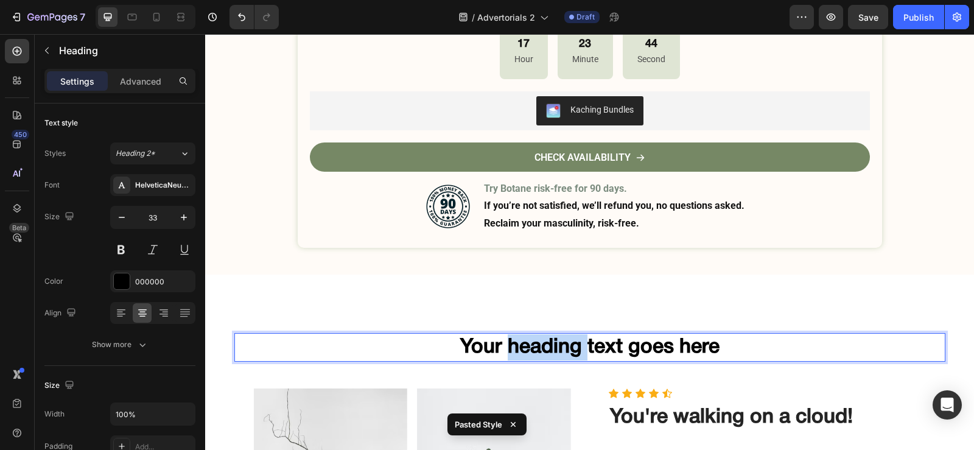
click at [537, 351] on p "Your heading text goes here" at bounding box center [590, 347] width 708 height 26
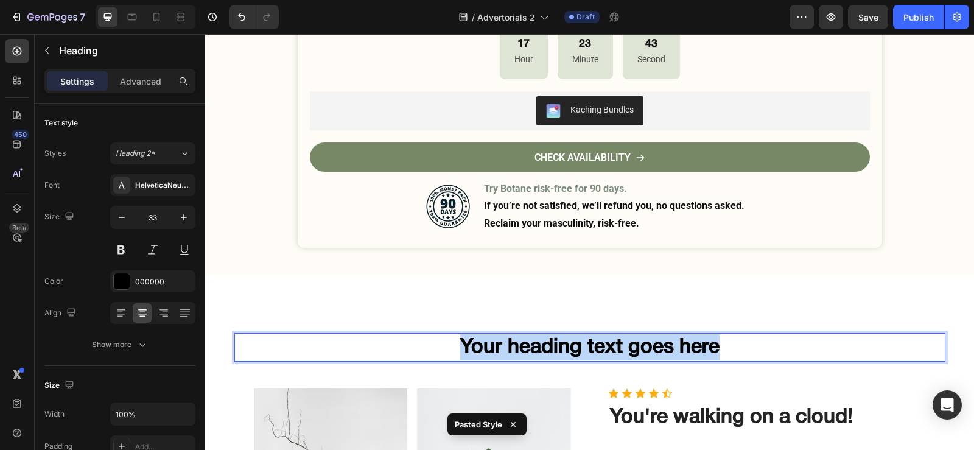
click at [537, 351] on p "Your heading text goes here" at bounding box center [590, 347] width 708 height 26
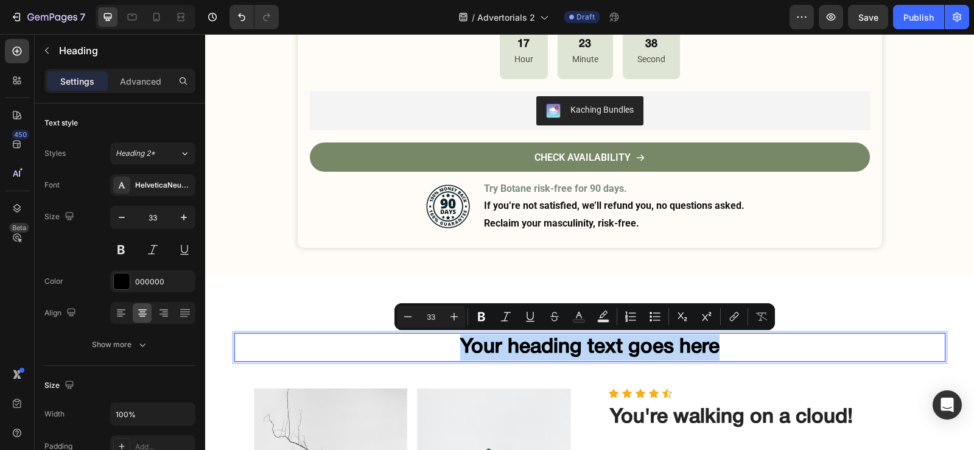
click at [563, 338] on p "Your heading text goes here" at bounding box center [590, 347] width 708 height 26
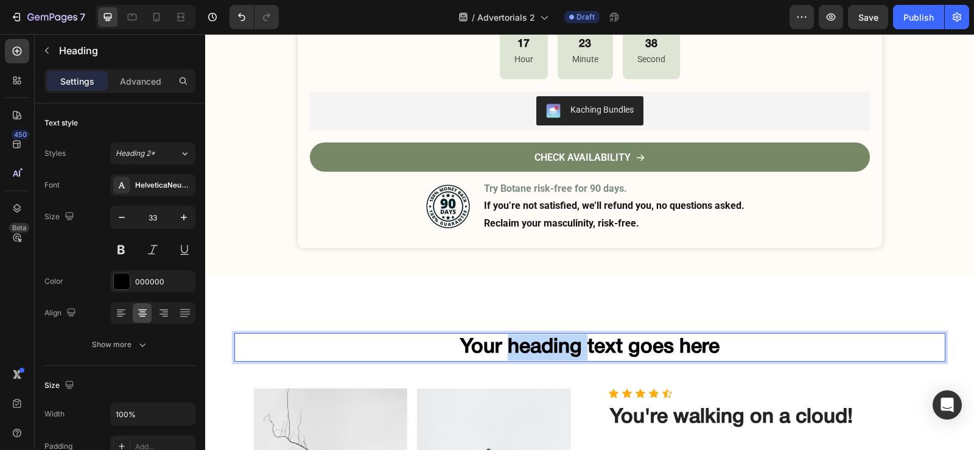
click at [563, 338] on p "Your heading text goes here" at bounding box center [590, 347] width 708 height 26
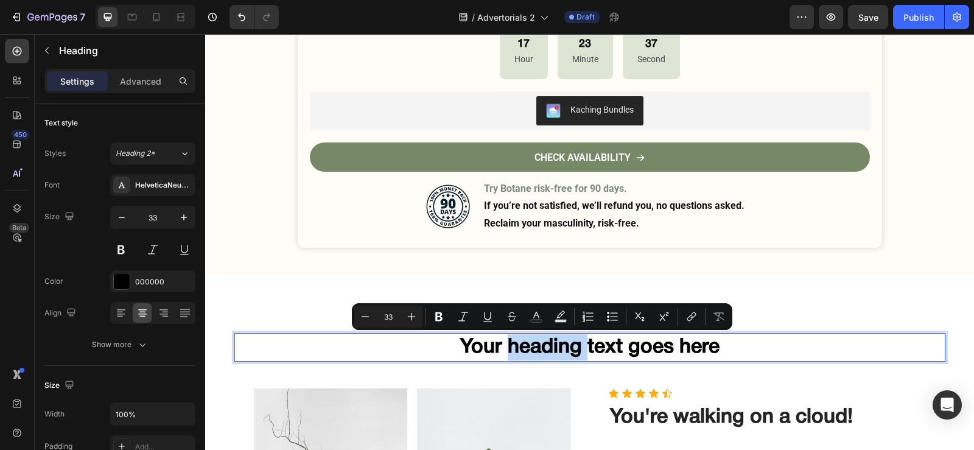
click at [568, 346] on p "Your heading text goes here" at bounding box center [590, 347] width 708 height 26
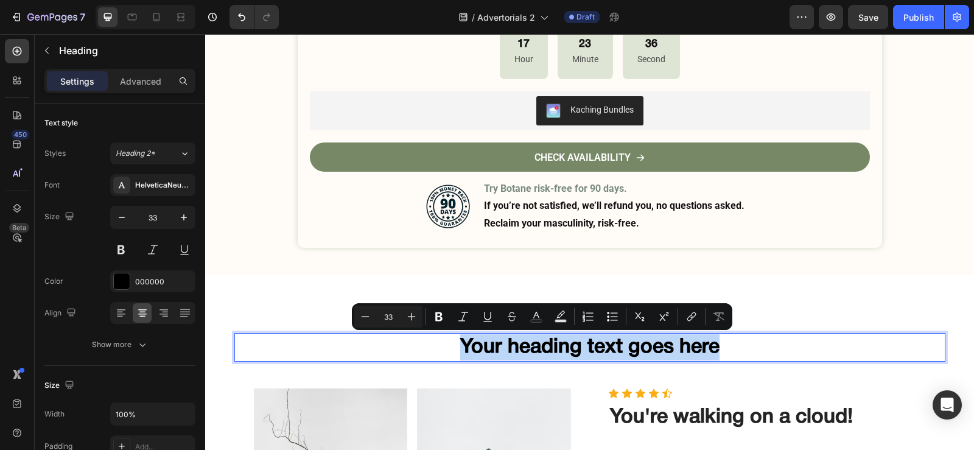
click at [568, 346] on p "Your heading text goes here" at bounding box center [590, 347] width 708 height 26
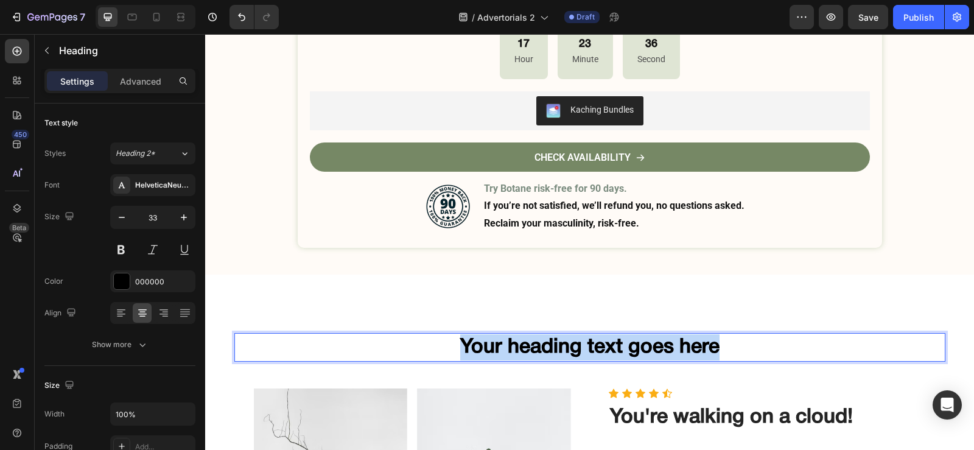
click at [568, 346] on p "Your heading text goes here" at bounding box center [590, 347] width 708 height 26
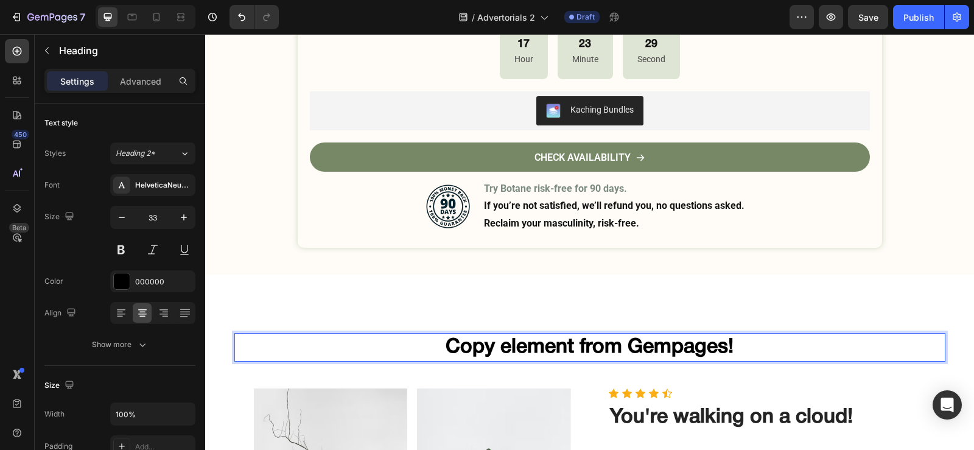
click at [536, 341] on p "Copy element from Gempages!" at bounding box center [590, 347] width 708 height 26
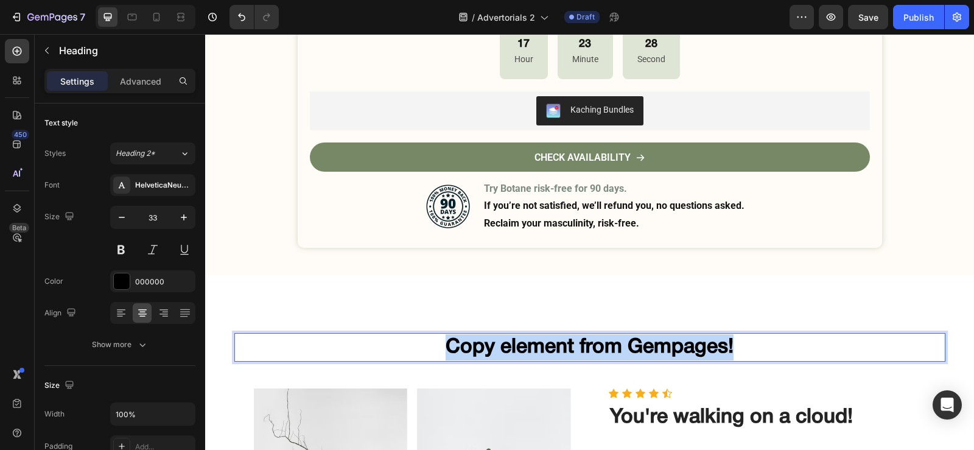
click at [536, 341] on p "Copy element from Gempages!" at bounding box center [590, 347] width 708 height 26
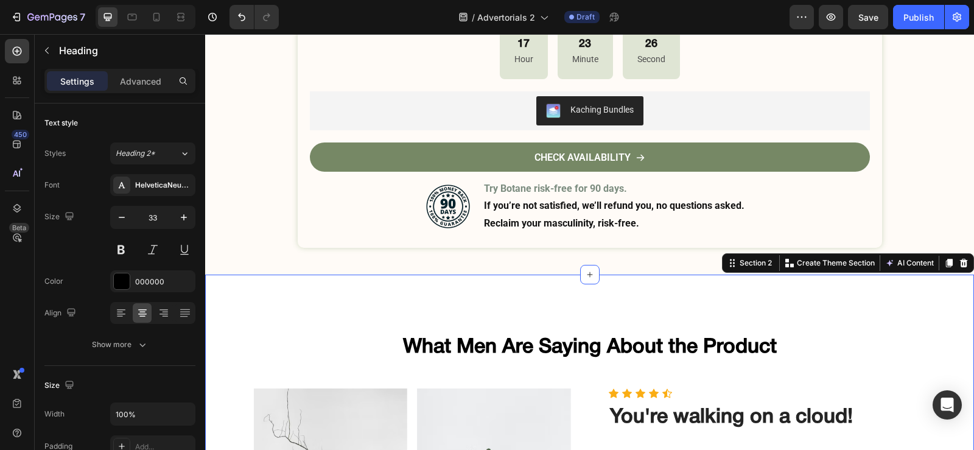
click at [951, 345] on div "What Men Are Saying About the Product Heading Row Image Before Text block Row R…" at bounding box center [589, 459] width 750 height 272
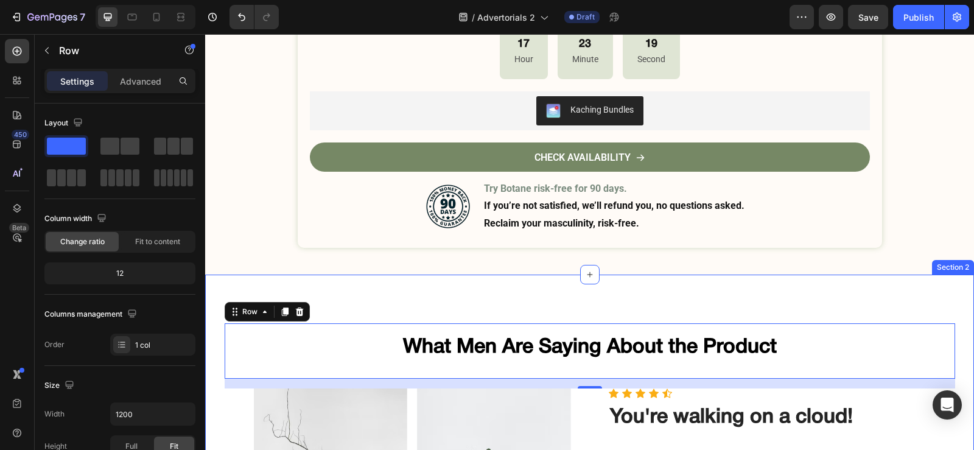
click at [884, 307] on div "What Men Are Saying About the Product Heading Row 16 Image Before Text block Ro…" at bounding box center [589, 458] width 769 height 369
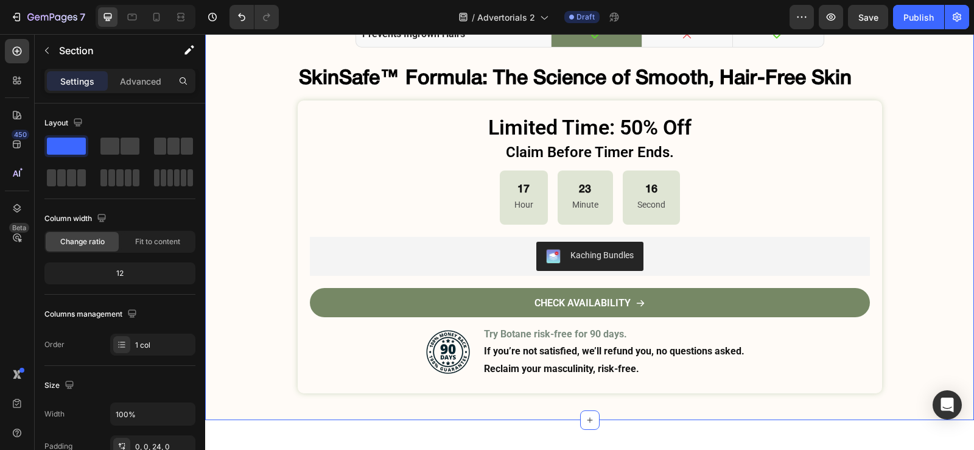
scroll to position [4461, 0]
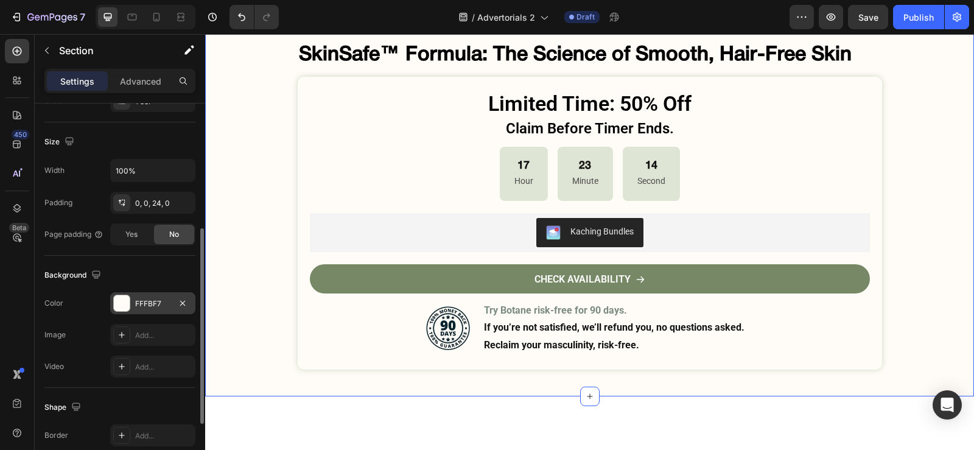
click at [122, 307] on div at bounding box center [122, 303] width 16 height 16
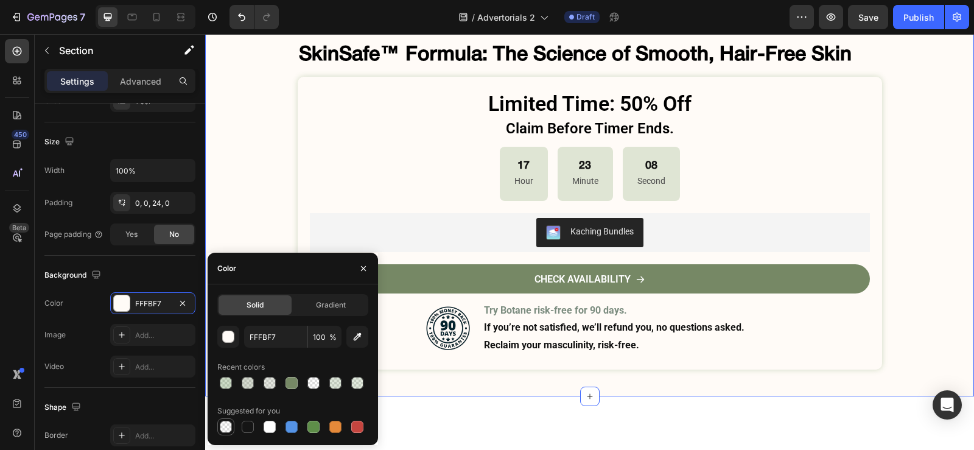
click at [225, 422] on div at bounding box center [226, 427] width 12 height 12
type input "000000"
type input "0"
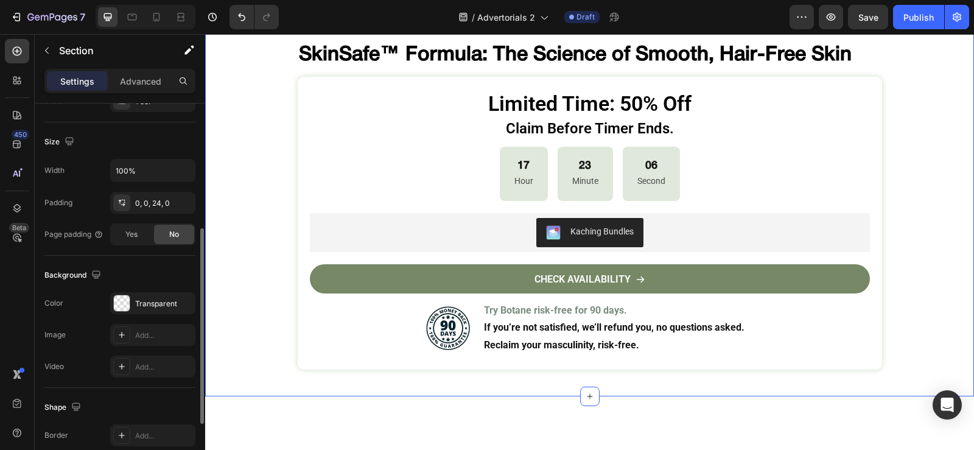
click at [98, 294] on div "Color Transparent" at bounding box center [119, 303] width 151 height 22
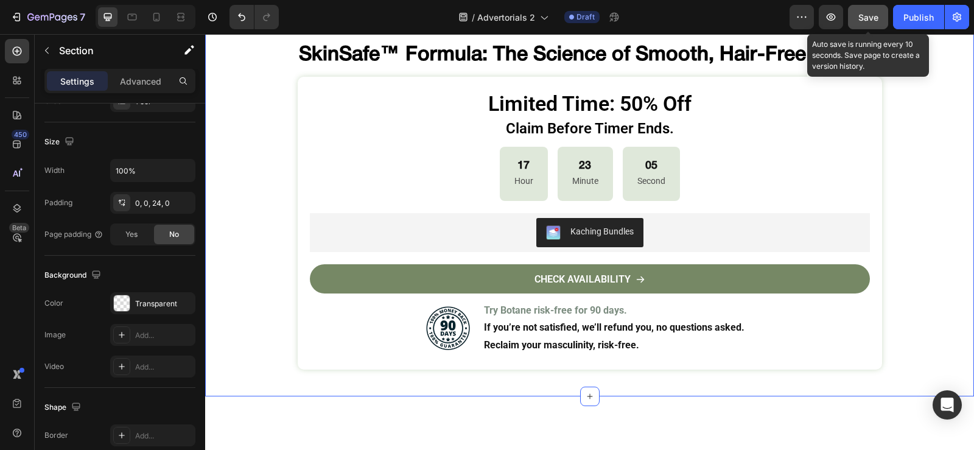
click at [871, 17] on span "Save" at bounding box center [868, 17] width 20 height 10
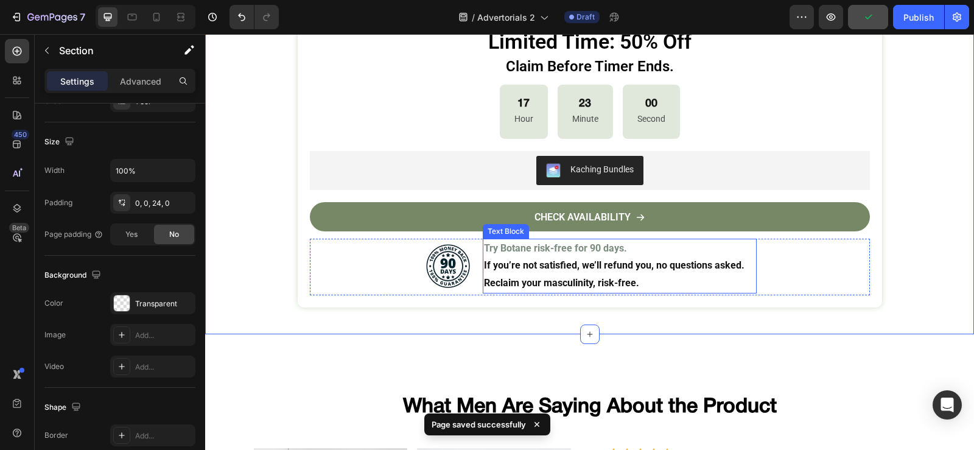
scroll to position [4522, 0]
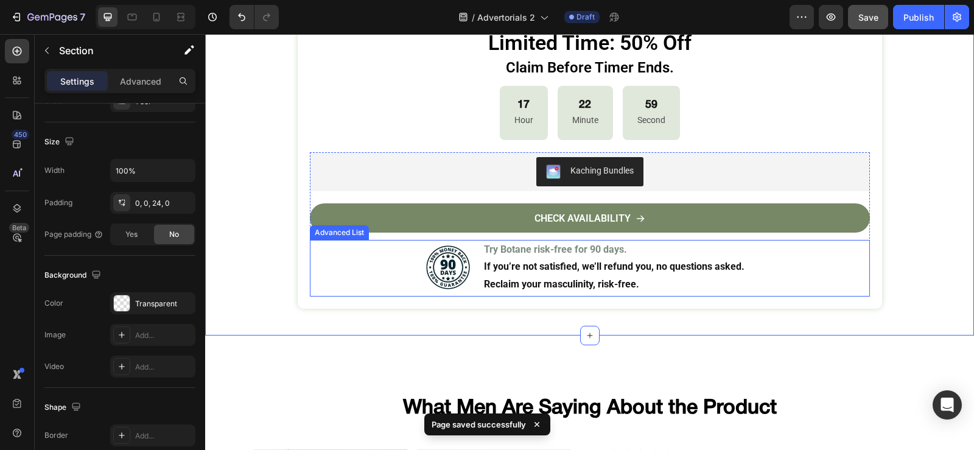
click at [472, 256] on li "Image Try Botane risk-free for 90 days. If you’re not satisfied, we’ll refund y…" at bounding box center [589, 267] width 333 height 55
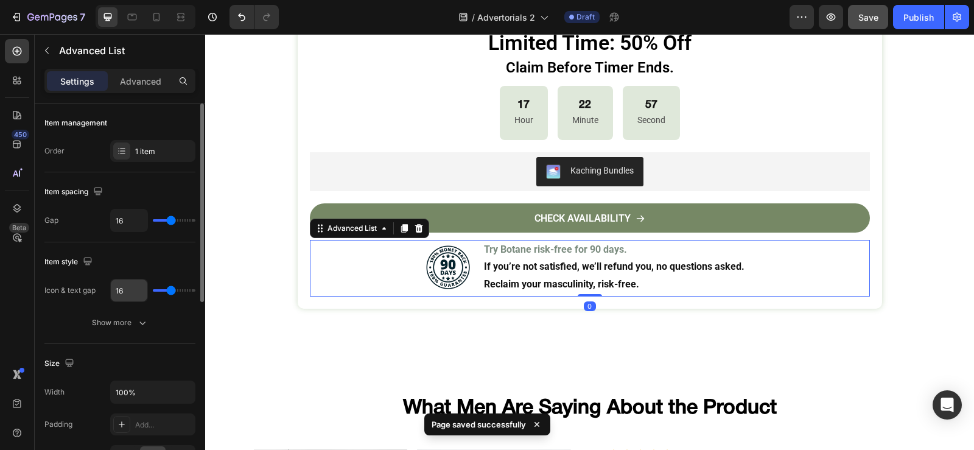
scroll to position [243, 0]
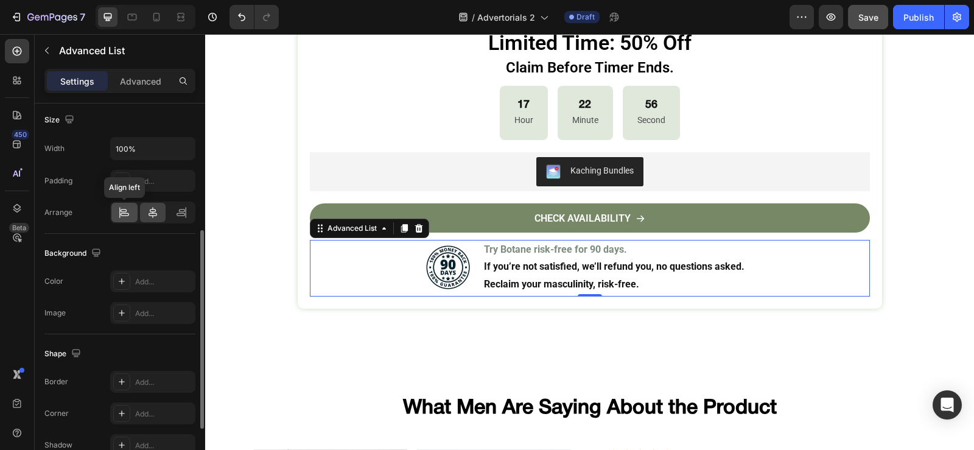
click at [123, 217] on icon at bounding box center [124, 212] width 12 height 12
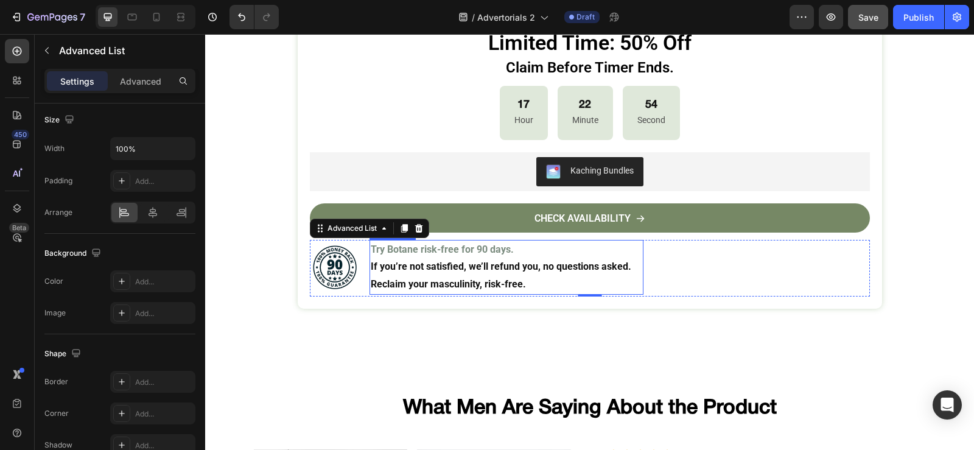
click at [622, 260] on p "If you’re not satisfied, we’ll refund you, no questions asked." at bounding box center [506, 267] width 271 height 18
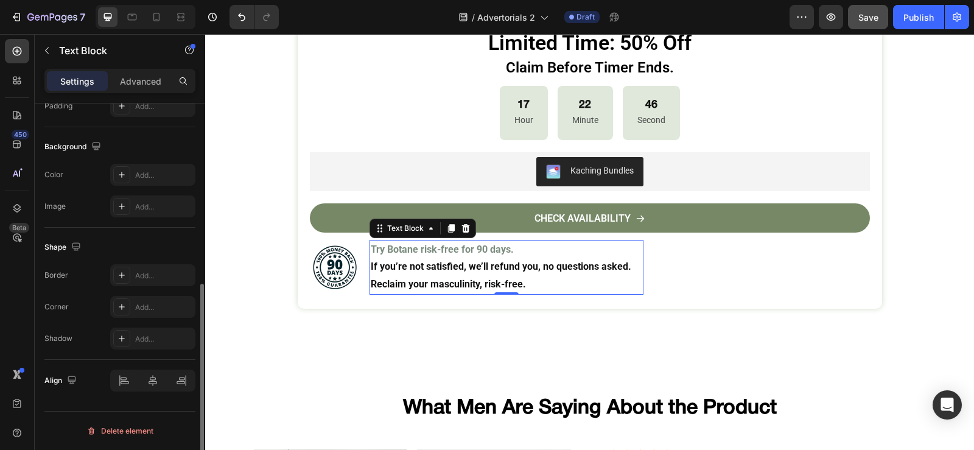
scroll to position [158, 0]
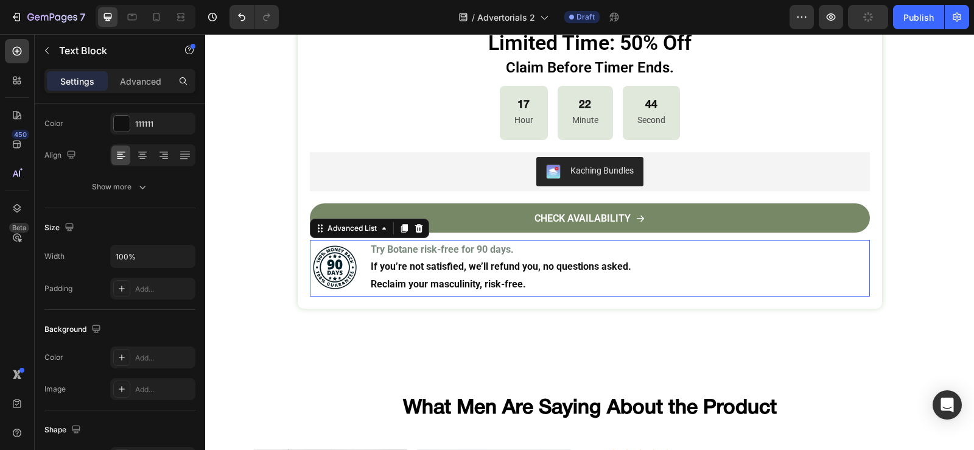
click at [360, 271] on li "Image Try Botane risk-free for 90 days. If you’re not satisfied, we’ll refund y…" at bounding box center [476, 267] width 333 height 55
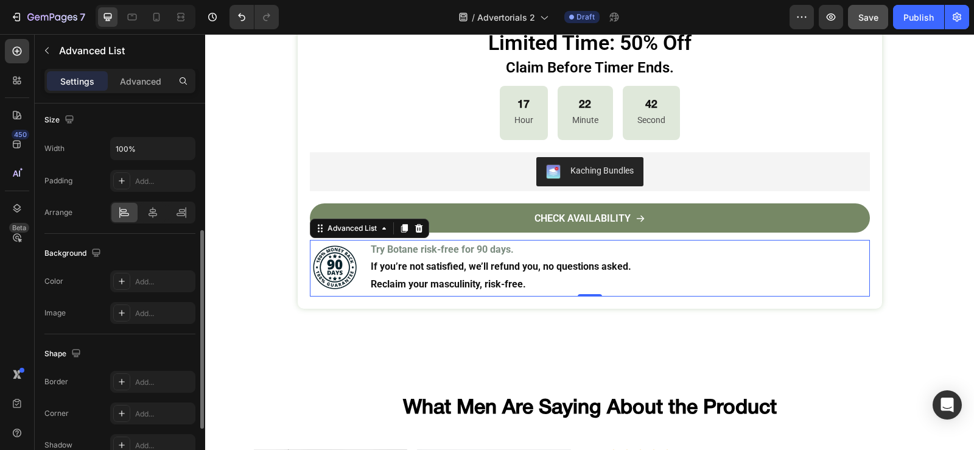
scroll to position [350, 0]
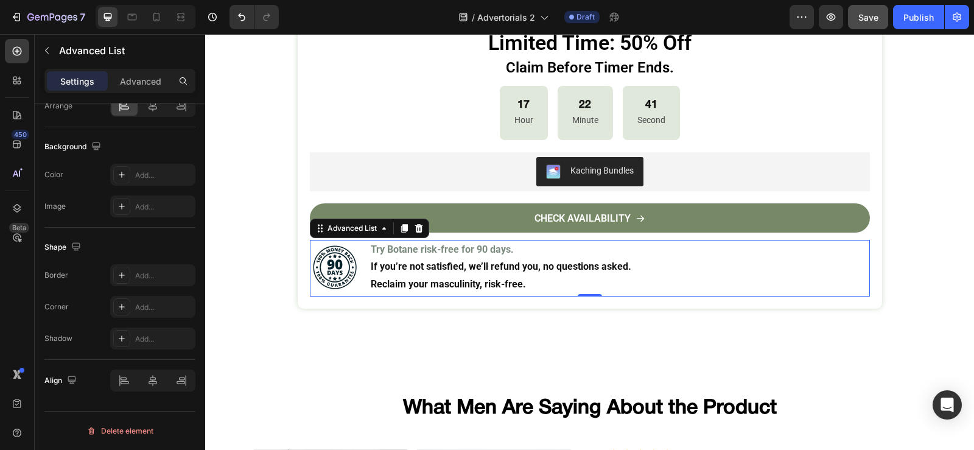
click at [778, 285] on div "Image Try Botane risk-free for 90 days. If you’re not satisfied, we’ll refund y…" at bounding box center [590, 268] width 560 height 57
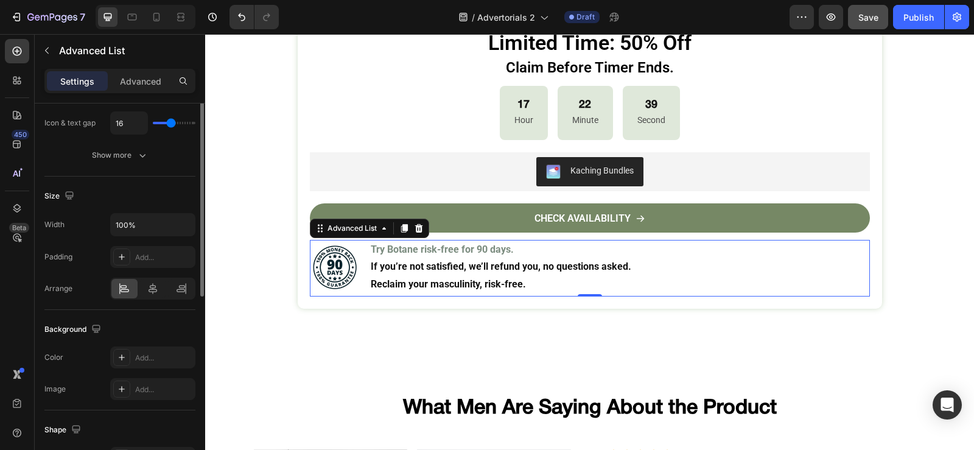
scroll to position [106, 0]
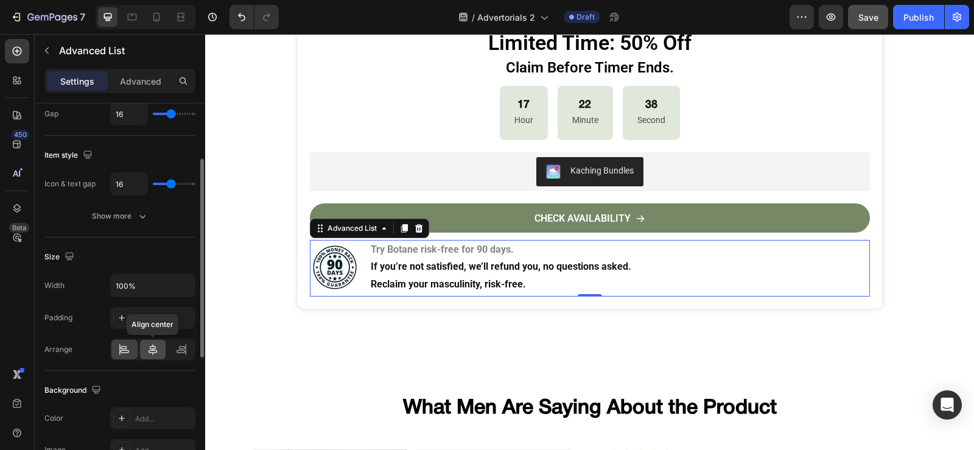
click at [155, 346] on icon at bounding box center [152, 349] width 9 height 11
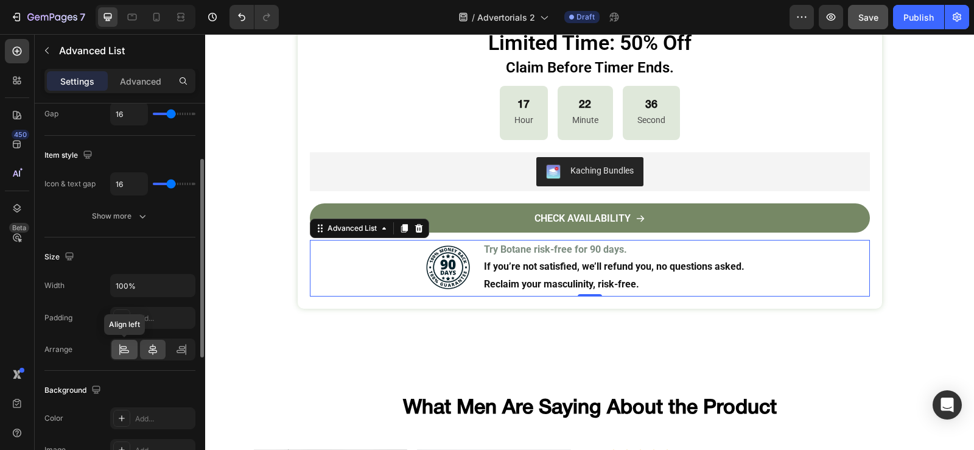
click at [126, 343] on div at bounding box center [124, 349] width 26 height 19
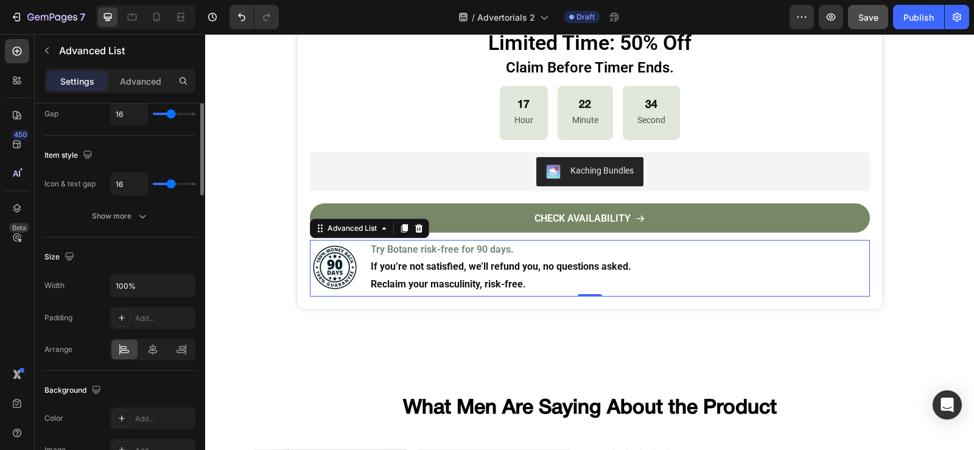
scroll to position [0, 0]
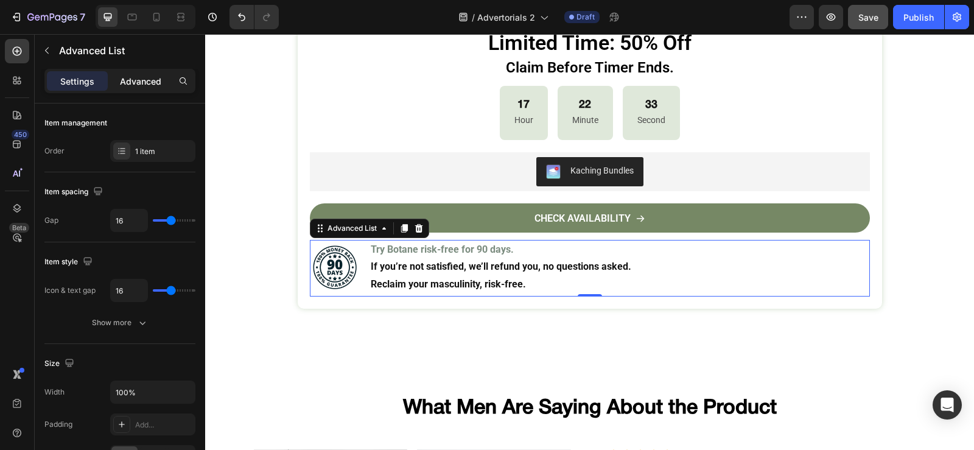
click at [145, 84] on p "Advanced" at bounding box center [140, 81] width 41 height 13
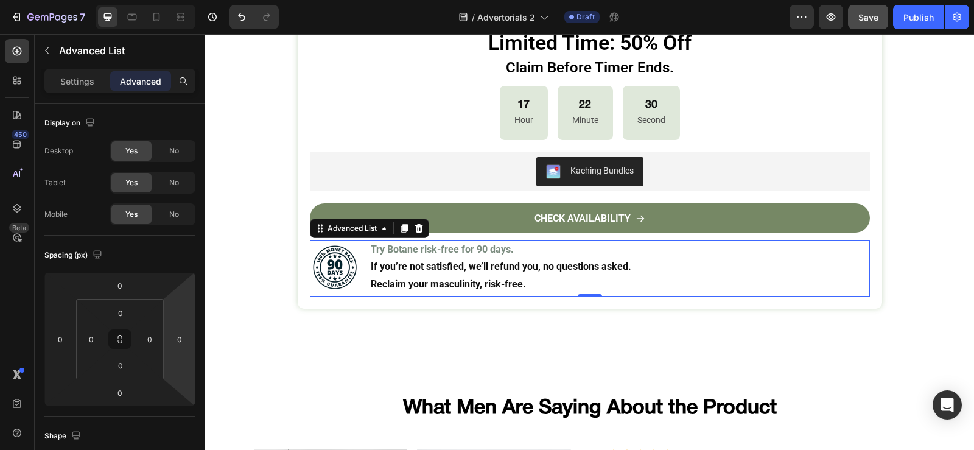
click at [742, 262] on div "Image Try Botane risk-free for 90 days. If you’re not satisfied, we’ll refund y…" at bounding box center [590, 268] width 560 height 57
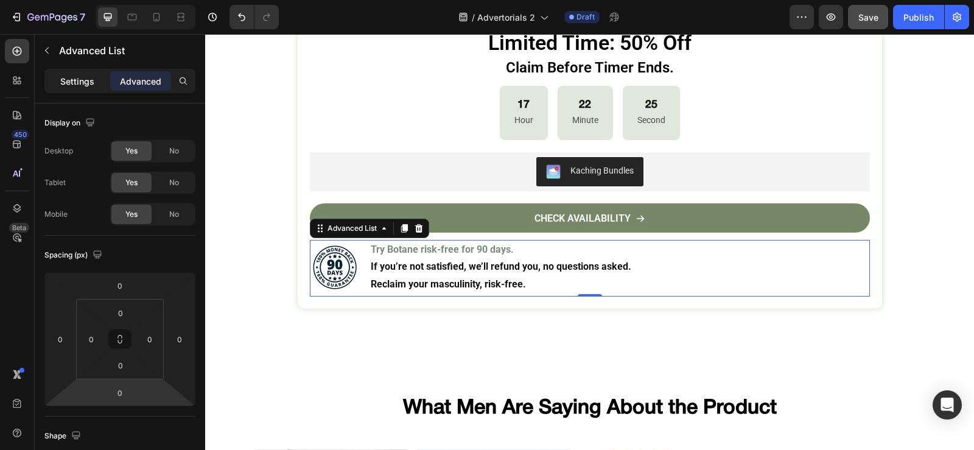
click at [74, 76] on p "Settings" at bounding box center [77, 81] width 34 height 13
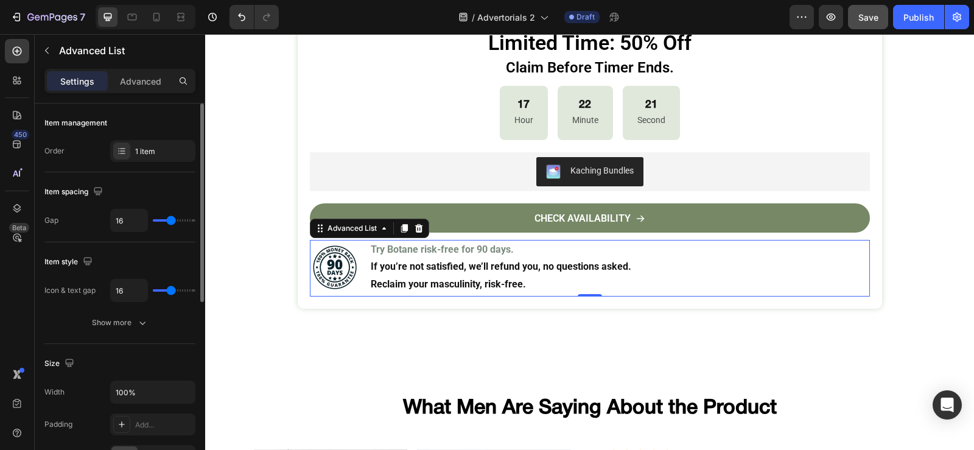
type input "21"
type input "23"
type input "24"
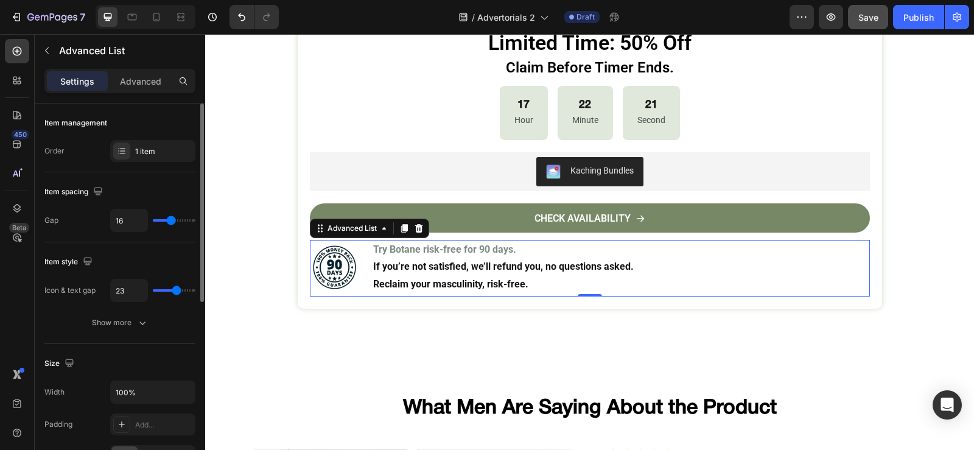
type input "24"
type input "27"
type input "29"
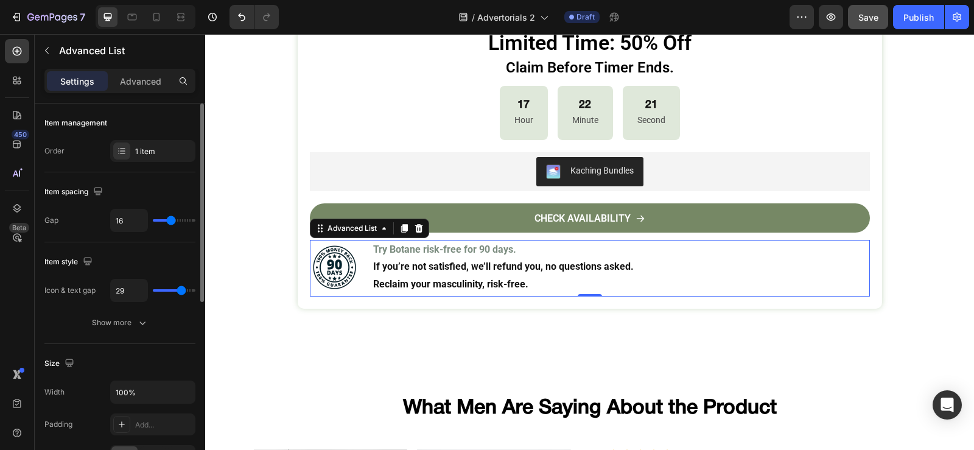
type input "30"
type input "32"
type input "20"
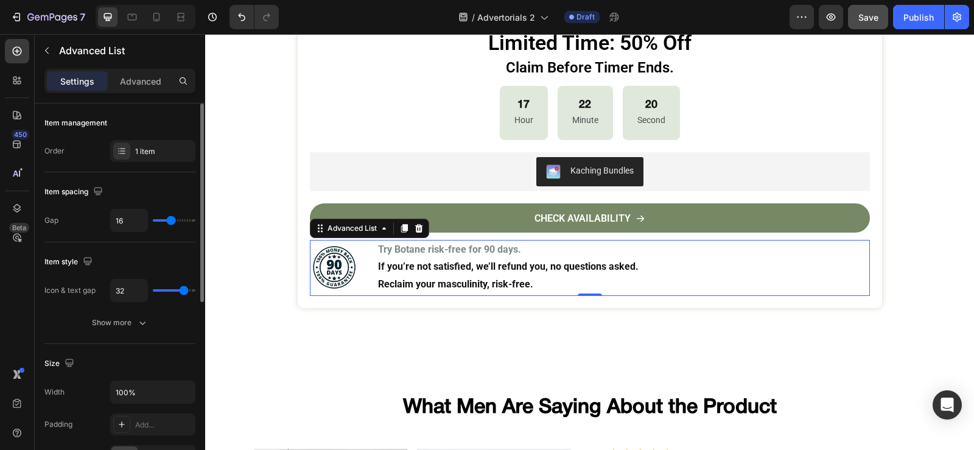
type input "20"
type input "19"
click at [173, 289] on input "range" at bounding box center [174, 290] width 43 height 2
type input "18"
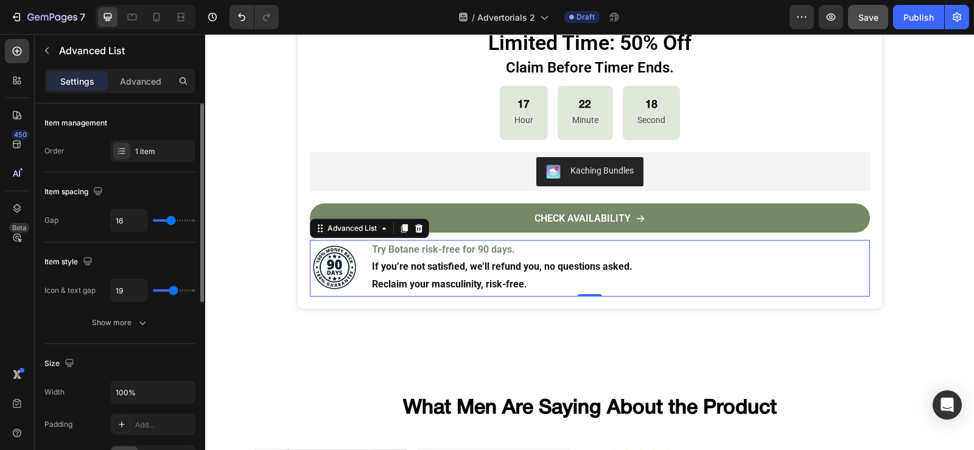
type input "18"
type input "16"
click at [170, 289] on input "range" at bounding box center [174, 290] width 43 height 2
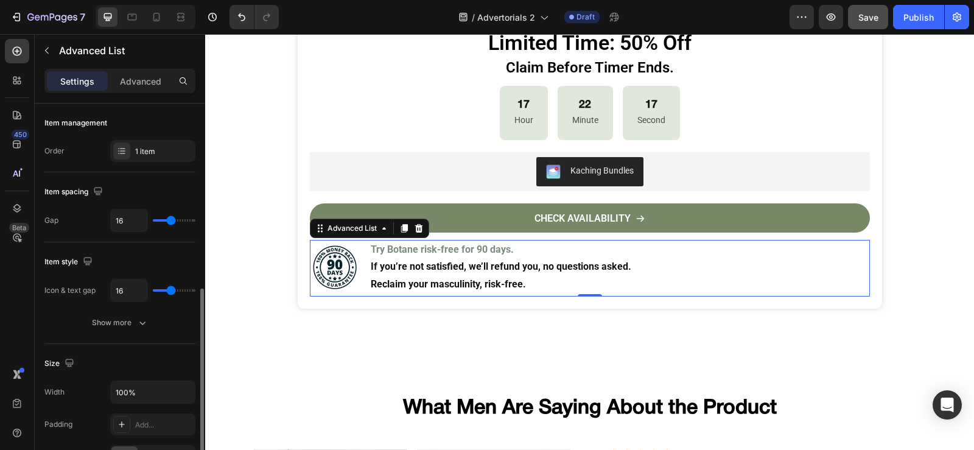
scroll to position [122, 0]
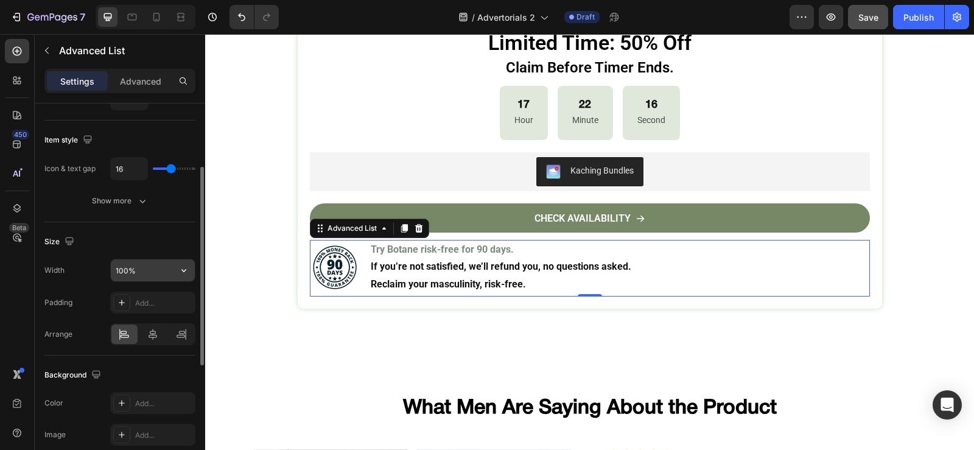
click at [175, 274] on button "button" at bounding box center [184, 270] width 22 height 22
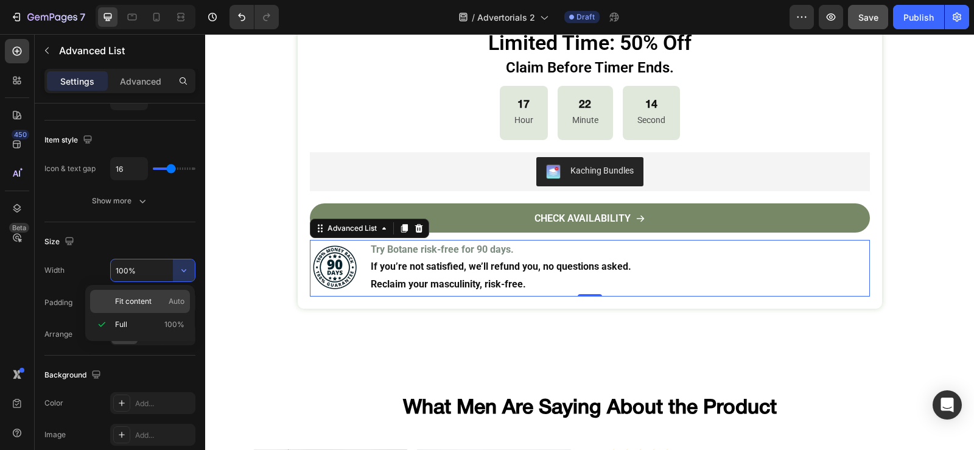
click at [152, 302] on span "Fit content" at bounding box center [133, 301] width 37 height 11
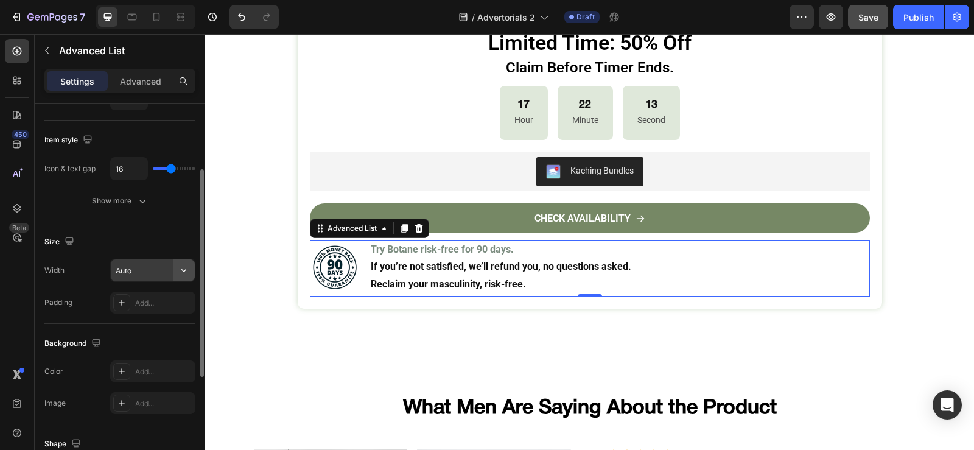
click at [180, 269] on icon "button" at bounding box center [184, 270] width 12 height 12
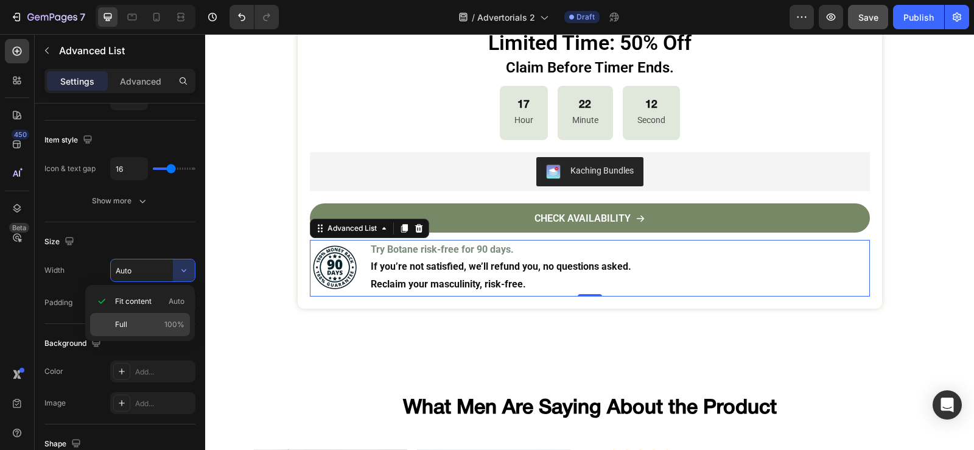
click at [142, 317] on div "Full 100%" at bounding box center [140, 324] width 100 height 23
type input "100%"
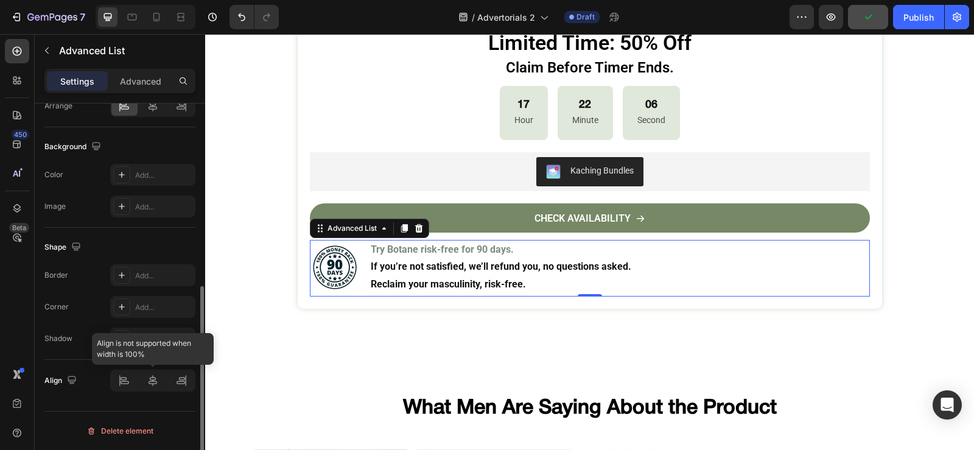
scroll to position [106, 0]
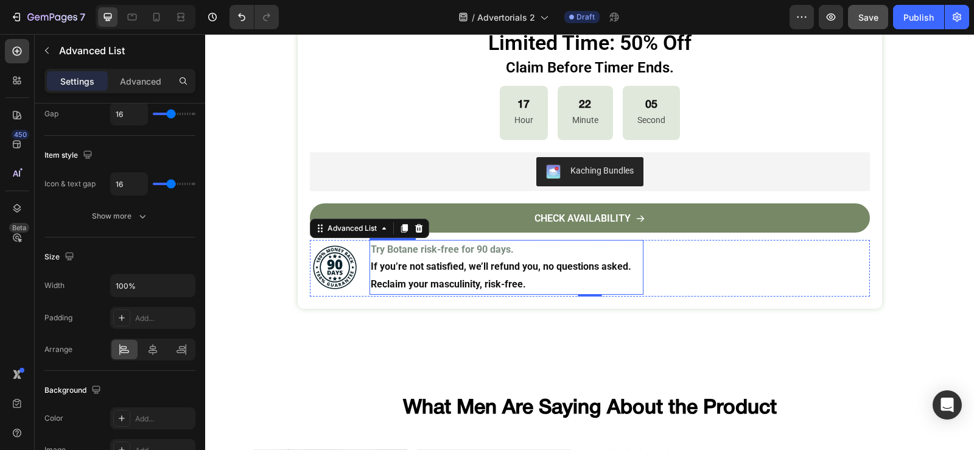
click at [492, 270] on strong "If you’re not satisfied, we’ll refund you, no questions asked." at bounding box center [501, 266] width 260 height 12
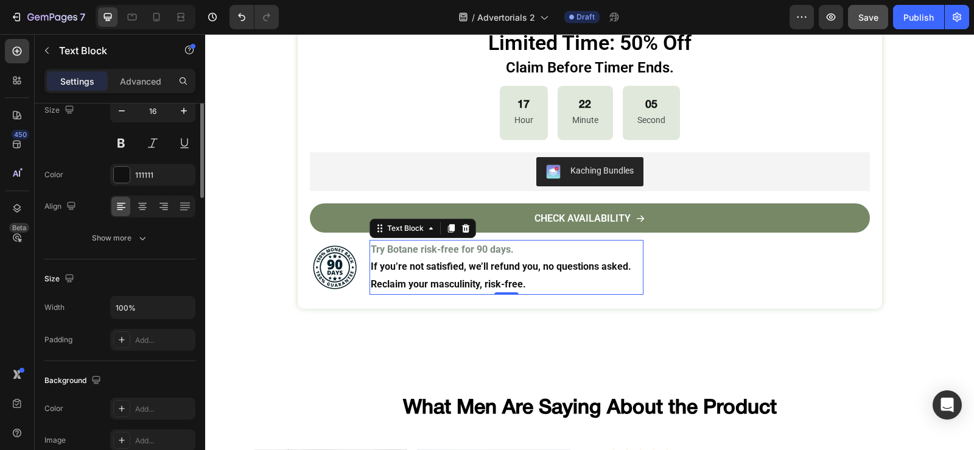
scroll to position [0, 0]
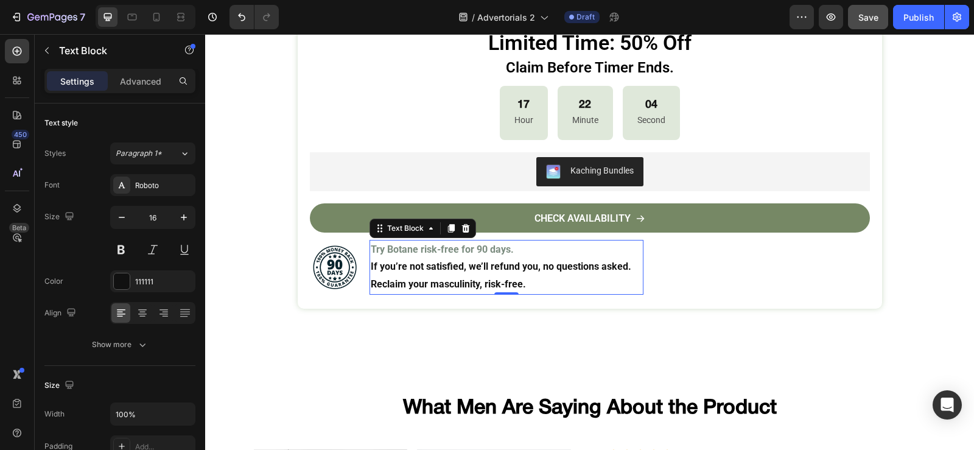
click at [473, 278] on strong "Reclaim your masculinity, risk-free." at bounding box center [448, 284] width 155 height 12
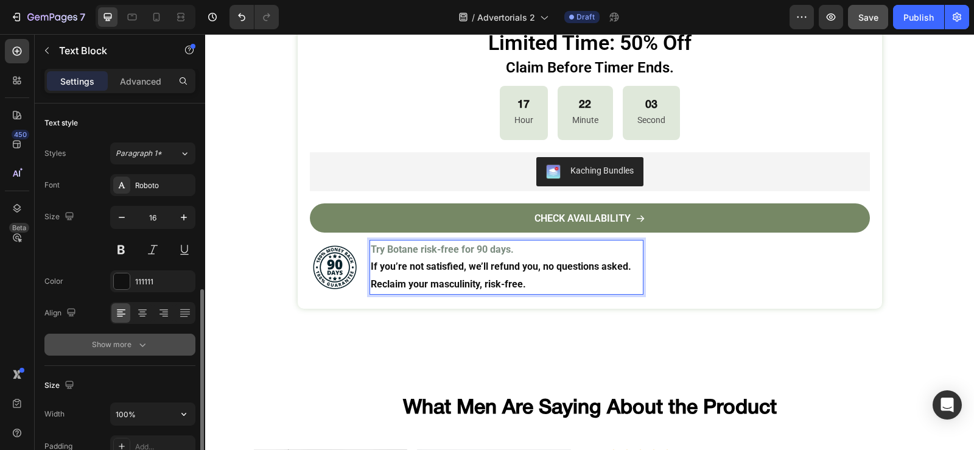
scroll to position [243, 0]
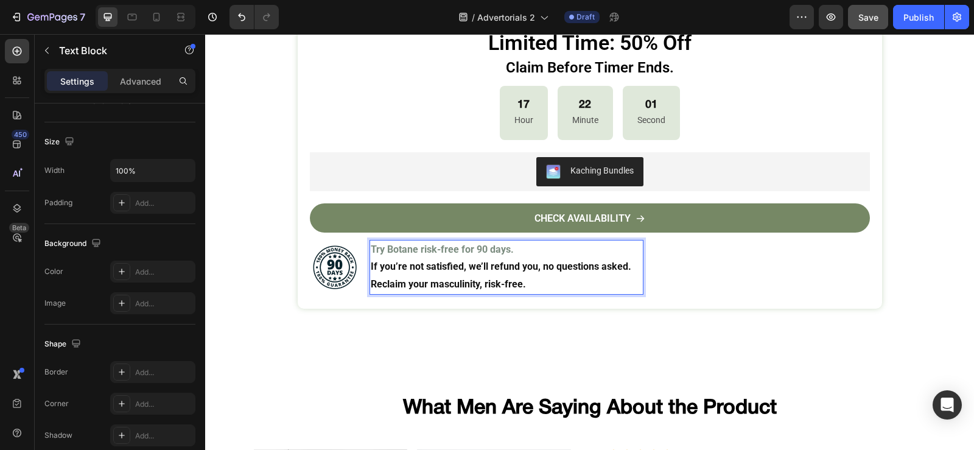
click at [482, 260] on strong "If you’re not satisfied, we’ll refund you, no questions asked." at bounding box center [501, 266] width 260 height 12
click at [25, 205] on div at bounding box center [17, 208] width 24 height 24
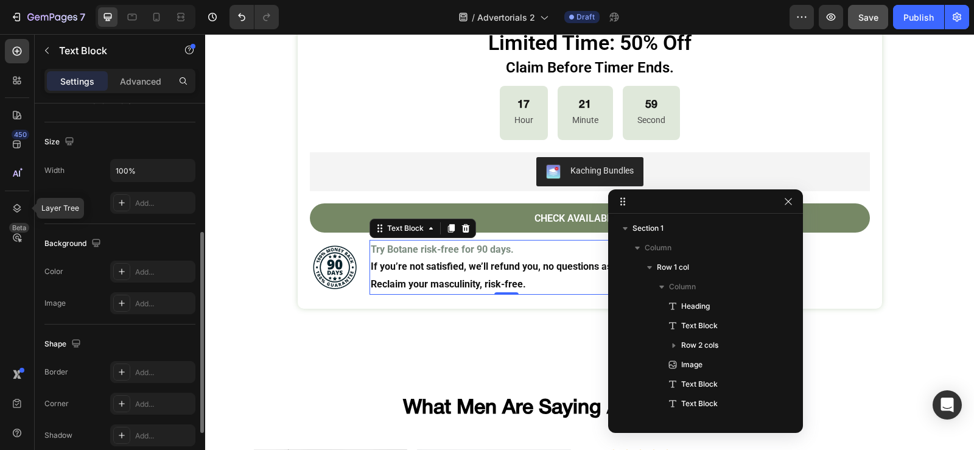
scroll to position [968, 0]
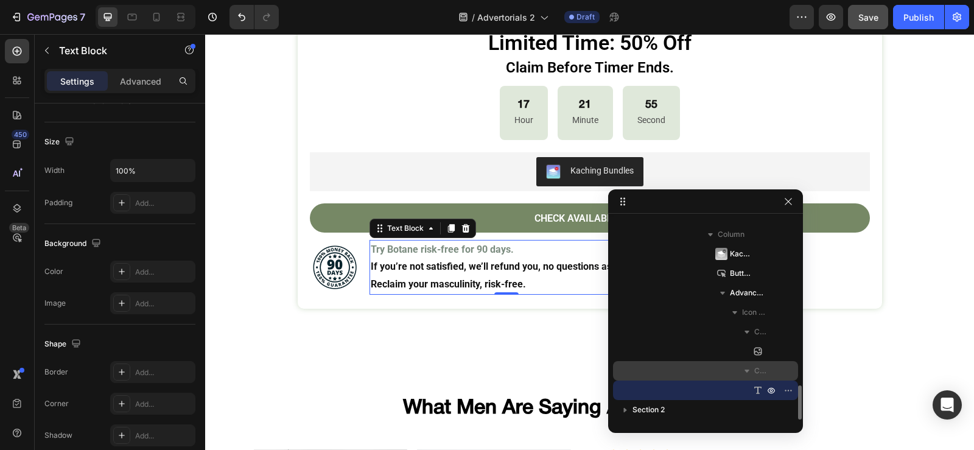
click at [766, 377] on div "Column 2" at bounding box center [705, 370] width 175 height 19
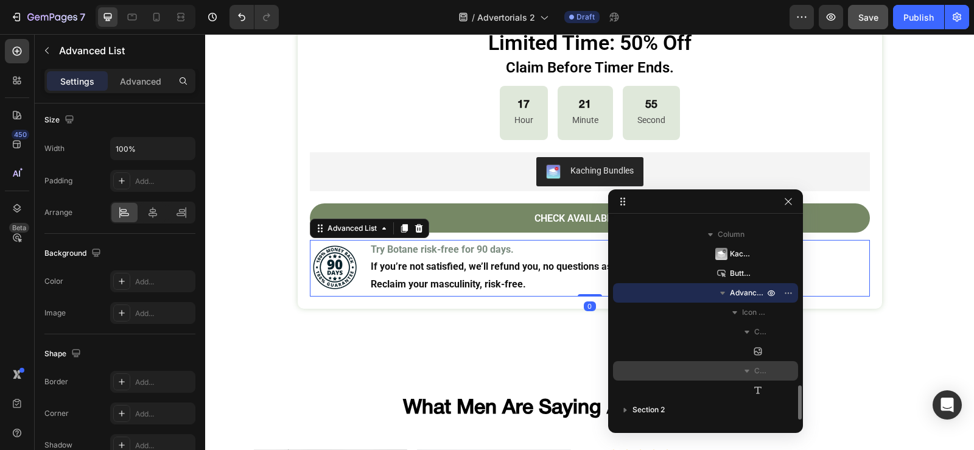
scroll to position [0, 0]
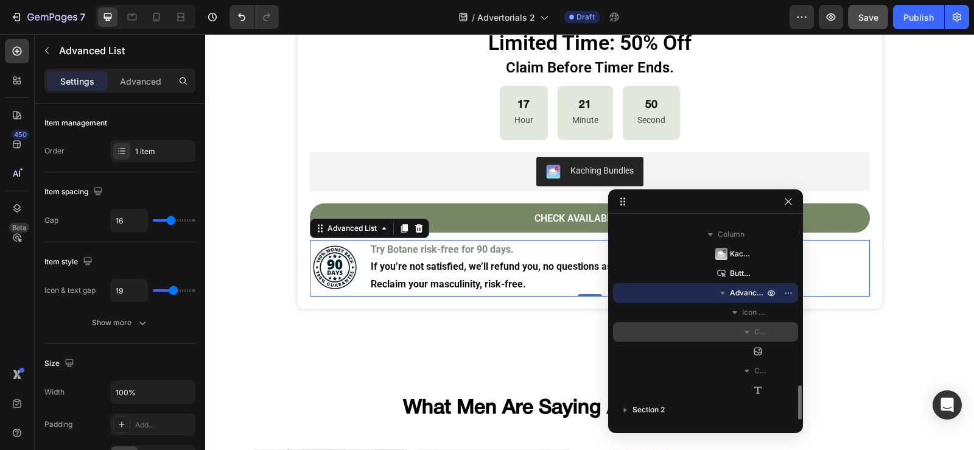
click at [761, 331] on span "Column 1" at bounding box center [760, 332] width 12 height 12
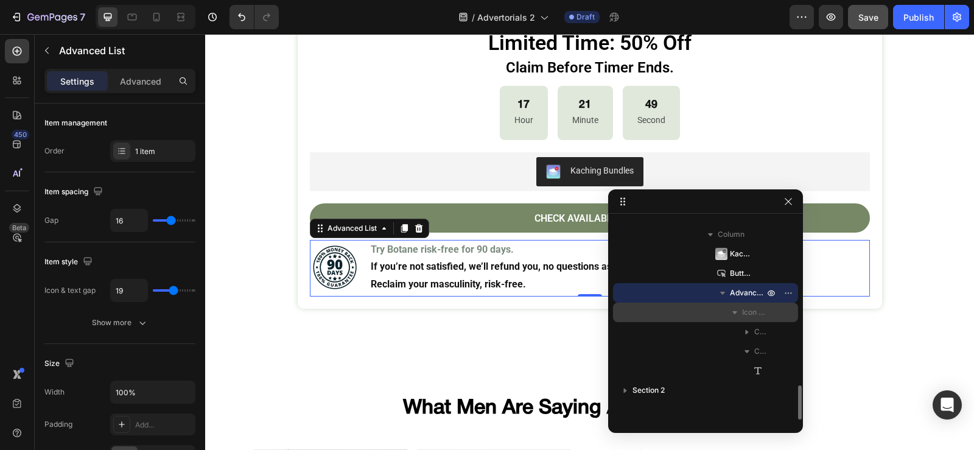
click at [745, 312] on span "Icon List Item" at bounding box center [754, 312] width 24 height 12
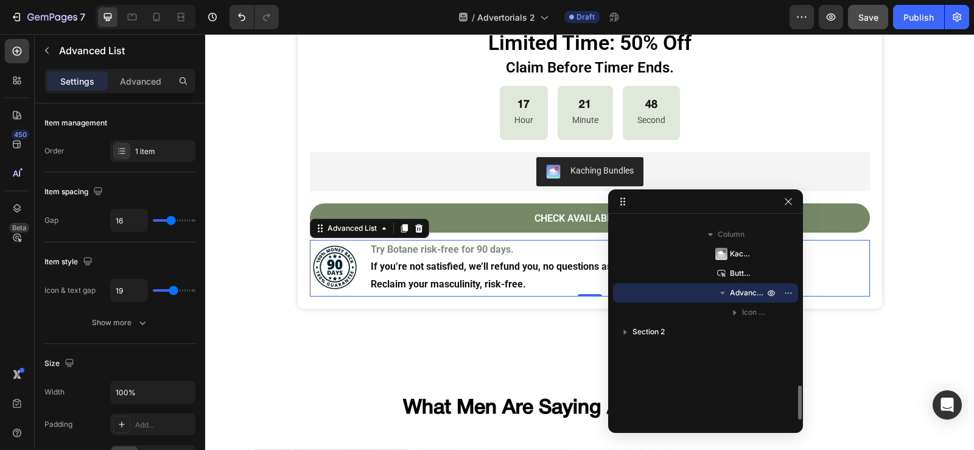
click at [745, 290] on span "Advanced List" at bounding box center [748, 293] width 37 height 12
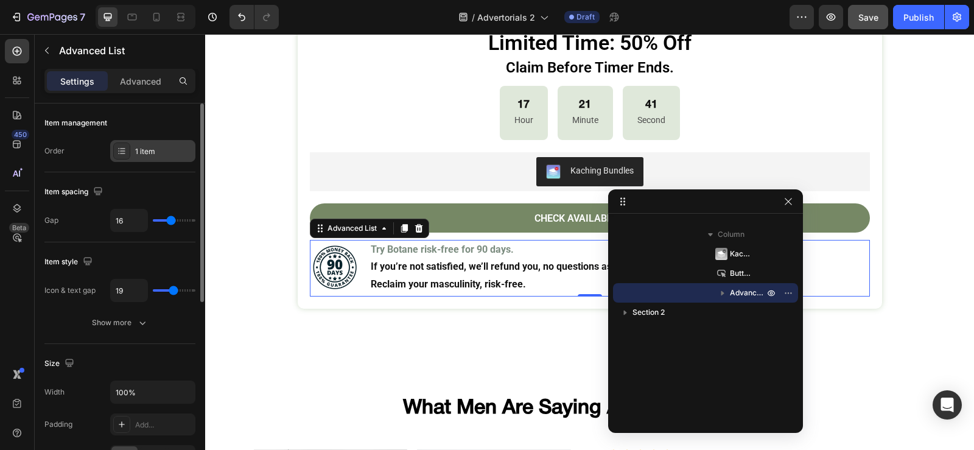
click at [136, 156] on div "1 item" at bounding box center [163, 151] width 57 height 11
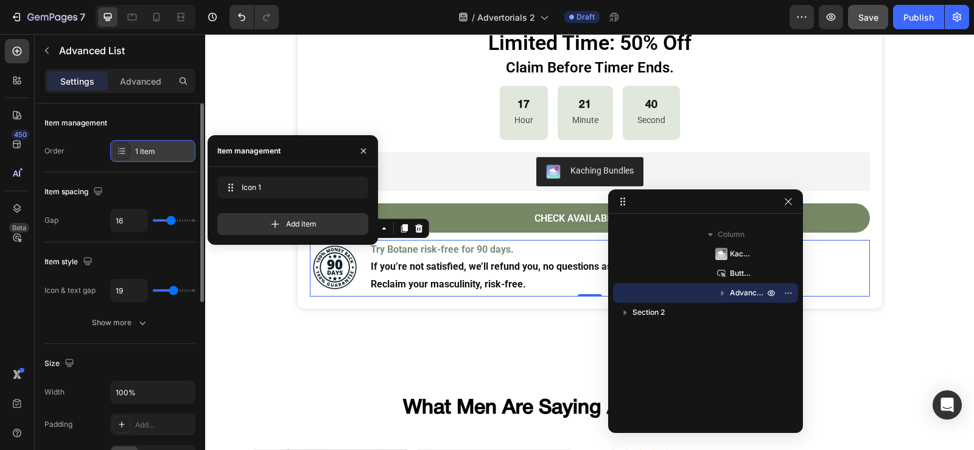
click at [136, 156] on div "1 item" at bounding box center [163, 151] width 57 height 11
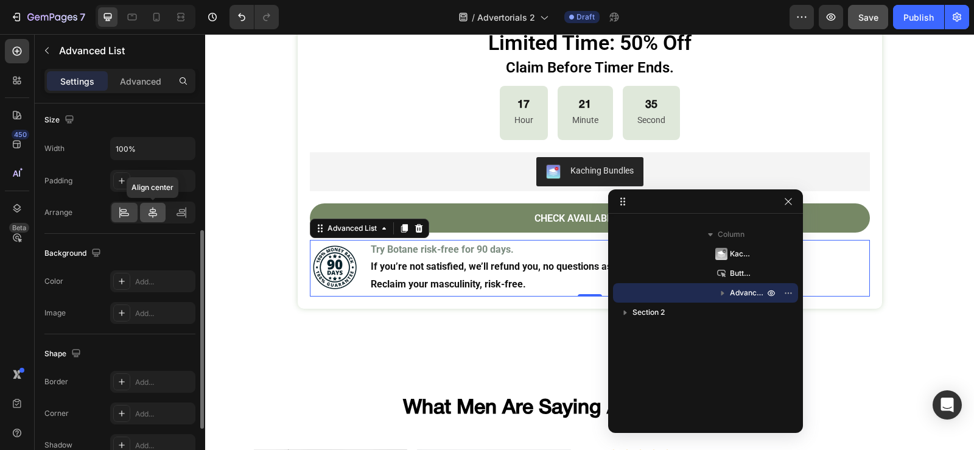
click at [156, 218] on icon at bounding box center [153, 212] width 12 height 12
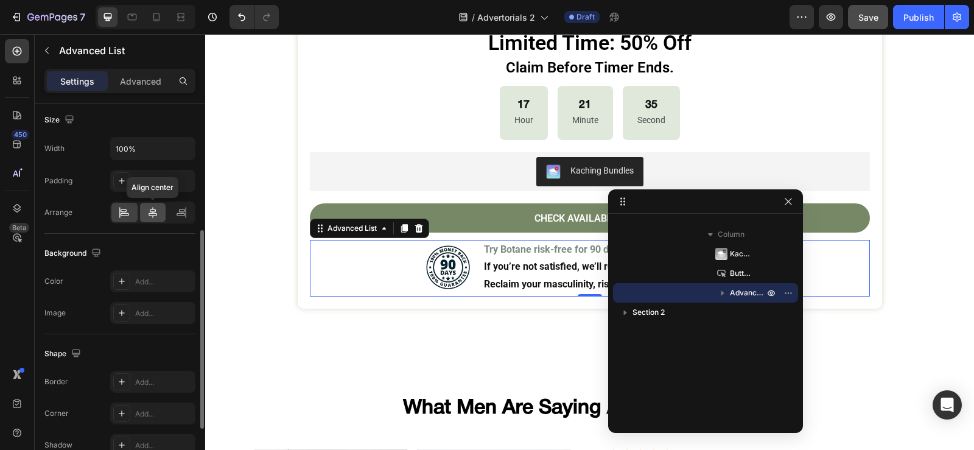
scroll to position [870, 0]
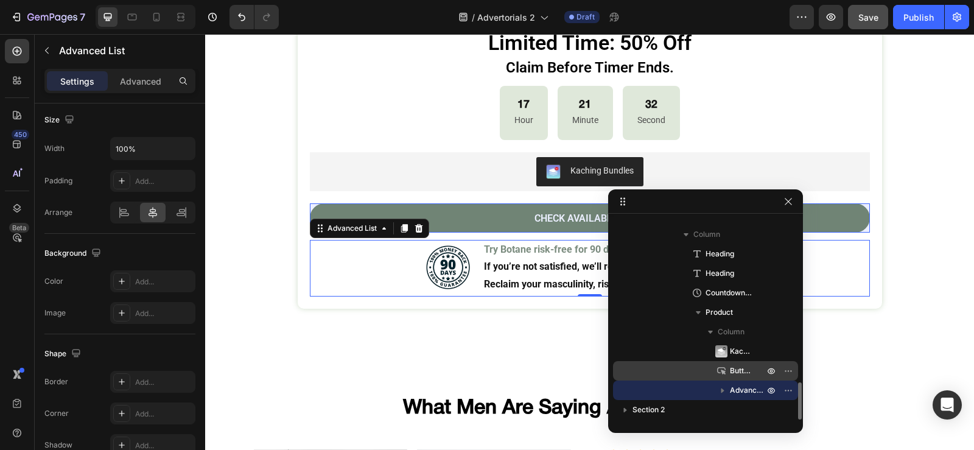
click at [744, 371] on span "Button" at bounding box center [741, 371] width 22 height 12
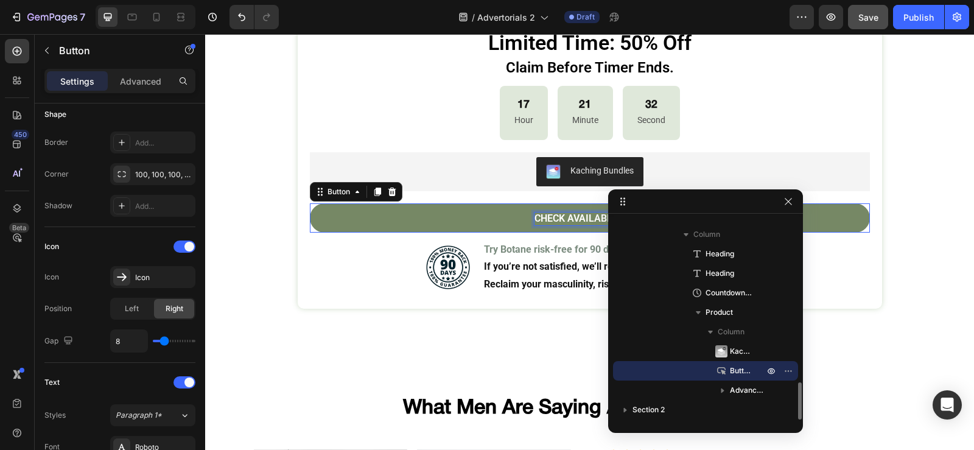
scroll to position [0, 0]
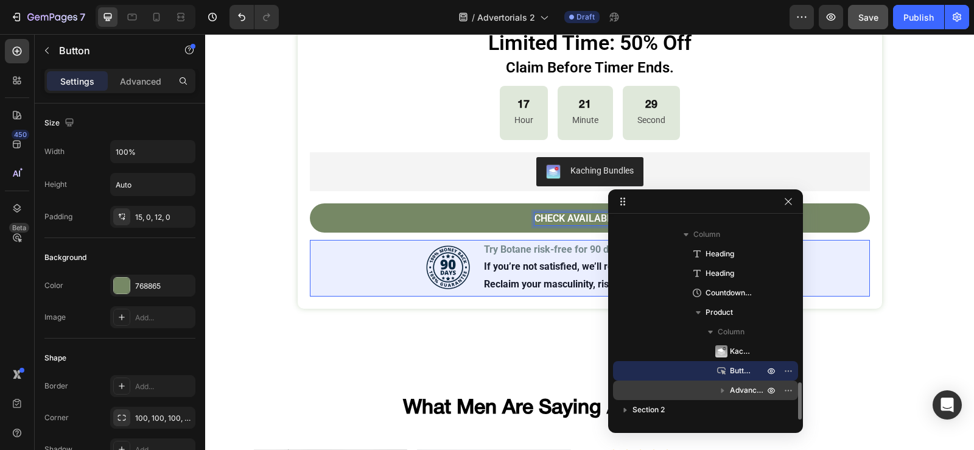
click at [746, 383] on div "Advanced List" at bounding box center [705, 389] width 175 height 19
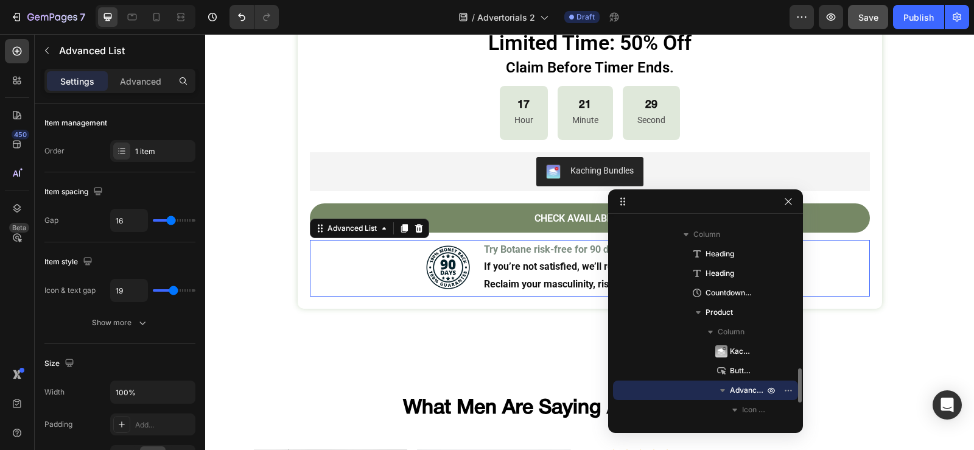
click at [724, 393] on icon "button" at bounding box center [722, 390] width 12 height 12
click at [724, 390] on icon "button" at bounding box center [722, 390] width 12 height 12
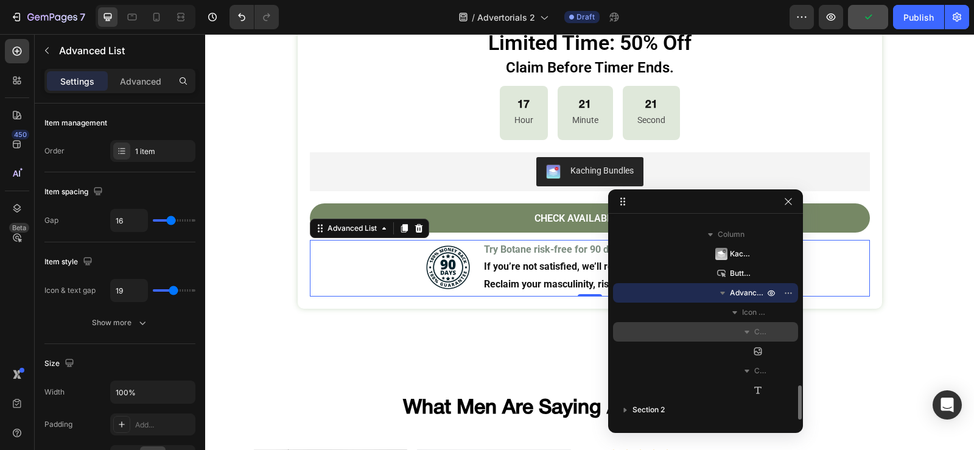
click at [759, 331] on span "Column 1" at bounding box center [760, 332] width 12 height 12
click at [756, 334] on span "Column 1" at bounding box center [760, 332] width 12 height 12
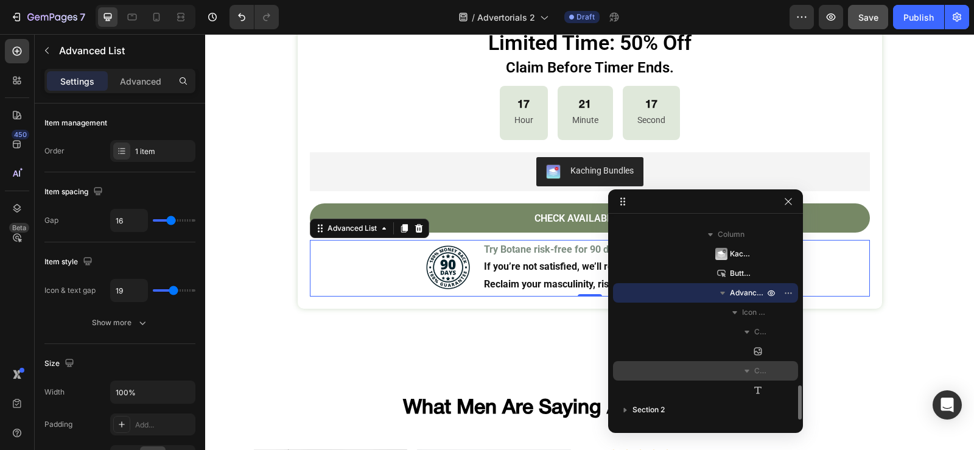
click at [756, 371] on span "Column 2" at bounding box center [760, 371] width 12 height 12
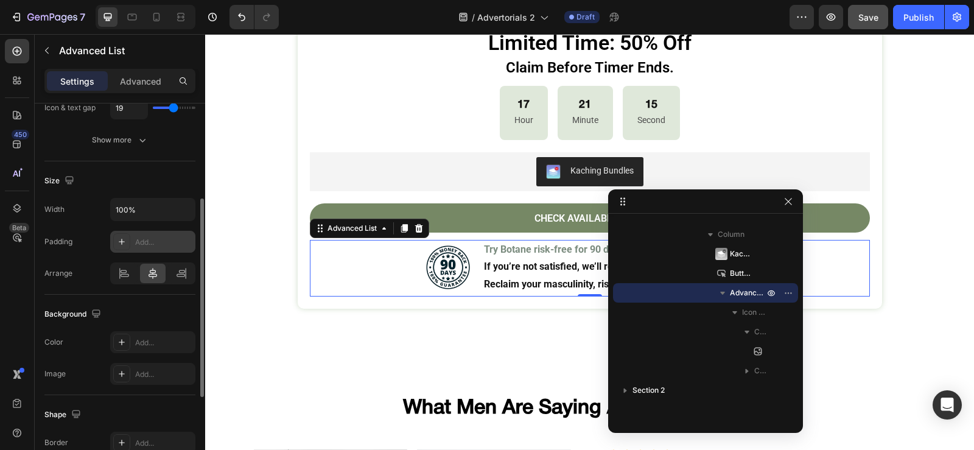
scroll to position [350, 0]
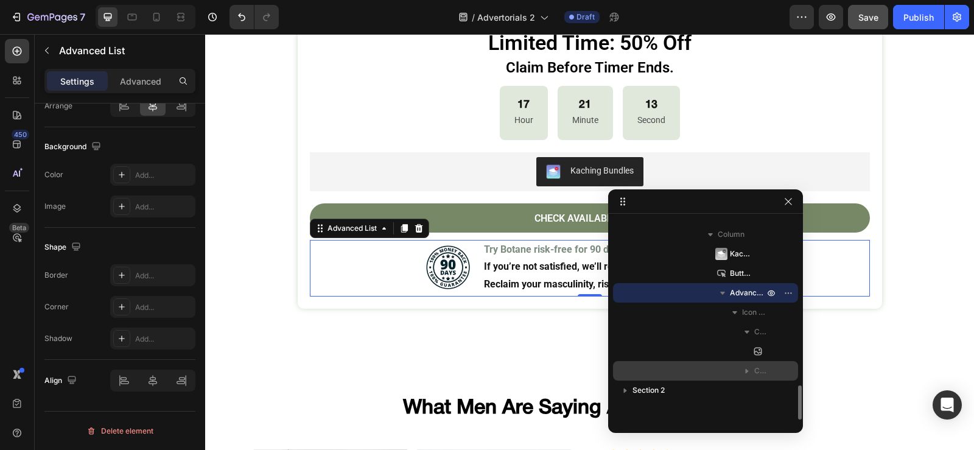
click at [751, 372] on icon "button" at bounding box center [747, 371] width 12 height 12
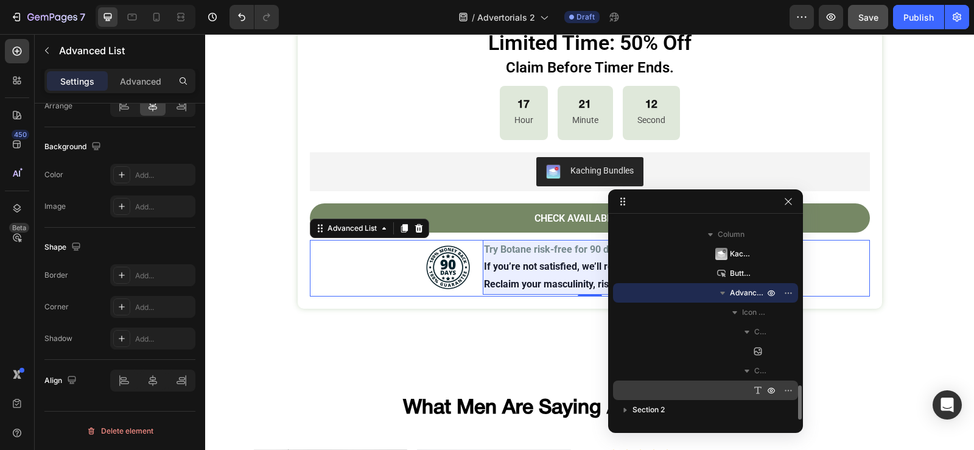
click at [758, 388] on icon at bounding box center [757, 389] width 7 height 7
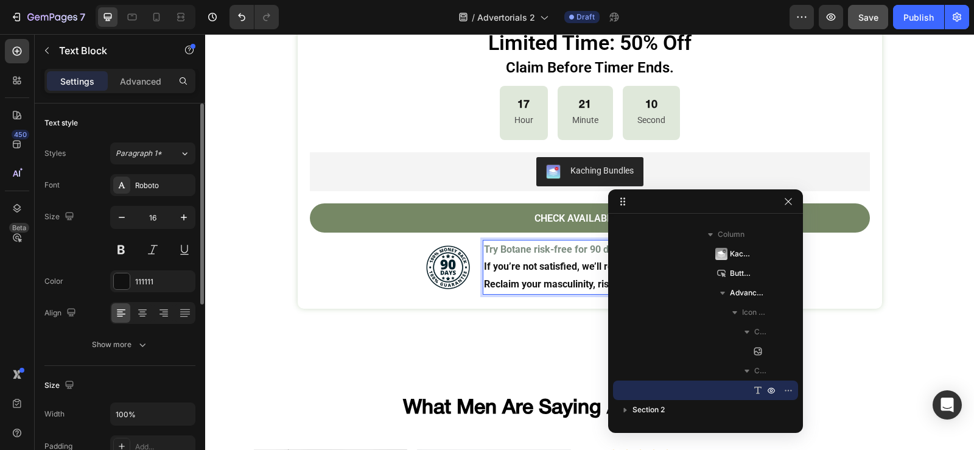
scroll to position [122, 0]
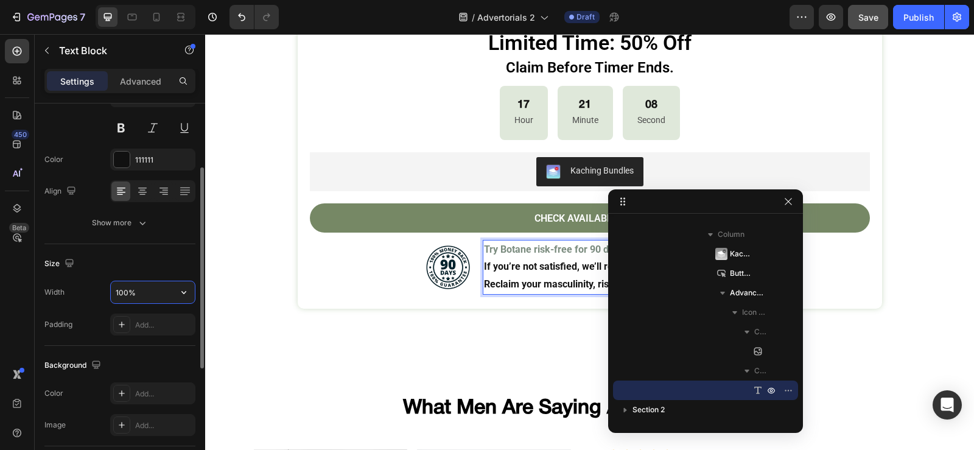
click at [144, 295] on input "100%" at bounding box center [153, 292] width 84 height 22
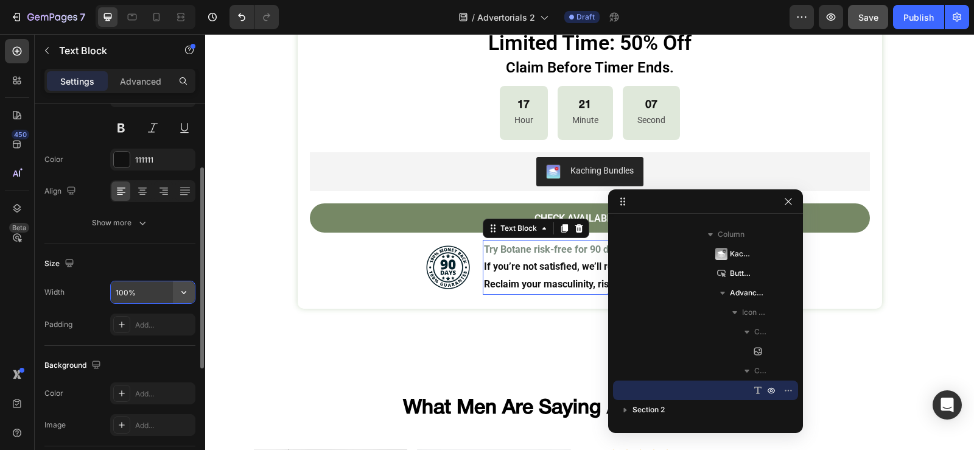
click at [180, 298] on button "button" at bounding box center [184, 292] width 22 height 22
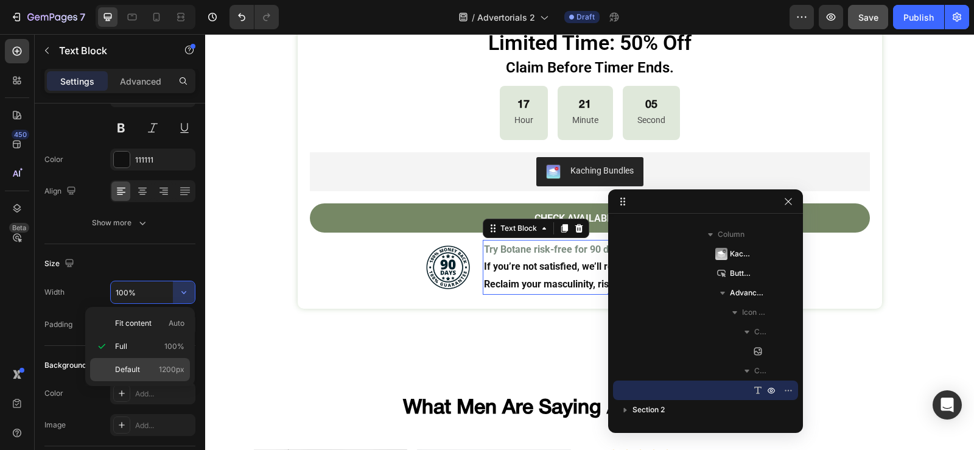
click at [143, 364] on p "Default 1200px" at bounding box center [149, 369] width 69 height 11
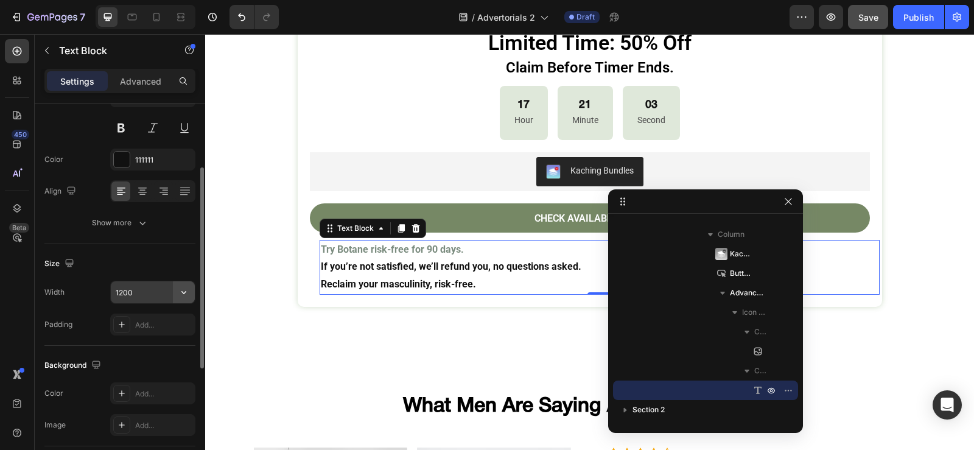
click at [188, 291] on icon "button" at bounding box center [184, 292] width 12 height 12
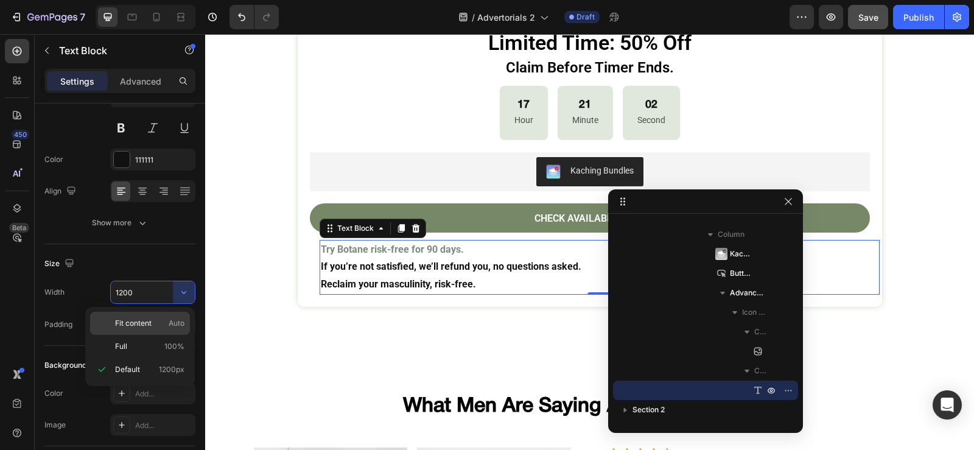
click at [154, 335] on div "Fit content Auto" at bounding box center [140, 346] width 100 height 23
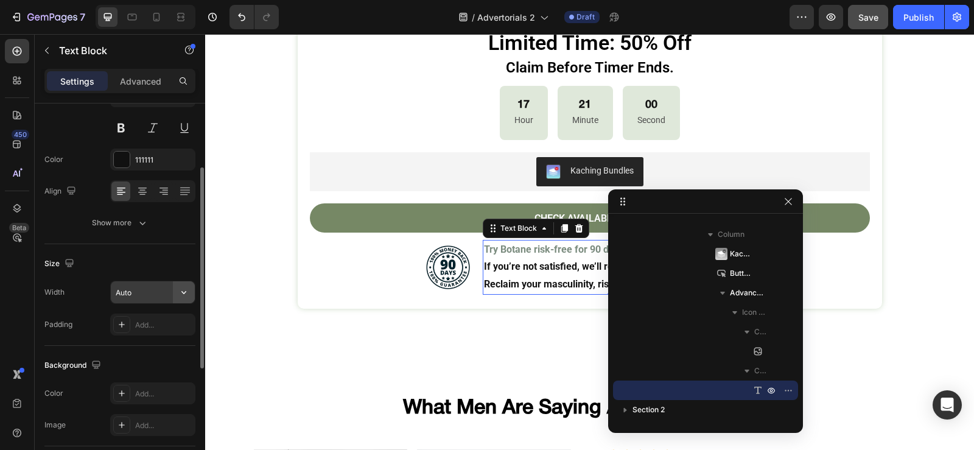
drag, startPoint x: 186, startPoint y: 285, endPoint x: 183, endPoint y: 291, distance: 7.1
click at [186, 288] on button "button" at bounding box center [184, 292] width 22 height 22
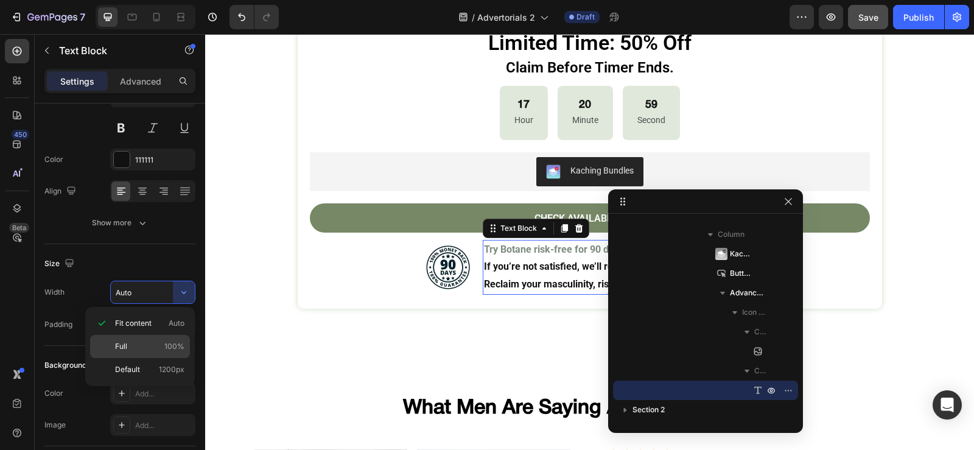
click at [145, 341] on p "Full 100%" at bounding box center [149, 346] width 69 height 11
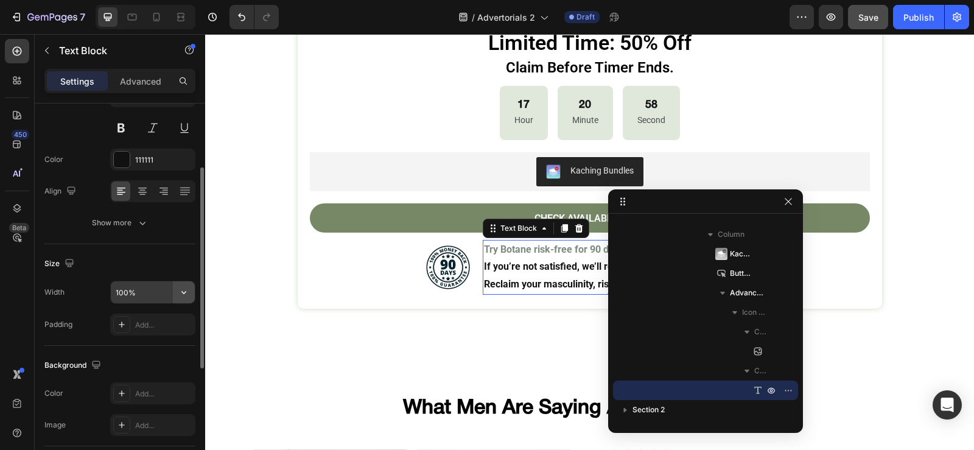
click at [180, 295] on icon "button" at bounding box center [184, 292] width 12 height 12
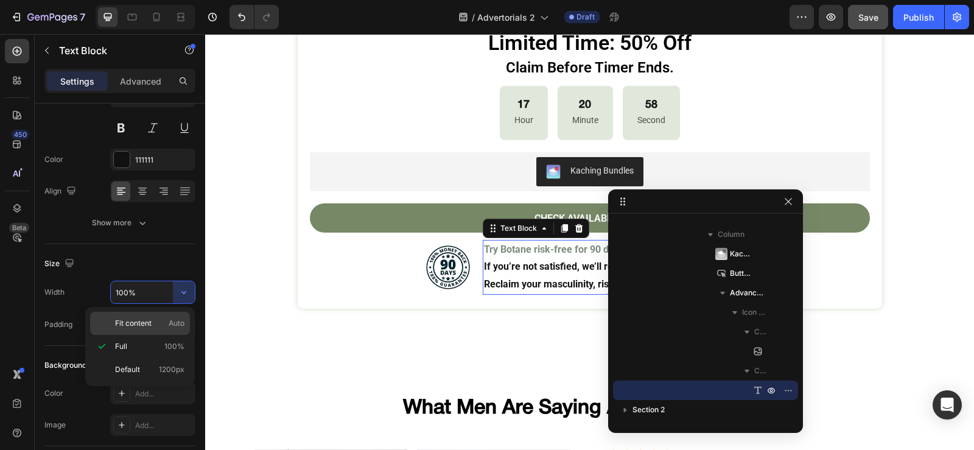
drag, startPoint x: 169, startPoint y: 316, endPoint x: 125, endPoint y: 273, distance: 62.0
click at [169, 316] on div "Fit content Auto" at bounding box center [140, 323] width 100 height 23
type input "Auto"
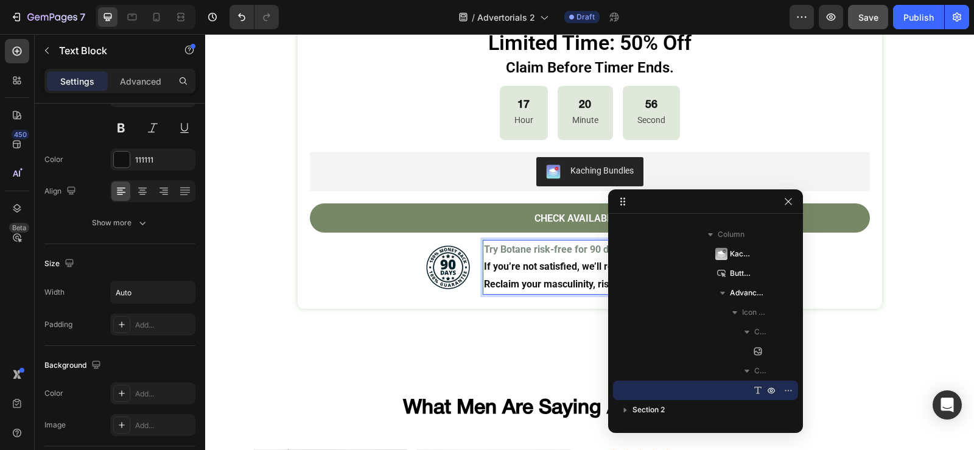
click at [489, 282] on strong "Reclaim your masculinity, risk-free." at bounding box center [561, 284] width 155 height 12
click at [484, 283] on strong "Reclaim your masculinity, risk-free." at bounding box center [561, 284] width 155 height 12
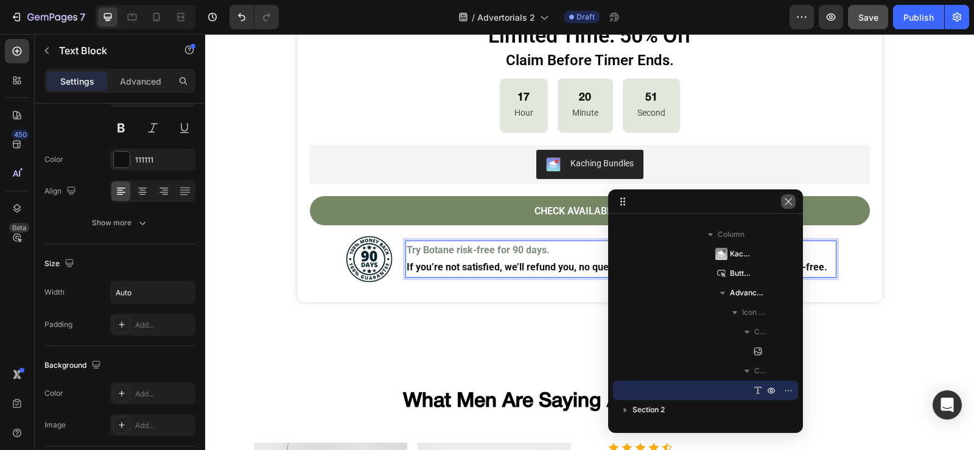
click at [790, 203] on icon "button" at bounding box center [787, 201] width 7 height 7
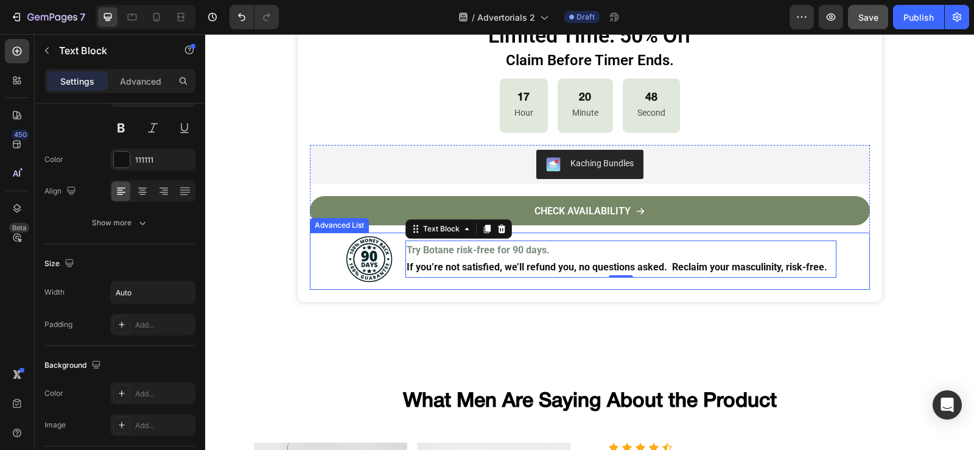
click at [850, 253] on div "Image Try Botane risk-free for 90 days. If you’re not satisfied, we’ll refund y…" at bounding box center [590, 260] width 560 height 57
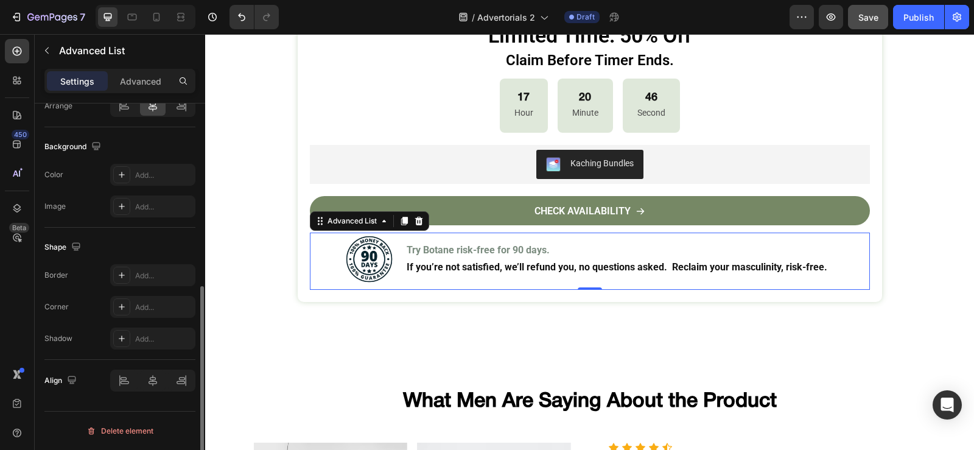
scroll to position [167, 0]
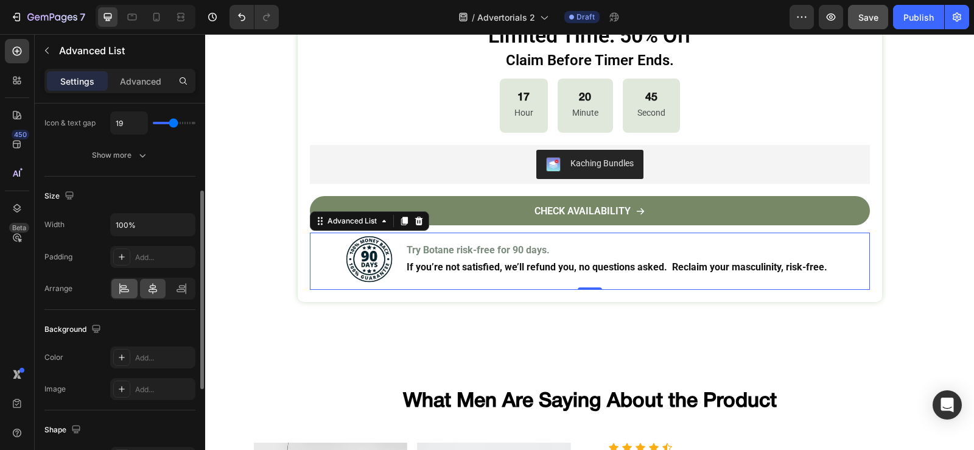
click at [122, 298] on div at bounding box center [124, 288] width 26 height 19
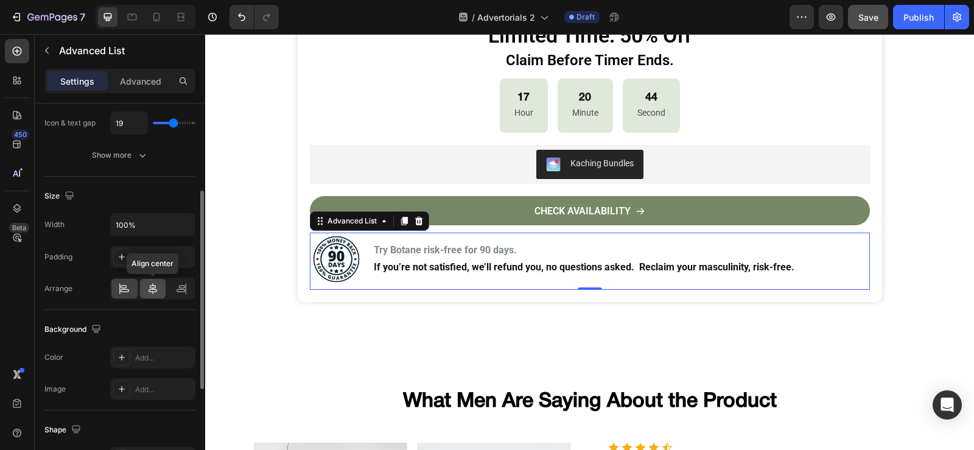
click at [149, 279] on div at bounding box center [153, 288] width 26 height 19
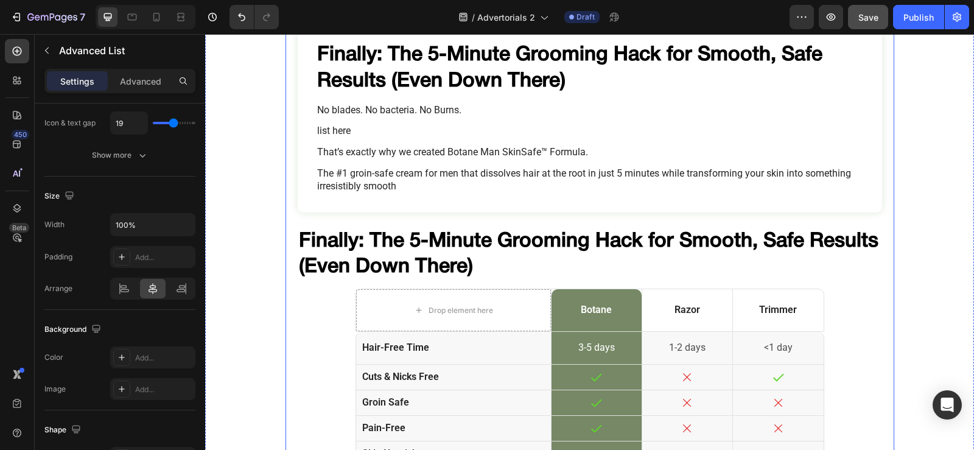
scroll to position [3982, 0]
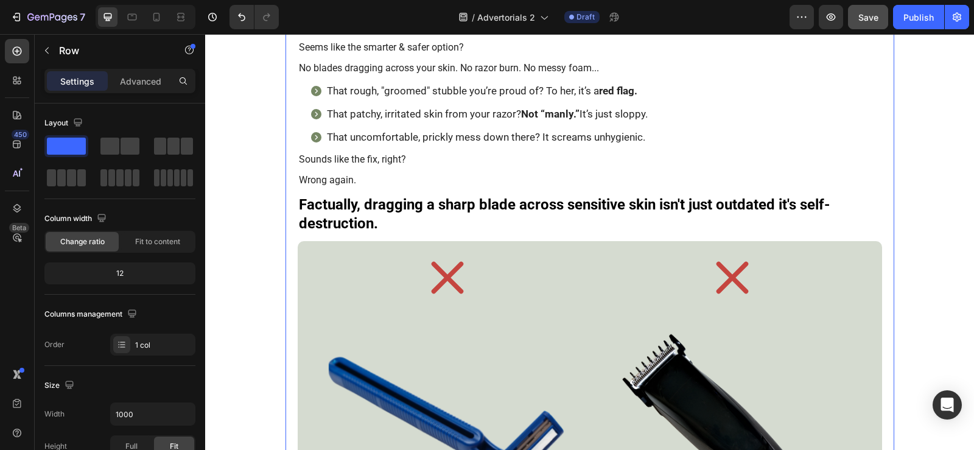
scroll to position [2127, 0]
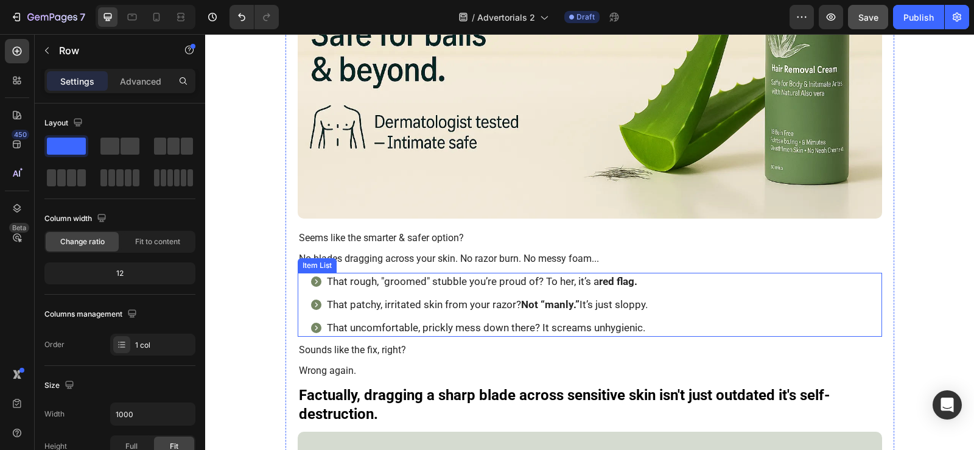
click at [737, 314] on div "That rough, "groomed" stubble you’re proud of? To her, it’s a red flag. That pa…" at bounding box center [596, 304] width 572 height 63
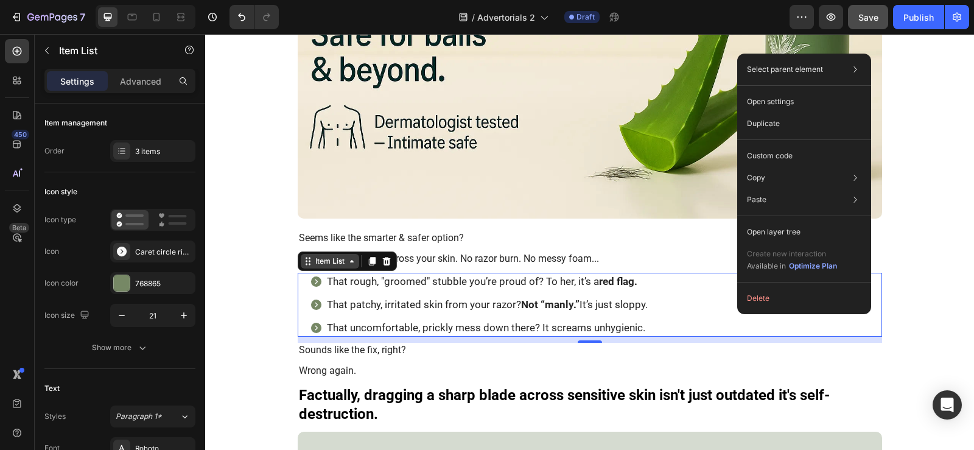
click at [334, 268] on div "Item List" at bounding box center [330, 261] width 58 height 15
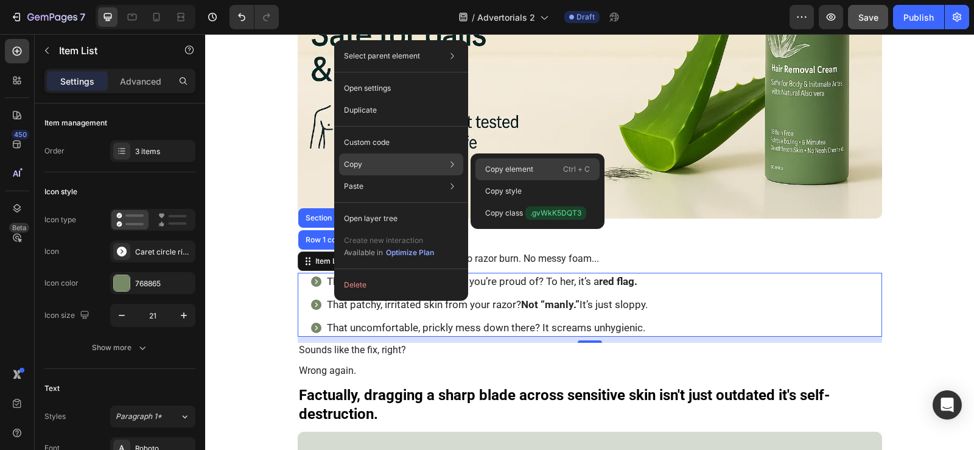
click at [495, 180] on div "Copy element Ctrl + C" at bounding box center [537, 191] width 124 height 22
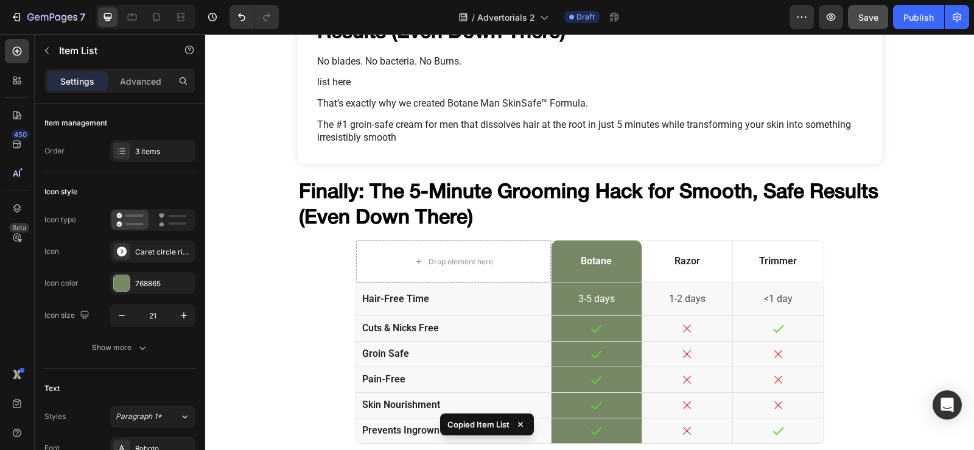
scroll to position [4318, 0]
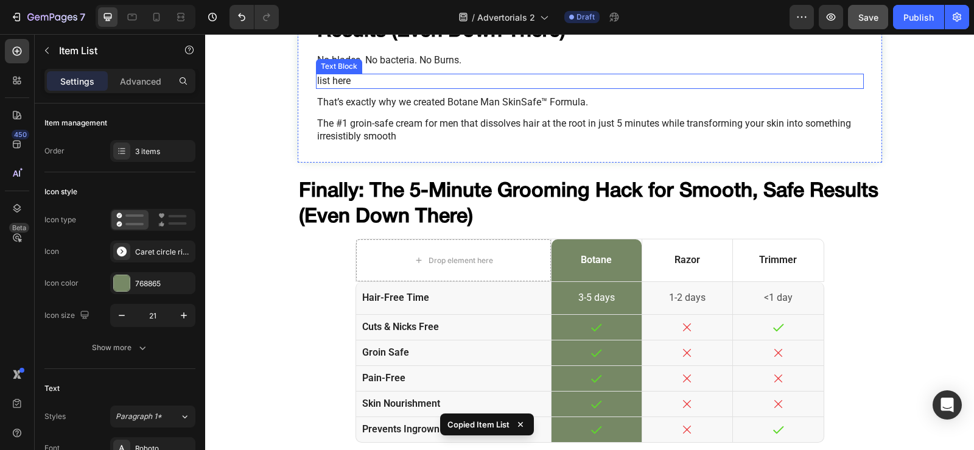
click at [338, 86] on p "list here" at bounding box center [589, 81] width 545 height 13
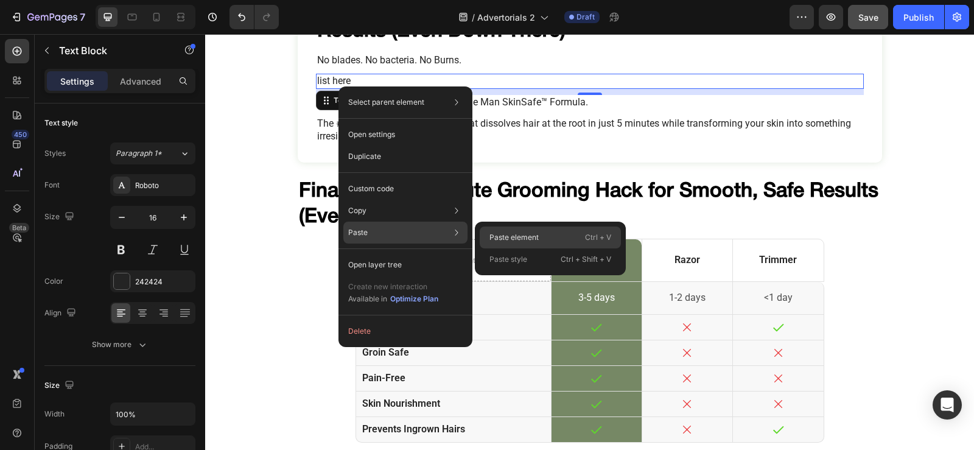
drag, startPoint x: 491, startPoint y: 237, endPoint x: 224, endPoint y: 128, distance: 288.5
click at [491, 237] on p "Paste element" at bounding box center [513, 237] width 49 height 11
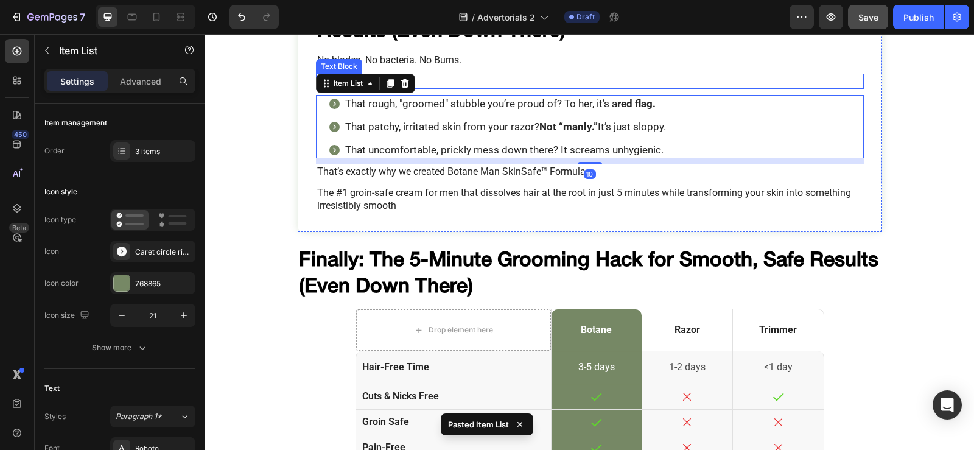
click at [455, 79] on p "list here" at bounding box center [589, 81] width 545 height 13
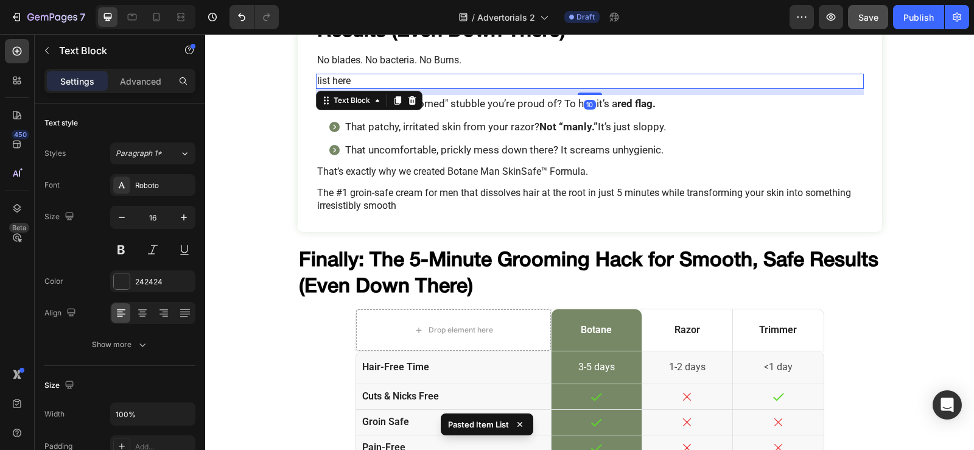
click at [405, 109] on div "Text Block" at bounding box center [369, 100] width 106 height 19
click at [408, 98] on icon at bounding box center [412, 100] width 8 height 9
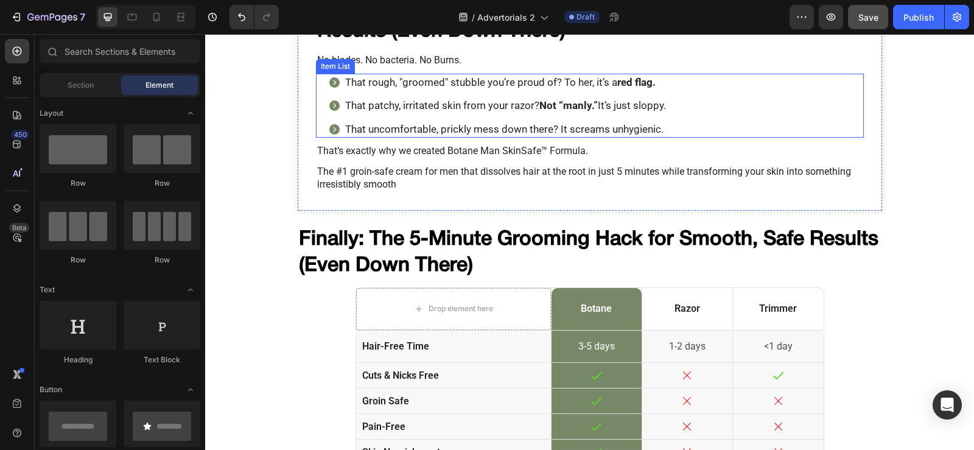
click at [792, 110] on div "That rough, "groomed" stubble you’re proud of? To her, it’s a red flag. That pa…" at bounding box center [596, 105] width 536 height 63
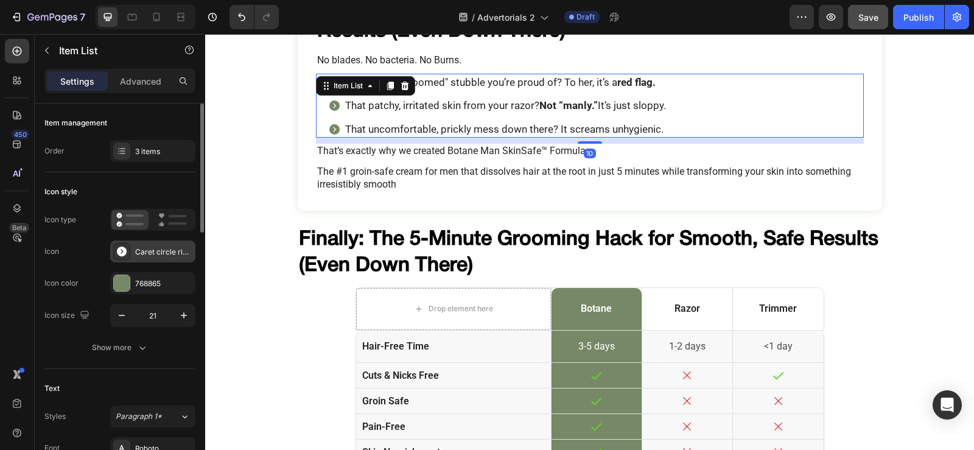
click at [131, 251] on div "Caret circle right filled" at bounding box center [152, 251] width 85 height 22
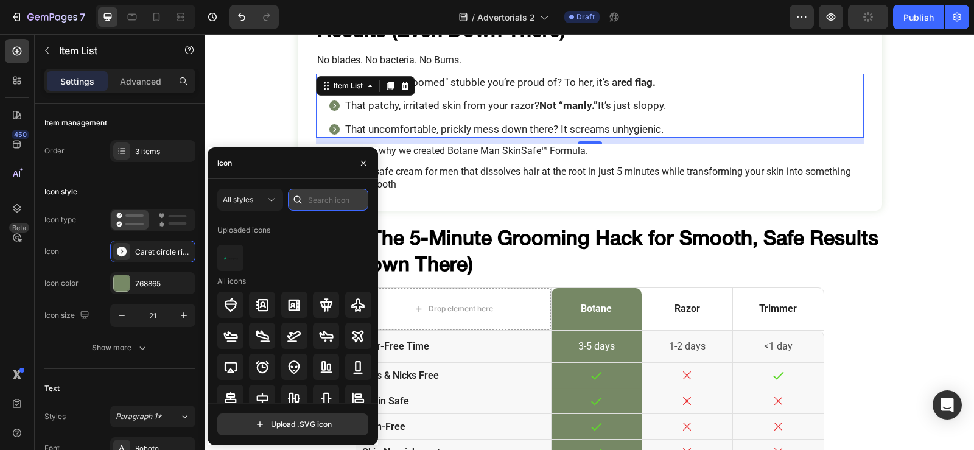
click at [327, 200] on input "text" at bounding box center [328, 200] width 80 height 22
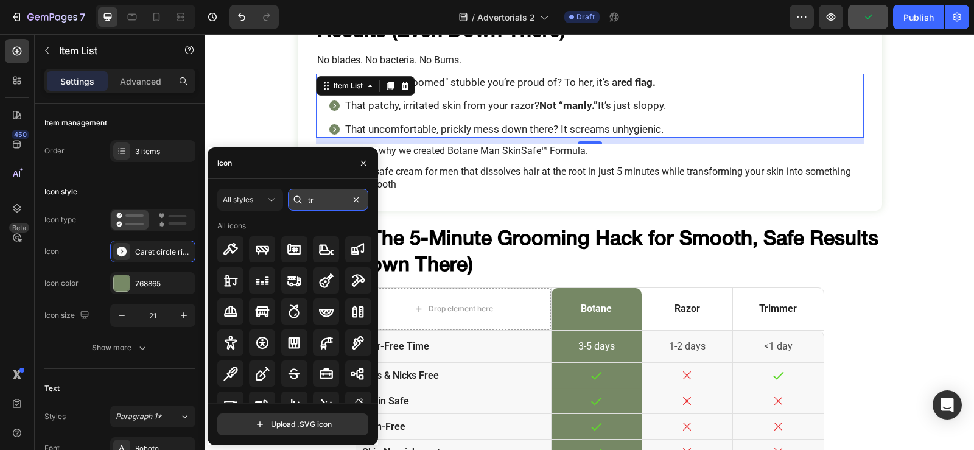
type input "t"
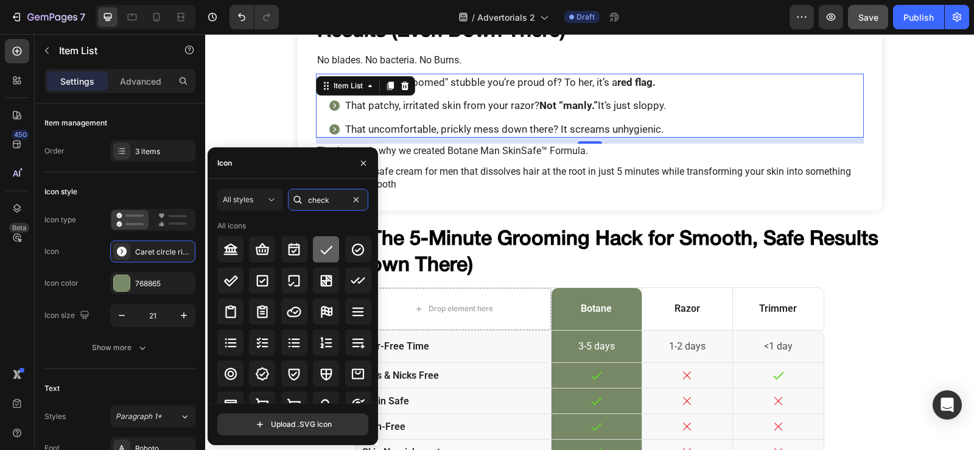
type input "check"
click at [335, 255] on div at bounding box center [326, 249] width 26 height 26
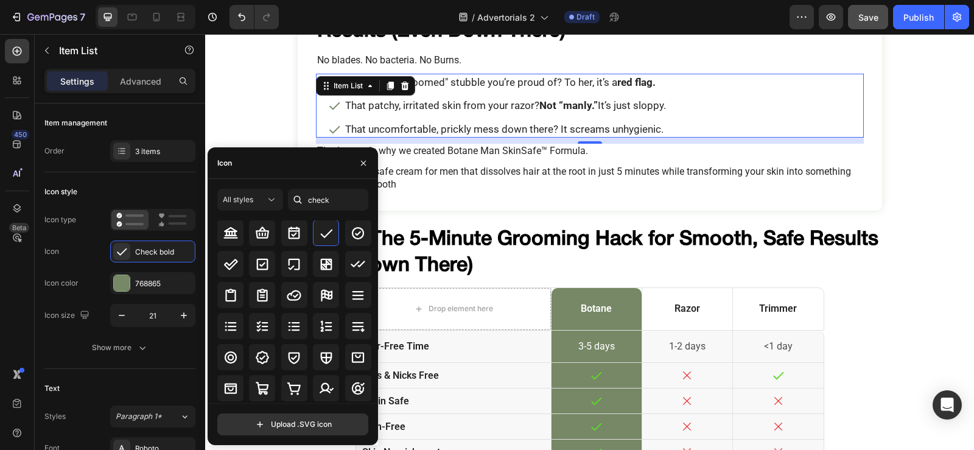
scroll to position [21, 0]
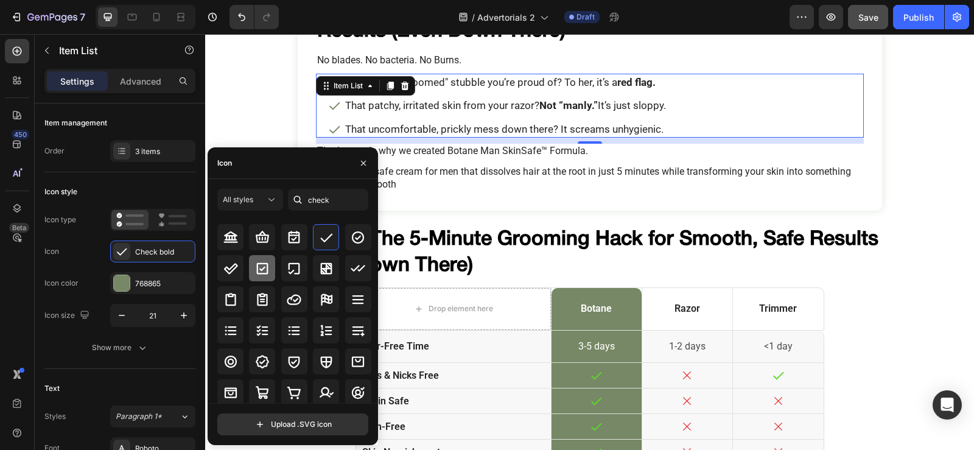
click at [262, 266] on icon at bounding box center [262, 268] width 15 height 15
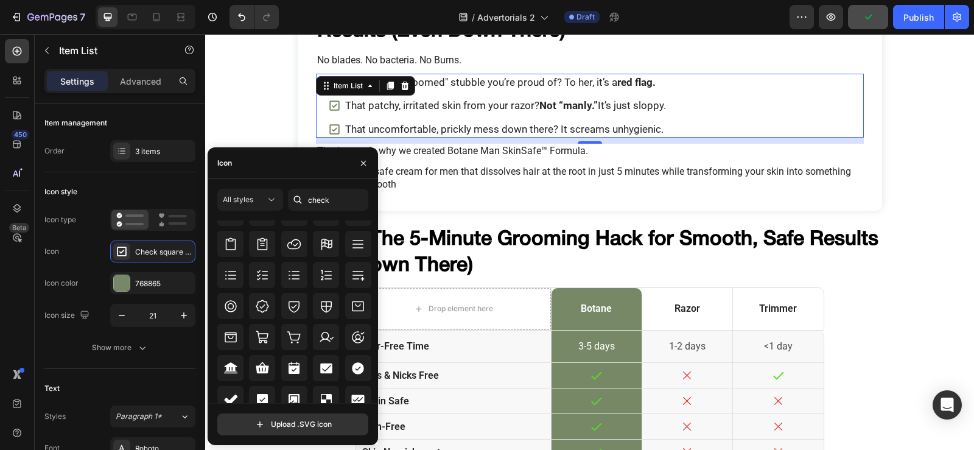
scroll to position [396, 0]
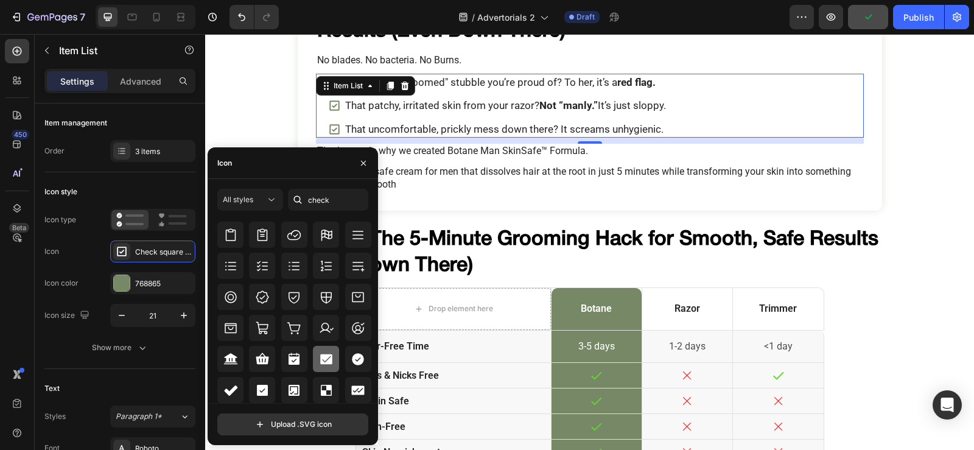
click at [324, 361] on icon at bounding box center [326, 359] width 12 height 10
click at [263, 388] on icon at bounding box center [262, 390] width 11 height 11
click at [369, 158] on button "button" at bounding box center [363, 162] width 19 height 19
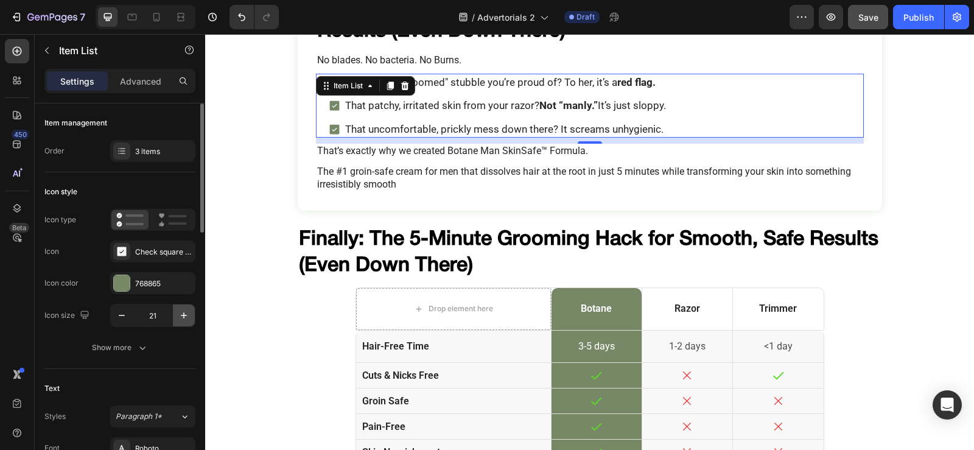
click at [184, 315] on icon "button" at bounding box center [184, 315] width 6 height 6
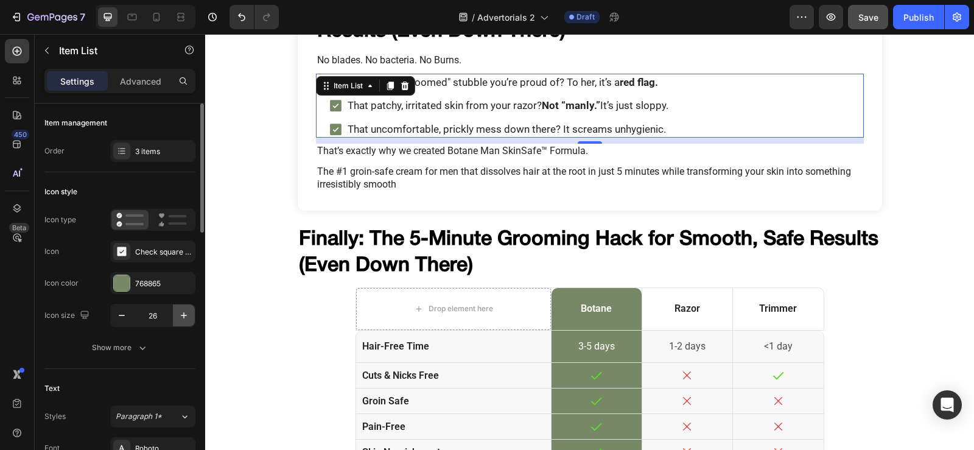
click at [184, 315] on icon "button" at bounding box center [184, 315] width 6 height 6
type input "27"
click at [139, 355] on button "Show more" at bounding box center [119, 348] width 151 height 22
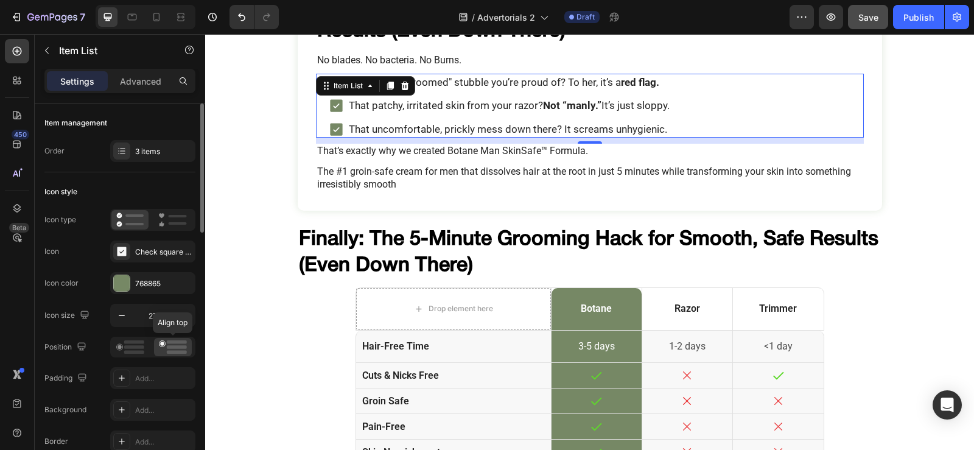
click at [174, 349] on icon at bounding box center [173, 346] width 28 height 13
click at [103, 342] on div "Position" at bounding box center [119, 347] width 151 height 21
click at [101, 277] on div "Icon color 768865" at bounding box center [119, 283] width 151 height 22
click at [474, 83] on p "That rough, "groomed" stubble you’re proud of? To her, it’s a red flag." at bounding box center [509, 81] width 321 height 13
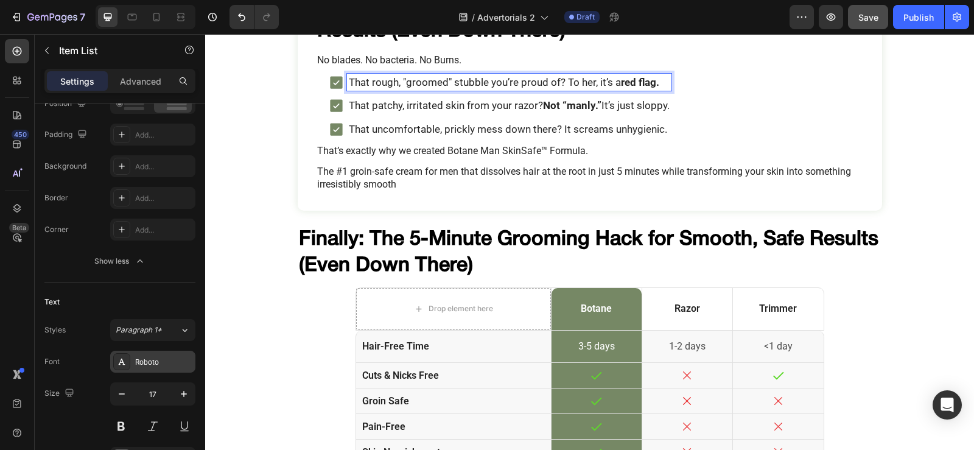
scroll to position [487, 0]
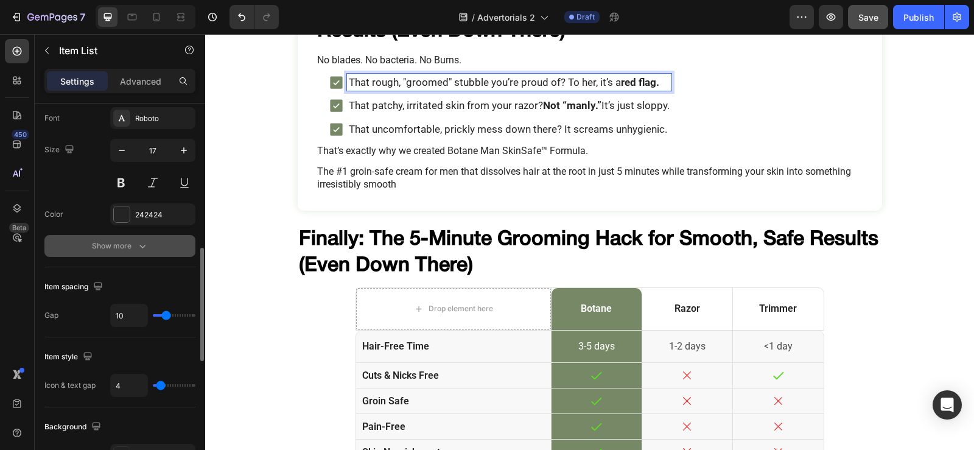
click at [128, 256] on button "Show more" at bounding box center [119, 246] width 151 height 22
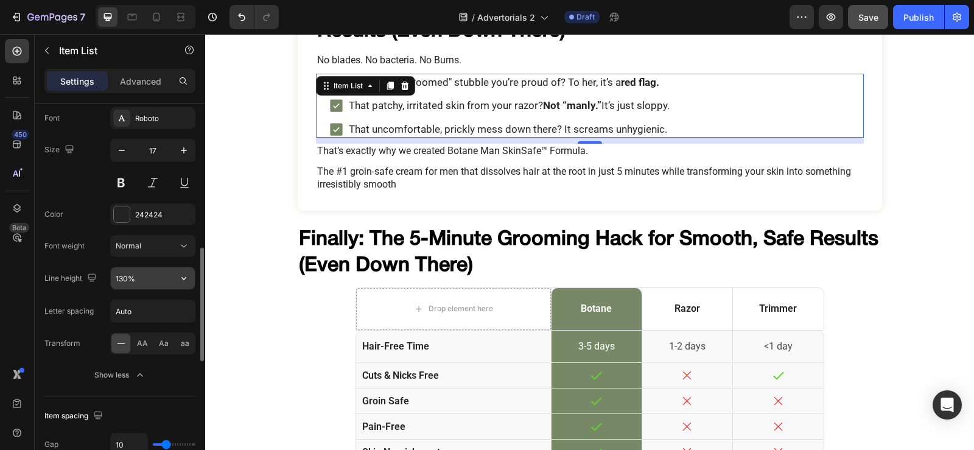
click at [176, 282] on button "button" at bounding box center [184, 278] width 22 height 22
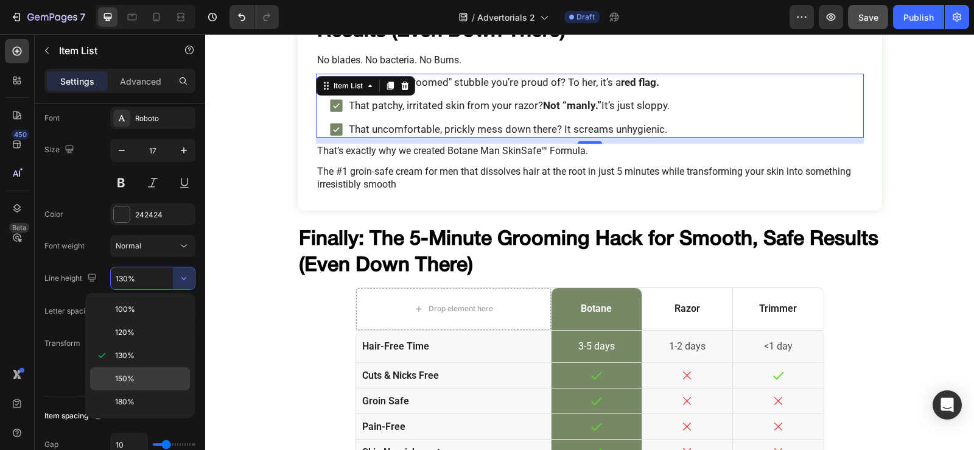
click at [145, 390] on div "150%" at bounding box center [140, 401] width 100 height 23
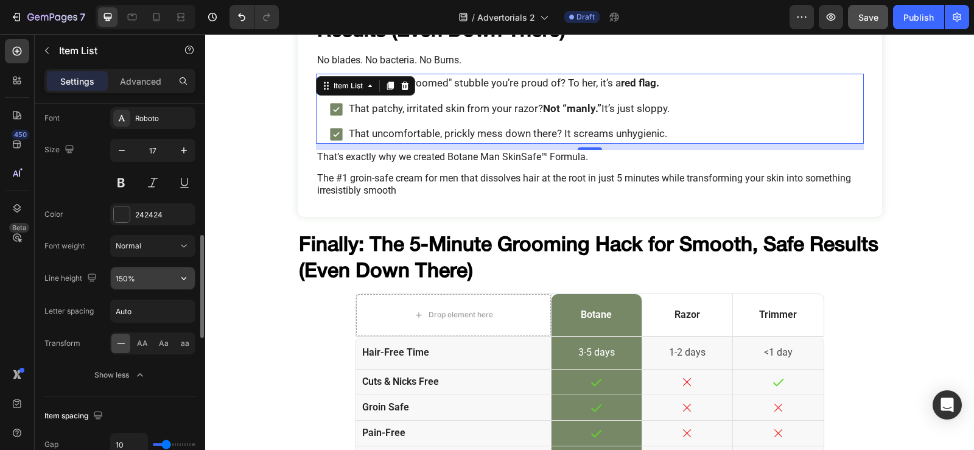
click at [173, 285] on button "button" at bounding box center [184, 278] width 22 height 22
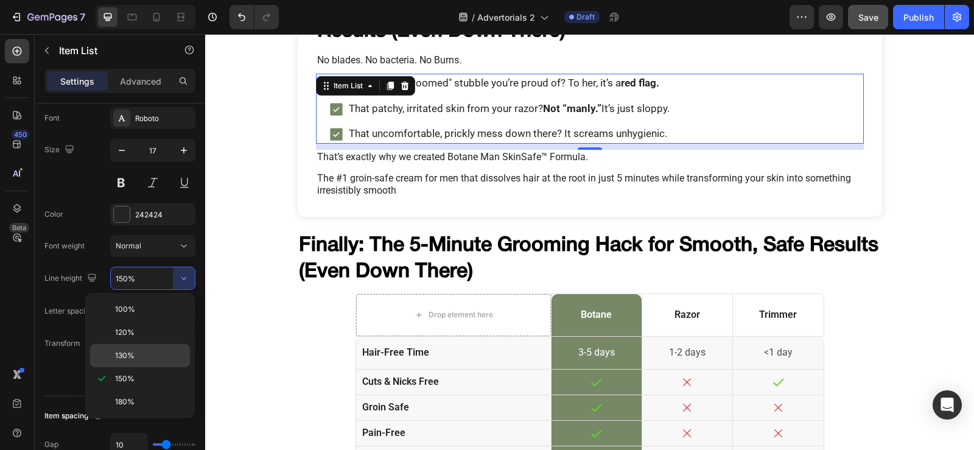
click at [153, 350] on p "130%" at bounding box center [149, 355] width 69 height 11
type input "130%"
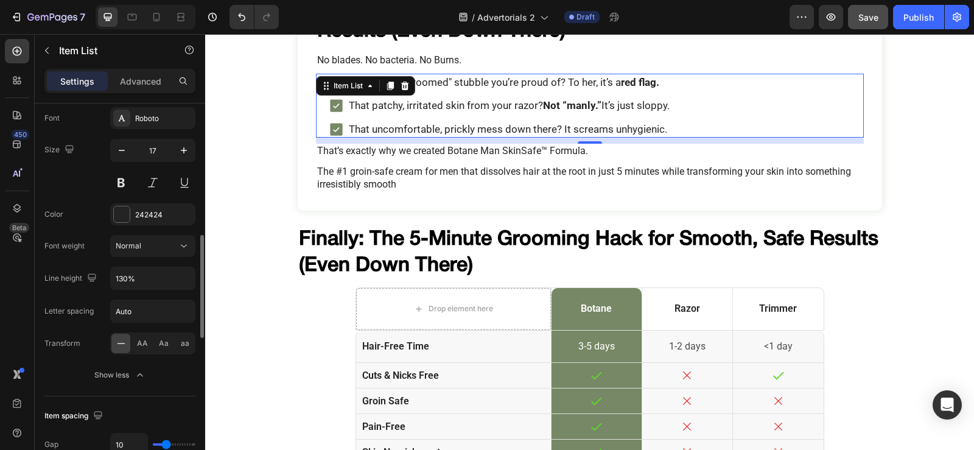
click at [88, 208] on div "Color 242424" at bounding box center [119, 214] width 151 height 22
click at [778, 107] on div "That rough, "groomed" stubble you’re proud of? To her, it’s a red flag. That pa…" at bounding box center [596, 105] width 536 height 63
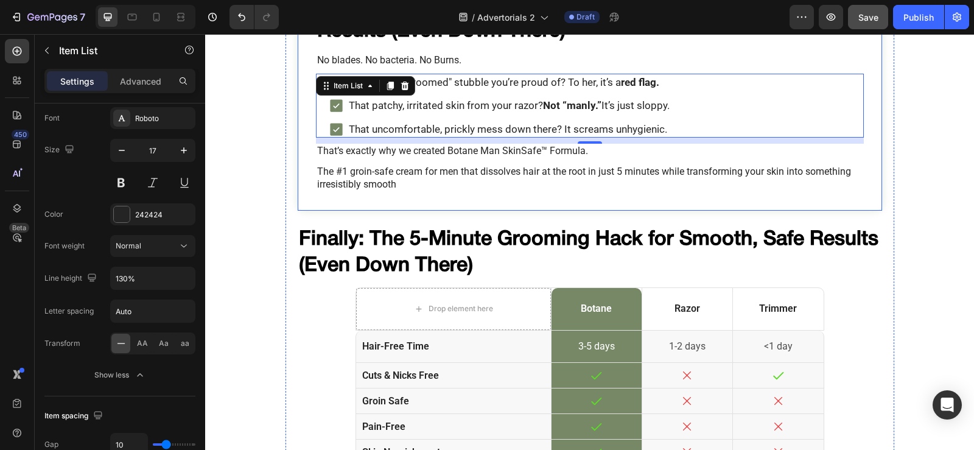
click at [867, 133] on div "Finally: The 5-Minute Grooming Hack for Smooth, Safe Results (Even Down There) …" at bounding box center [590, 92] width 584 height 238
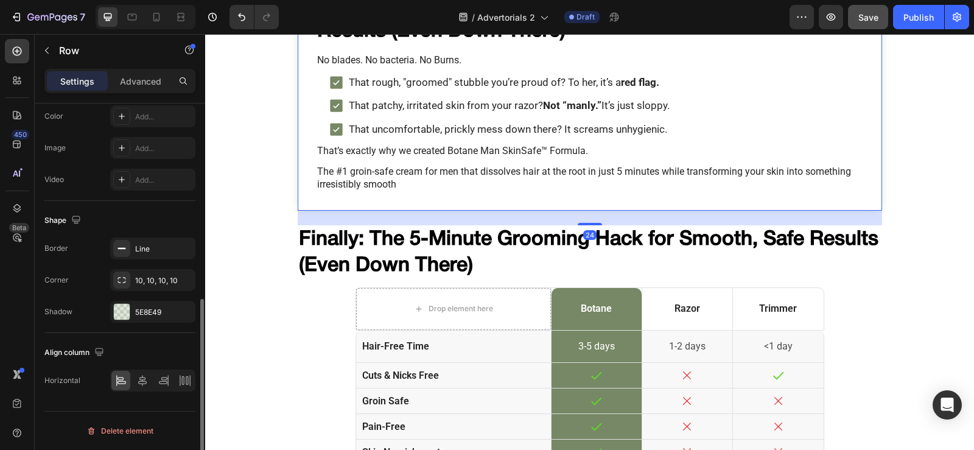
scroll to position [0, 0]
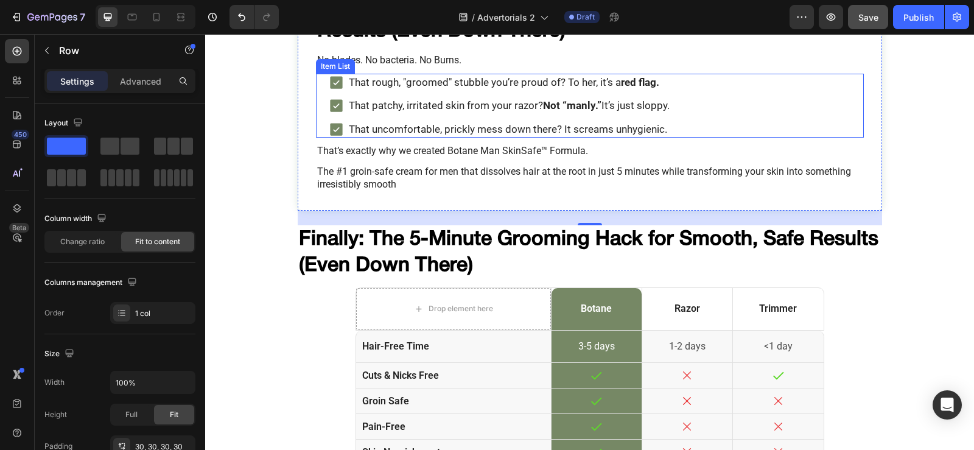
click at [410, 80] on p "That rough, "groomed" stubble you’re proud of? To her, it’s a red flag." at bounding box center [509, 81] width 321 height 13
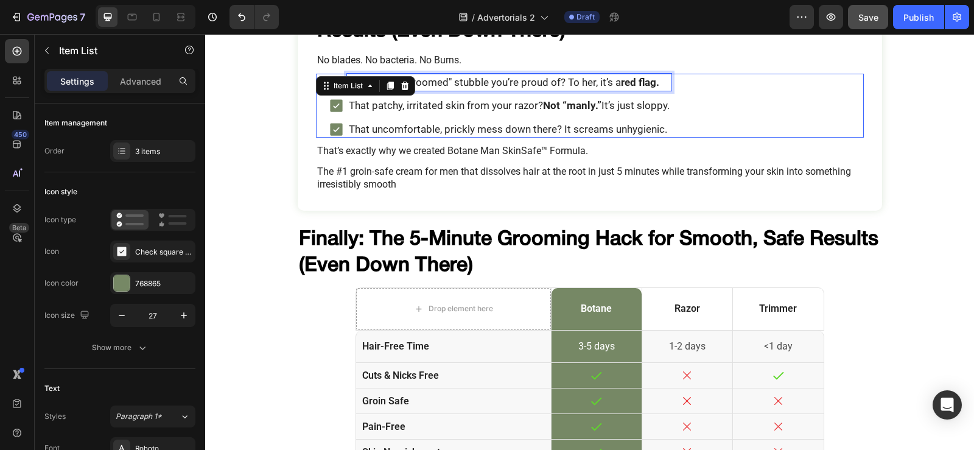
click at [410, 80] on div "That rough, "groomed" stubble you’re proud of? To her, it’s a red flag. That pa…" at bounding box center [590, 105] width 548 height 63
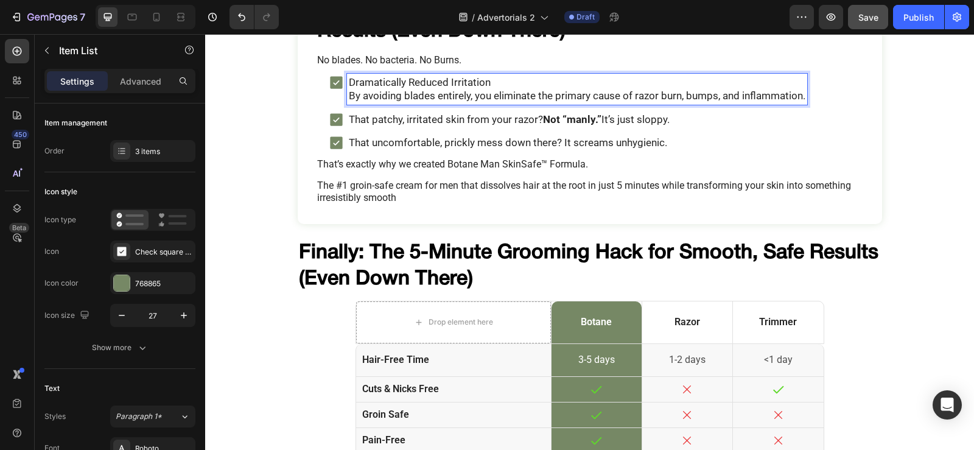
click at [494, 83] on p "Dramatically Reduced Irritation" at bounding box center [577, 81] width 456 height 13
drag, startPoint x: 489, startPoint y: 83, endPoint x: 344, endPoint y: 80, distance: 144.9
click at [349, 80] on p "Dramatically Reduced Irritation" at bounding box center [577, 81] width 456 height 13
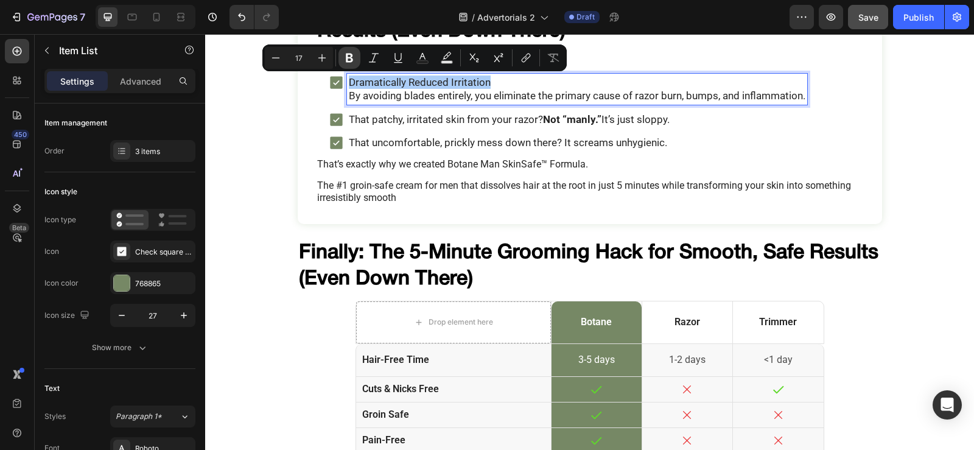
click at [351, 55] on icon "Editor contextual toolbar" at bounding box center [349, 58] width 7 height 9
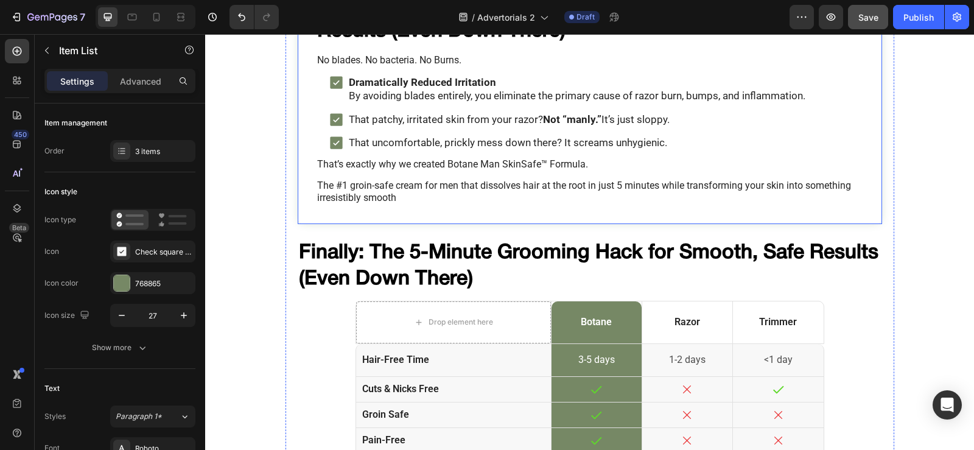
click at [871, 147] on div "Finally: The 5-Minute Grooming Hack for Smooth, Safe Results (Even Down There) …" at bounding box center [590, 98] width 584 height 251
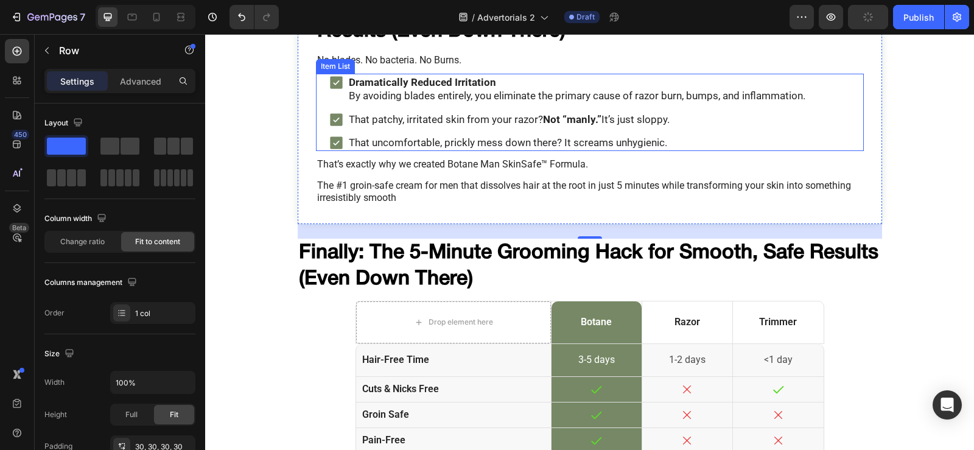
click at [369, 122] on p "That patchy, irritated skin from your razor? Not “manly.” It’s just sloppy." at bounding box center [577, 119] width 456 height 13
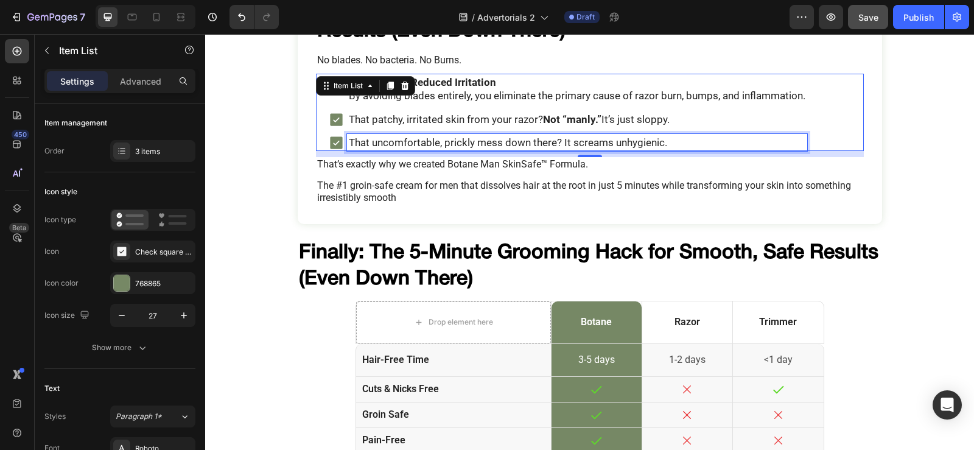
click at [417, 141] on p "That uncomfortable, prickly mess down there? It screams unhygienic." at bounding box center [577, 142] width 456 height 13
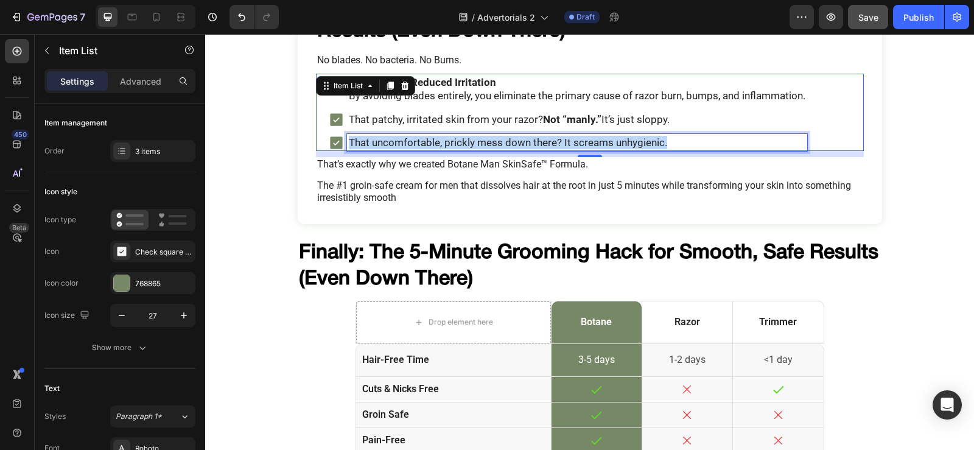
click at [417, 141] on p "That uncomfortable, prickly mess down there? It screams unhygienic." at bounding box center [577, 142] width 456 height 13
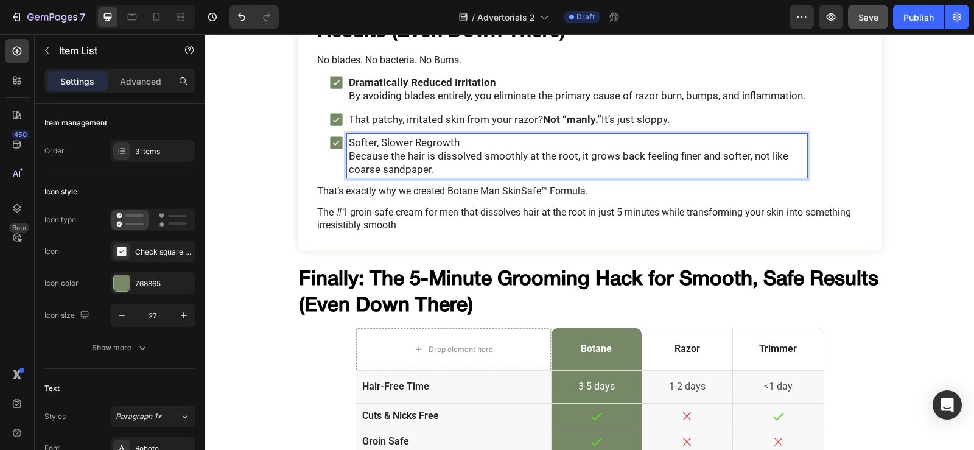
click at [349, 169] on p "Because the hair is dissolved smoothly at the root, it grows back feeling finer…" at bounding box center [577, 162] width 456 height 27
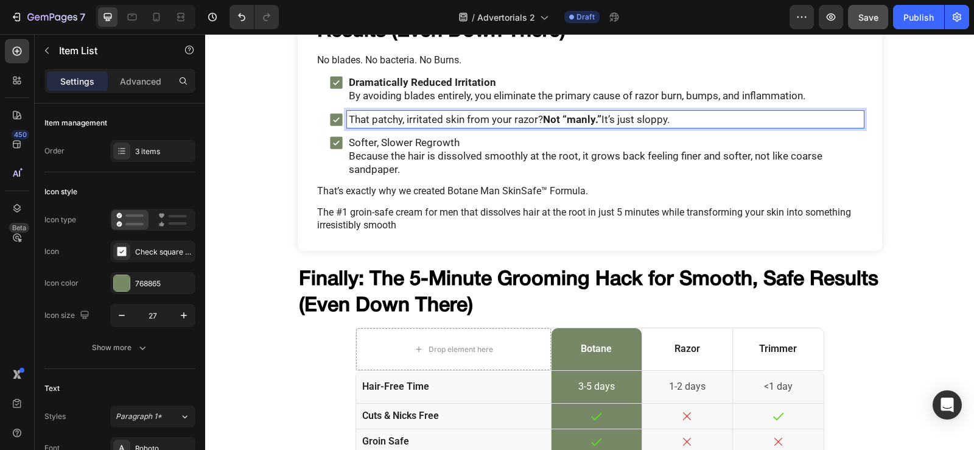
click at [704, 113] on p "That patchy, irritated skin from your razor? Not “manly.” It’s just sloppy." at bounding box center [605, 119] width 513 height 13
click at [136, 153] on div "3 items" at bounding box center [163, 151] width 57 height 11
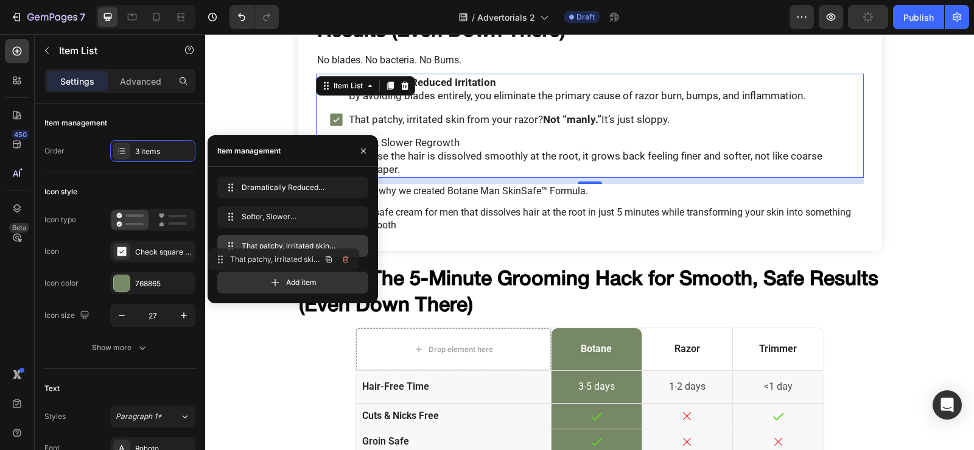
drag, startPoint x: 253, startPoint y: 214, endPoint x: 243, endPoint y: 257, distance: 43.6
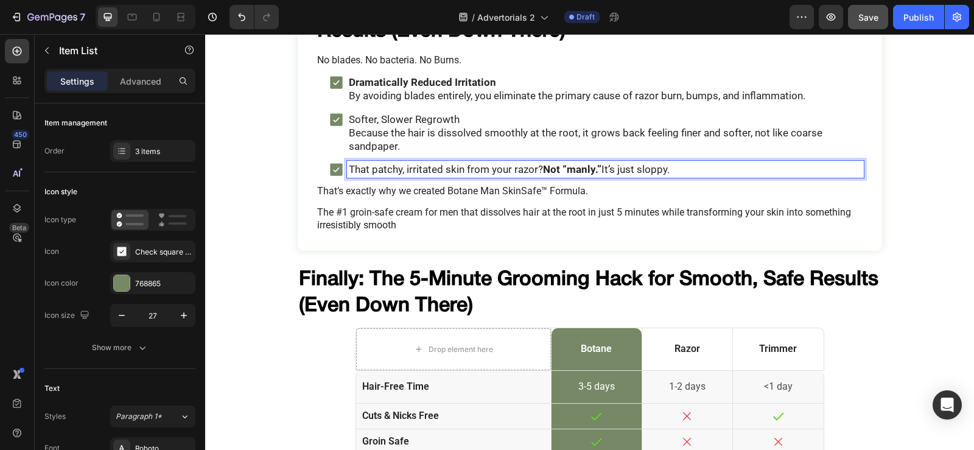
click at [451, 165] on p "That patchy, irritated skin from your razor? Not “manly.” It’s just sloppy." at bounding box center [605, 168] width 513 height 13
click at [467, 122] on p "Softer, Slower Regrowth" at bounding box center [605, 119] width 513 height 13
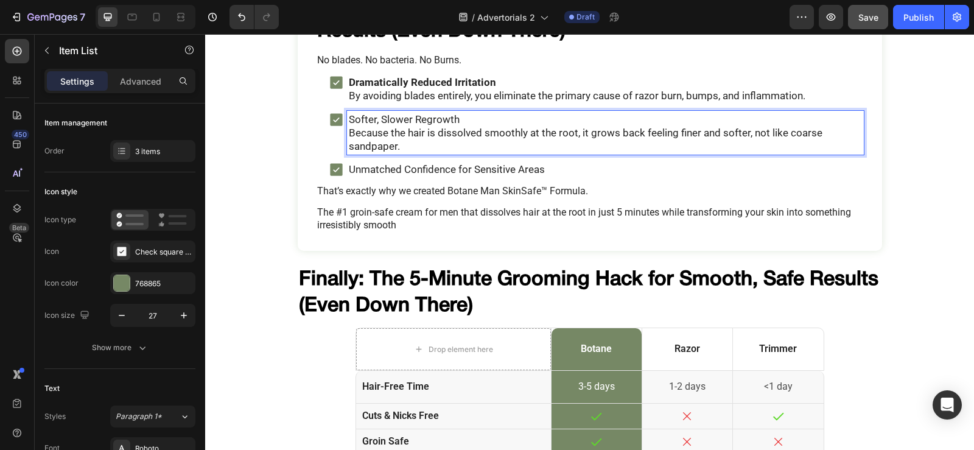
click at [467, 122] on p "Softer, Slower Regrowth" at bounding box center [605, 119] width 513 height 13
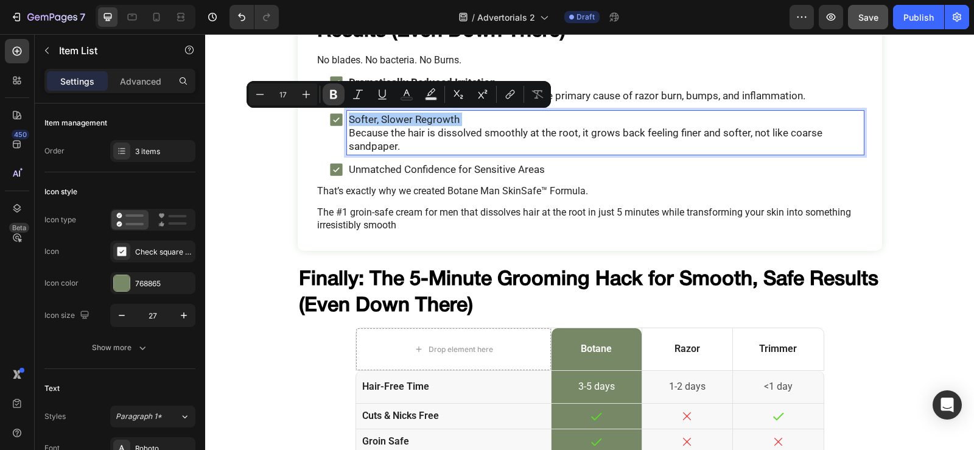
click at [337, 96] on icon "Editor contextual toolbar" at bounding box center [333, 94] width 12 height 12
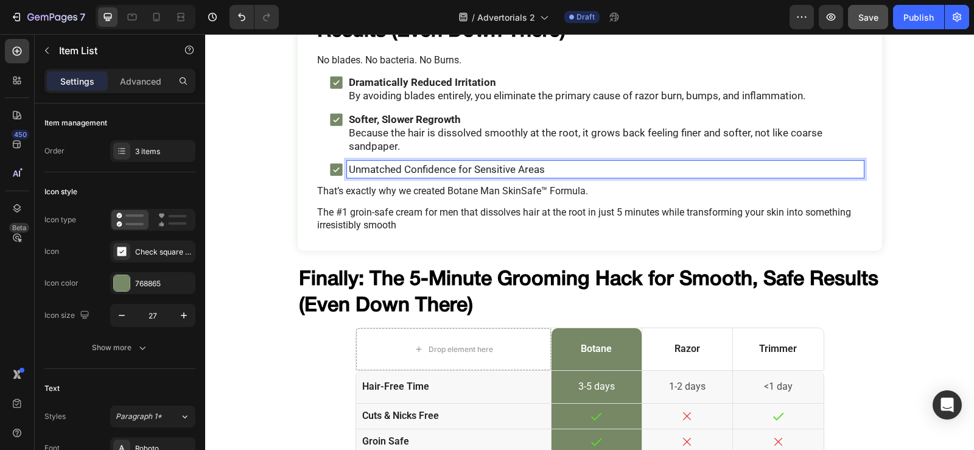
click at [483, 168] on p "Unmatched Confidence for Sensitive Areas" at bounding box center [605, 168] width 513 height 13
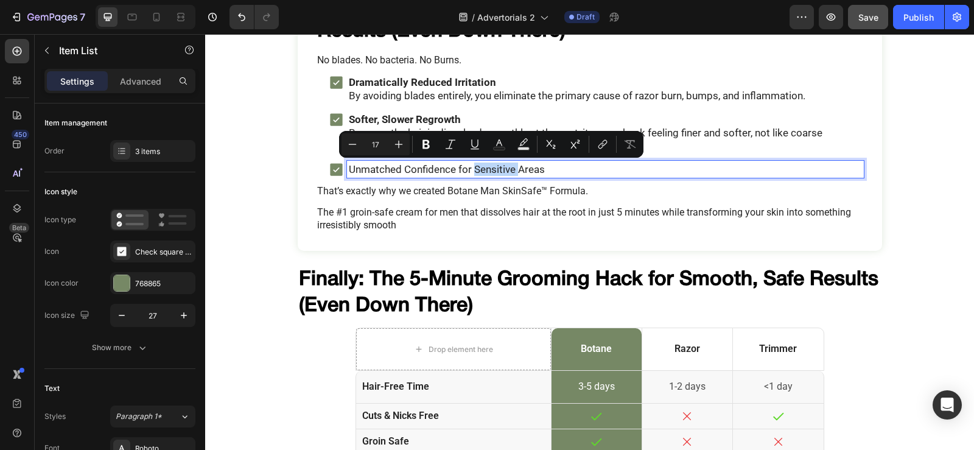
click at [483, 168] on p "Unmatched Confidence for Sensitive Areas" at bounding box center [605, 168] width 513 height 13
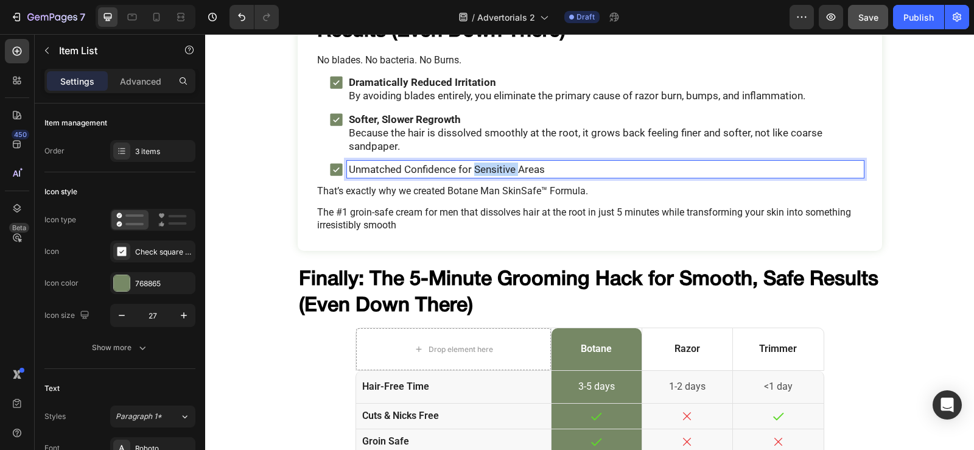
click at [483, 168] on p "Unmatched Confidence for Sensitive Areas" at bounding box center [605, 168] width 513 height 13
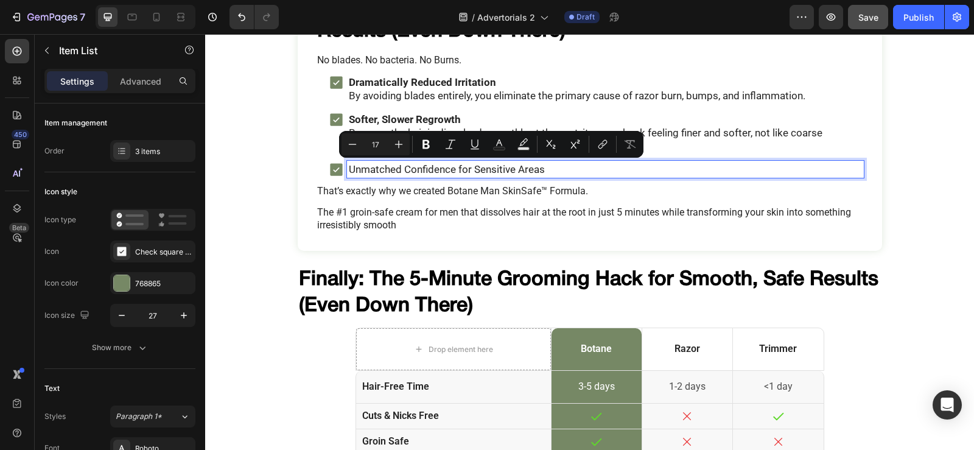
click at [554, 175] on p "Unmatched Confidence for Sensitive Areas" at bounding box center [605, 168] width 513 height 13
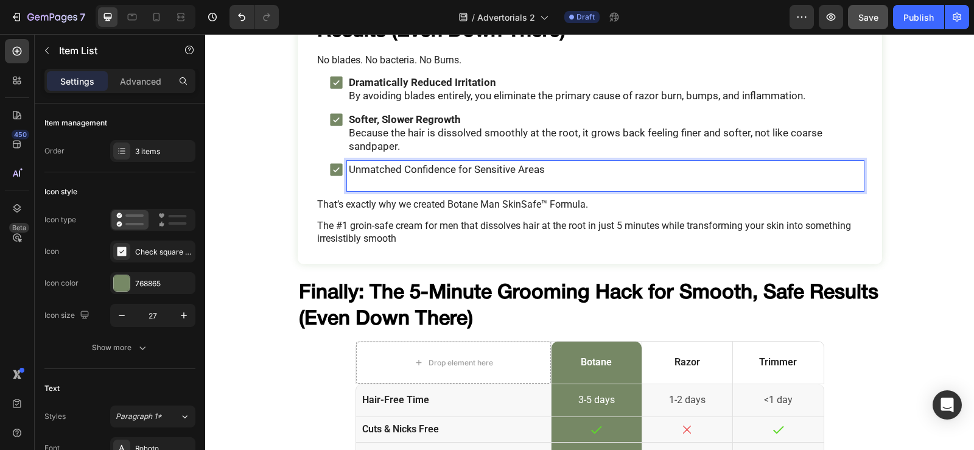
click at [525, 167] on p "Unmatched Confidence for Sensitive Areas" at bounding box center [605, 168] width 513 height 13
click at [523, 167] on p "Unmatched Confidence for Sensitive Areas" at bounding box center [605, 168] width 513 height 13
click at [502, 164] on p "Unmatched Confidence for Sensitive Areas" at bounding box center [605, 168] width 513 height 13
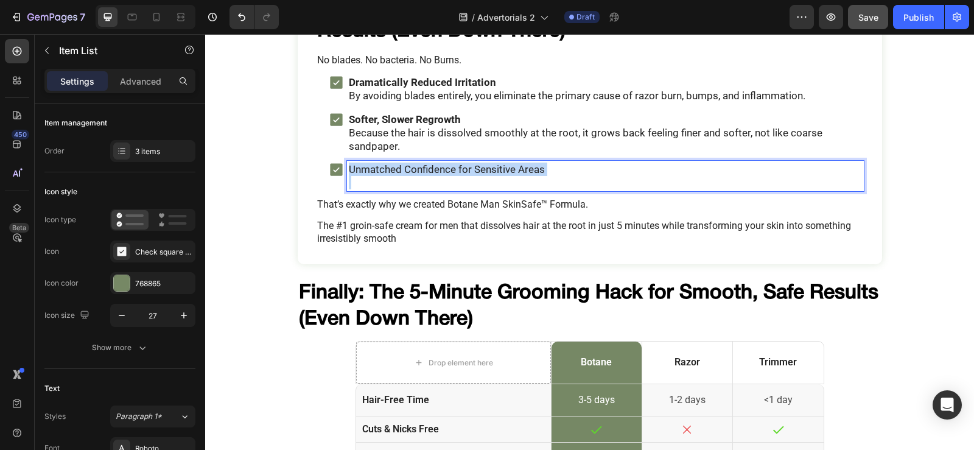
click at [502, 164] on p "Unmatched Confidence for Sensitive Areas" at bounding box center [605, 168] width 513 height 13
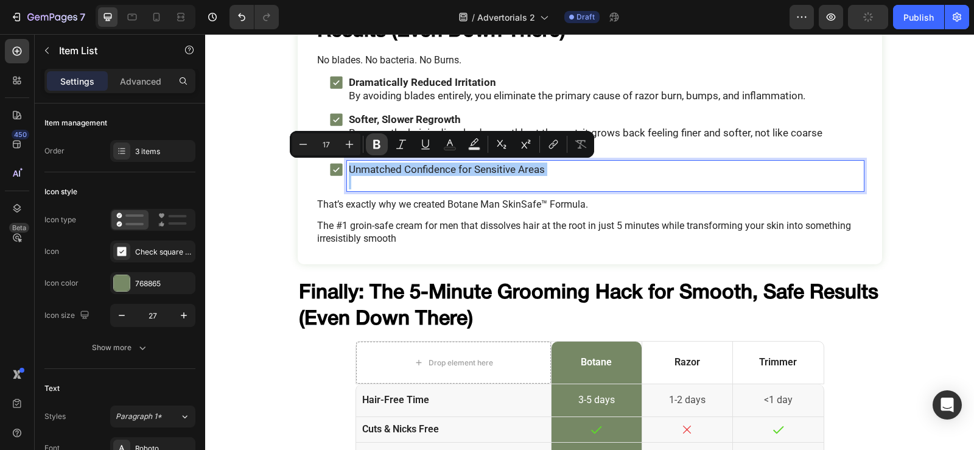
click at [374, 141] on icon "Editor contextual toolbar" at bounding box center [376, 144] width 7 height 9
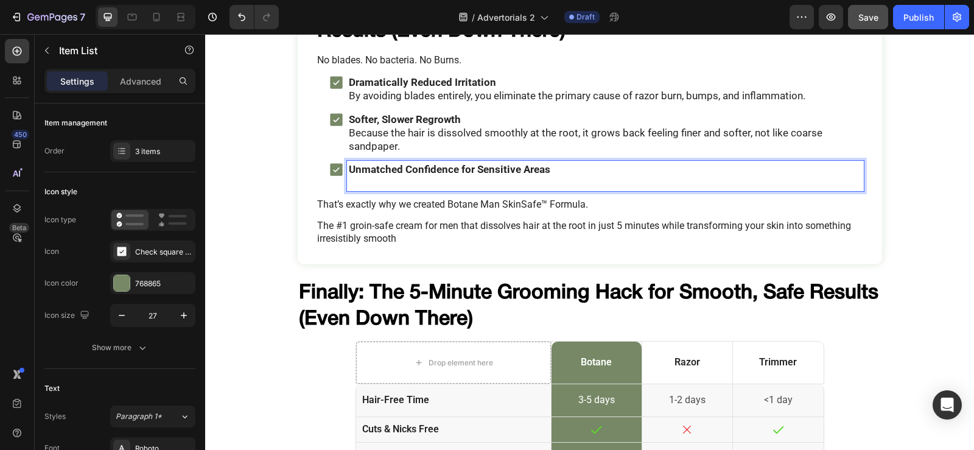
click at [369, 186] on p "Rich Text Editor. Editing area: main" at bounding box center [605, 182] width 513 height 13
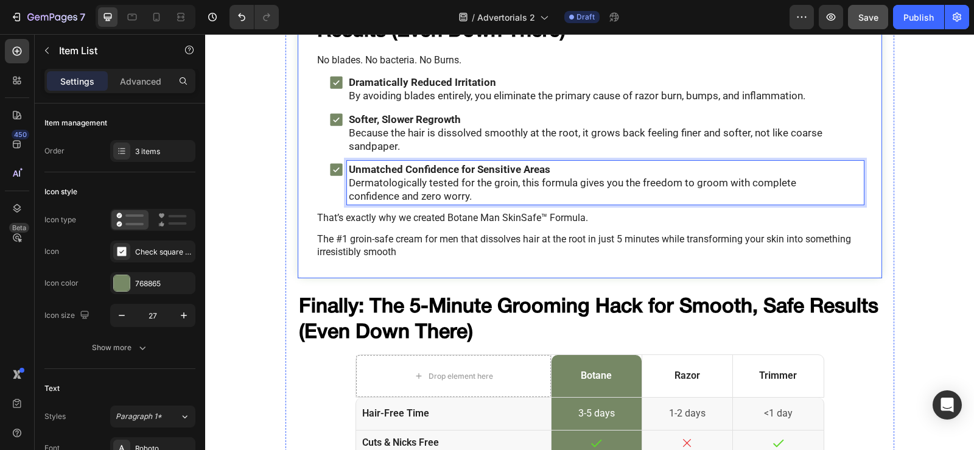
click at [864, 184] on div "Finally: The 5-Minute Grooming Hack for Smooth, Safe Results (Even Down There) …" at bounding box center [590, 125] width 584 height 305
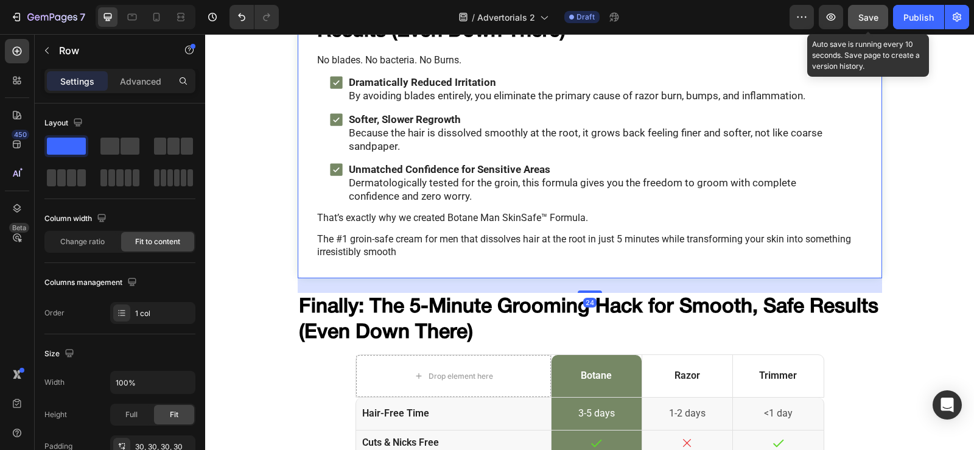
click at [872, 18] on span "Save" at bounding box center [868, 17] width 20 height 10
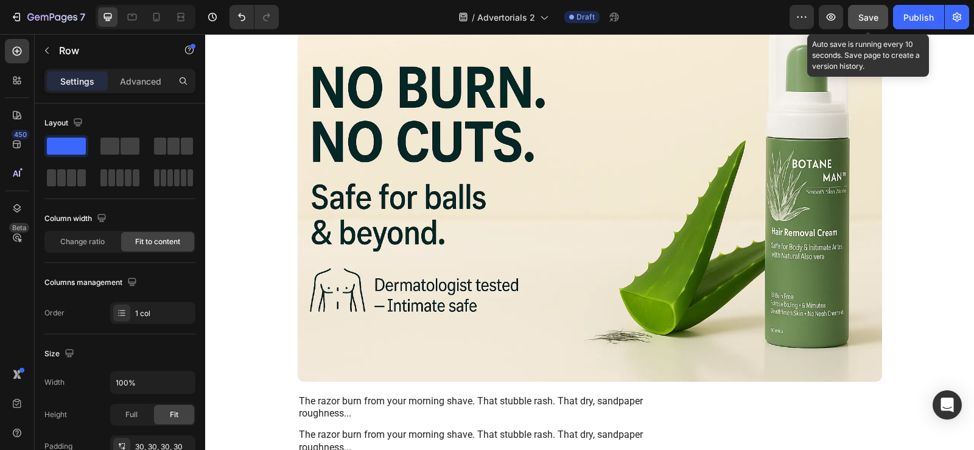
scroll to position [487, 0]
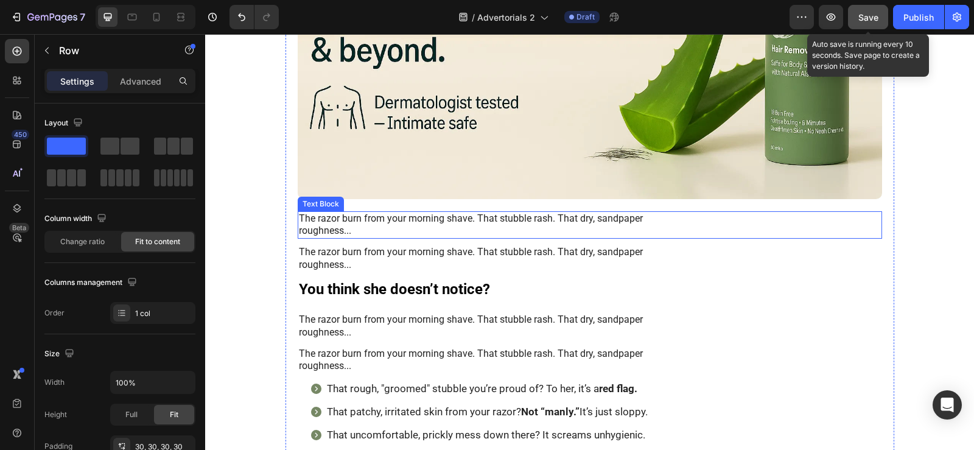
click at [431, 222] on p "The razor burn from your morning shave. That stubble rash. That dry, sandpaper …" at bounding box center [590, 225] width 582 height 26
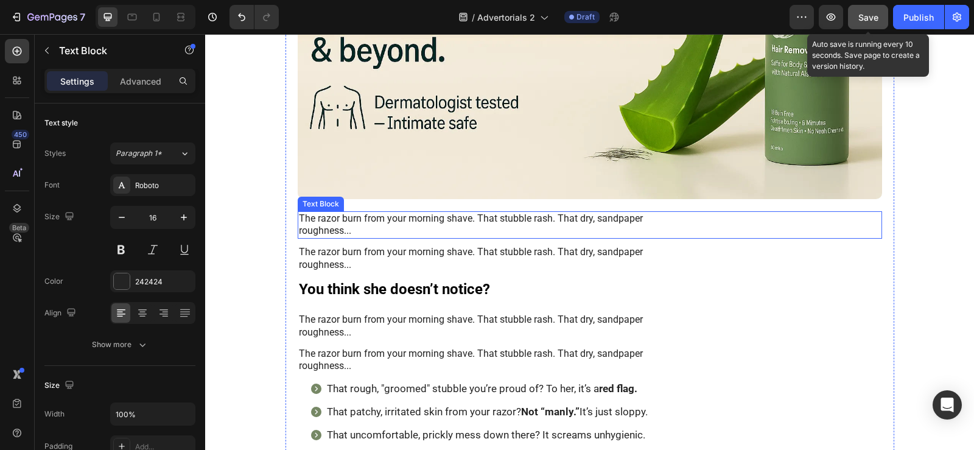
click at [431, 222] on p "The razor burn from your morning shave. That stubble rash. That dry, sandpaper …" at bounding box center [590, 225] width 582 height 26
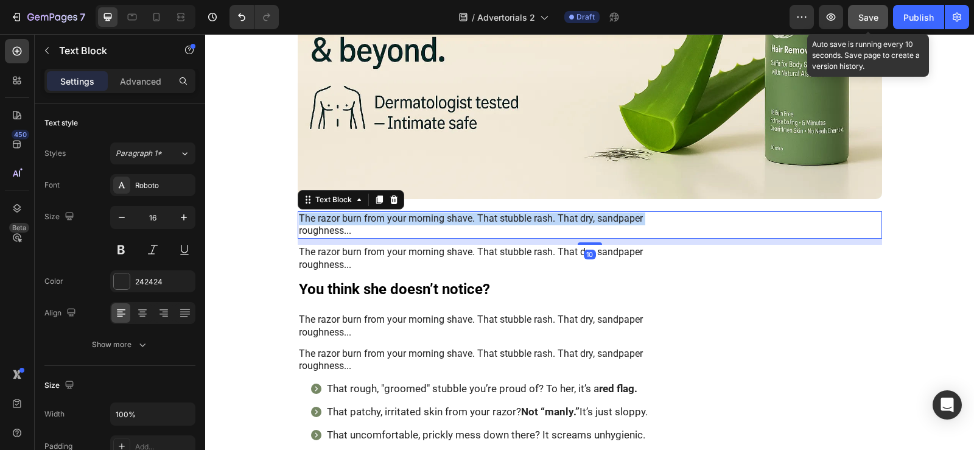
click at [431, 222] on p "The razor burn from your morning shave. That stubble rash. That dry, sandpaper …" at bounding box center [590, 225] width 582 height 26
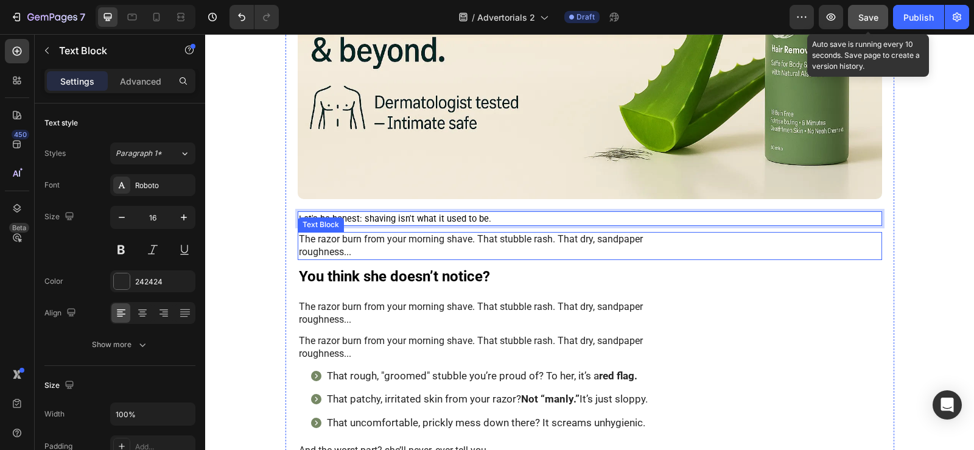
click at [389, 244] on p "The razor burn from your morning shave. That stubble rash. That dry, sandpaper …" at bounding box center [590, 246] width 582 height 26
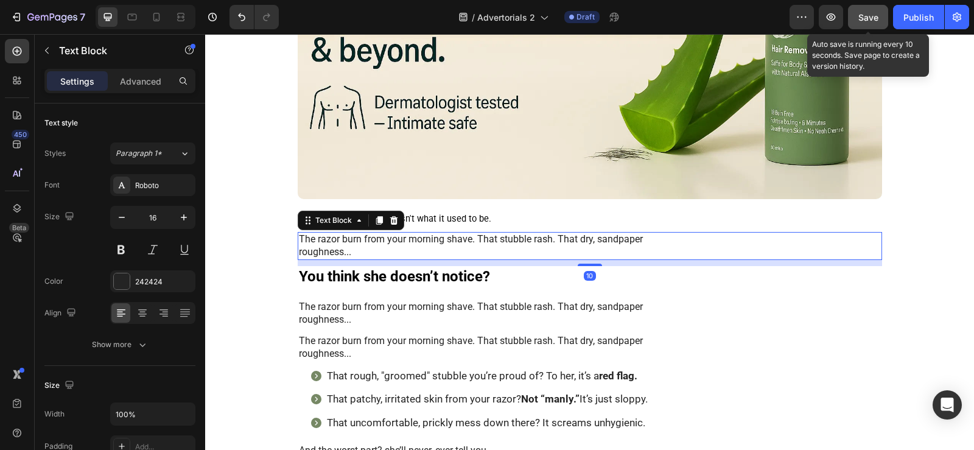
click at [389, 237] on p "The razor burn from your morning shave. That stubble rash. That dry, sandpaper …" at bounding box center [590, 246] width 582 height 26
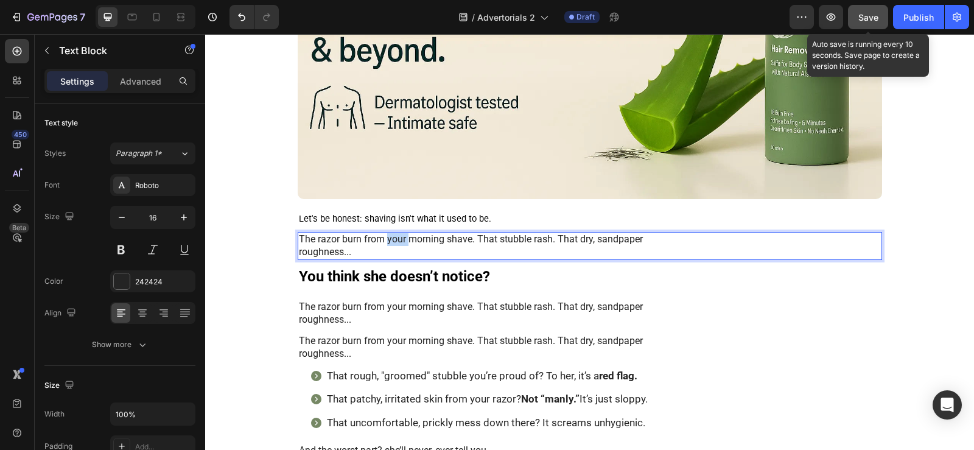
click at [389, 237] on p "The razor burn from your morning shave. That stubble rash. That dry, sandpaper …" at bounding box center [590, 246] width 582 height 26
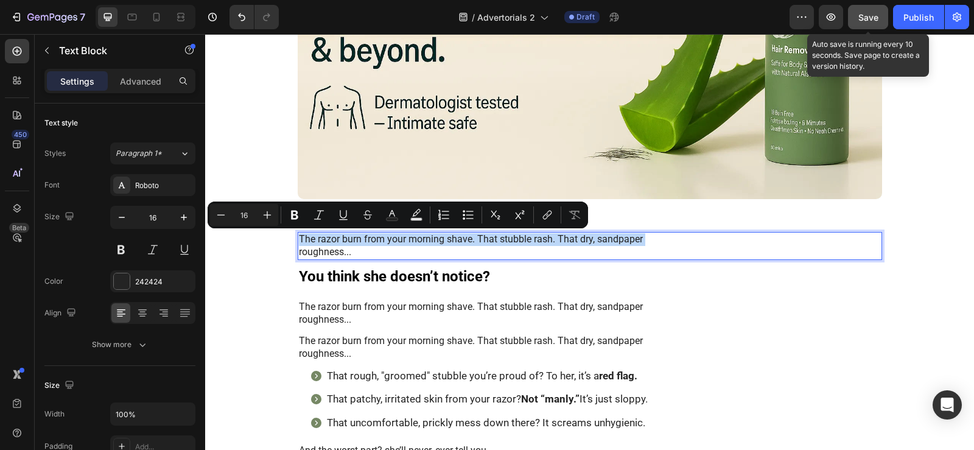
click at [389, 237] on p "The razor burn from your morning shave. That stubble rash. That dry, sandpaper …" at bounding box center [590, 246] width 582 height 26
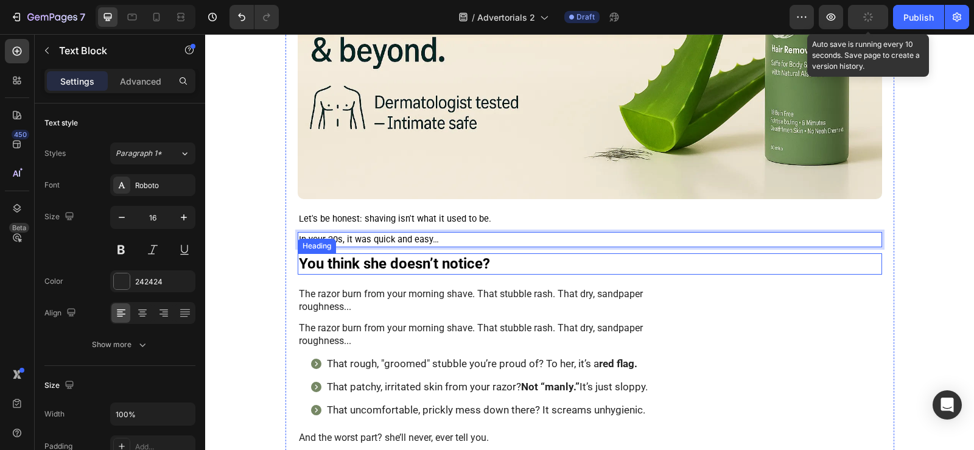
click at [404, 267] on h2 "You think she doesn’t notice?" at bounding box center [590, 263] width 584 height 21
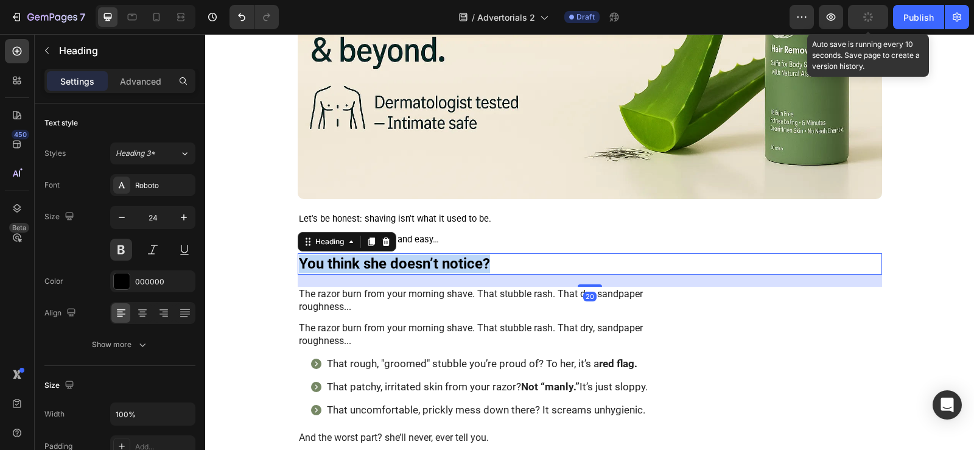
click at [404, 267] on p "You think she doesn’t notice?" at bounding box center [590, 263] width 582 height 19
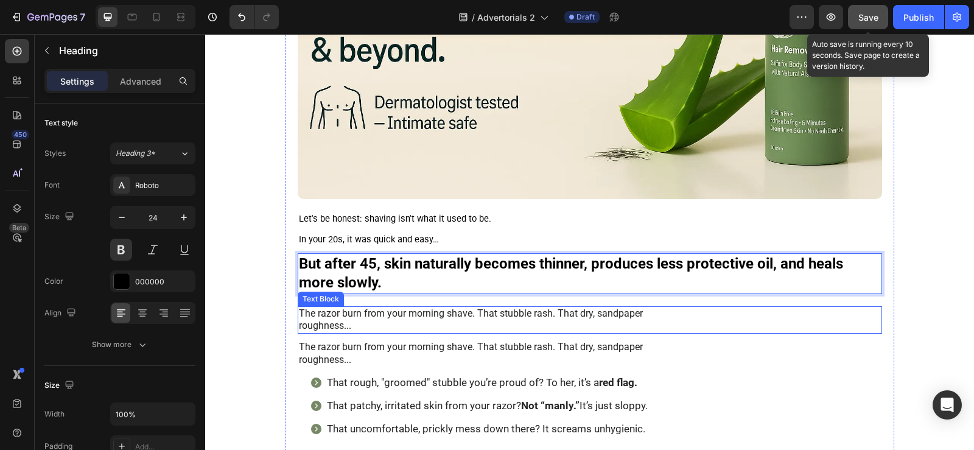
click at [382, 316] on p "The razor burn from your morning shave. That stubble rash. That dry, sandpaper …" at bounding box center [590, 320] width 582 height 26
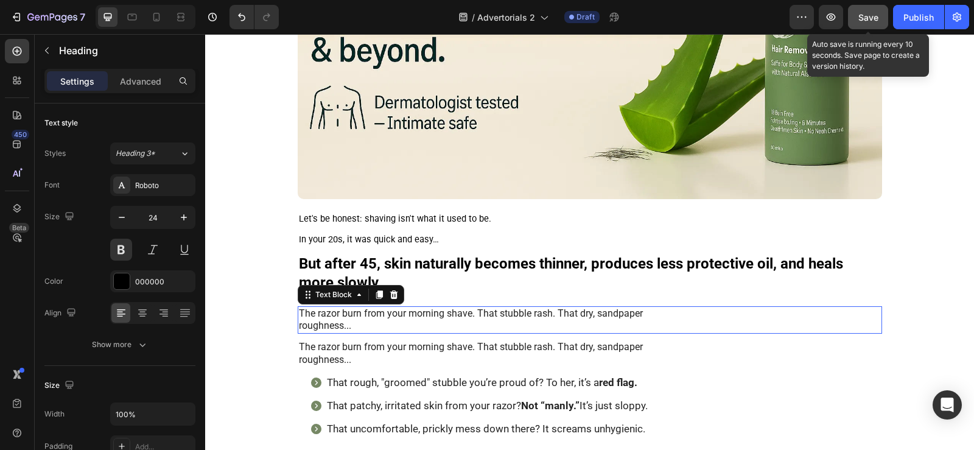
click at [382, 316] on p "The razor burn from your morning shave. That stubble rash. That dry, sandpaper …" at bounding box center [590, 320] width 582 height 26
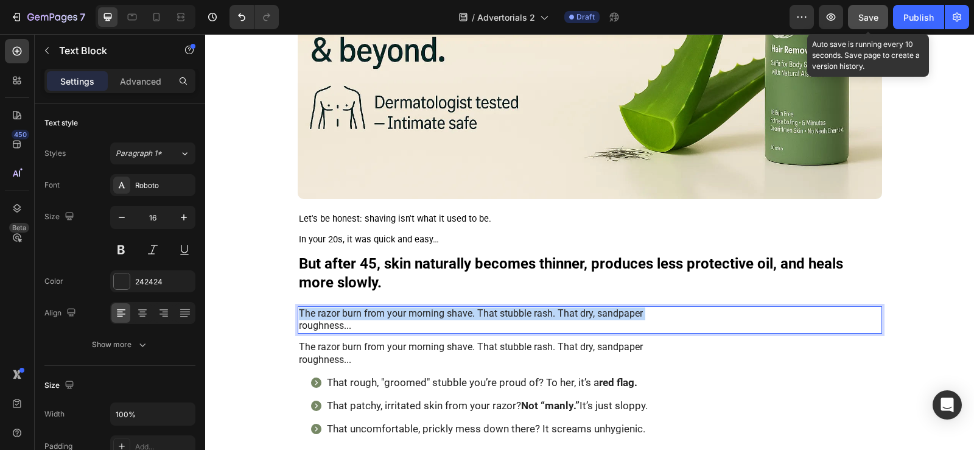
click at [382, 316] on p "The razor burn from your morning shave. That stubble rash. That dry, sandpaper …" at bounding box center [590, 320] width 582 height 26
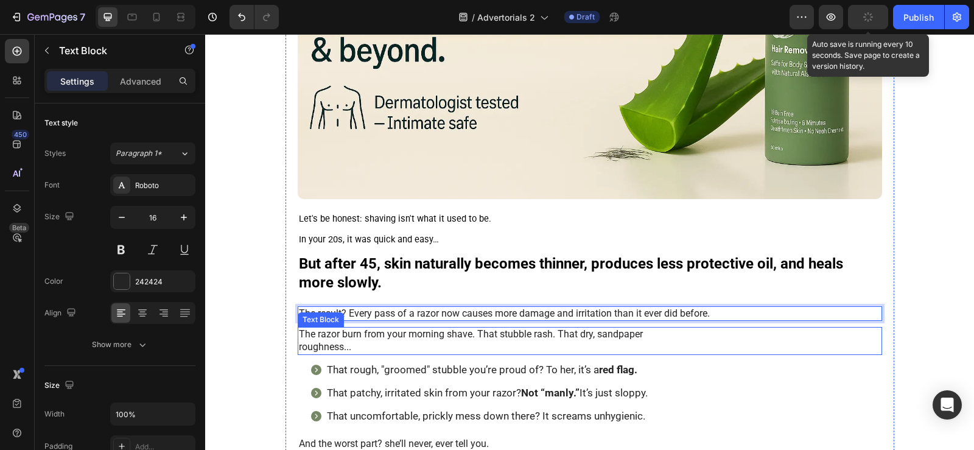
click at [381, 339] on p "The razor burn from your morning shave. That stubble rash. That dry, sandpaper …" at bounding box center [590, 341] width 582 height 26
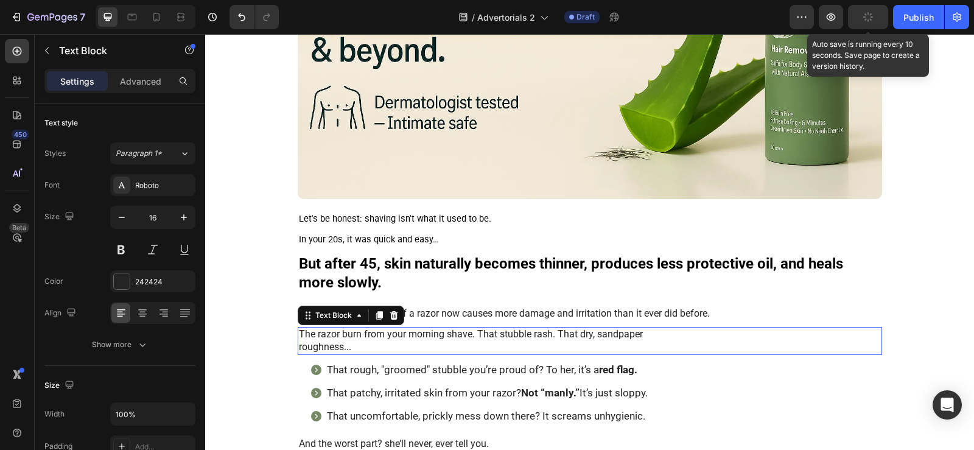
click at [381, 338] on p "The razor burn from your morning shave. That stubble rash. That dry, sandpaper …" at bounding box center [590, 341] width 582 height 26
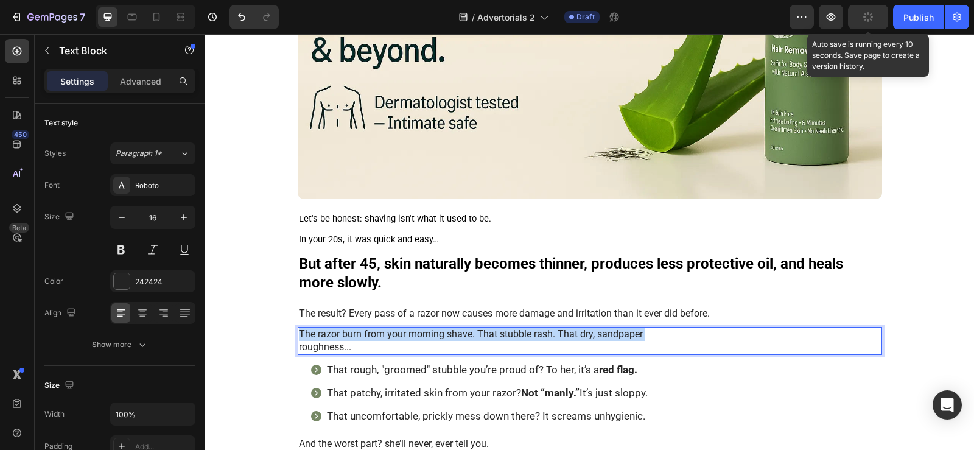
click at [381, 338] on p "The razor burn from your morning shave. That stubble rash. That dry, sandpaper …" at bounding box center [590, 341] width 582 height 26
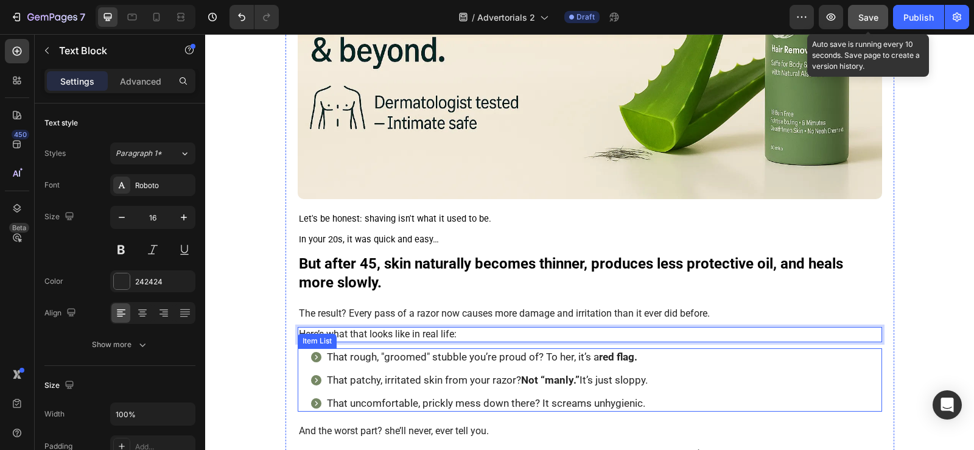
click at [452, 355] on p "That rough, "groomed" stubble you’re proud of? To her, it’s a red flag." at bounding box center [487, 356] width 321 height 13
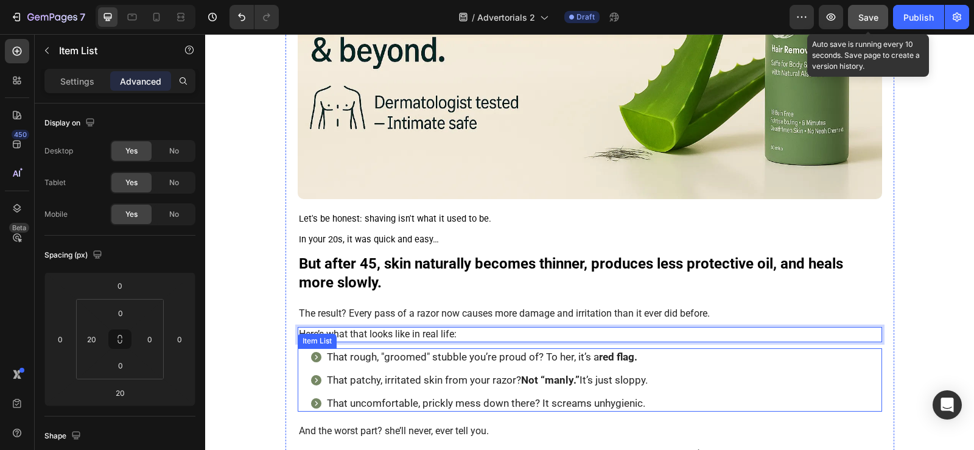
click at [452, 355] on p "That rough, "groomed" stubble you’re proud of? To her, it’s a red flag." at bounding box center [487, 356] width 321 height 13
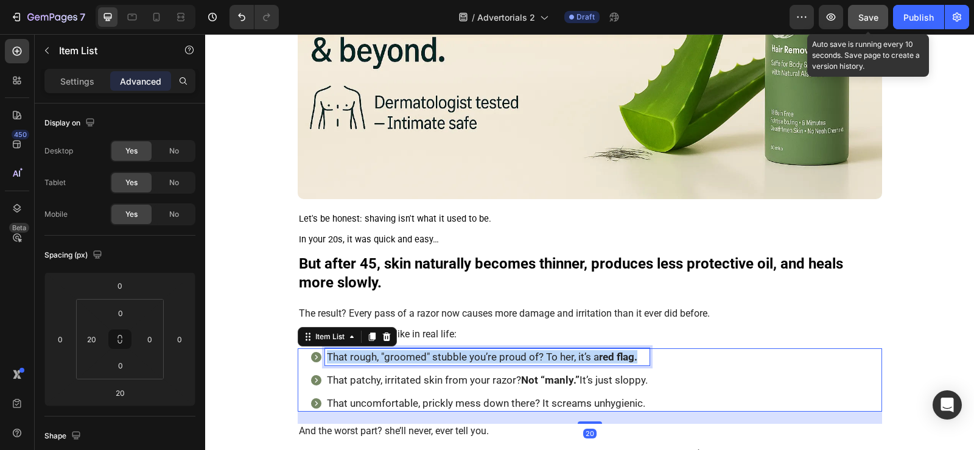
click at [452, 355] on p "That rough, "groomed" stubble you’re proud of? To her, it’s a red flag." at bounding box center [487, 356] width 321 height 13
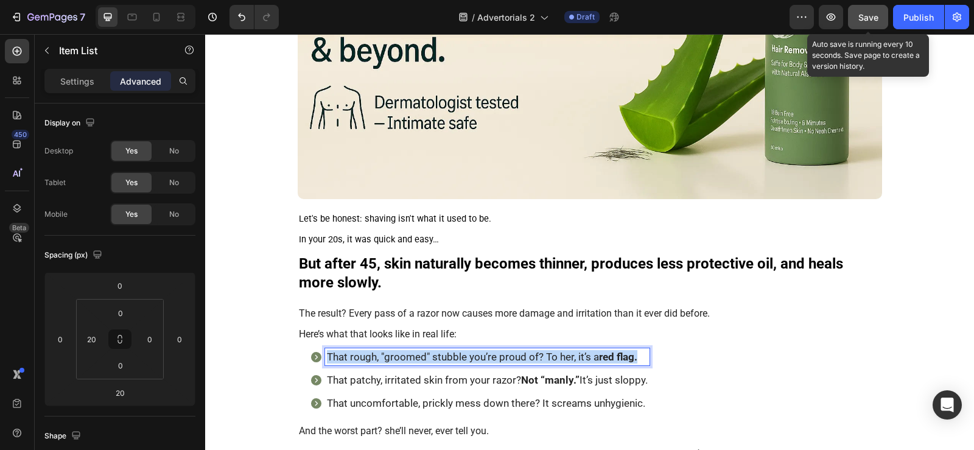
click at [452, 355] on p "That rough, "groomed" stubble you’re proud of? To her, it’s a red flag." at bounding box center [487, 356] width 321 height 13
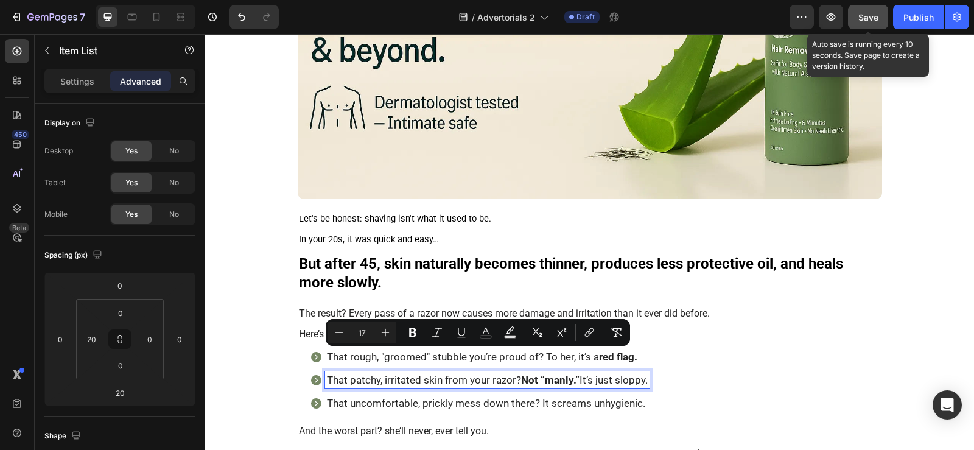
click at [503, 377] on p "That patchy, irritated skin from your razor? Not “manly.” It’s just sloppy." at bounding box center [487, 379] width 321 height 13
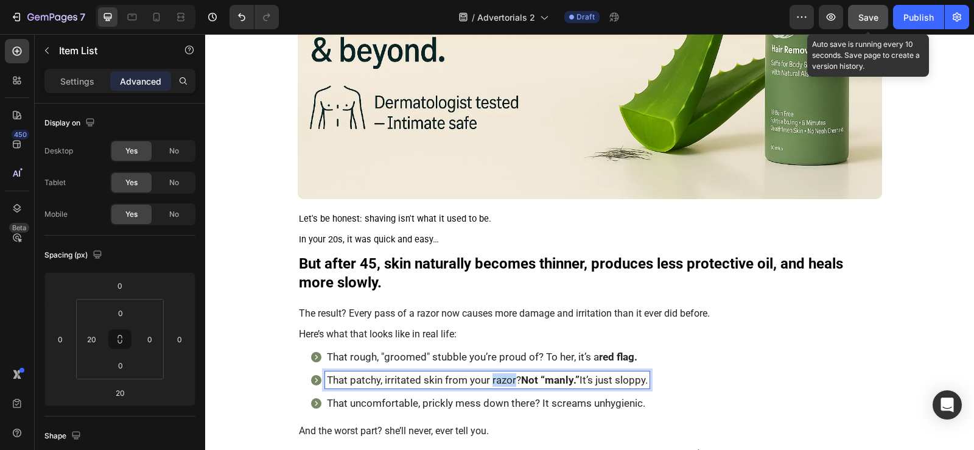
click at [503, 377] on p "That patchy, irritated skin from your razor? Not “manly.” It’s just sloppy." at bounding box center [487, 379] width 321 height 13
click at [451, 382] on p "More frequent ingrown hairs as less-elastic skin traps regrowing hair." at bounding box center [486, 379] width 318 height 13
drag, startPoint x: 451, startPoint y: 382, endPoint x: 318, endPoint y: 387, distance: 133.4
click at [318, 387] on div "More frequent ingrown hairs as less-elastic skin traps regrowing hair." at bounding box center [478, 379] width 337 height 17
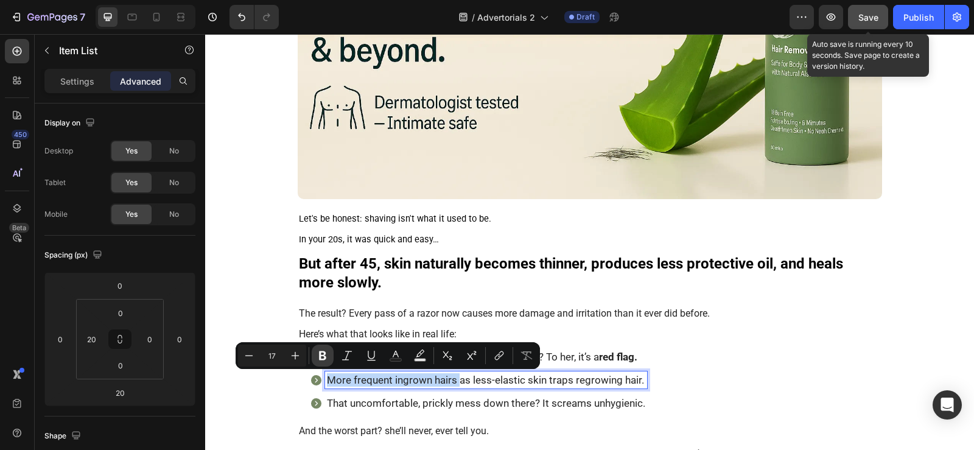
click at [329, 351] on button "Bold" at bounding box center [323, 355] width 22 height 22
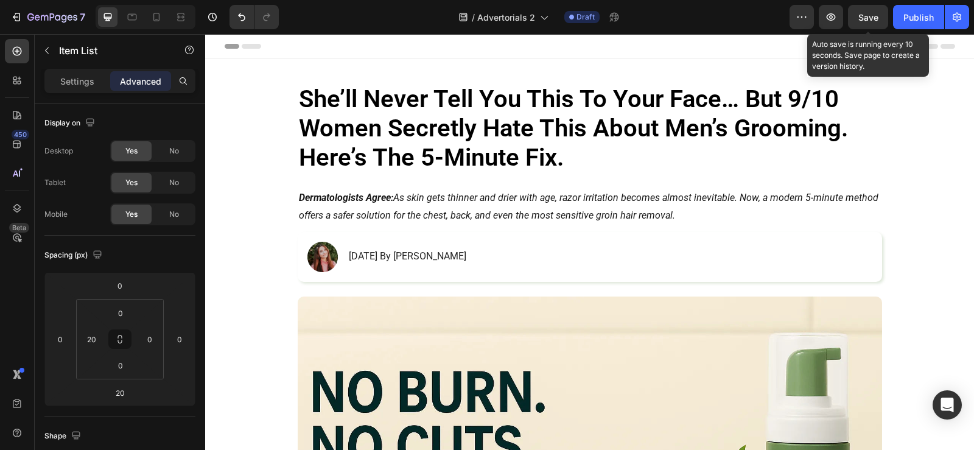
scroll to position [487, 0]
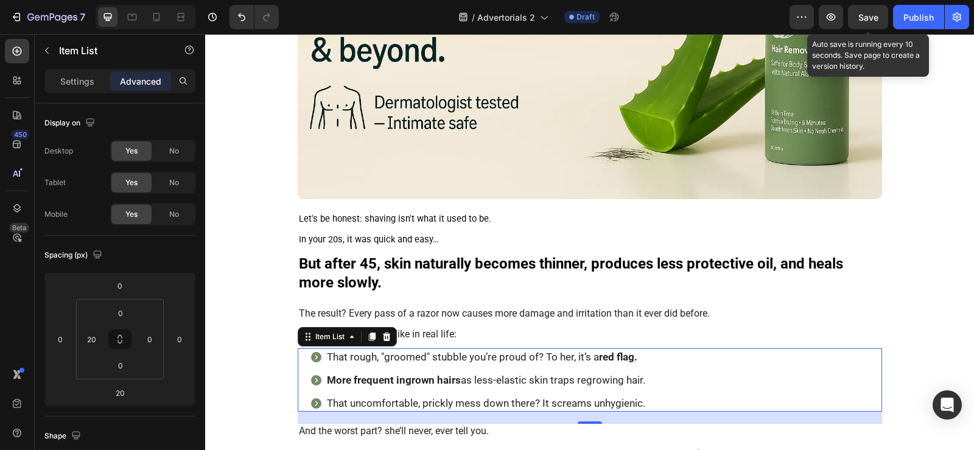
type input "17"
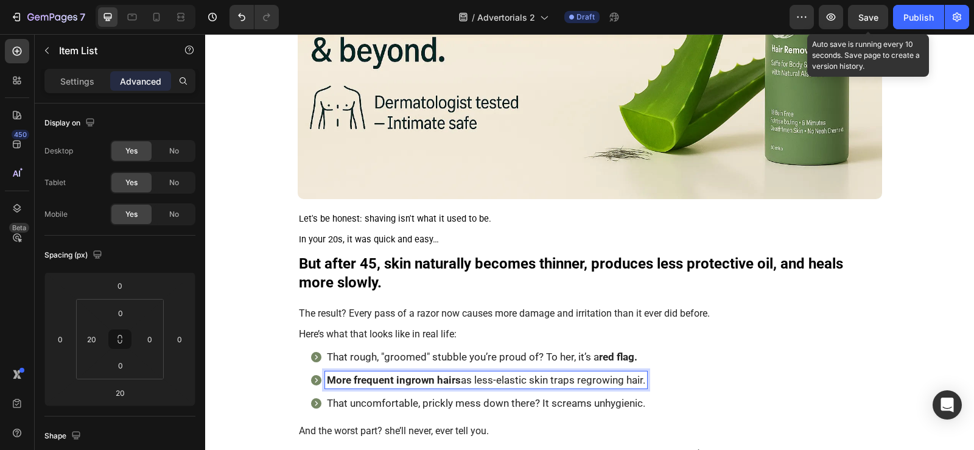
click at [422, 358] on p "That rough, "groomed" stubble you’re proud of? To her, it’s a red flag." at bounding box center [486, 356] width 318 height 13
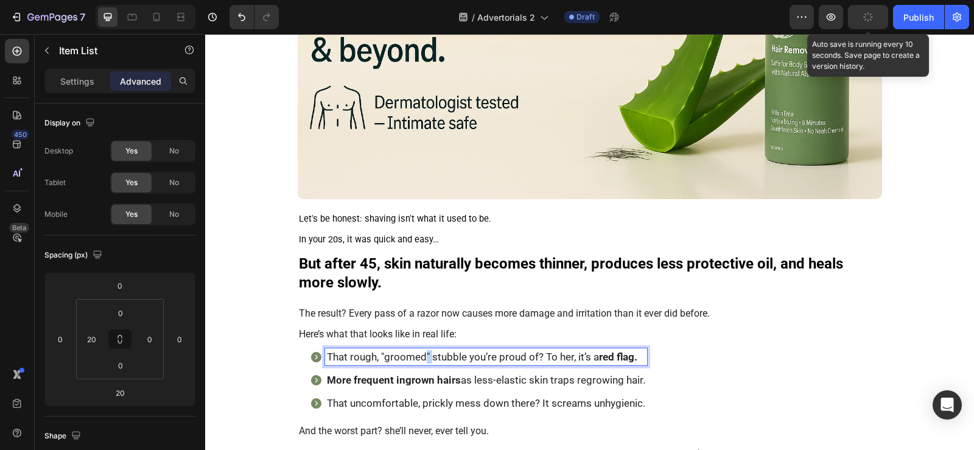
click at [422, 358] on p "That rough, "groomed" stubble you’re proud of? To her, it’s a red flag." at bounding box center [486, 356] width 318 height 13
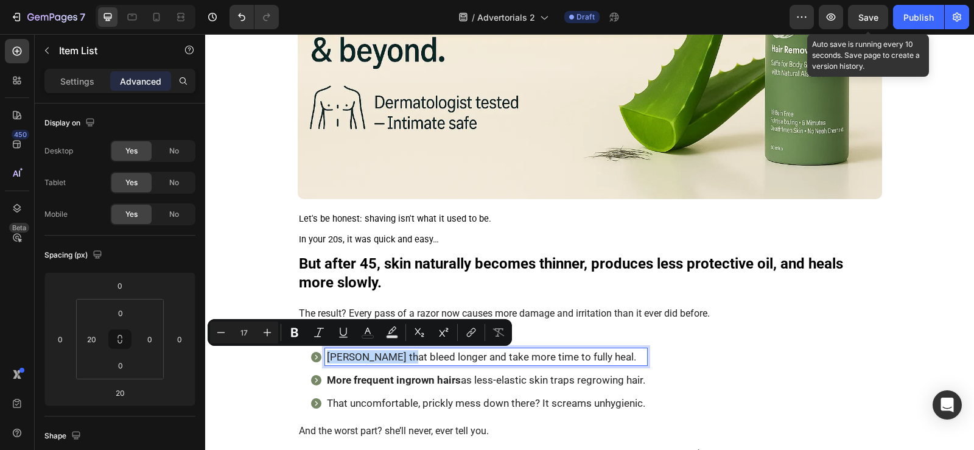
drag, startPoint x: 396, startPoint y: 357, endPoint x: 321, endPoint y: 352, distance: 75.6
click at [325, 352] on div "[PERSON_NAME] that bleed longer and take more time to fully heal." at bounding box center [486, 356] width 322 height 17
click at [299, 333] on icon "Editor contextual toolbar" at bounding box center [294, 332] width 12 height 12
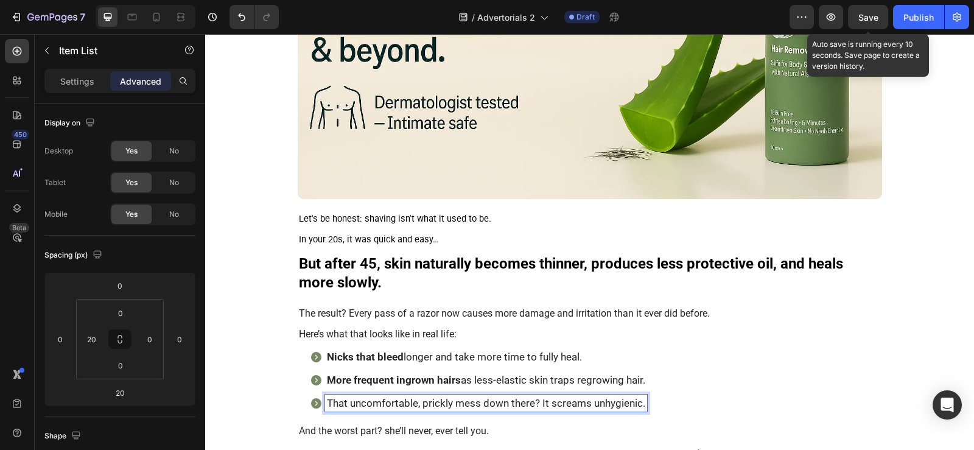
click at [402, 399] on p "That uncomfortable, prickly mess down there? It screams unhygienic." at bounding box center [486, 402] width 318 height 13
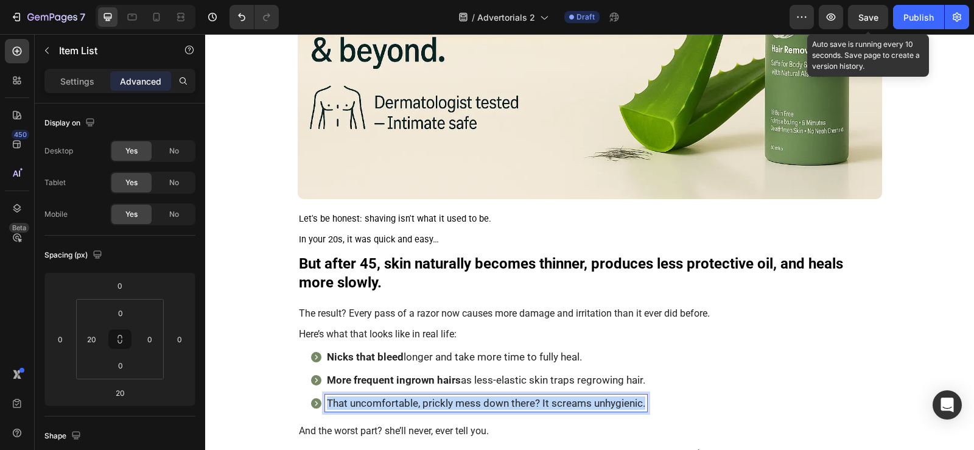
click at [402, 399] on p "That uncomfortable, prickly mess down there? It screams unhygienic." at bounding box center [486, 402] width 318 height 13
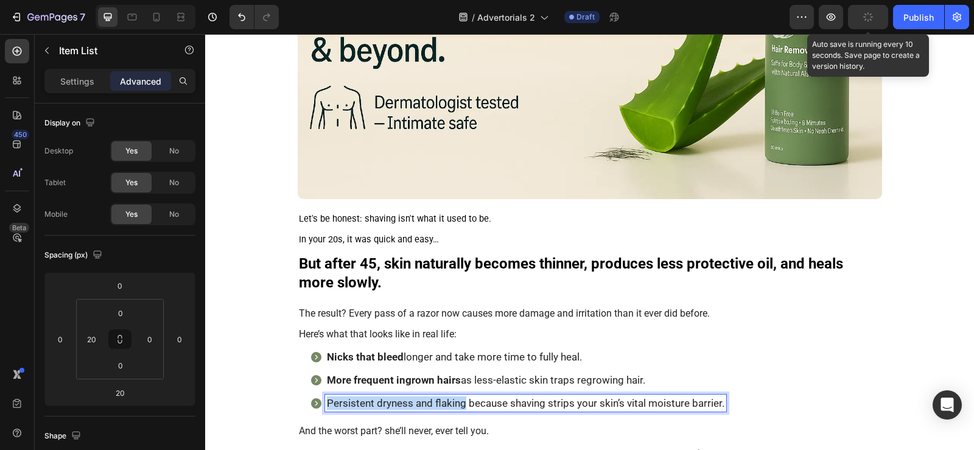
drag, startPoint x: 461, startPoint y: 403, endPoint x: 318, endPoint y: 399, distance: 142.4
click at [318, 399] on div "Persistent dryness and flaking because shaving strips your skin’s vital moistur…" at bounding box center [518, 402] width 416 height 17
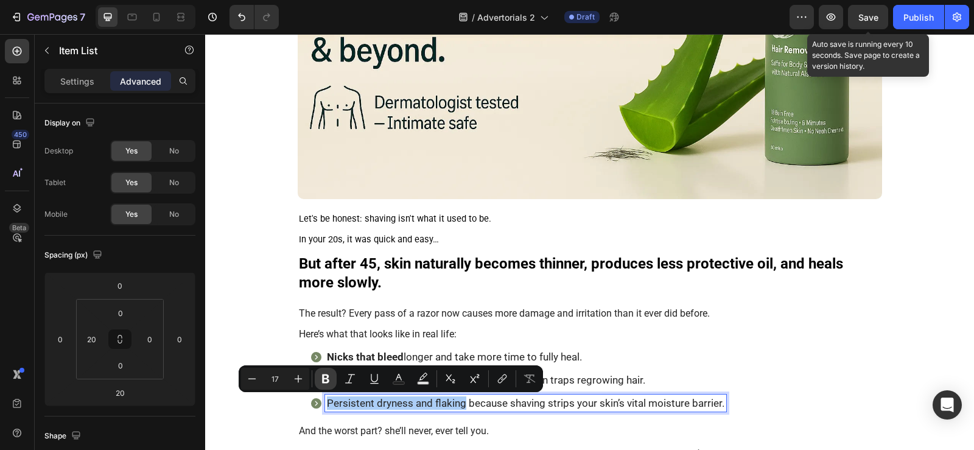
click at [323, 381] on icon "Editor contextual toolbar" at bounding box center [325, 378] width 7 height 9
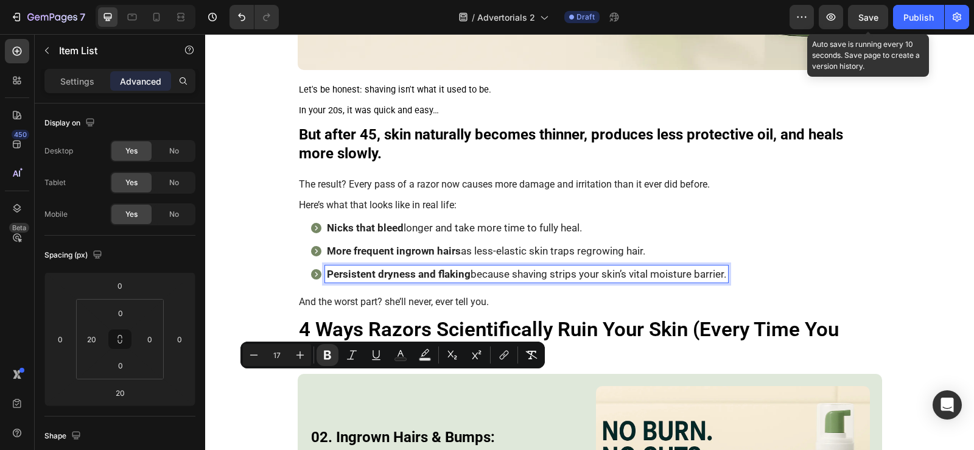
scroll to position [730, 0]
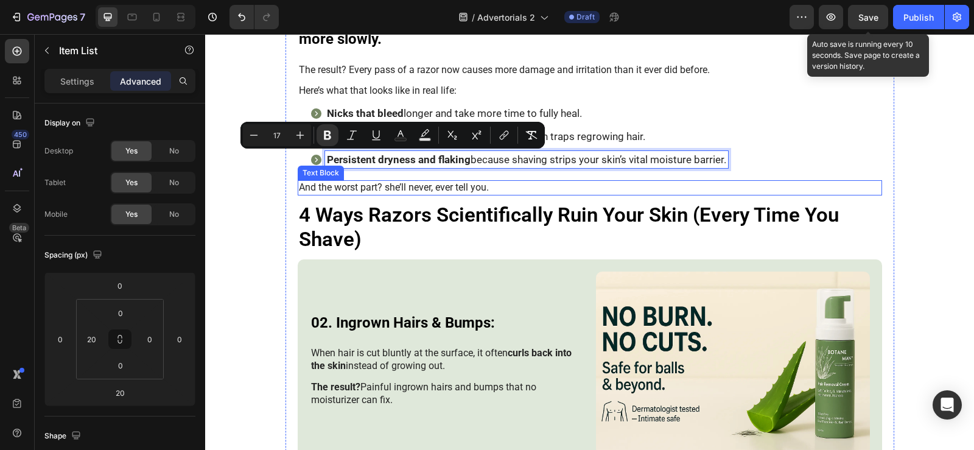
click at [776, 181] on p "And the worst part? she’ll never, ever tell you." at bounding box center [590, 187] width 582 height 13
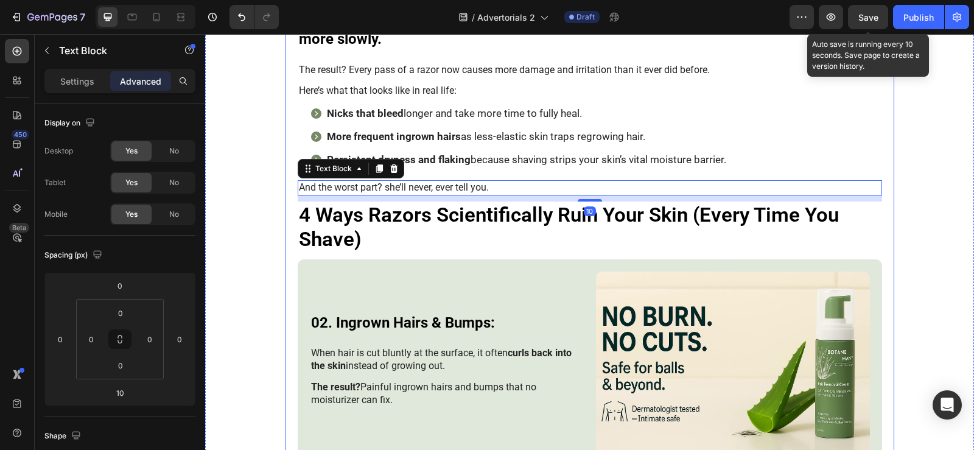
click at [769, 167] on div "Nicks that bleed longer and take more time to fully heal. More frequent ingrown…" at bounding box center [596, 136] width 572 height 63
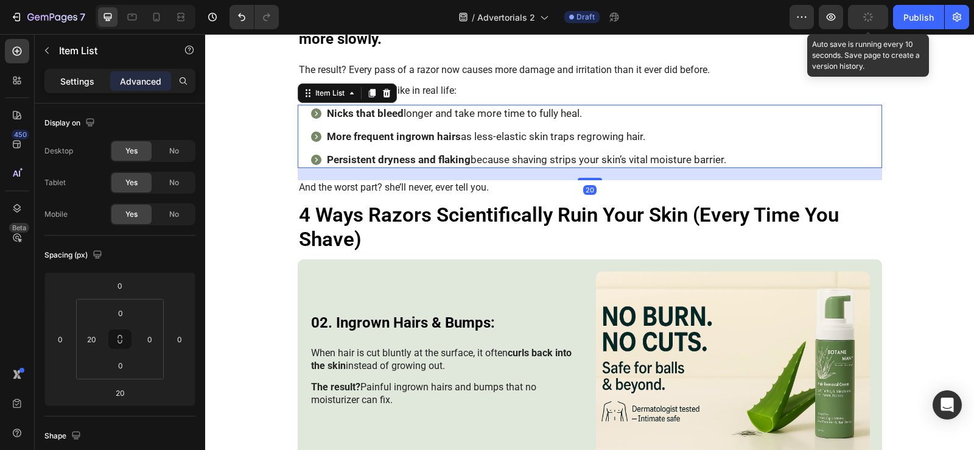
click at [57, 78] on div "Settings" at bounding box center [77, 80] width 61 height 19
type input "4"
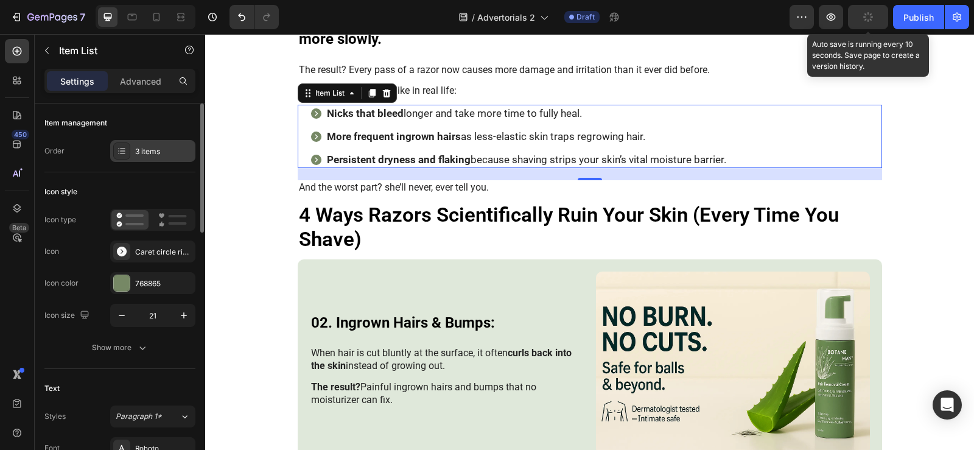
click at [178, 159] on div "3 items" at bounding box center [152, 151] width 85 height 22
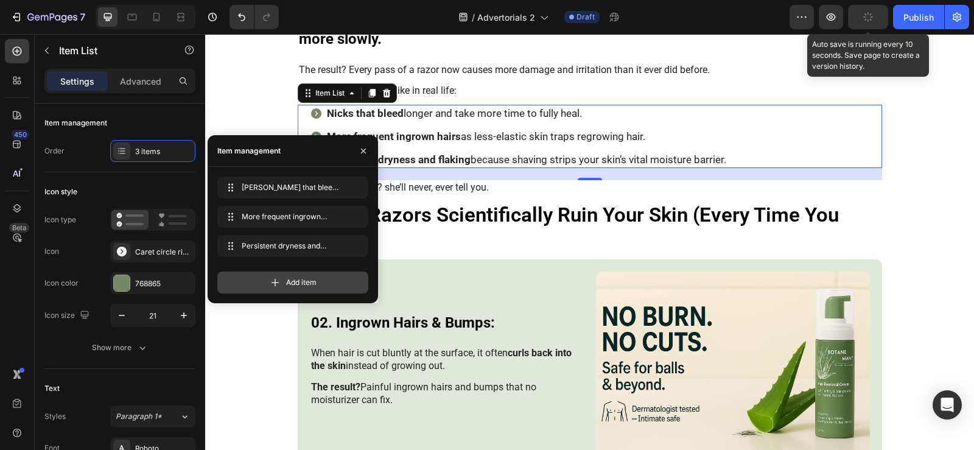
click at [276, 281] on icon at bounding box center [275, 282] width 12 height 12
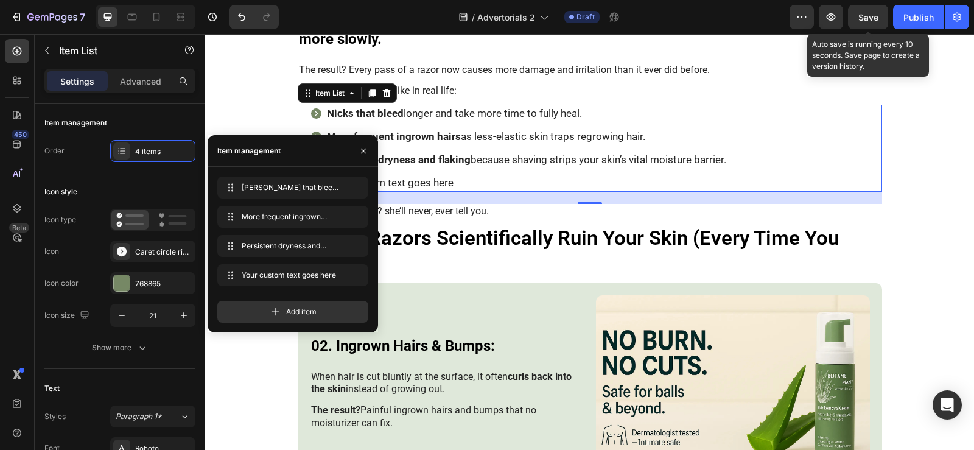
click at [441, 182] on div "Your custom text goes here" at bounding box center [526, 182] width 403 height 17
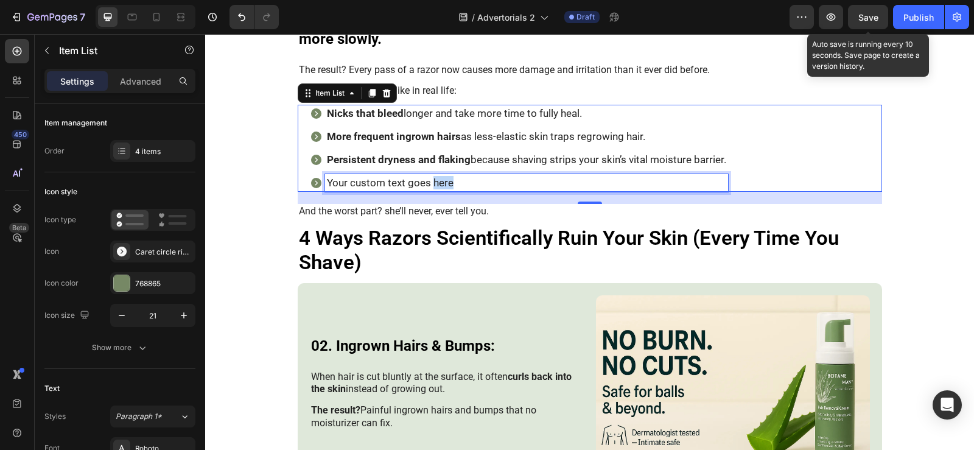
click at [441, 182] on p "Your custom text goes here" at bounding box center [526, 182] width 399 height 13
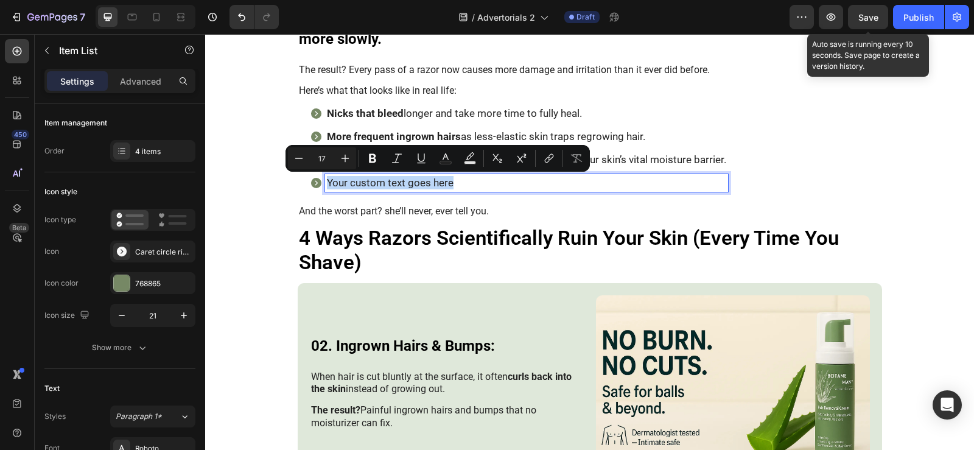
click at [441, 182] on p "Your custom text goes here" at bounding box center [526, 182] width 399 height 13
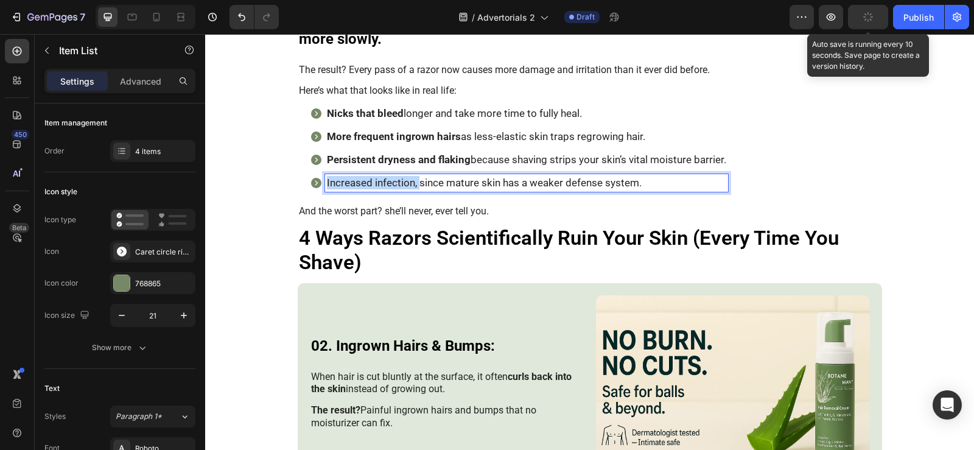
drag, startPoint x: 414, startPoint y: 183, endPoint x: 310, endPoint y: 173, distance: 104.5
click at [310, 173] on div "Nicks that bleed longer and take more time to fully heal. More frequent ingrown…" at bounding box center [519, 148] width 418 height 86
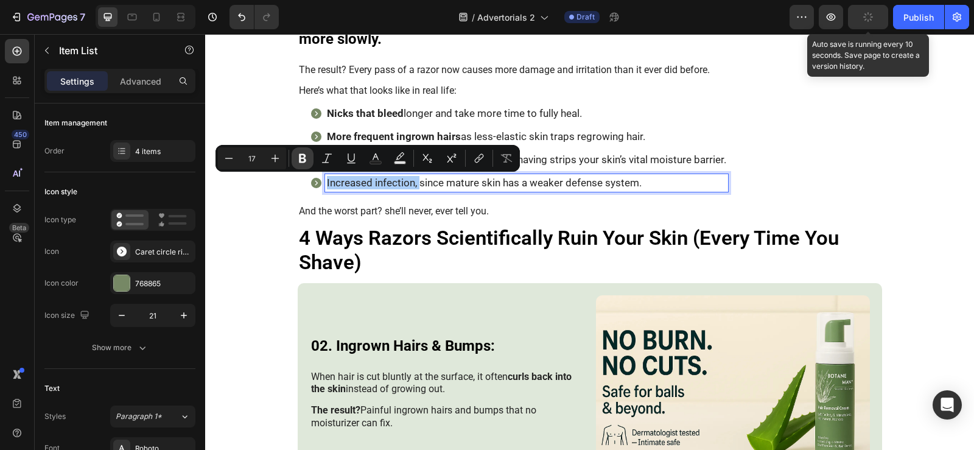
click at [307, 163] on icon "Editor contextual toolbar" at bounding box center [302, 158] width 12 height 12
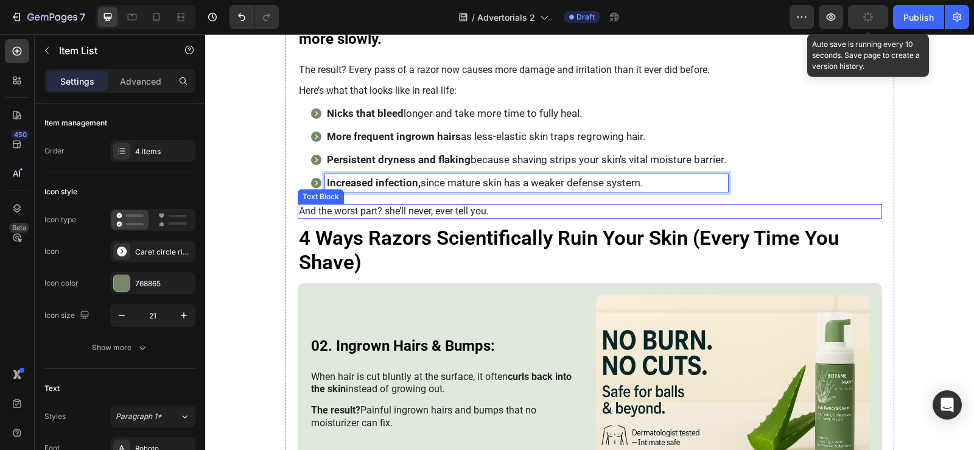
click at [382, 212] on p "And the worst part? she’ll never, ever tell you." at bounding box center [590, 211] width 582 height 13
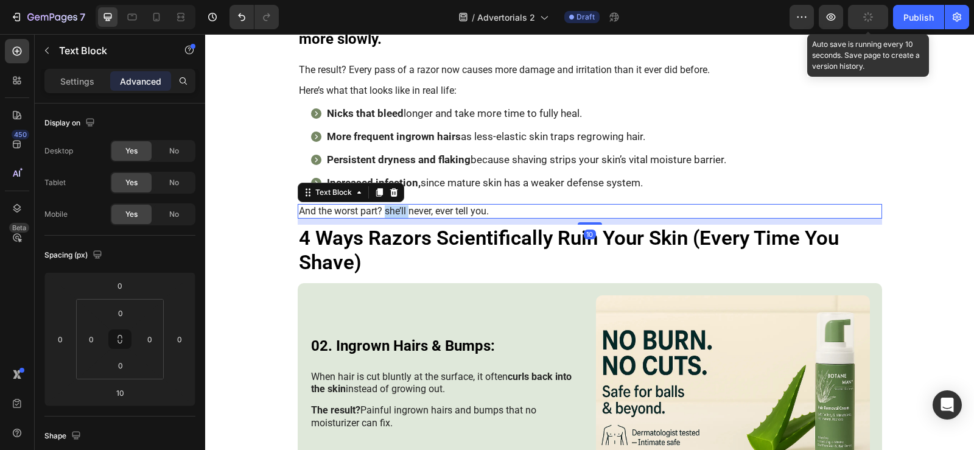
click at [382, 212] on p "And the worst part? she’ll never, ever tell you." at bounding box center [590, 211] width 582 height 13
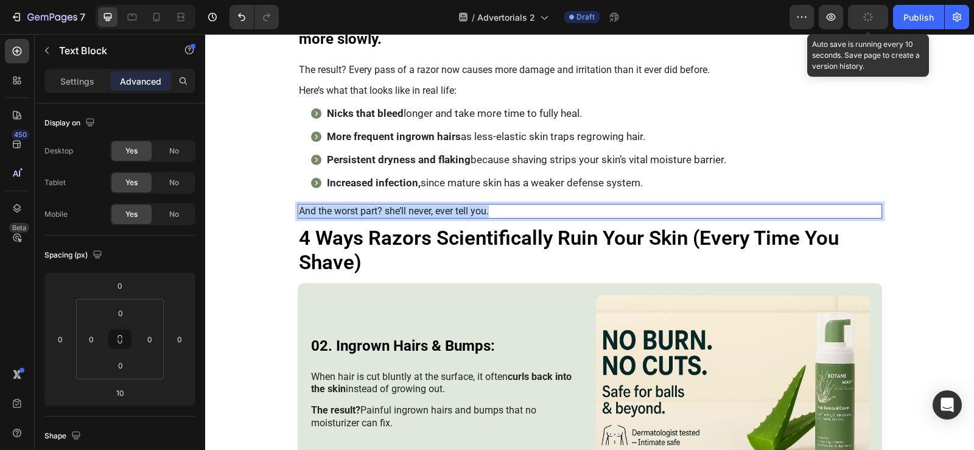
click at [382, 212] on p "And the worst part? she’ll never, ever tell you." at bounding box center [590, 211] width 582 height 13
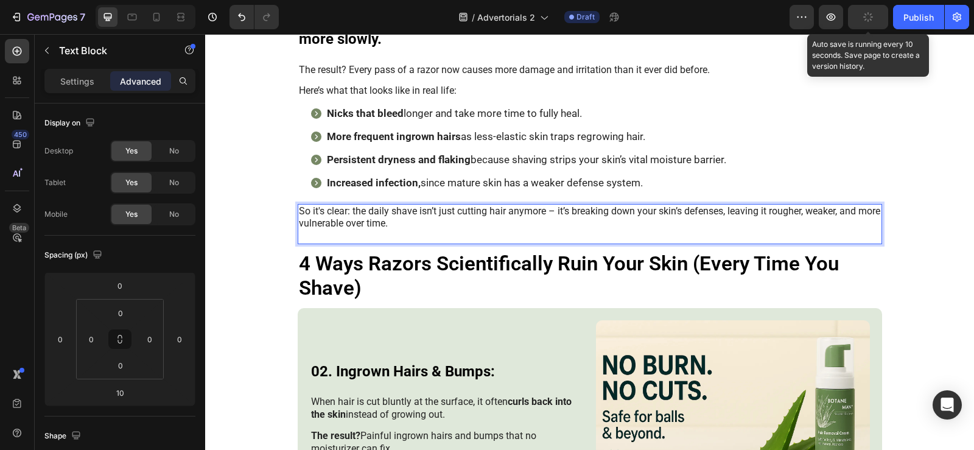
click at [424, 231] on p "So it's clear: the daily shave isn’t just cutting hair anymore – it’s breaking …" at bounding box center [590, 224] width 582 height 38
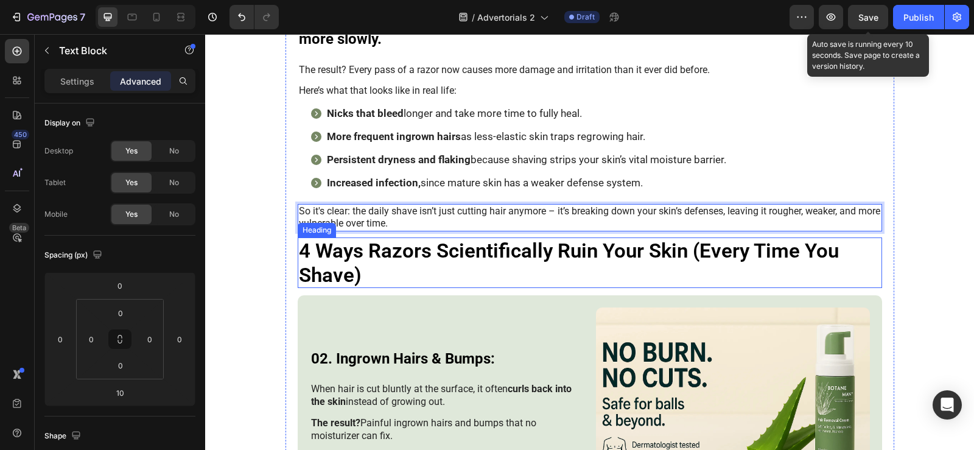
click at [475, 251] on h3 "4 Ways Razors Scientifically Ruin Your Skin (Every Time You Shave)" at bounding box center [590, 262] width 584 height 51
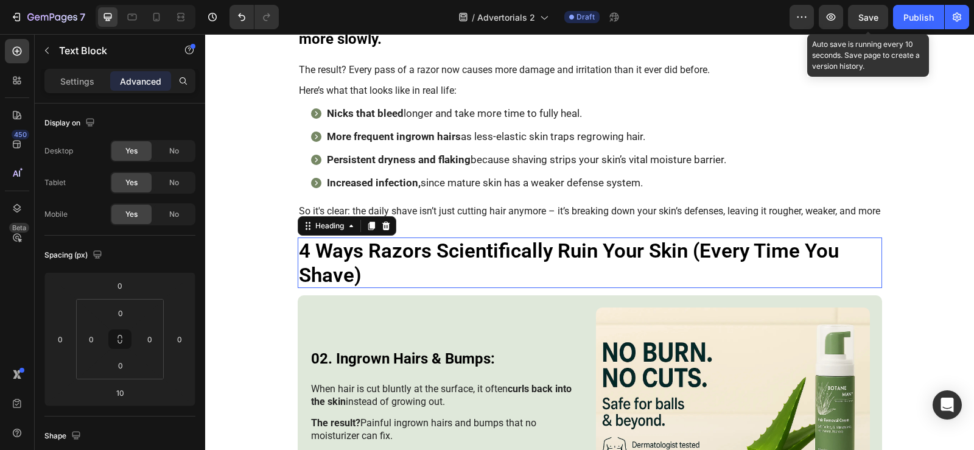
click at [475, 251] on h3 "4 Ways Razors Scientifically Ruin Your Skin (Every Time You Shave)" at bounding box center [590, 262] width 584 height 51
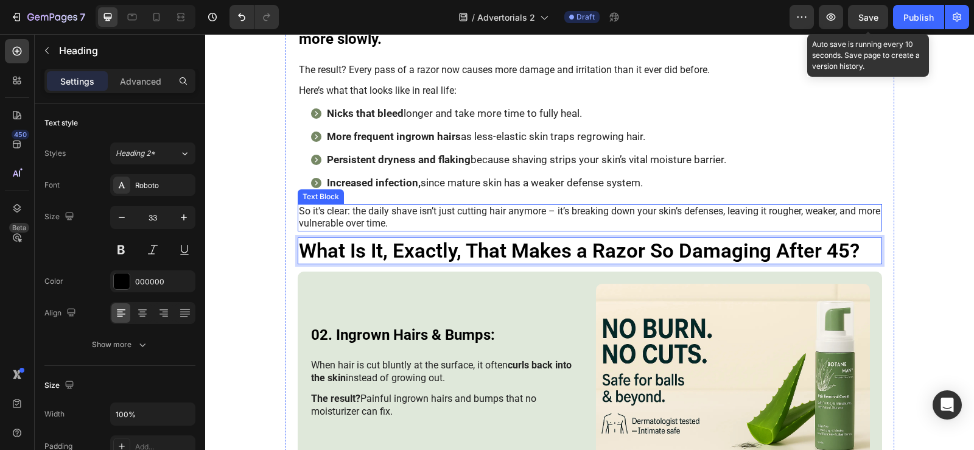
click at [402, 217] on p "So it's clear: the daily shave isn’t just cutting hair anymore – it’s breaking …" at bounding box center [590, 218] width 582 height 26
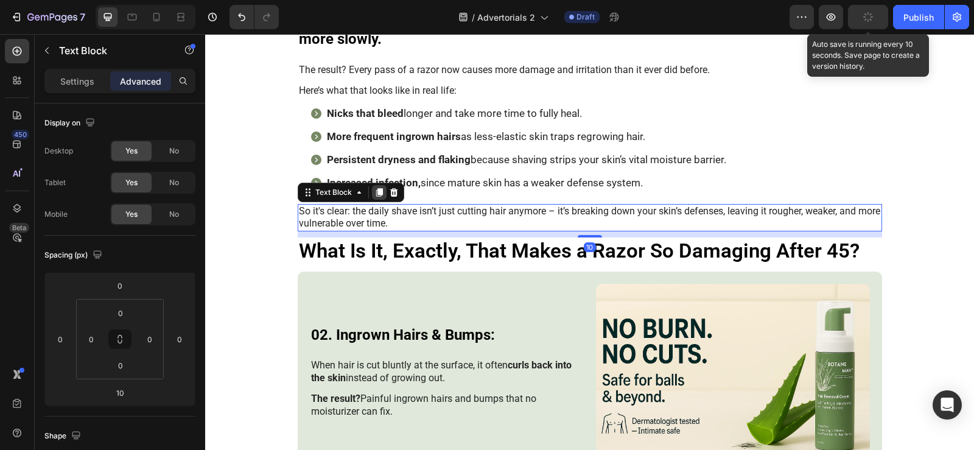
click at [374, 196] on icon at bounding box center [379, 192] width 10 height 10
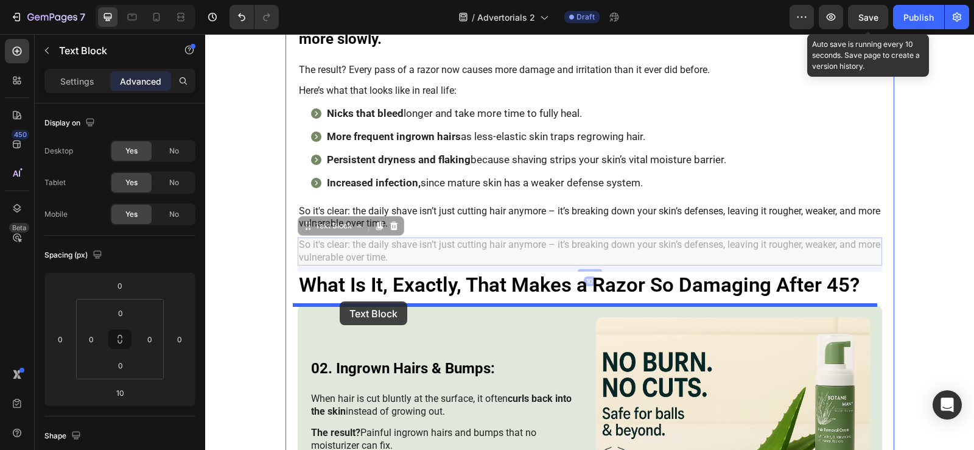
drag, startPoint x: 324, startPoint y: 229, endPoint x: 340, endPoint y: 301, distance: 73.5
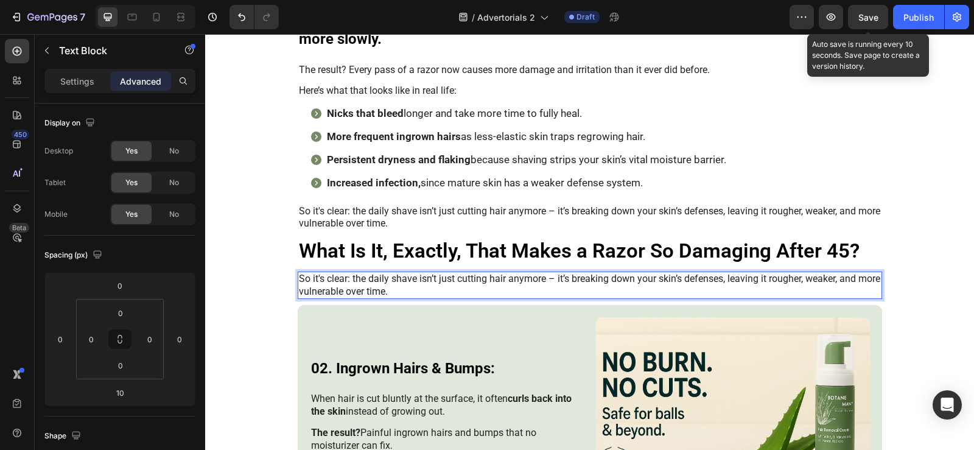
click at [361, 288] on p "So it's clear: the daily shave isn’t just cutting hair anymore – it’s breaking …" at bounding box center [590, 286] width 582 height 26
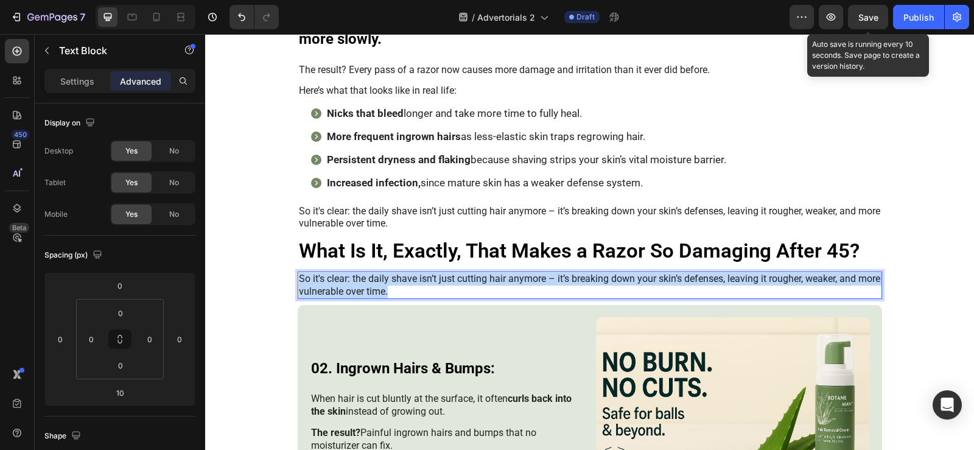
click at [361, 288] on p "So it's clear: the daily shave isn’t just cutting hair anymore – it’s breaking …" at bounding box center [590, 286] width 582 height 26
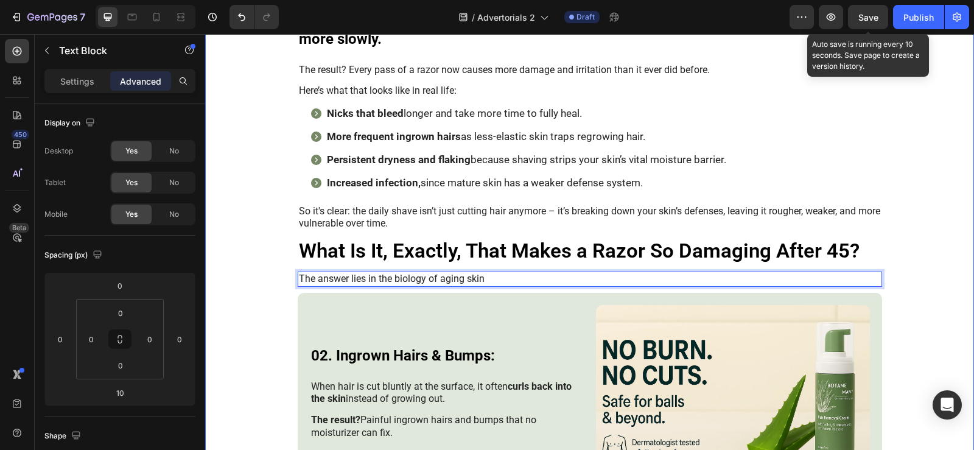
drag, startPoint x: 923, startPoint y: 290, endPoint x: 909, endPoint y: 290, distance: 14.6
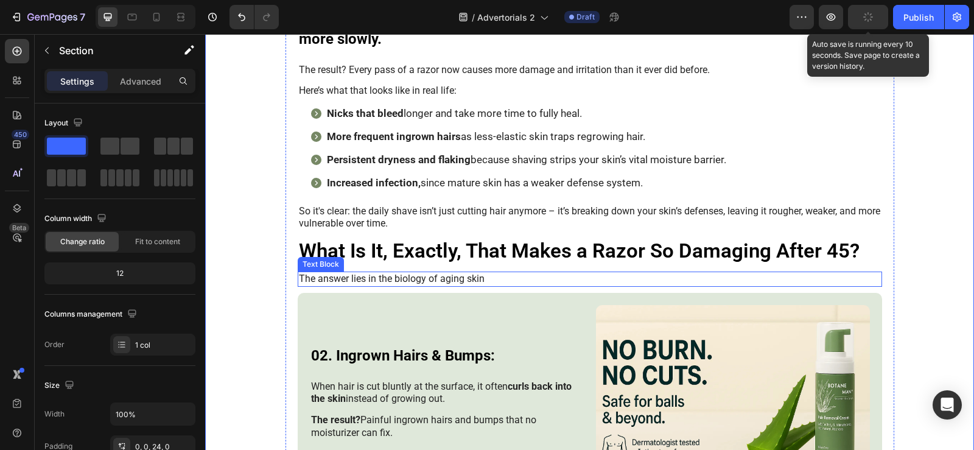
click at [856, 283] on p "The answer lies in the biology of aging skin" at bounding box center [590, 279] width 582 height 13
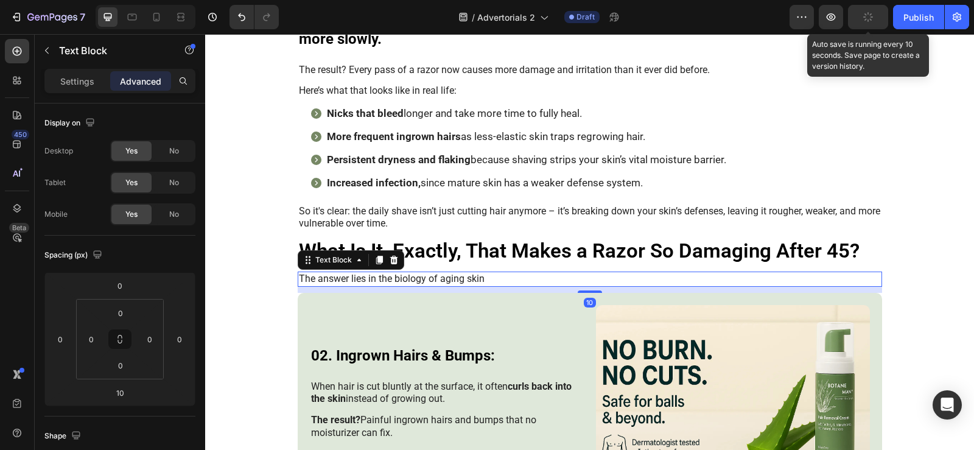
click at [138, 71] on div "Advanced" at bounding box center [140, 80] width 61 height 19
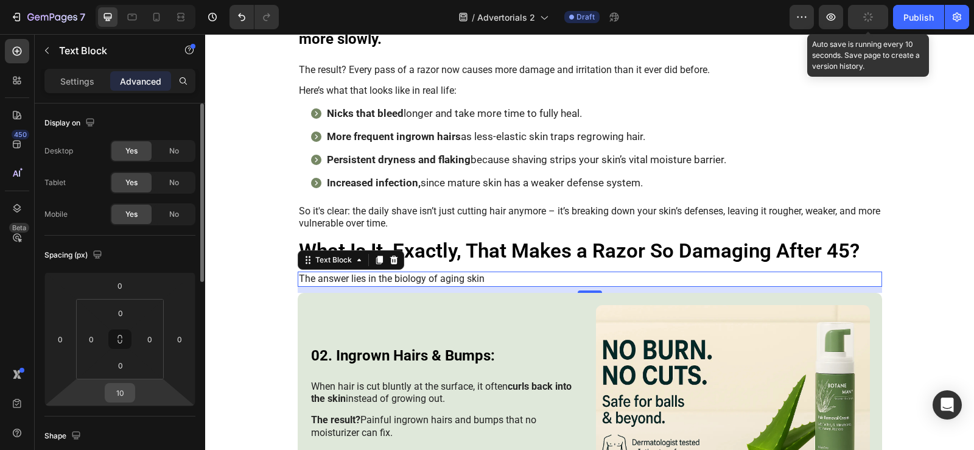
click at [122, 394] on input "10" at bounding box center [120, 392] width 24 height 18
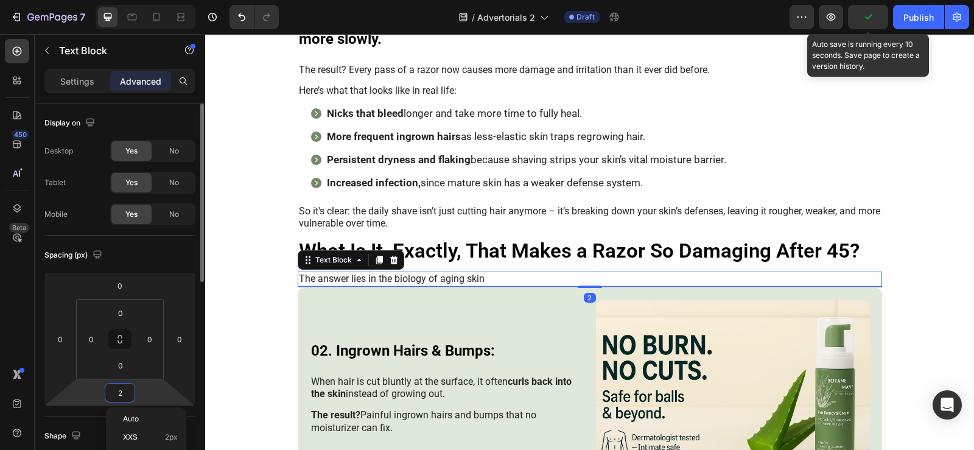
type input "20"
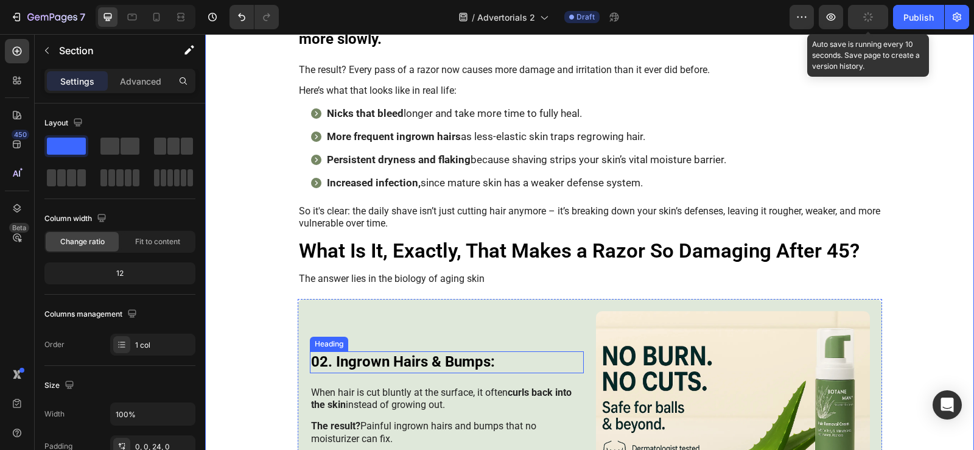
click at [423, 362] on h3 "02. Ingrown Hairs & Bumps:" at bounding box center [447, 361] width 274 height 21
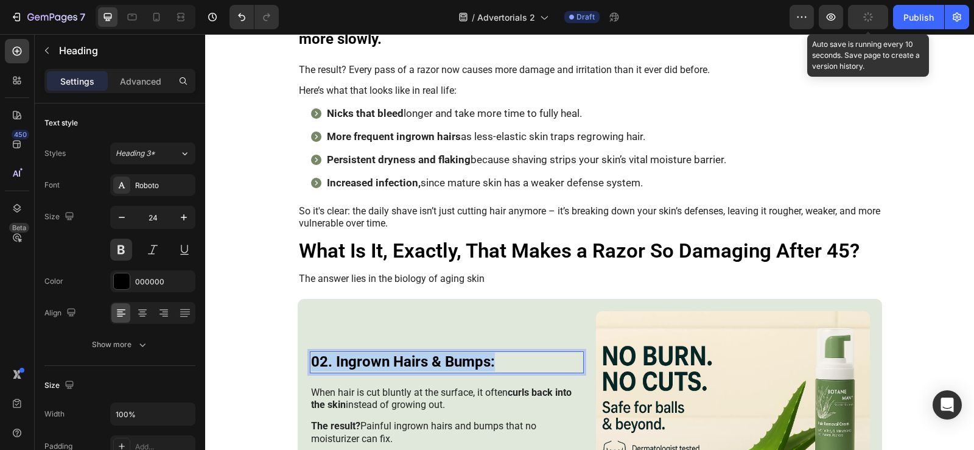
click at [424, 362] on p "02. Ingrown Hairs & Bumps:" at bounding box center [446, 361] width 271 height 19
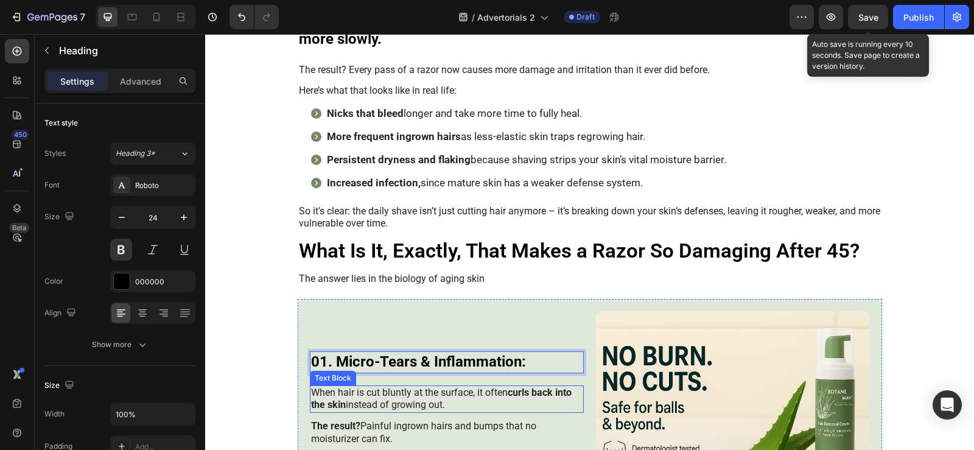
click at [434, 394] on p "When hair is cut bluntly at the surface, it often curls back into the skin inst…" at bounding box center [446, 399] width 271 height 26
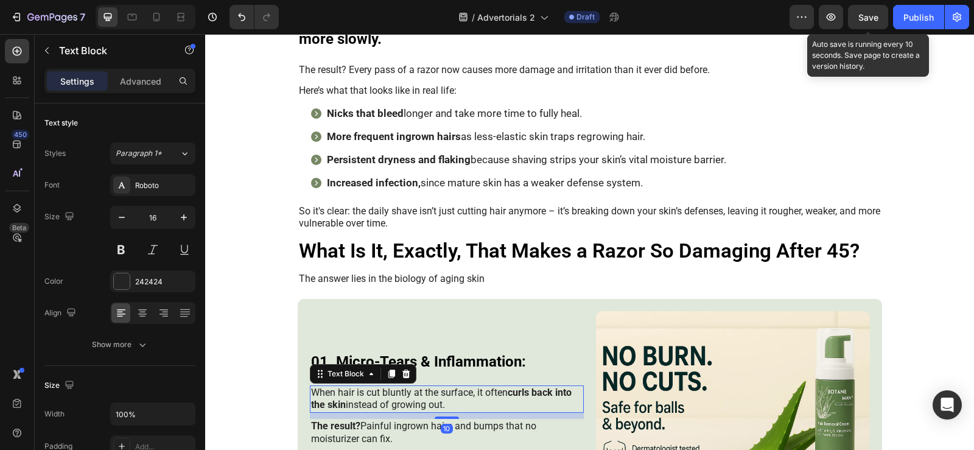
click at [434, 394] on p "When hair is cut bluntly at the surface, it often curls back into the skin inst…" at bounding box center [446, 399] width 271 height 26
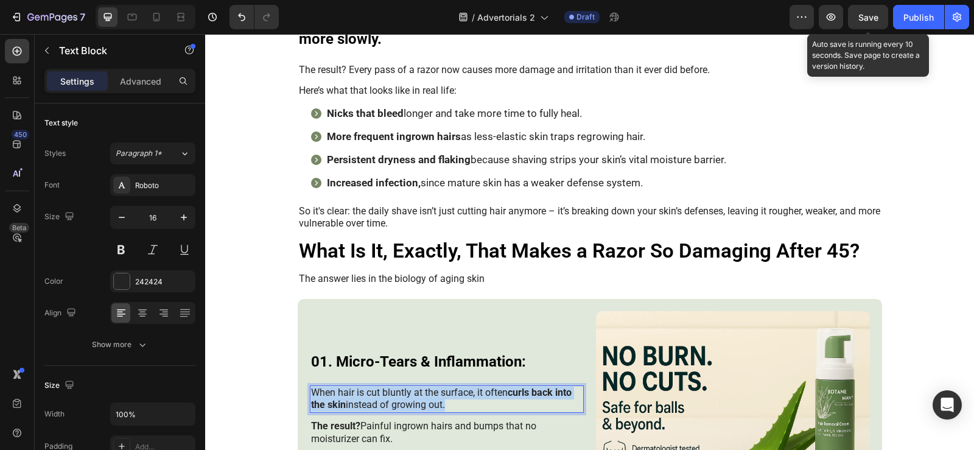
click at [434, 394] on p "When hair is cut bluntly at the surface, it often curls back into the skin inst…" at bounding box center [446, 399] width 271 height 26
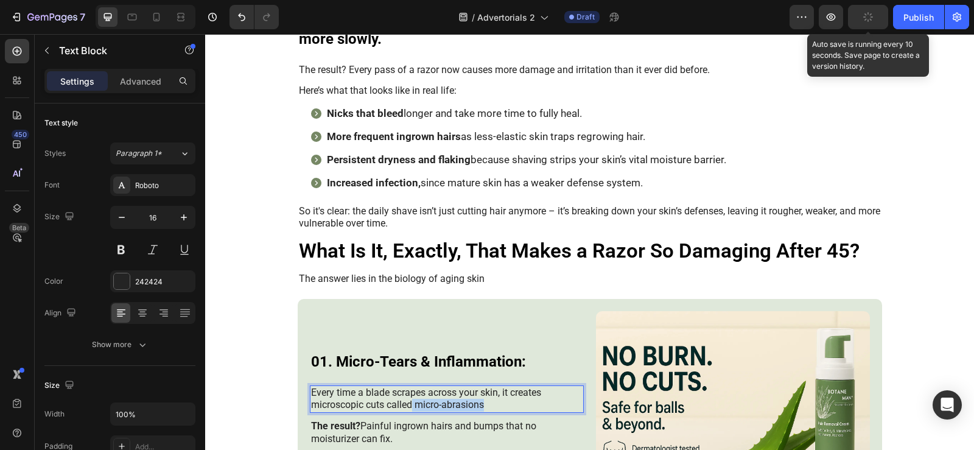
drag, startPoint x: 481, startPoint y: 403, endPoint x: 408, endPoint y: 403, distance: 73.6
click at [408, 403] on p "Every time a blade scrapes across your skin, it creates microscopic cuts called…" at bounding box center [446, 399] width 271 height 26
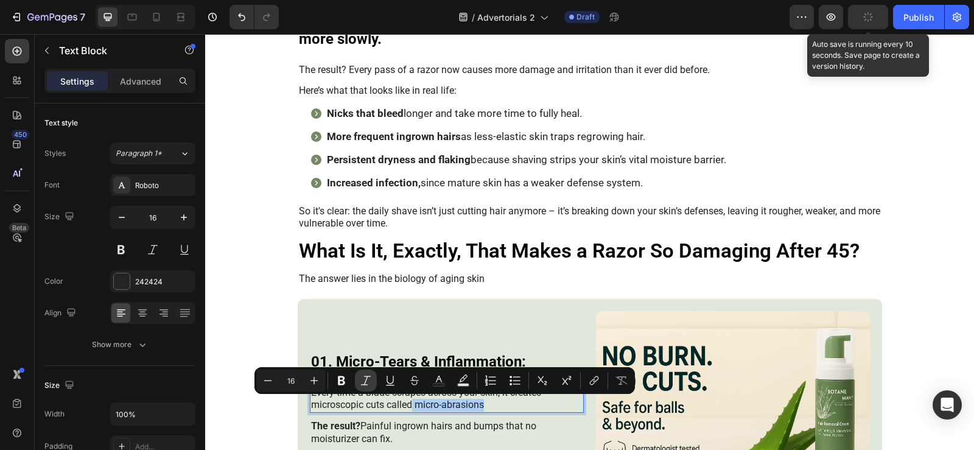
click at [357, 382] on button "Italic" at bounding box center [366, 380] width 22 height 22
click at [570, 347] on div "01. Micro-Tears & Inflammation: Heading Every time a blade scrapes across your …" at bounding box center [447, 402] width 274 height 183
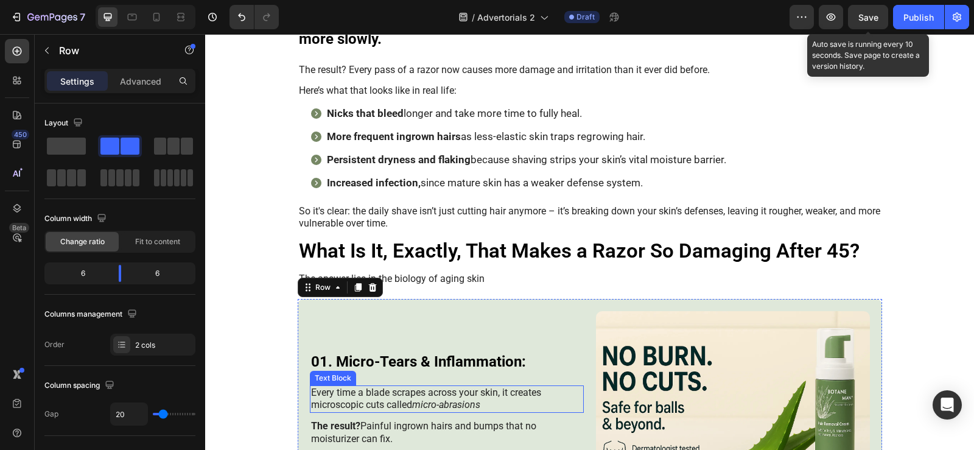
click at [403, 419] on div "The result? Painful ingrown hairs and bumps that no moisturizer can fix." at bounding box center [447, 433] width 274 height 28
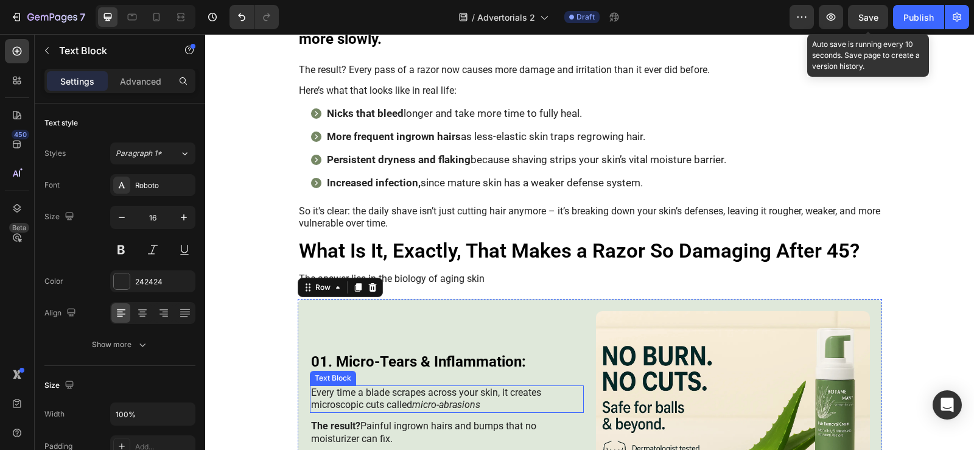
click at [403, 419] on div "The result? Painful ingrown hairs and bumps that no moisturizer can fix." at bounding box center [447, 433] width 274 height 28
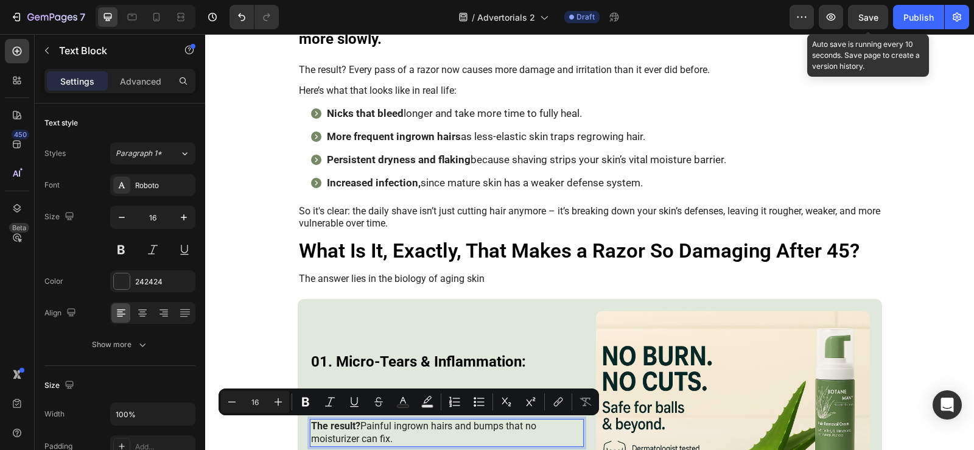
click at [377, 438] on p "The result? Painful ingrown hairs and bumps that no moisturizer can fix." at bounding box center [446, 433] width 271 height 26
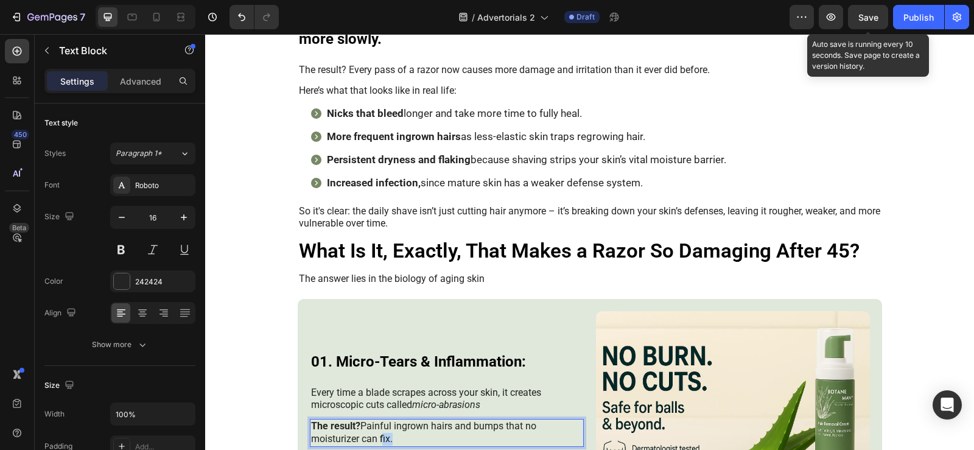
click at [377, 438] on p "The result? Painful ingrown hairs and bumps that no moisturizer can fix." at bounding box center [446, 433] width 271 height 26
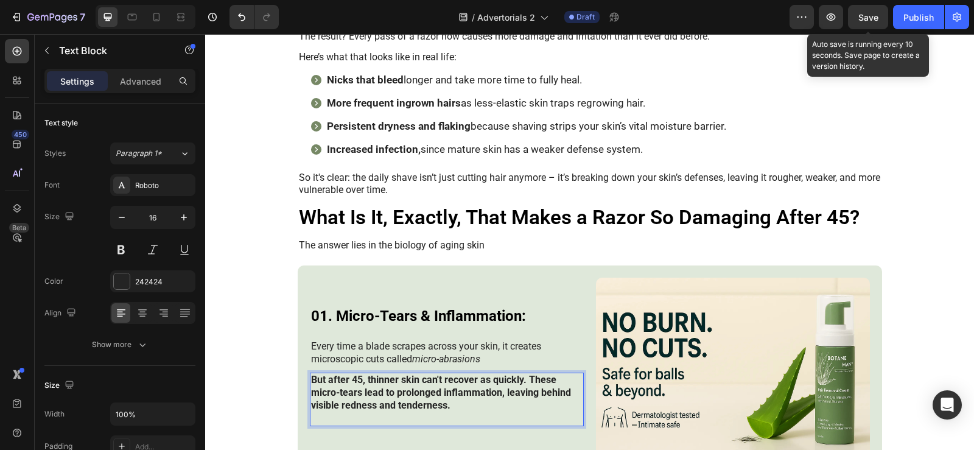
scroll to position [751, 0]
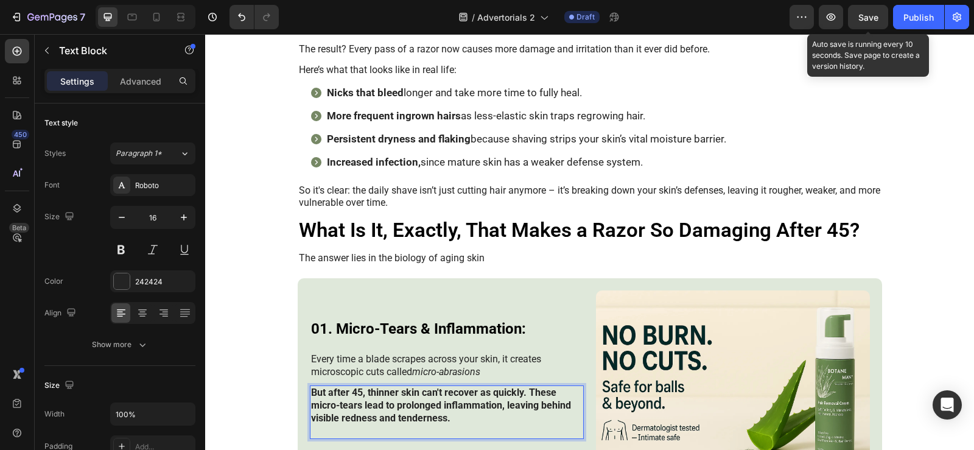
click at [395, 405] on strong "But after 45, thinner skin can't recover as quickly. These micro-tears lead to …" at bounding box center [441, 404] width 260 height 37
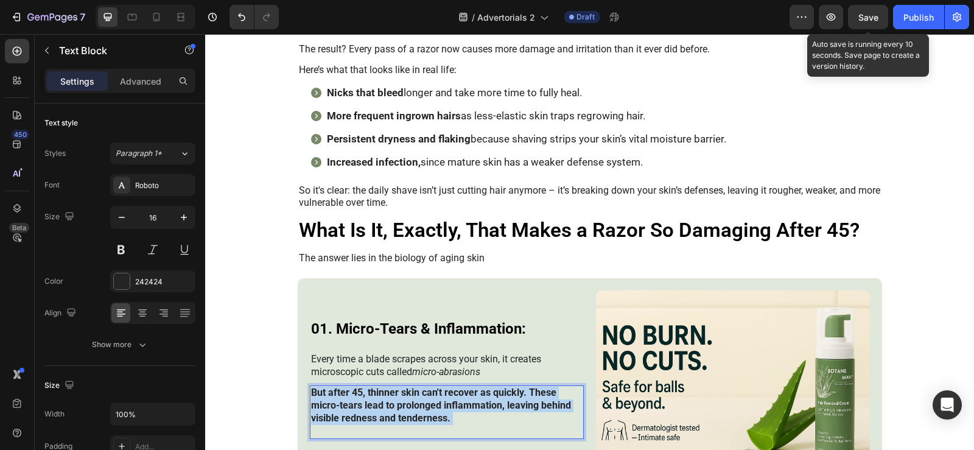
click at [395, 405] on strong "But after 45, thinner skin can't recover as quickly. These micro-tears lead to …" at bounding box center [441, 404] width 260 height 37
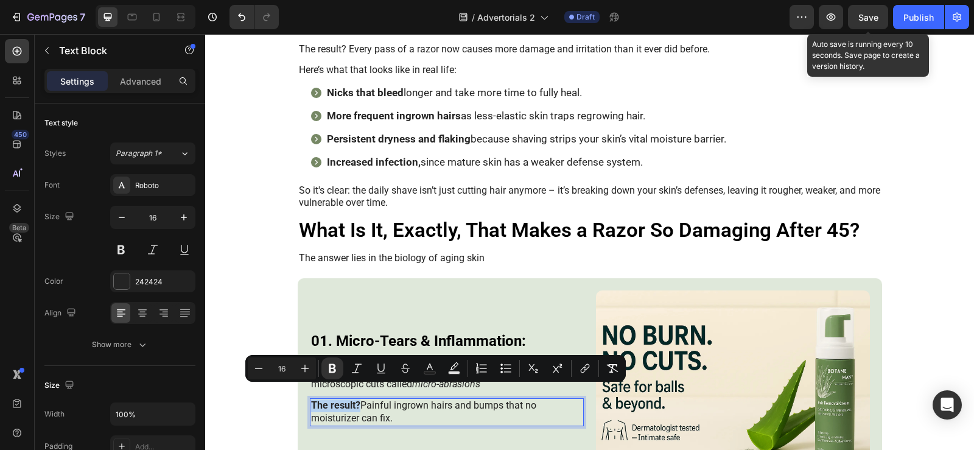
scroll to position [764, 0]
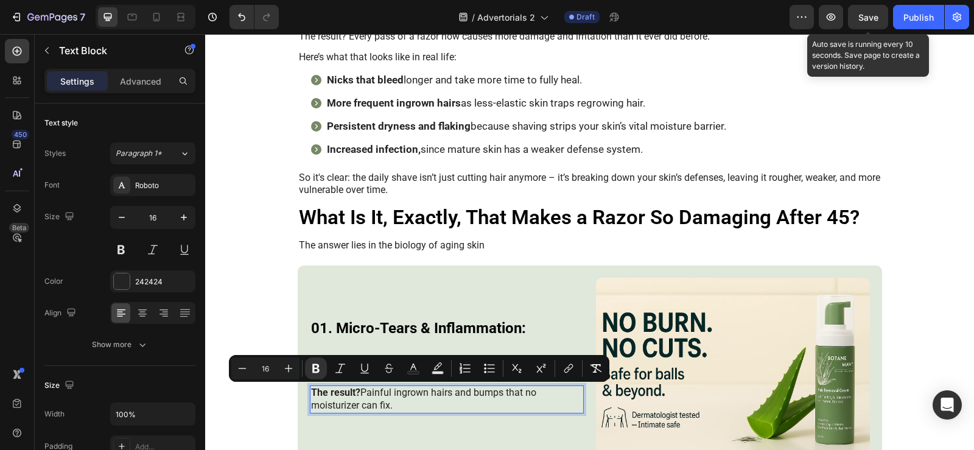
click at [397, 405] on p "The result? Painful ingrown hairs and bumps that no moisturizer can fix." at bounding box center [446, 399] width 271 height 26
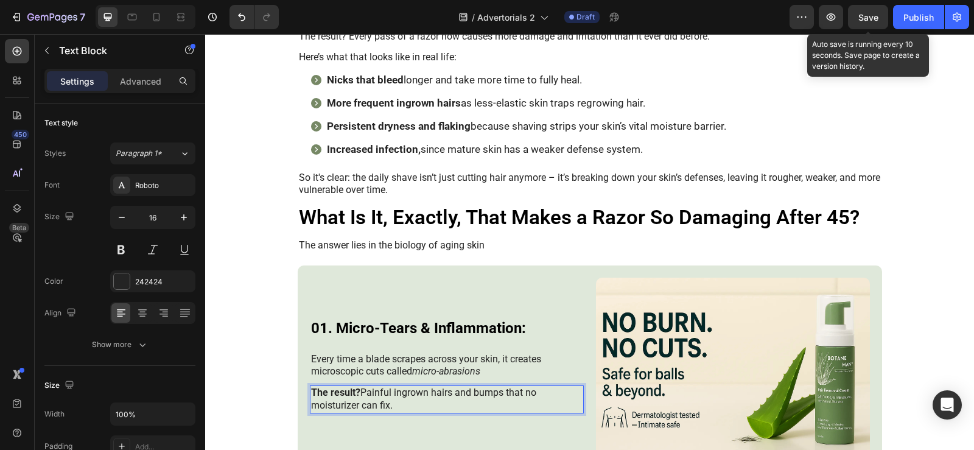
click at [382, 393] on p "The result? Painful ingrown hairs and bumps that no moisturizer can fix." at bounding box center [446, 399] width 271 height 26
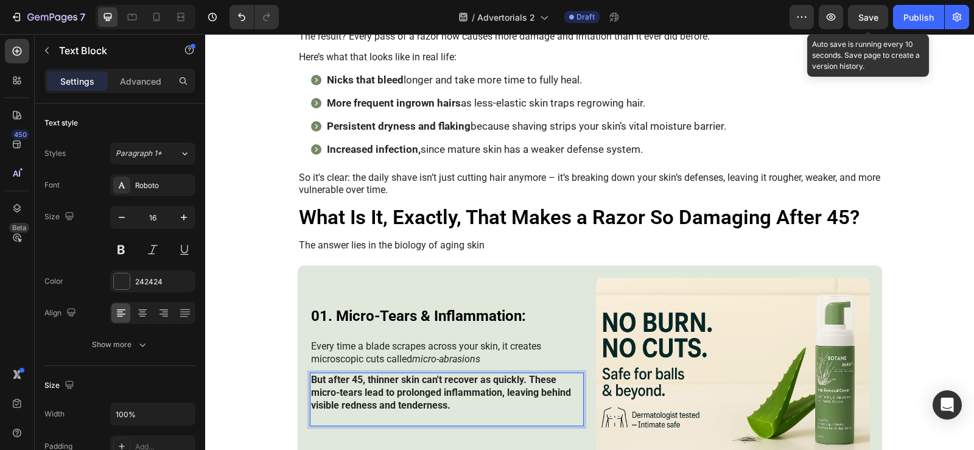
click at [382, 393] on strong "But after 45, thinner skin can't recover as quickly. These micro-tears lead to …" at bounding box center [441, 392] width 260 height 37
click at [359, 417] on p "But after 45, thinner skin can't recover as quickly. These micro-tears lead to …" at bounding box center [446, 399] width 271 height 51
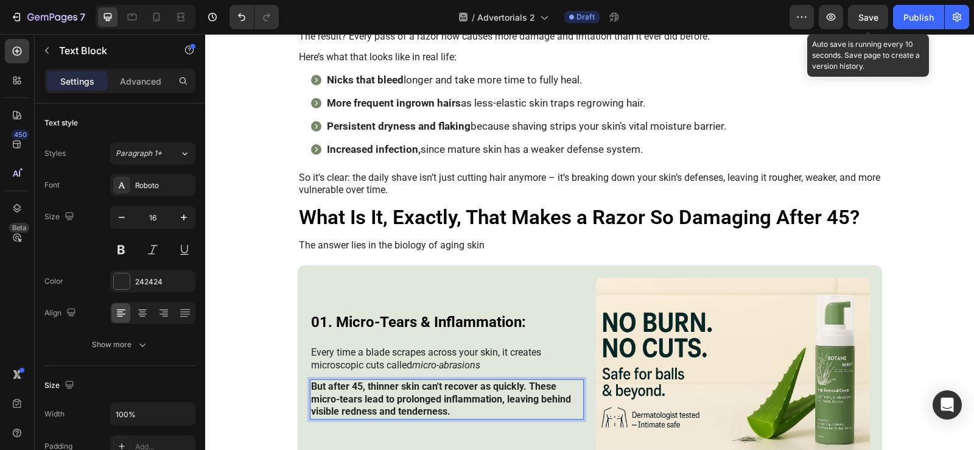
click at [361, 417] on strong "But after 45, thinner skin can't recover as quickly. These micro-tears lead to …" at bounding box center [441, 398] width 260 height 37
click at [362, 408] on strong "But after 45, thinner skin can't recover as quickly. These micro-tears lead to …" at bounding box center [441, 398] width 260 height 37
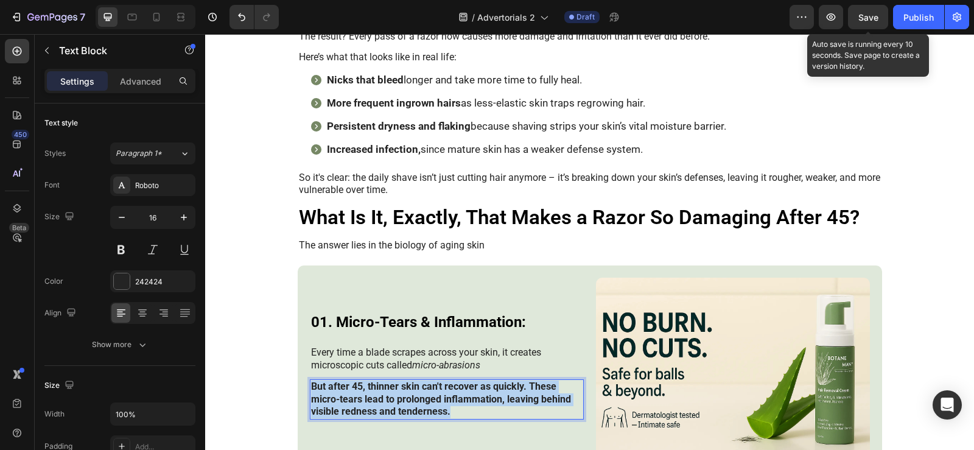
click at [363, 407] on strong "But after 45, thinner skin can't recover as quickly. These micro-tears lead to …" at bounding box center [441, 398] width 260 height 37
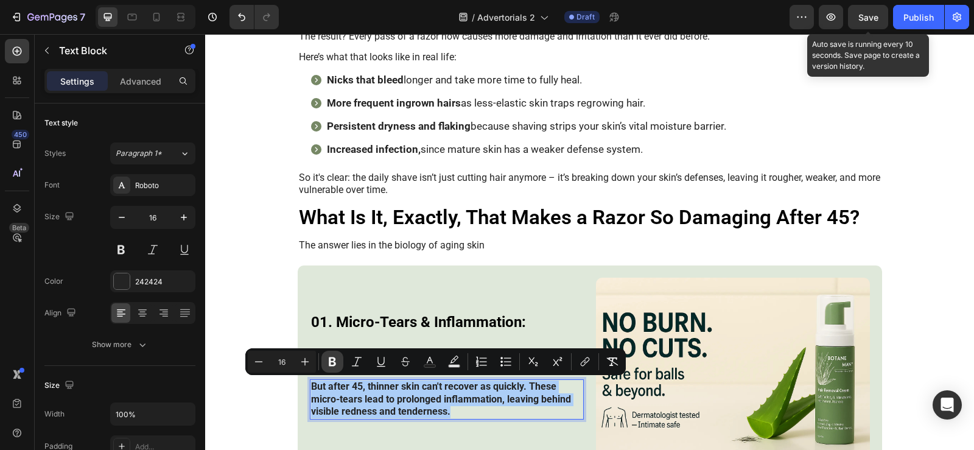
click at [335, 359] on icon "Editor contextual toolbar" at bounding box center [332, 361] width 7 height 9
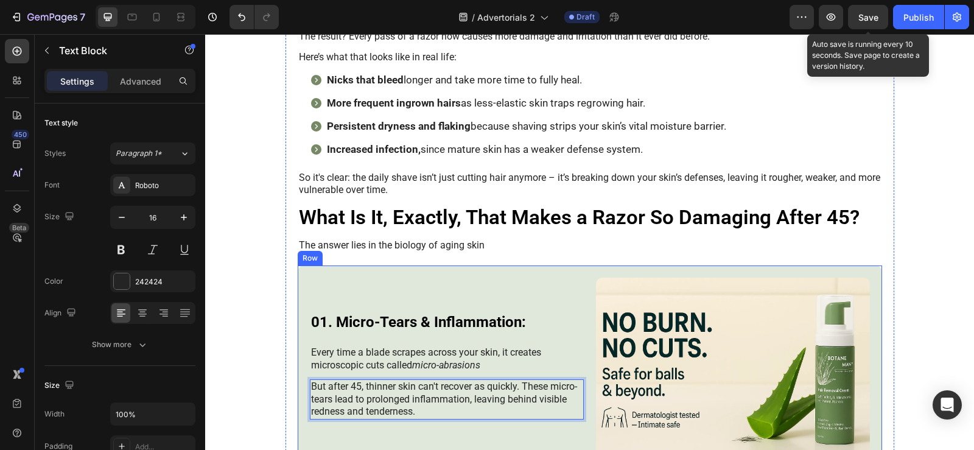
click at [586, 396] on div "01. Micro-Tears & Inflammation: Heading Every time a blade scrapes across your …" at bounding box center [590, 368] width 584 height 207
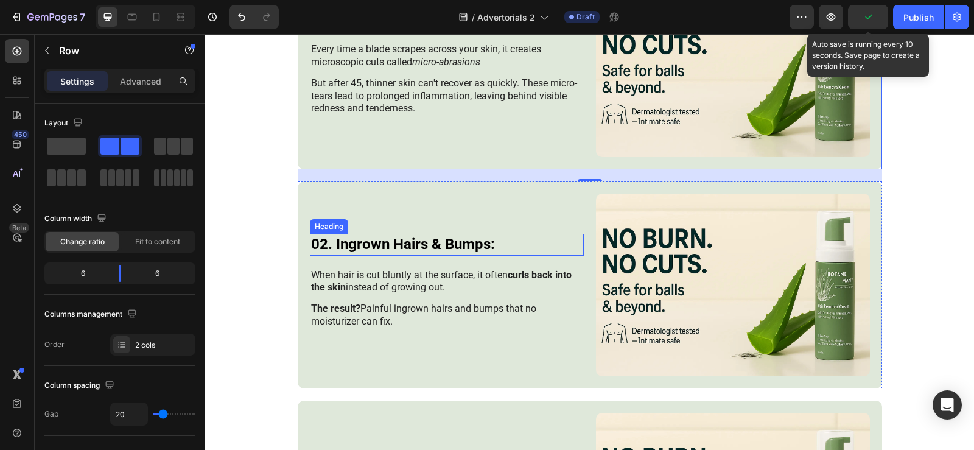
scroll to position [1190, 0]
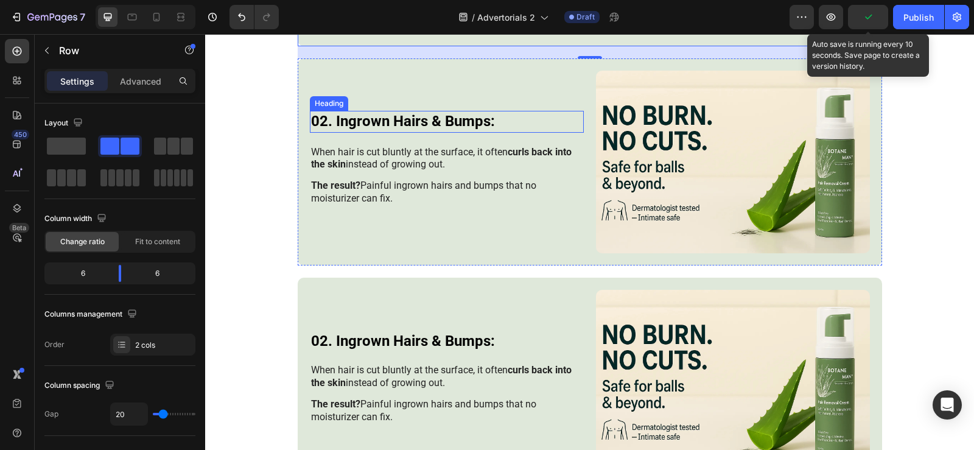
click at [415, 120] on h3 "02. Ingrown Hairs & Bumps:" at bounding box center [447, 121] width 274 height 21
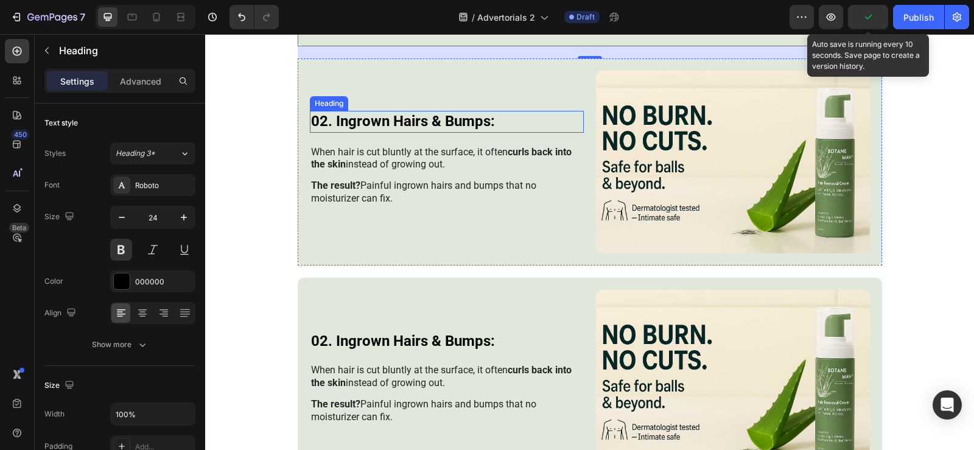
click at [415, 120] on h3 "02. Ingrown Hairs & Bumps:" at bounding box center [447, 121] width 274 height 21
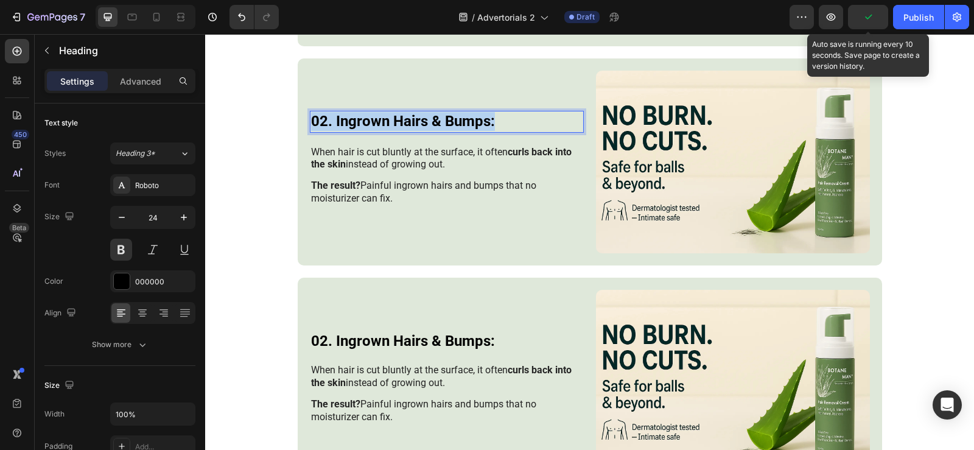
click at [415, 120] on p "02. Ingrown Hairs & Bumps:" at bounding box center [446, 121] width 271 height 19
click at [358, 151] on p "When hair is cut bluntly at the surface, it often curls back into the skin inst…" at bounding box center [446, 159] width 271 height 26
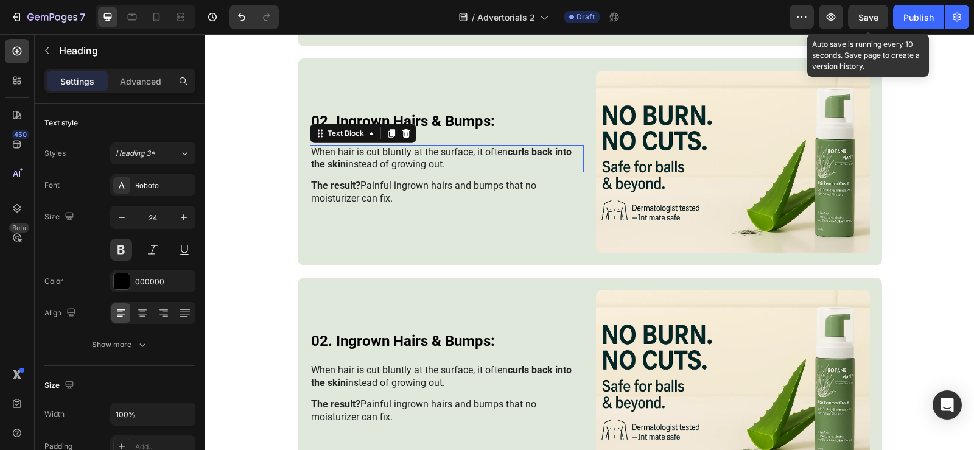
click at [358, 151] on p "When hair is cut bluntly at the surface, it often curls back into the skin inst…" at bounding box center [446, 159] width 271 height 26
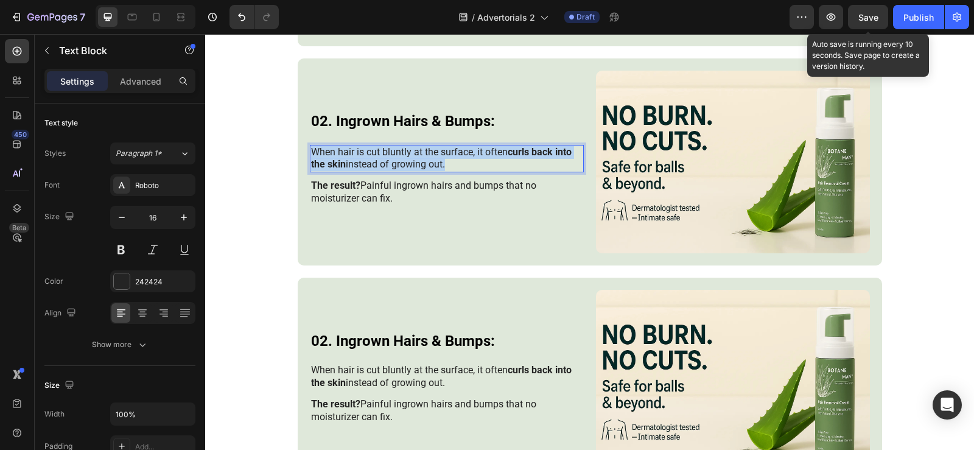
click at [358, 151] on p "When hair is cut bluntly at the surface, it often curls back into the skin inst…" at bounding box center [446, 159] width 271 height 26
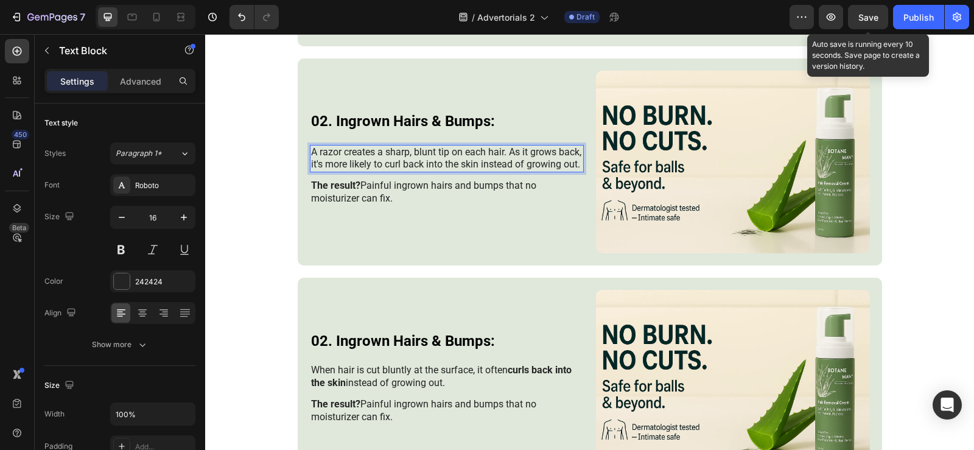
scroll to position [1183, 0]
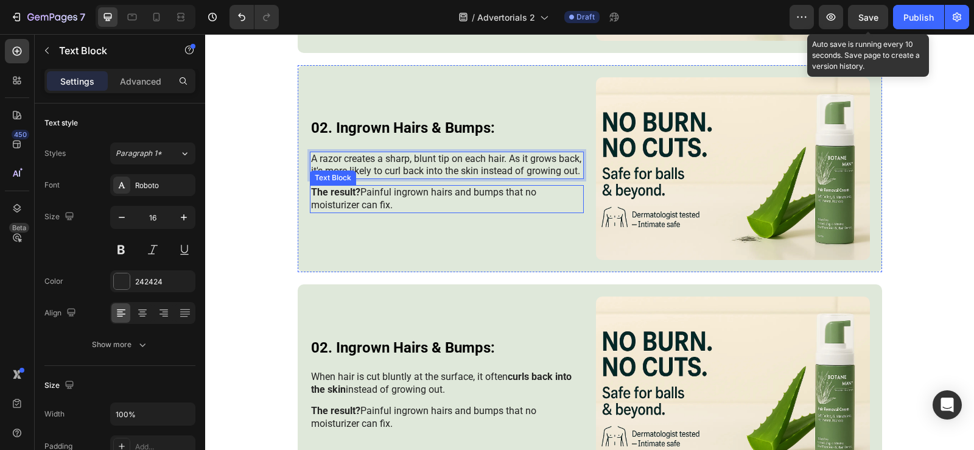
click at [417, 206] on p "The result? Painful ingrown hairs and bumps that no moisturizer can fix." at bounding box center [446, 199] width 271 height 26
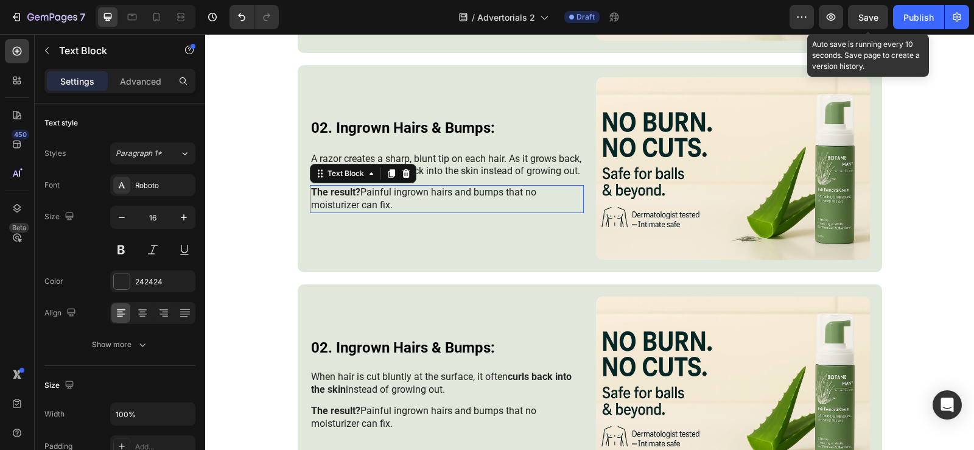
click at [417, 206] on p "The result? Painful ingrown hairs and bumps that no moisturizer can fix." at bounding box center [446, 199] width 271 height 26
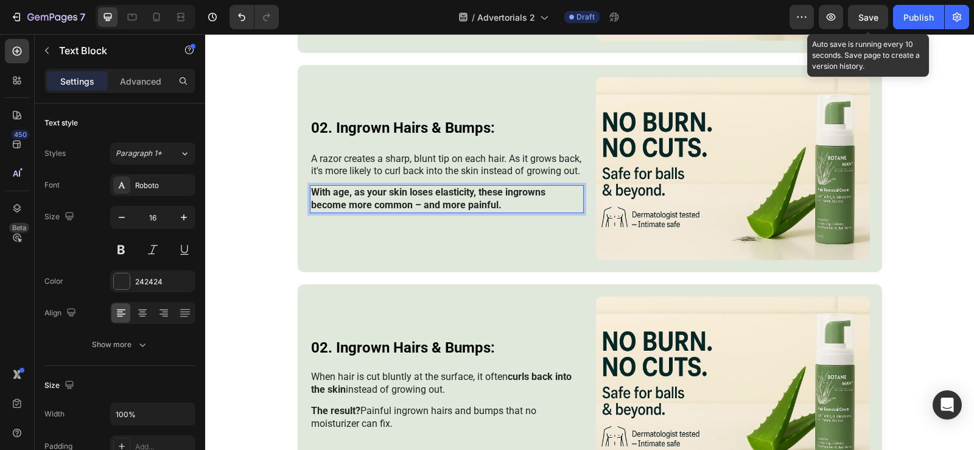
click at [416, 206] on strong "With age, as your skin loses elasticity, these ingrowns become more common – an…" at bounding box center [428, 198] width 234 height 24
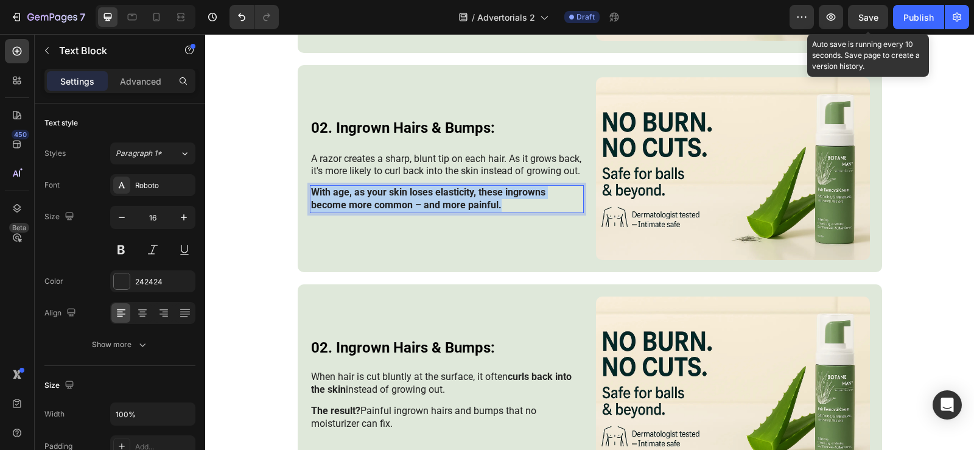
click at [416, 206] on strong "With age, as your skin loses elasticity, these ingrowns become more common – an…" at bounding box center [428, 198] width 234 height 24
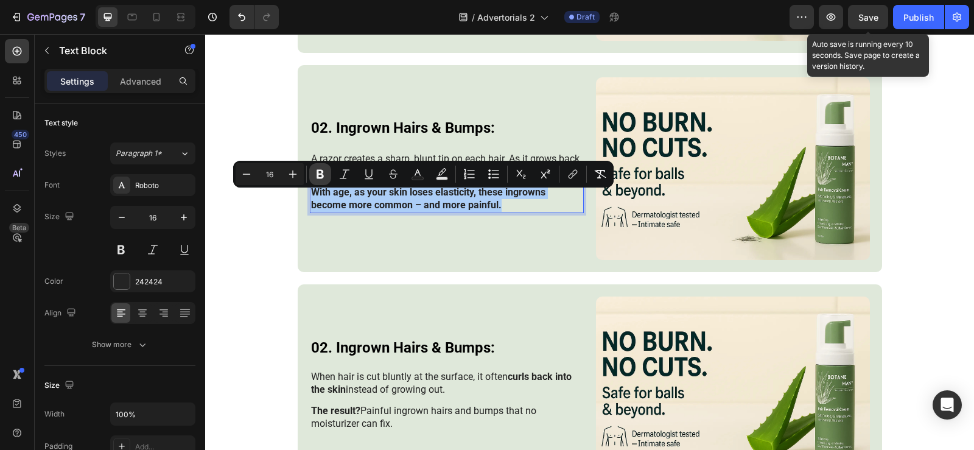
click at [329, 173] on button "Bold" at bounding box center [320, 174] width 22 height 22
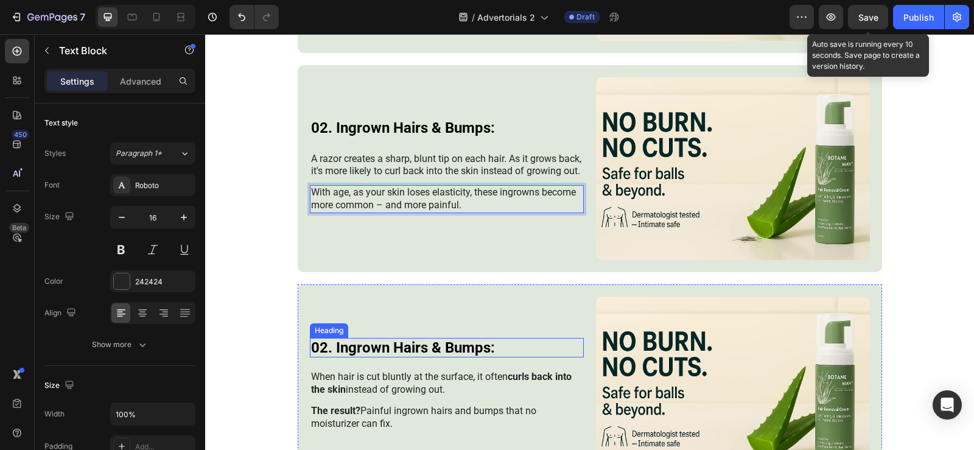
click at [408, 346] on h3 "02. Ingrown Hairs & Bumps:" at bounding box center [447, 348] width 274 height 20
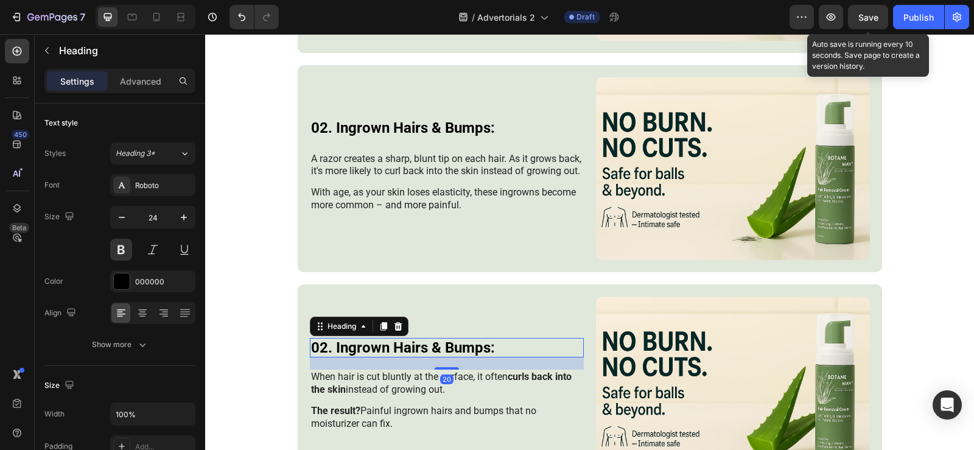
click at [408, 346] on h3 "02. Ingrown Hairs & Bumps:" at bounding box center [447, 348] width 274 height 20
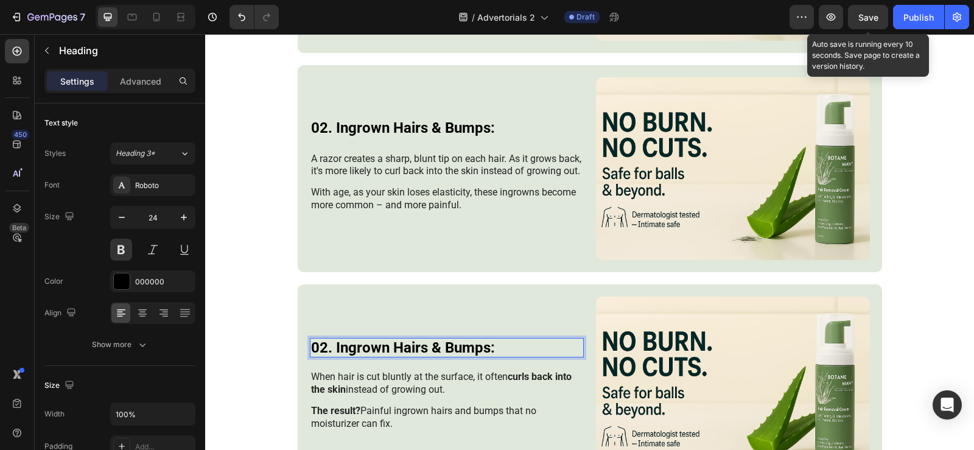
click at [408, 346] on p "02. Ingrown Hairs & Bumps:" at bounding box center [446, 348] width 271 height 18
click at [384, 380] on p "When hair is cut bluntly at the surface, it often curls back into the skin inst…" at bounding box center [446, 384] width 271 height 26
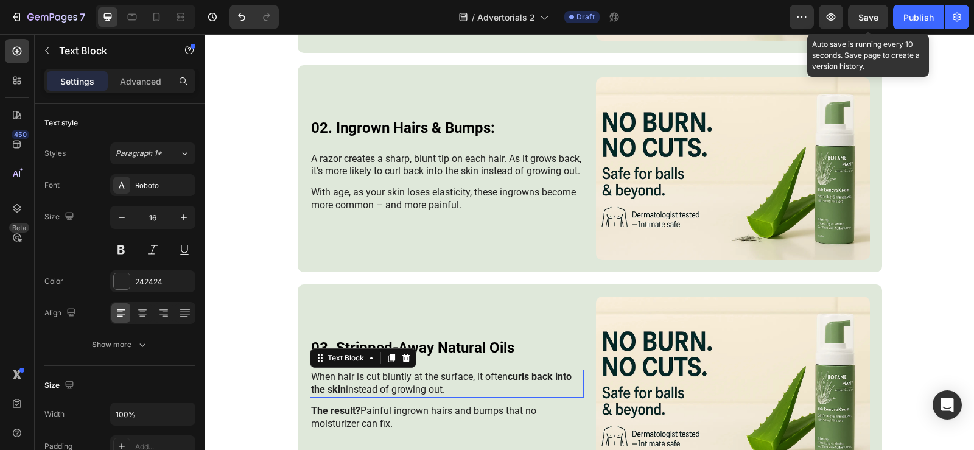
click at [384, 380] on p "When hair is cut bluntly at the surface, it often curls back into the skin inst…" at bounding box center [446, 384] width 271 height 26
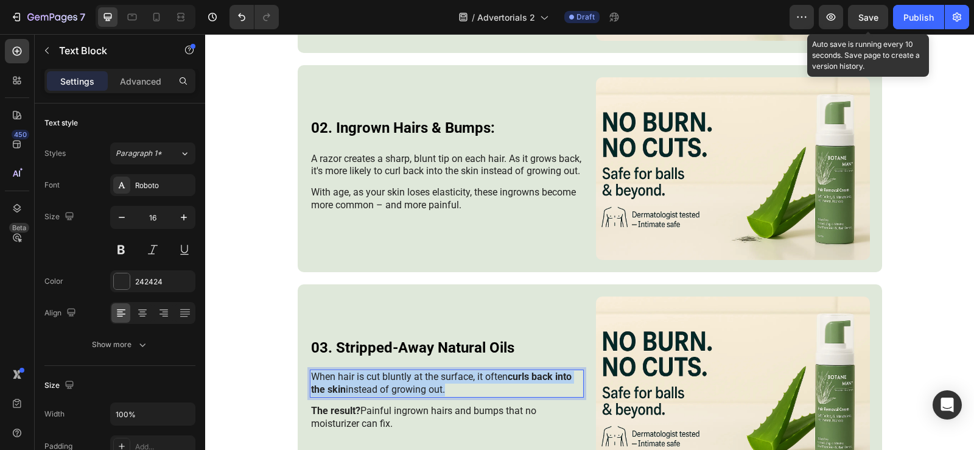
click at [384, 380] on p "When hair is cut bluntly at the surface, it often curls back into the skin inst…" at bounding box center [446, 384] width 271 height 26
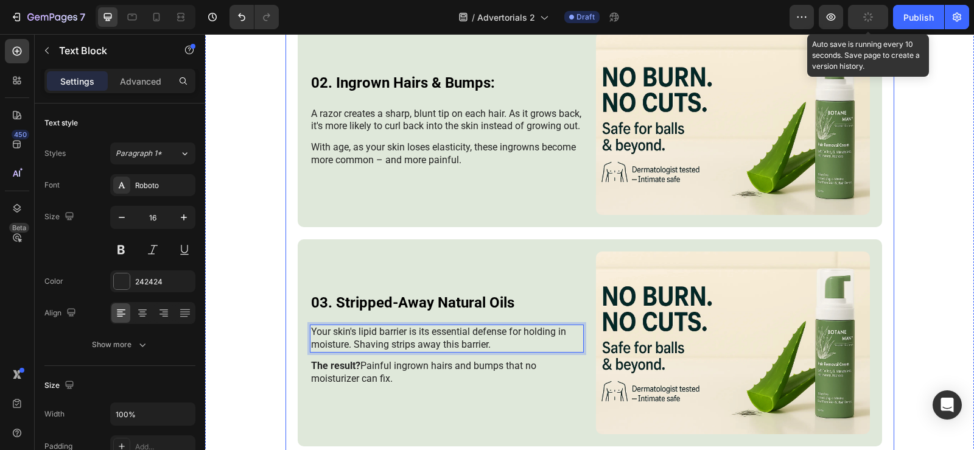
scroll to position [1305, 0]
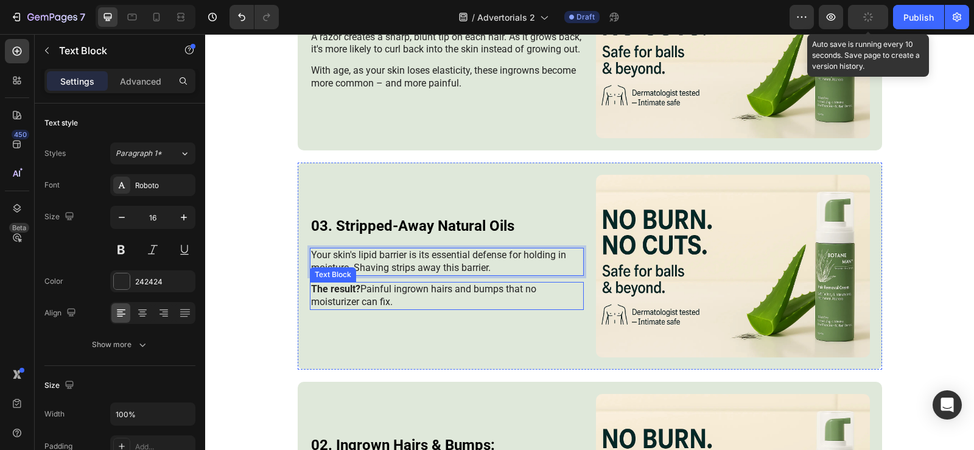
click at [358, 301] on p "The result? Painful ingrown hairs and bumps that no moisturizer can fix." at bounding box center [446, 296] width 271 height 26
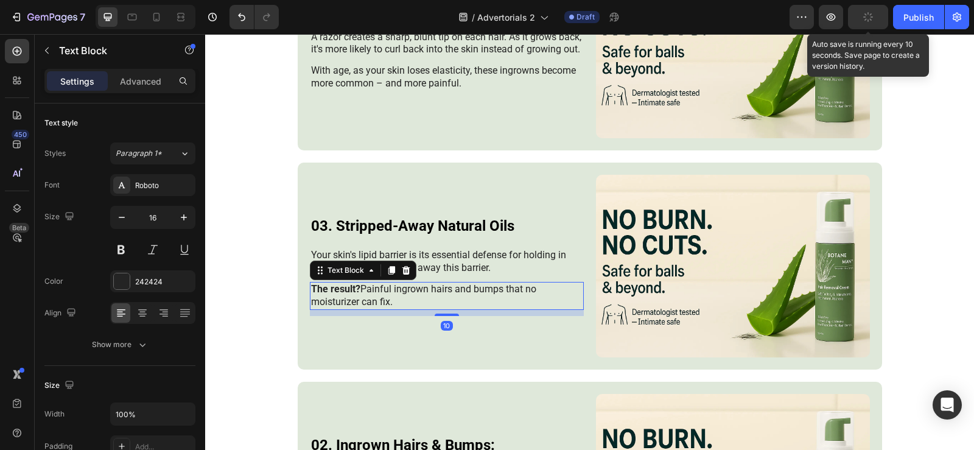
click at [358, 301] on p "The result? Painful ingrown hairs and bumps that no moisturizer can fix." at bounding box center [446, 296] width 271 height 26
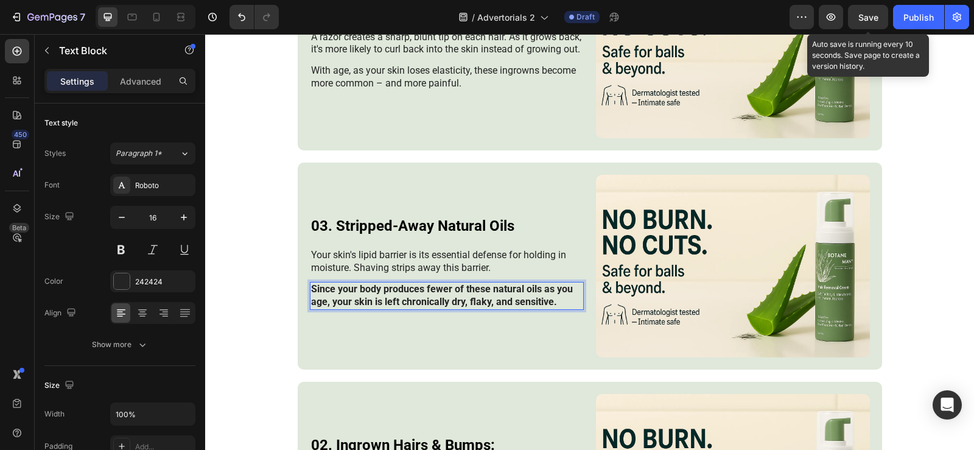
click at [358, 301] on strong "Since your body produces fewer of these natural oils as you age, your skin is l…" at bounding box center [442, 295] width 262 height 24
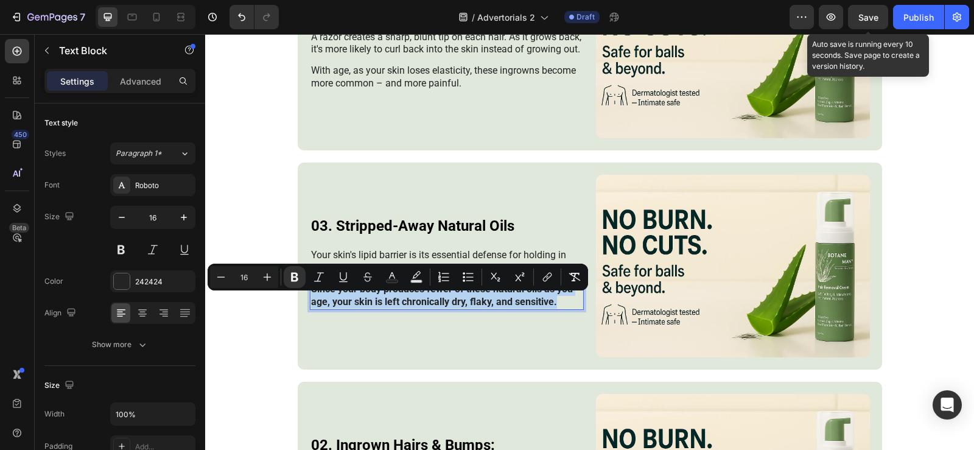
click at [358, 301] on strong "Since your body produces fewer of these natural oils as you age, your skin is l…" at bounding box center [442, 295] width 262 height 24
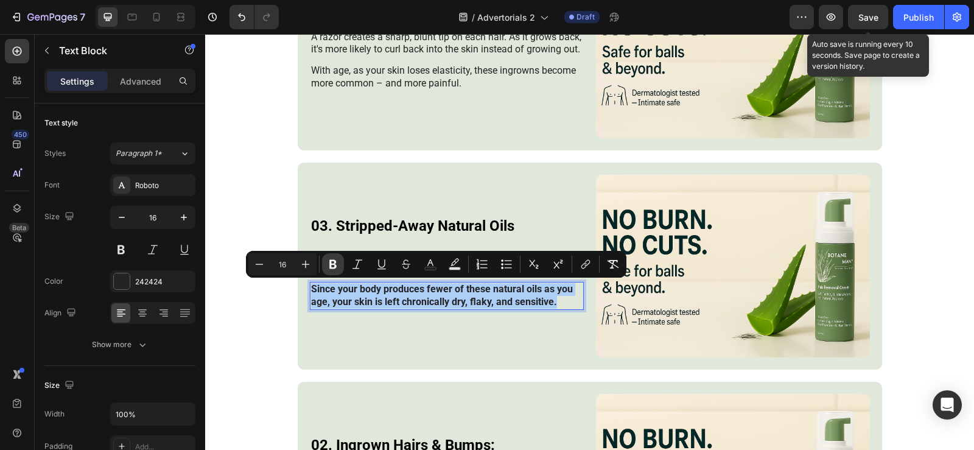
click at [328, 268] on icon "Editor contextual toolbar" at bounding box center [333, 264] width 12 height 12
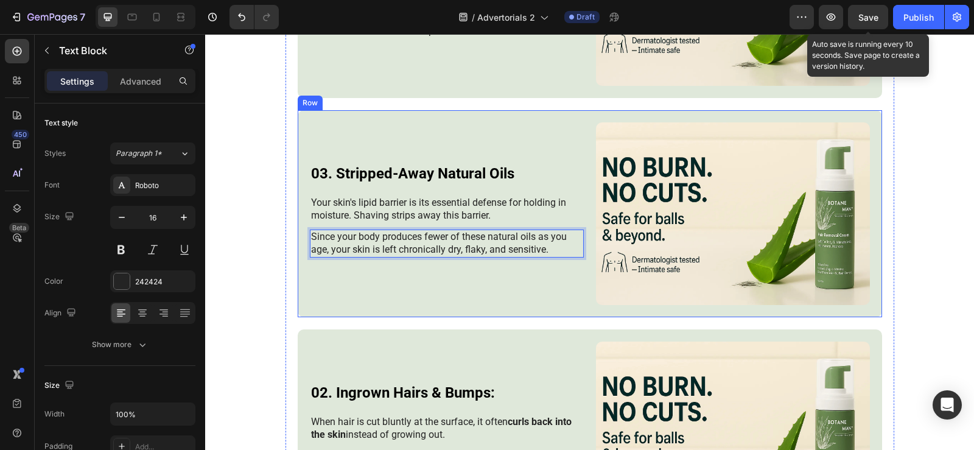
scroll to position [1487, 0]
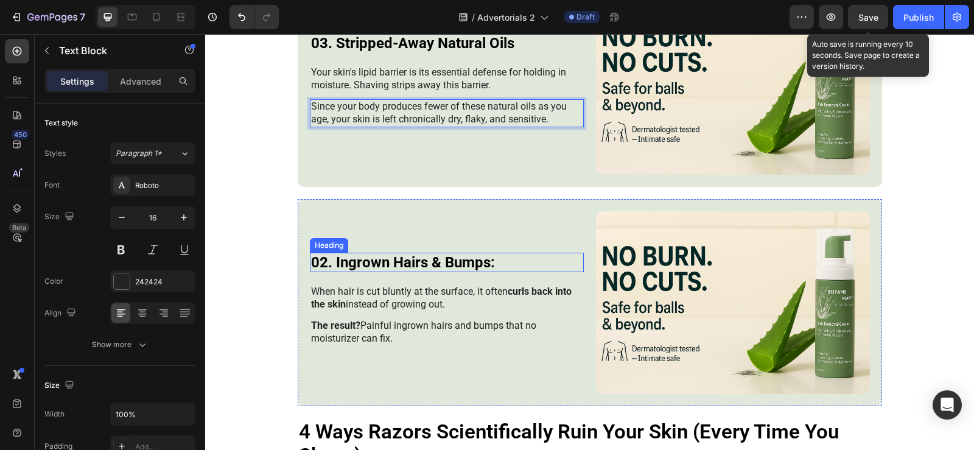
click at [398, 257] on h3 "02. Ingrown Hairs & Bumps:" at bounding box center [447, 263] width 274 height 20
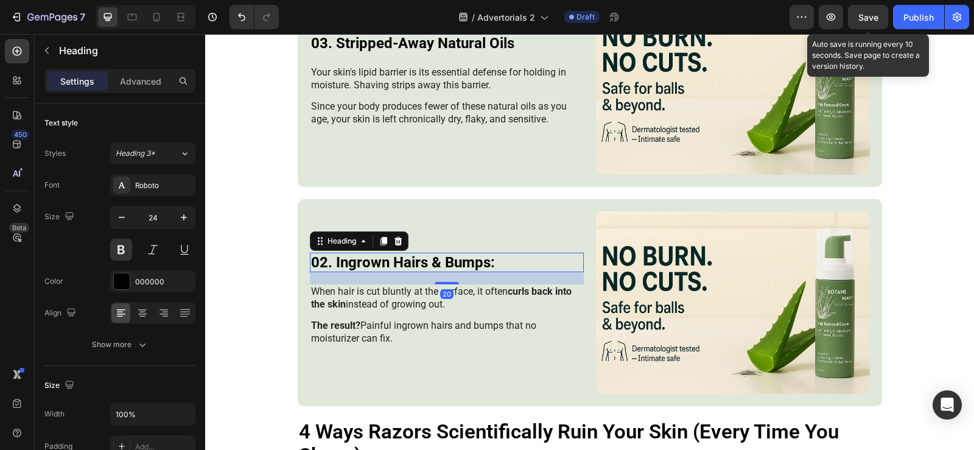
click at [398, 257] on h3 "02. Ingrown Hairs & Bumps:" at bounding box center [447, 263] width 274 height 20
click at [398, 257] on p "02. Ingrown Hairs & Bumps:" at bounding box center [446, 263] width 271 height 18
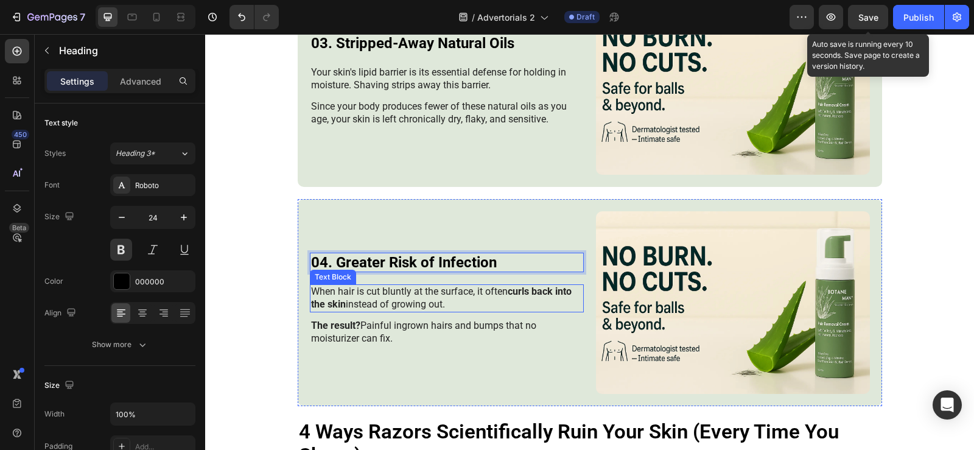
click at [389, 299] on p "When hair is cut bluntly at the surface, it often curls back into the skin inst…" at bounding box center [446, 298] width 271 height 26
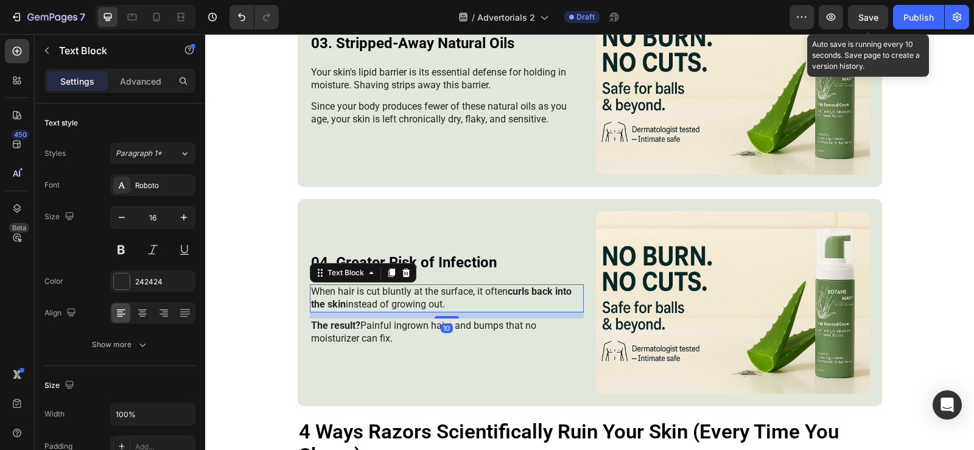
click at [389, 299] on p "When hair is cut bluntly at the surface, it often curls back into the skin inst…" at bounding box center [446, 298] width 271 height 26
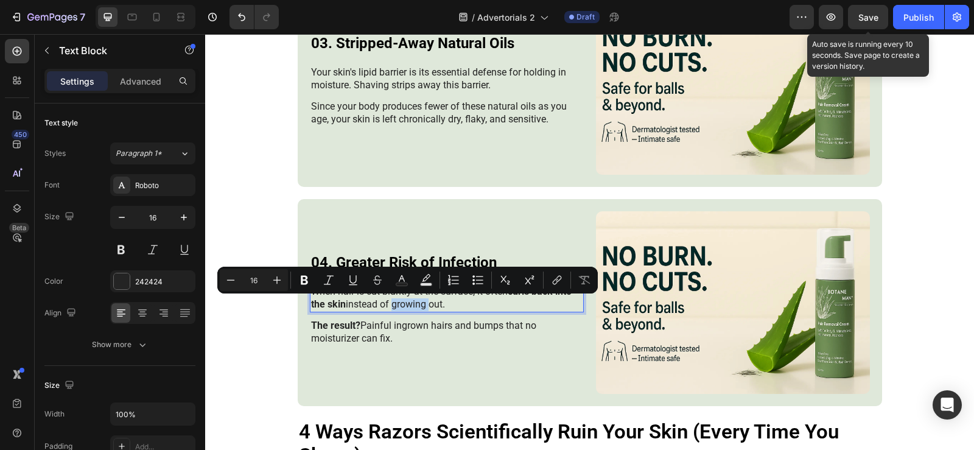
click at [389, 299] on p "When hair is cut bluntly at the surface, it often curls back into the skin inst…" at bounding box center [446, 298] width 271 height 26
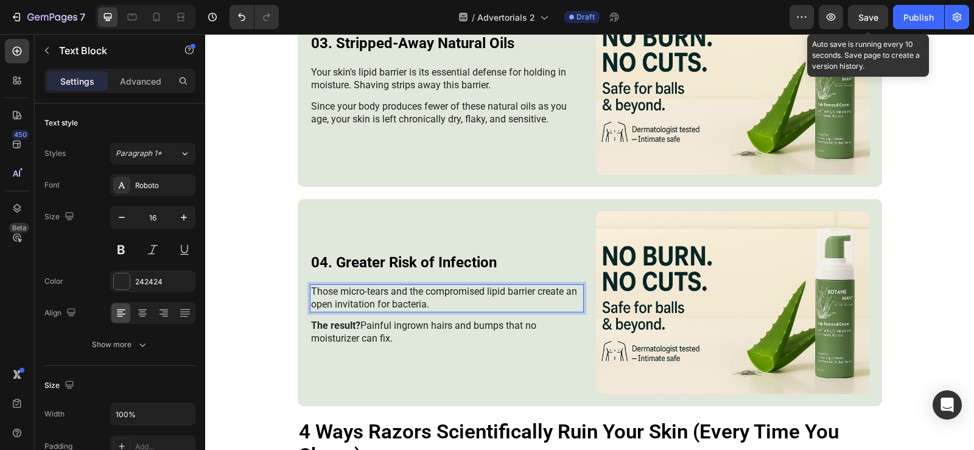
click at [393, 323] on p "The result? Painful ingrown hairs and bumps that no moisturizer can fix." at bounding box center [446, 332] width 271 height 26
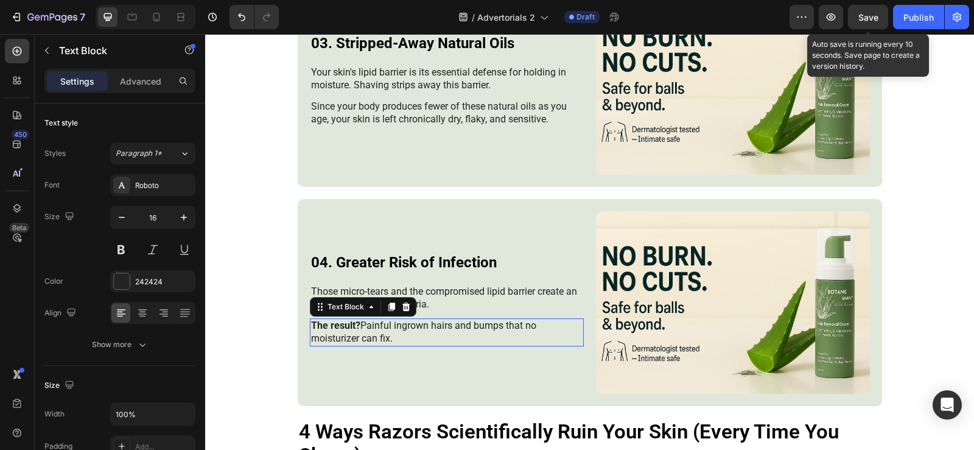
click at [393, 323] on p "The result? Painful ingrown hairs and bumps that no moisturizer can fix." at bounding box center [446, 332] width 271 height 26
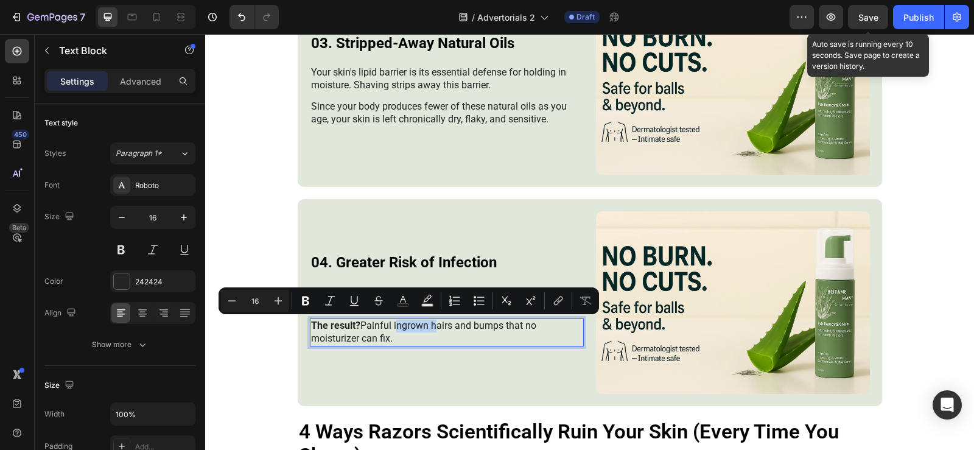
click at [372, 360] on div "04. Greater Risk of Infection Heading Those micro-tears and the compromised lip…" at bounding box center [447, 302] width 274 height 183
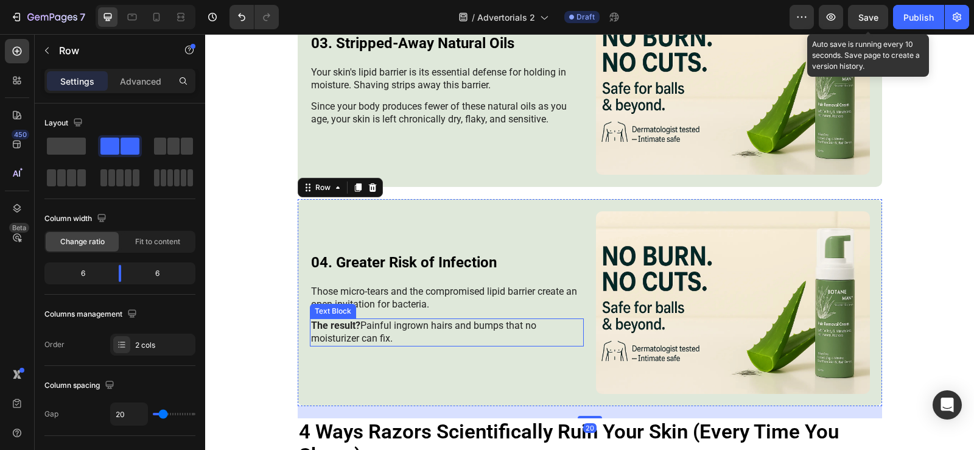
click at [363, 340] on p "The result? Painful ingrown hairs and bumps that no moisturizer can fix." at bounding box center [446, 332] width 271 height 26
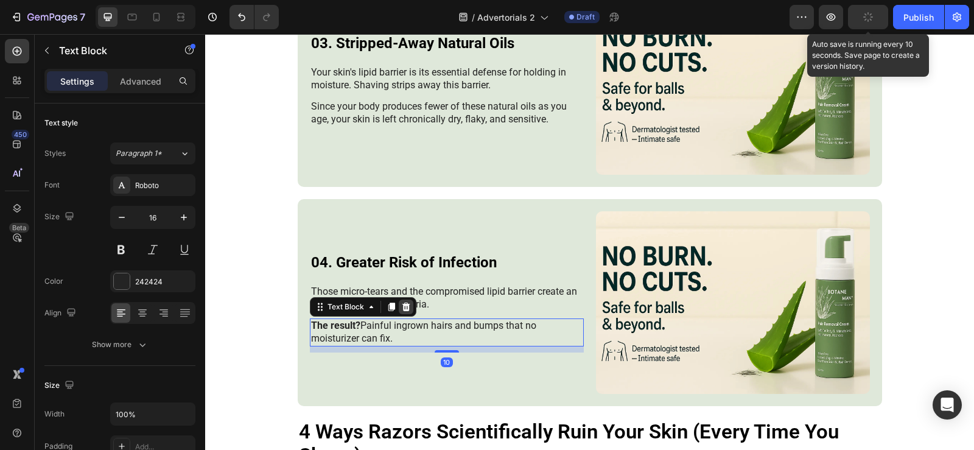
click at [401, 309] on icon at bounding box center [406, 307] width 10 height 10
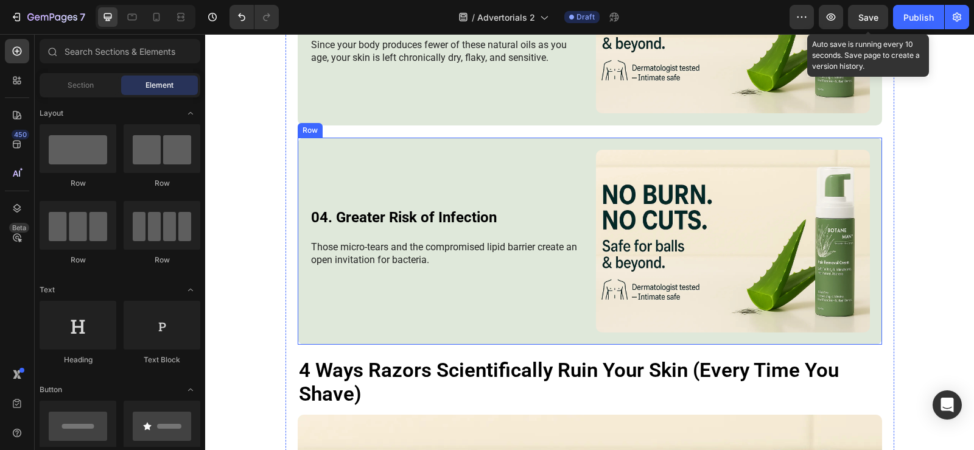
scroll to position [1670, 0]
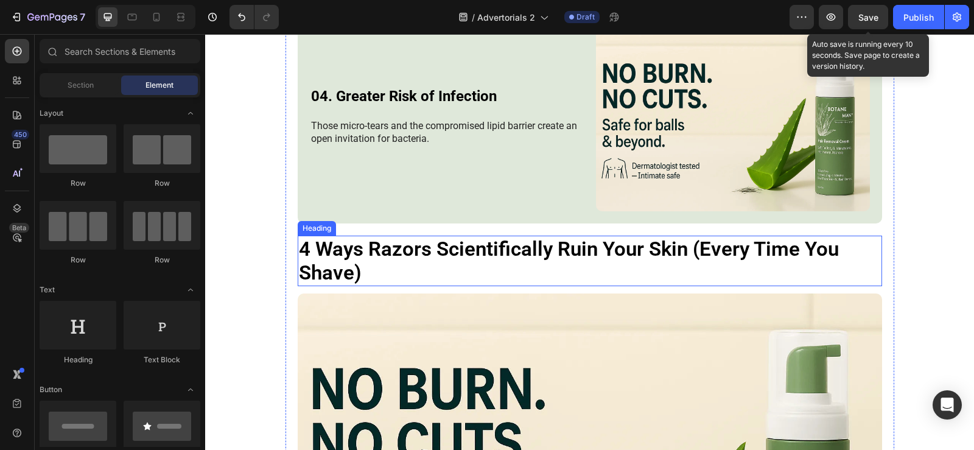
click at [462, 243] on h3 "4 Ways Razors Scientifically Ruin Your Skin (Every Time You Shave)" at bounding box center [590, 261] width 584 height 51
click at [461, 243] on h3 "4 Ways Razors Scientifically Ruin Your Skin (Every Time You Shave)" at bounding box center [590, 261] width 584 height 51
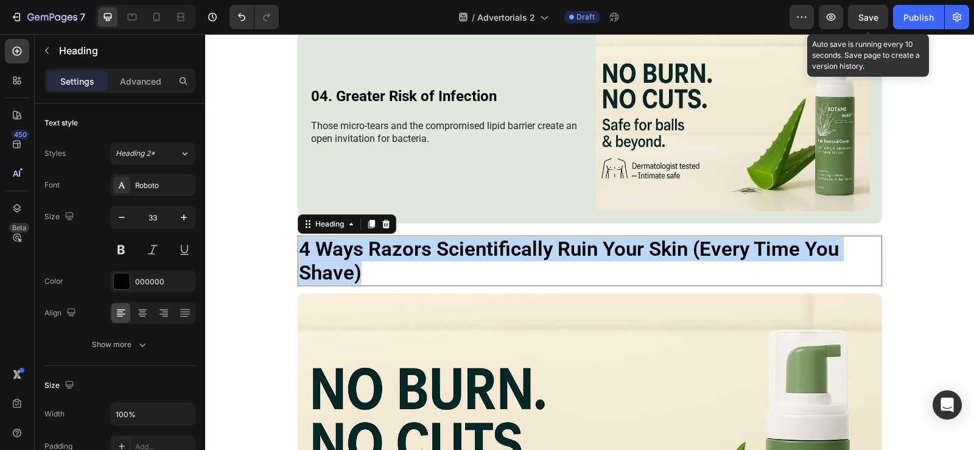
click at [461, 243] on p "4 Ways Razors Scientifically Ruin Your Skin (Every Time You Shave)" at bounding box center [590, 261] width 582 height 48
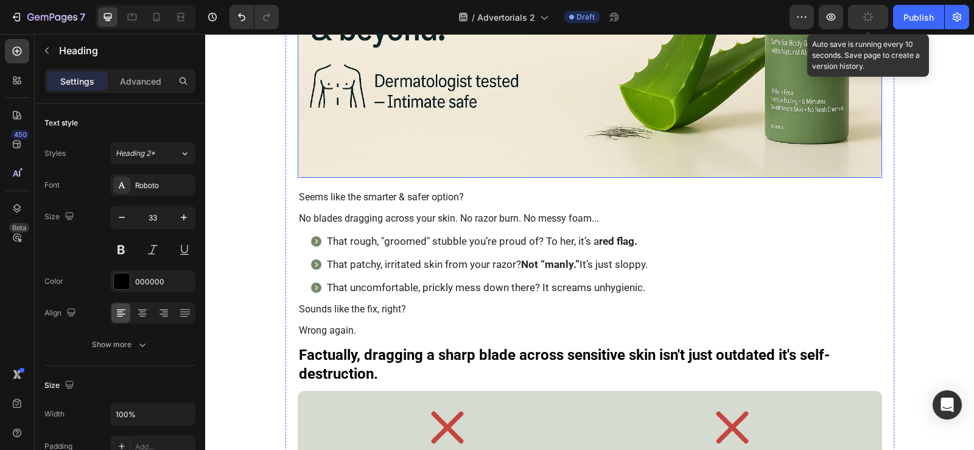
scroll to position [2218, 0]
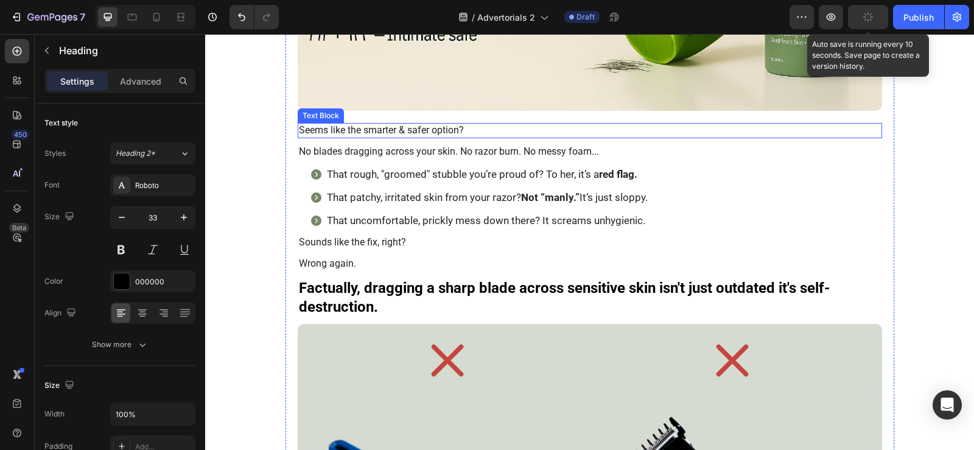
click at [402, 127] on p "Seems like the smarter & safer option?" at bounding box center [590, 130] width 582 height 13
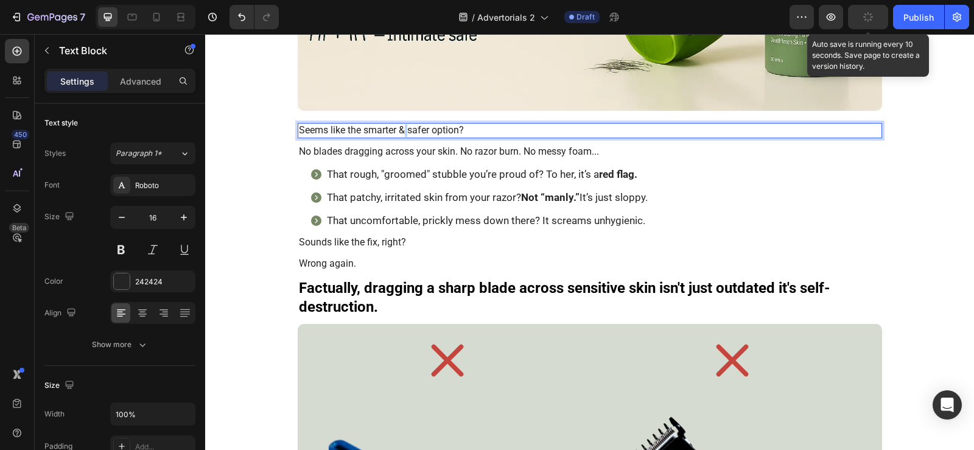
click at [402, 127] on p "Seems like the smarter & safer option?" at bounding box center [590, 130] width 582 height 13
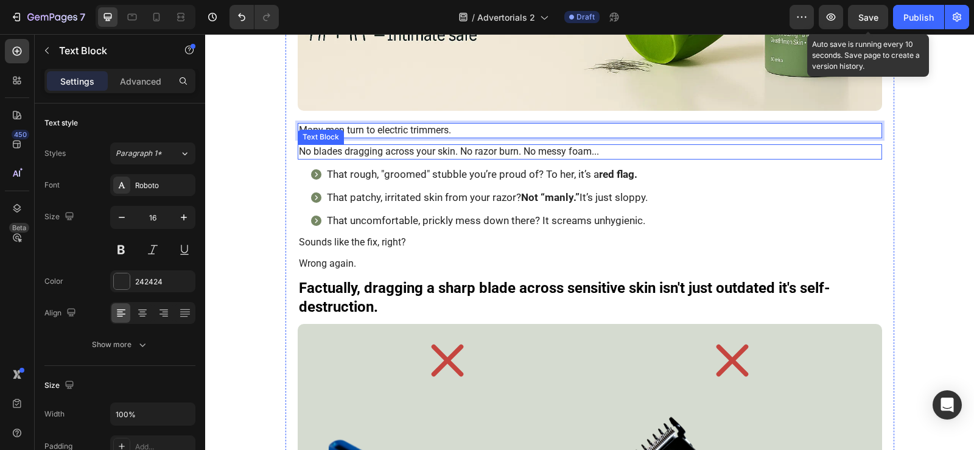
click at [353, 154] on p "No blades dragging across your skin. No razor burn. No messy foam..." at bounding box center [590, 151] width 582 height 13
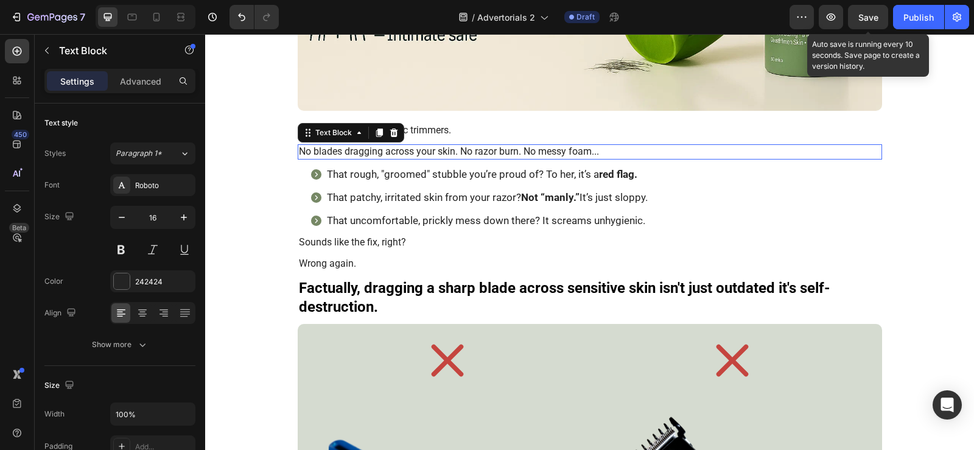
click at [353, 154] on p "No blades dragging across your skin. No razor burn. No messy foam..." at bounding box center [590, 151] width 582 height 13
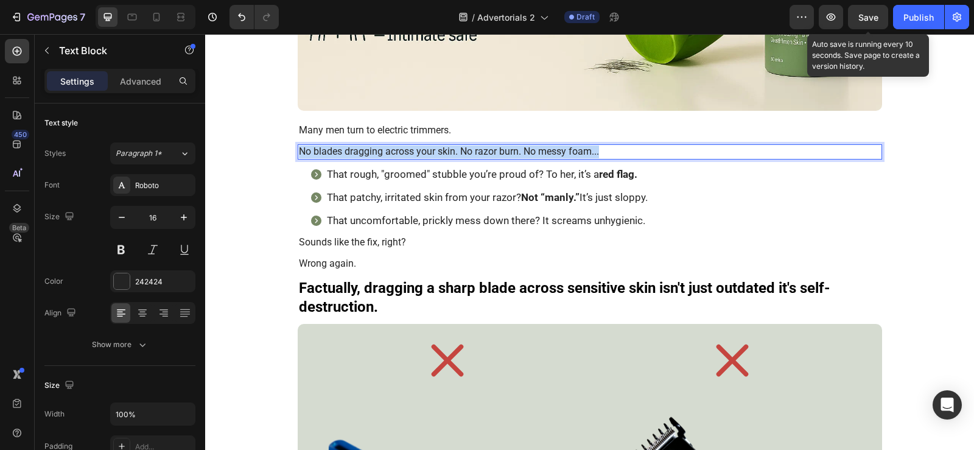
click at [353, 154] on p "No blades dragging across your skin. No razor burn. No messy foam..." at bounding box center [590, 151] width 582 height 13
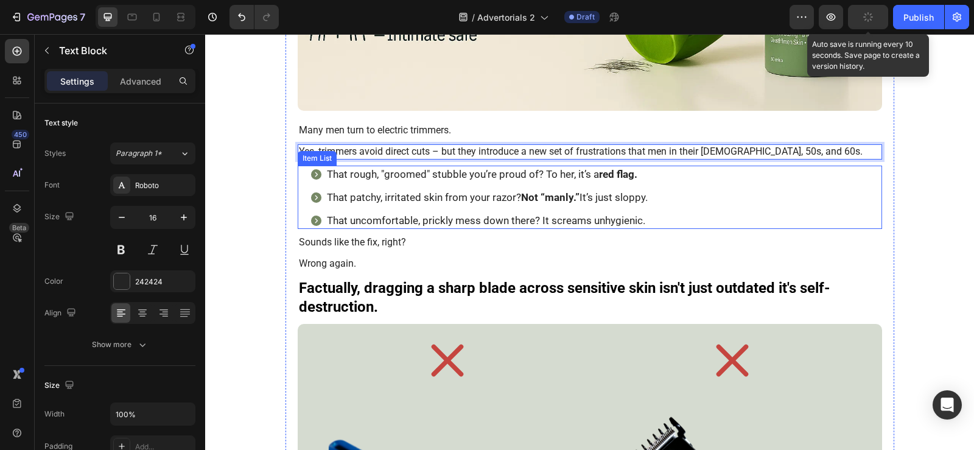
click at [408, 170] on p "That rough, "groomed" stubble you’re proud of? To her, it’s a red flag." at bounding box center [487, 173] width 321 height 13
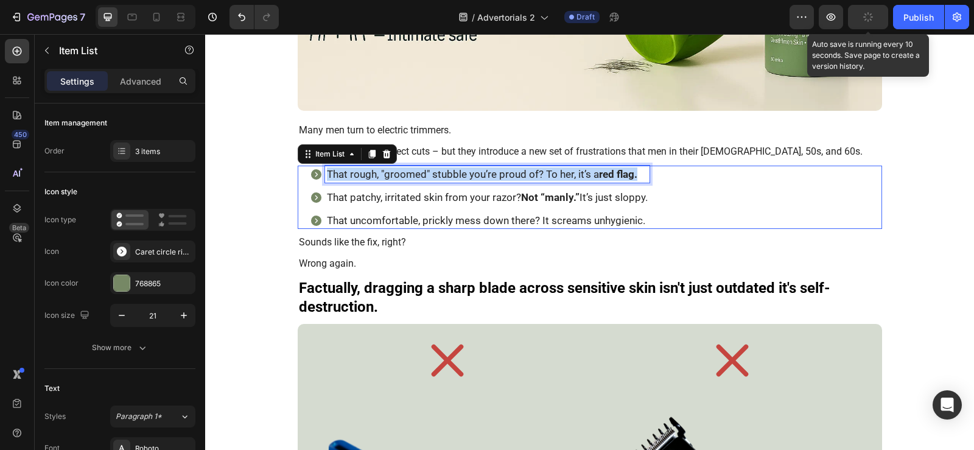
click at [408, 170] on p "That rough, "groomed" stubble you’re proud of? To her, it’s a red flag." at bounding box center [487, 173] width 321 height 13
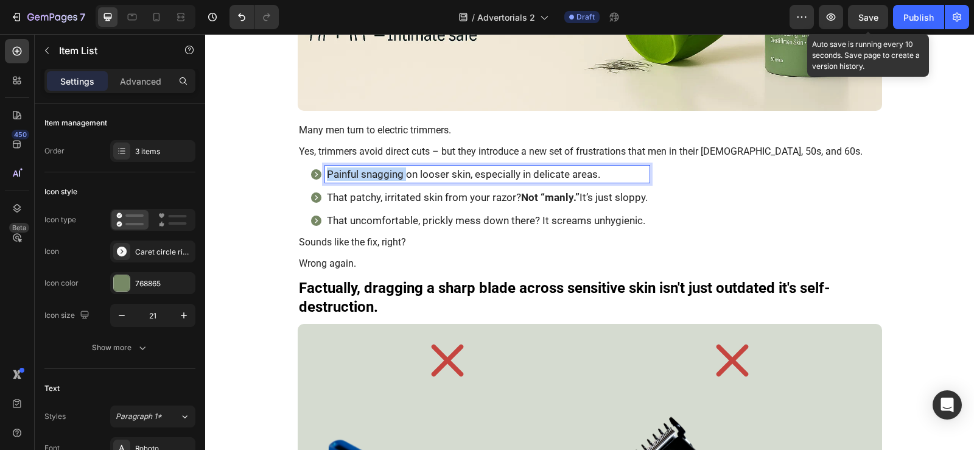
drag, startPoint x: 402, startPoint y: 174, endPoint x: 320, endPoint y: 172, distance: 81.6
click at [325, 172] on div "Painful snagging on looser skin, especially in delicate areas." at bounding box center [487, 174] width 324 height 17
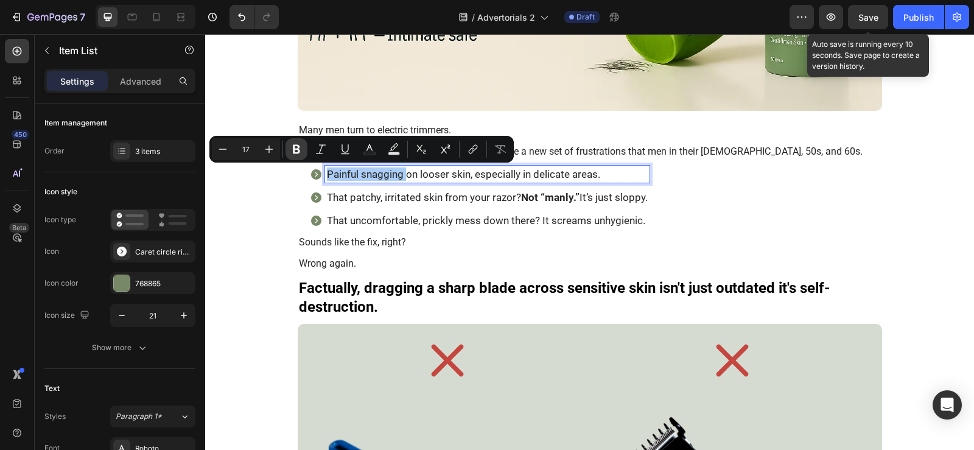
click at [291, 148] on icon "Editor contextual toolbar" at bounding box center [296, 149] width 12 height 12
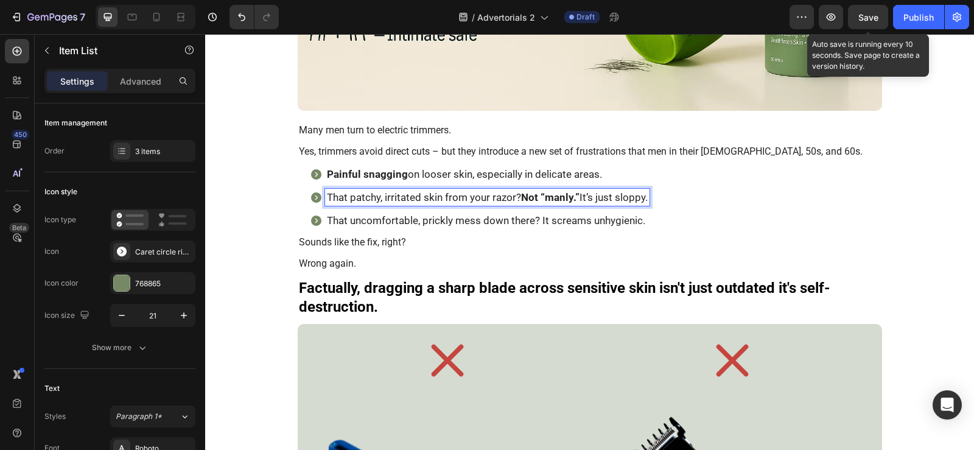
click at [385, 197] on p "That patchy, irritated skin from your razor? Not “manly.” It’s just sloppy." at bounding box center [487, 196] width 321 height 13
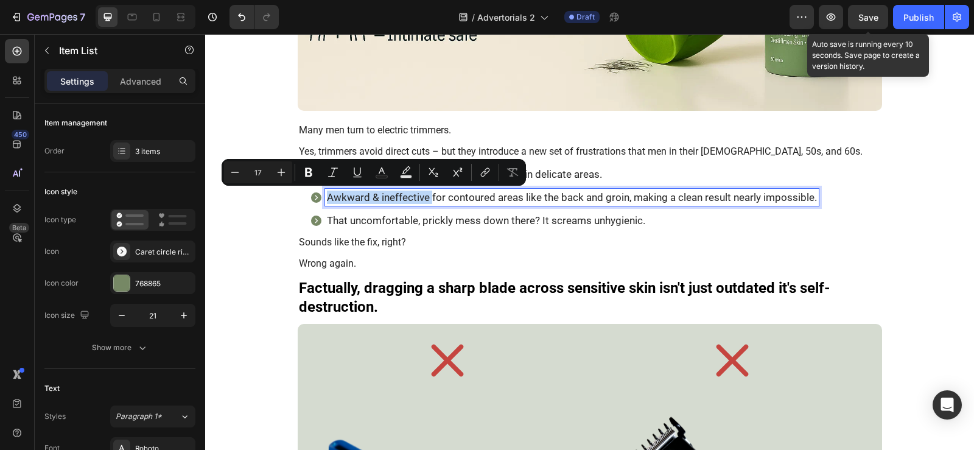
drag, startPoint x: 427, startPoint y: 197, endPoint x: 520, endPoint y: 209, distance: 93.9
click at [315, 175] on div "Painful snagging on looser skin, especially in delicate areas. Awkward & ineffe…" at bounding box center [564, 197] width 509 height 63
click at [313, 170] on icon "Editor contextual toolbar" at bounding box center [308, 172] width 12 height 12
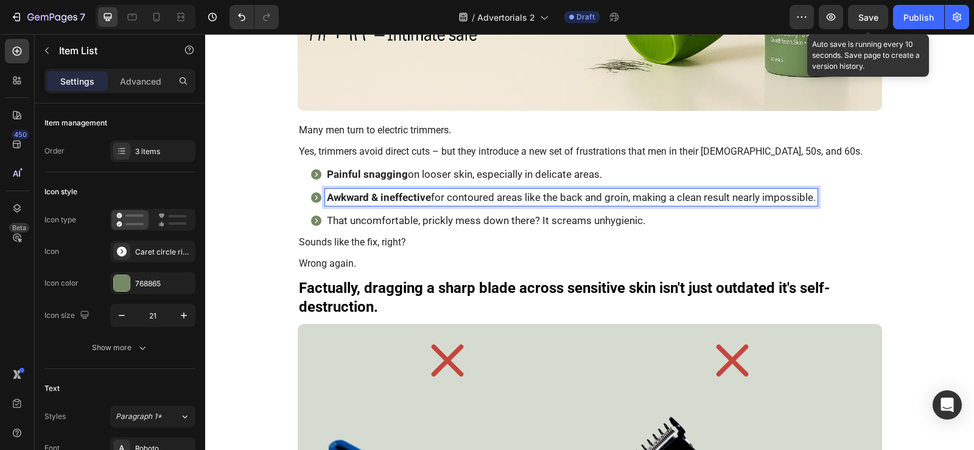
click at [360, 225] on p "That uncomfortable, prickly mess down there? It screams unhygienic." at bounding box center [571, 220] width 489 height 13
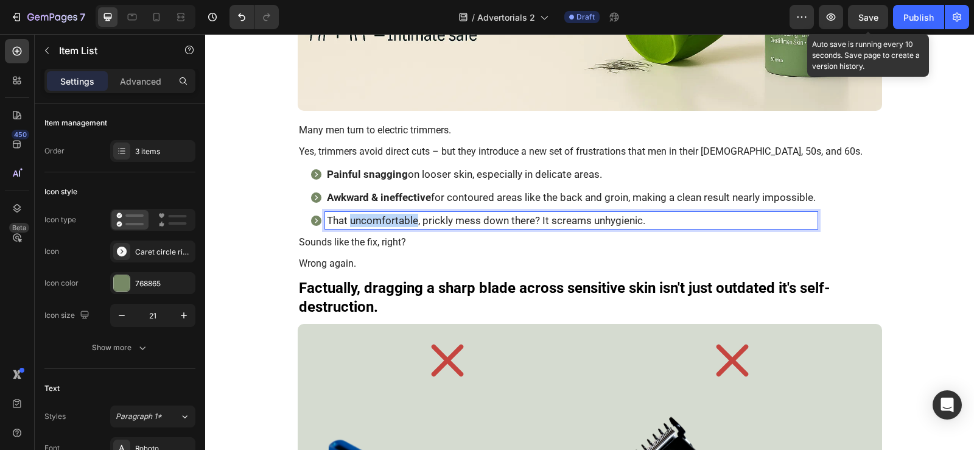
click at [360, 225] on p "That uncomfortable, prickly mess down there? It screams unhygienic." at bounding box center [571, 220] width 489 height 13
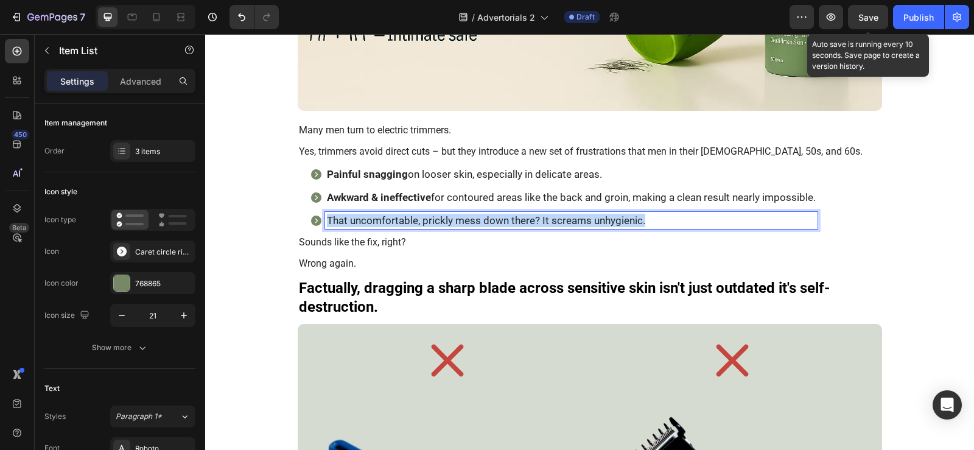
click at [360, 225] on p "That uncomfortable, prickly mess down there? It screams unhygienic." at bounding box center [571, 220] width 489 height 13
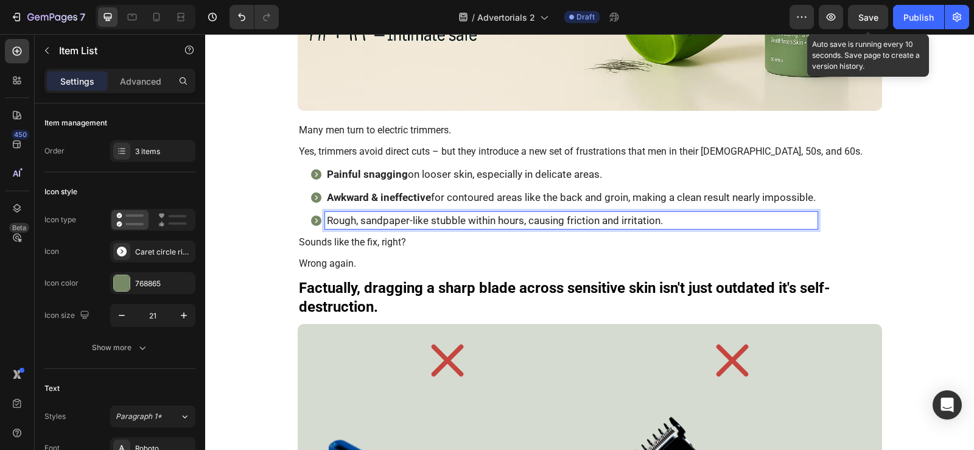
click at [360, 225] on p "Rough, sandpaper-like stubble within hours, causing friction and irritation." at bounding box center [571, 220] width 489 height 13
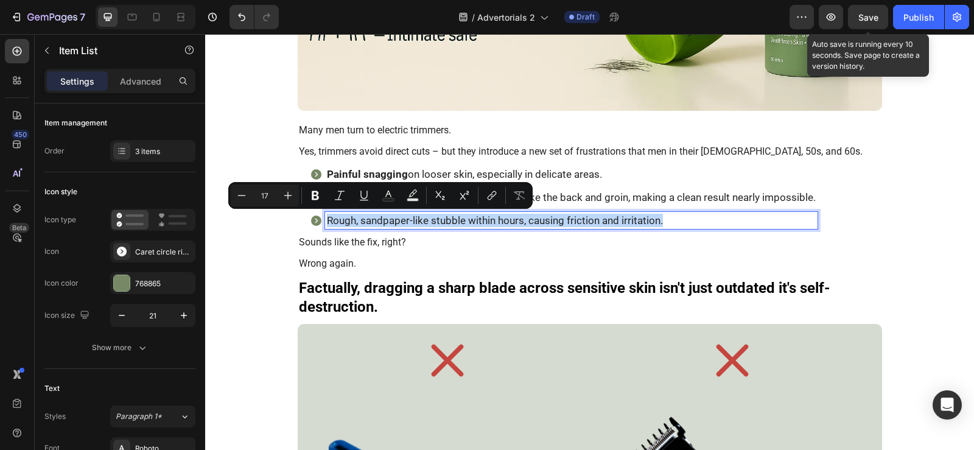
click at [360, 225] on p "Rough, sandpaper-like stubble within hours, causing friction and irritation." at bounding box center [571, 220] width 489 height 13
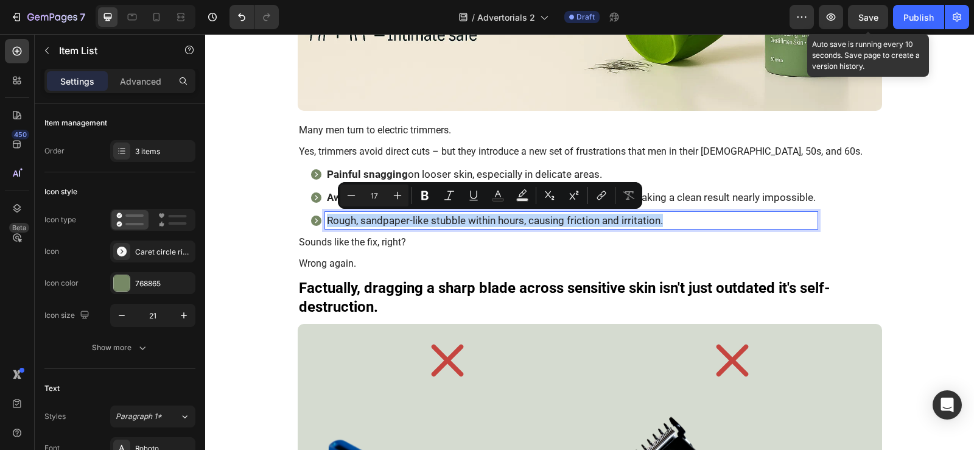
click at [456, 220] on p "Rough, sandpaper-like stubble within hours, causing friction and irritation." at bounding box center [571, 220] width 489 height 13
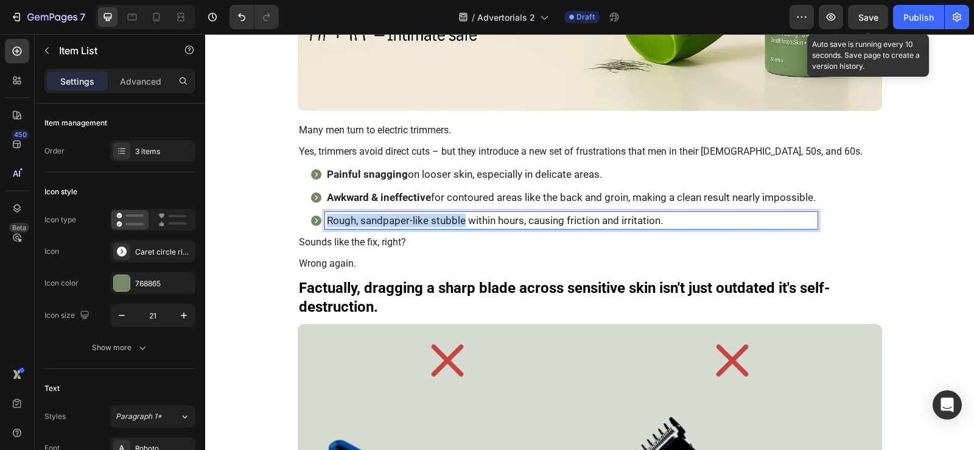
drag, startPoint x: 459, startPoint y: 220, endPoint x: 320, endPoint y: 228, distance: 139.0
click at [325, 228] on div "Rough, sandpaper-like stubble within hours, causing friction and irritation." at bounding box center [571, 220] width 492 height 17
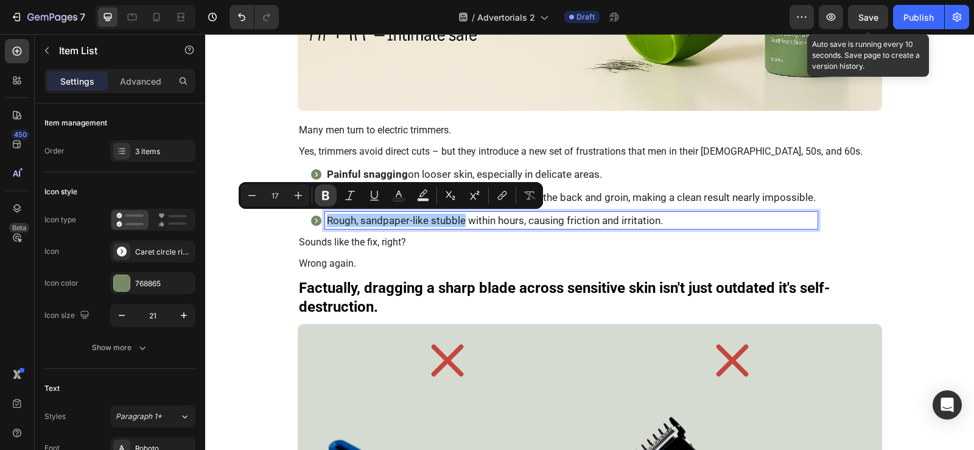
click at [327, 199] on icon "Editor contextual toolbar" at bounding box center [325, 195] width 7 height 9
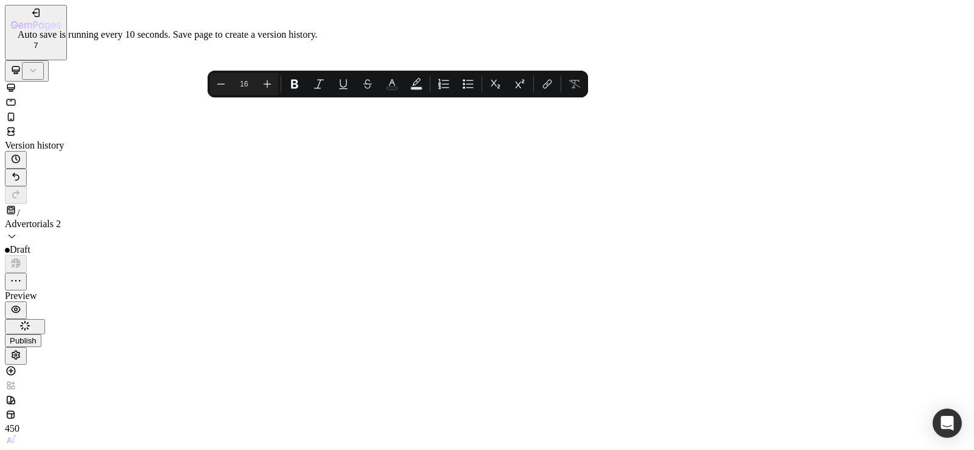
copy p "So now you’re stuck between two bad option"
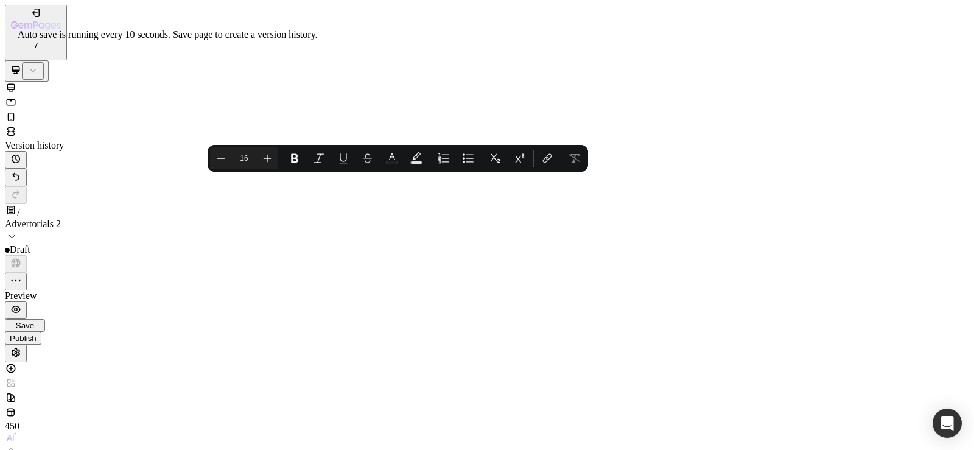
scroll to position [2704, 0]
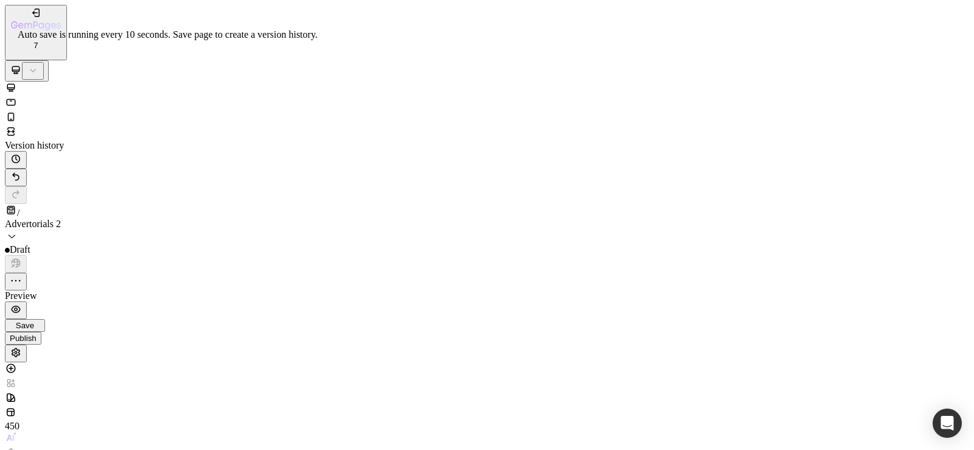
drag, startPoint x: 117, startPoint y: 17903, endPoint x: 98, endPoint y: 17903, distance: 18.9
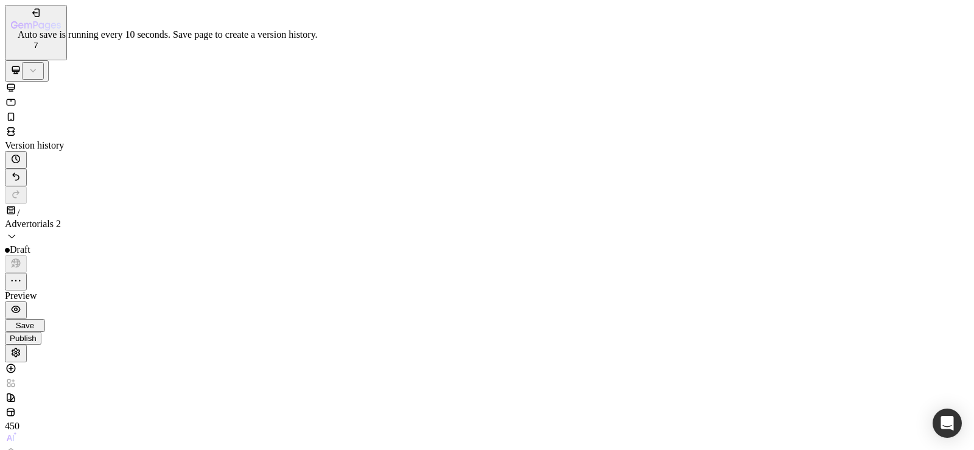
drag, startPoint x: 117, startPoint y: 17906, endPoint x: 75, endPoint y: 17906, distance: 42.0
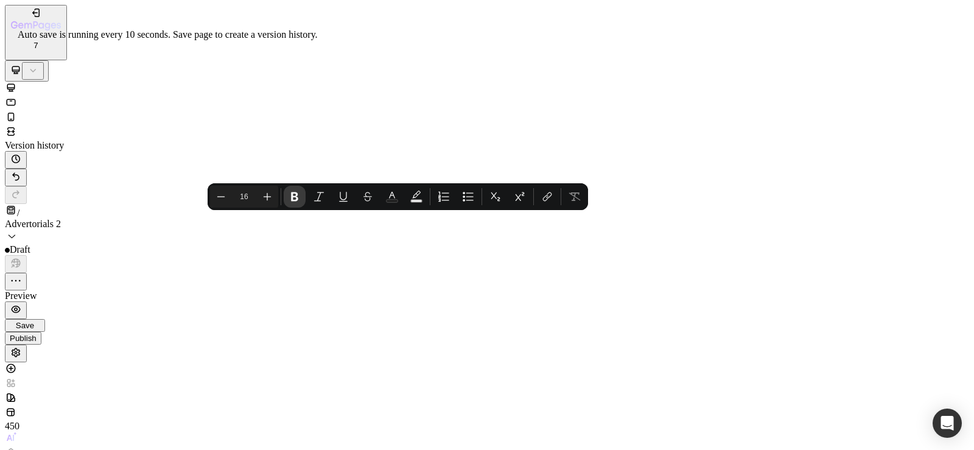
drag, startPoint x: 296, startPoint y: 201, endPoint x: 120, endPoint y: 178, distance: 177.4
click at [296, 201] on icon "Editor contextual toolbar" at bounding box center [294, 196] width 7 height 9
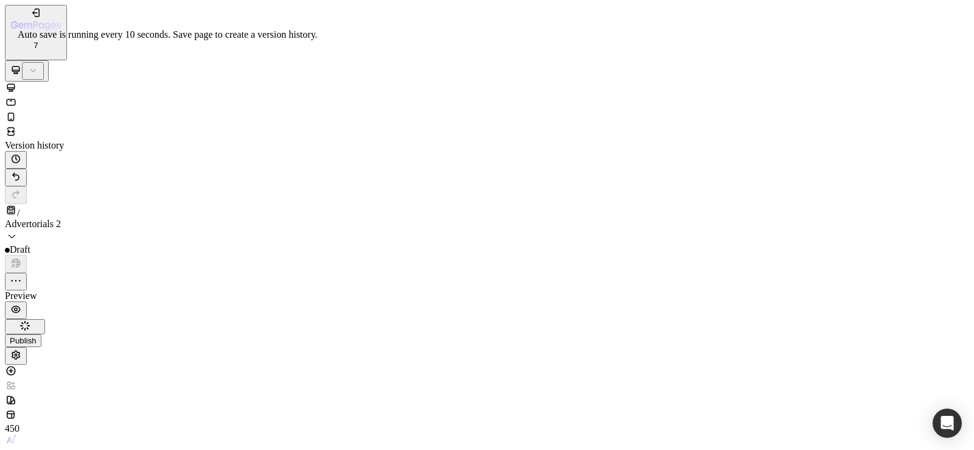
drag, startPoint x: 121, startPoint y: 17909, endPoint x: 649, endPoint y: 17868, distance: 529.8
drag, startPoint x: 459, startPoint y: 17909, endPoint x: 119, endPoint y: 17914, distance: 339.6
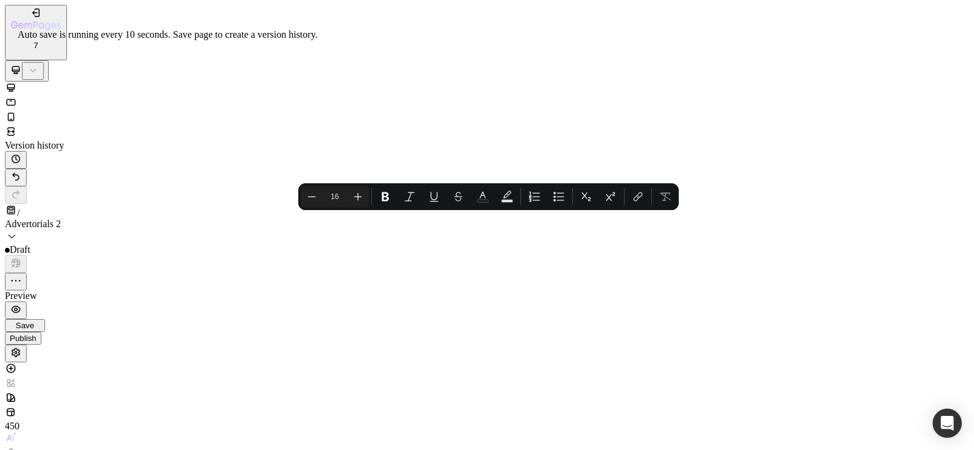
drag, startPoint x: 122, startPoint y: 17906, endPoint x: 544, endPoint y: 17875, distance: 423.5
click at [400, 203] on button "Italic" at bounding box center [410, 197] width 22 height 22
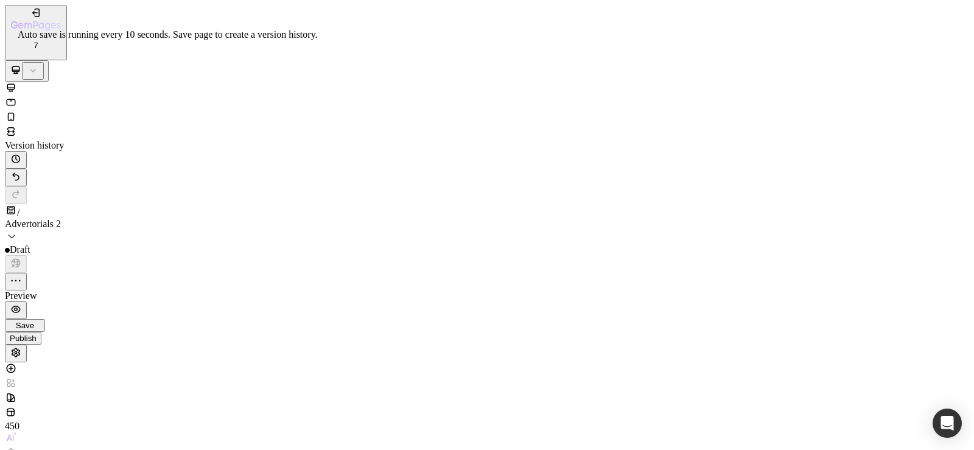
drag, startPoint x: 116, startPoint y: 17910, endPoint x: 93, endPoint y: 17909, distance: 22.5
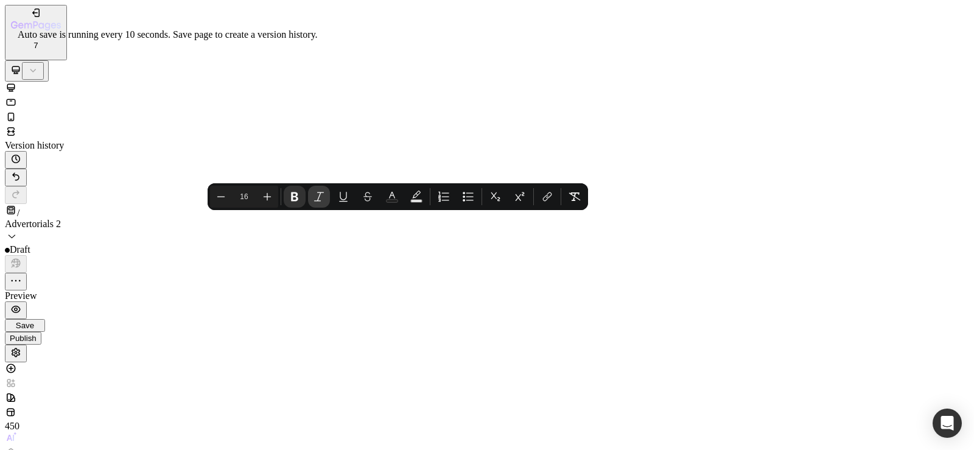
click at [318, 200] on icon "Editor contextual toolbar" at bounding box center [319, 196] width 12 height 12
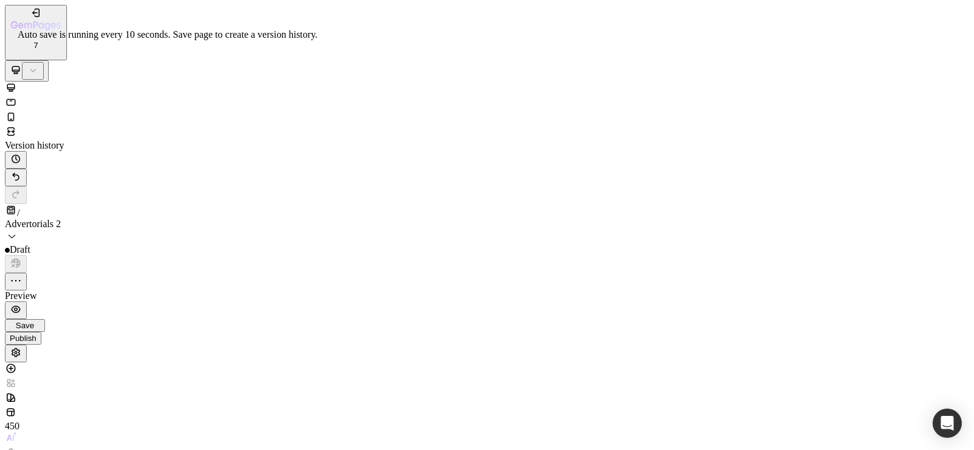
drag, startPoint x: 191, startPoint y: 17877, endPoint x: 105, endPoint y: 17878, distance: 86.4
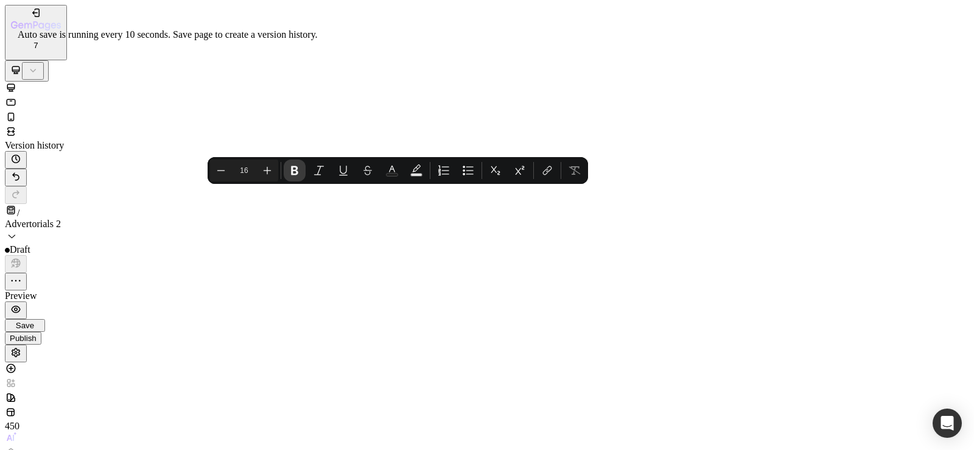
drag, startPoint x: 299, startPoint y: 166, endPoint x: 158, endPoint y: 168, distance: 140.6
click at [299, 166] on icon "Editor contextual toolbar" at bounding box center [294, 170] width 12 height 12
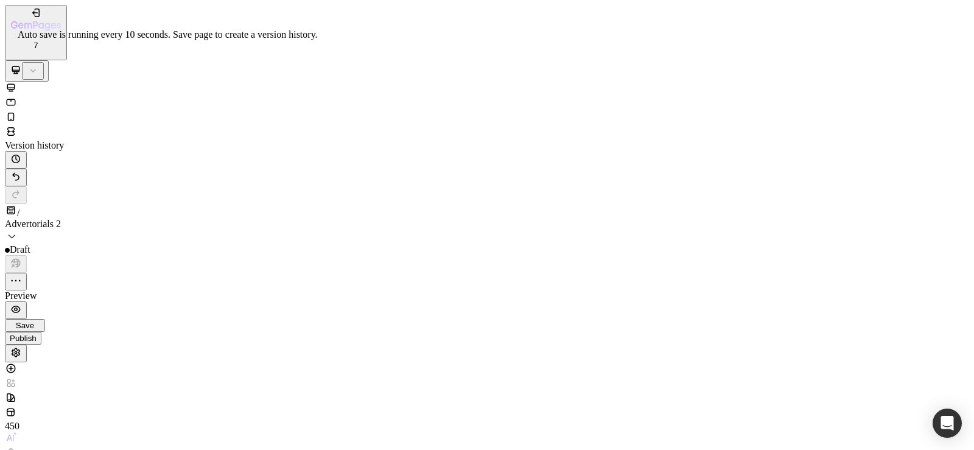
drag, startPoint x: 115, startPoint y: 17784, endPoint x: 136, endPoint y: 17886, distance: 104.4
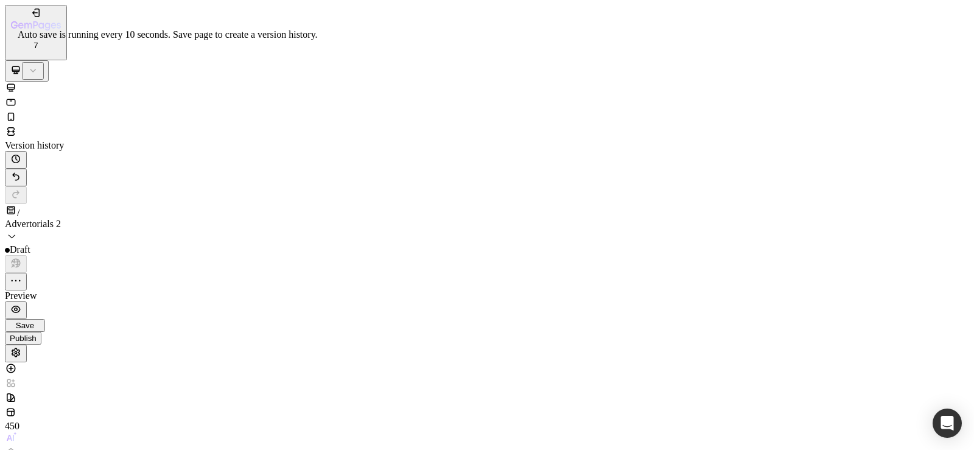
type input "20"
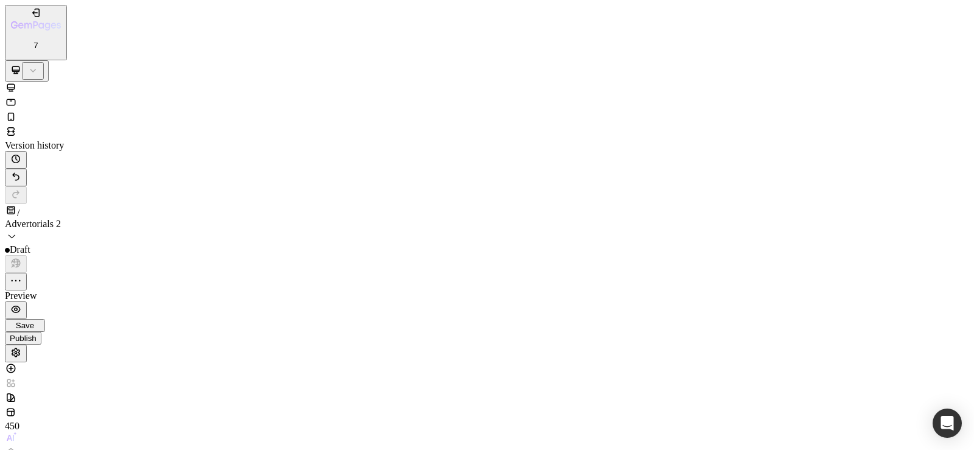
scroll to position [0, 0]
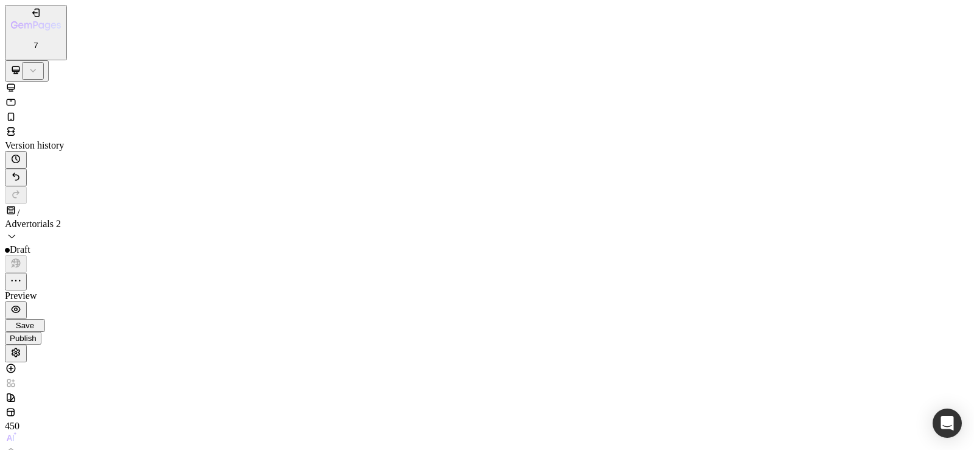
scroll to position [0, 0]
drag, startPoint x: 140, startPoint y: 316, endPoint x: 260, endPoint y: 215, distance: 156.8
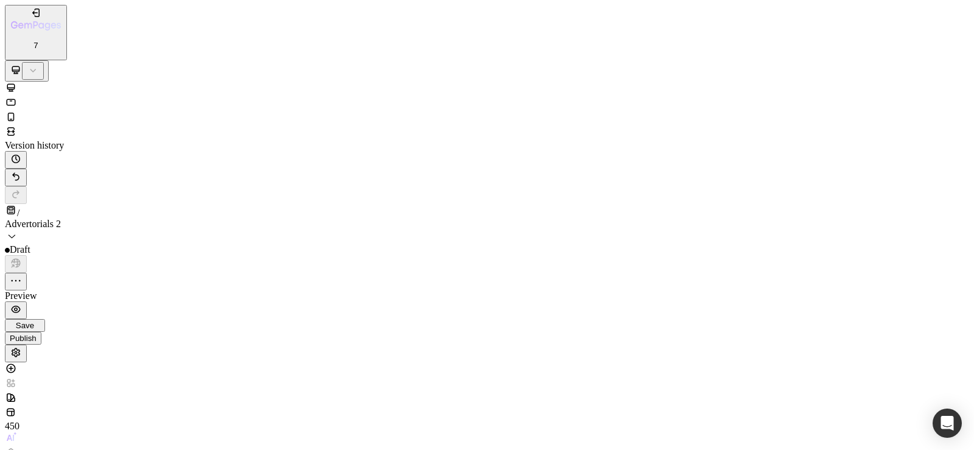
drag, startPoint x: 284, startPoint y: 17825, endPoint x: 288, endPoint y: 17832, distance: 8.5
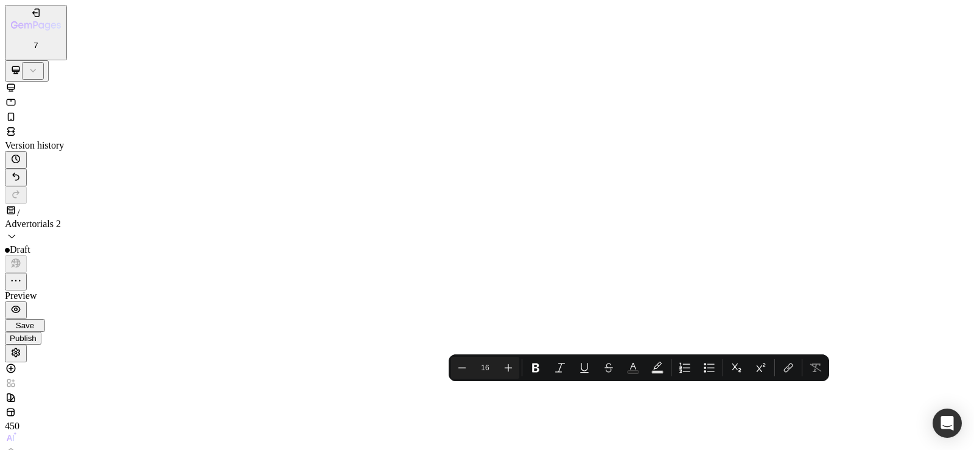
scroll to position [3614, 0]
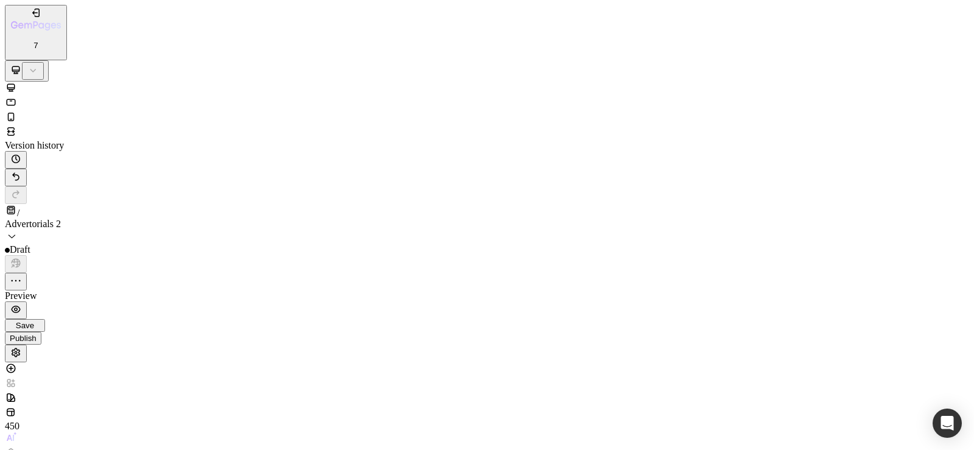
scroll to position [4161, 0]
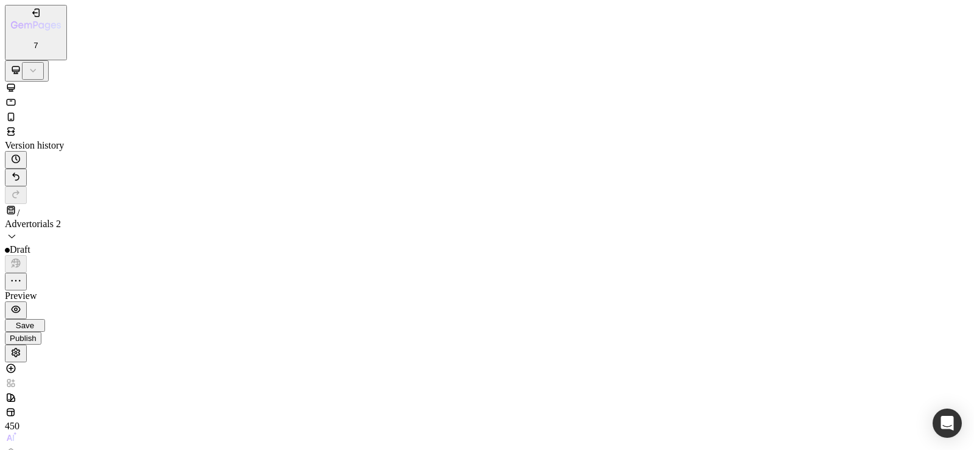
click at [34, 321] on span "Save" at bounding box center [25, 325] width 18 height 9
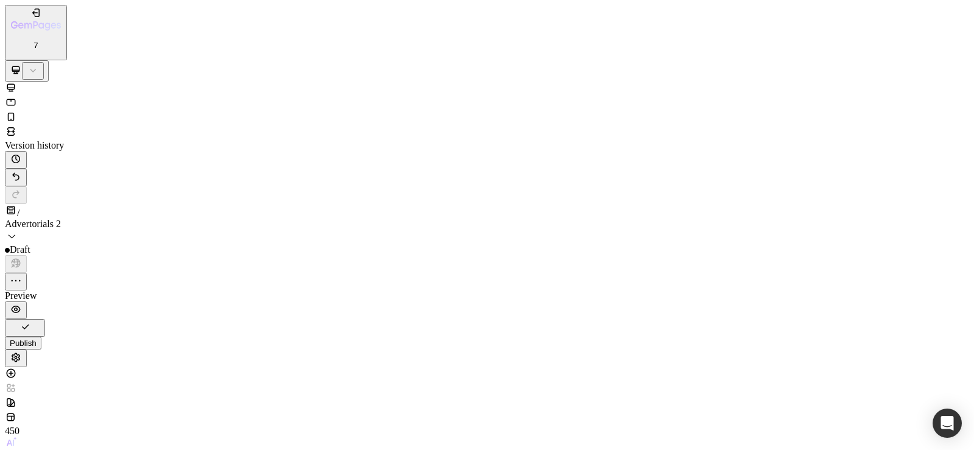
scroll to position [5196, 0]
click at [17, 96] on icon at bounding box center [11, 102] width 12 height 12
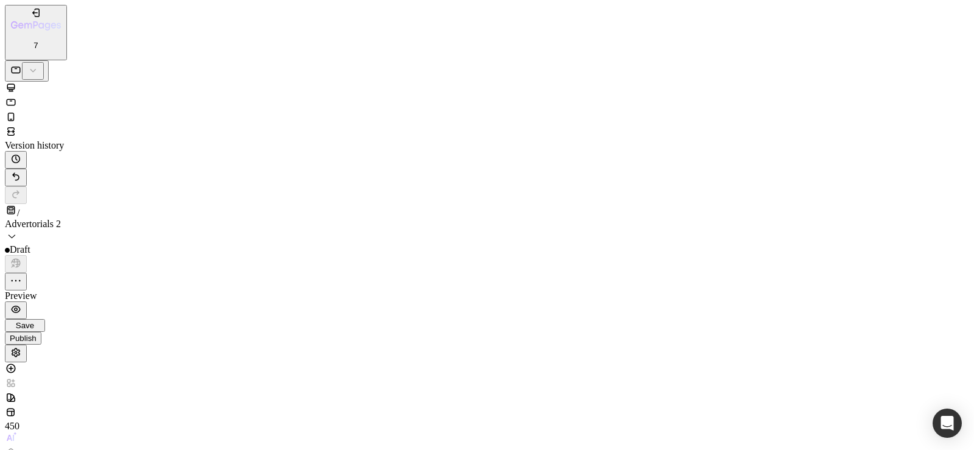
type input "1"
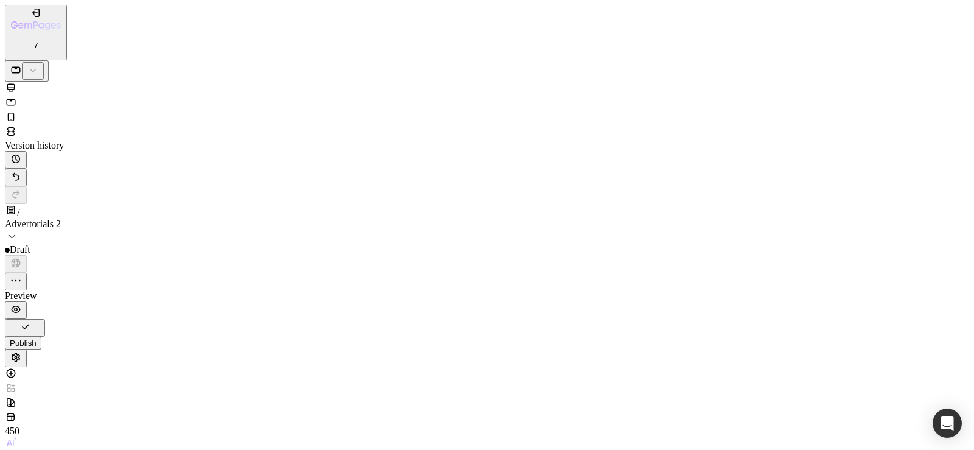
type input "2"
type input "20"
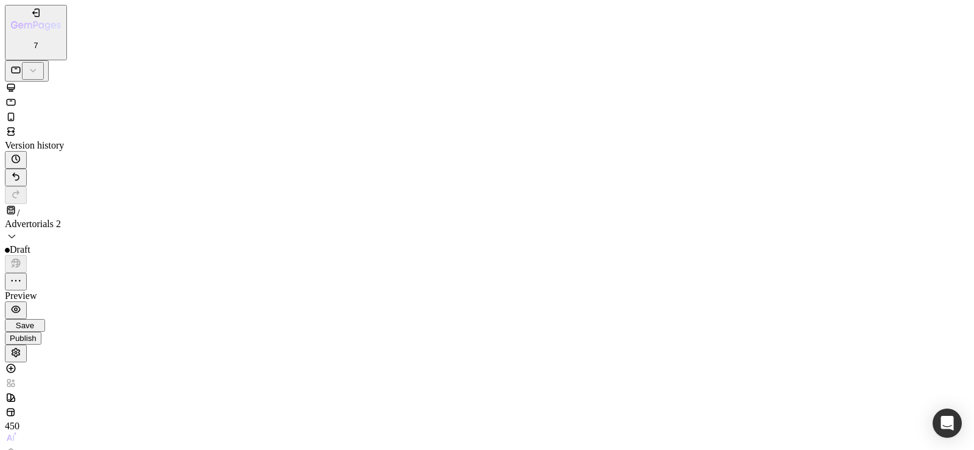
type input "20"
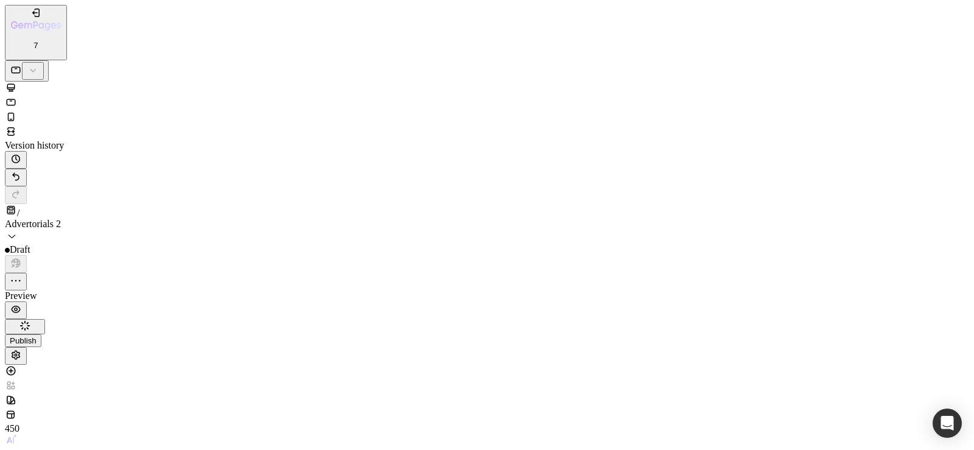
scroll to position [243, 0]
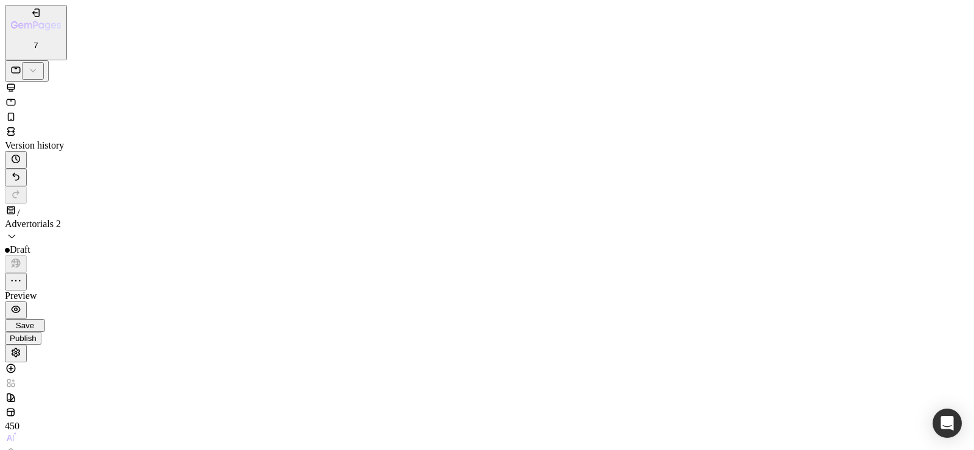
scroll to position [5132, 0]
click at [40, 321] on div "Save" at bounding box center [25, 325] width 30 height 9
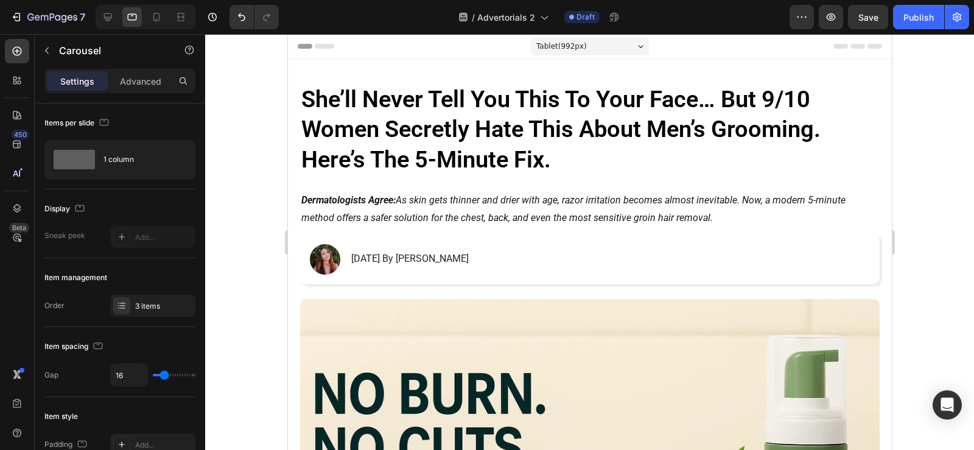
scroll to position [3088, 0]
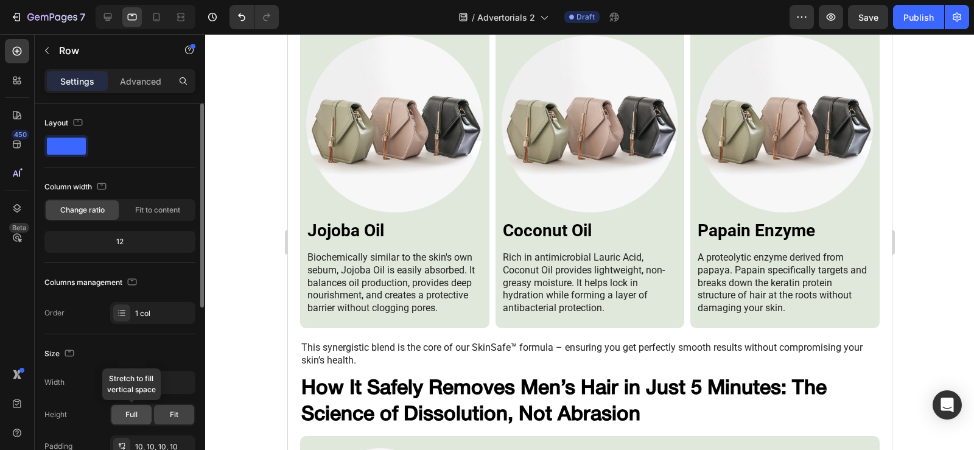
click at [135, 410] on span "Full" at bounding box center [131, 414] width 12 height 11
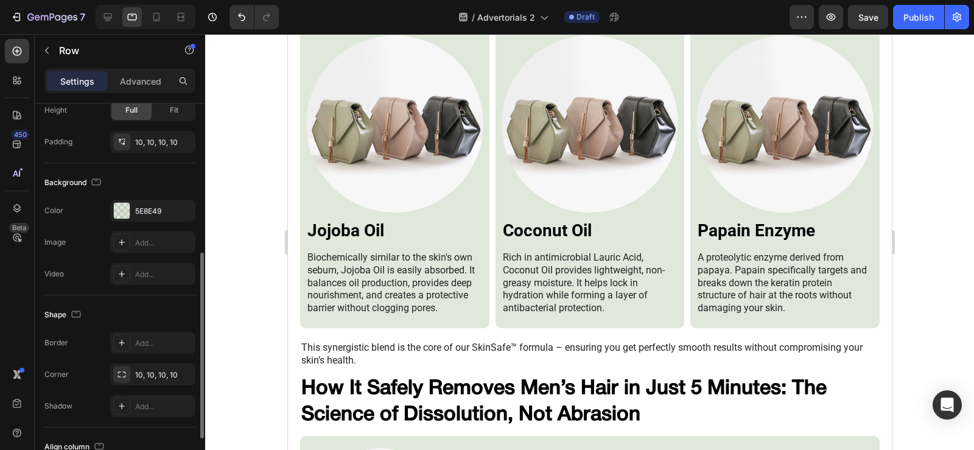
scroll to position [399, 0]
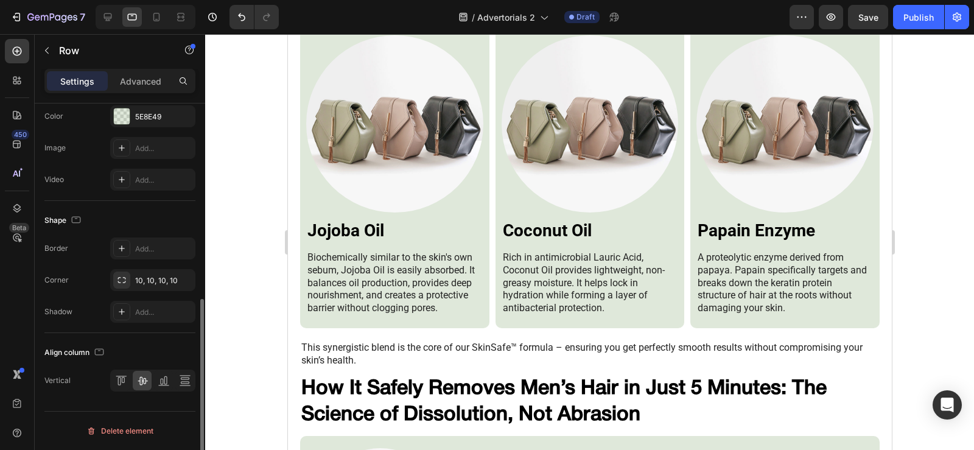
click at [126, 390] on div at bounding box center [152, 380] width 85 height 22
click at [119, 379] on icon at bounding box center [121, 380] width 12 height 12
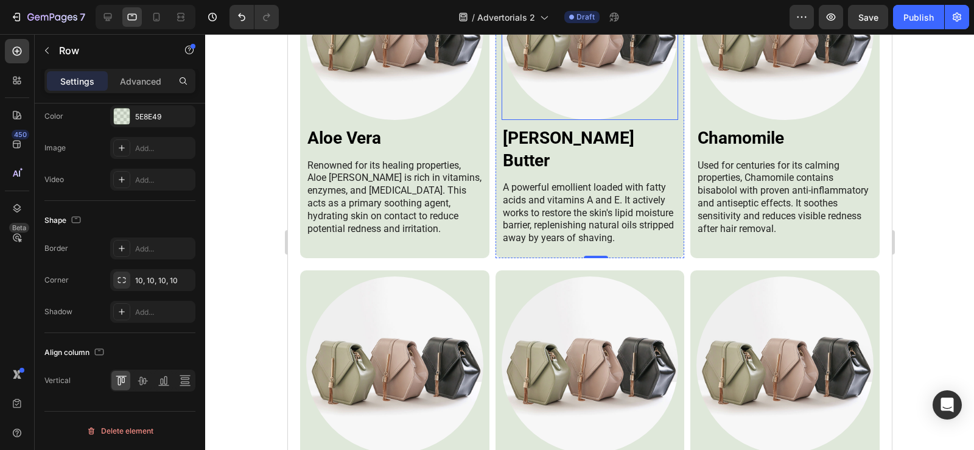
scroll to position [2845, 0]
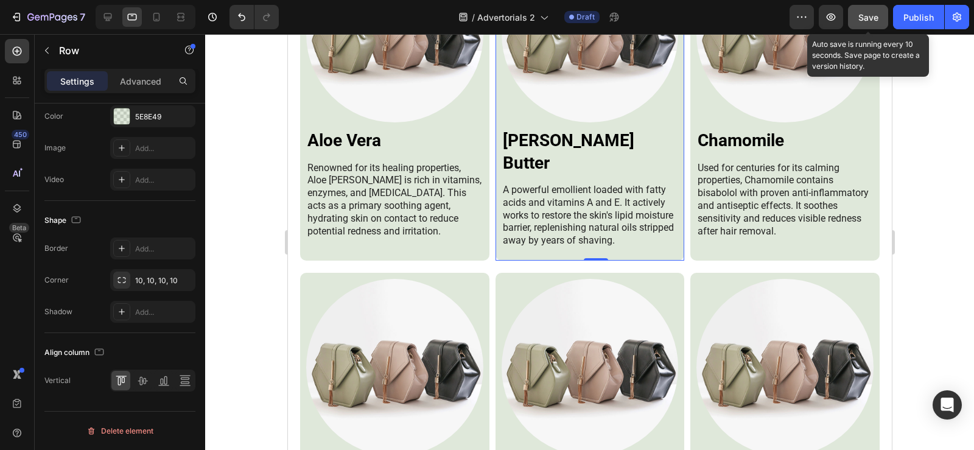
click at [867, 21] on span "Save" at bounding box center [868, 17] width 20 height 10
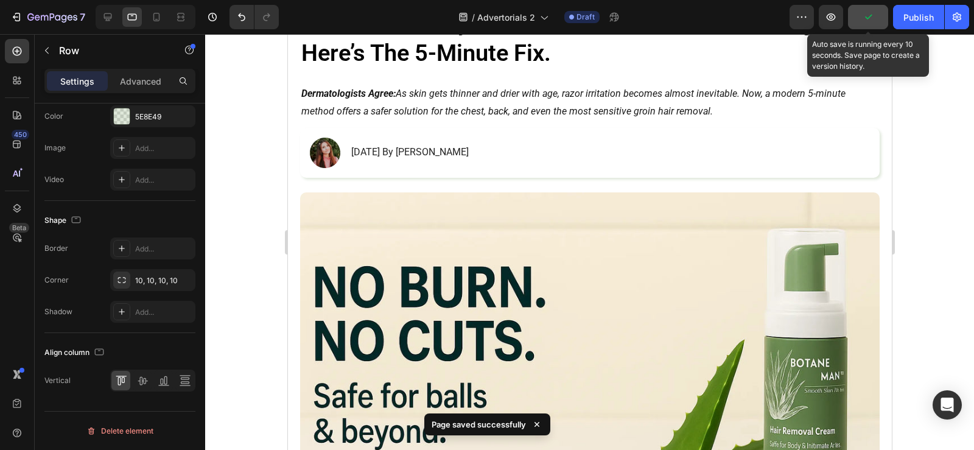
scroll to position [0, 0]
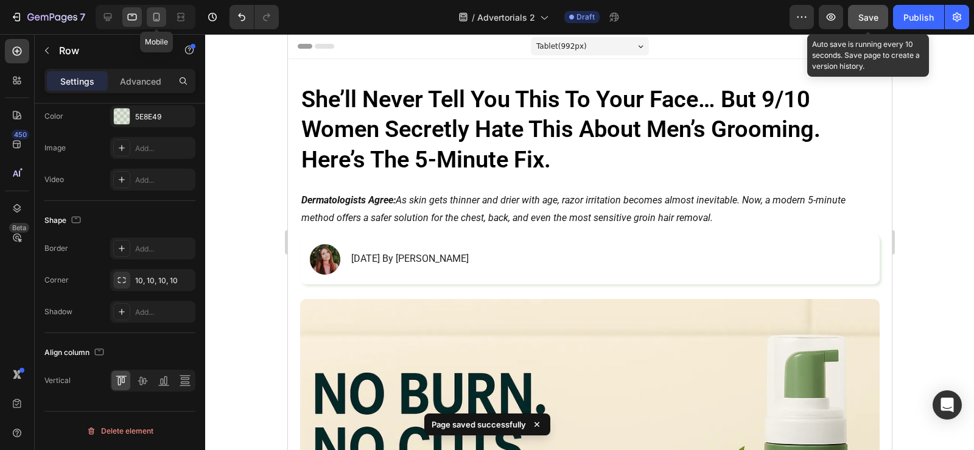
click at [153, 19] on icon at bounding box center [156, 17] width 12 height 12
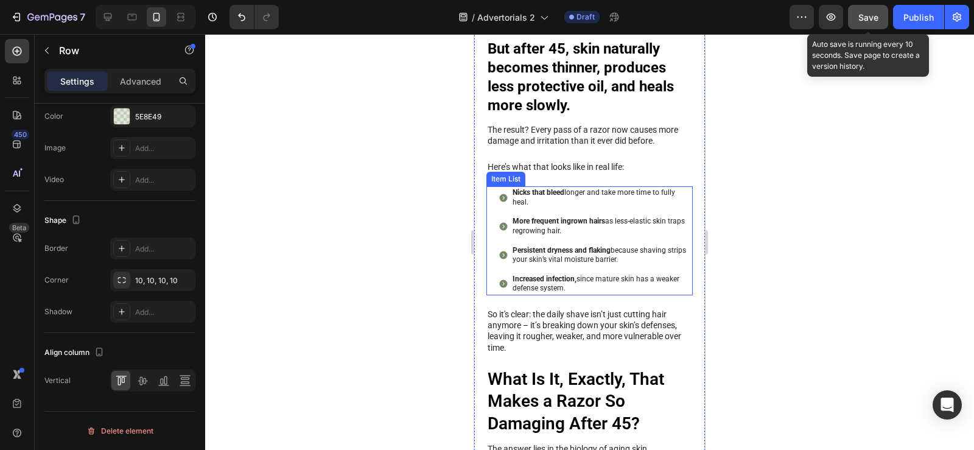
scroll to position [609, 0]
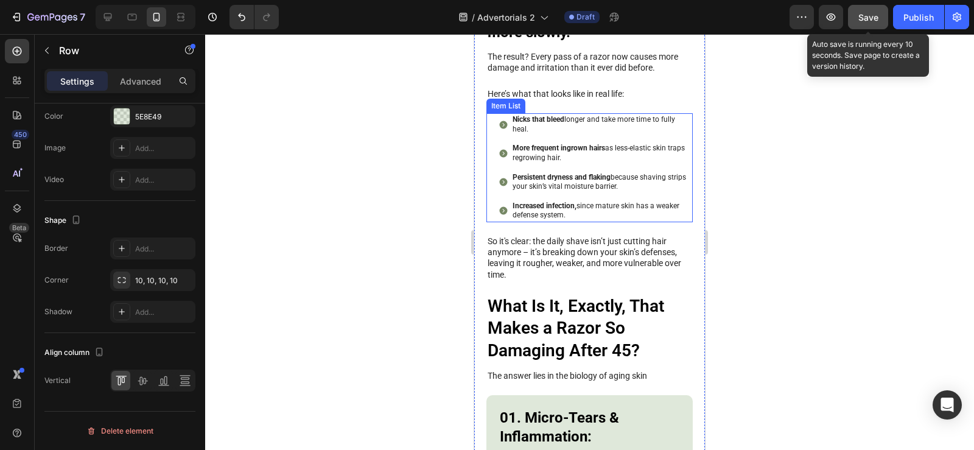
click at [492, 162] on div "[PERSON_NAME] that bleed longer and take more time to fully heal. More frequent…" at bounding box center [589, 167] width 206 height 109
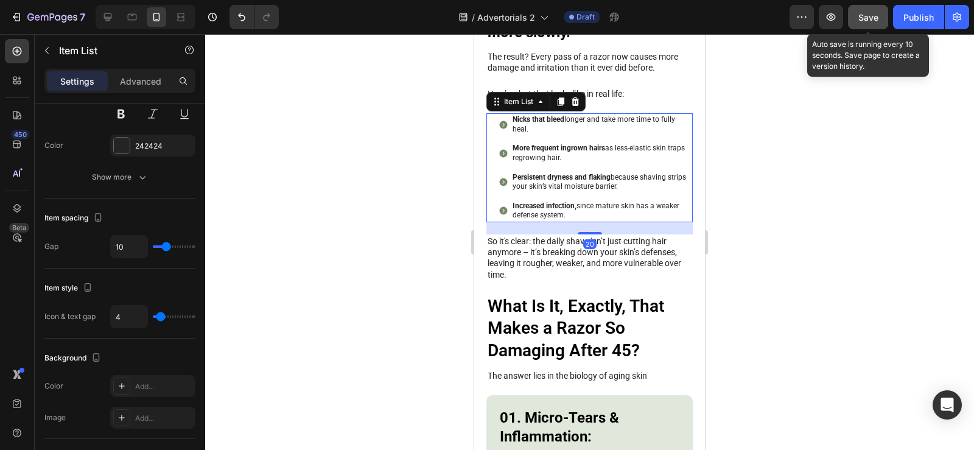
scroll to position [0, 0]
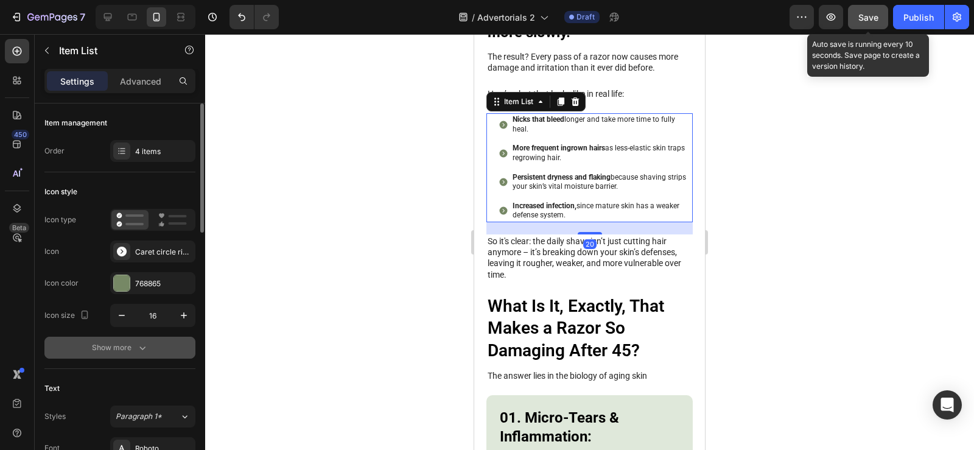
click at [136, 341] on button "Show more" at bounding box center [119, 348] width 151 height 22
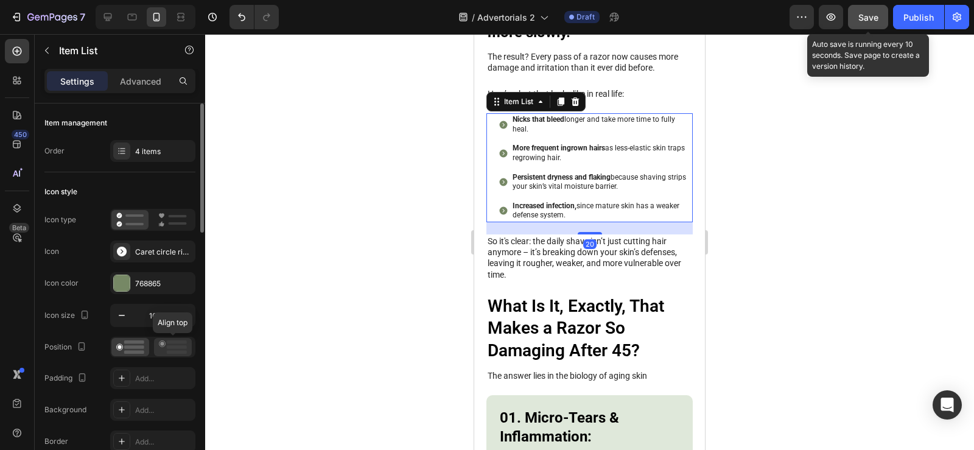
click at [176, 346] on rect at bounding box center [177, 347] width 20 height 4
click at [158, 375] on div "Add..." at bounding box center [163, 378] width 57 height 11
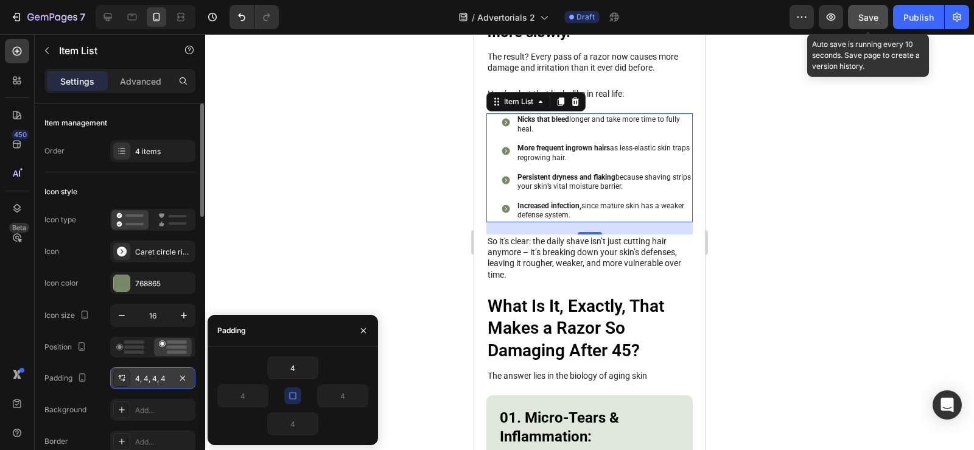
click at [292, 396] on icon "button" at bounding box center [293, 396] width 10 height 10
click at [292, 421] on input "4" at bounding box center [293, 424] width 50 height 22
type input "-"
type input "0"
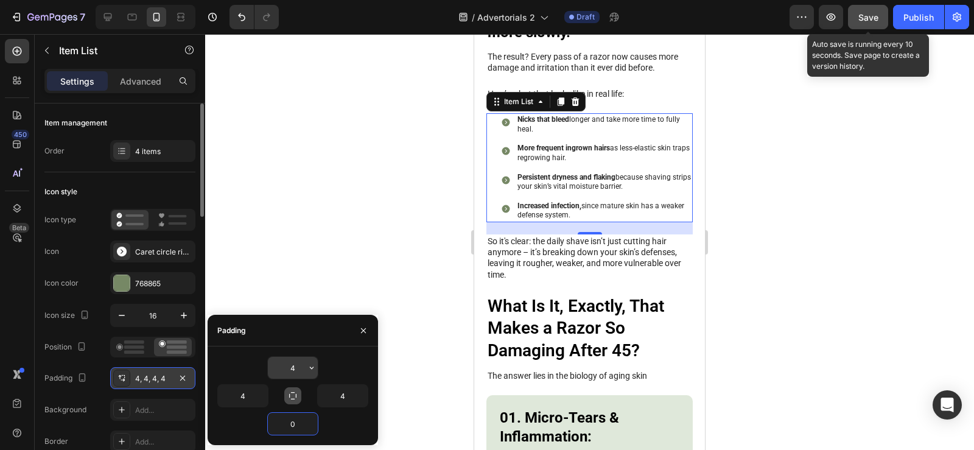
click at [288, 359] on input "4" at bounding box center [293, 368] width 50 height 22
type input "0"
click at [96, 365] on div "Position Padding 4, 4, 0, 4 Background Add... Border Add... Corner Add..." at bounding box center [119, 410] width 151 height 147
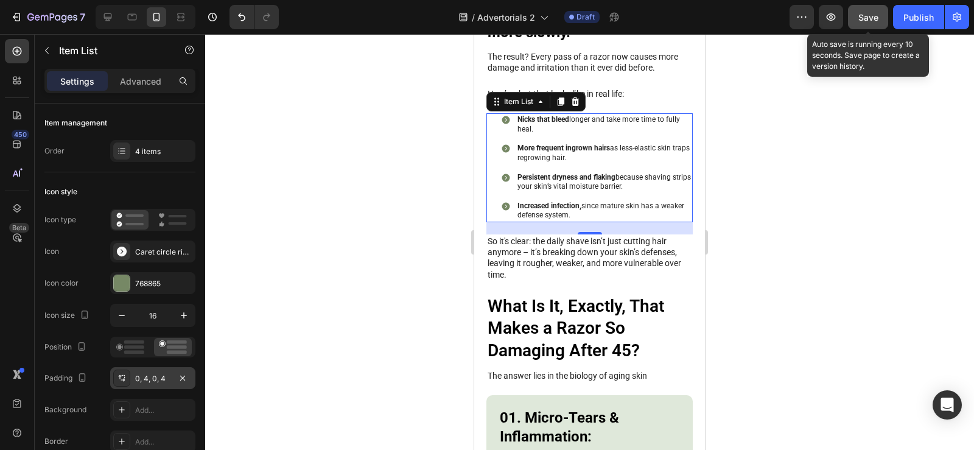
click at [867, 15] on span "Save" at bounding box center [868, 17] width 20 height 10
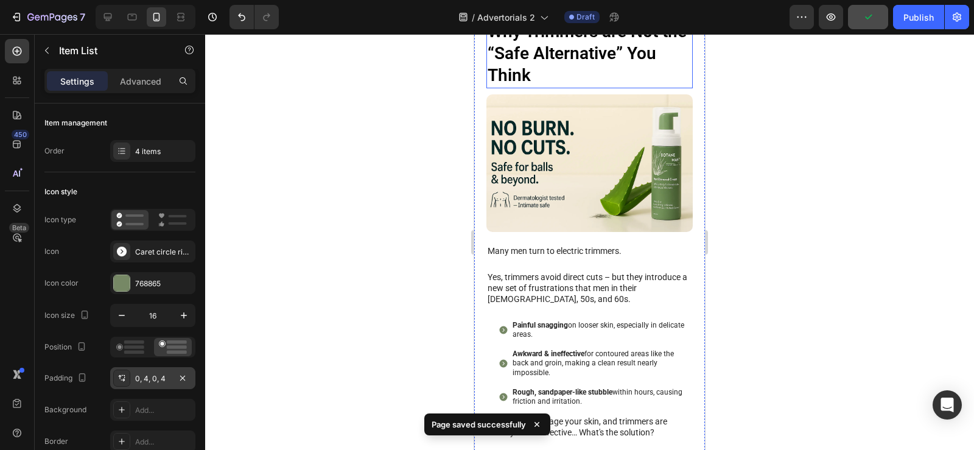
scroll to position [2373, 0]
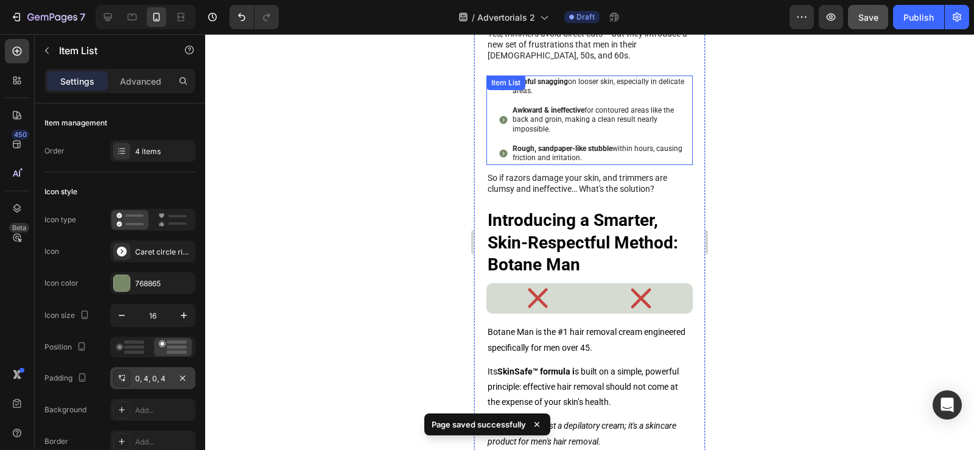
click at [667, 128] on div "Painful snagging on looser skin, especially in delicate areas. Awkward & ineffe…" at bounding box center [595, 119] width 194 height 89
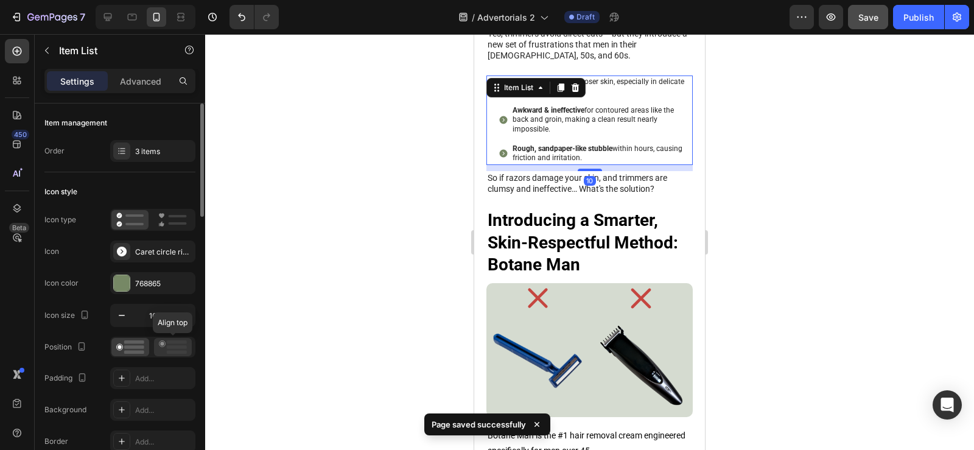
click at [182, 352] on rect at bounding box center [177, 353] width 20 height 4
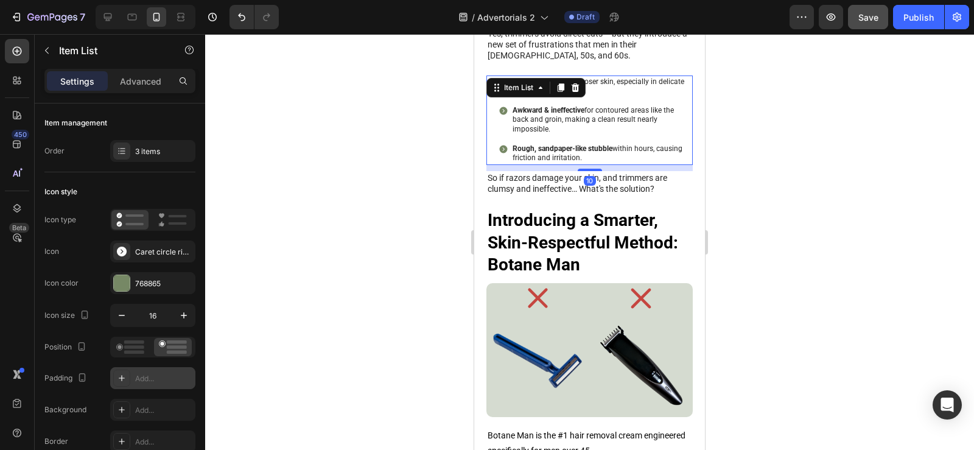
click at [148, 386] on div "Add..." at bounding box center [152, 378] width 85 height 22
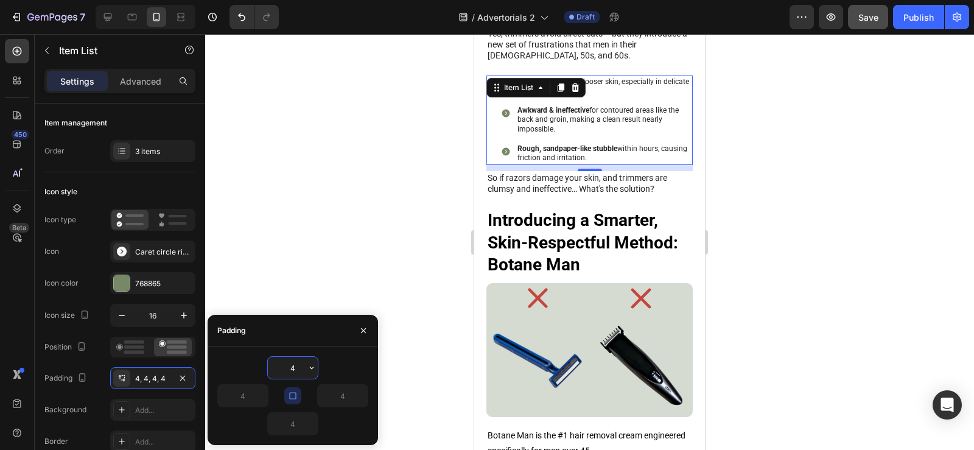
click at [279, 361] on input "4" at bounding box center [293, 368] width 50 height 22
click at [906, 23] on div "Publish" at bounding box center [918, 17] width 30 height 13
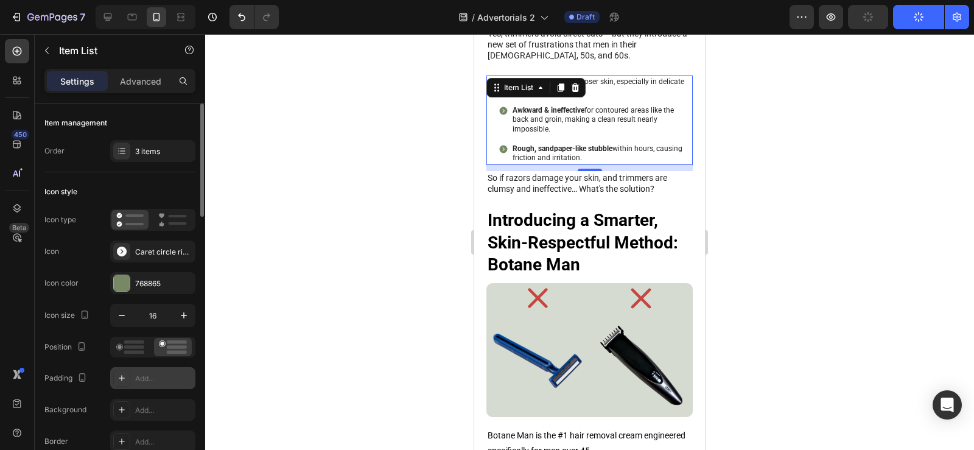
click at [145, 380] on div "Add..." at bounding box center [163, 378] width 57 height 11
type input "4"
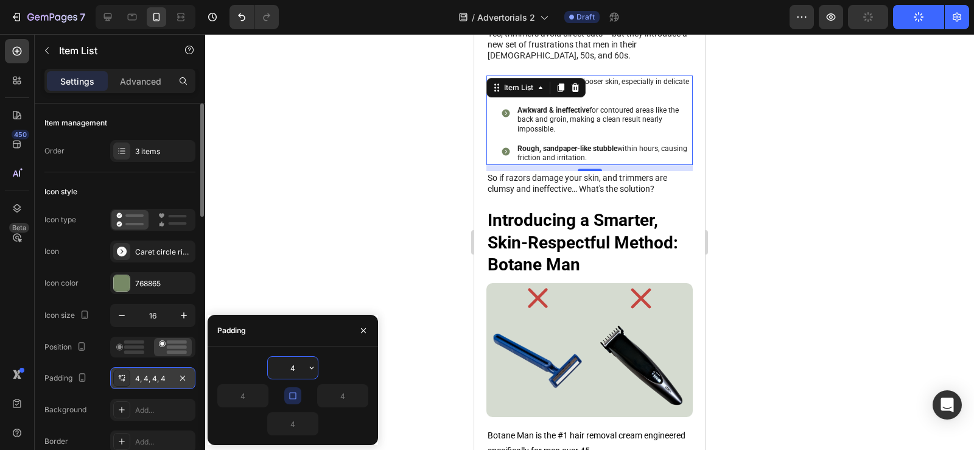
click at [296, 363] on input "4" at bounding box center [293, 368] width 50 height 22
click at [285, 390] on div at bounding box center [292, 395] width 17 height 17
click at [291, 392] on icon "button" at bounding box center [293, 396] width 10 height 10
click at [289, 372] on input "4" at bounding box center [293, 368] width 50 height 22
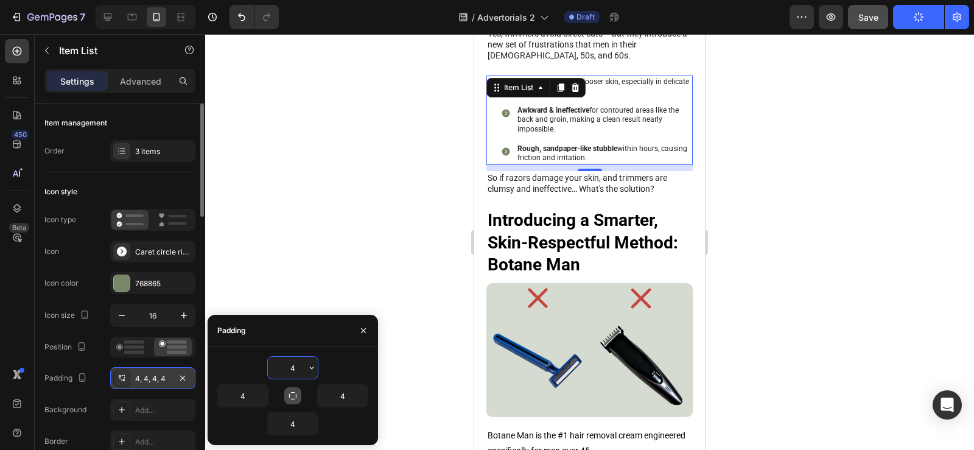
click at [289, 372] on input "4" at bounding box center [293, 368] width 50 height 22
type input "0"
click at [31, 299] on div "450 Beta" at bounding box center [17, 242] width 35 height 416
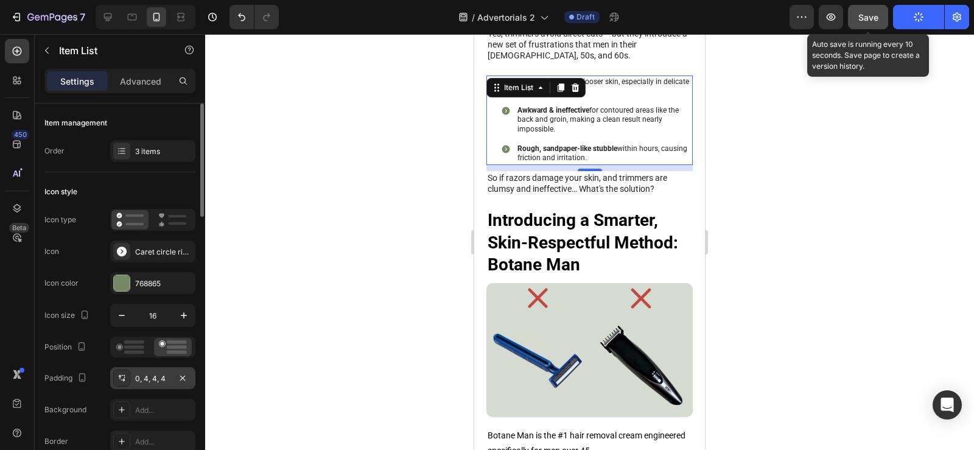
click at [867, 18] on span "Save" at bounding box center [868, 17] width 20 height 10
click at [915, 18] on icon "button" at bounding box center [918, 17] width 11 height 11
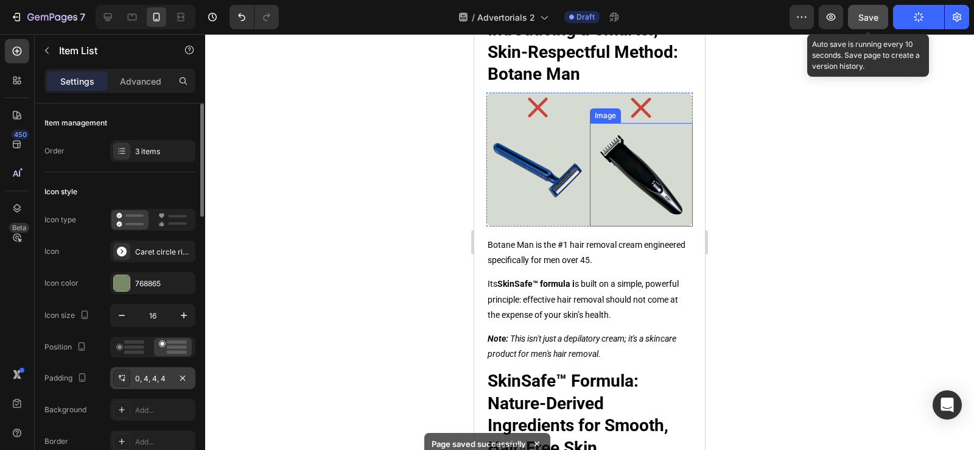
scroll to position [2556, 0]
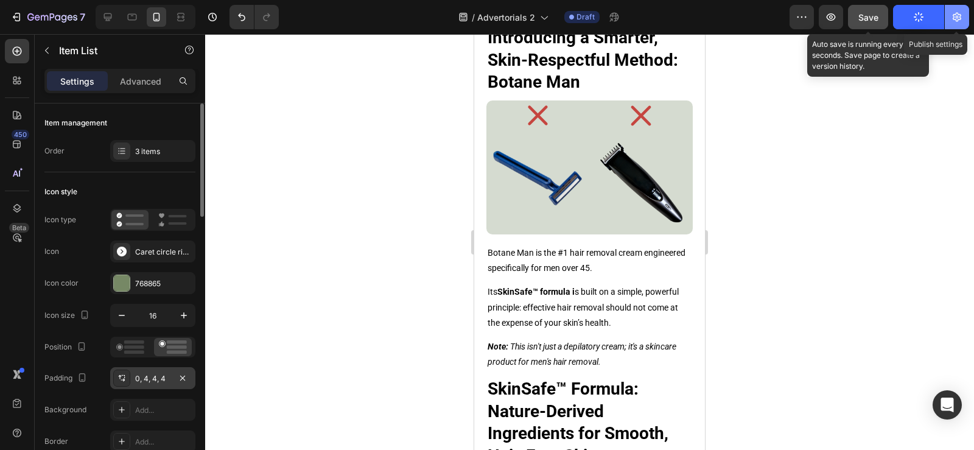
click at [959, 25] on button "button" at bounding box center [956, 17] width 24 height 24
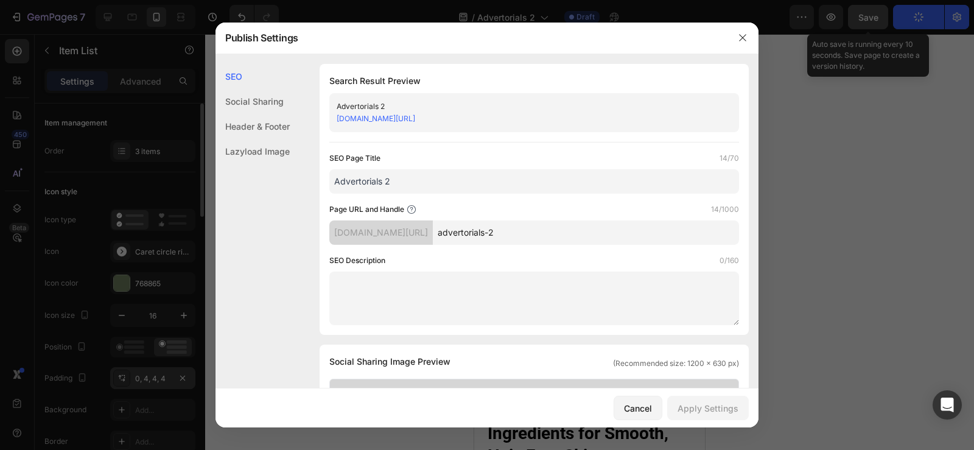
click at [943, 141] on div at bounding box center [487, 225] width 974 height 450
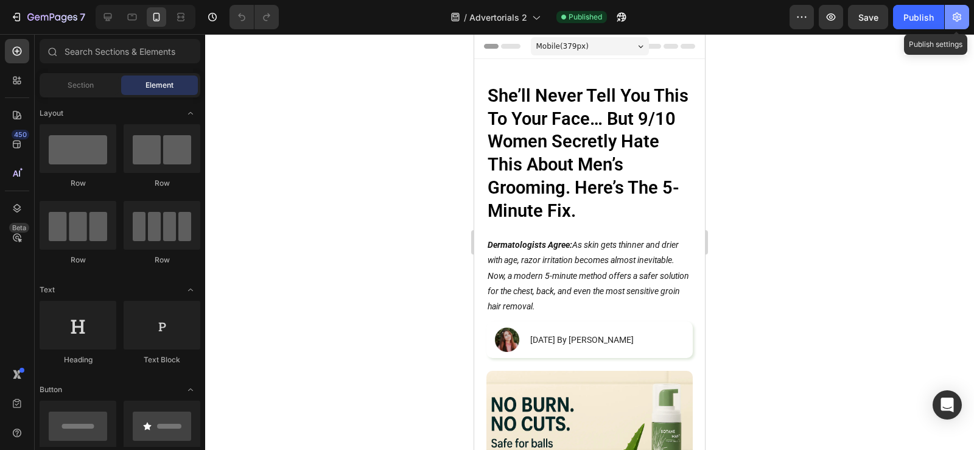
click at [951, 21] on button "button" at bounding box center [956, 17] width 24 height 24
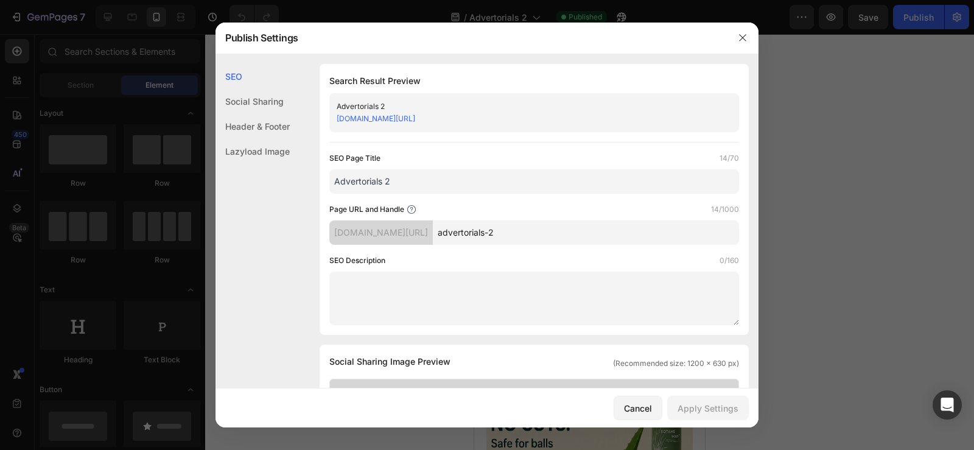
drag, startPoint x: 737, startPoint y: 34, endPoint x: 731, endPoint y: 36, distance: 6.4
click at [738, 34] on button "button" at bounding box center [742, 37] width 19 height 19
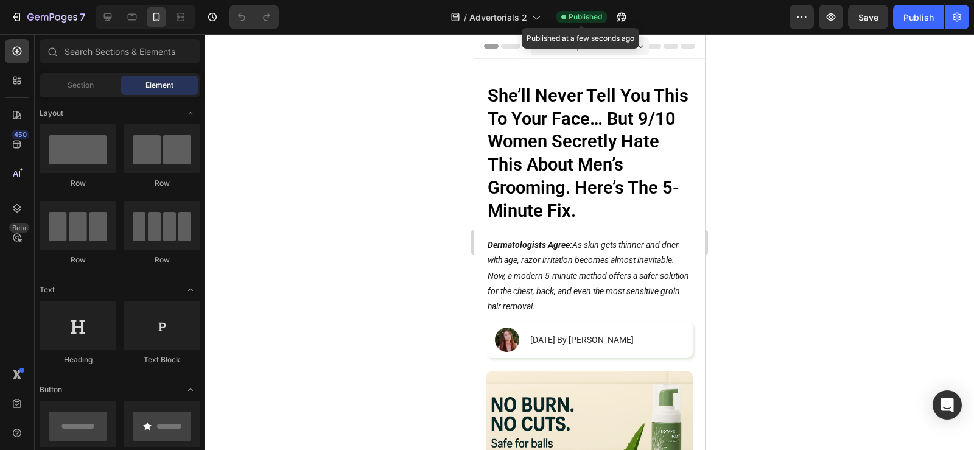
click at [581, 14] on span "Published" at bounding box center [584, 17] width 33 height 11
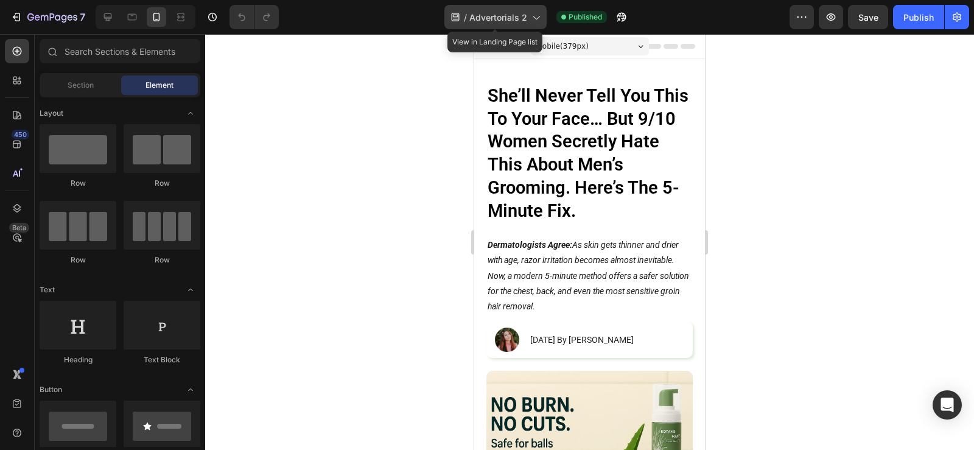
click at [537, 15] on icon at bounding box center [535, 17] width 12 height 12
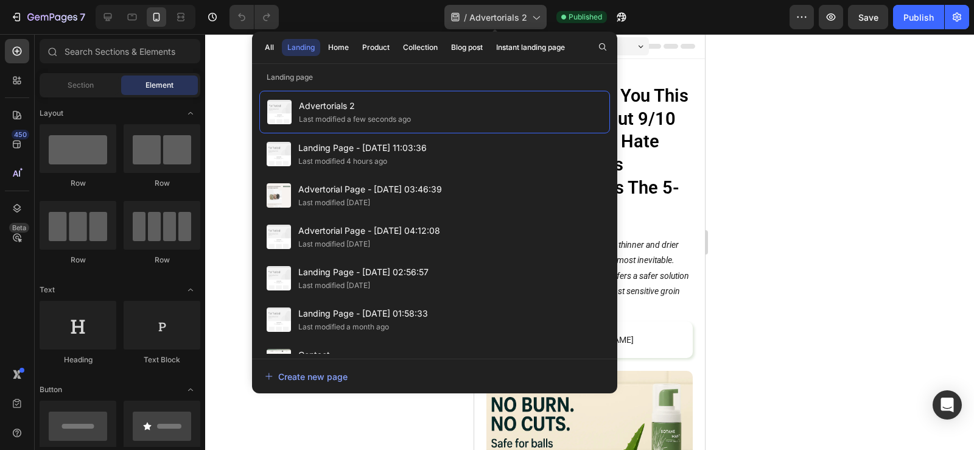
click at [537, 15] on icon at bounding box center [535, 17] width 12 height 12
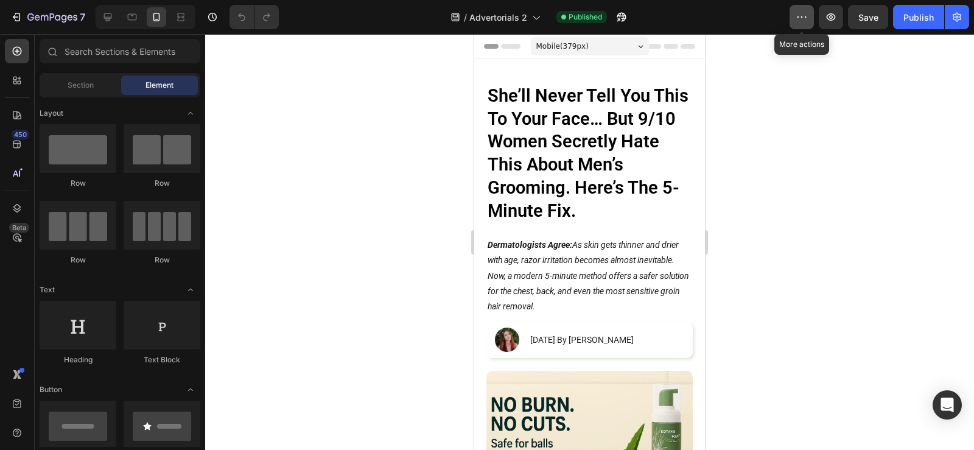
click at [794, 20] on button "button" at bounding box center [801, 17] width 24 height 24
click at [759, 63] on div at bounding box center [589, 242] width 769 height 416
click at [951, 21] on button "button" at bounding box center [956, 17] width 24 height 24
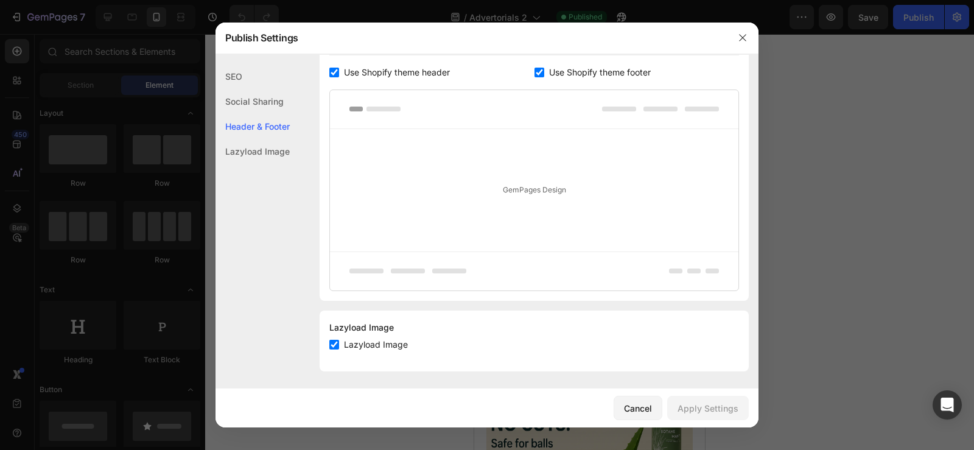
scroll to position [632, 0]
click at [744, 39] on icon "button" at bounding box center [743, 38] width 10 height 10
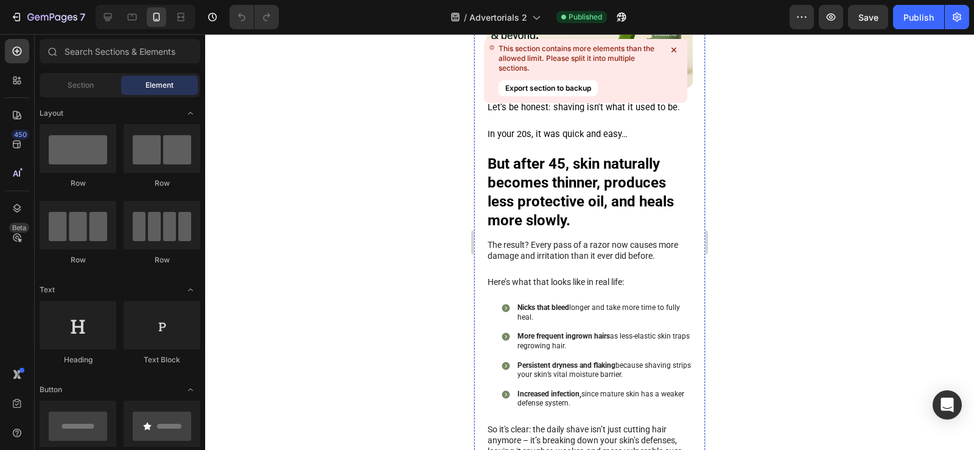
scroll to position [304, 0]
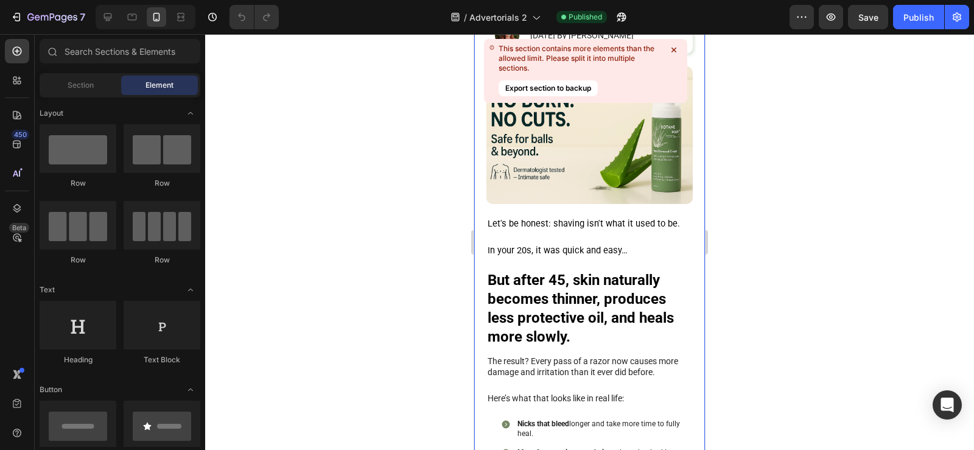
click at [674, 51] on icon at bounding box center [674, 50] width 12 height 12
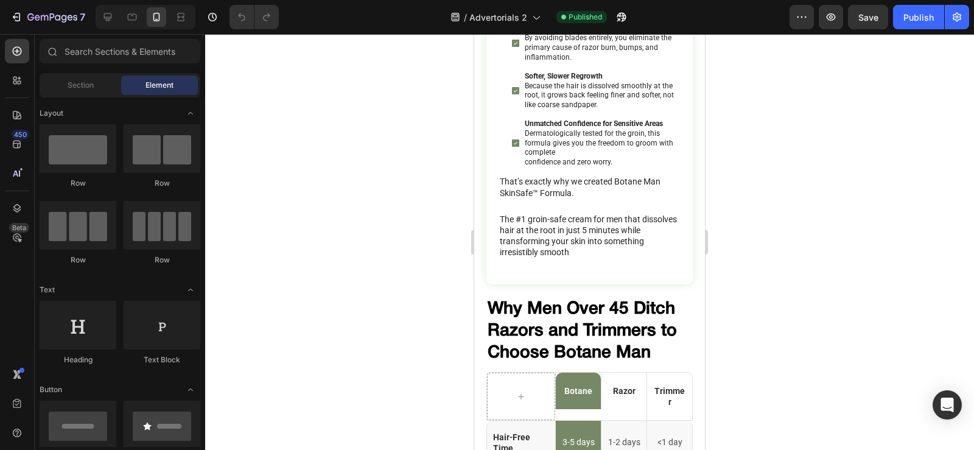
scroll to position [6025, 0]
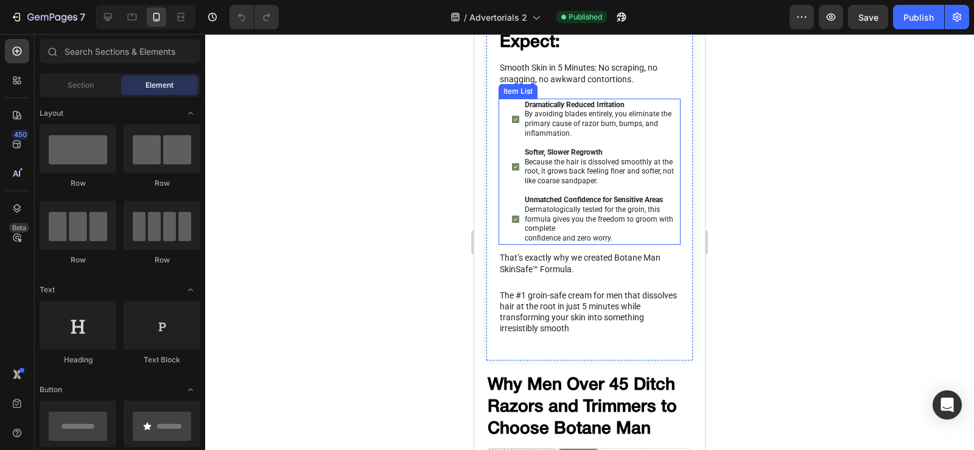
click at [663, 183] on div "Softer, Slower Regrowth Because the hair is dissolved smoothly at the root, it …" at bounding box center [602, 166] width 158 height 41
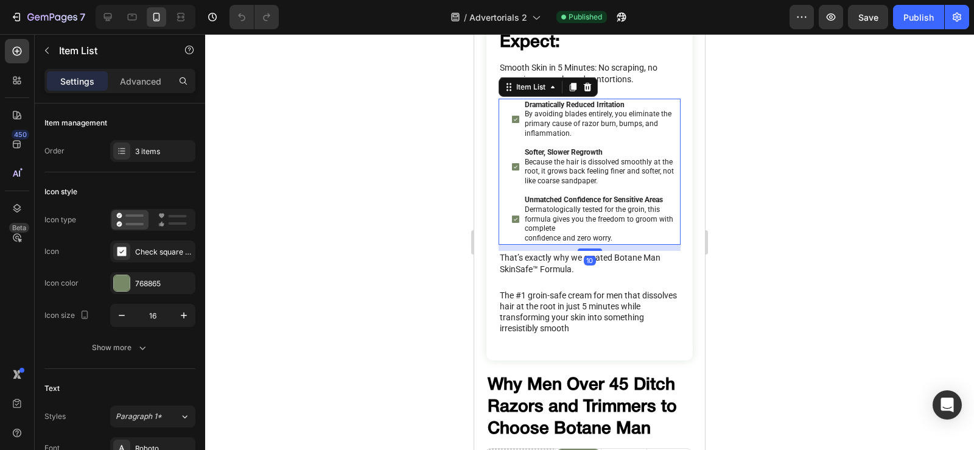
click at [658, 178] on div "Dramatically Reduced Irritation By avoiding blades entirely, you eliminate the …" at bounding box center [596, 172] width 170 height 147
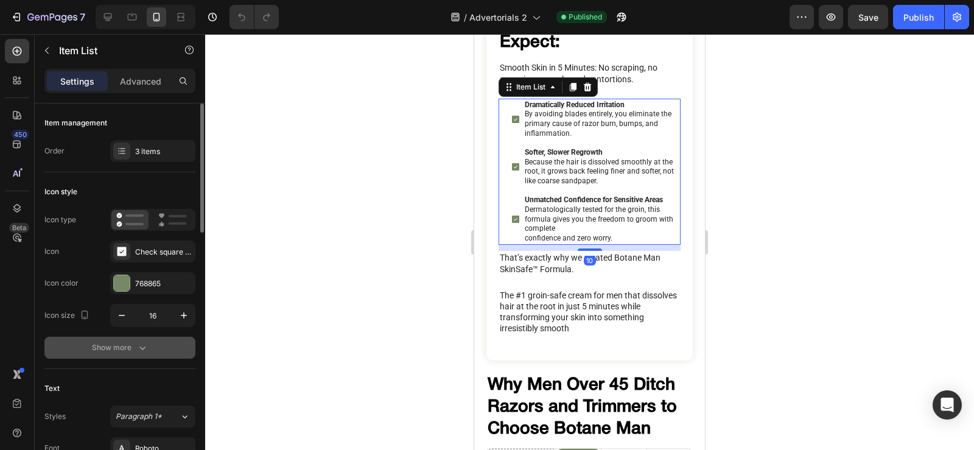
click at [124, 340] on button "Show more" at bounding box center [119, 348] width 151 height 22
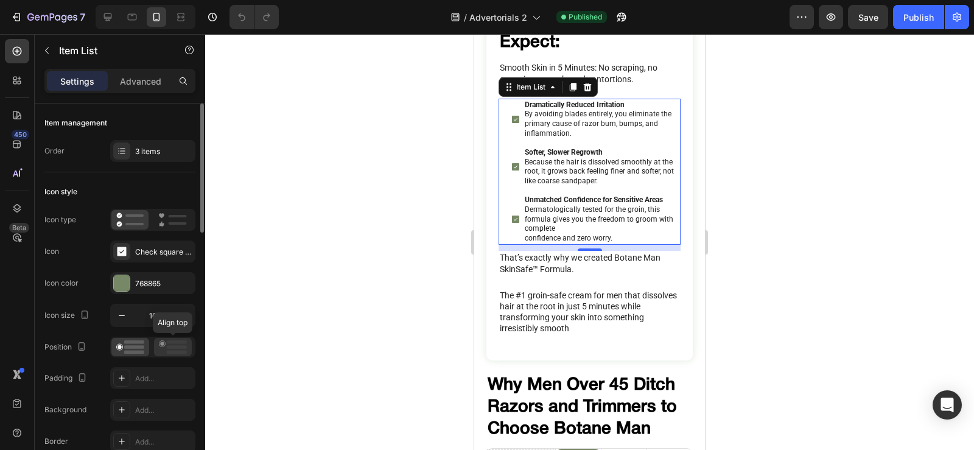
click at [176, 343] on rect at bounding box center [177, 342] width 20 height 4
click at [164, 377] on div "Add..." at bounding box center [163, 378] width 57 height 11
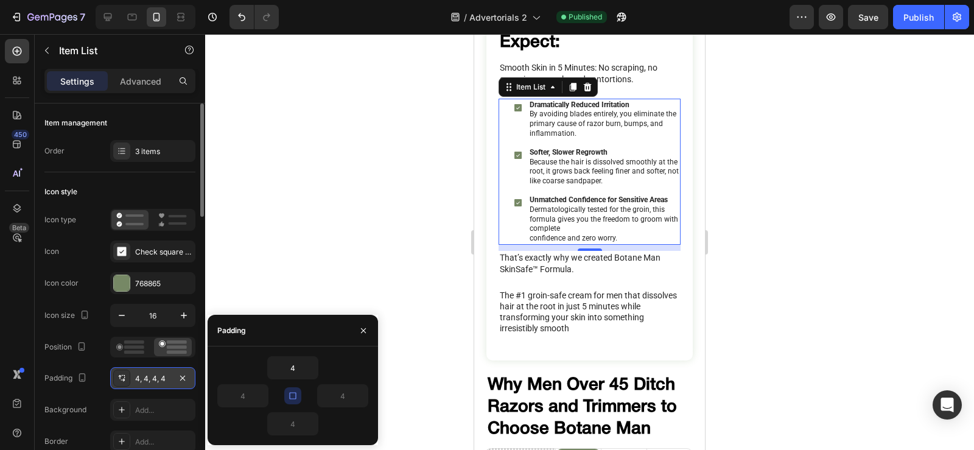
drag, startPoint x: 290, startPoint y: 393, endPoint x: 296, endPoint y: 382, distance: 13.1
click at [292, 394] on icon "button" at bounding box center [293, 396] width 10 height 10
click at [288, 375] on input "4" at bounding box center [293, 368] width 50 height 22
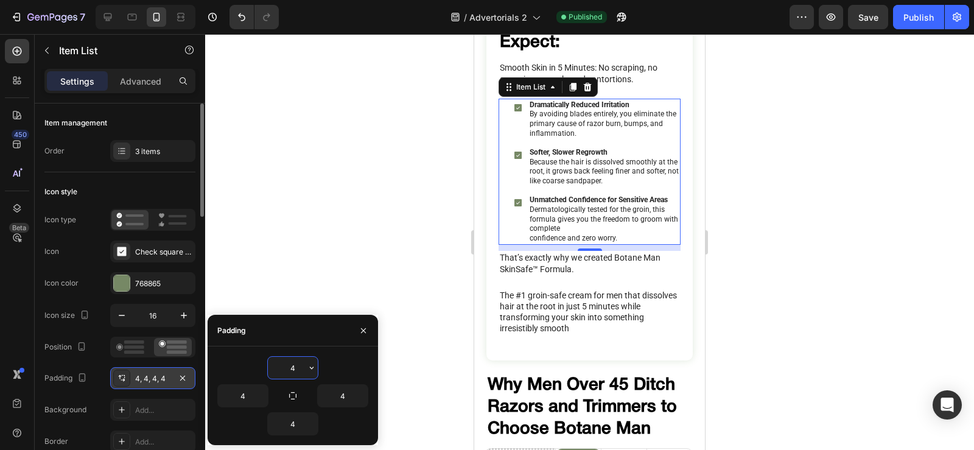
type input "0"
click at [15, 310] on div "450 Beta" at bounding box center [17, 200] width 24 height 323
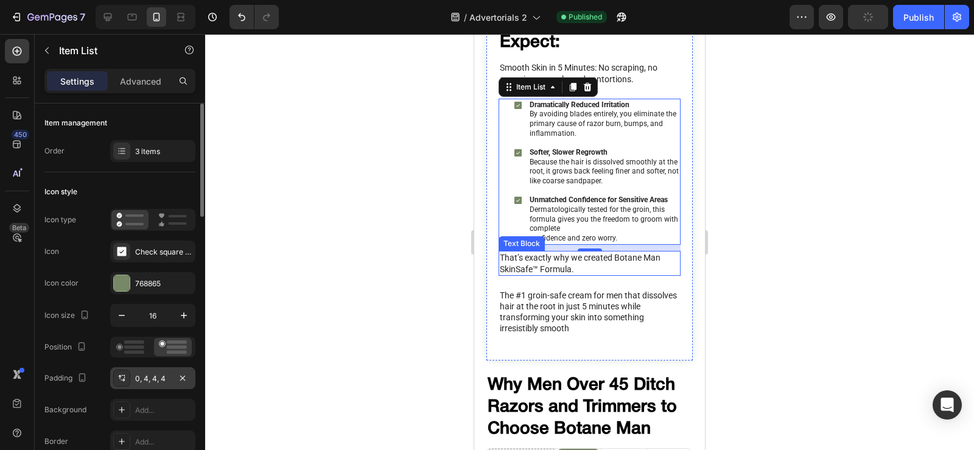
scroll to position [6146, 0]
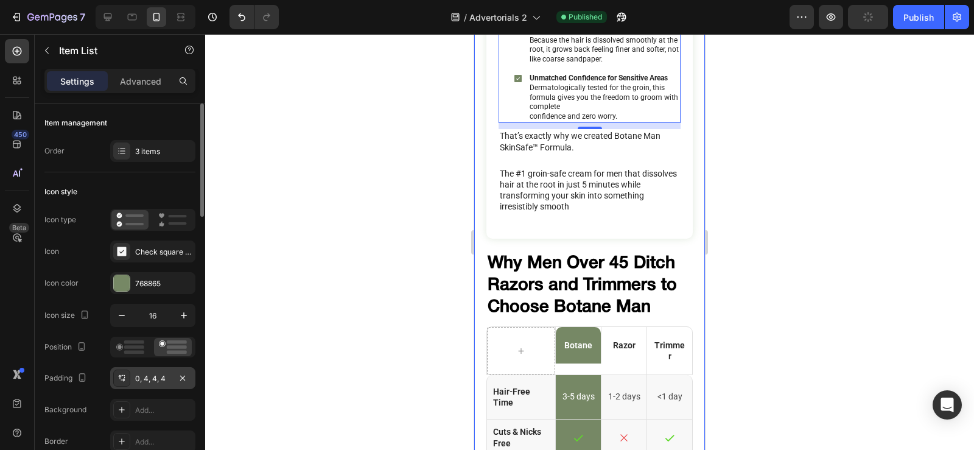
click at [676, 204] on div "The Result You Can Expect: Heading Smooth Skin in 5 Minutes: No scraping, no sn…" at bounding box center [589, 57] width 206 height 364
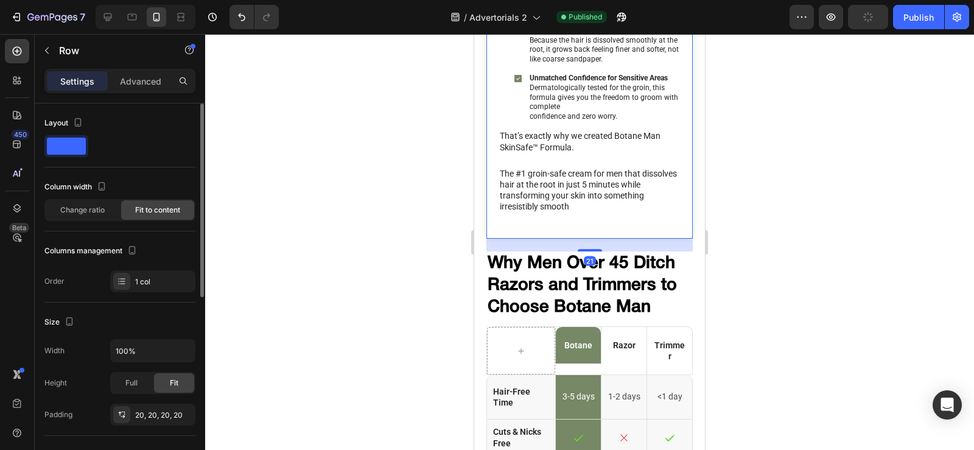
click at [648, 172] on div "The Result You Can Expect: Heading Smooth Skin in 5 Minutes: No scraping, no sn…" at bounding box center [589, 57] width 182 height 340
click at [646, 121] on p "Dermatologically tested for the groin, this formula gives you the freedom to gr…" at bounding box center [603, 102] width 149 height 38
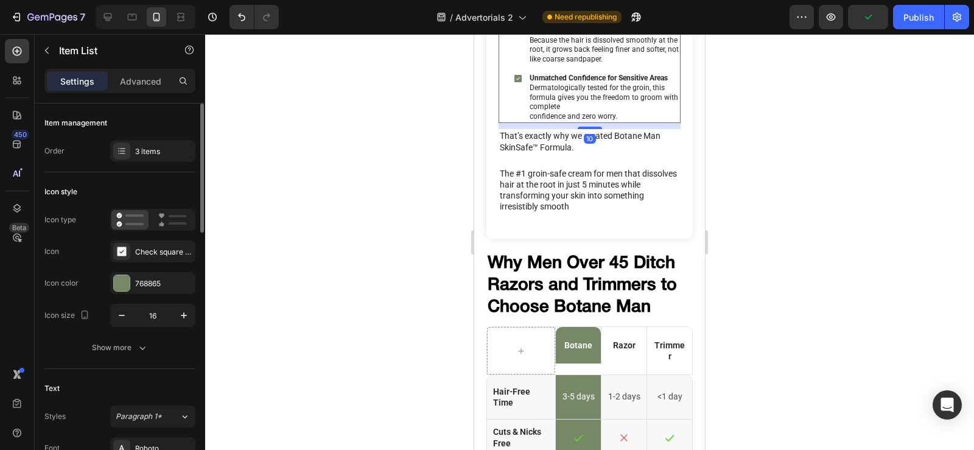
click at [503, 124] on div "Dramatically Reduced Irritation By avoiding blades entirely, you eliminate the …" at bounding box center [589, 50] width 182 height 147
click at [154, 79] on p "Advanced" at bounding box center [140, 81] width 41 height 13
type input "100%"
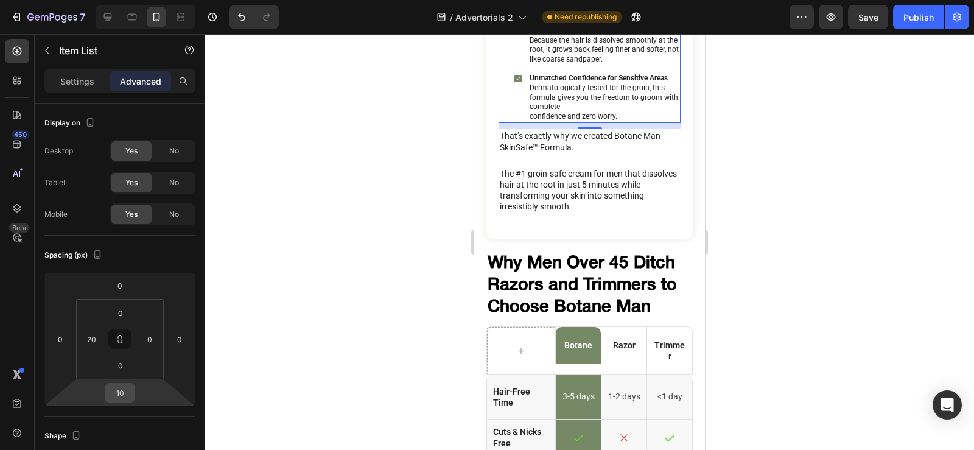
click at [119, 394] on input "10" at bounding box center [120, 392] width 24 height 18
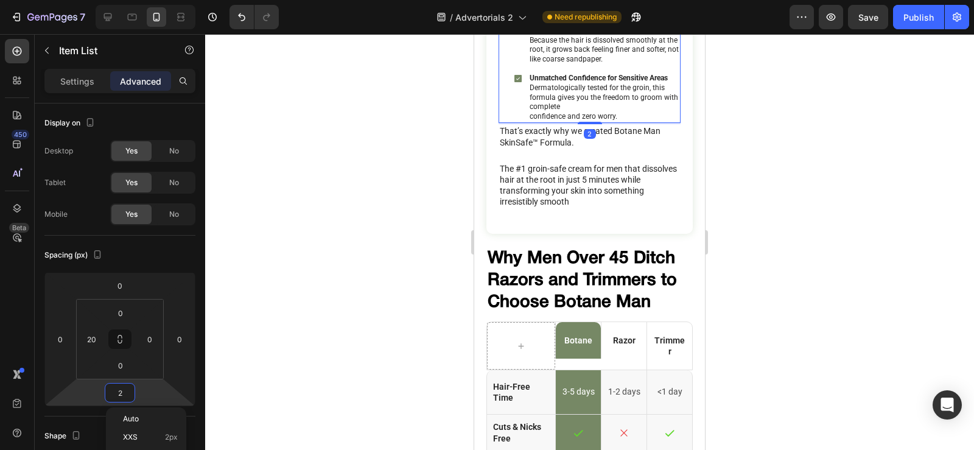
type input "20"
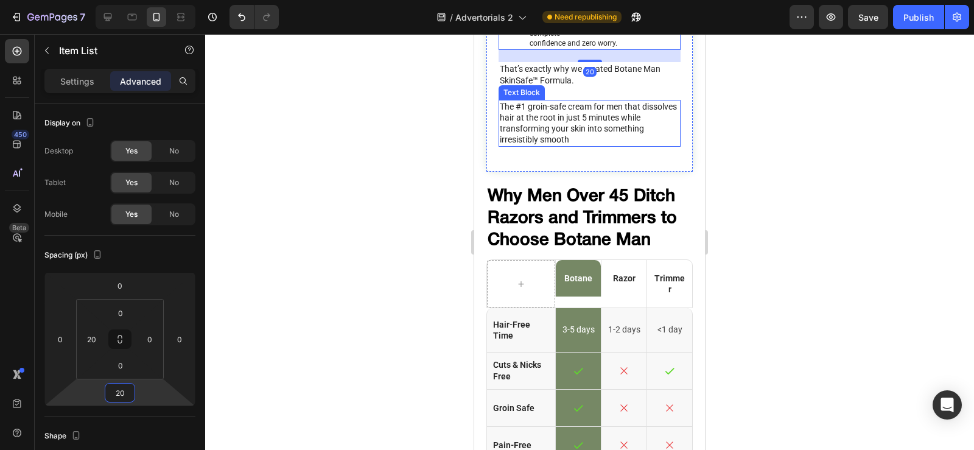
scroll to position [6329, 0]
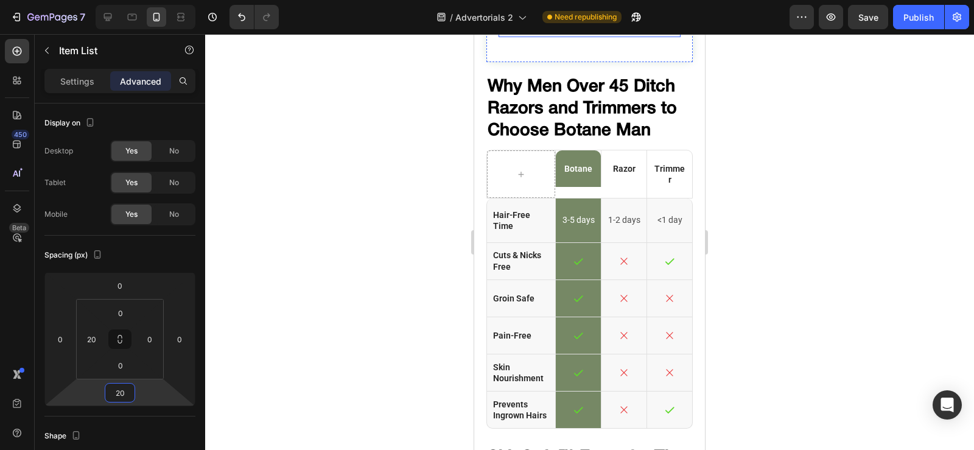
click at [508, 36] on p "The #1 groin-safe cream for men that dissolves hair at the root in just 5 minut…" at bounding box center [590, 13] width 181 height 44
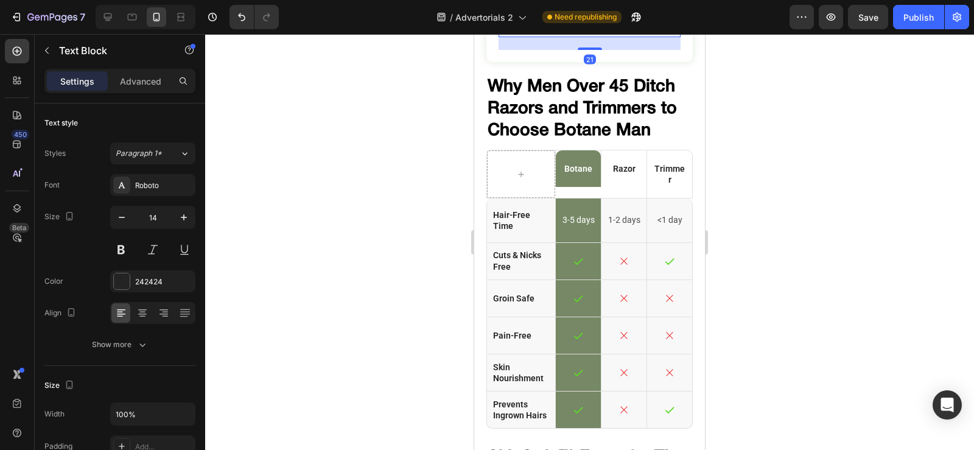
click at [539, 50] on div "21" at bounding box center [589, 43] width 182 height 13
click at [574, 36] on p "The #1 groin-safe cream for men that dissolves hair at the root in just 5 minut…" at bounding box center [590, 13] width 181 height 44
click at [132, 84] on p "Advanced" at bounding box center [140, 81] width 41 height 13
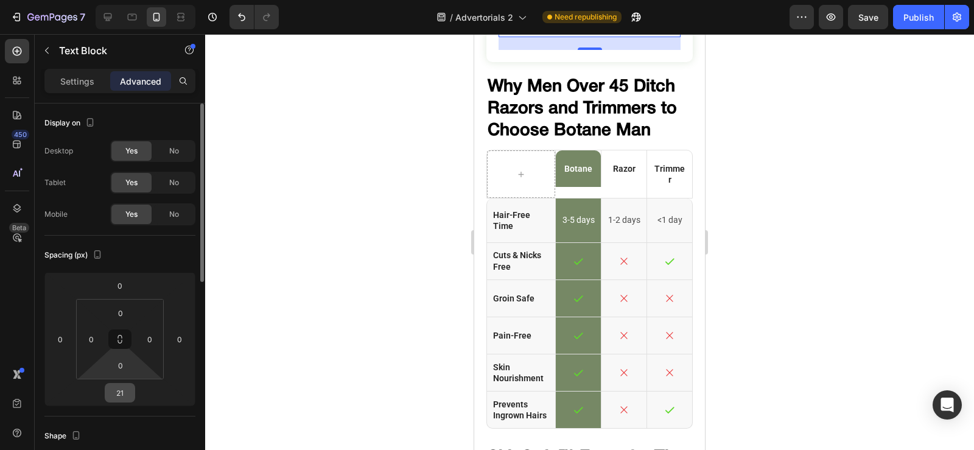
click at [124, 384] on input "21" at bounding box center [120, 392] width 24 height 18
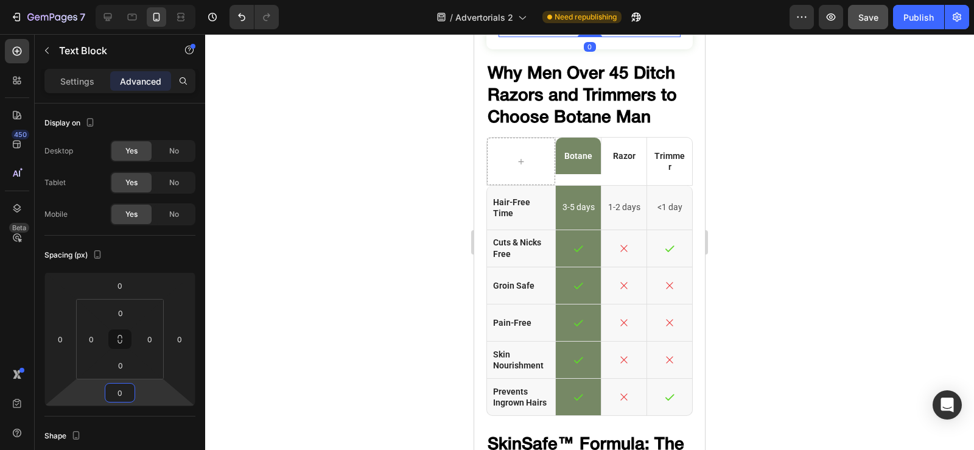
type input "0"
drag, startPoint x: 871, startPoint y: 19, endPoint x: 842, endPoint y: 195, distance: 177.7
click at [871, 19] on span "Save" at bounding box center [868, 17] width 20 height 10
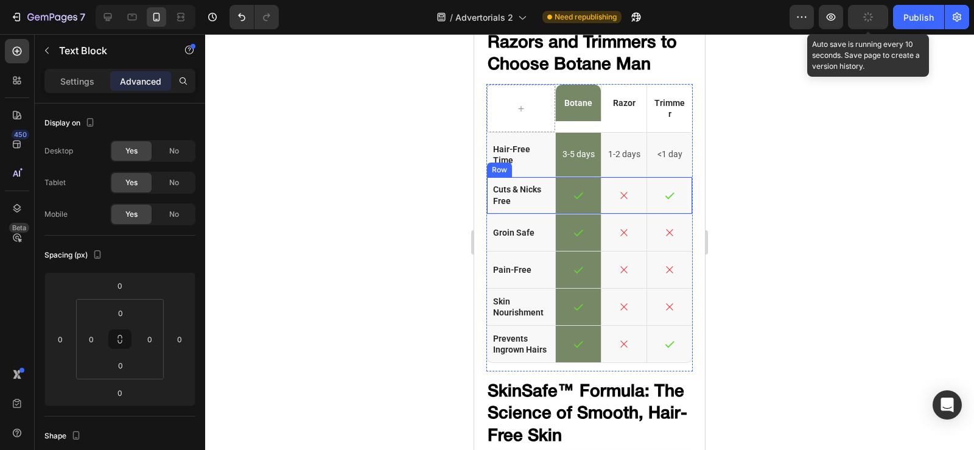
scroll to position [6451, 0]
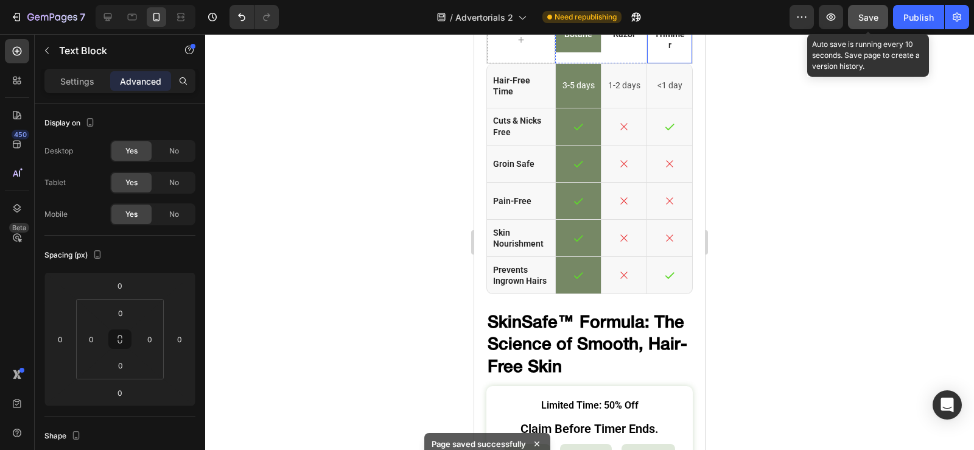
click at [664, 63] on div "Trimmer Text Block" at bounding box center [669, 39] width 46 height 47
click at [663, 51] on p "Trimmer" at bounding box center [669, 40] width 33 height 22
click at [83, 83] on p "Settings" at bounding box center [77, 81] width 34 height 13
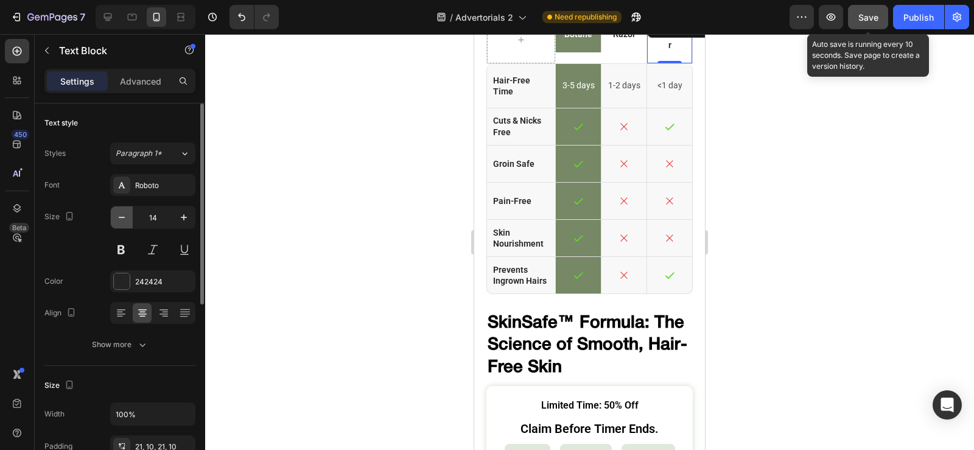
click at [127, 209] on button "button" at bounding box center [122, 217] width 22 height 22
type input "13"
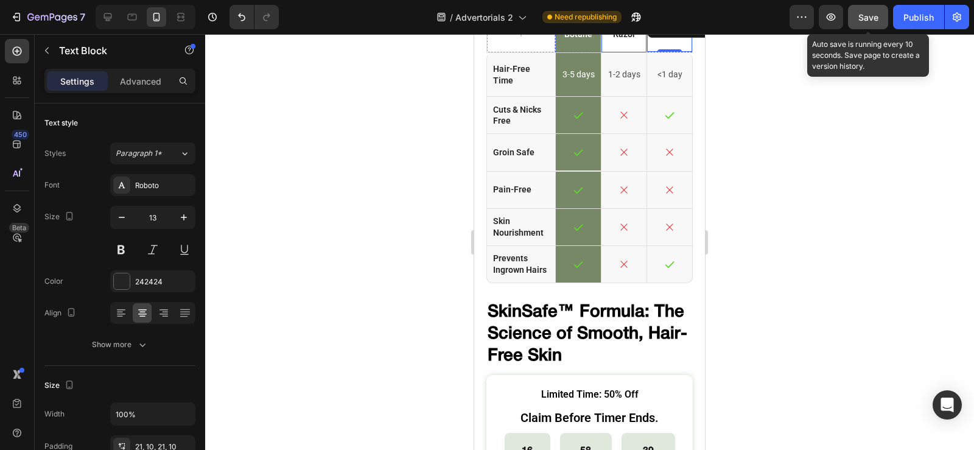
click at [616, 52] on div "Razor Text Block" at bounding box center [624, 34] width 46 height 37
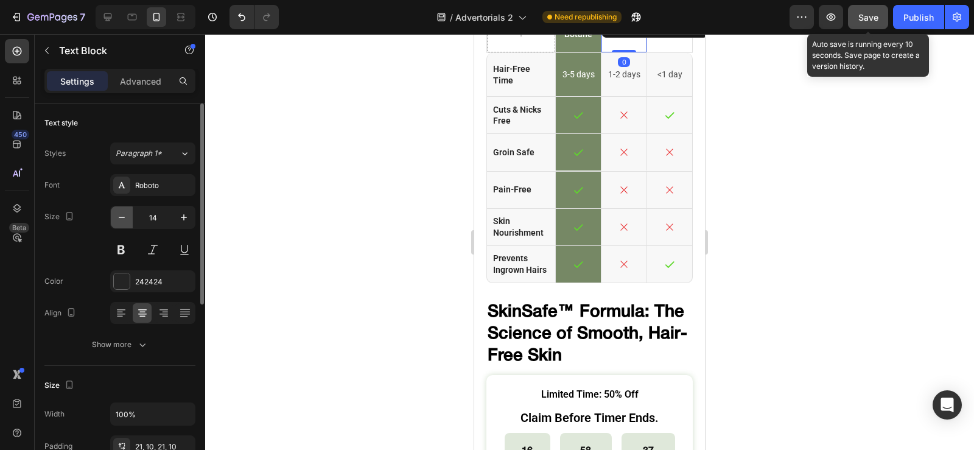
click at [122, 214] on icon "button" at bounding box center [122, 217] width 12 height 12
type input "13"
drag, startPoint x: 579, startPoint y: 80, endPoint x: 511, endPoint y: 119, distance: 79.0
click at [579, 52] on div "Botane Text Block" at bounding box center [578, 34] width 46 height 37
click at [117, 226] on button "button" at bounding box center [122, 217] width 22 height 22
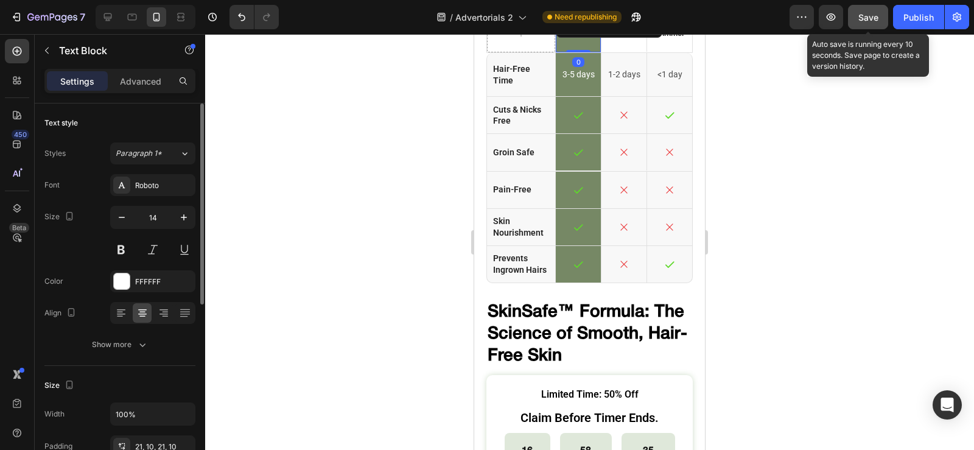
type input "13"
click at [91, 256] on div "Size 13" at bounding box center [119, 233] width 151 height 55
click at [735, 179] on div at bounding box center [589, 242] width 769 height 416
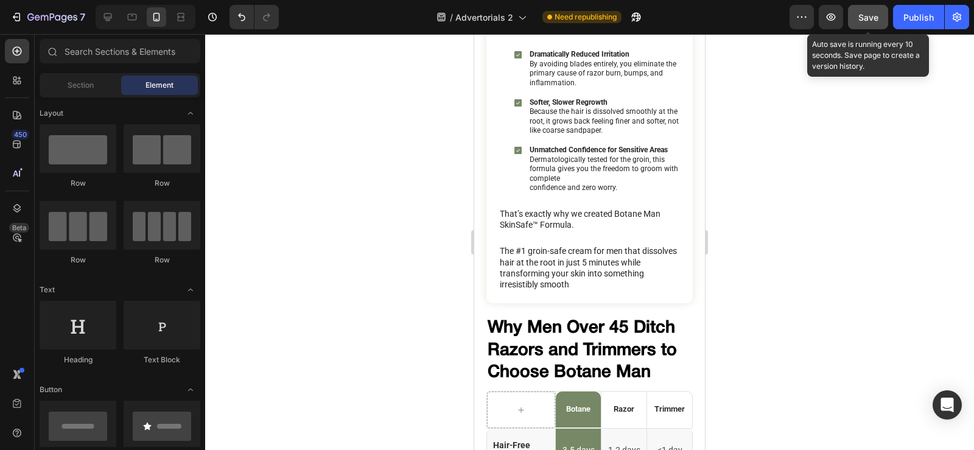
scroll to position [6085, 0]
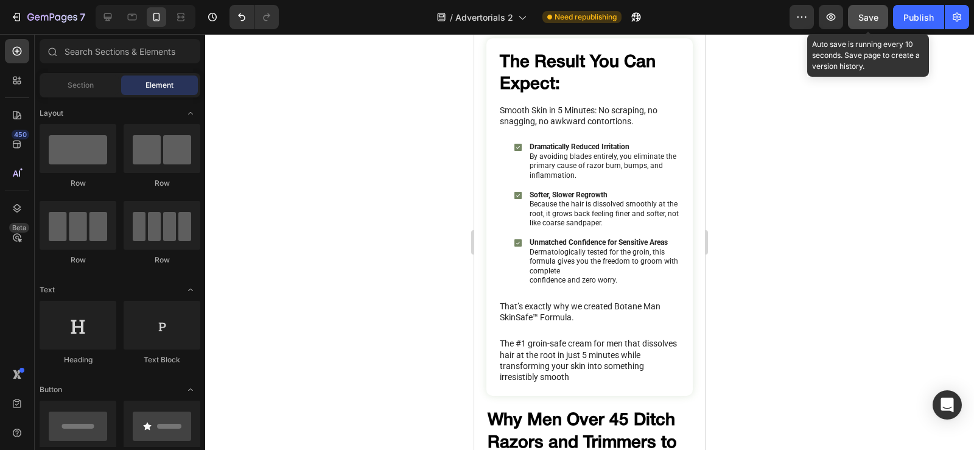
click at [870, 12] on span "Save" at bounding box center [868, 17] width 20 height 10
click at [759, 169] on div at bounding box center [589, 242] width 769 height 416
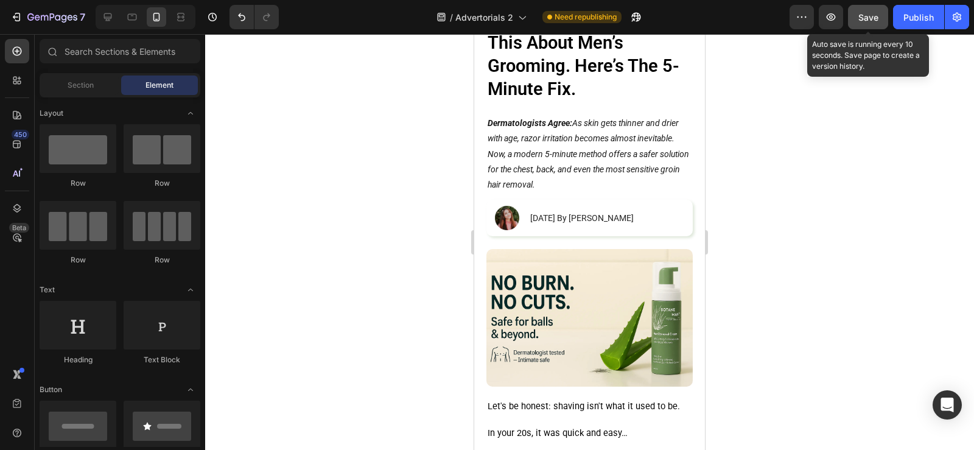
scroll to position [0, 0]
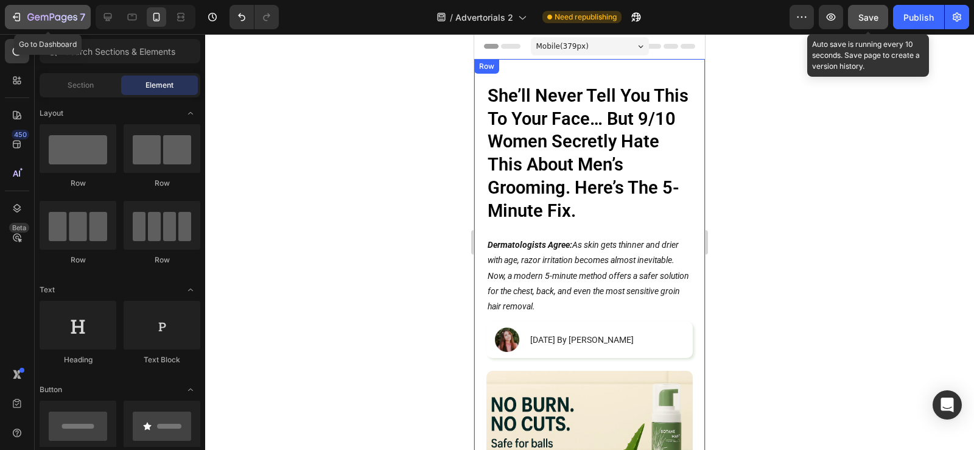
click at [15, 7] on button "7" at bounding box center [48, 17] width 86 height 24
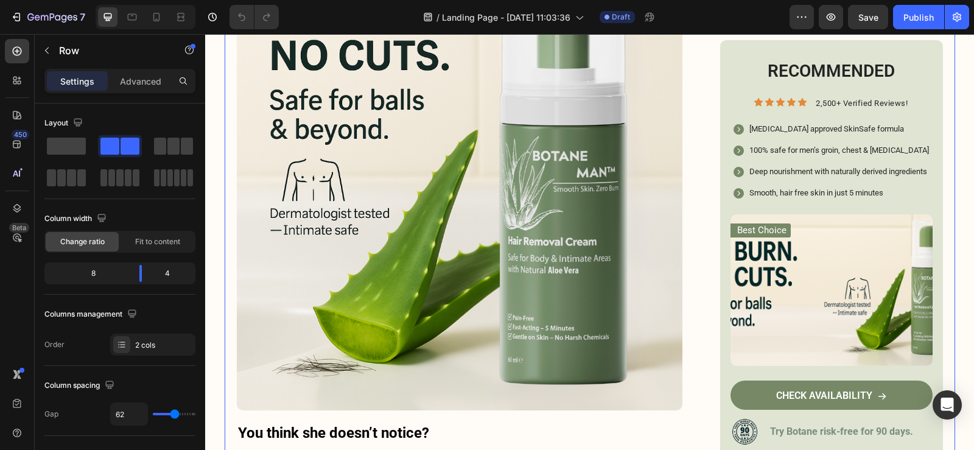
scroll to position [548, 0]
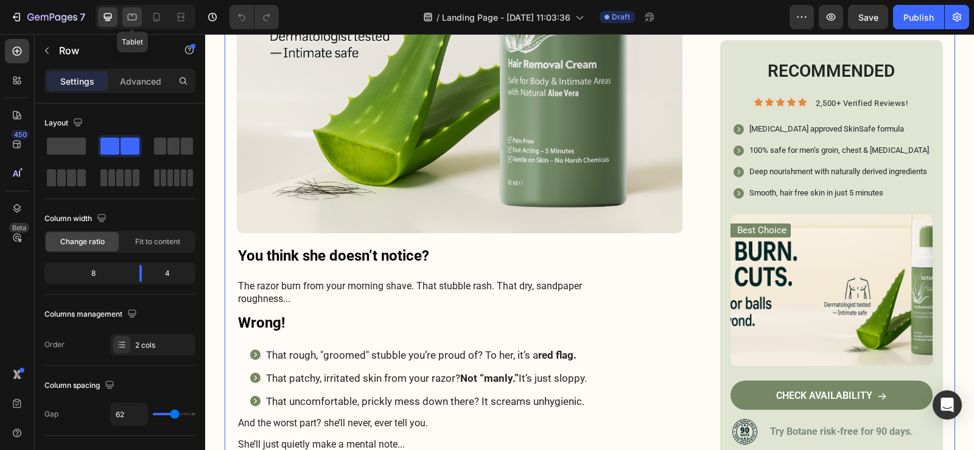
click at [138, 14] on icon at bounding box center [132, 17] width 12 height 12
type input "20"
type input "100%"
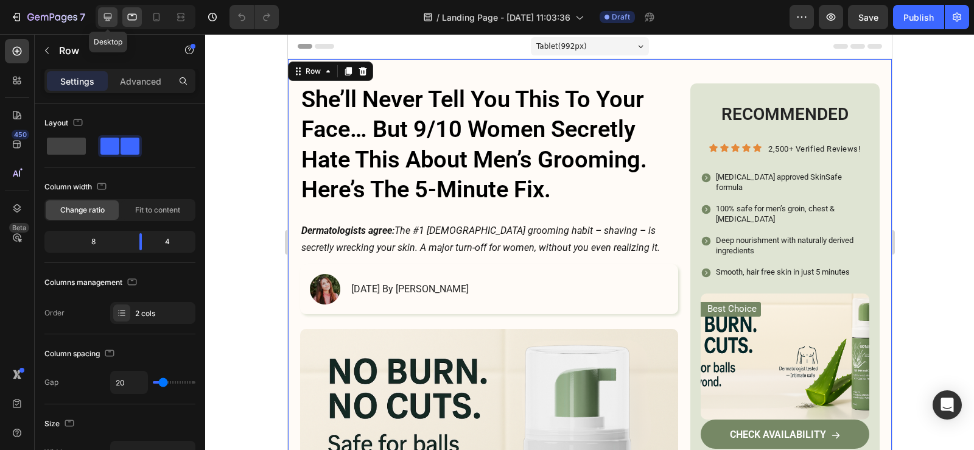
click at [105, 9] on div at bounding box center [107, 16] width 19 height 19
type input "62"
type input "1200"
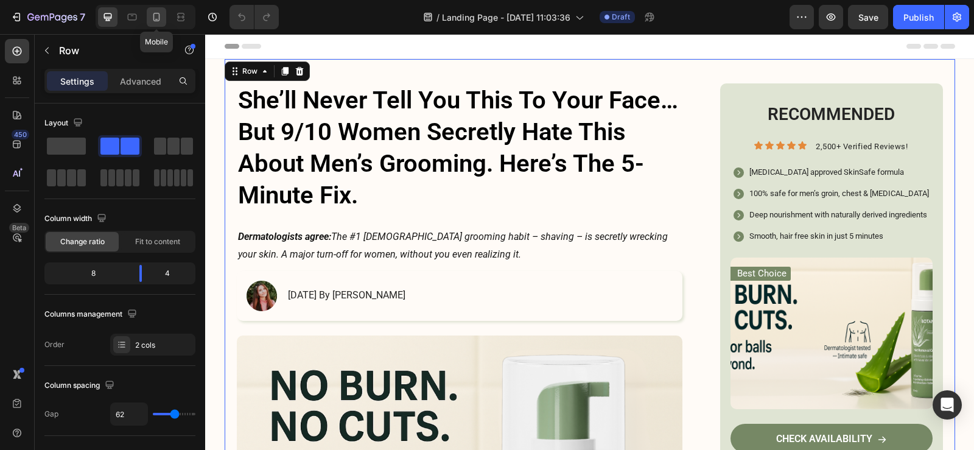
click at [161, 21] on icon at bounding box center [156, 17] width 12 height 12
type input "20"
type input "100%"
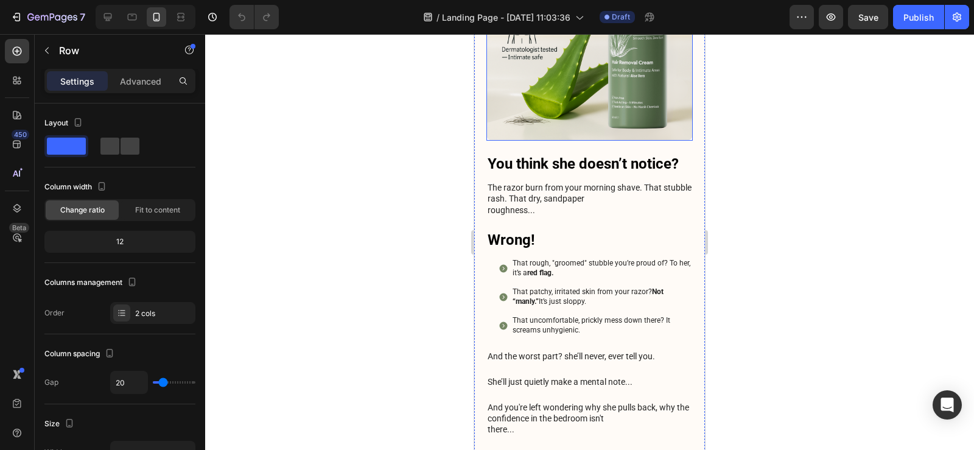
scroll to position [426, 0]
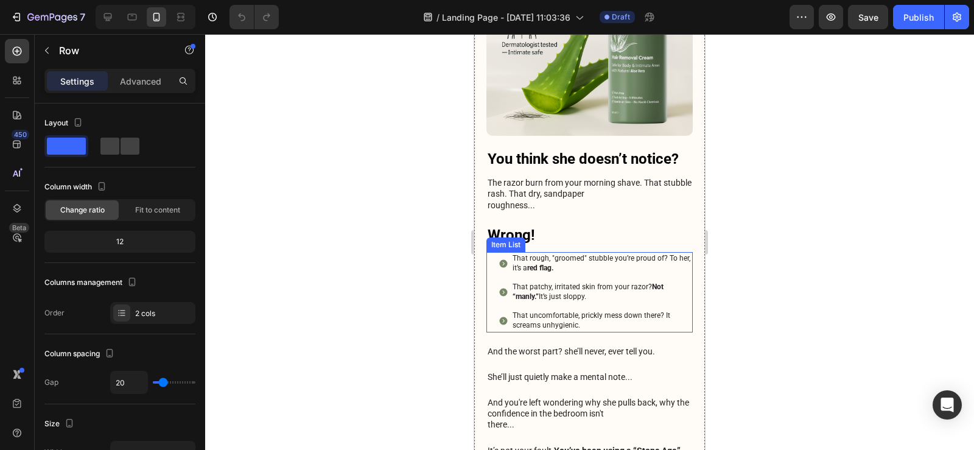
click at [494, 268] on div "That rough, "groomed" stubble you’re proud of? To her, it’s a red flag. That pa…" at bounding box center [589, 292] width 206 height 80
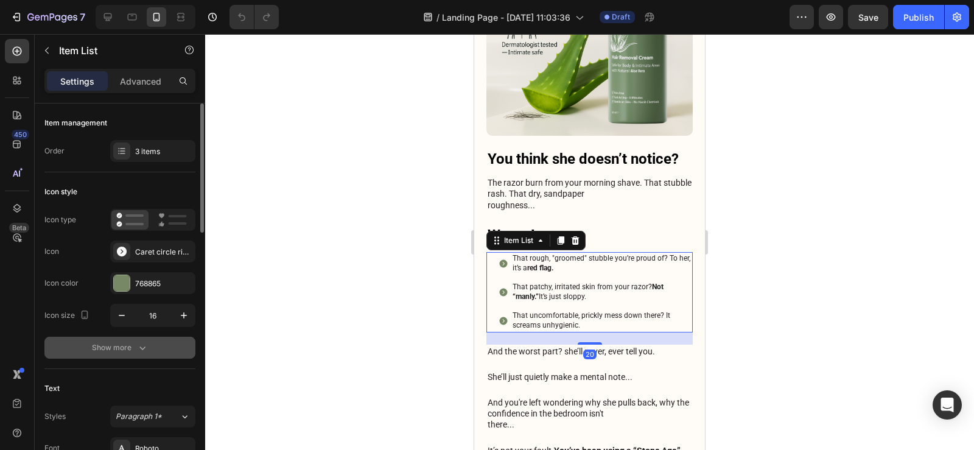
click at [133, 347] on div "Show more" at bounding box center [120, 347] width 57 height 12
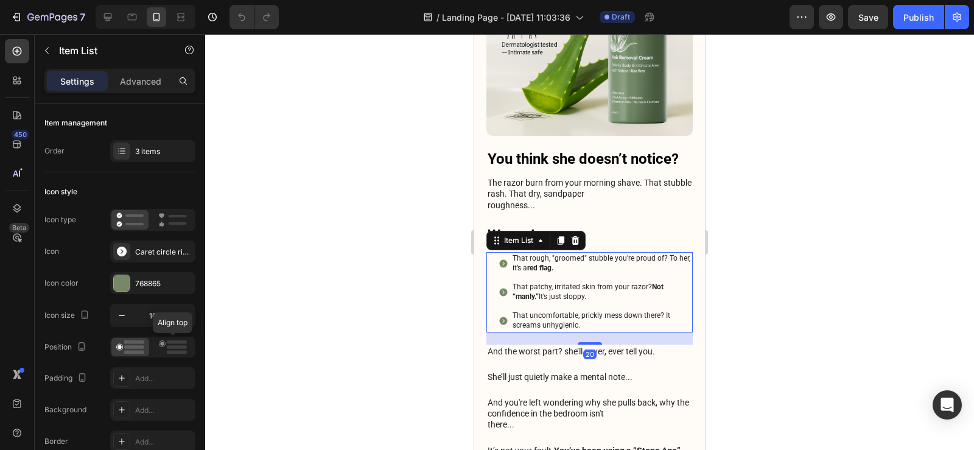
drag, startPoint x: 166, startPoint y: 341, endPoint x: 277, endPoint y: 344, distance: 110.8
click at [167, 341] on icon at bounding box center [173, 346] width 28 height 13
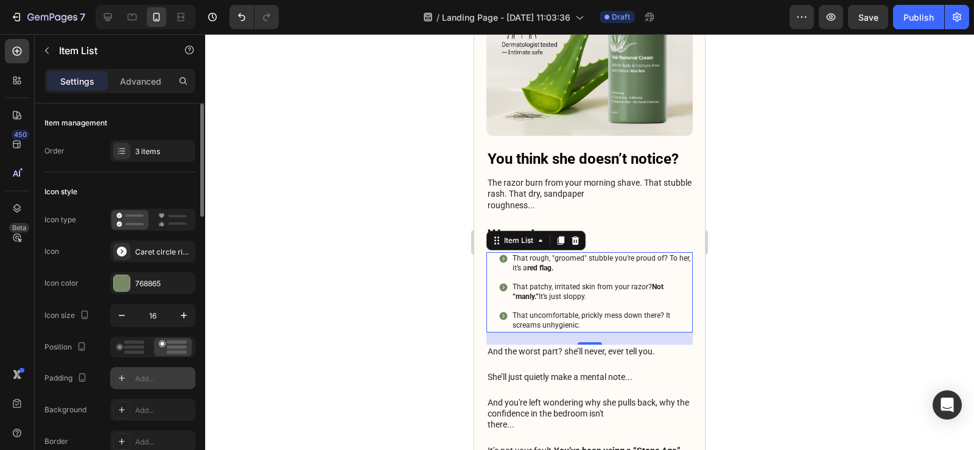
drag, startPoint x: 139, startPoint y: 375, endPoint x: 172, endPoint y: 375, distance: 32.9
click at [140, 375] on div "Add..." at bounding box center [163, 378] width 57 height 11
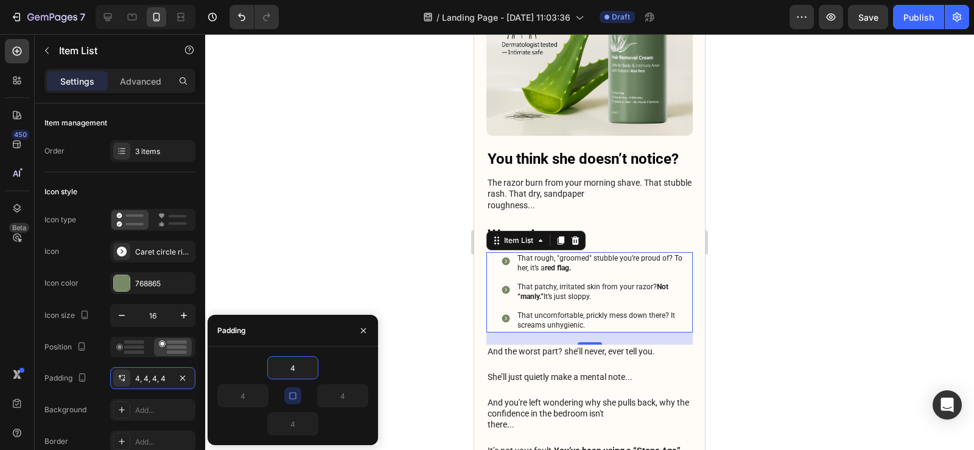
click at [295, 392] on icon "button" at bounding box center [293, 396] width 10 height 10
click at [296, 377] on input "4" at bounding box center [293, 368] width 50 height 22
type input "0"
click at [366, 330] on icon "button" at bounding box center [363, 331] width 10 height 10
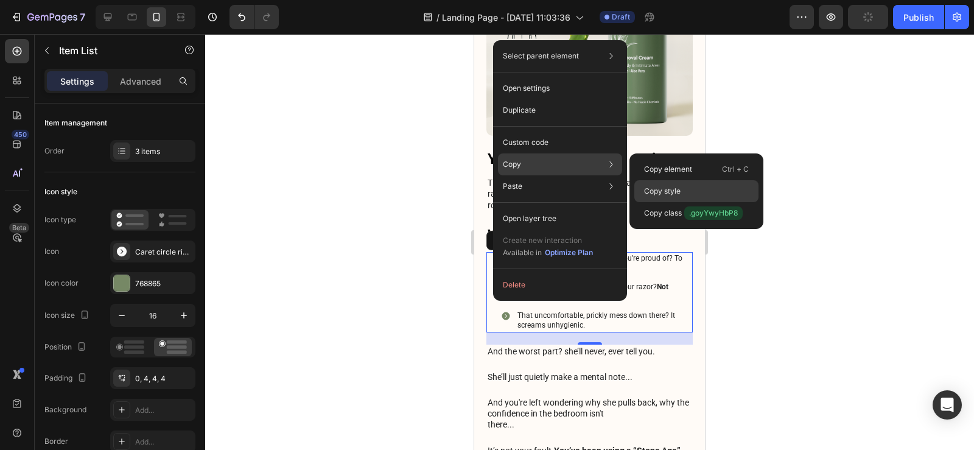
click at [663, 186] on p "Copy style" at bounding box center [662, 191] width 37 height 11
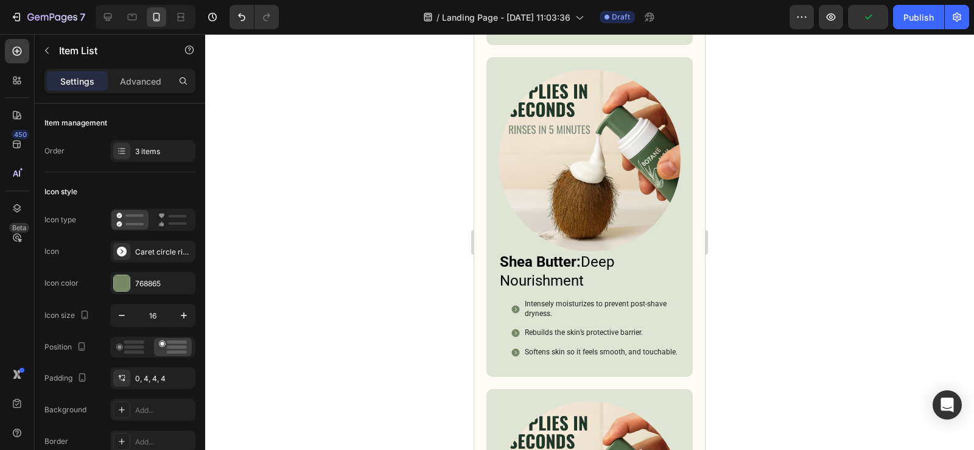
scroll to position [3286, 0]
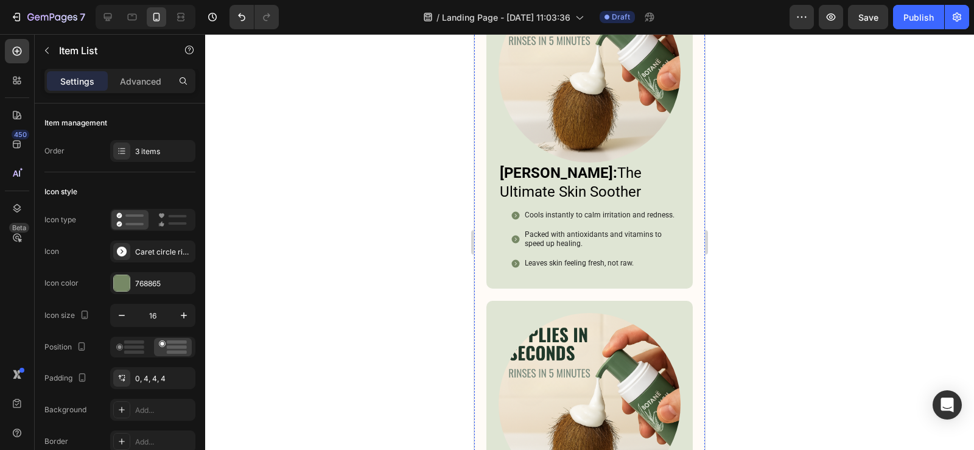
click at [177, 347] on rect at bounding box center [177, 347] width 20 height 4
click at [155, 380] on div "Add..." at bounding box center [163, 378] width 57 height 11
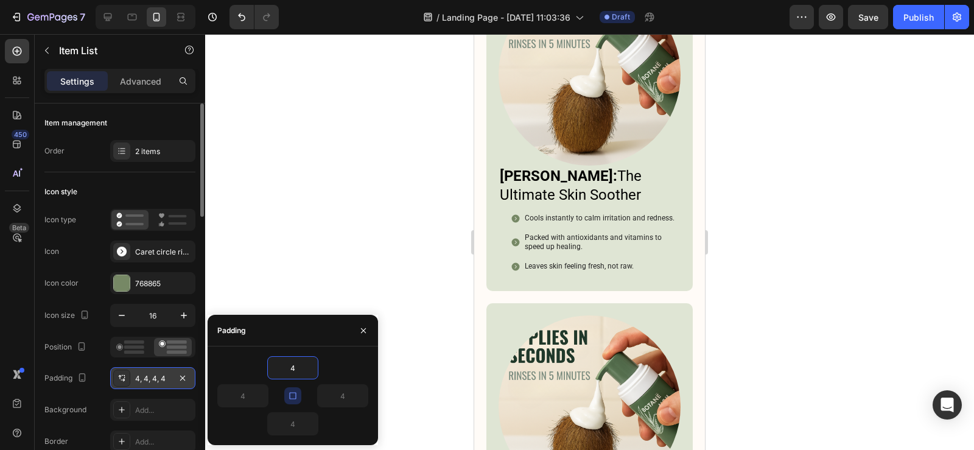
click at [291, 393] on icon "button" at bounding box center [293, 396] width 10 height 10
click at [295, 367] on input "4" at bounding box center [293, 368] width 50 height 22
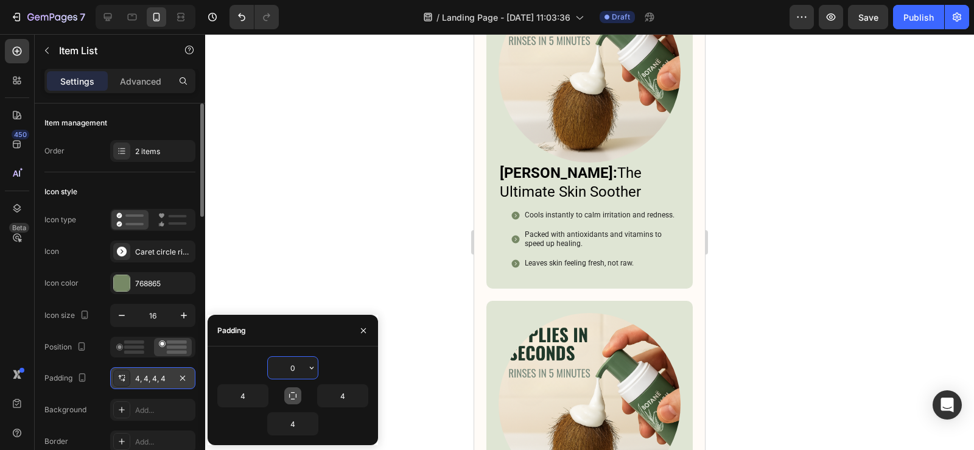
type input "0"
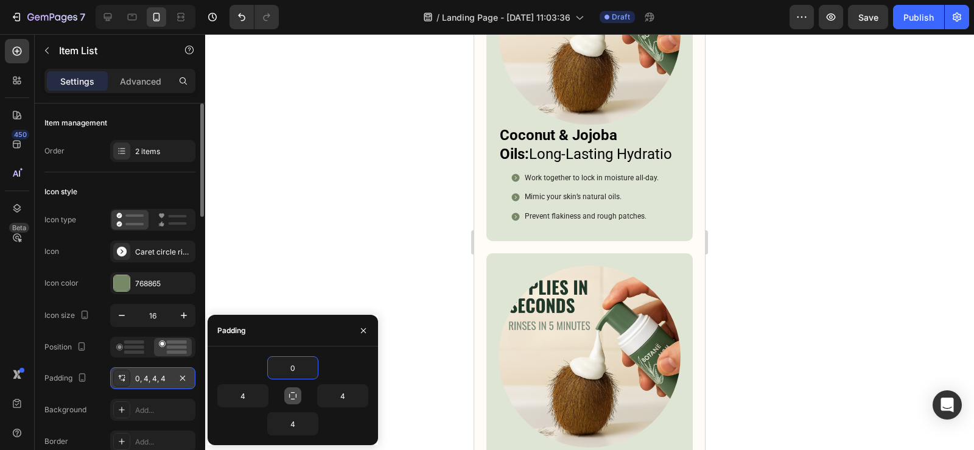
scroll to position [4321, 0]
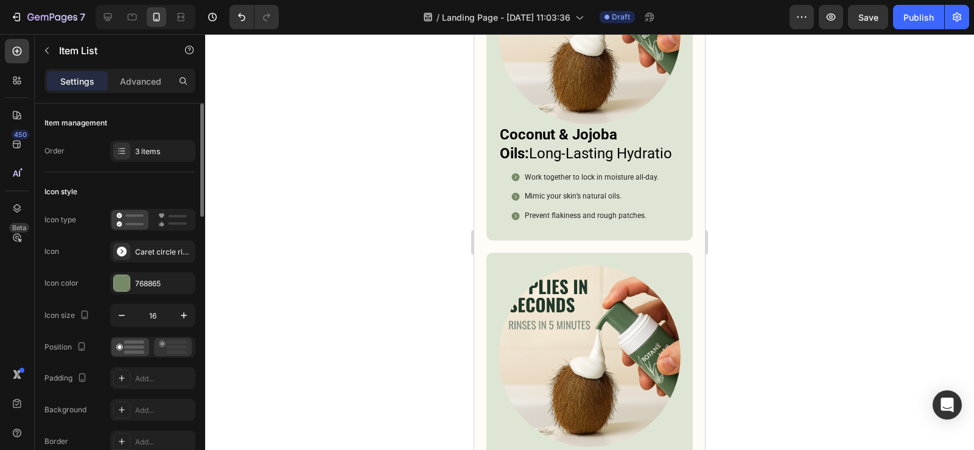
click at [175, 345] on icon at bounding box center [173, 346] width 28 height 13
click at [147, 374] on div "Add..." at bounding box center [163, 378] width 57 height 11
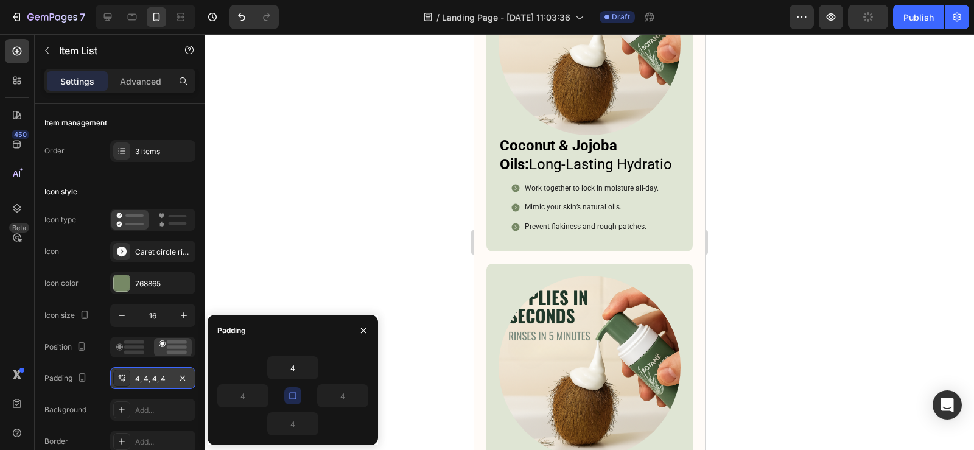
click at [296, 394] on div "4 4 4 4" at bounding box center [292, 395] width 151 height 79
click at [296, 394] on icon "button" at bounding box center [292, 395] width 7 height 7
click at [287, 361] on input "4" at bounding box center [293, 368] width 50 height 22
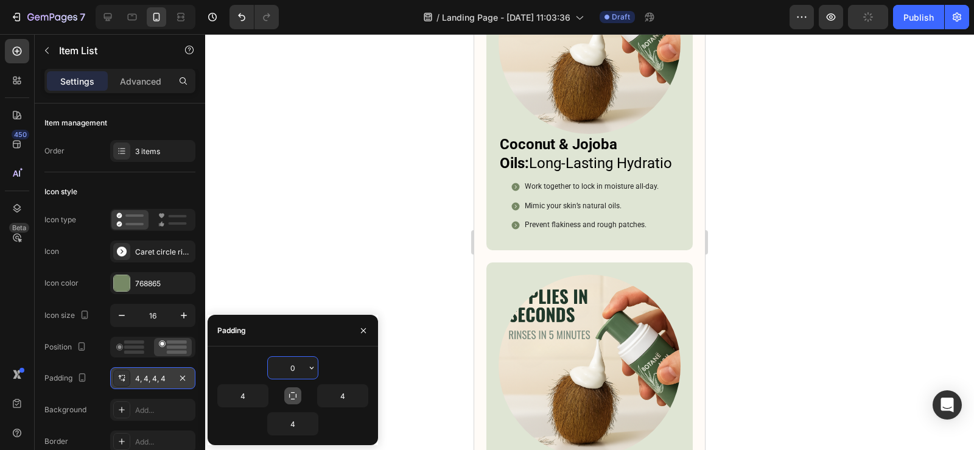
type input "0"
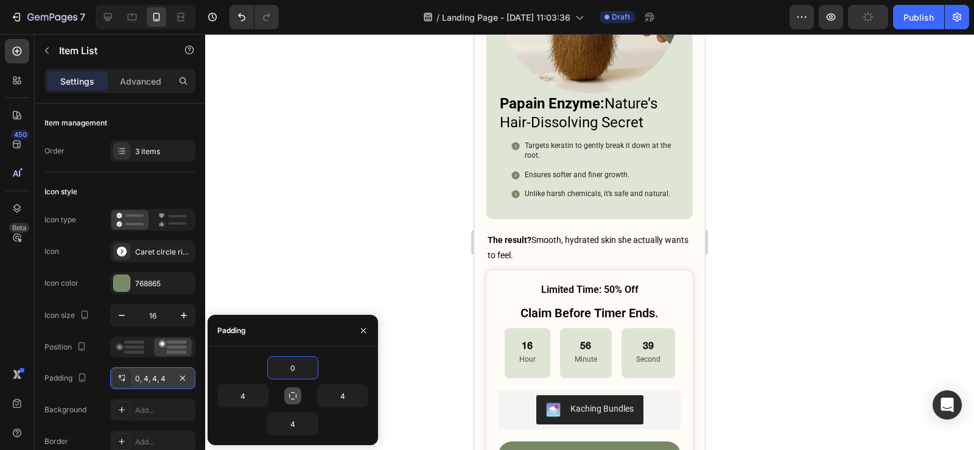
scroll to position [4686, 0]
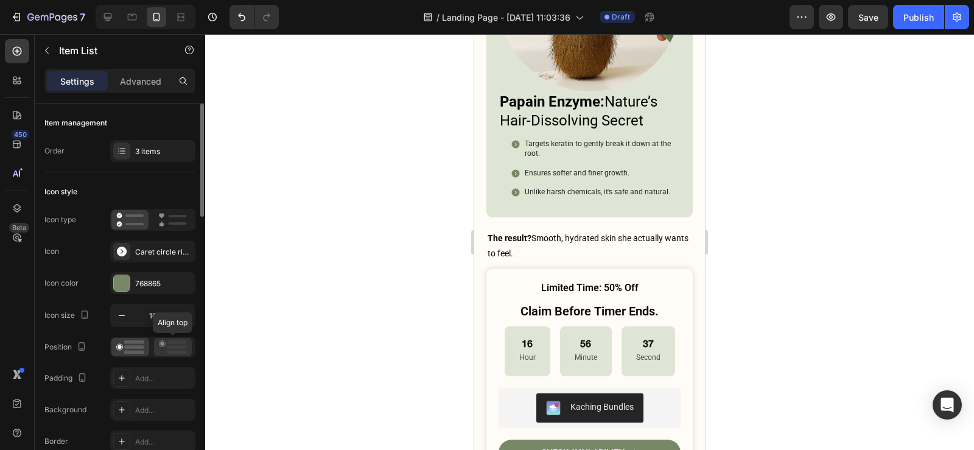
click at [172, 344] on icon at bounding box center [173, 346] width 28 height 13
click at [142, 319] on input "16" at bounding box center [153, 315] width 40 height 22
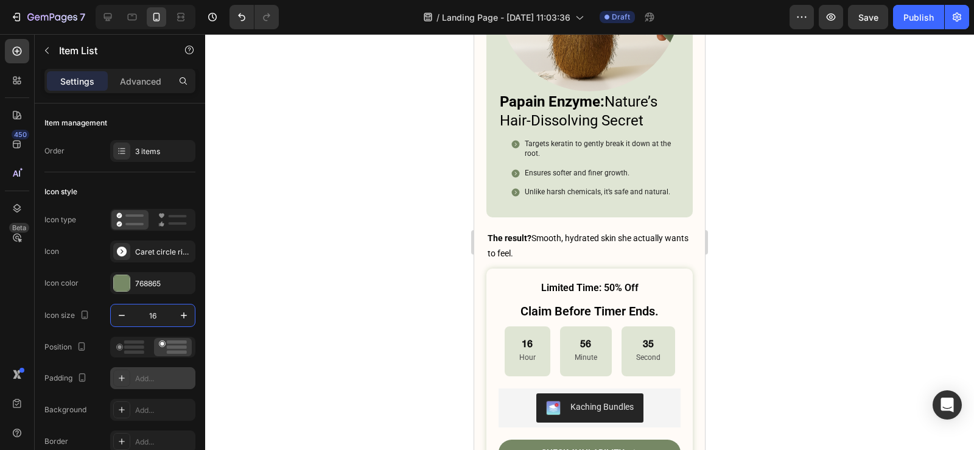
click at [156, 380] on div "Add..." at bounding box center [163, 378] width 57 height 11
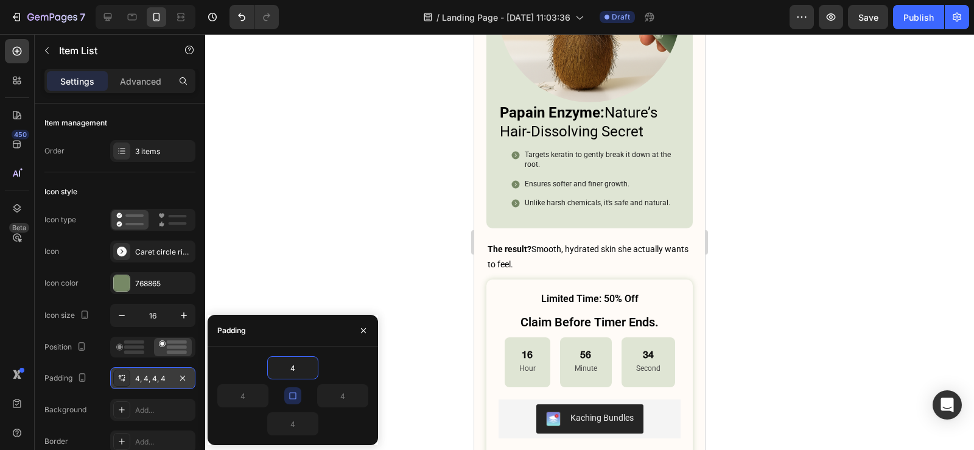
click at [295, 402] on button "button" at bounding box center [292, 395] width 17 height 17
click at [297, 368] on input "4" at bounding box center [293, 368] width 50 height 22
type input "0"
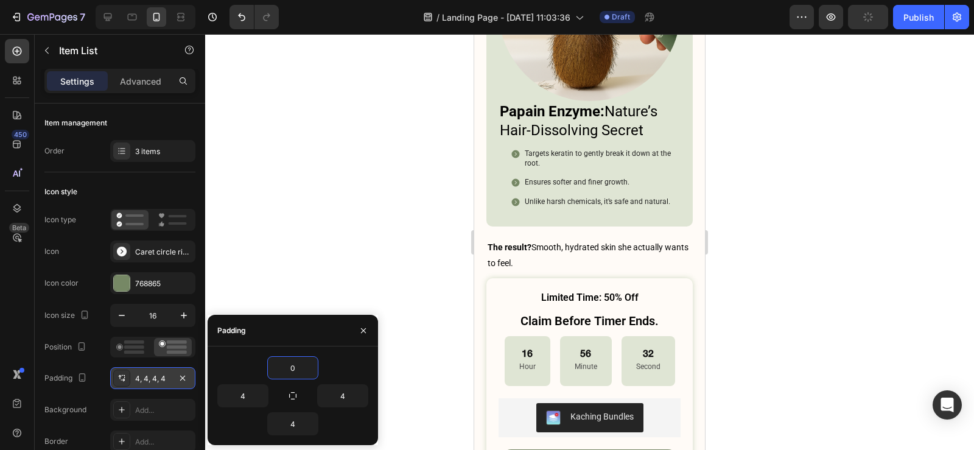
click at [7, 340] on div "450 Beta" at bounding box center [17, 200] width 24 height 323
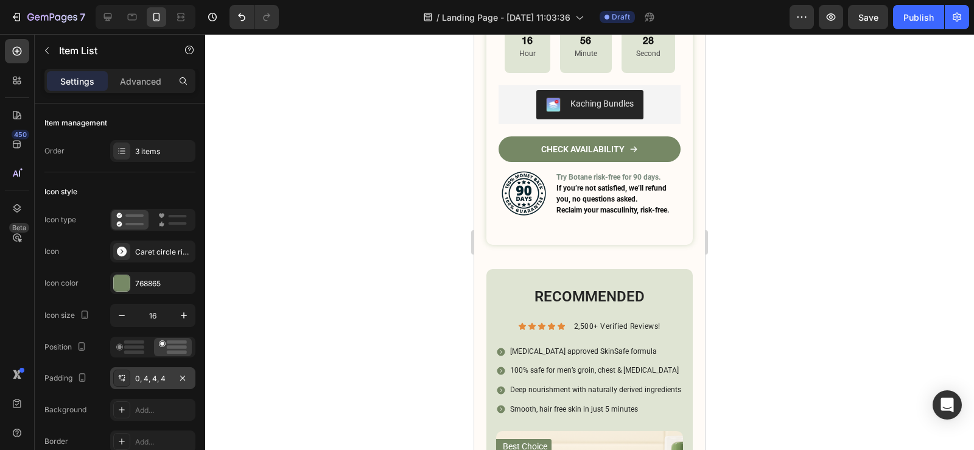
scroll to position [4990, 0]
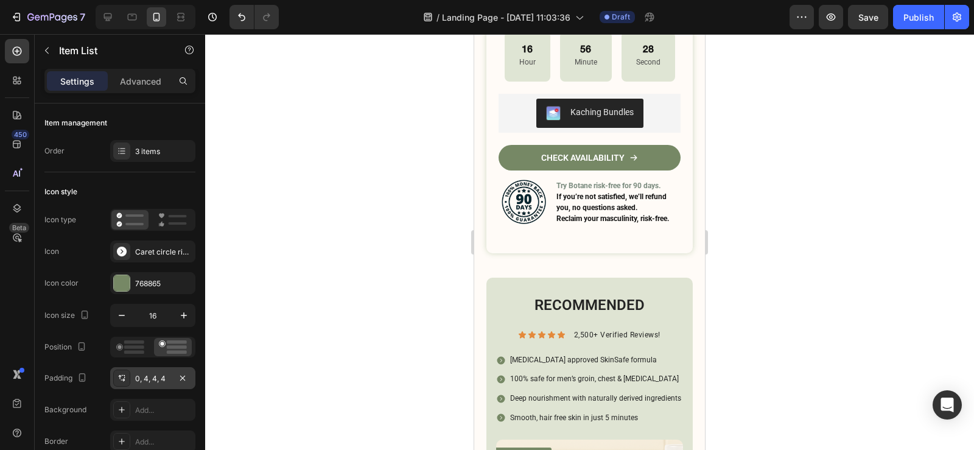
click at [168, 346] on rect at bounding box center [177, 347] width 20 height 4
click at [156, 374] on div "Add..." at bounding box center [163, 378] width 57 height 11
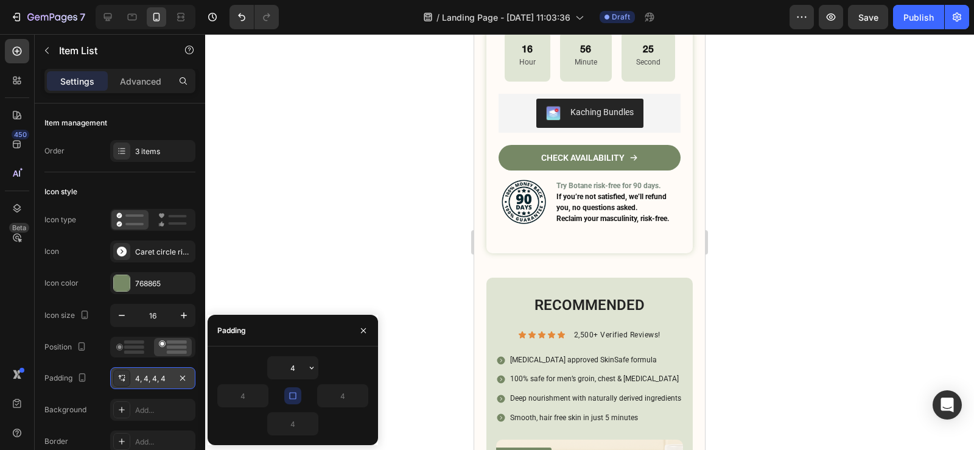
click at [156, 374] on div "4, 4, 4, 4" at bounding box center [152, 378] width 35 height 11
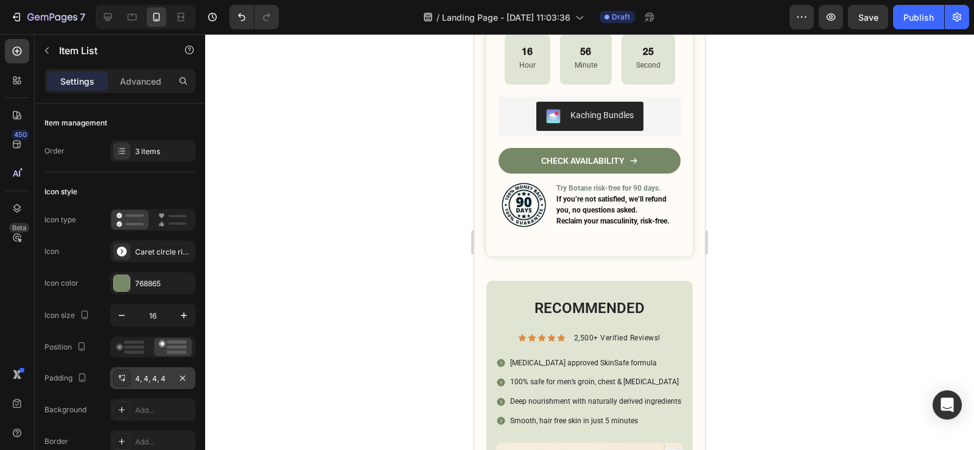
click at [156, 374] on div "4, 4, 4, 4" at bounding box center [152, 378] width 35 height 11
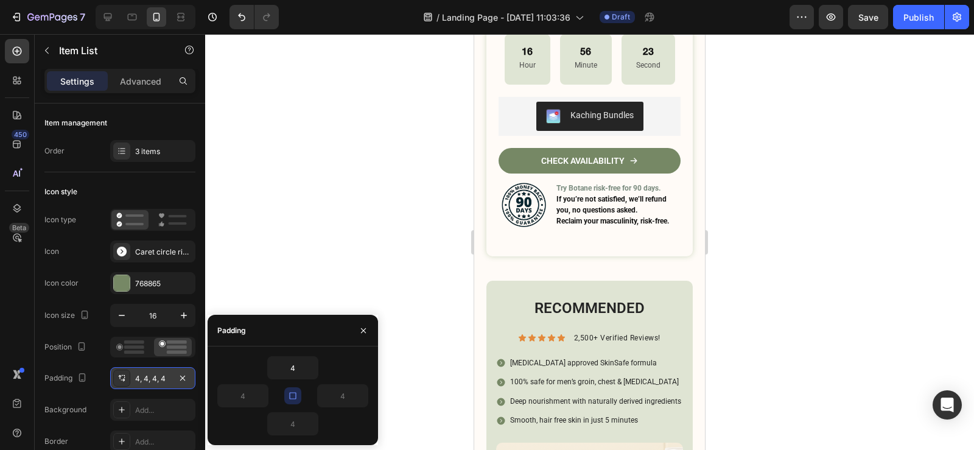
click at [299, 391] on button "button" at bounding box center [292, 395] width 17 height 17
click at [288, 375] on input "4" at bounding box center [293, 368] width 50 height 22
type input "0"
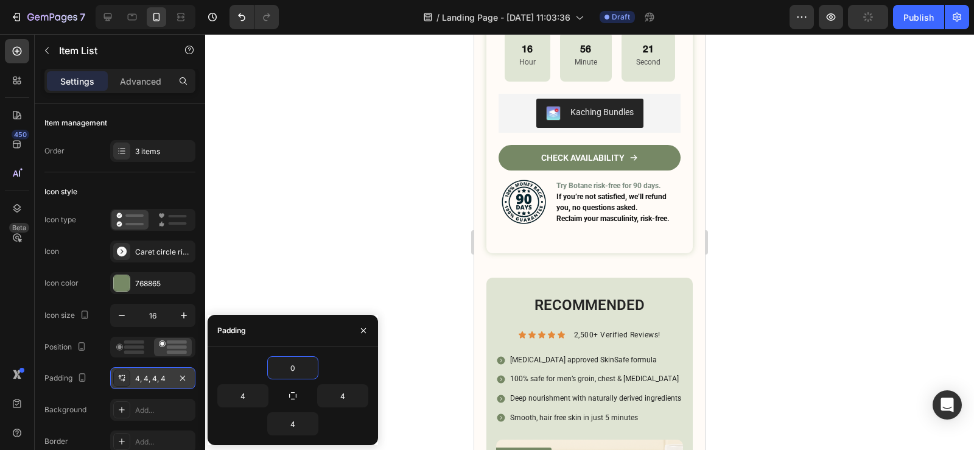
click at [0, 277] on div "450 Beta" at bounding box center [17, 242] width 35 height 416
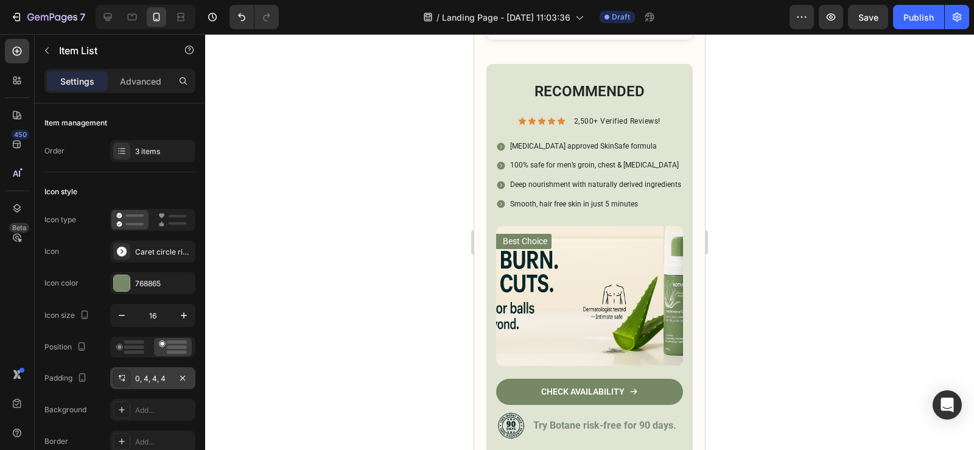
scroll to position [5233, 0]
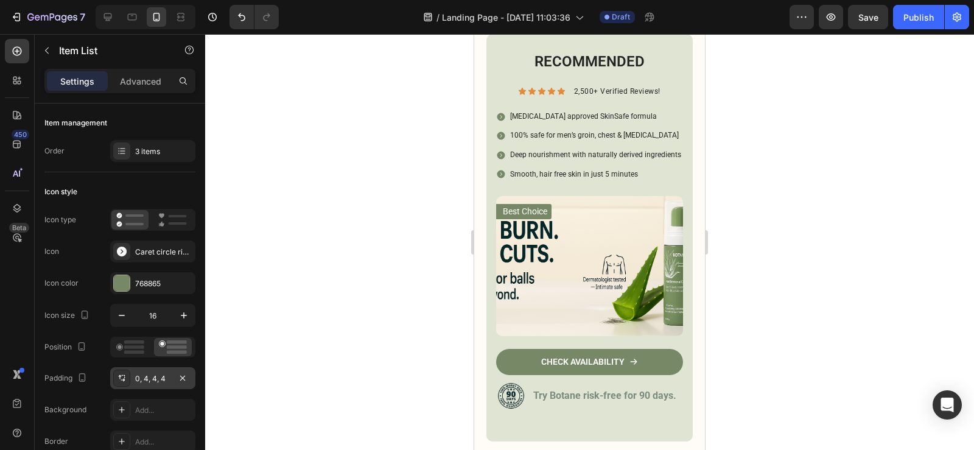
click at [173, 340] on div at bounding box center [173, 347] width 38 height 18
click at [161, 378] on div "Add..." at bounding box center [163, 378] width 57 height 11
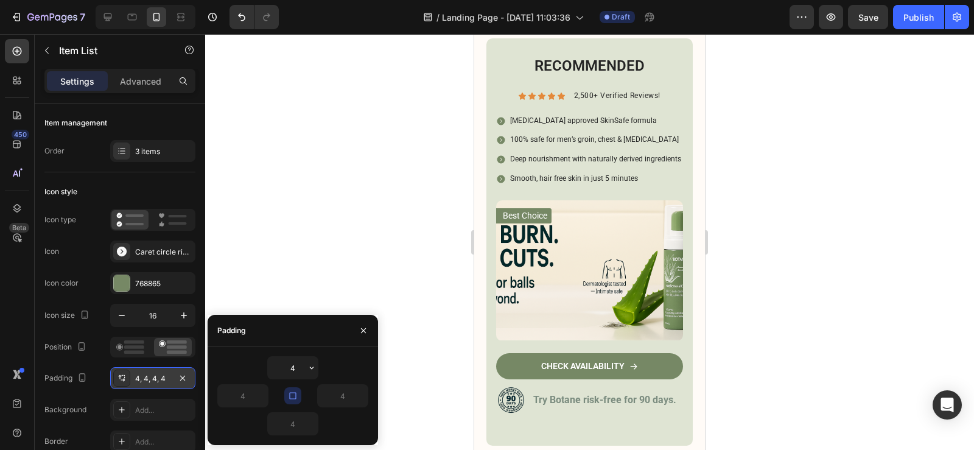
click at [299, 393] on button "button" at bounding box center [292, 395] width 17 height 17
click at [304, 371] on input "4" at bounding box center [293, 368] width 50 height 22
click at [302, 371] on input "4" at bounding box center [293, 368] width 50 height 22
type input "0"
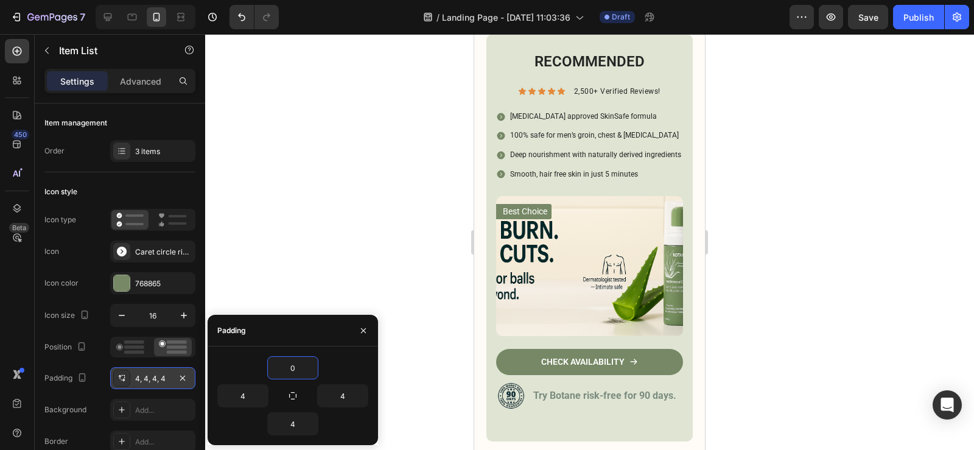
click at [0, 318] on div "450 Beta" at bounding box center [17, 242] width 35 height 416
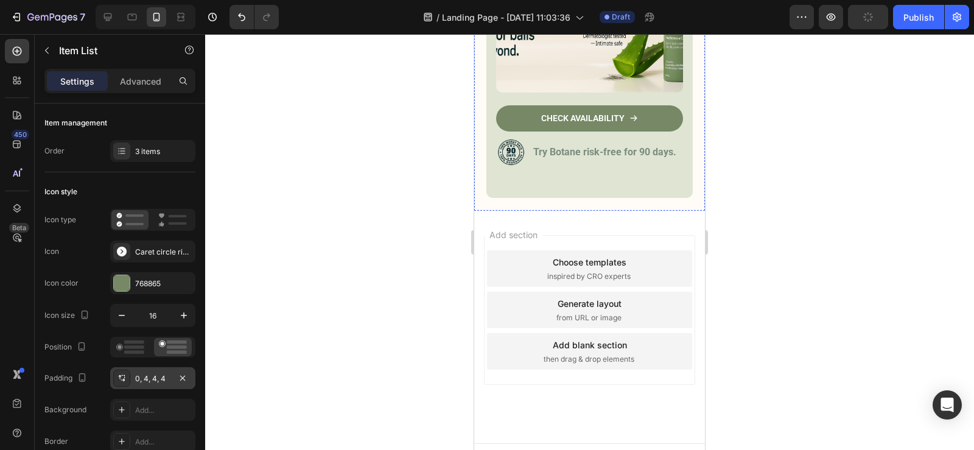
scroll to position [5599, 0]
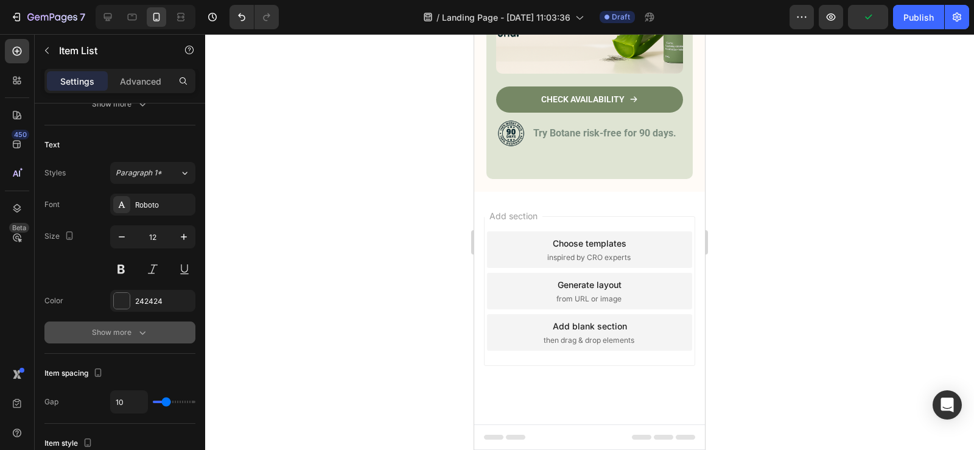
scroll to position [0, 0]
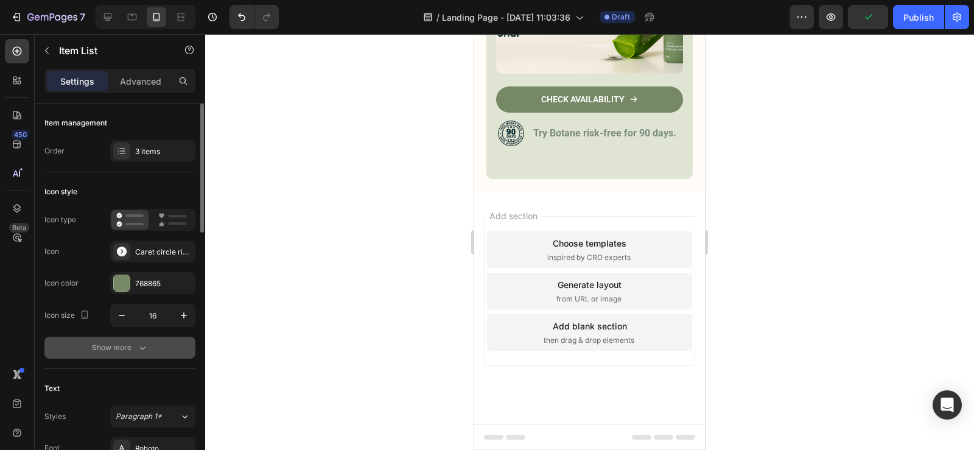
click at [152, 354] on button "Show more" at bounding box center [119, 348] width 151 height 22
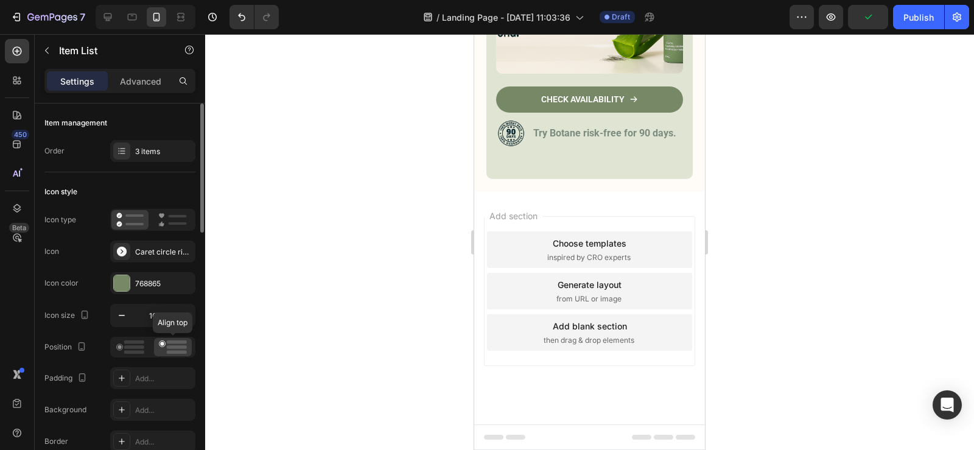
click at [170, 341] on rect at bounding box center [177, 342] width 20 height 4
click at [165, 379] on div "Add..." at bounding box center [163, 378] width 57 height 11
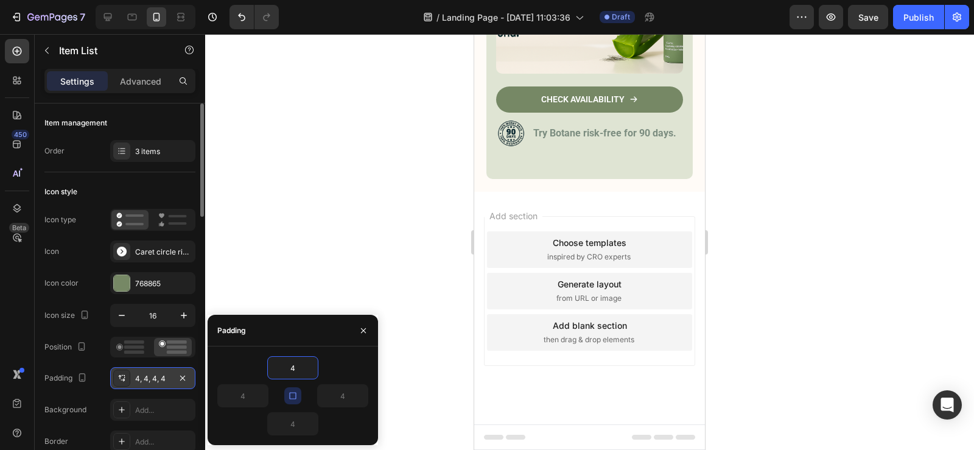
click at [295, 396] on icon "button" at bounding box center [293, 396] width 10 height 10
click at [298, 375] on input "4" at bounding box center [293, 368] width 50 height 22
type input "0"
click at [421, 308] on div at bounding box center [589, 242] width 769 height 416
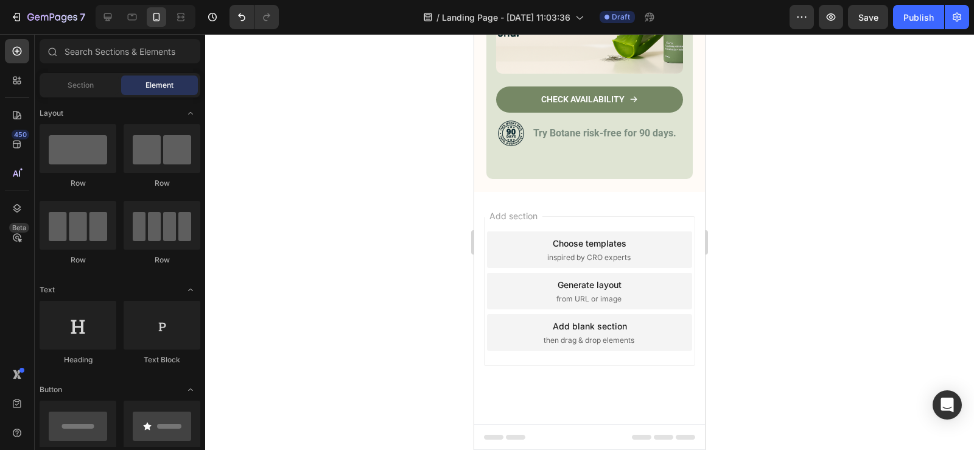
scroll to position [6207, 0]
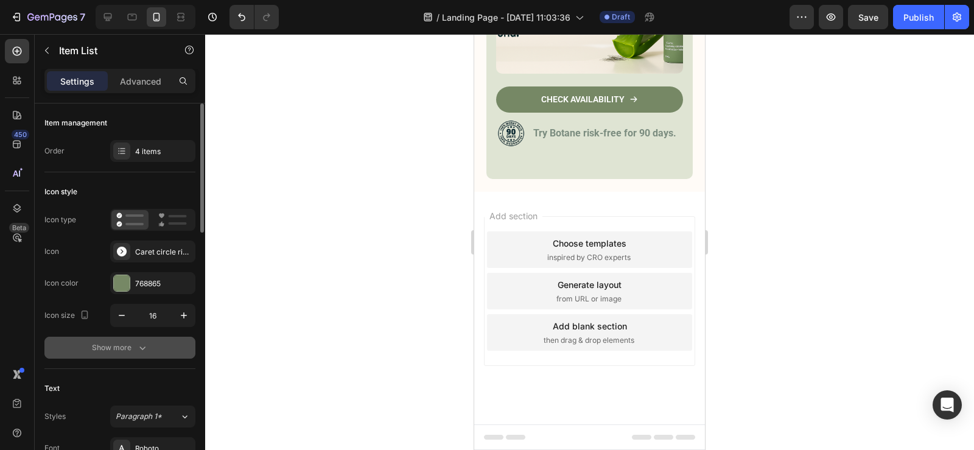
click at [143, 352] on icon "button" at bounding box center [142, 347] width 12 height 12
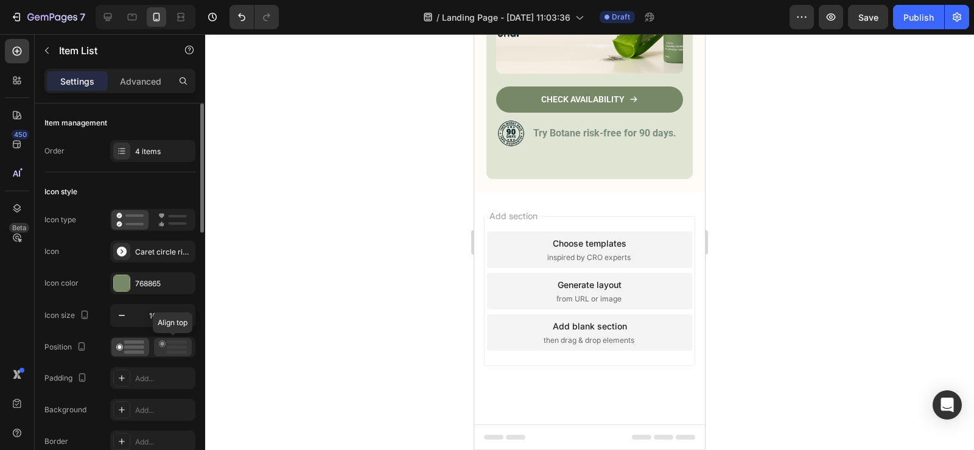
click at [163, 346] on circle at bounding box center [162, 343] width 6 height 6
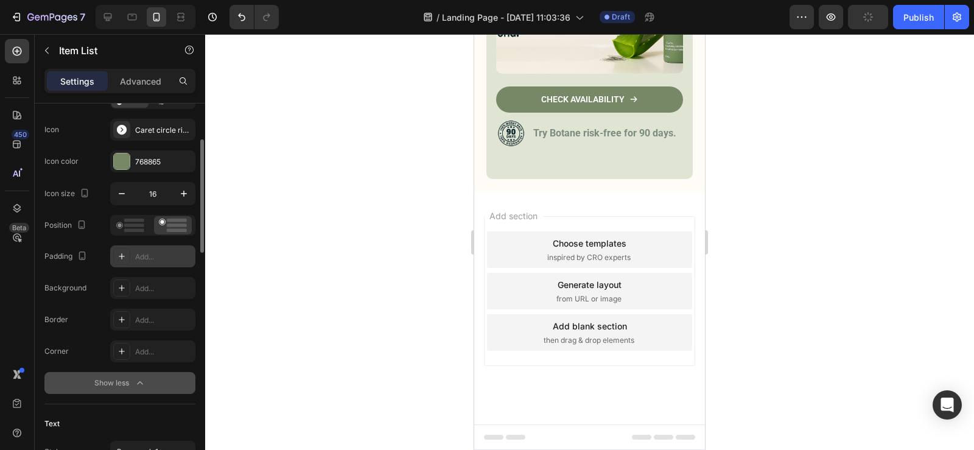
click at [156, 255] on div "Add..." at bounding box center [163, 256] width 57 height 11
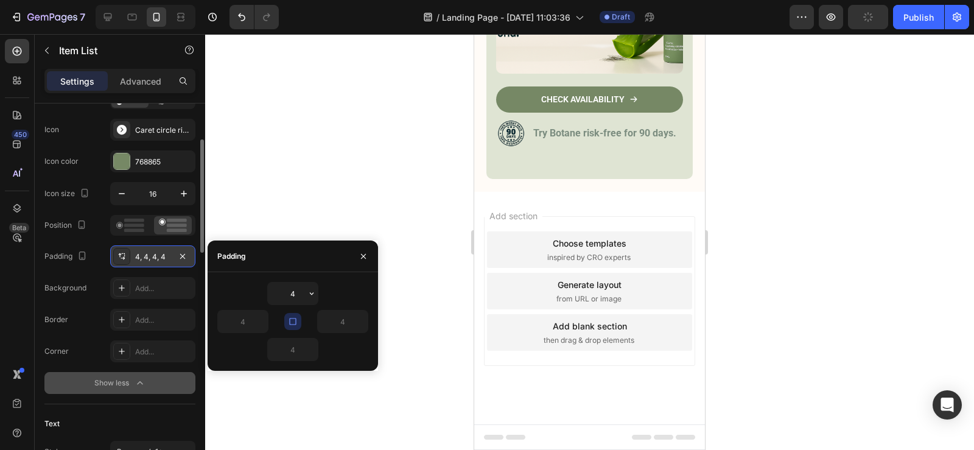
click at [291, 317] on icon "button" at bounding box center [293, 321] width 10 height 10
click at [290, 299] on input "4" at bounding box center [293, 293] width 50 height 22
type input "0"
click at [99, 257] on div "Padding 4, 4, 4, 4" at bounding box center [119, 256] width 151 height 22
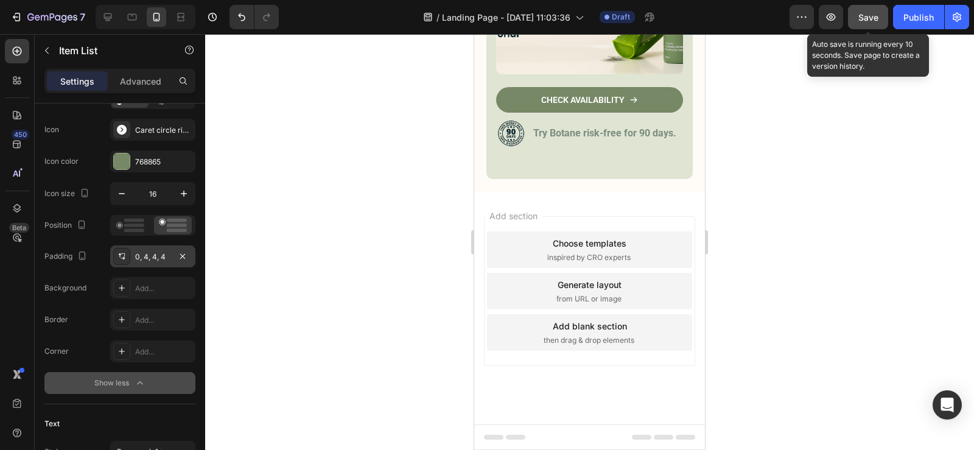
click at [869, 16] on span "Save" at bounding box center [868, 17] width 20 height 10
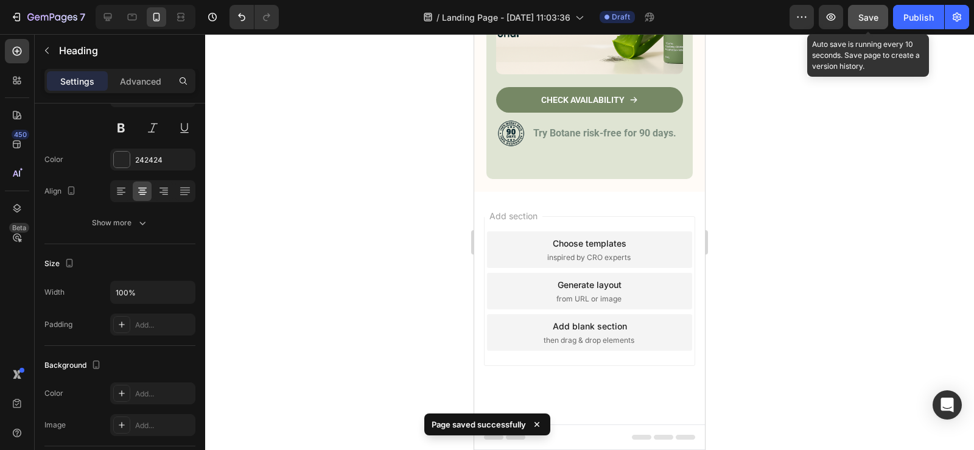
scroll to position [0, 0]
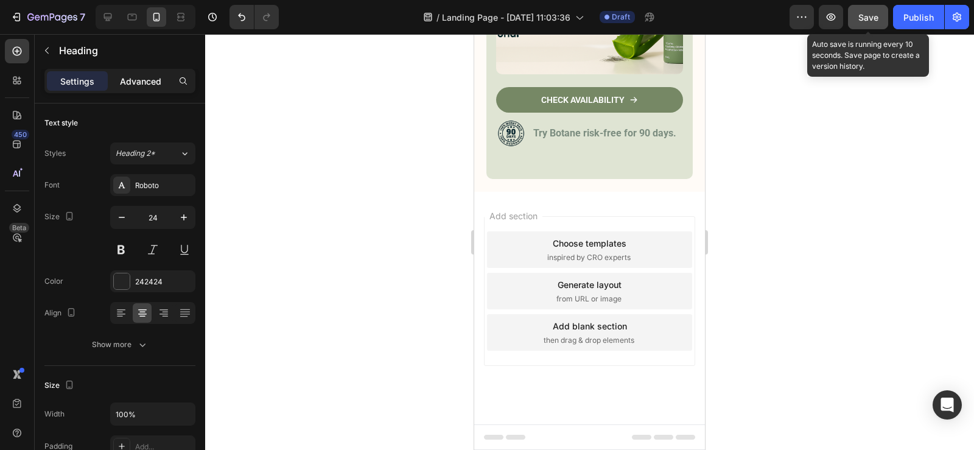
click at [138, 75] on p "Advanced" at bounding box center [140, 81] width 41 height 13
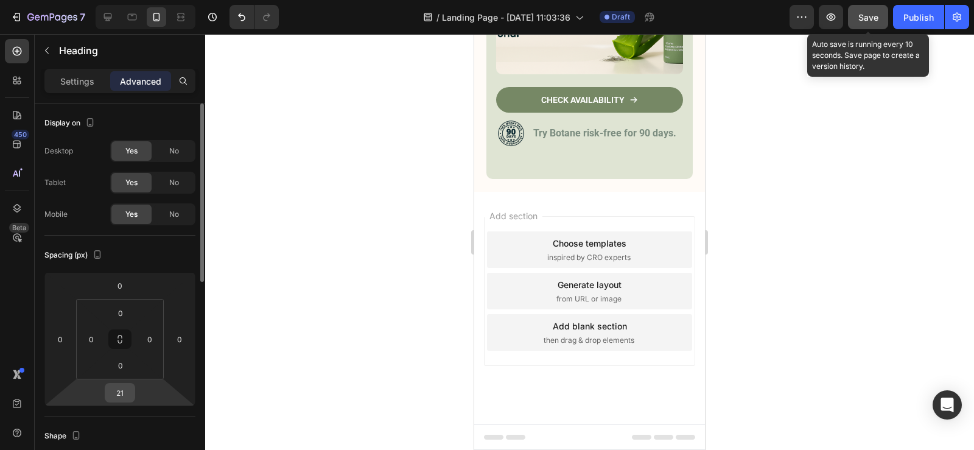
click at [117, 393] on input "21" at bounding box center [120, 392] width 24 height 18
type input "20"
click at [755, 278] on div at bounding box center [589, 242] width 769 height 416
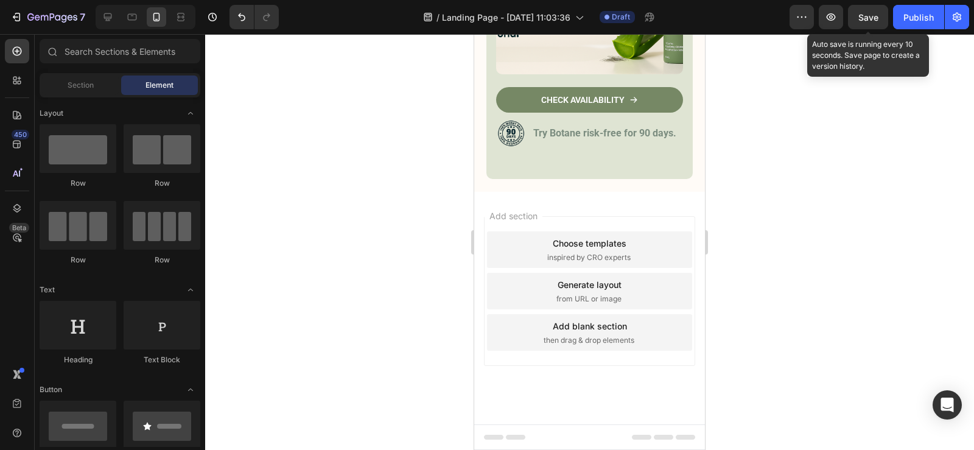
drag, startPoint x: 862, startPoint y: 18, endPoint x: 854, endPoint y: 41, distance: 25.2
click at [863, 17] on span "Save" at bounding box center [868, 17] width 20 height 10
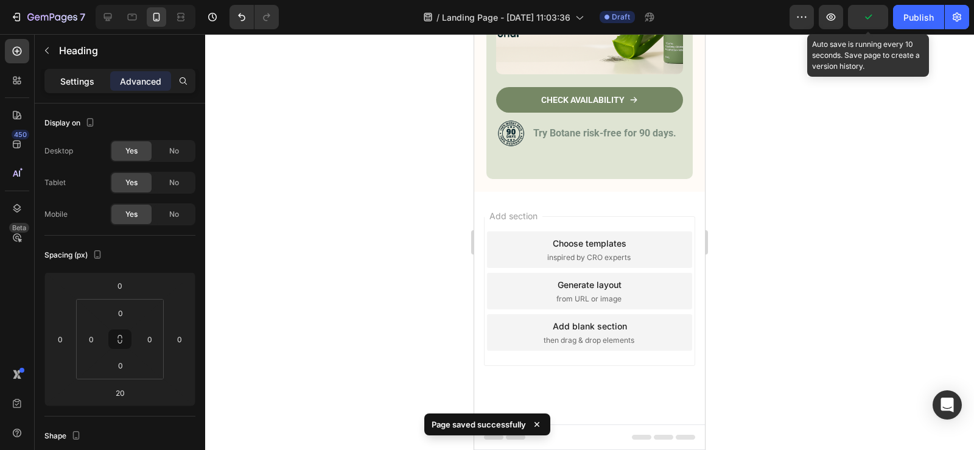
click at [68, 89] on div "Settings" at bounding box center [77, 80] width 61 height 19
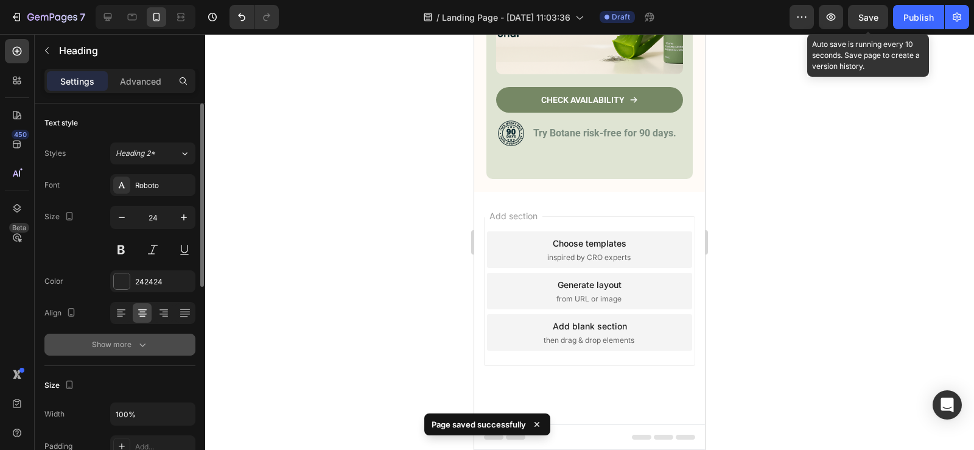
click at [138, 341] on icon "button" at bounding box center [142, 344] width 12 height 12
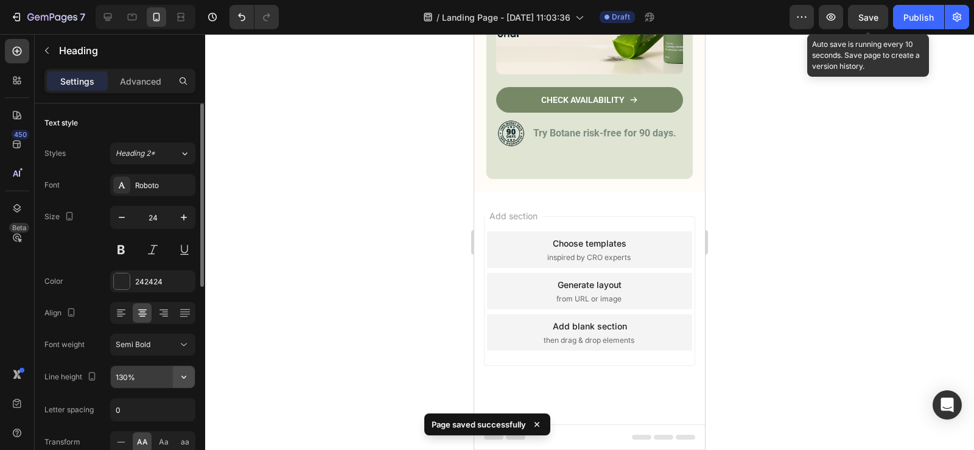
click at [188, 376] on icon "button" at bounding box center [184, 377] width 12 height 12
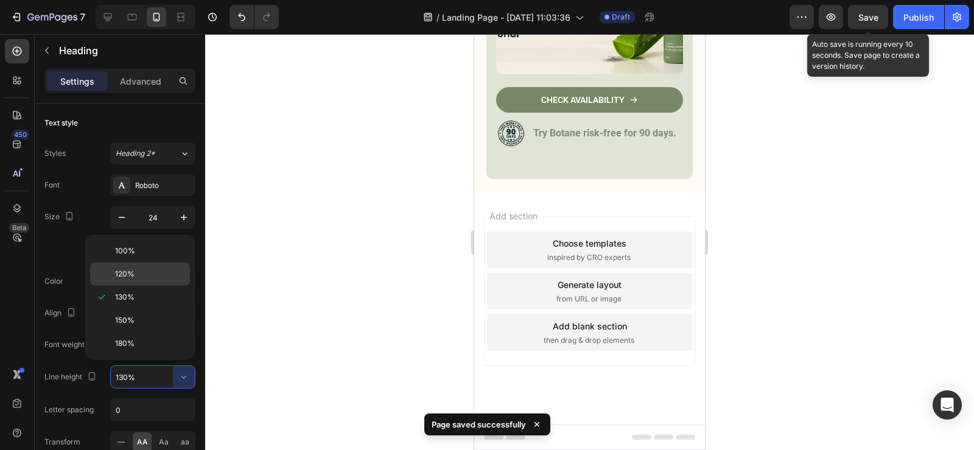
click at [167, 279] on div "120%" at bounding box center [140, 273] width 100 height 23
type input "120%"
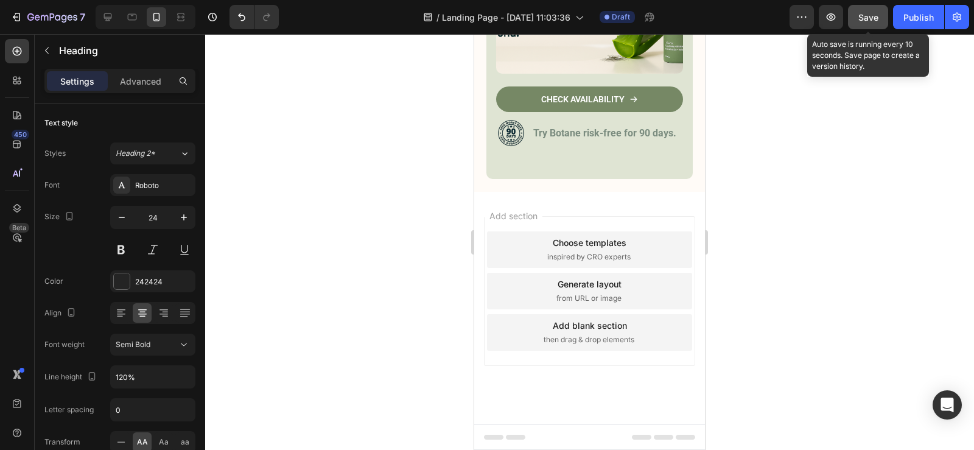
click at [878, 20] on span "Save" at bounding box center [868, 17] width 20 height 10
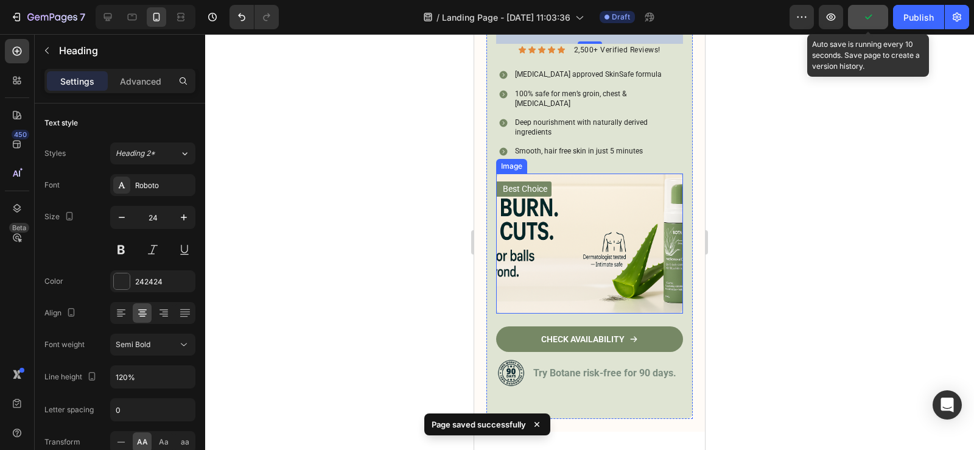
scroll to position [5516, 0]
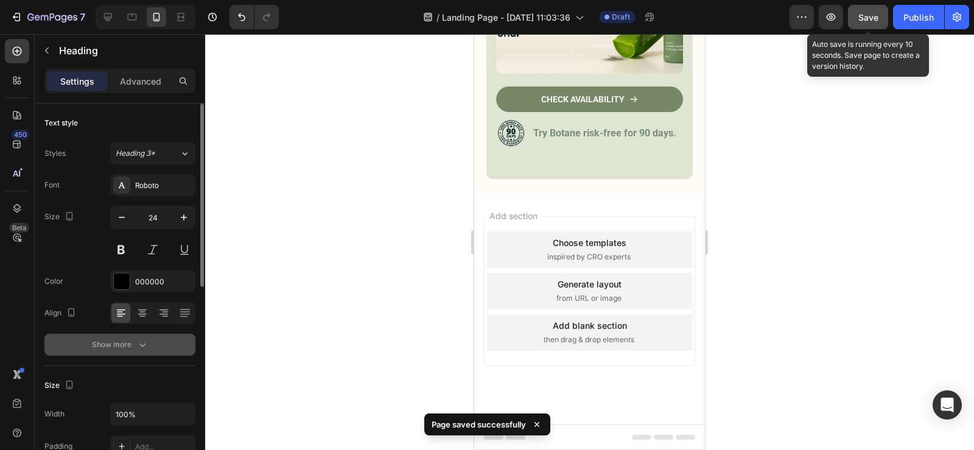
click at [142, 353] on button "Show more" at bounding box center [119, 344] width 151 height 22
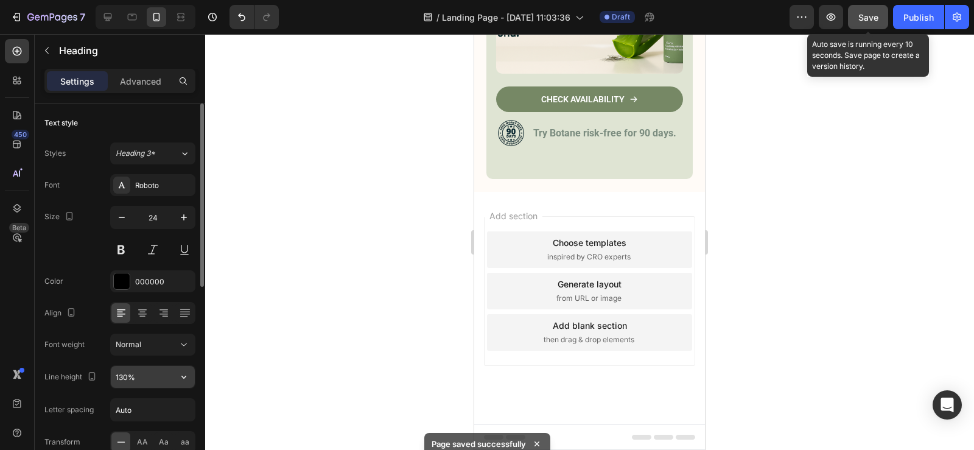
click at [185, 379] on icon "button" at bounding box center [184, 377] width 12 height 12
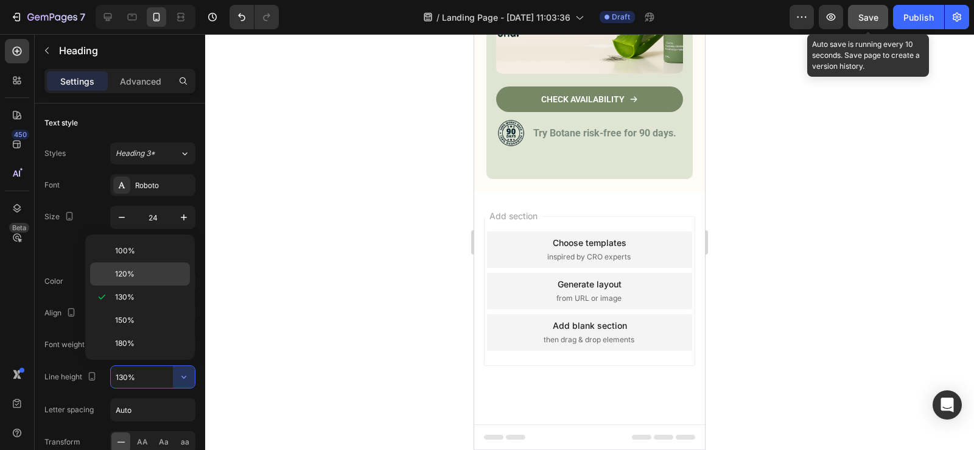
click at [155, 276] on p "120%" at bounding box center [149, 273] width 69 height 11
type input "120%"
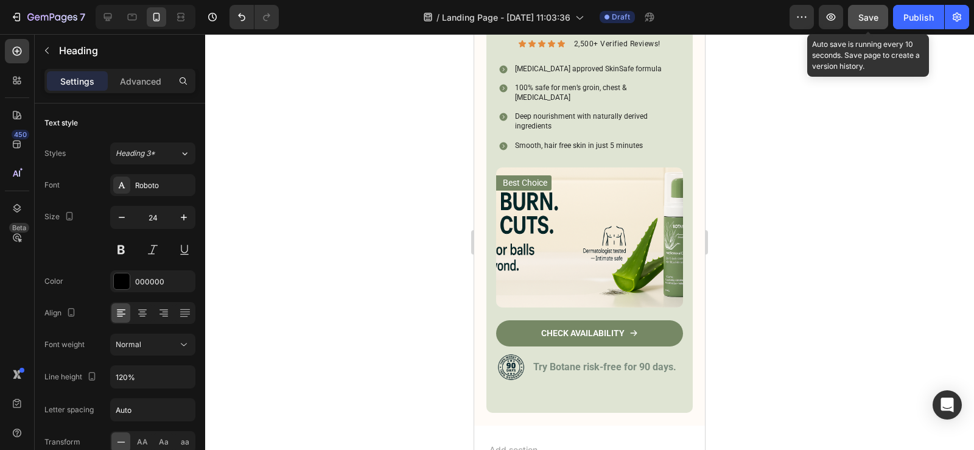
scroll to position [5273, 0]
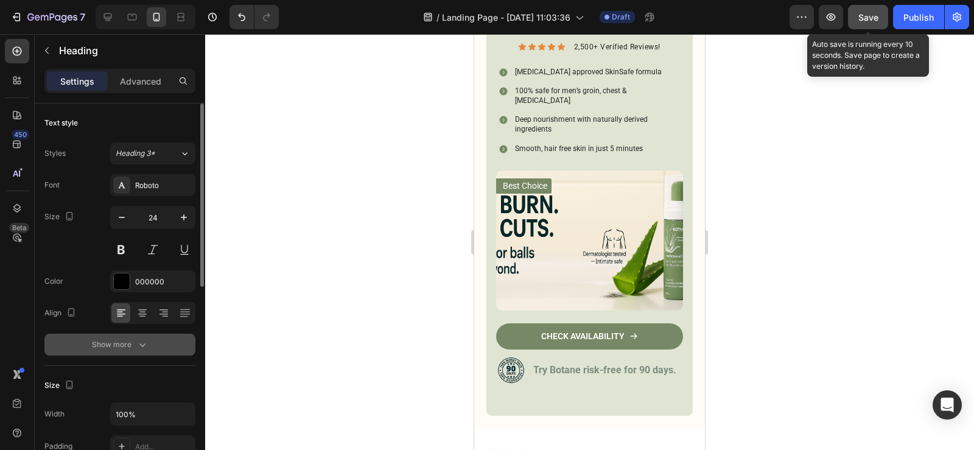
click at [148, 352] on button "Show more" at bounding box center [119, 344] width 151 height 22
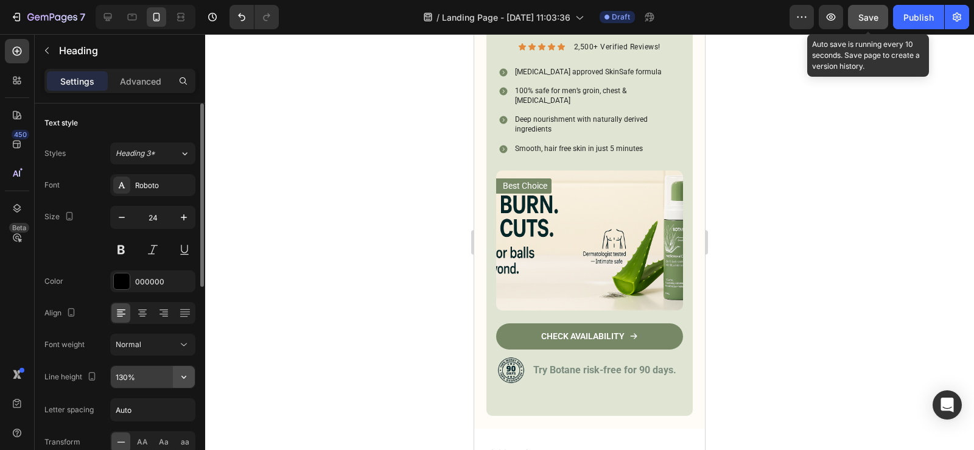
click at [189, 374] on icon "button" at bounding box center [184, 377] width 12 height 12
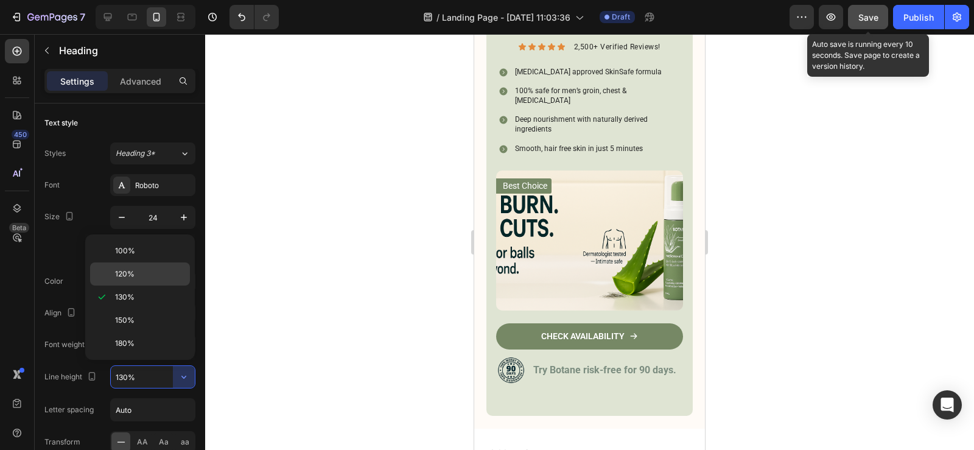
click at [149, 282] on div "120%" at bounding box center [140, 273] width 100 height 23
type input "120%"
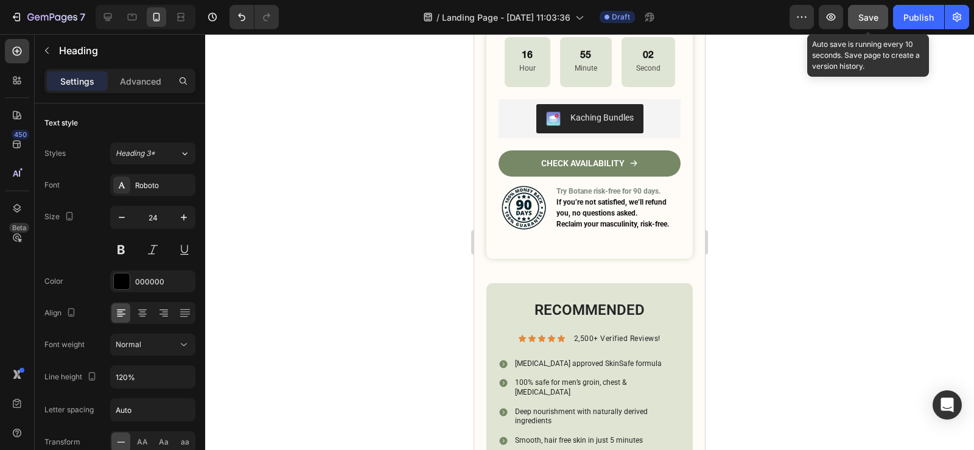
scroll to position [4969, 0]
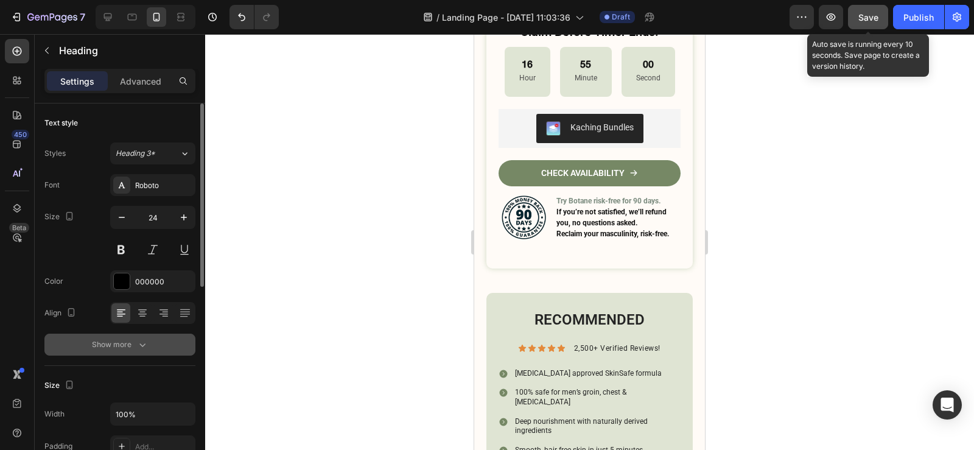
click at [155, 341] on button "Show more" at bounding box center [119, 344] width 151 height 22
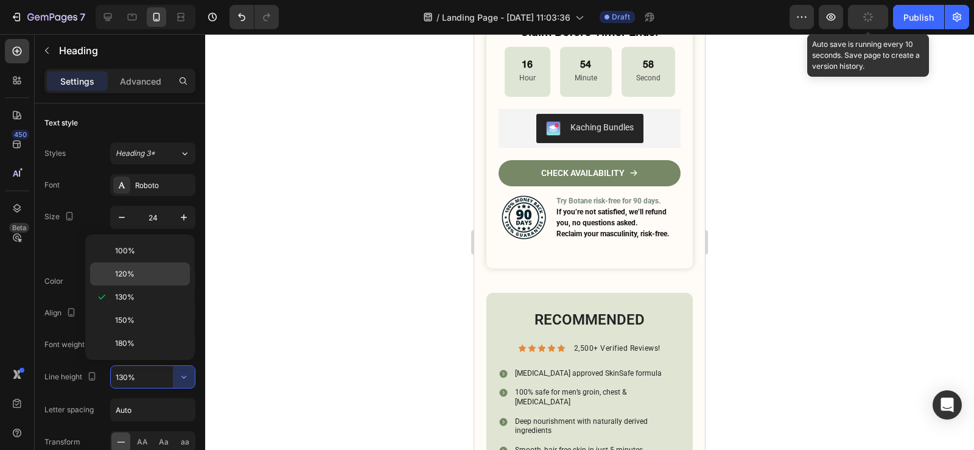
click at [145, 276] on p "120%" at bounding box center [149, 273] width 69 height 11
type input "120%"
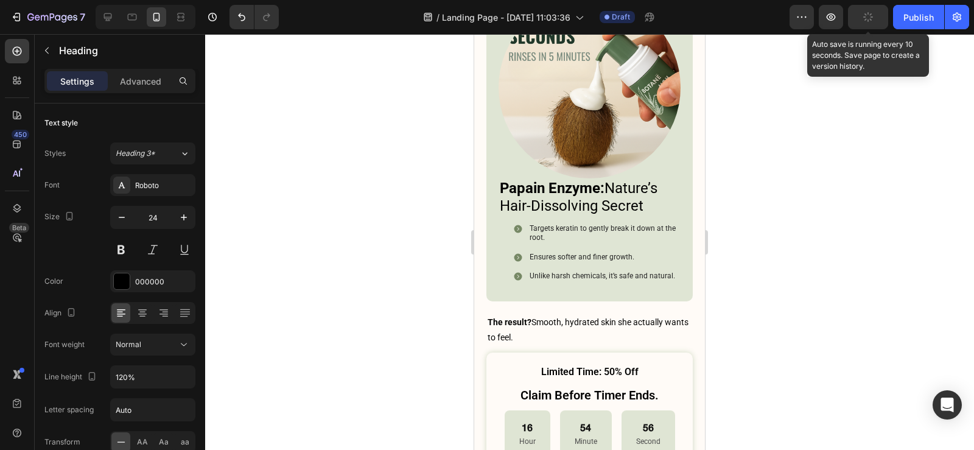
scroll to position [4543, 0]
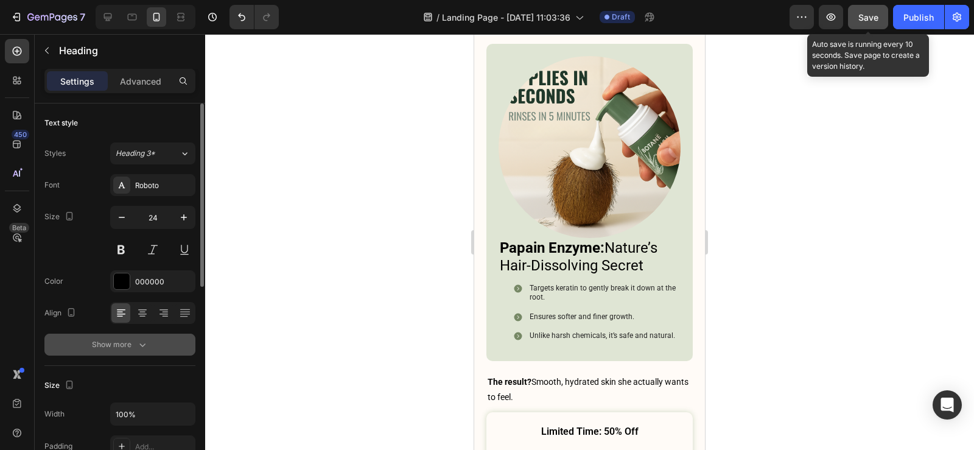
click at [152, 341] on button "Show more" at bounding box center [119, 344] width 151 height 22
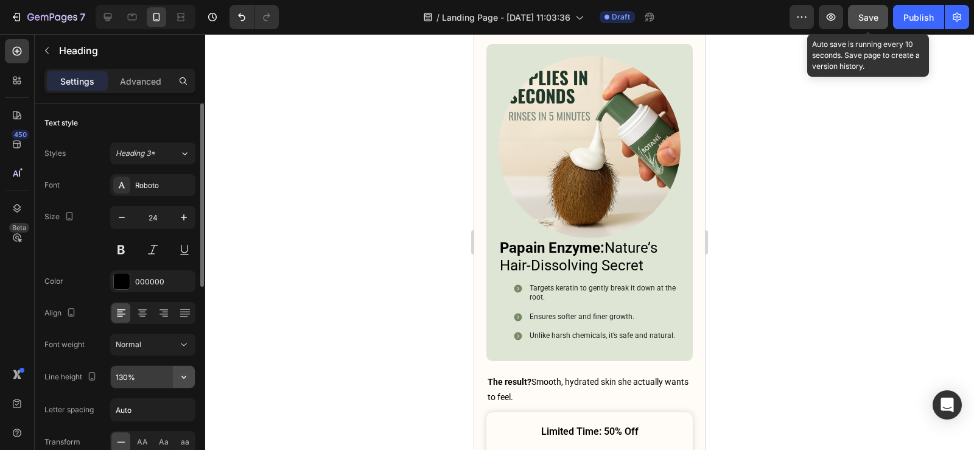
click at [187, 375] on icon "button" at bounding box center [184, 377] width 12 height 12
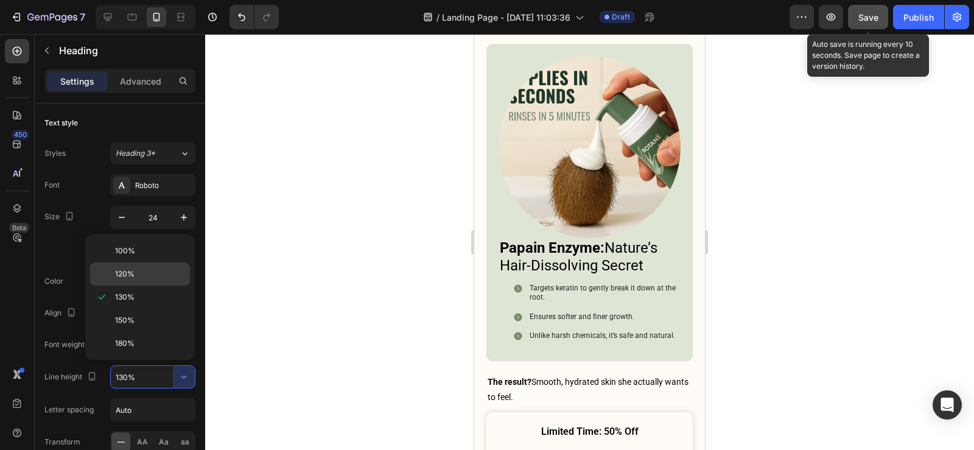
click at [127, 274] on span "120%" at bounding box center [124, 273] width 19 height 11
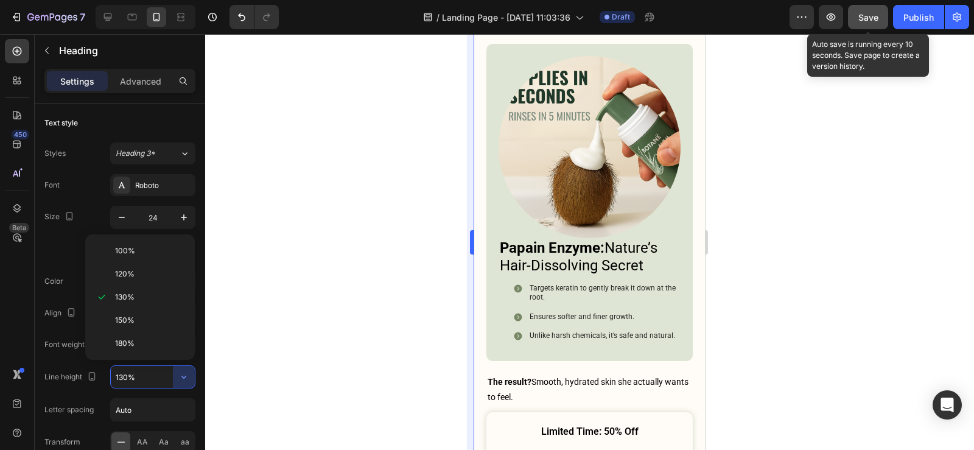
type input "120%"
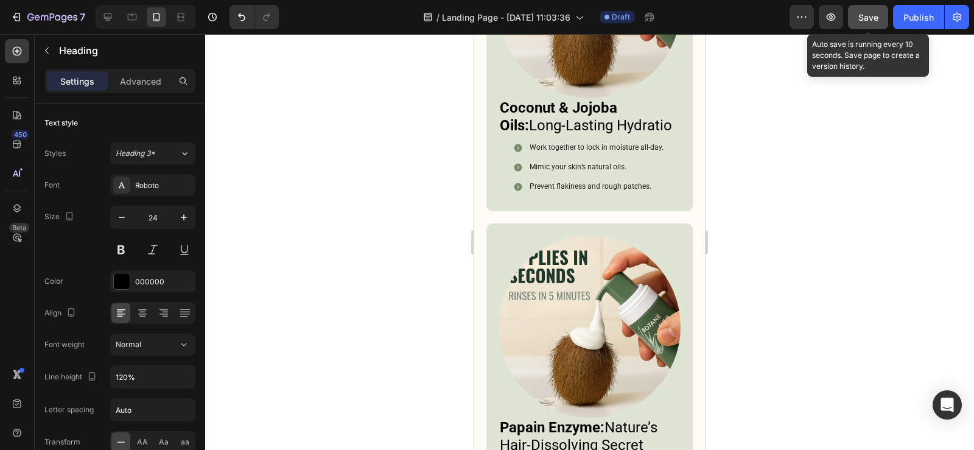
scroll to position [4178, 0]
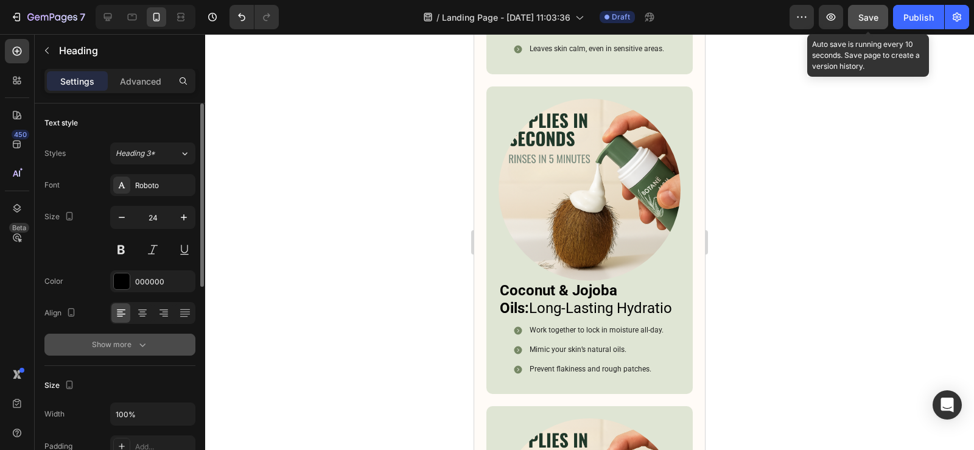
click at [125, 347] on div "Show more" at bounding box center [120, 344] width 57 height 12
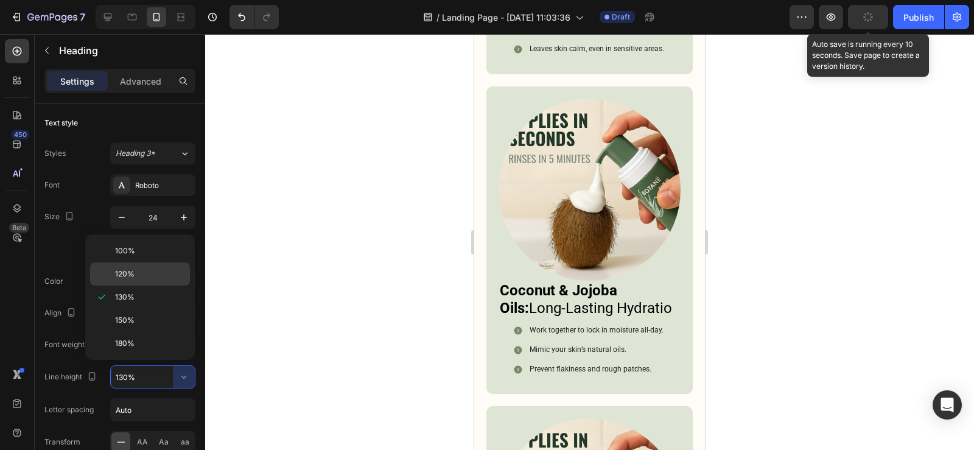
click at [152, 269] on p "120%" at bounding box center [149, 273] width 69 height 11
type input "120%"
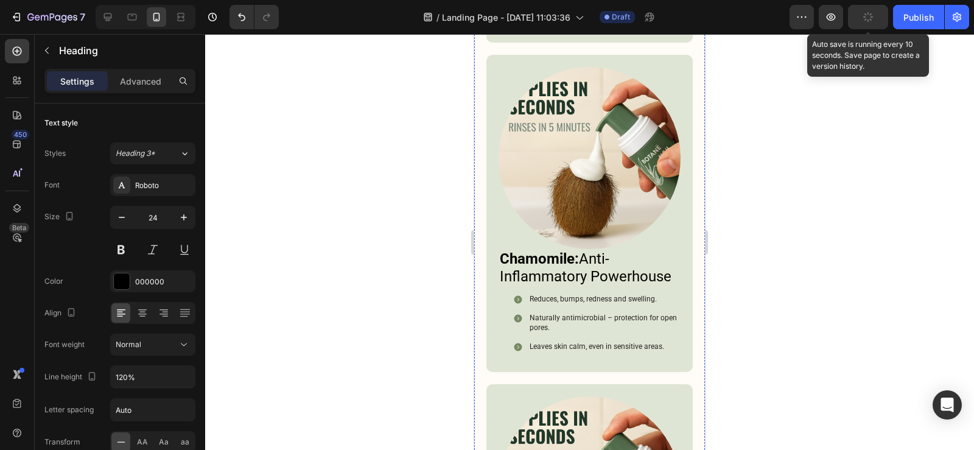
scroll to position [3813, 0]
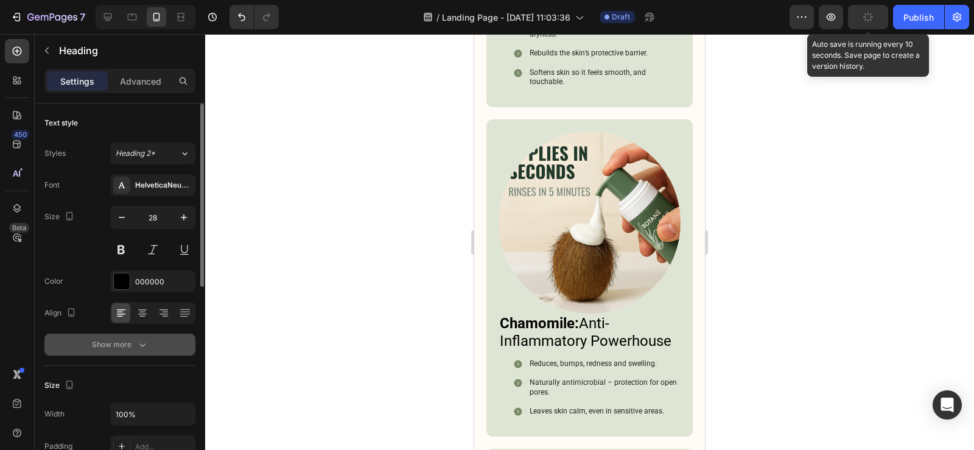
click at [142, 343] on icon "button" at bounding box center [142, 344] width 12 height 12
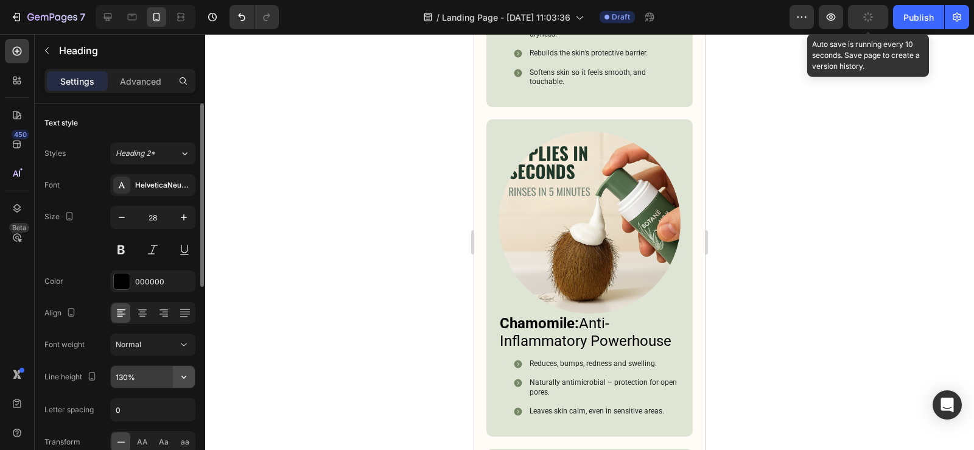
click at [178, 382] on icon "button" at bounding box center [184, 377] width 12 height 12
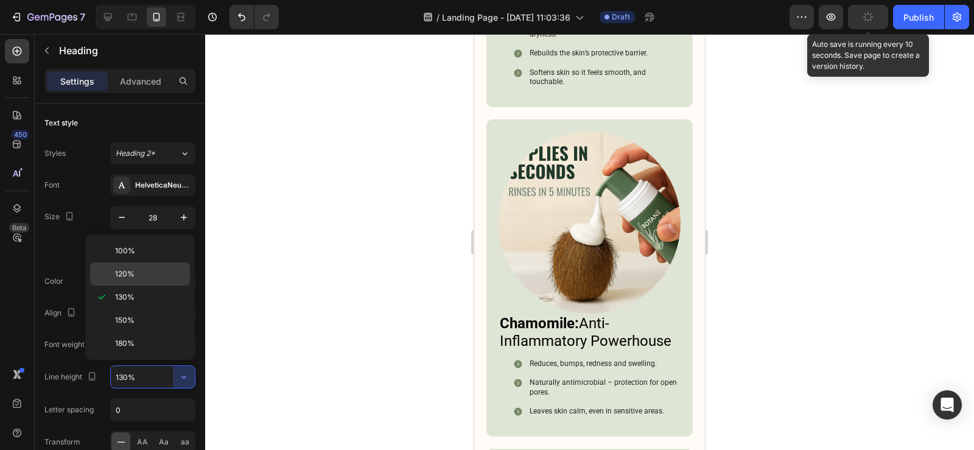
click at [127, 281] on div "120%" at bounding box center [140, 273] width 100 height 23
type input "120%"
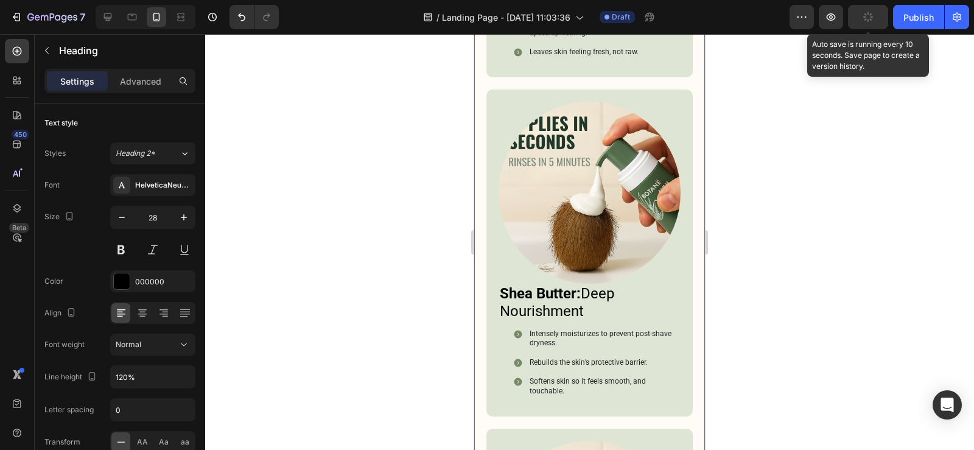
scroll to position [3447, 0]
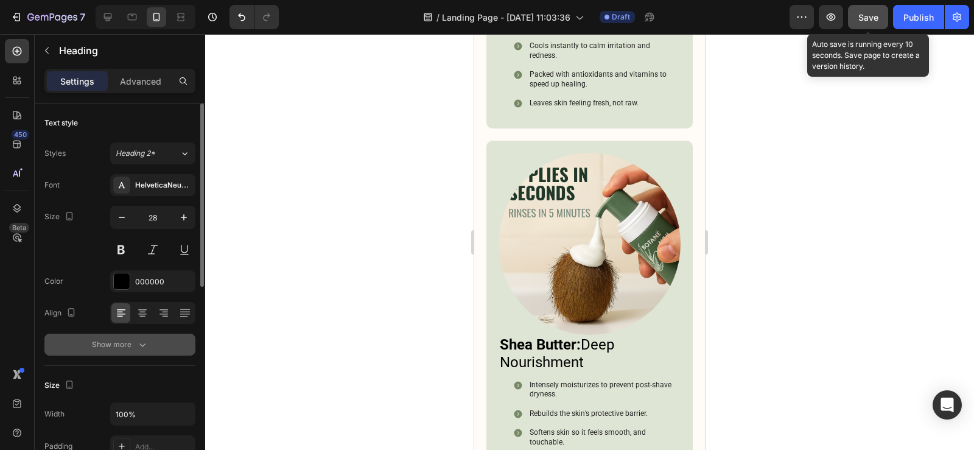
click at [152, 340] on button "Show more" at bounding box center [119, 344] width 151 height 22
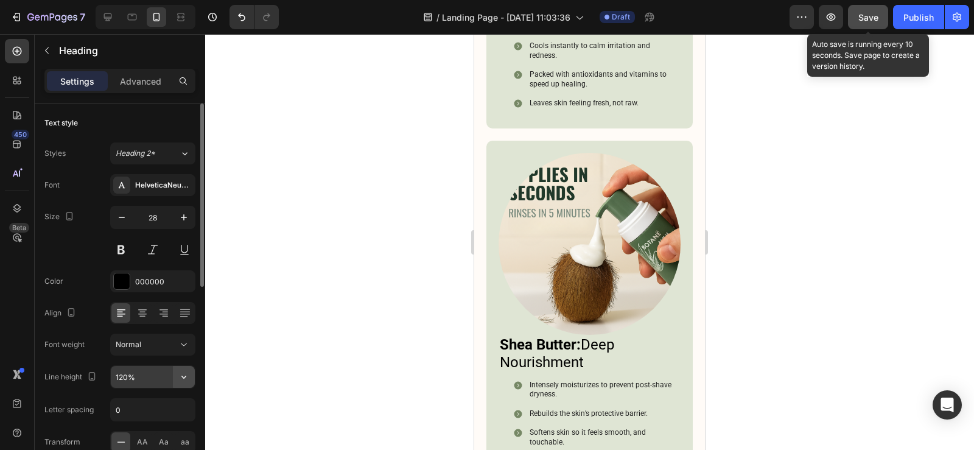
click at [185, 371] on icon "button" at bounding box center [184, 377] width 12 height 12
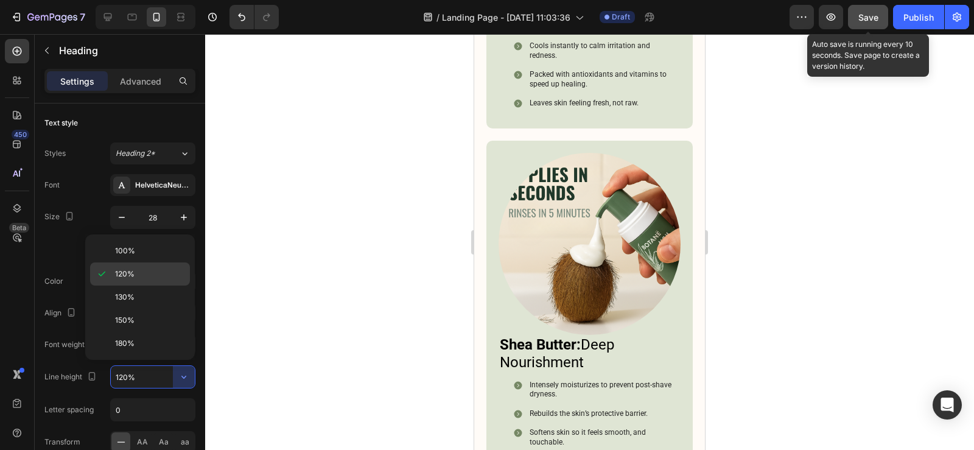
click at [147, 285] on div "120%" at bounding box center [140, 296] width 100 height 23
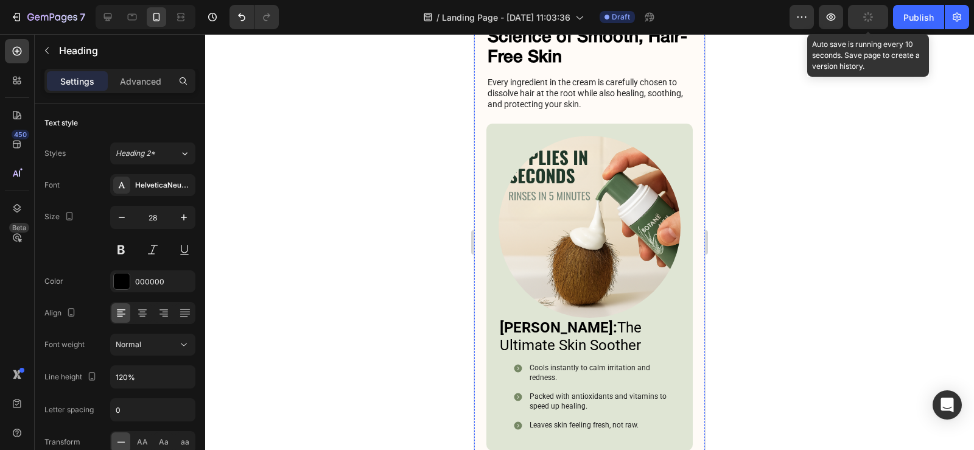
scroll to position [3021, 0]
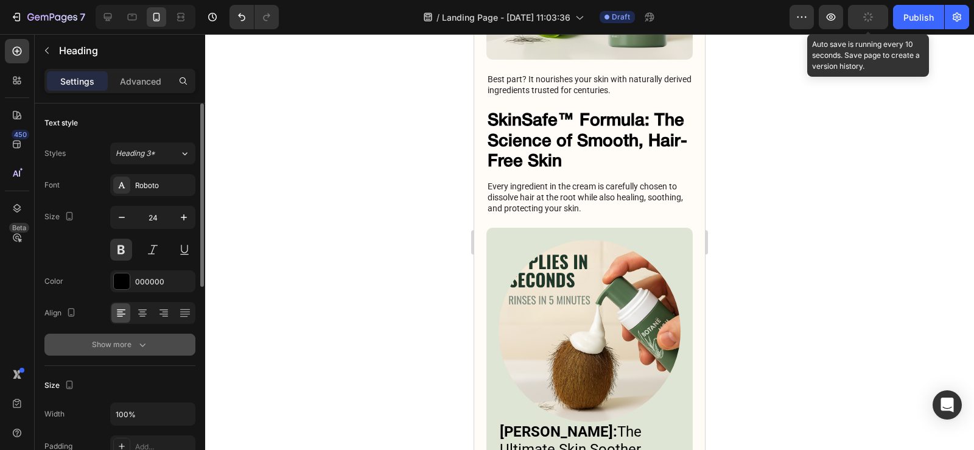
click at [116, 351] on button "Show more" at bounding box center [119, 344] width 151 height 22
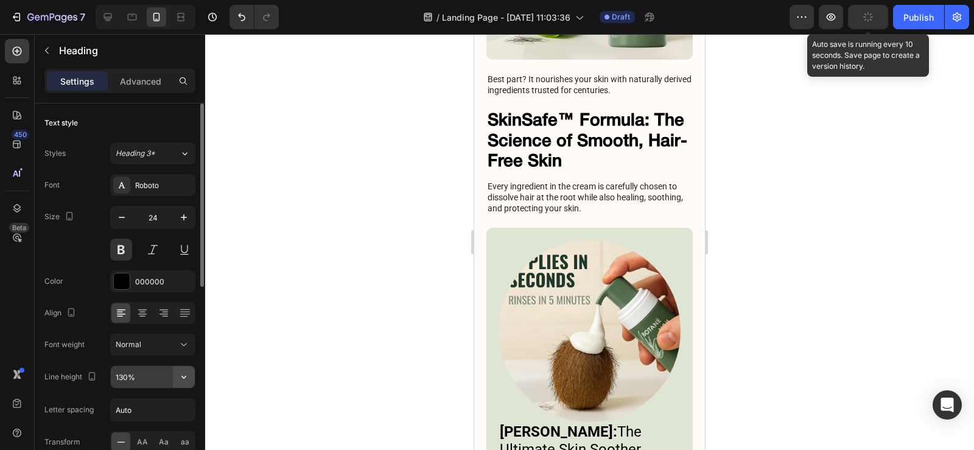
click at [186, 378] on icon "button" at bounding box center [184, 377] width 12 height 12
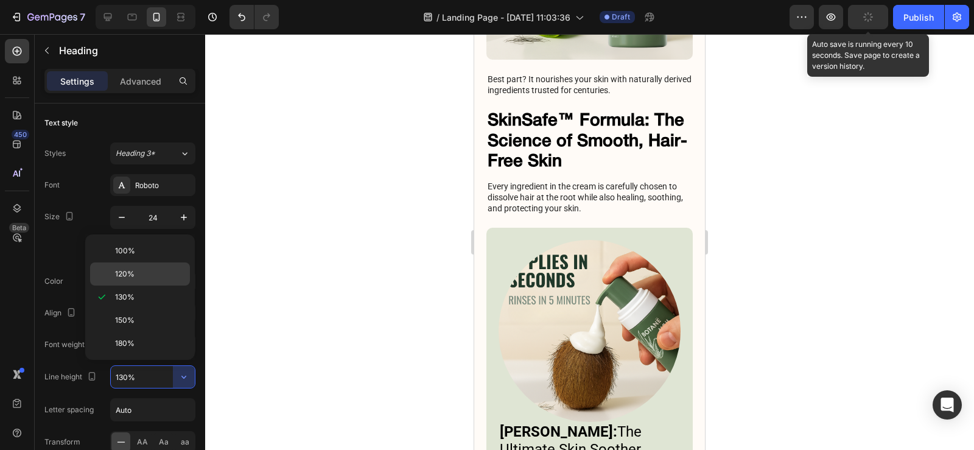
click at [145, 282] on div "120%" at bounding box center [140, 273] width 100 height 23
type input "120%"
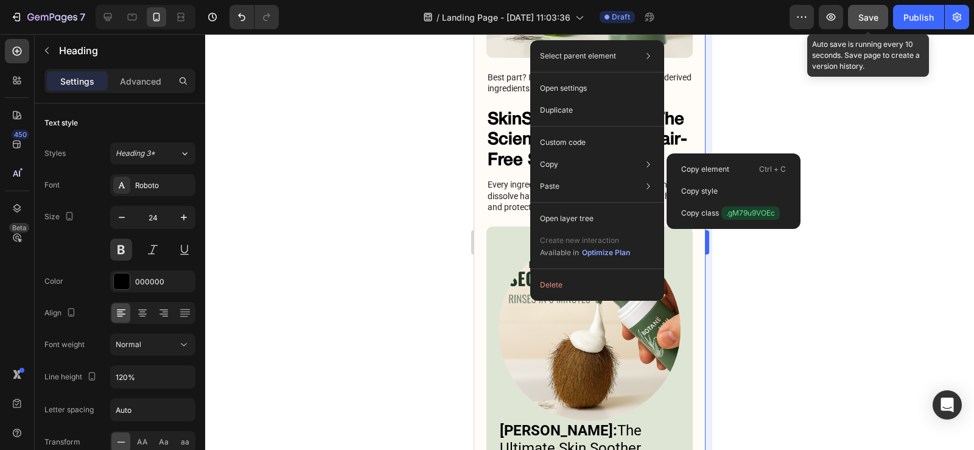
click at [709, 202] on div "Copy style" at bounding box center [733, 213] width 124 height 22
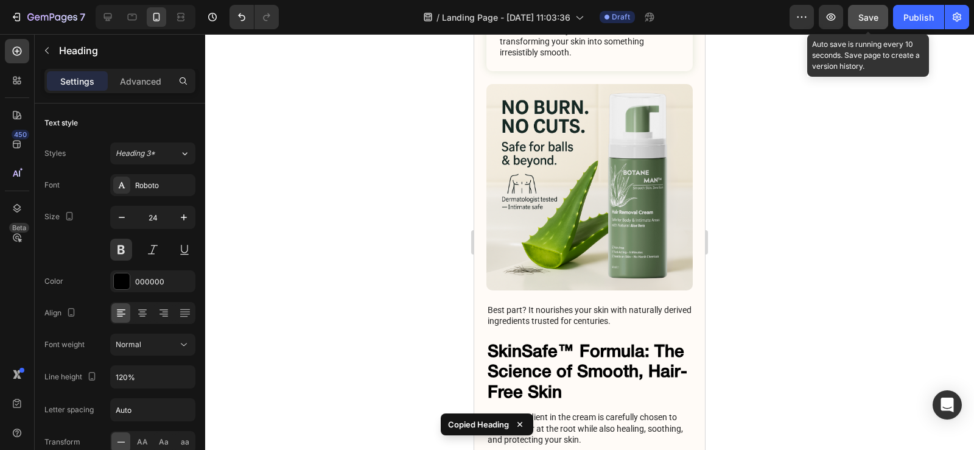
scroll to position [2778, 0]
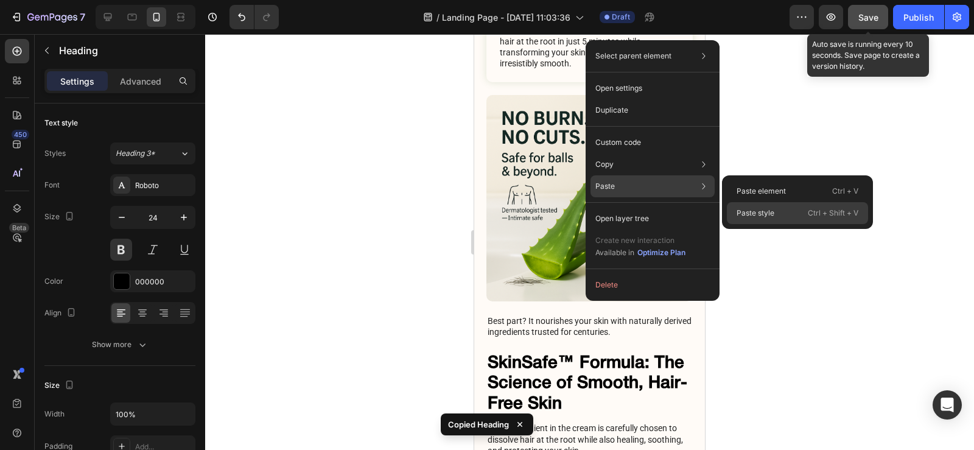
click at [750, 214] on p "Paste style" at bounding box center [755, 213] width 38 height 11
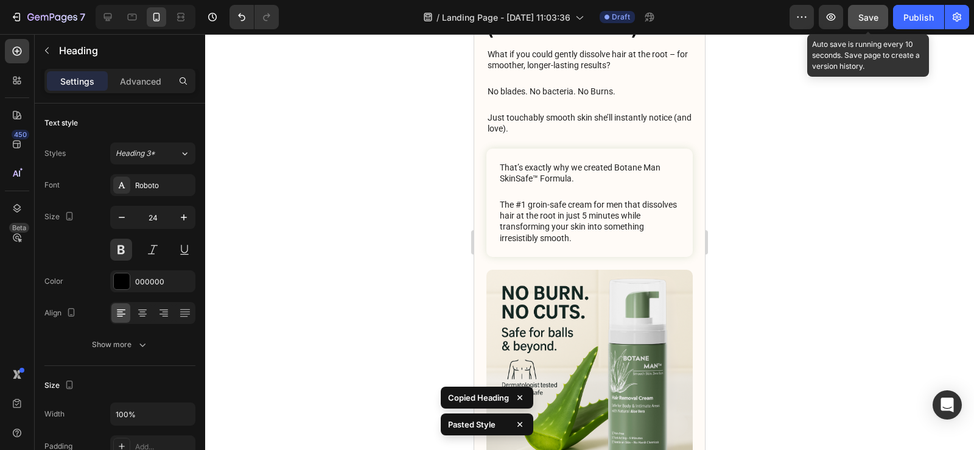
scroll to position [2595, 0]
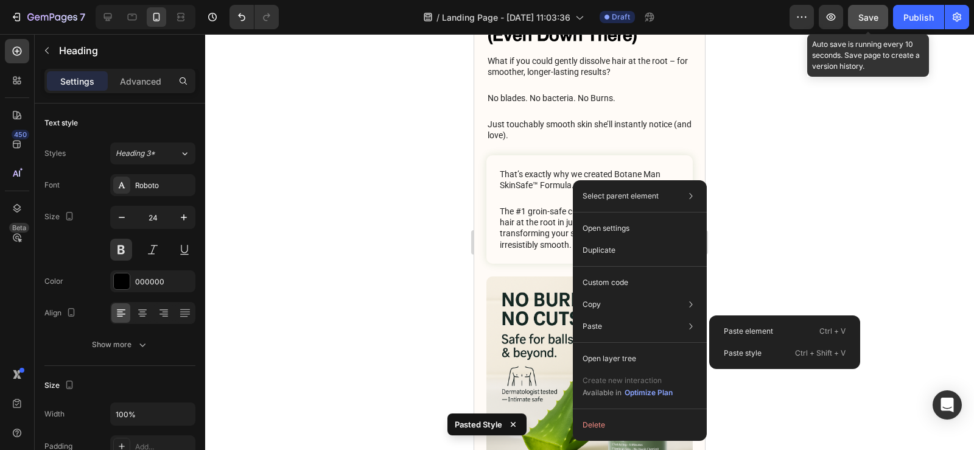
drag, startPoint x: 223, startPoint y: 304, endPoint x: 740, endPoint y: 354, distance: 519.1
click at [740, 354] on p "Paste style" at bounding box center [743, 352] width 38 height 11
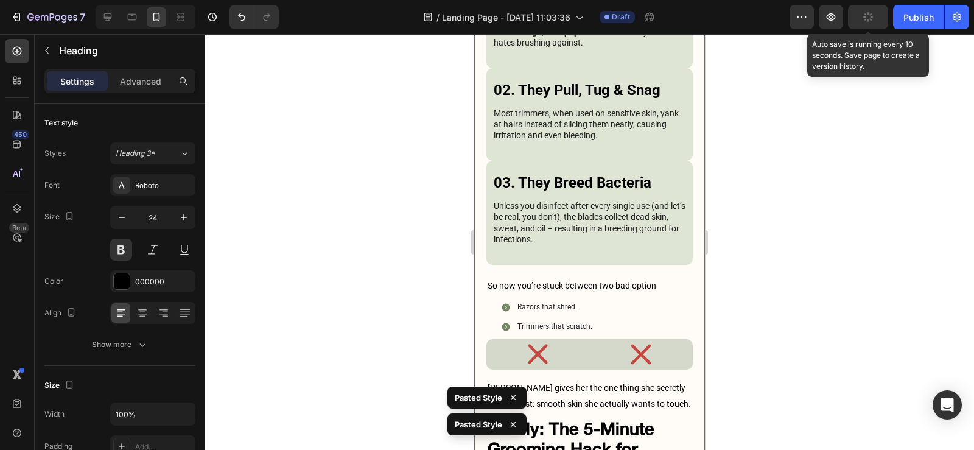
scroll to position [2109, 0]
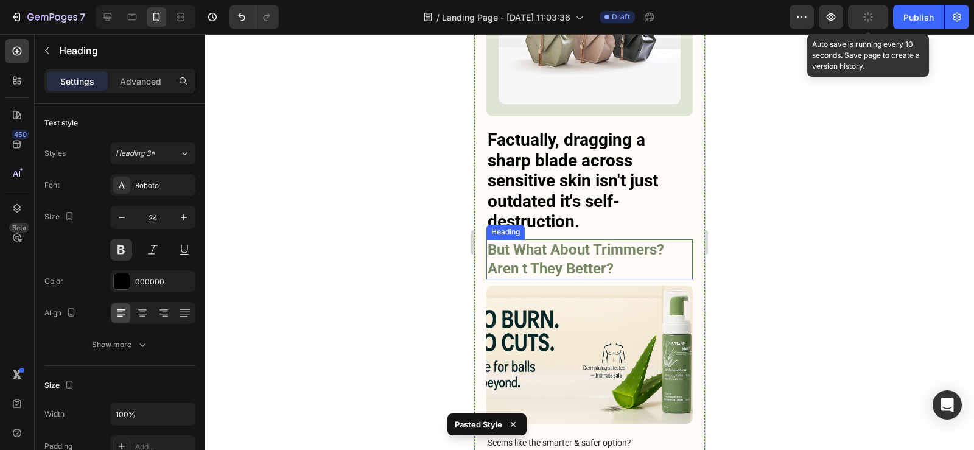
click at [559, 169] on h3 "Factually, dragging a sharp blade across sensitive skin isn't just outdated it'…" at bounding box center [589, 180] width 206 height 105
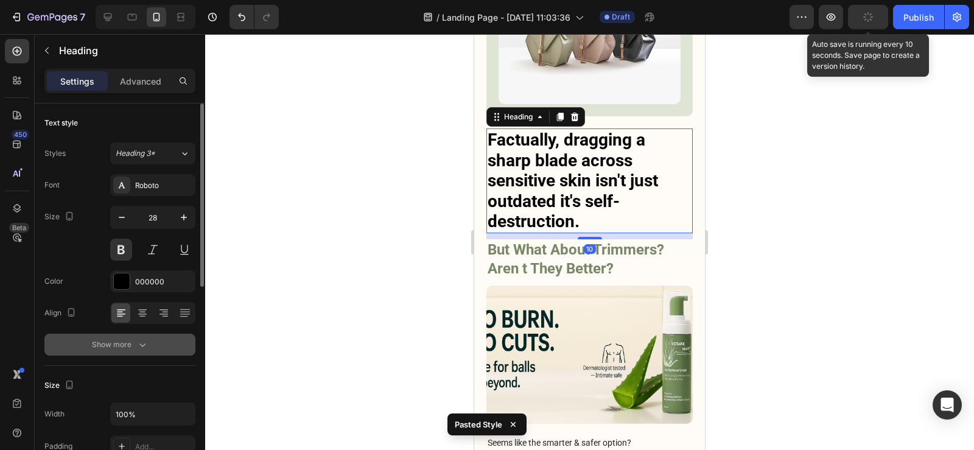
click at [114, 345] on div "Show more" at bounding box center [120, 344] width 57 height 12
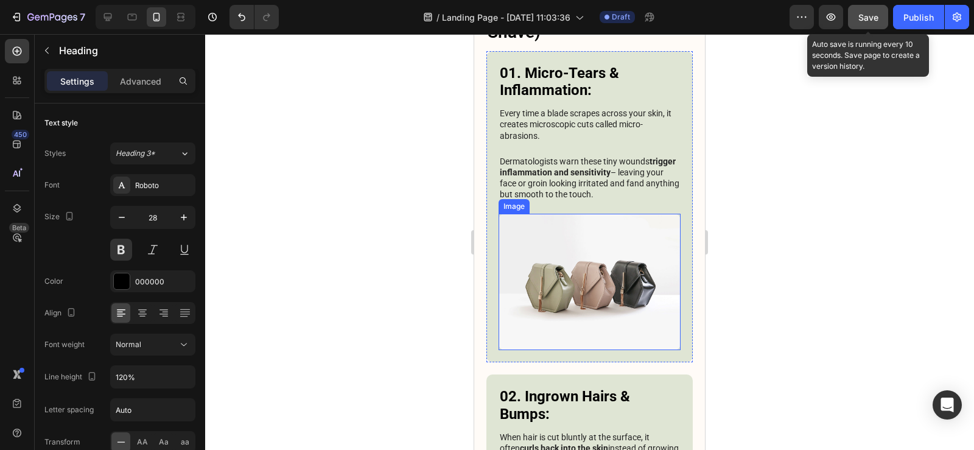
scroll to position [831, 0]
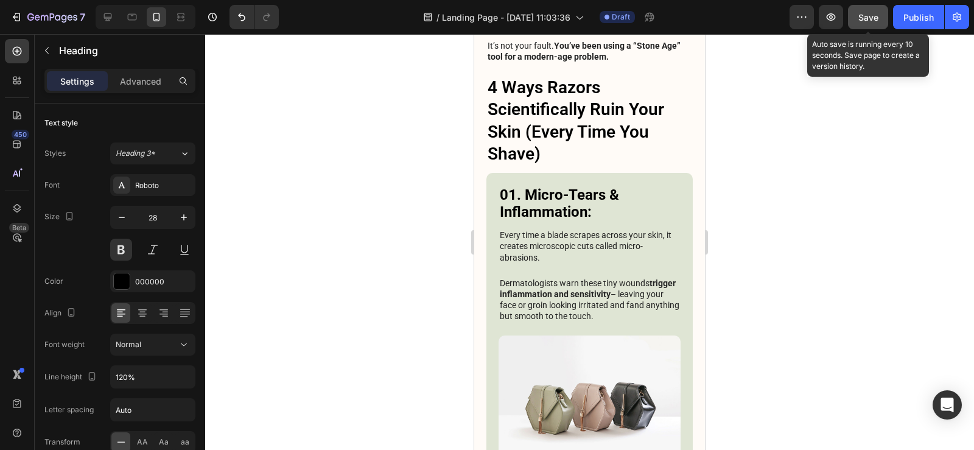
click at [858, 17] on span "Save" at bounding box center [868, 17] width 20 height 10
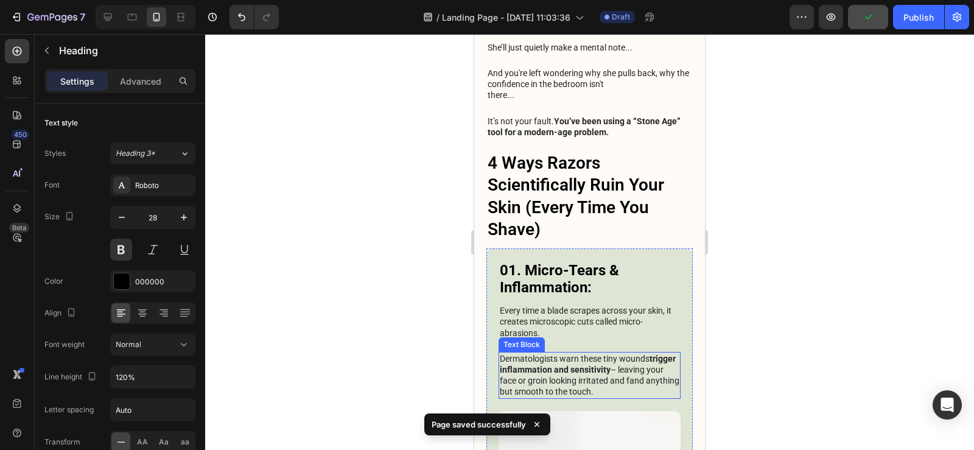
scroll to position [648, 0]
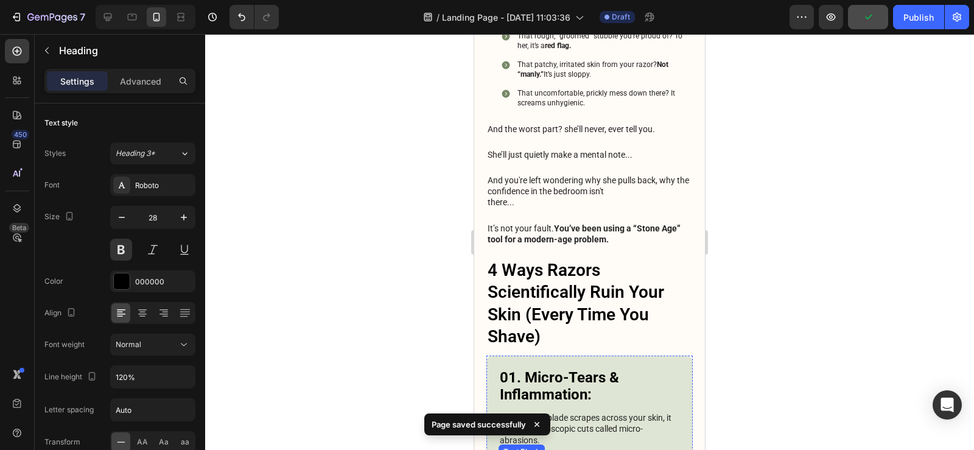
click at [582, 269] on h3 "4 Ways Razors Scientifically Ruin Your Skin (Every Time You Shave)" at bounding box center [589, 303] width 206 height 91
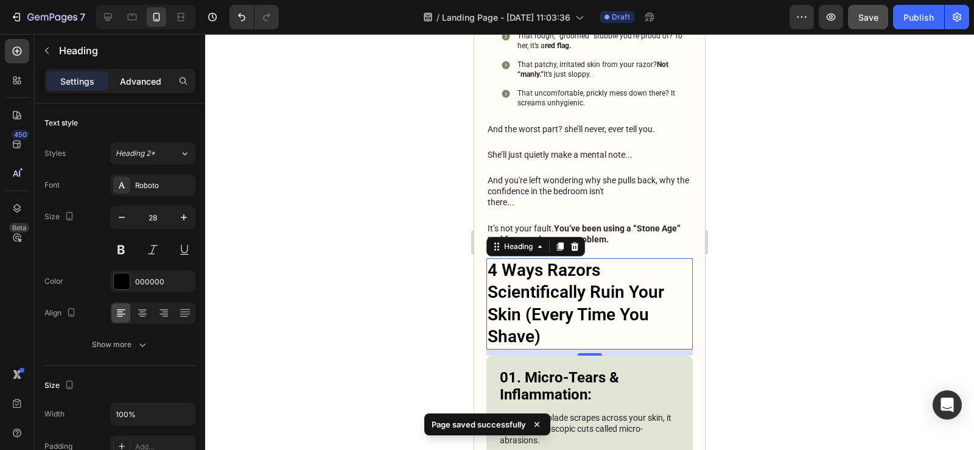
click at [141, 77] on p "Advanced" at bounding box center [140, 81] width 41 height 13
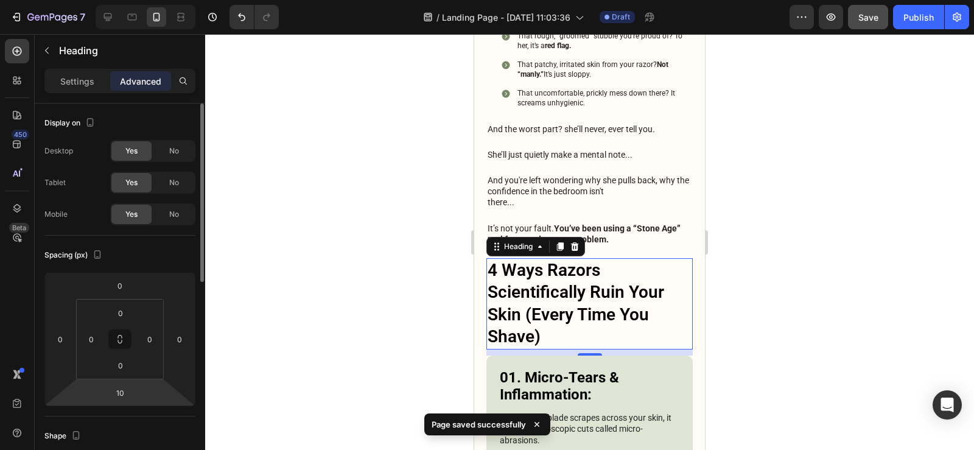
click at [124, 0] on html "7 Version history / Landing Page - [DATE] 11:03:36 Draft Preview Save Publish 4…" at bounding box center [487, 0] width 974 height 0
click at [124, 393] on input "10" at bounding box center [120, 392] width 24 height 18
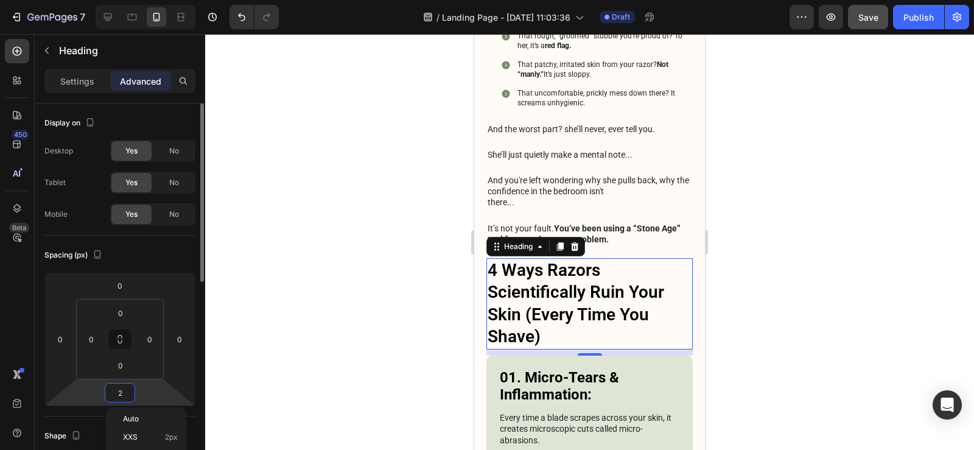
type input "20"
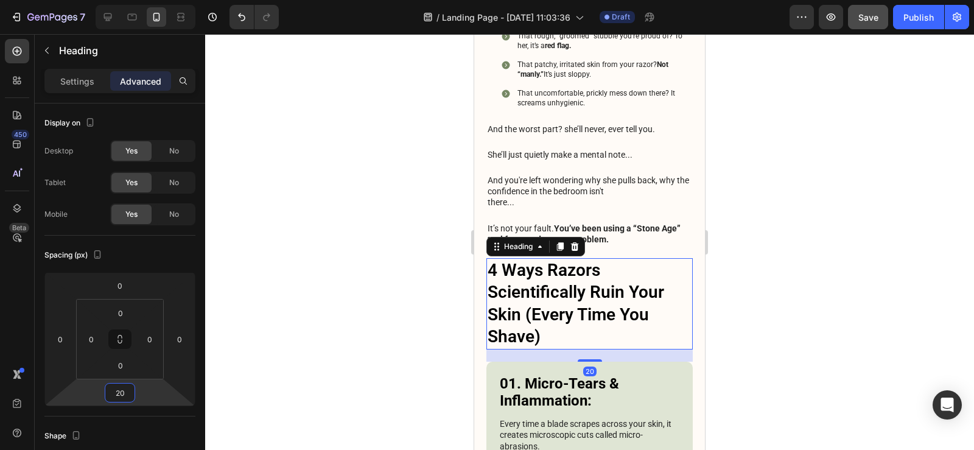
click at [362, 279] on div at bounding box center [589, 242] width 769 height 416
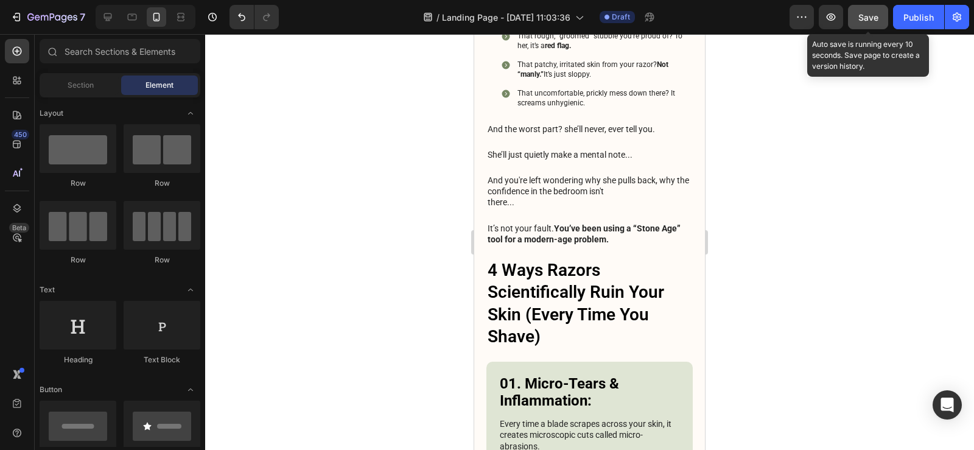
click at [870, 8] on button "Save" at bounding box center [868, 17] width 40 height 24
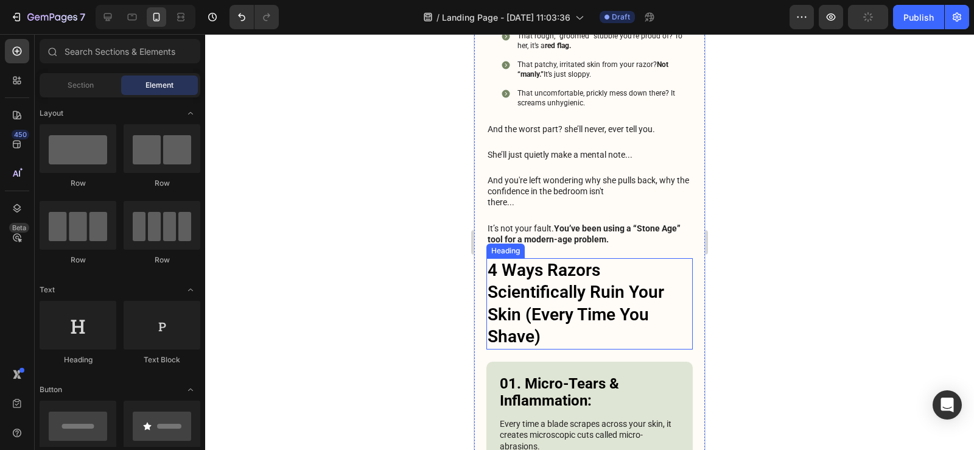
click at [620, 280] on h3 "4 Ways Razors Scientifically Ruin Your Skin (Every Time You Shave)" at bounding box center [589, 303] width 206 height 91
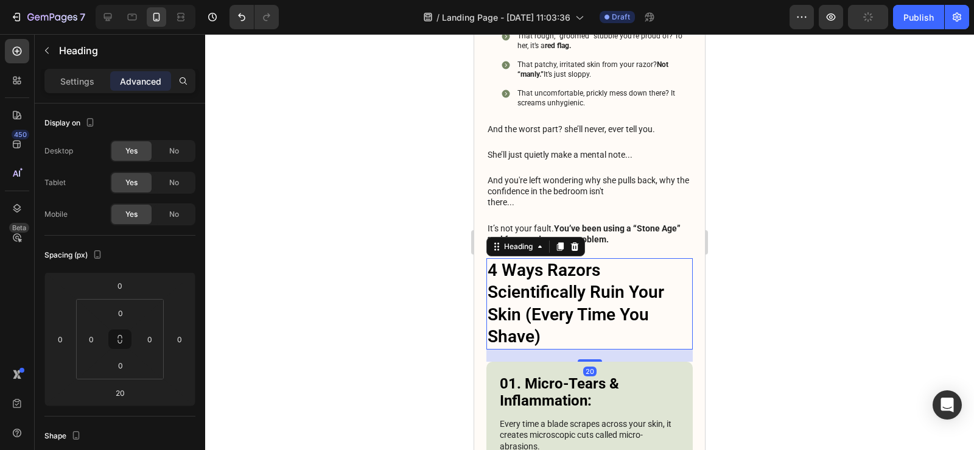
click at [63, 91] on div "Settings Advanced" at bounding box center [119, 81] width 151 height 24
click at [69, 83] on p "Settings" at bounding box center [77, 81] width 34 height 13
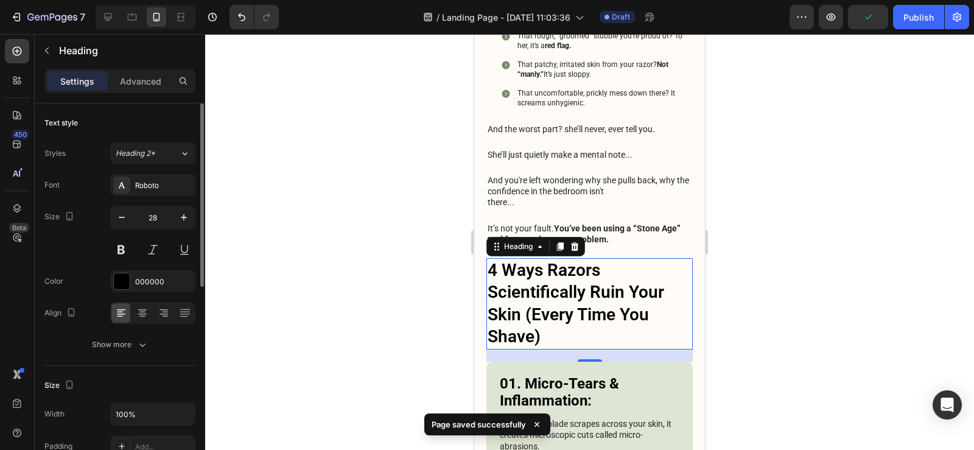
click at [128, 351] on button "Show more" at bounding box center [119, 344] width 151 height 22
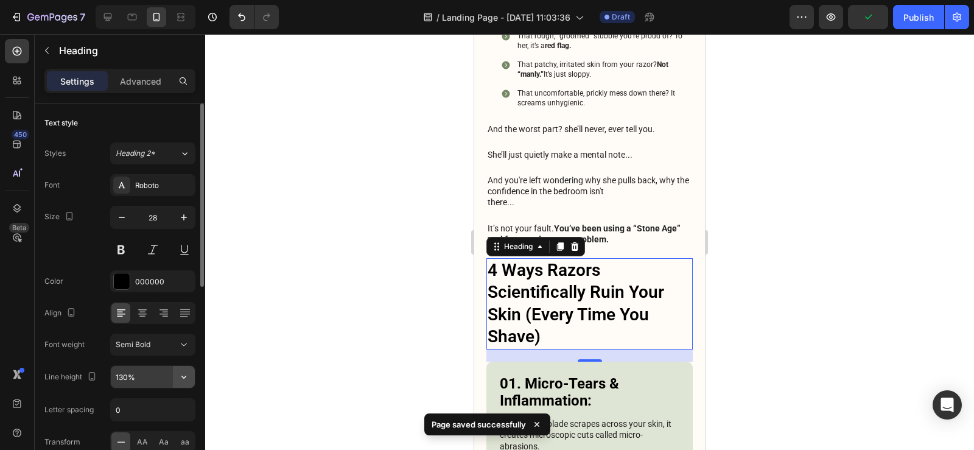
click at [182, 374] on icon "button" at bounding box center [184, 377] width 12 height 12
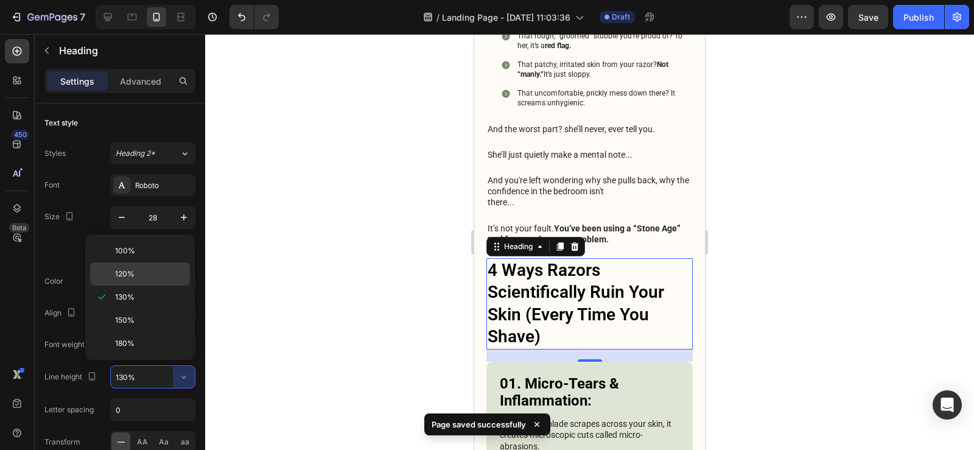
click at [143, 273] on p "120%" at bounding box center [149, 273] width 69 height 11
type input "120%"
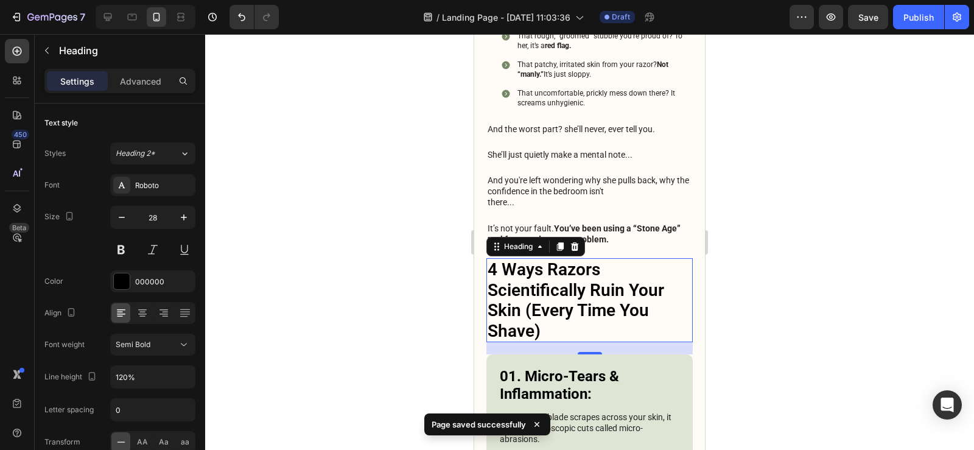
click at [0, 291] on div "450 Beta" at bounding box center [17, 242] width 35 height 416
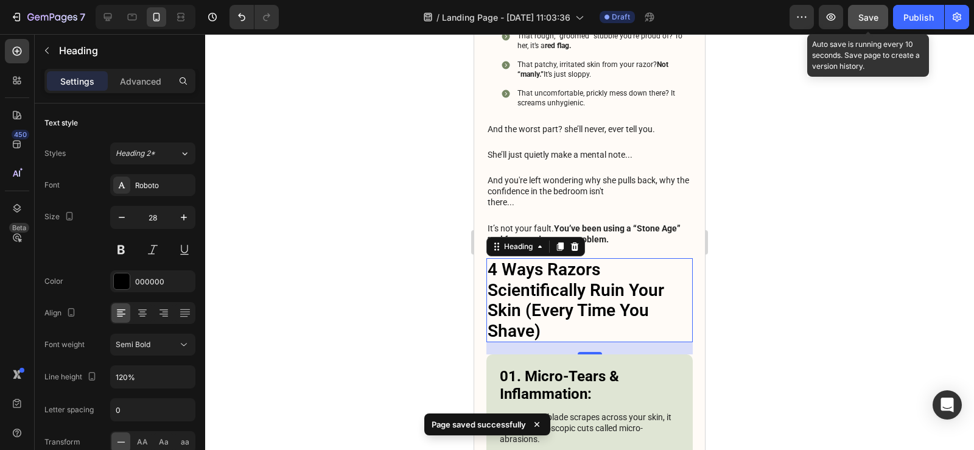
click at [879, 23] on button "Save" at bounding box center [868, 17] width 40 height 24
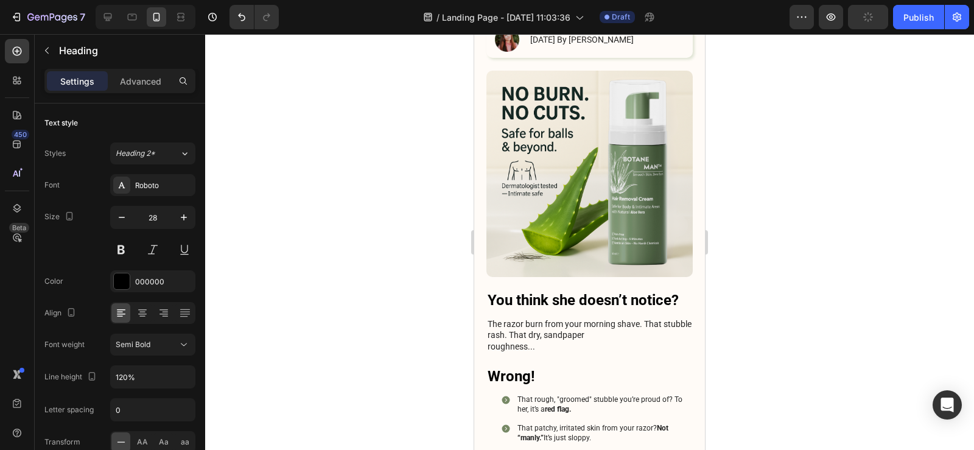
scroll to position [344, 0]
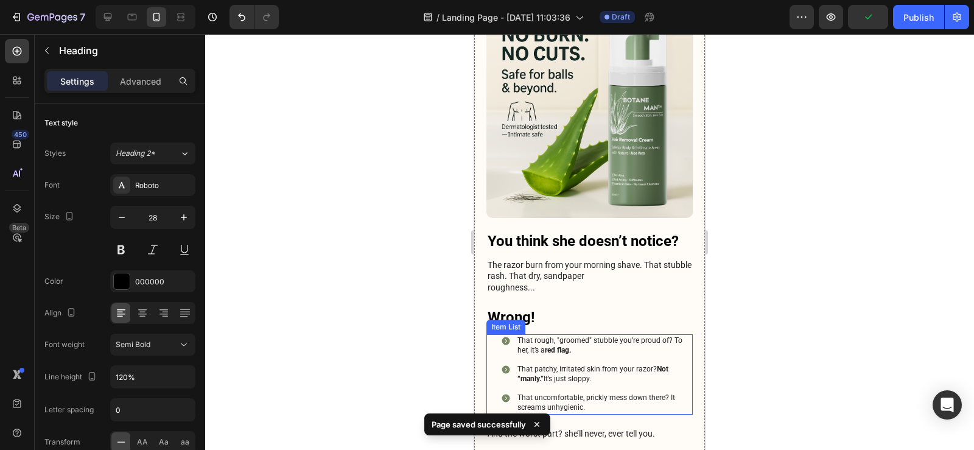
click at [500, 335] on div "That rough, "groomed" stubble you’re proud of? To her, it’s a red flag. That pa…" at bounding box center [595, 374] width 194 height 80
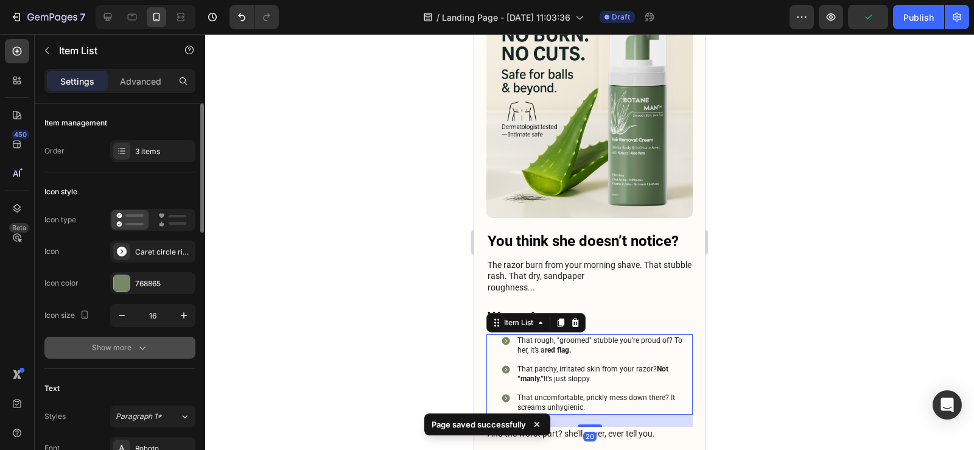
click at [135, 342] on div "Show more" at bounding box center [120, 347] width 57 height 12
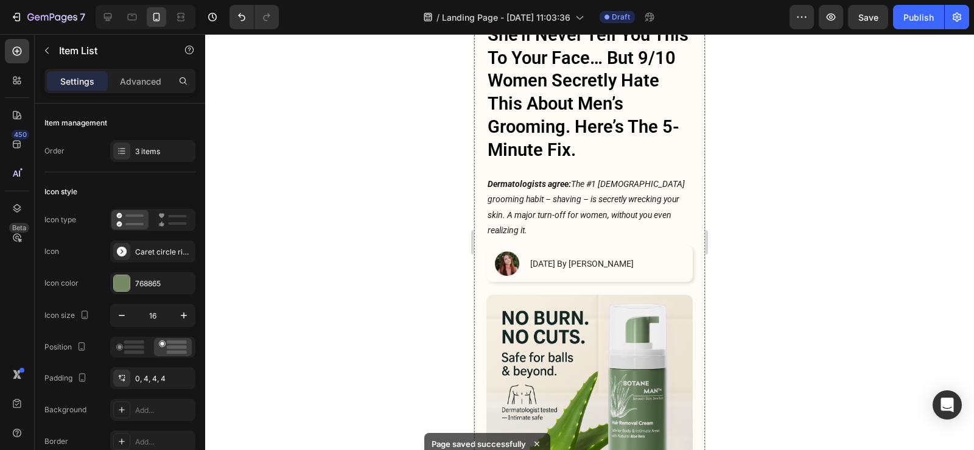
scroll to position [0, 0]
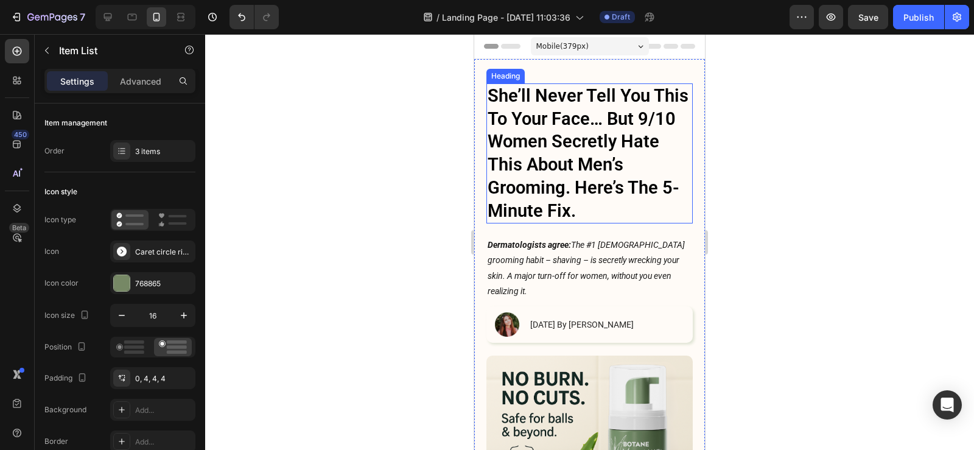
click at [574, 154] on h1 "She’ll Never Tell You This To Your Face… But 9/10 Women Secretly Hate This Abou…" at bounding box center [589, 153] width 206 height 140
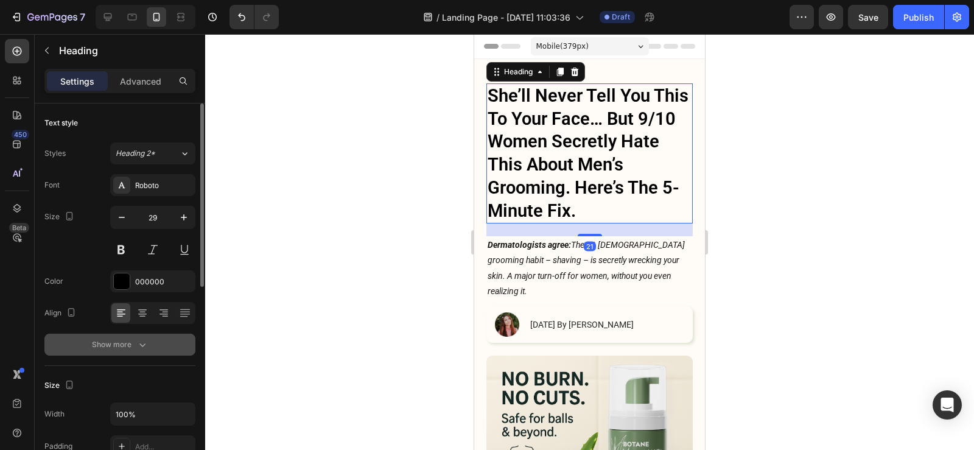
click at [152, 351] on button "Show more" at bounding box center [119, 344] width 151 height 22
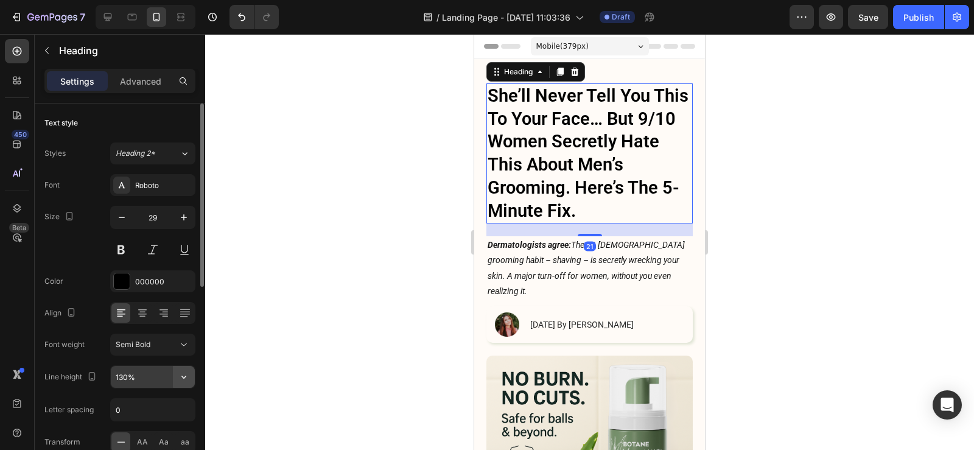
click at [180, 372] on icon "button" at bounding box center [184, 377] width 12 height 12
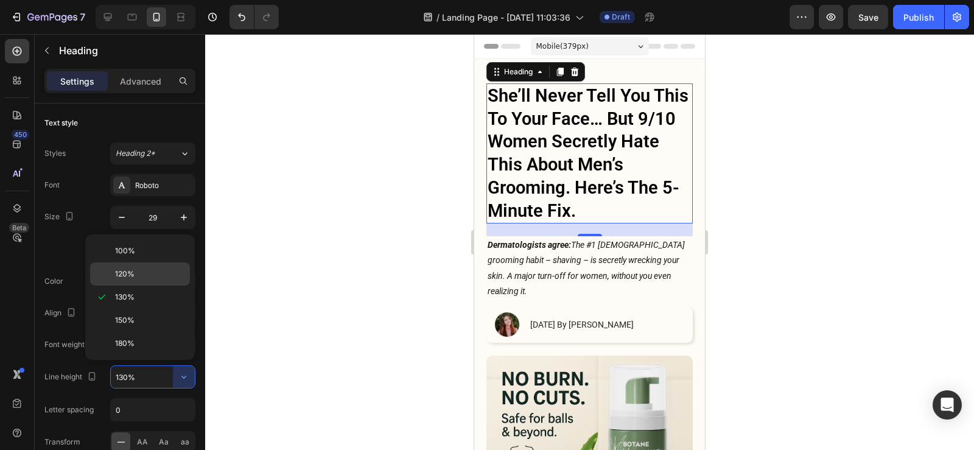
drag, startPoint x: 147, startPoint y: 275, endPoint x: 197, endPoint y: 64, distance: 216.8
click at [147, 275] on p "120%" at bounding box center [149, 273] width 69 height 11
type input "120%"
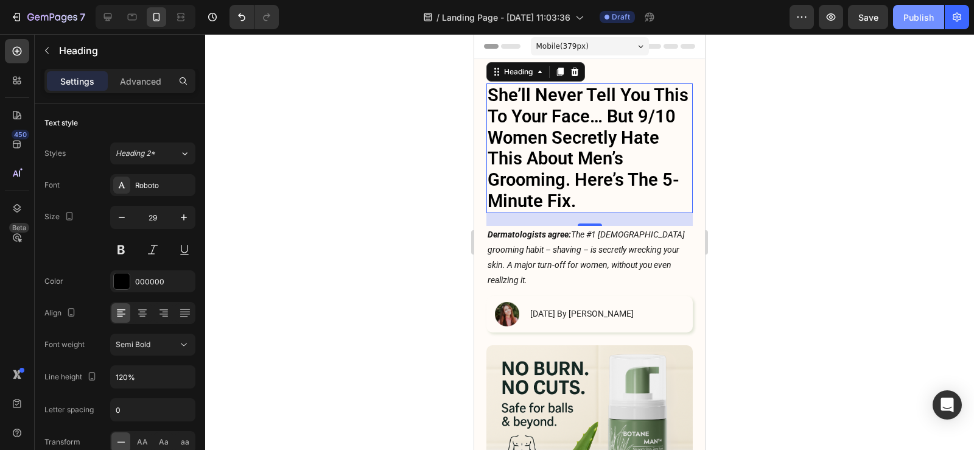
click at [894, 19] on button "Publish" at bounding box center [918, 17] width 51 height 24
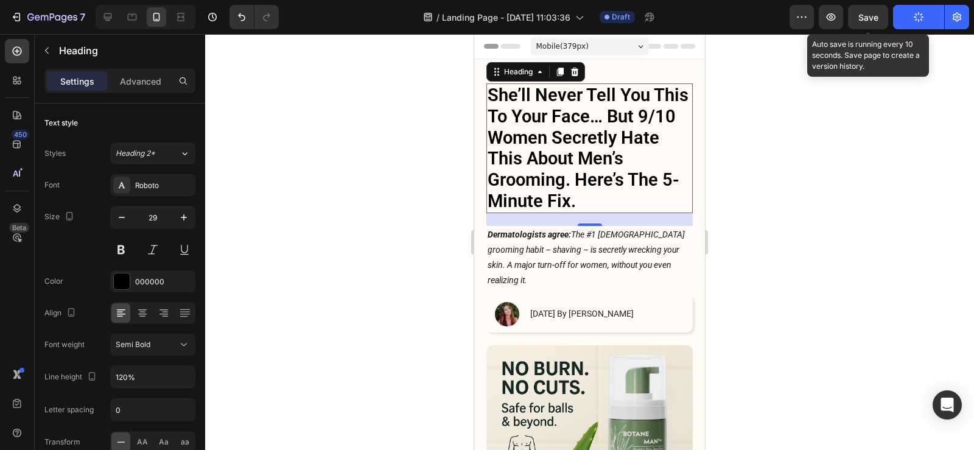
click at [868, 15] on span "Save" at bounding box center [868, 17] width 20 height 10
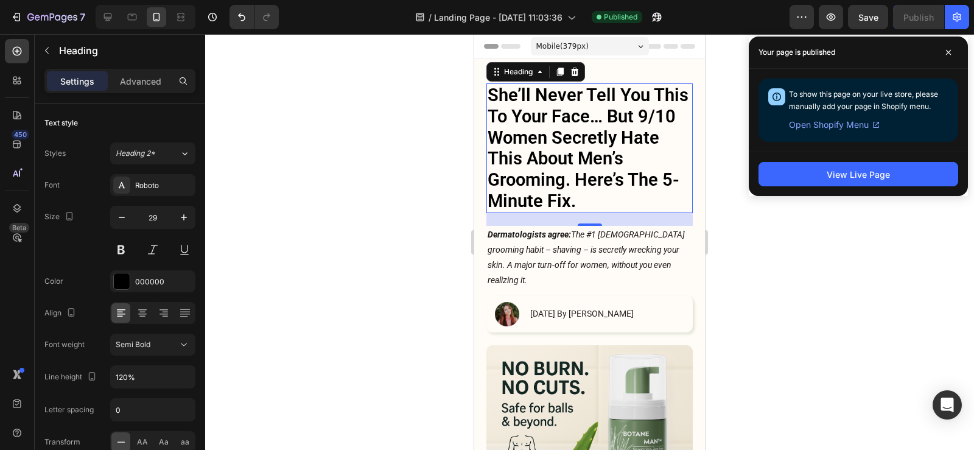
click at [897, 236] on div at bounding box center [589, 242] width 769 height 416
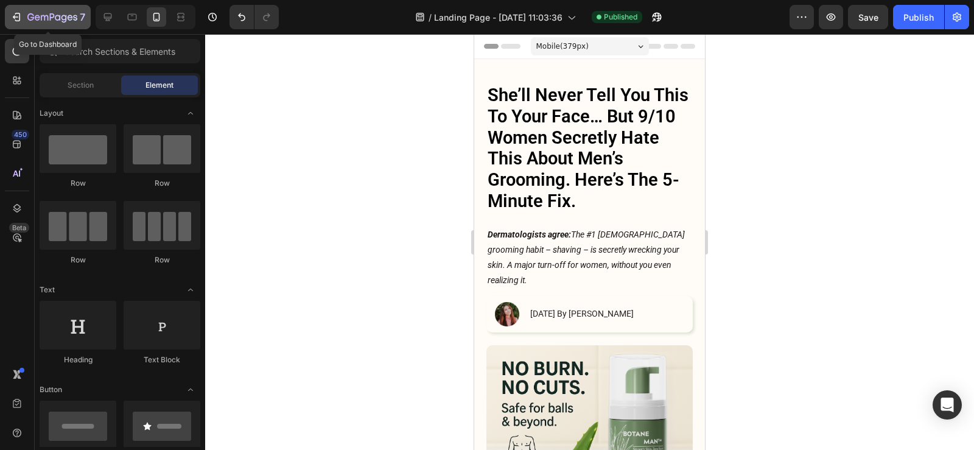
click at [10, 12] on icon "button" at bounding box center [16, 17] width 12 height 12
